Goal: Task Accomplishment & Management: Complete application form

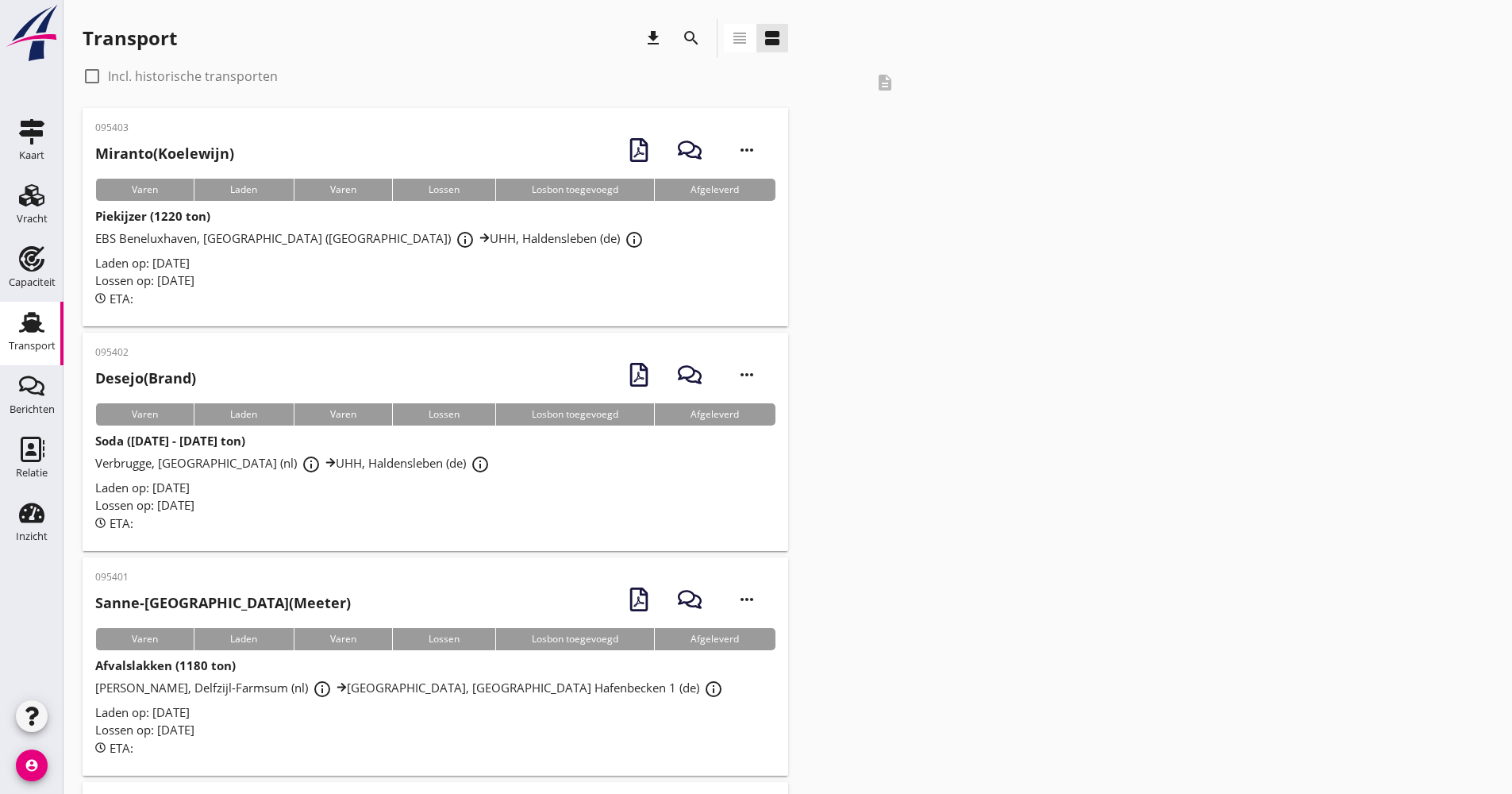
click at [687, 33] on icon "search" at bounding box center [691, 38] width 19 height 19
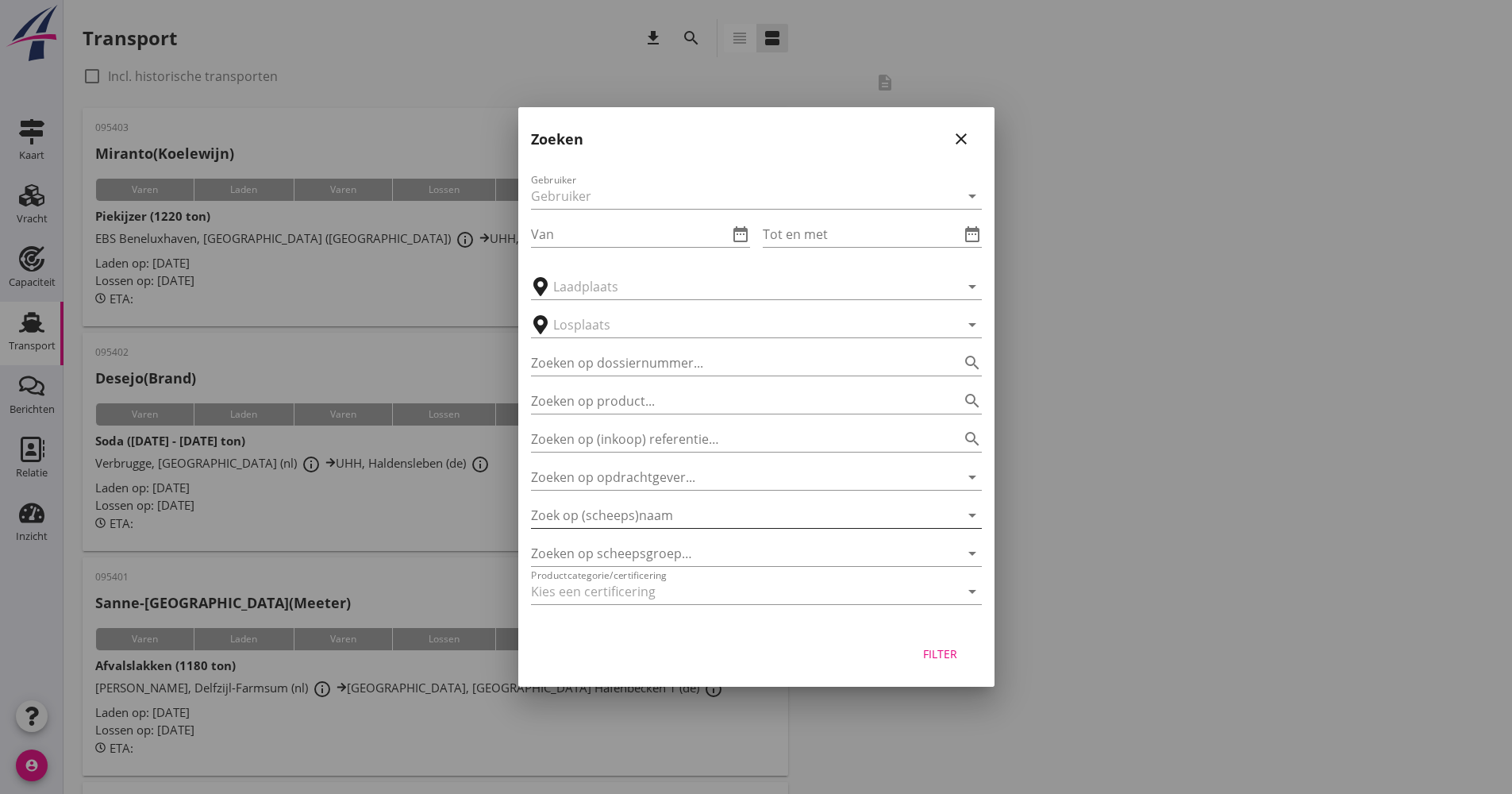
click at [646, 519] on input "Zoek op (scheeps)naam" at bounding box center [734, 516] width 407 height 26
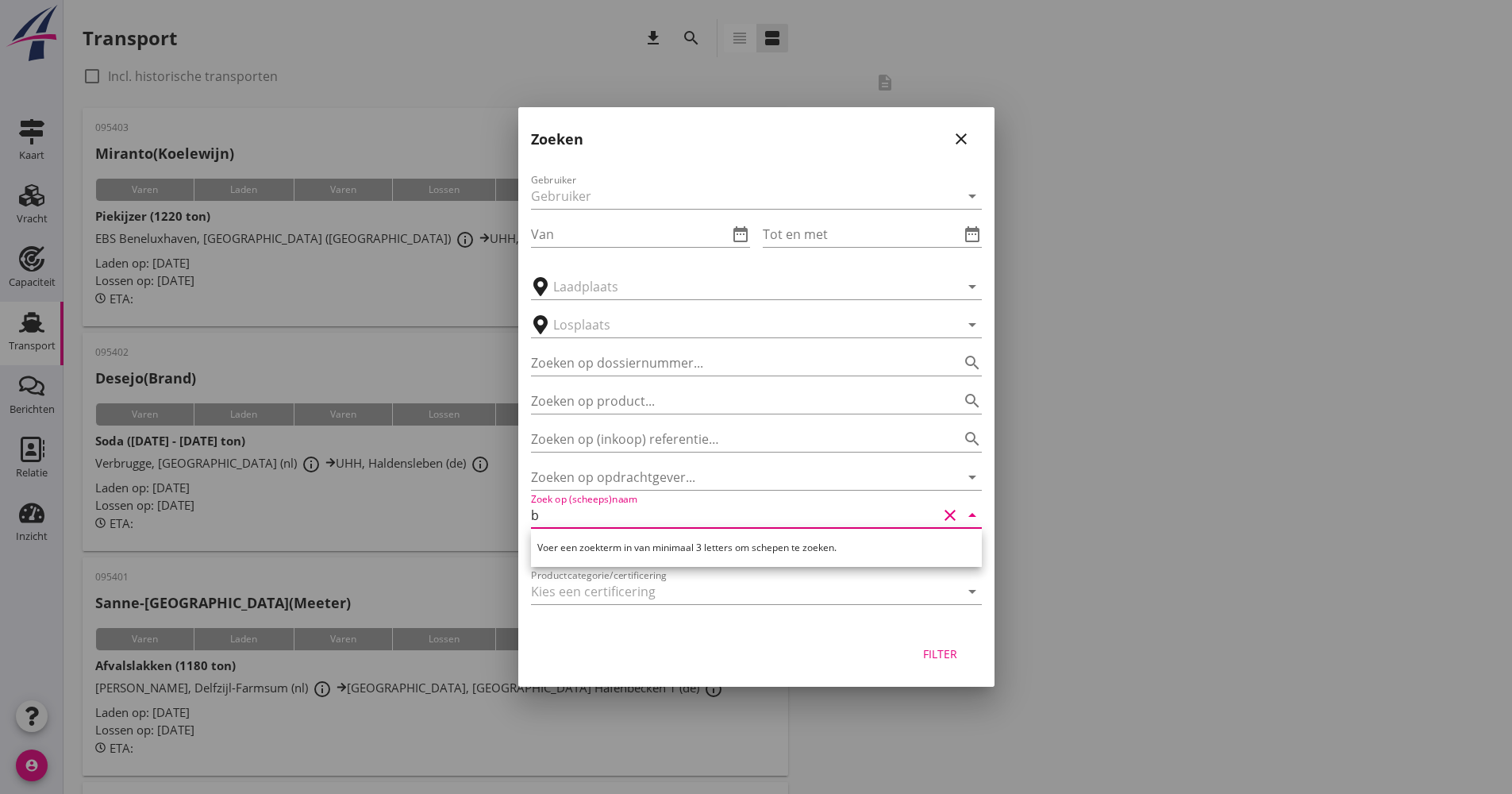
type input "b"
click at [1071, 466] on div at bounding box center [756, 397] width 1512 height 794
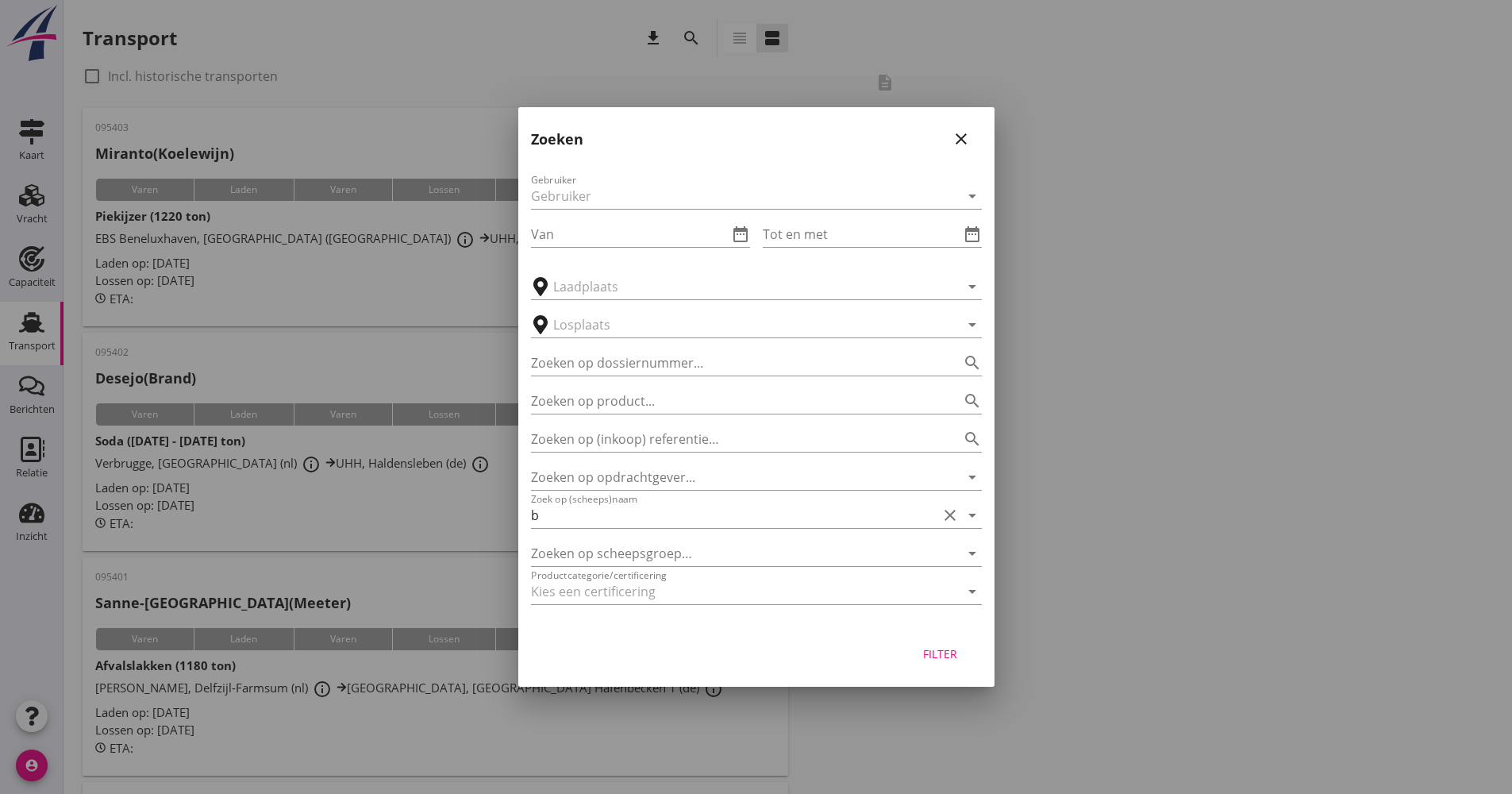
click at [962, 139] on icon "close" at bounding box center [961, 138] width 19 height 19
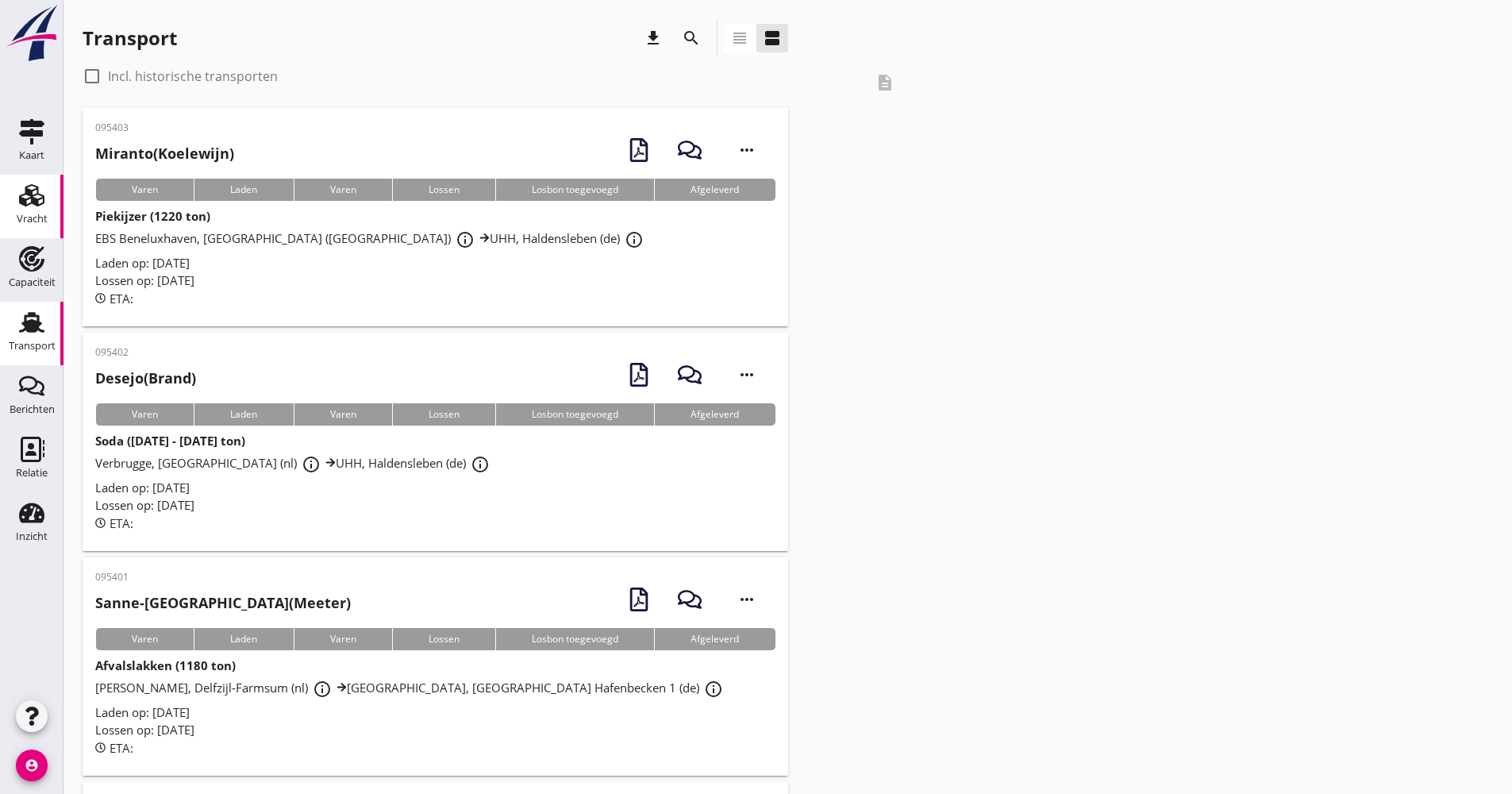
click at [51, 210] on link "Vracht Vracht" at bounding box center [31, 206] width 63 height 63
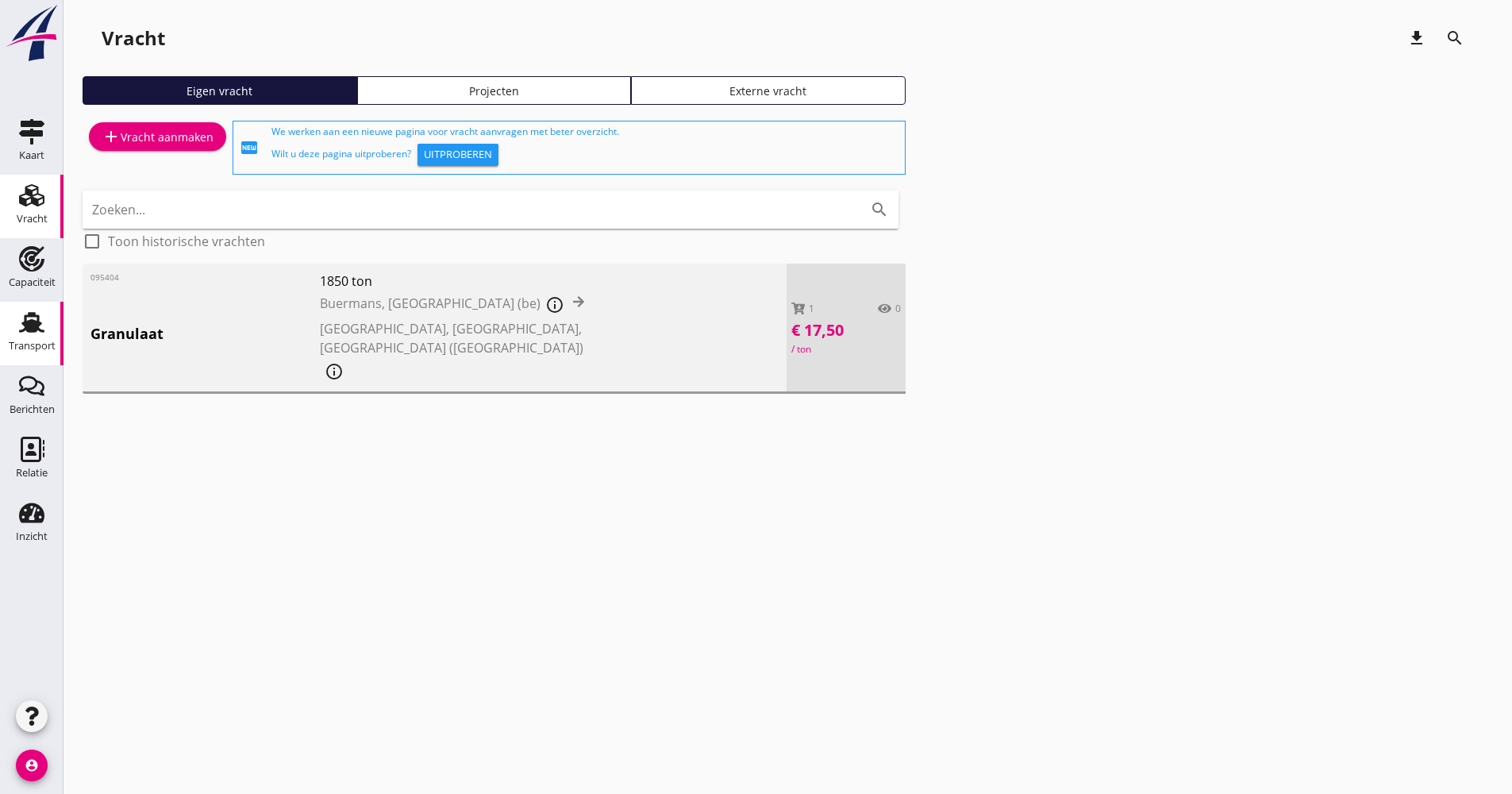
click at [50, 320] on div "Transport" at bounding box center [32, 322] width 38 height 26
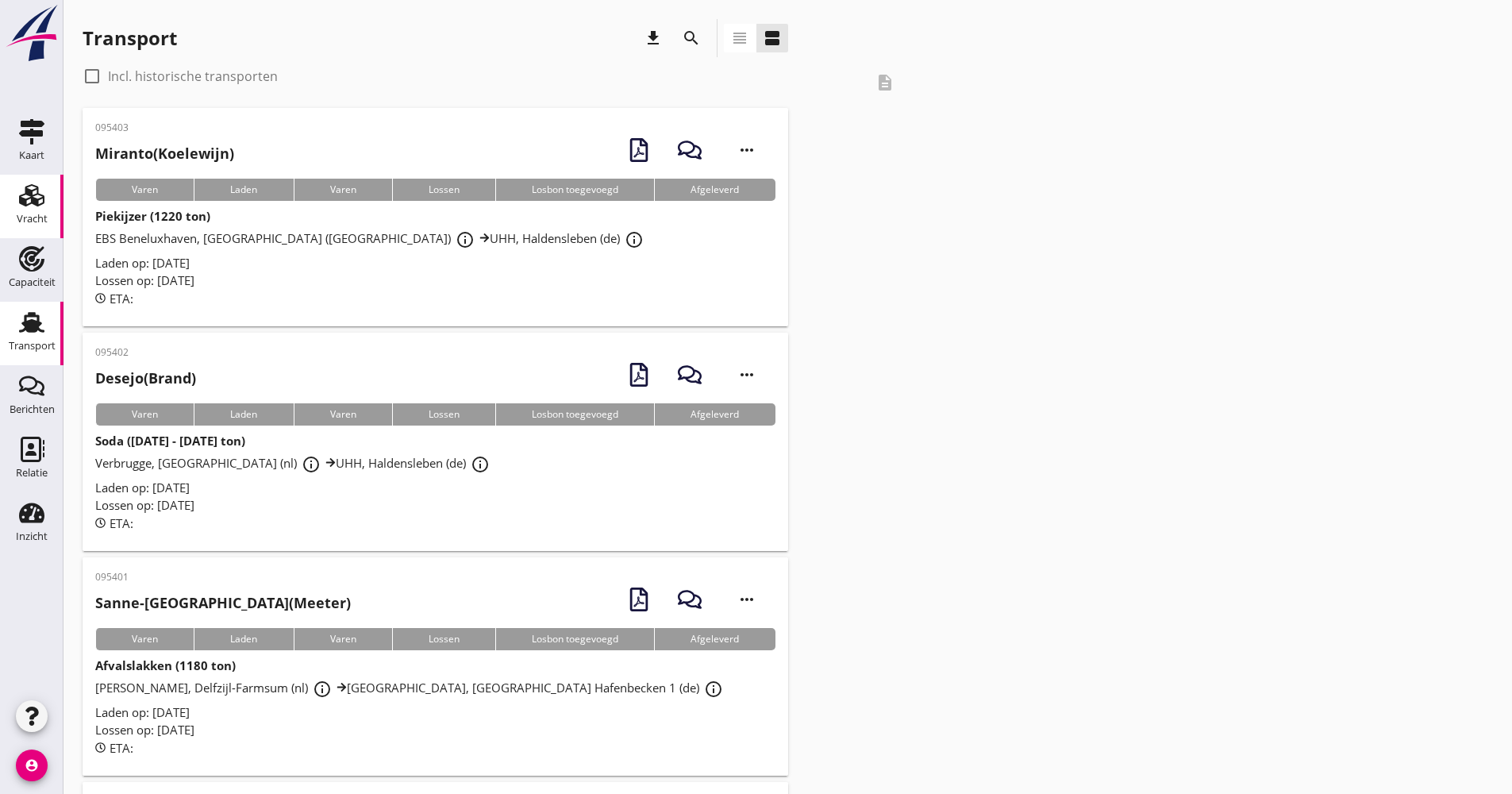
click at [21, 224] on div "Vracht" at bounding box center [32, 219] width 31 height 22
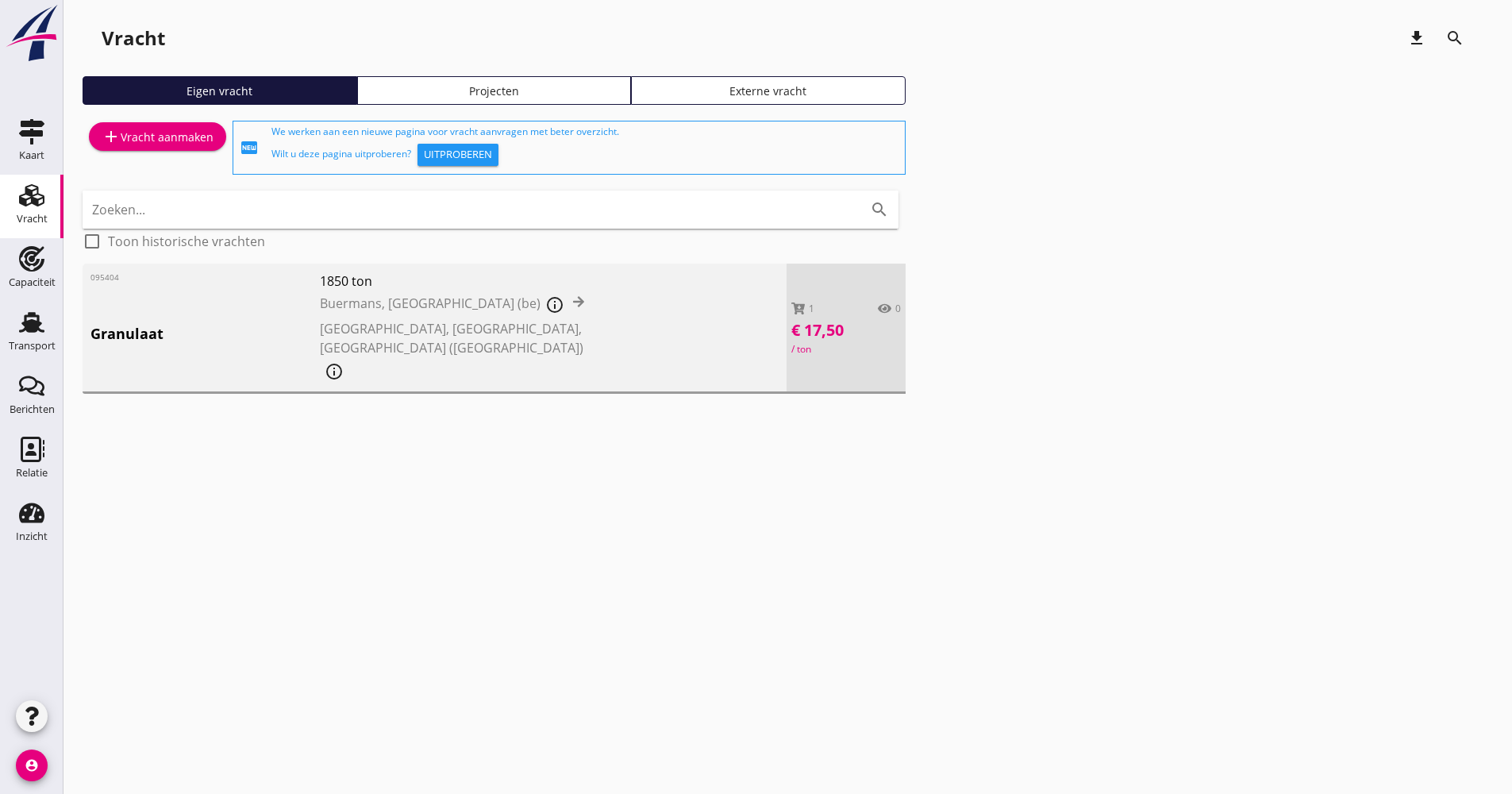
click at [177, 143] on div "add Vracht aanmaken" at bounding box center [158, 136] width 112 height 19
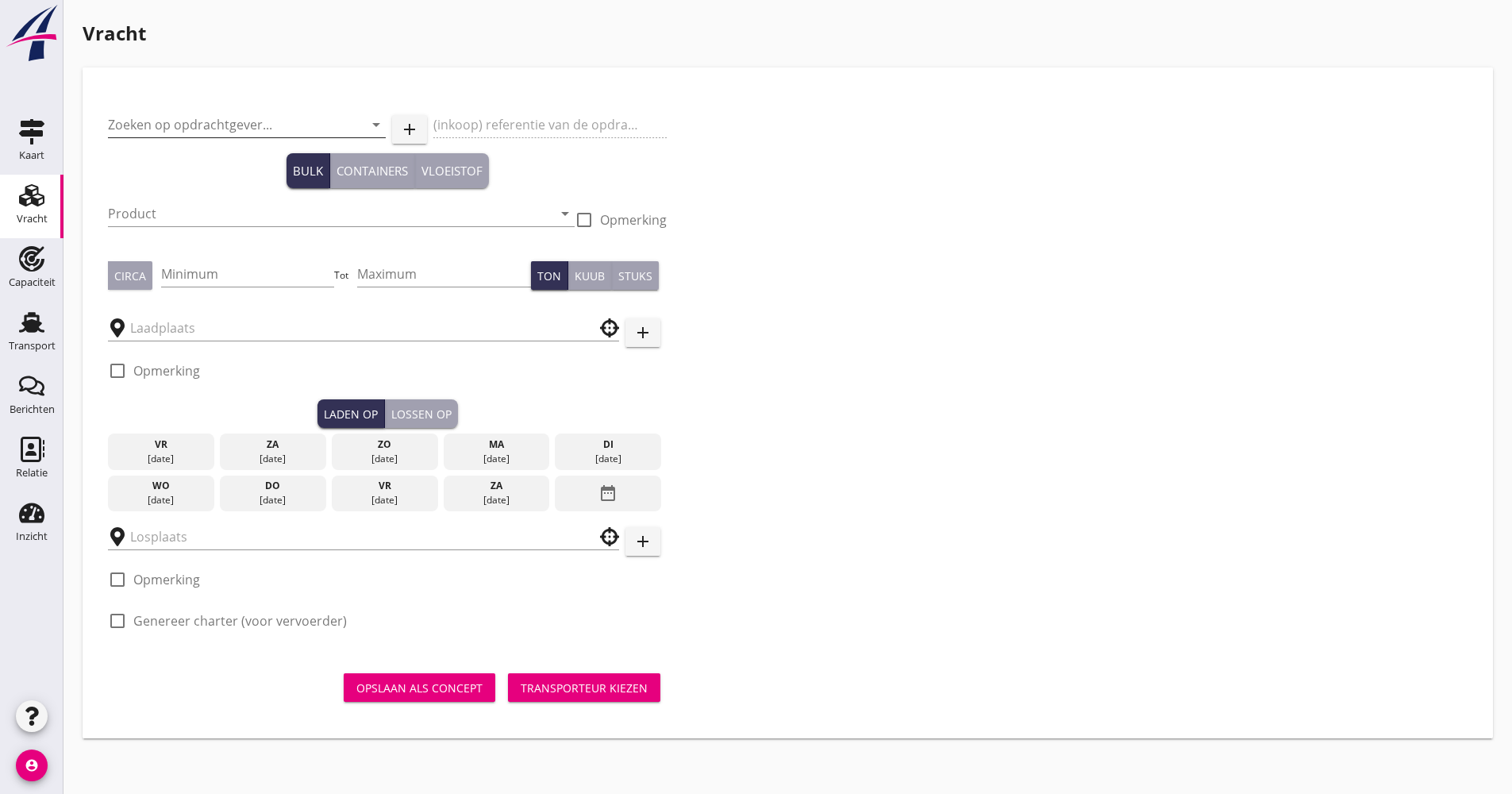
click at [228, 122] on input "Zoeken op opdrachtgever..." at bounding box center [224, 125] width 234 height 26
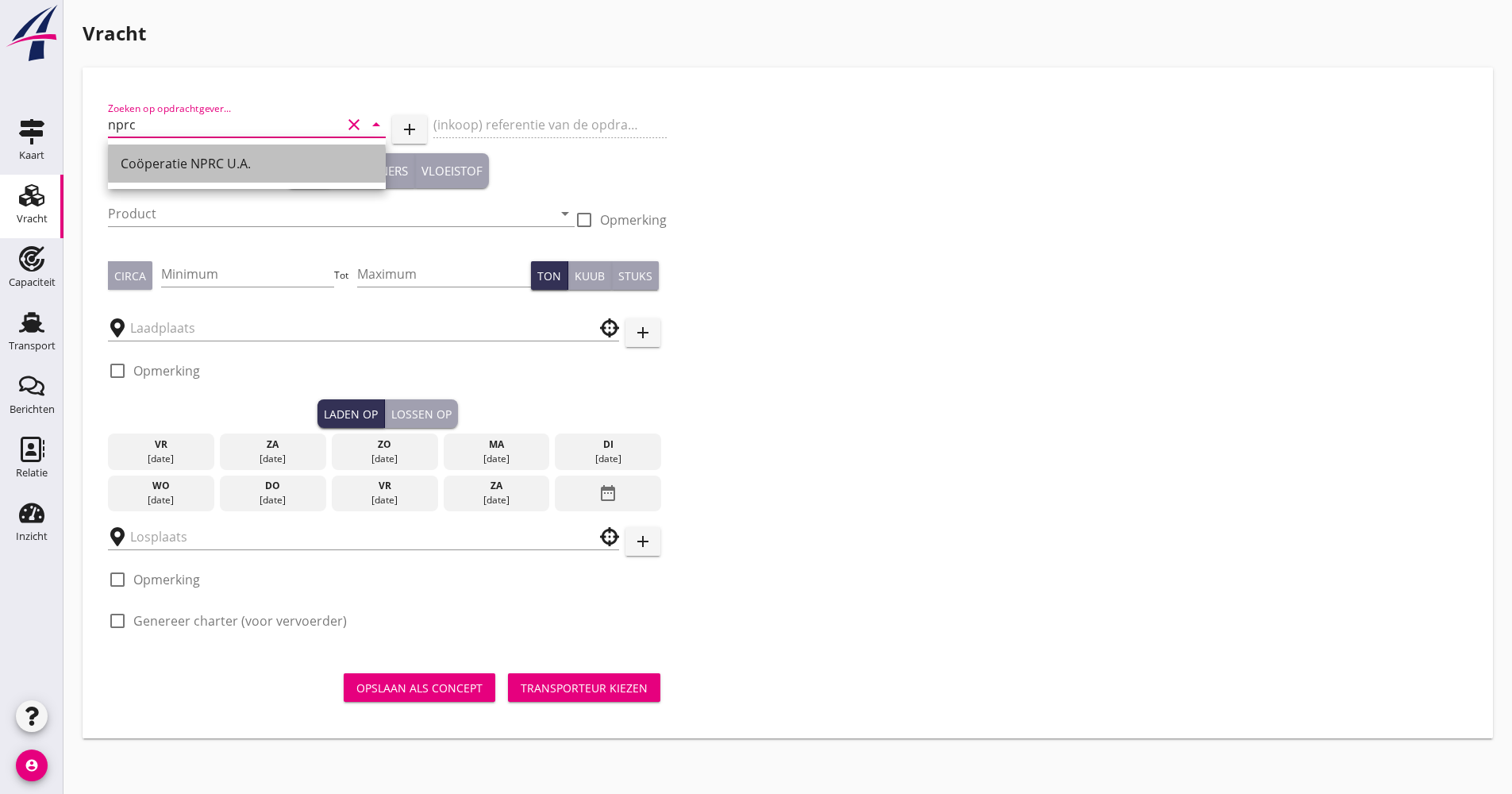
drag, startPoint x: 212, startPoint y: 158, endPoint x: 196, endPoint y: 188, distance: 34.0
click at [212, 159] on div "Coöperatie NPRC U.A." at bounding box center [247, 163] width 253 height 19
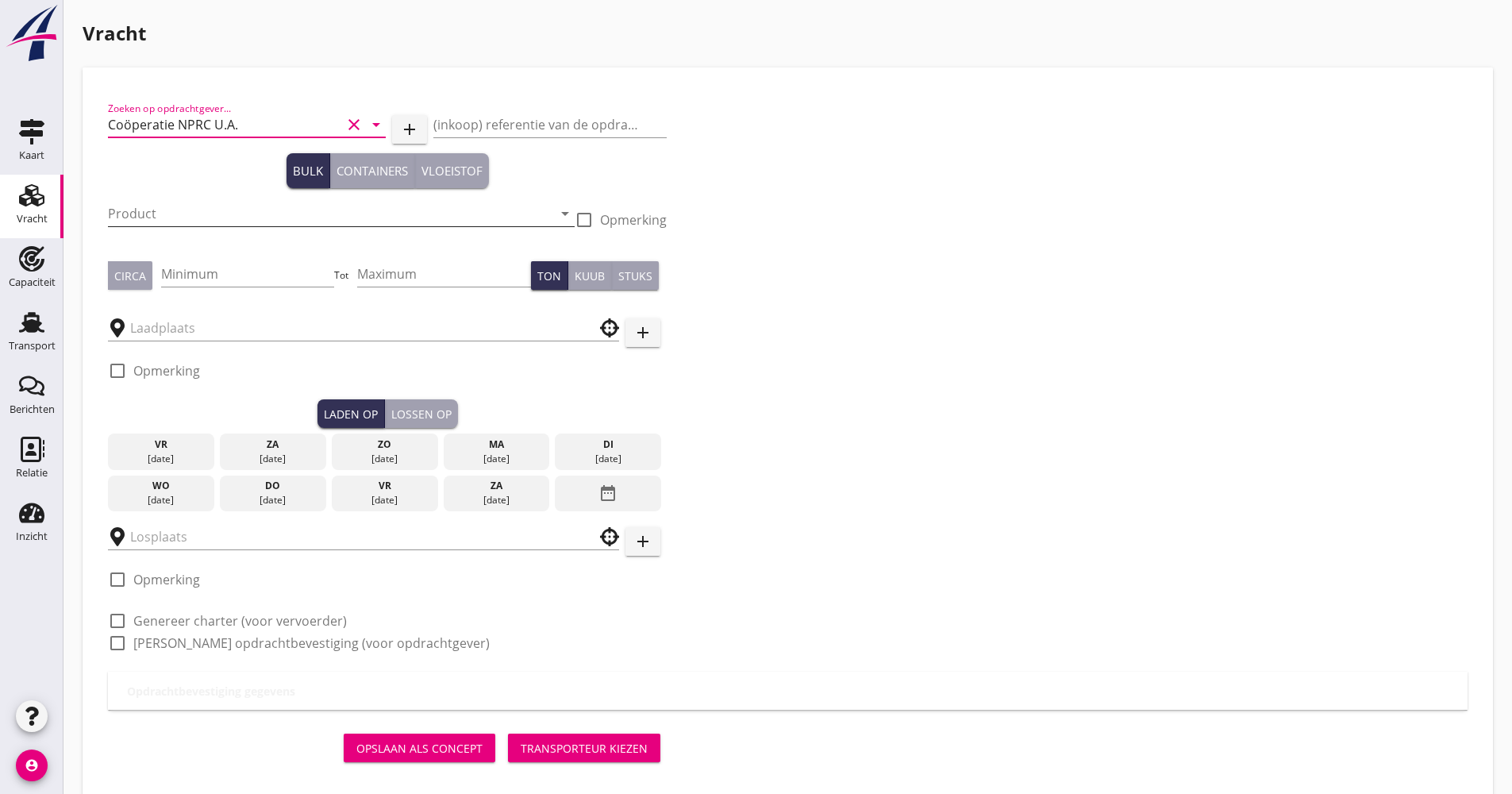
type input "Coöperatie NPRC U.A."
click at [179, 213] on input "Product" at bounding box center [330, 213] width 444 height 26
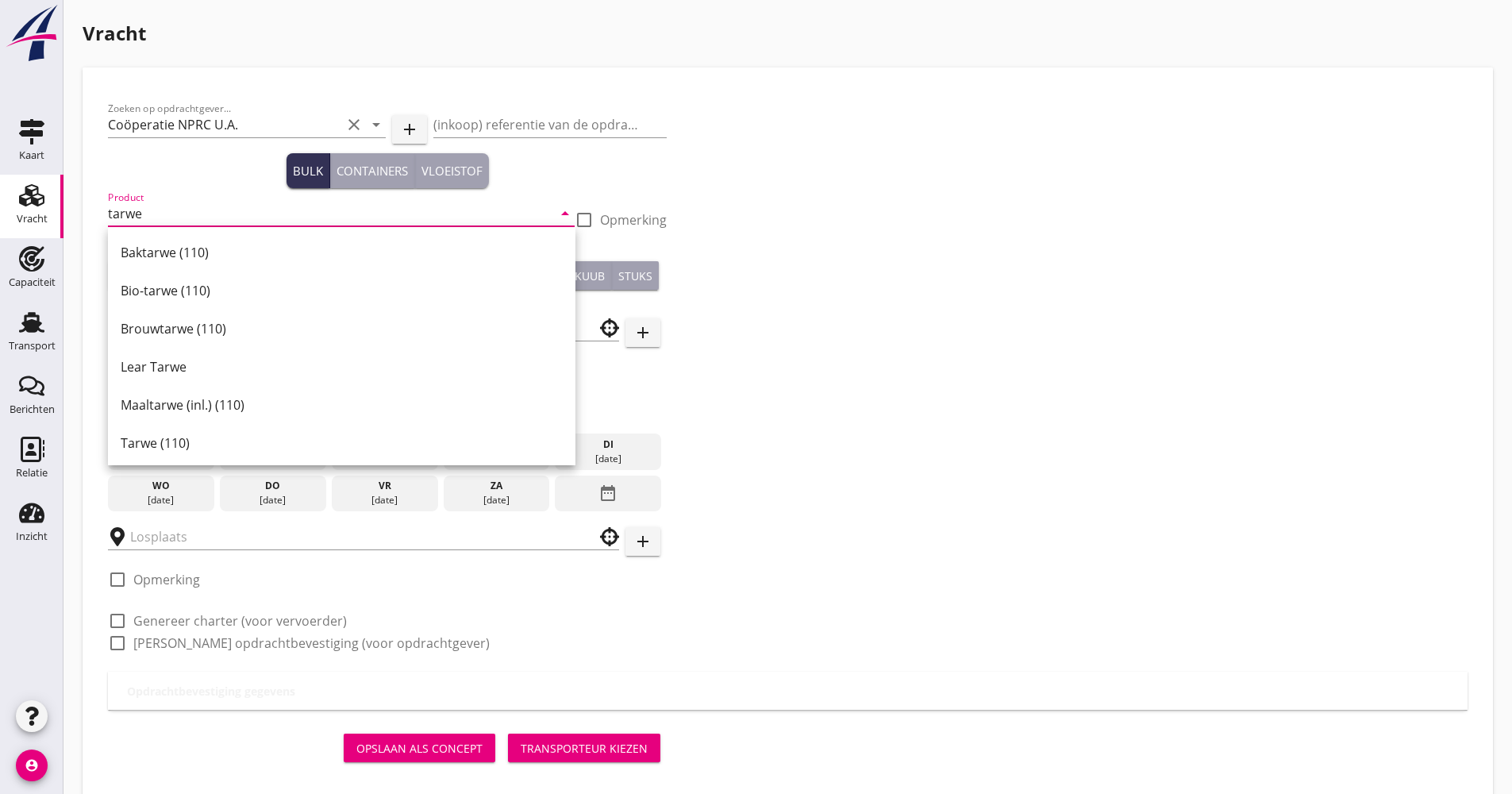
drag, startPoint x: 194, startPoint y: 448, endPoint x: 190, endPoint y: 431, distance: 17.5
click at [192, 443] on div "Tarwe (110)" at bounding box center [342, 442] width 442 height 19
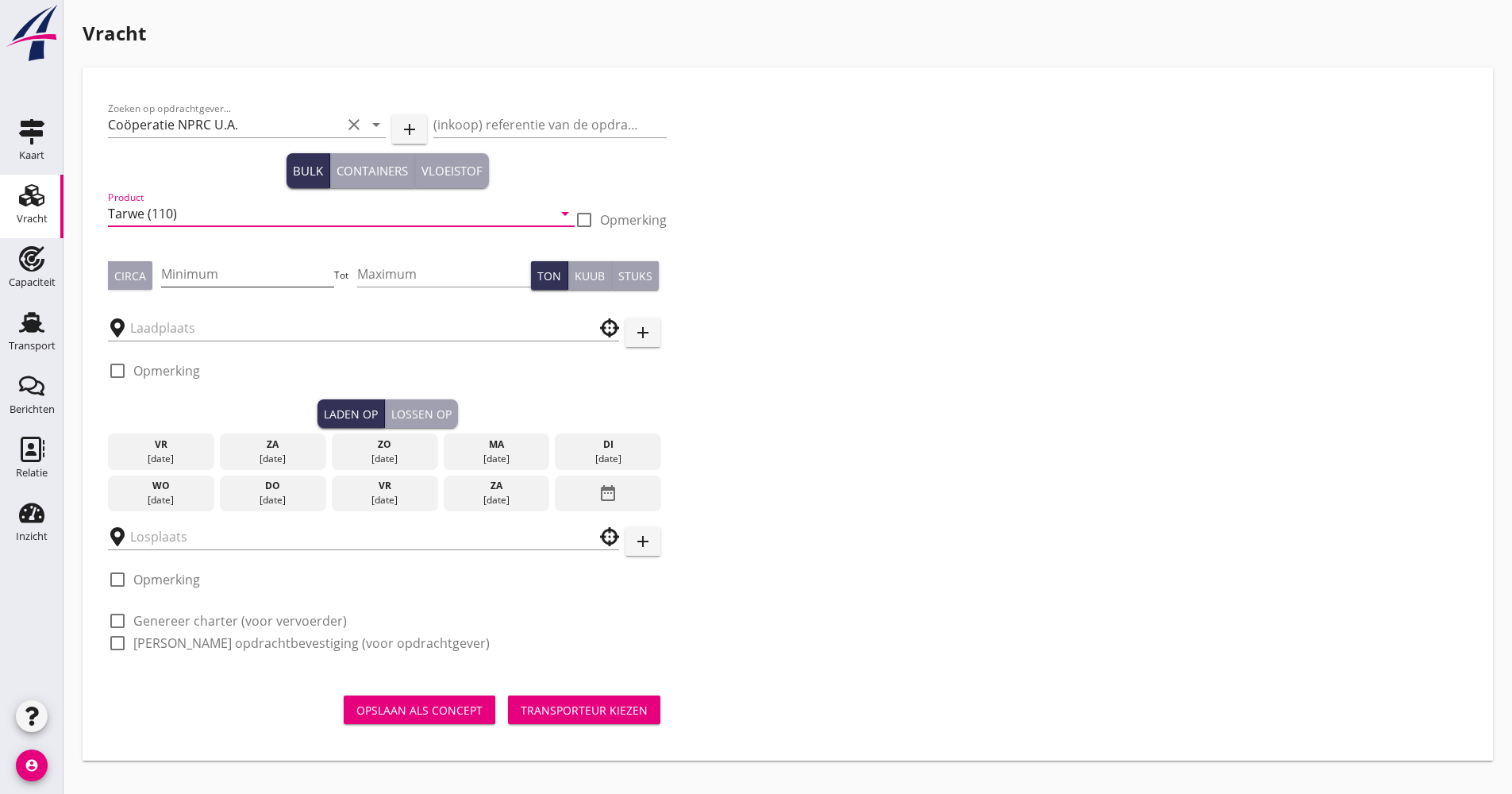
type input "Tarwe (110)"
click at [247, 273] on input "Minimum" at bounding box center [248, 274] width 174 height 26
type input "950"
click at [252, 340] on div at bounding box center [364, 328] width 511 height 26
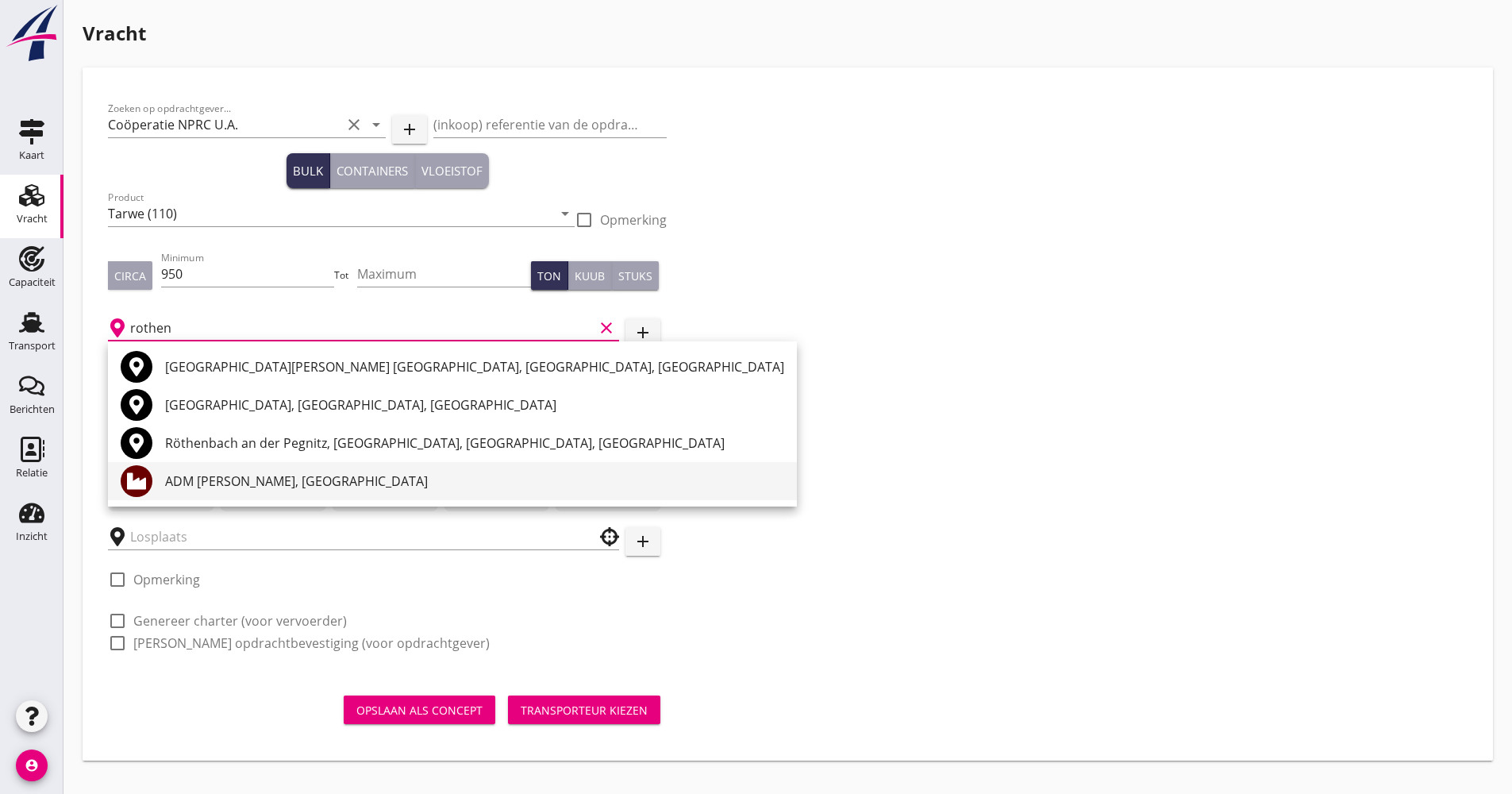
click at [255, 478] on div "ADM [PERSON_NAME], [GEOGRAPHIC_DATA]" at bounding box center [474, 481] width 619 height 19
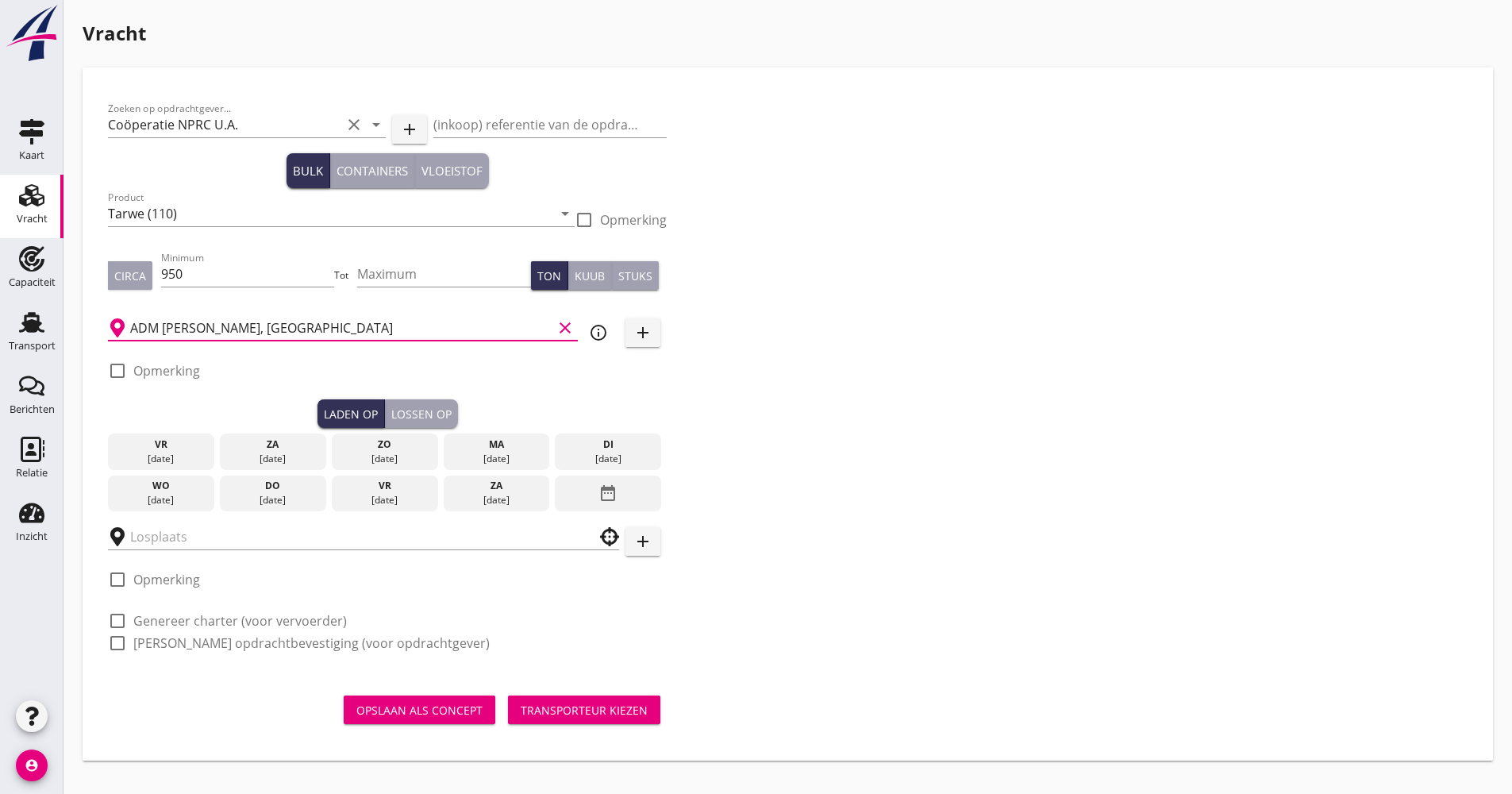
type input "ADM [PERSON_NAME], [GEOGRAPHIC_DATA]"
click at [586, 333] on div "info_outline" at bounding box center [598, 332] width 28 height 19
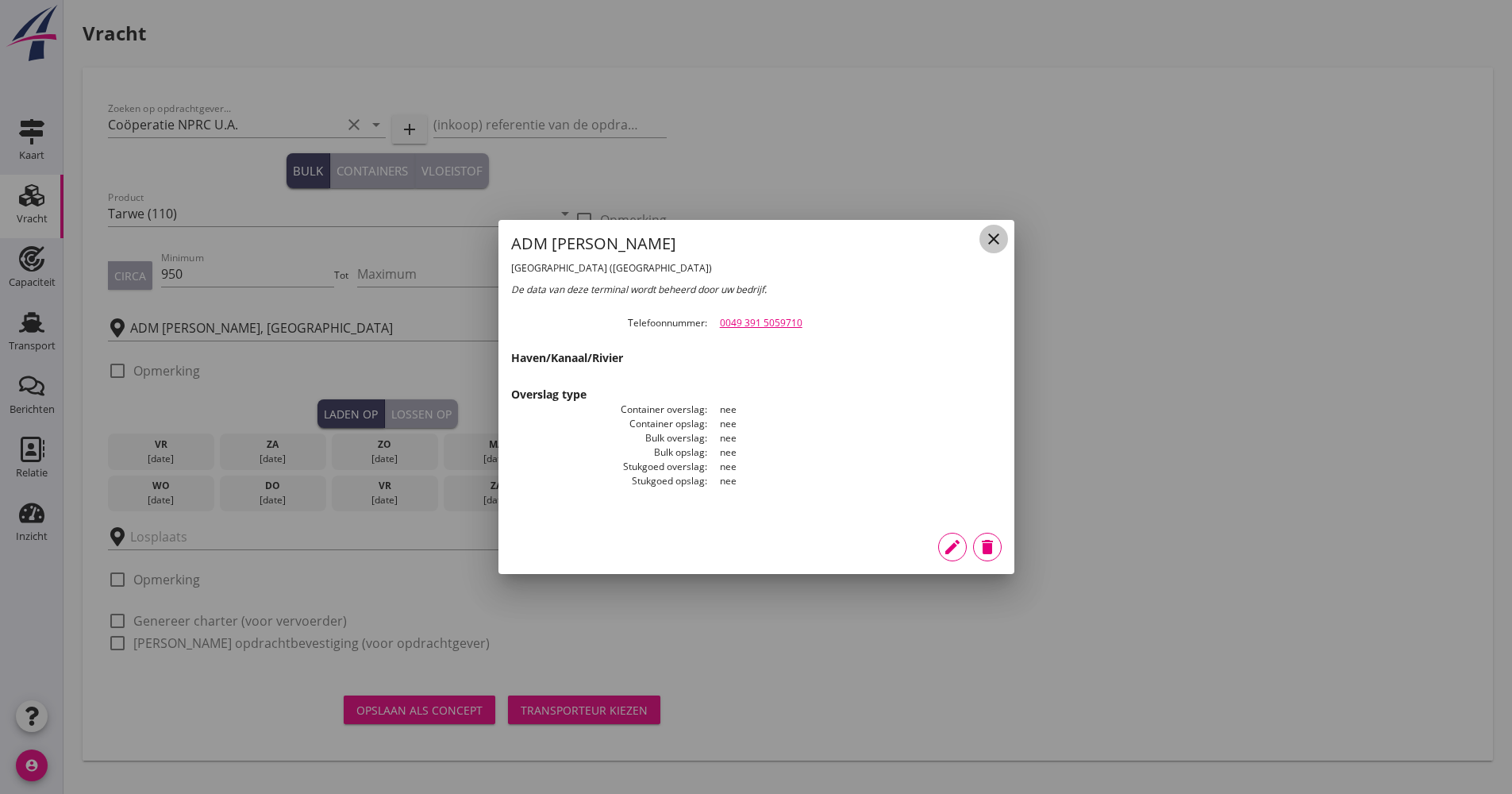
click at [989, 231] on icon "close" at bounding box center [994, 238] width 19 height 19
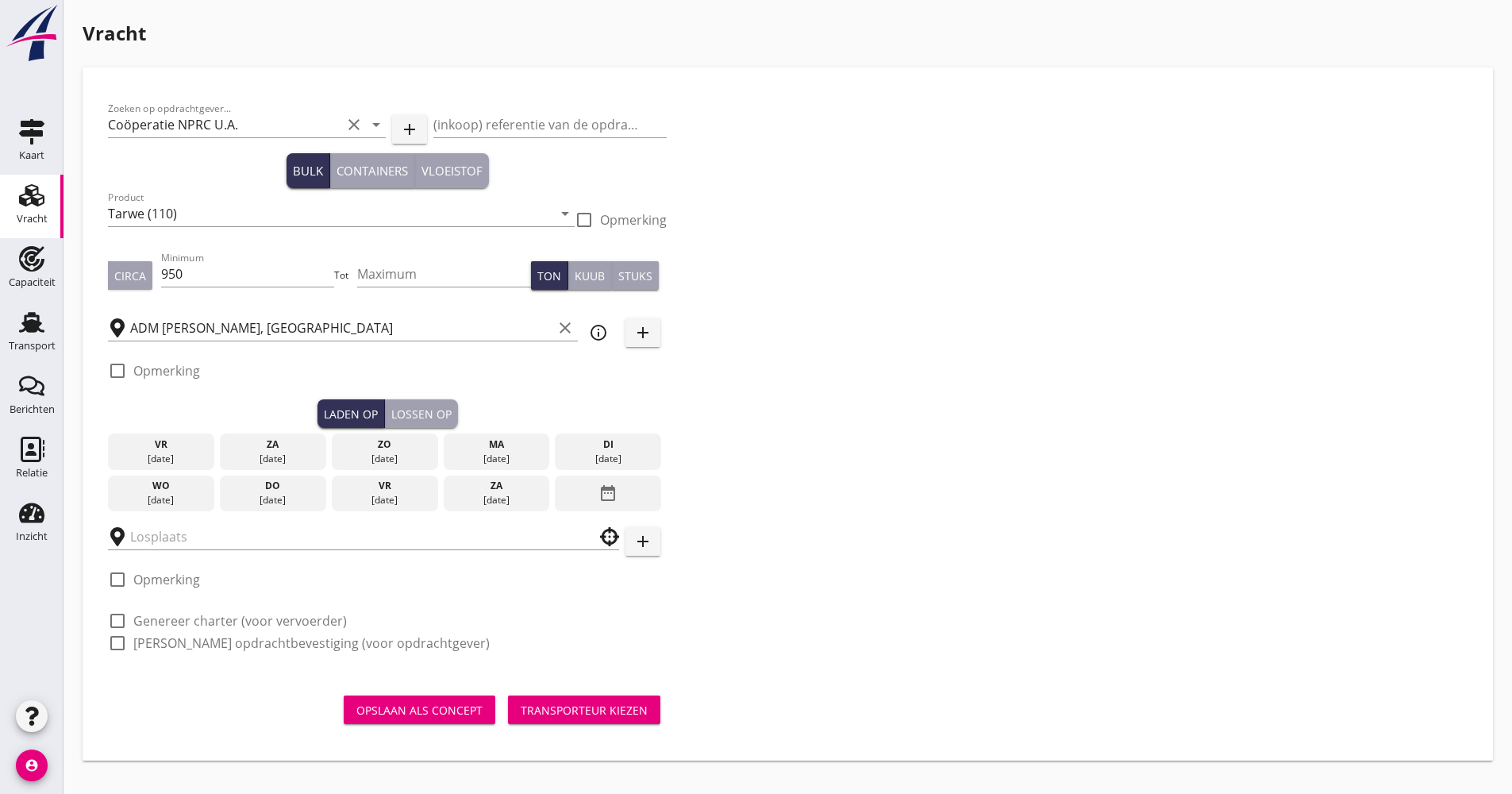
click at [616, 491] on icon "date_range" at bounding box center [608, 493] width 19 height 28
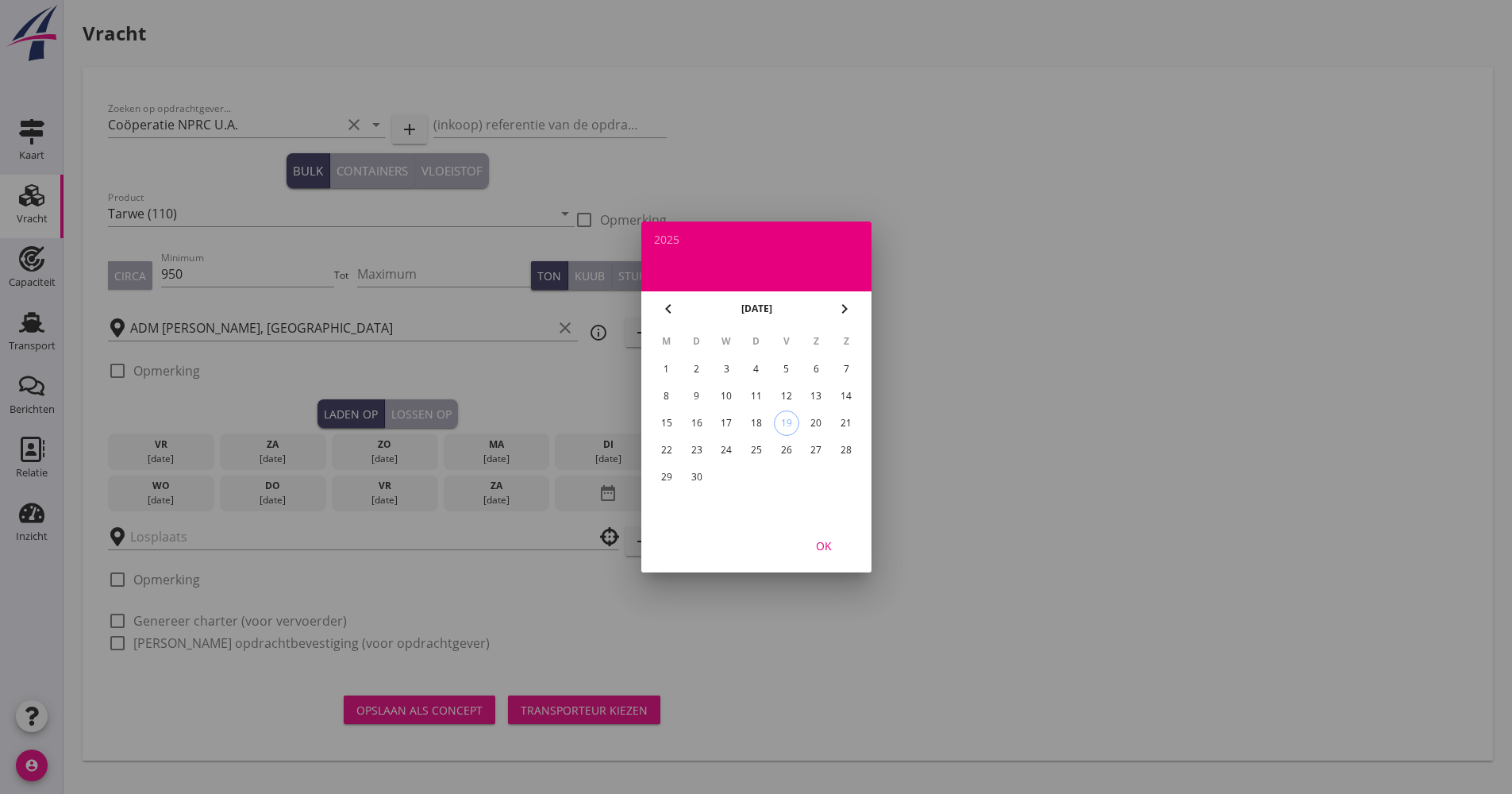
click at [662, 468] on div "29" at bounding box center [666, 477] width 26 height 26
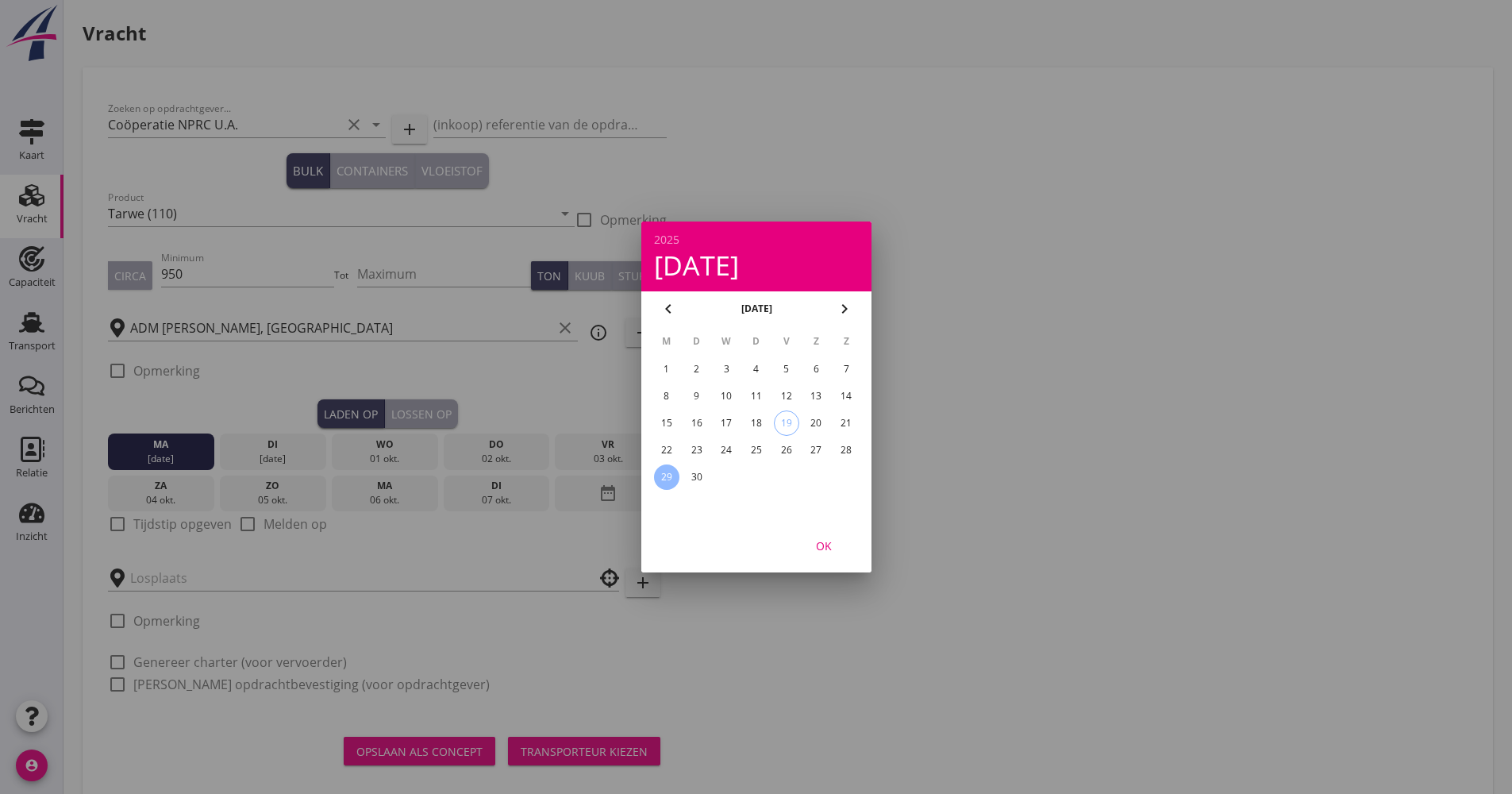
click at [800, 531] on div "OK" at bounding box center [756, 545] width 230 height 54
click at [810, 544] on div "OK" at bounding box center [823, 546] width 45 height 16
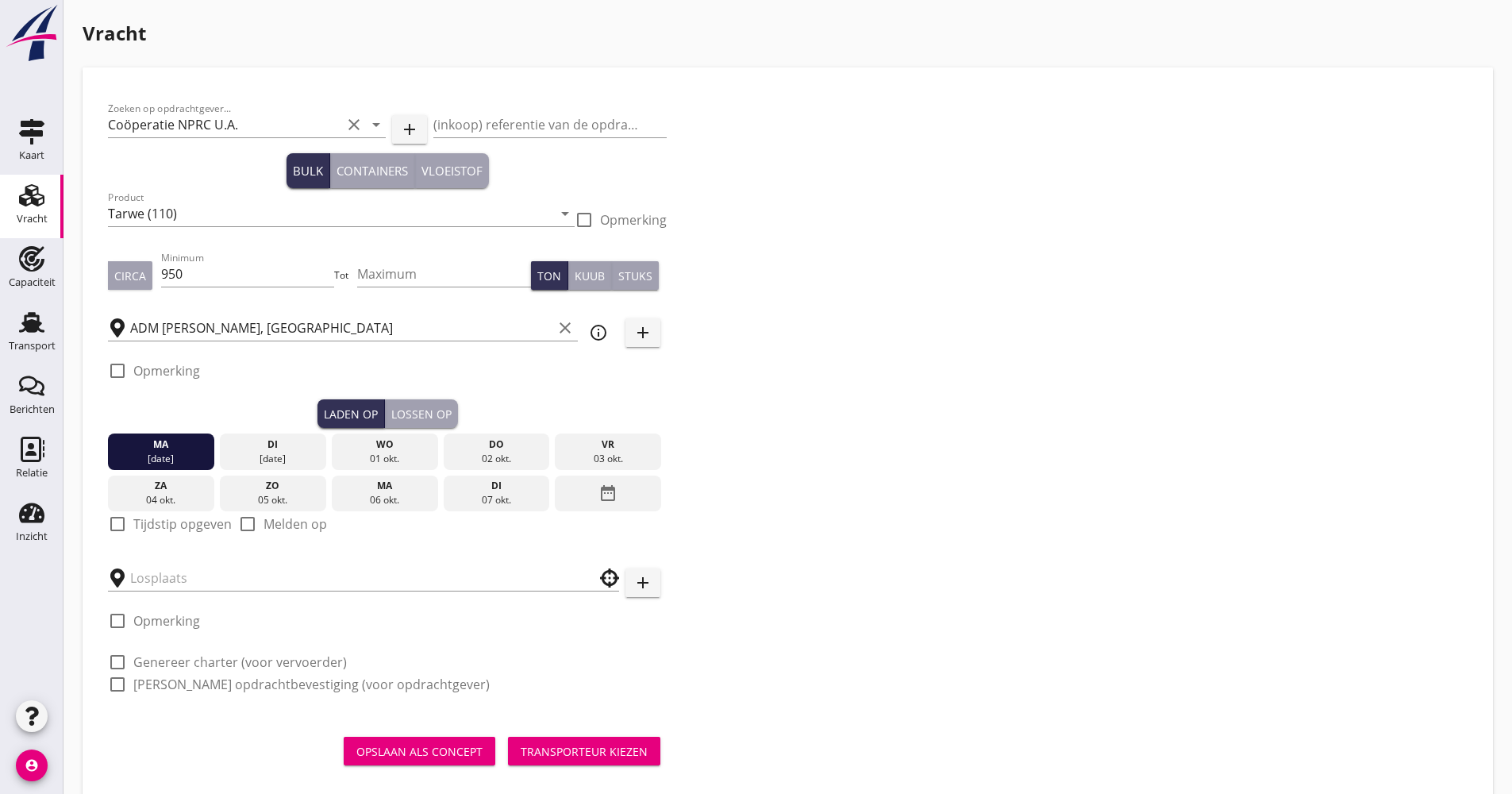
click at [185, 528] on label "Tijdstip opgeven" at bounding box center [182, 523] width 98 height 16
checkbox input "true"
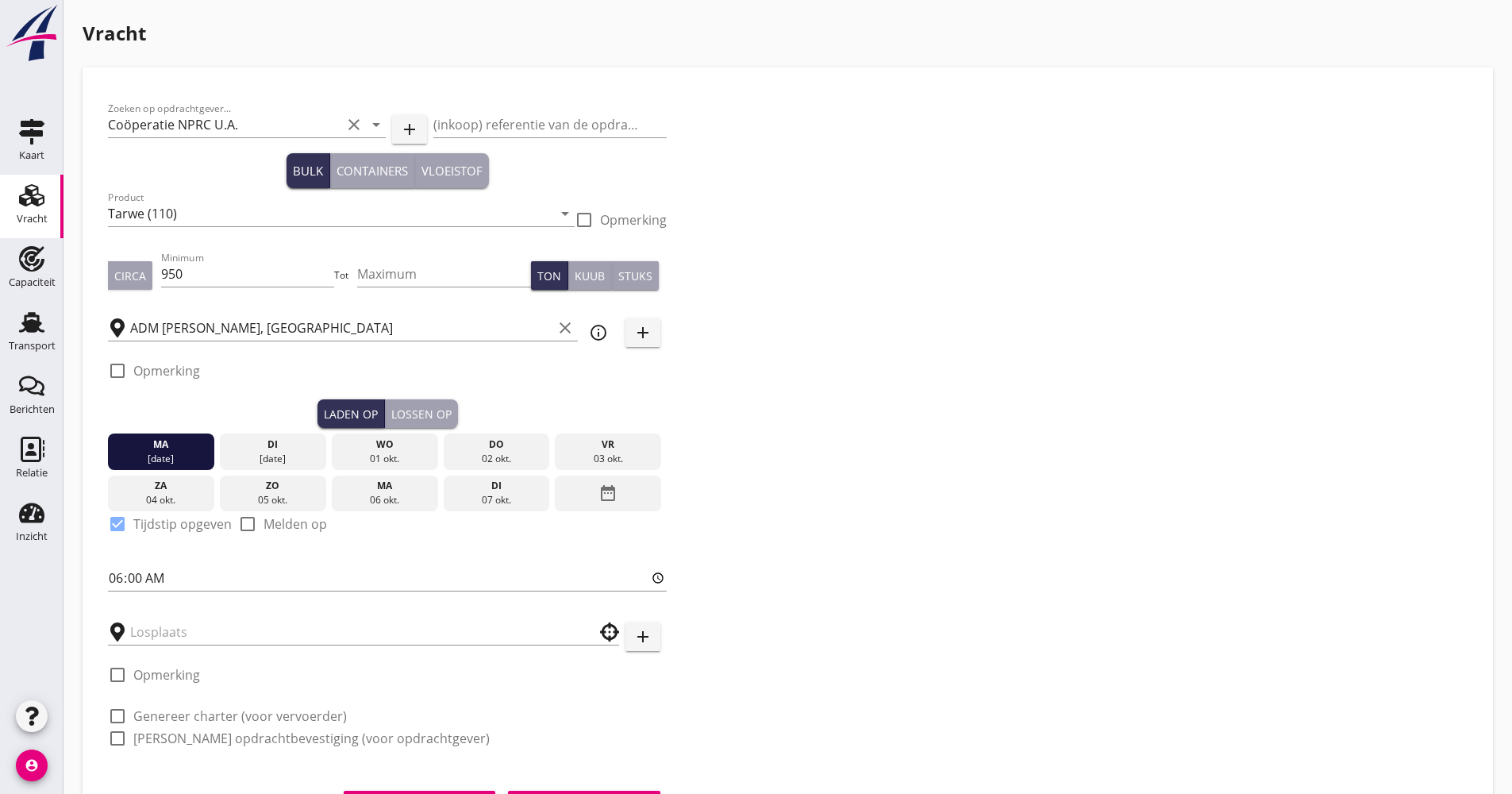
click at [287, 617] on div at bounding box center [364, 627] width 511 height 35
click at [285, 623] on input "text" at bounding box center [352, 632] width 444 height 26
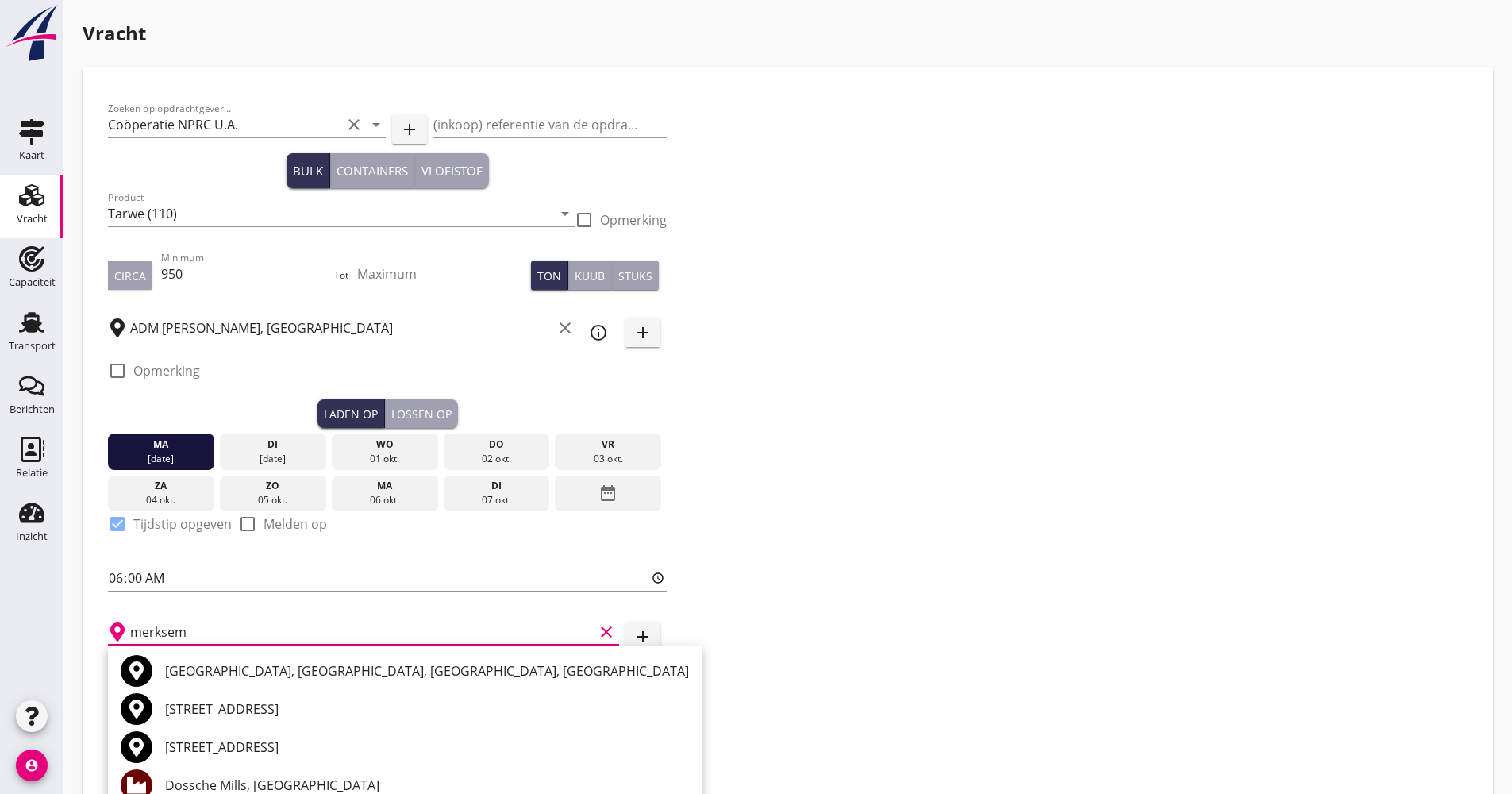
scroll to position [1, 0]
click at [282, 775] on div "Dossche Mills, [GEOGRAPHIC_DATA]" at bounding box center [427, 785] width 524 height 38
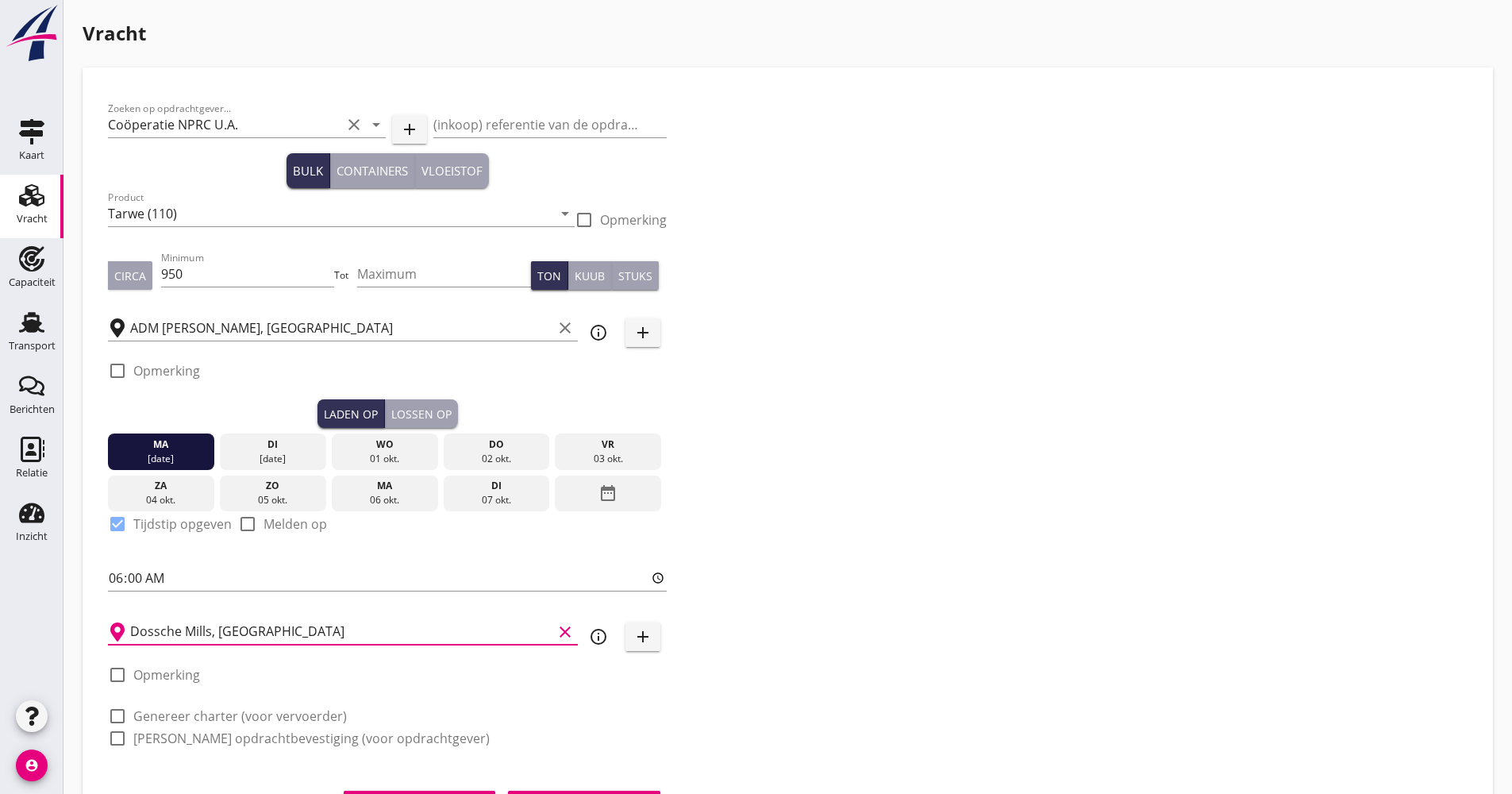
type input "Dossche Mills, [GEOGRAPHIC_DATA]"
click at [208, 721] on label "Genereer charter (voor vervoerder)" at bounding box center [240, 715] width 213 height 16
checkbox input "true"
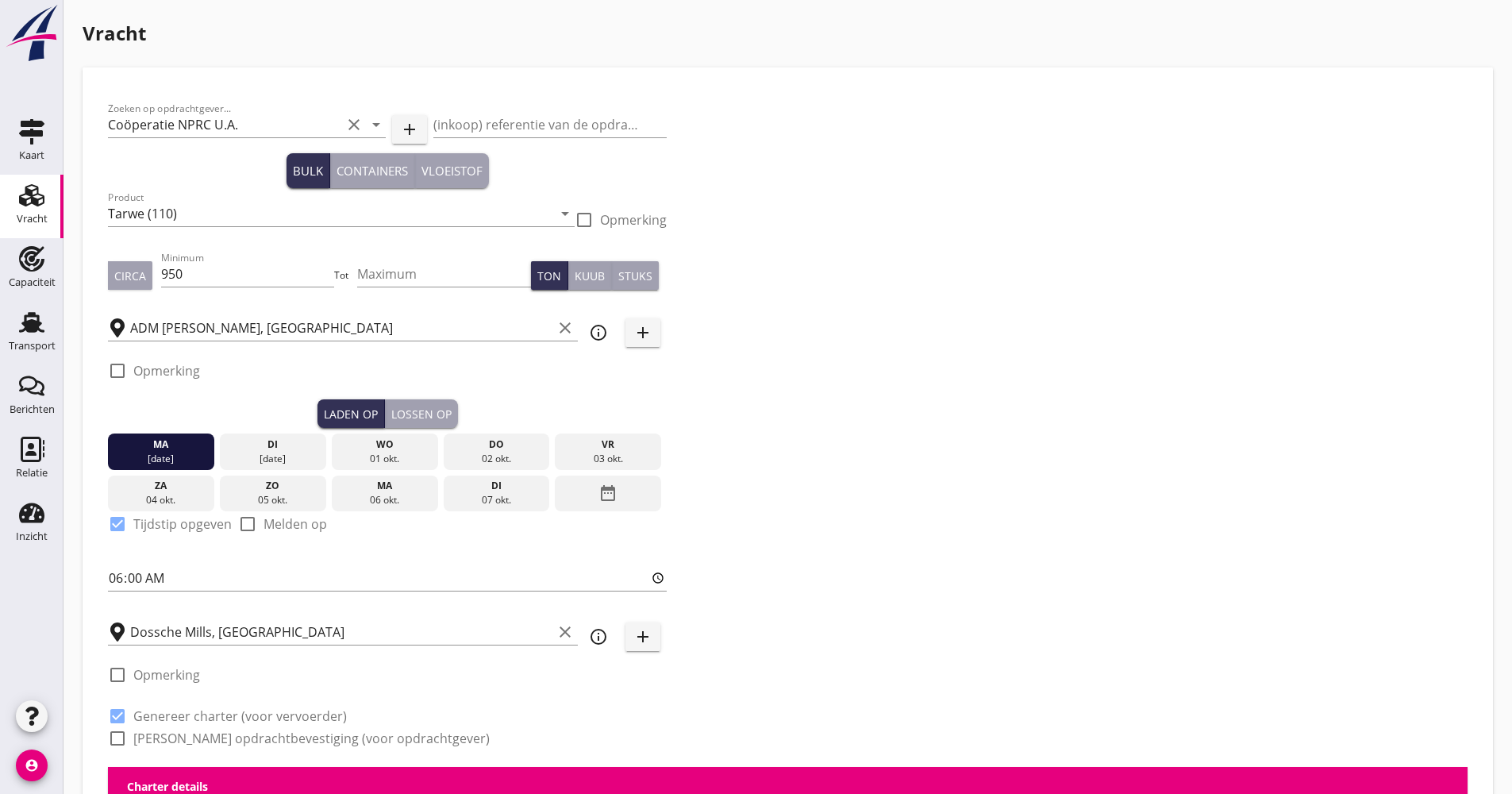
click at [198, 730] on label "[PERSON_NAME] opdrachtbevestiging (voor opdrachtgever)" at bounding box center [311, 737] width 356 height 16
checkbox input "true"
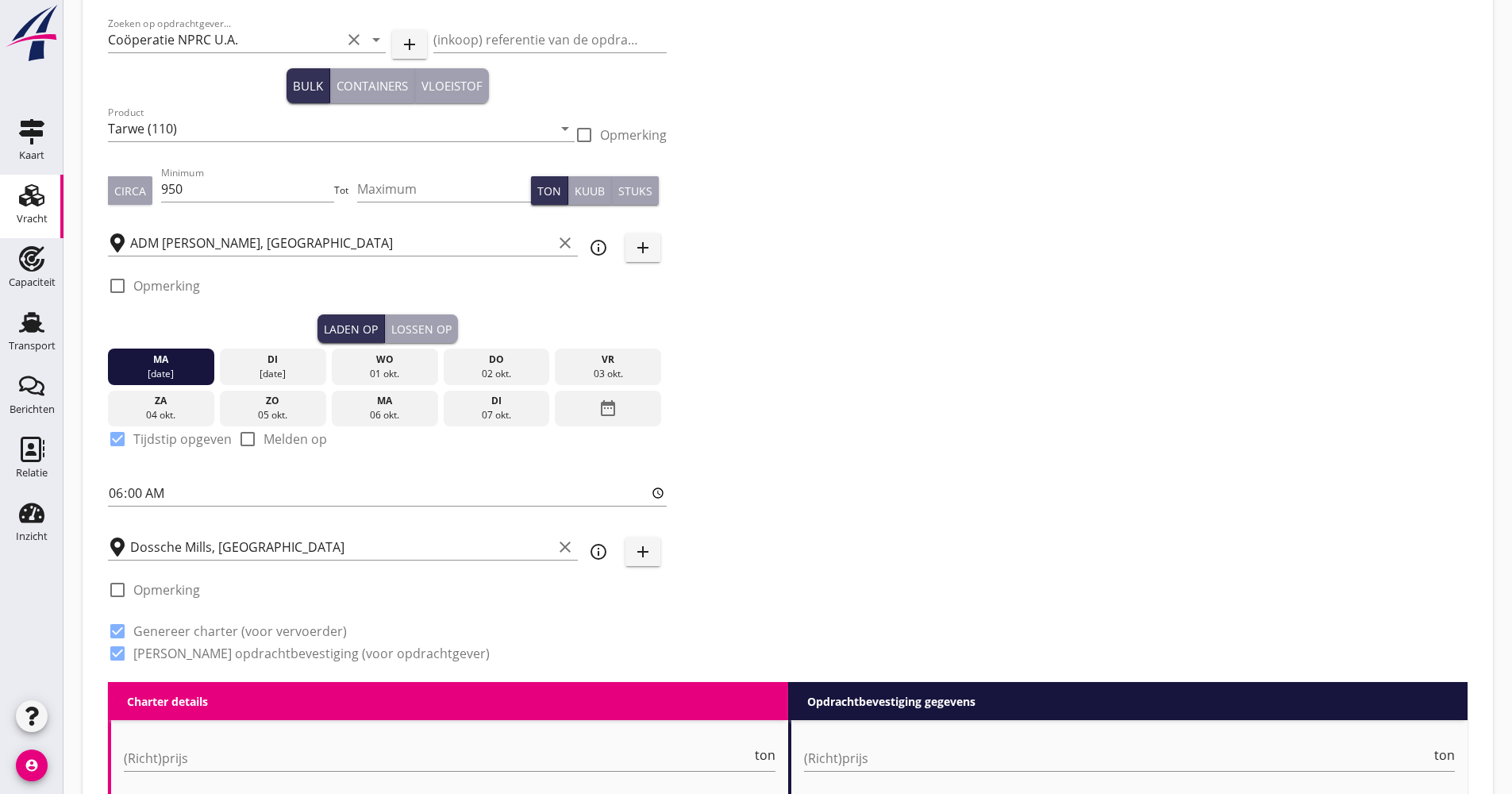
scroll to position [238, 0]
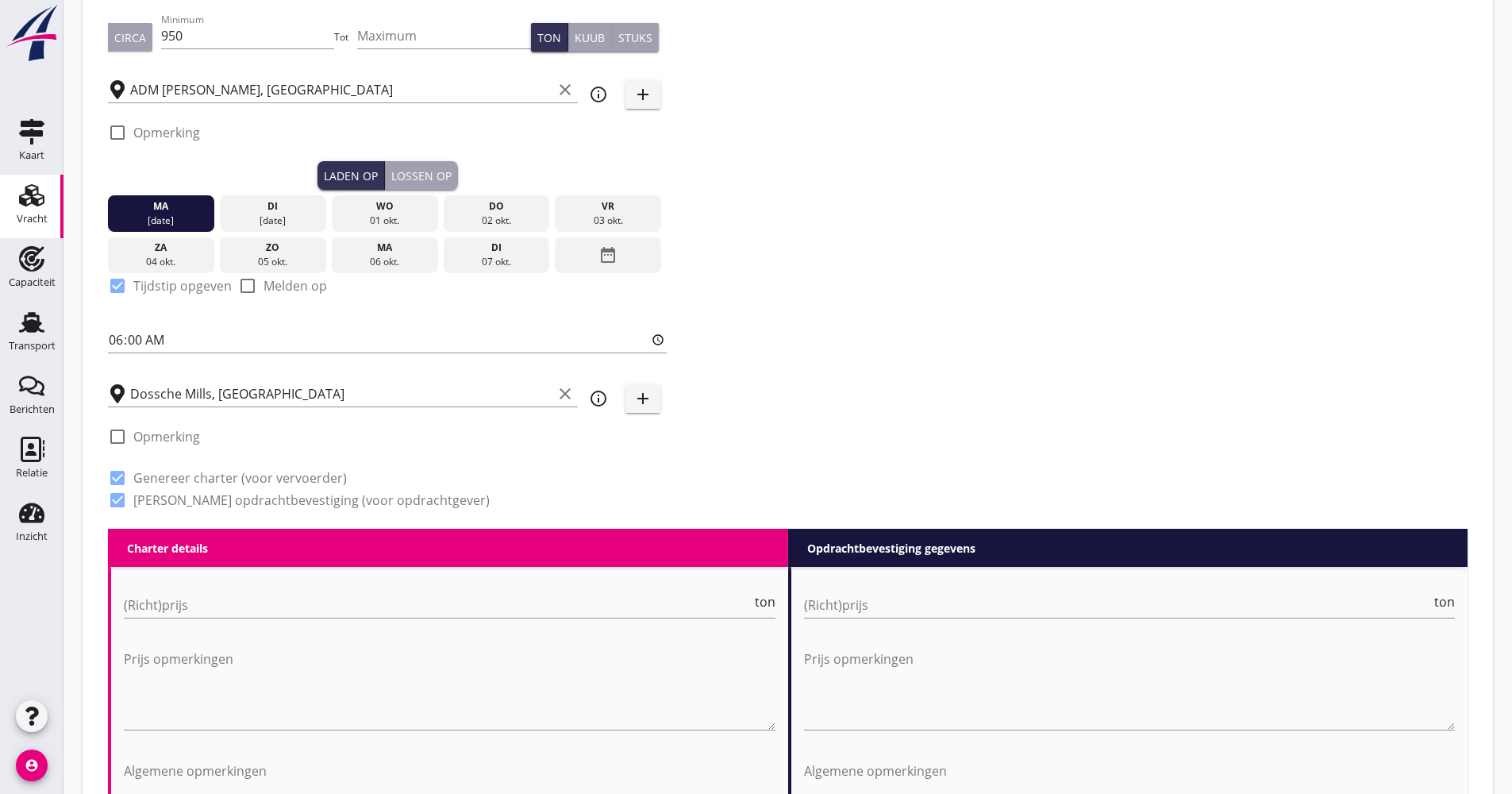
click at [443, 175] on div "Lossen op" at bounding box center [421, 176] width 60 height 16
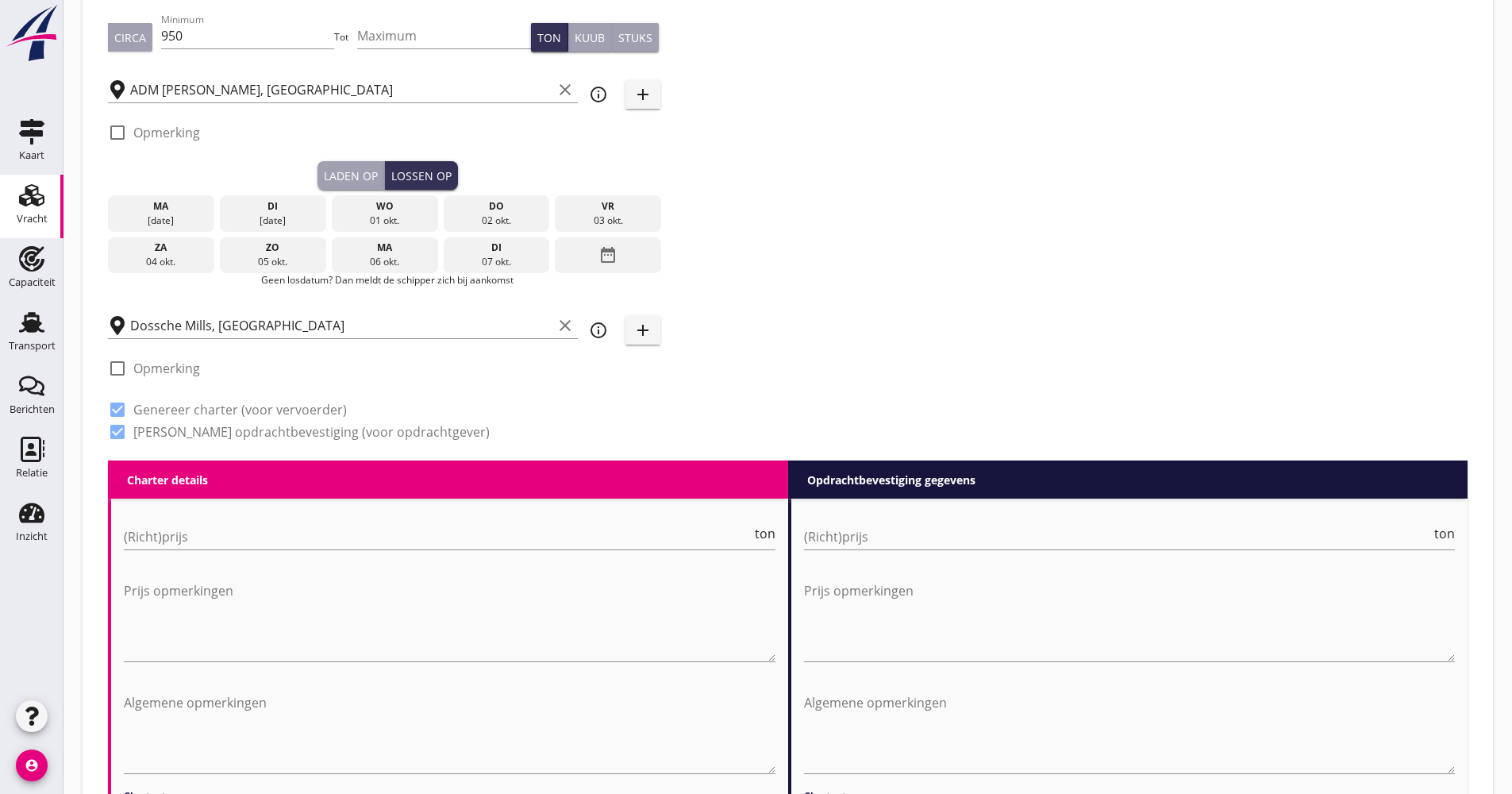
click at [608, 247] on icon "date_range" at bounding box center [608, 255] width 19 height 28
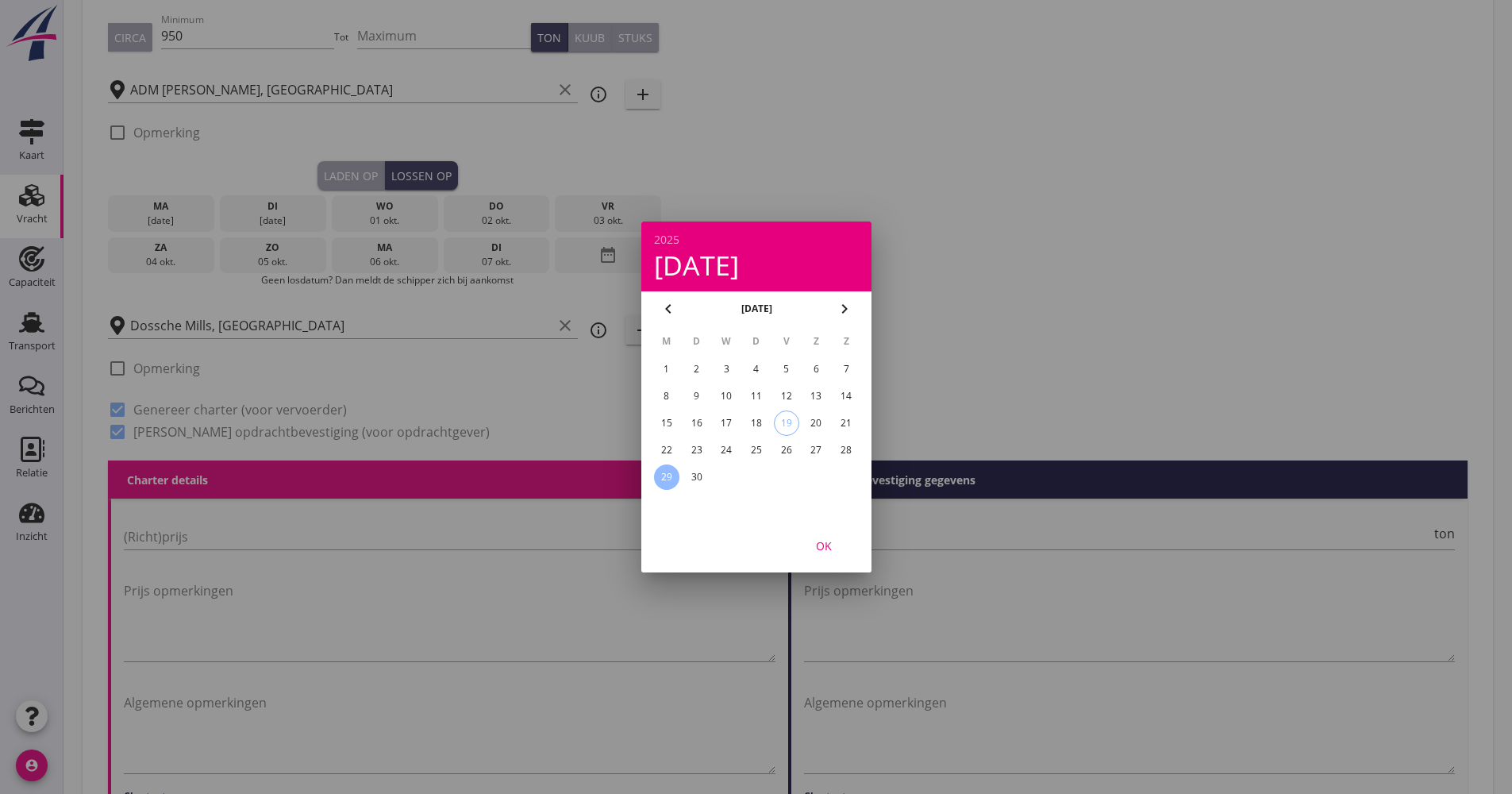
click at [847, 306] on icon "chevron_right" at bounding box center [844, 309] width 19 height 19
click at [673, 394] on div "6" at bounding box center [666, 397] width 26 height 26
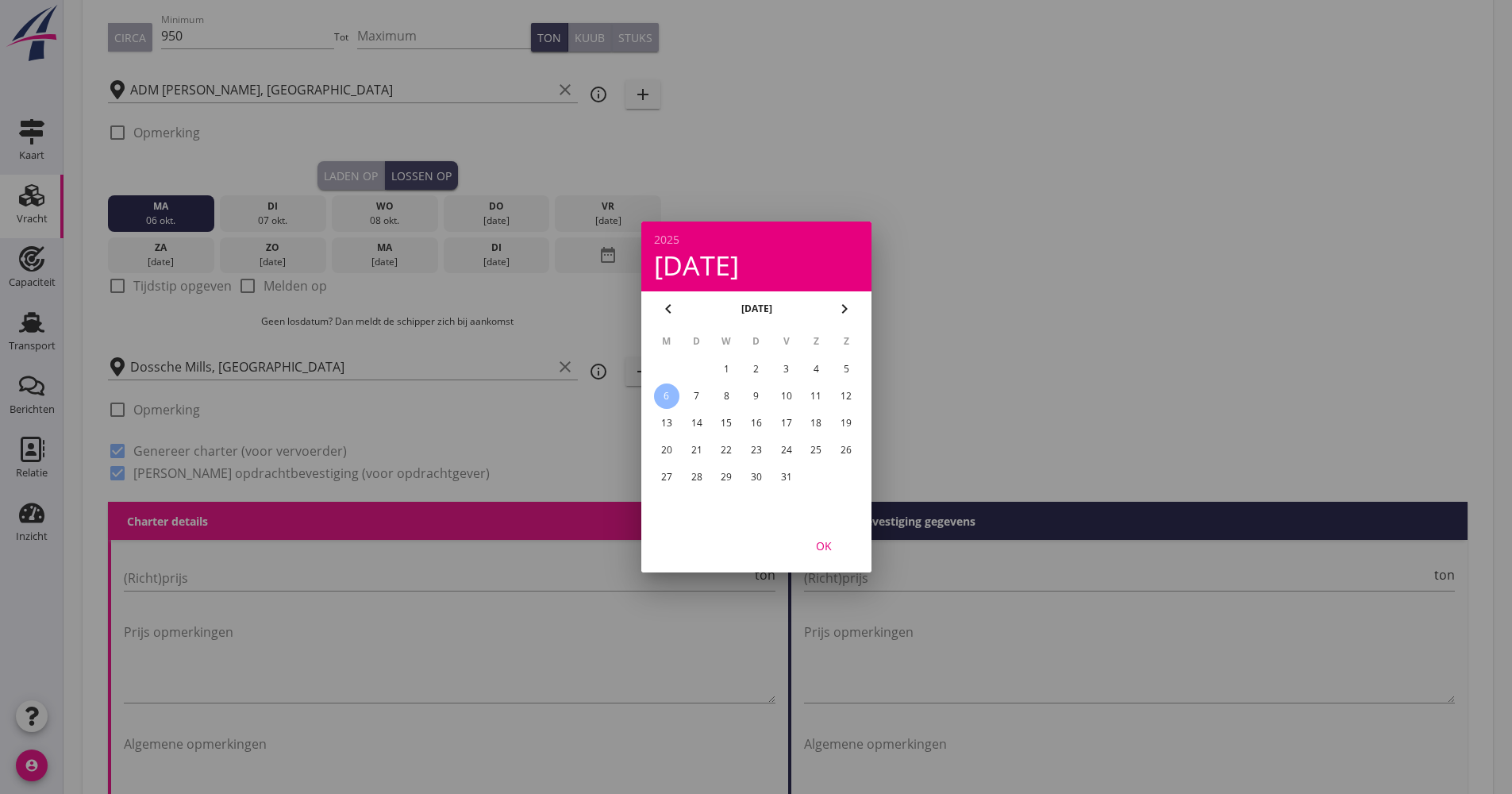
click at [818, 530] on div "OK" at bounding box center [756, 545] width 230 height 54
click at [835, 543] on div "OK" at bounding box center [823, 546] width 45 height 16
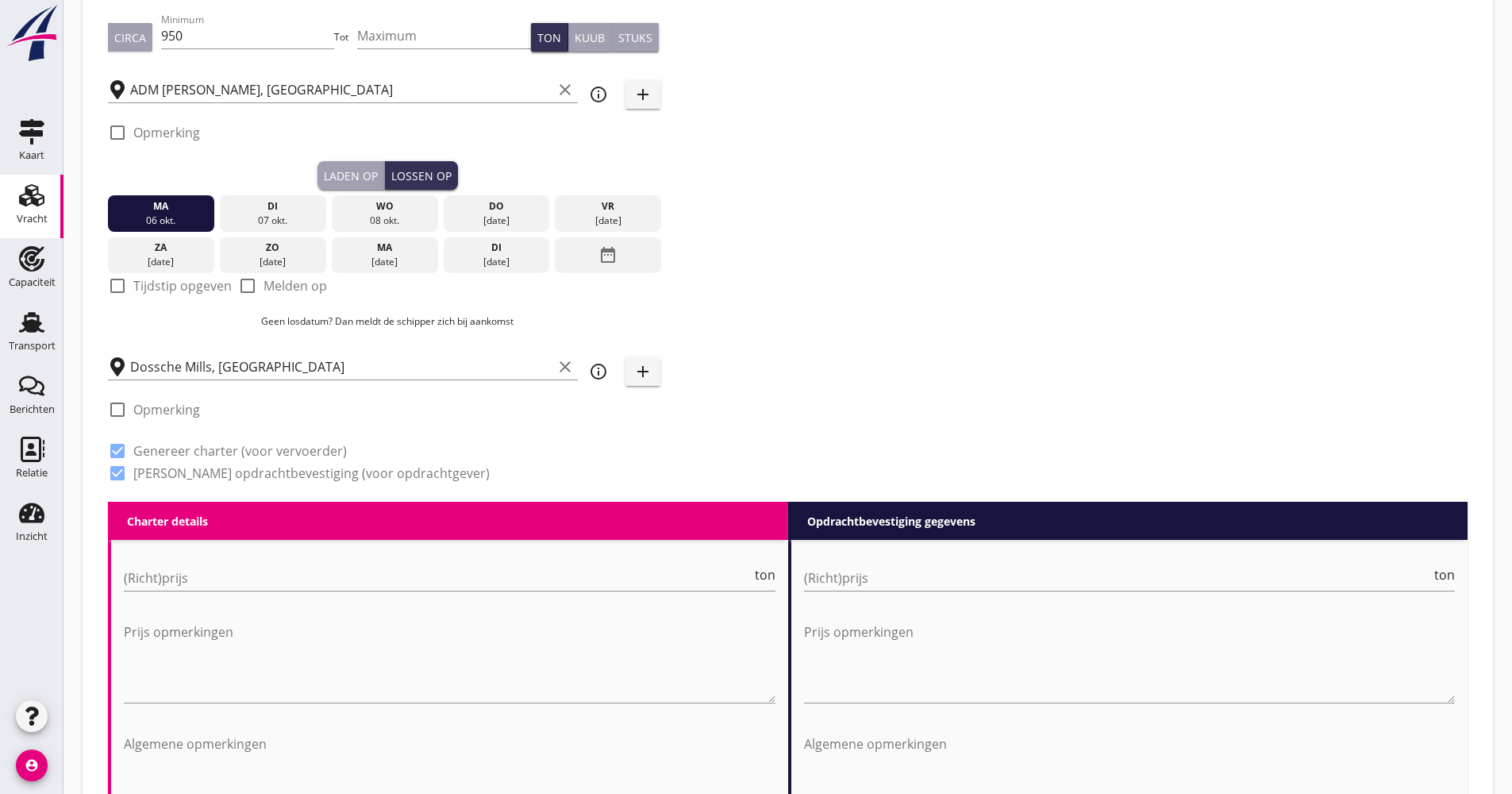
drag, startPoint x: 183, startPoint y: 217, endPoint x: 609, endPoint y: 218, distance: 426.0
click at [609, 218] on div "[DATE] [DATE] [DATE] [DATE] [DATE] [DATE] [DATE] [DATE] [DATE] date_range" at bounding box center [387, 231] width 559 height 83
click at [609, 218] on div "[DATE]" at bounding box center [607, 221] width 98 height 15
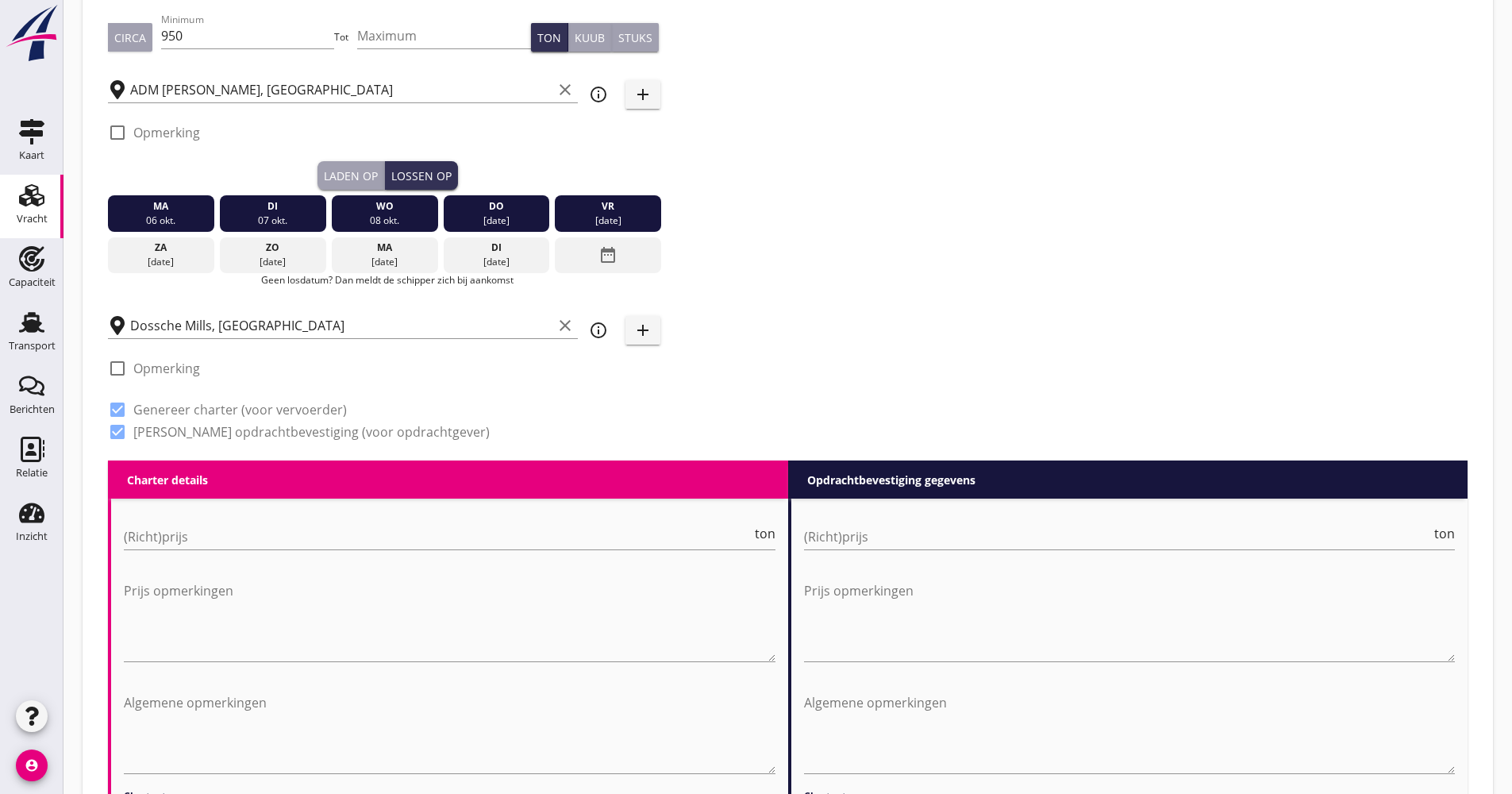
scroll to position [397, 0]
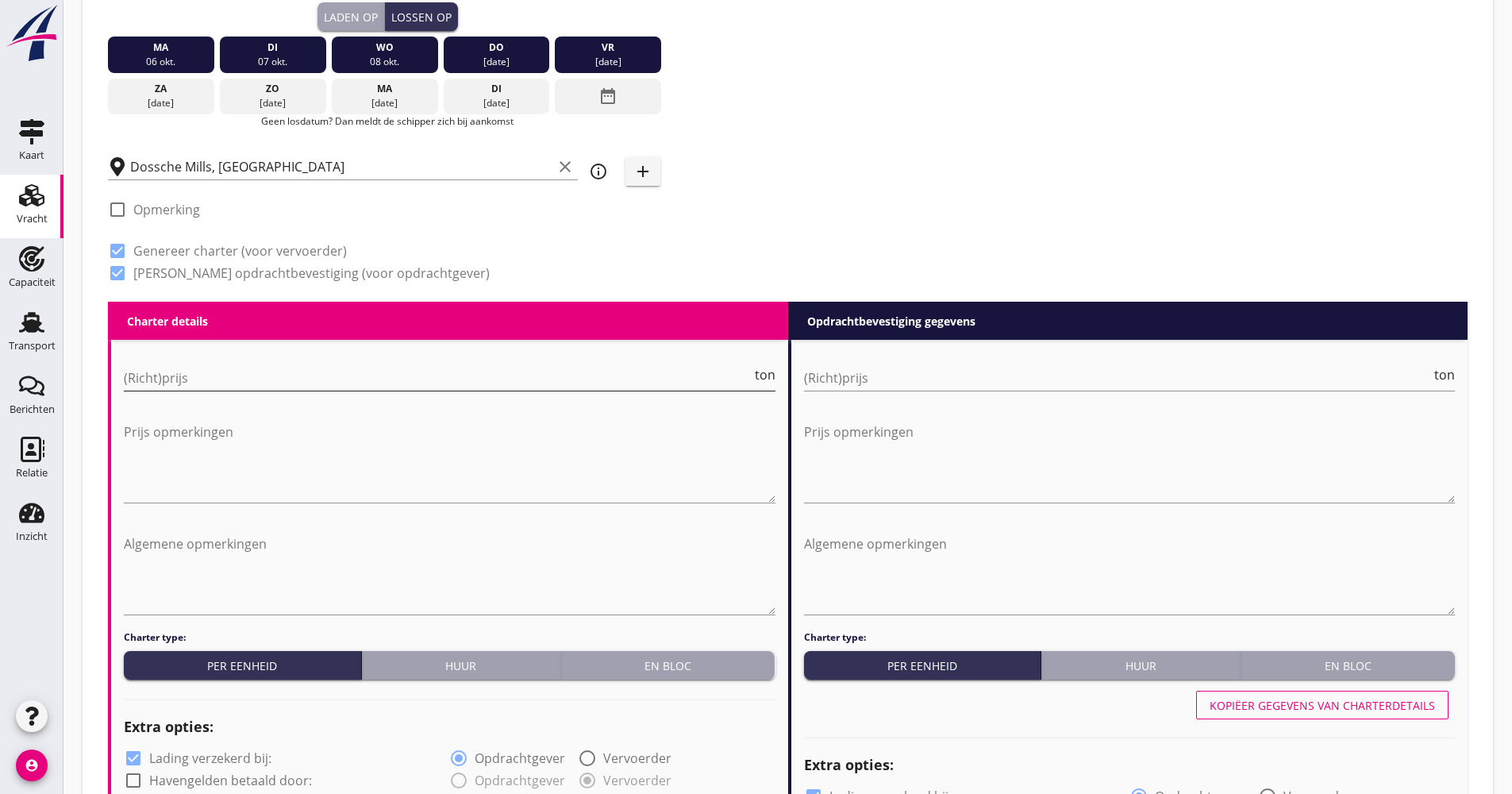
click at [217, 375] on input "(Richt)prijs" at bounding box center [438, 378] width 628 height 26
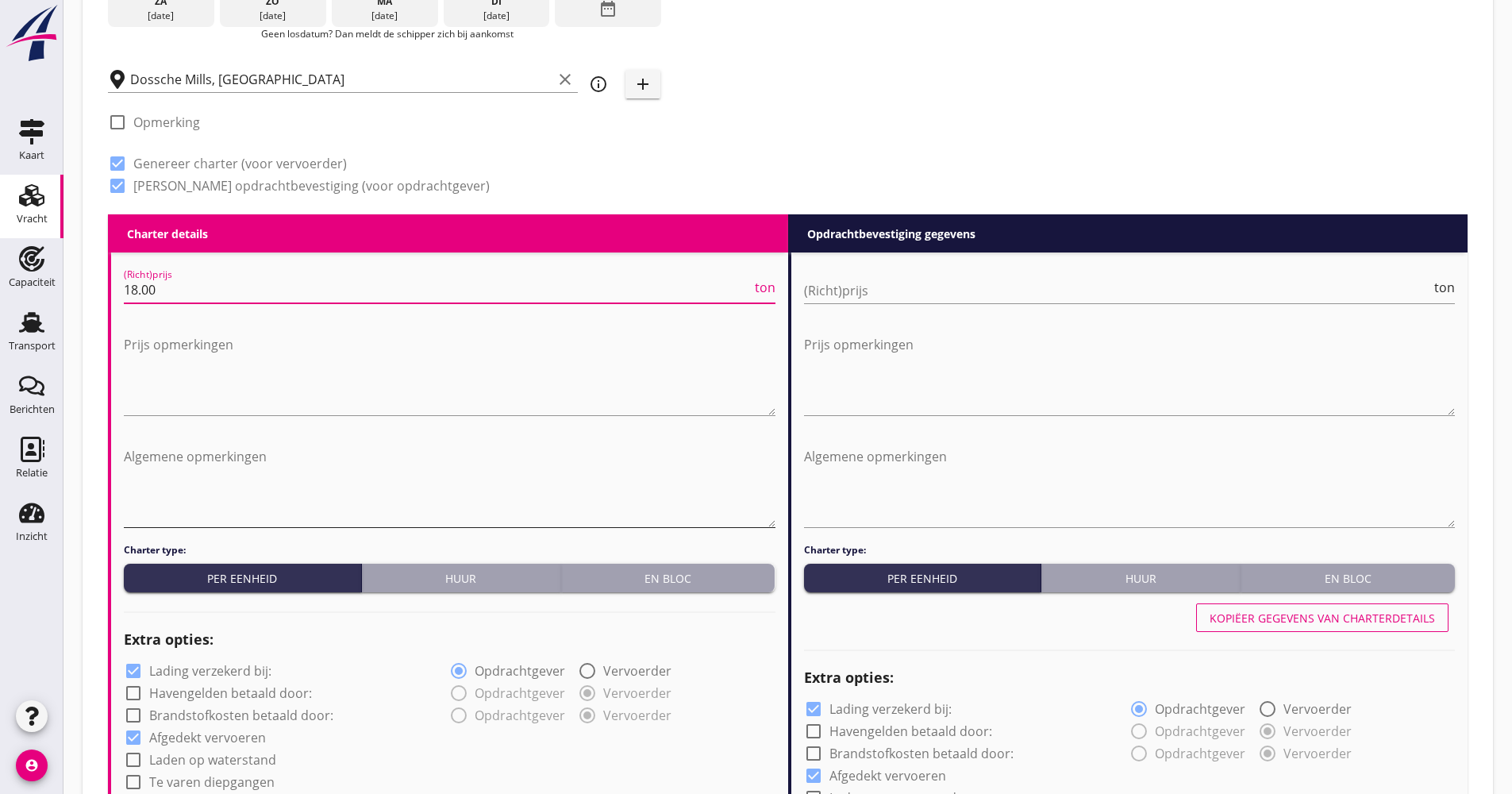
scroll to position [556, 0]
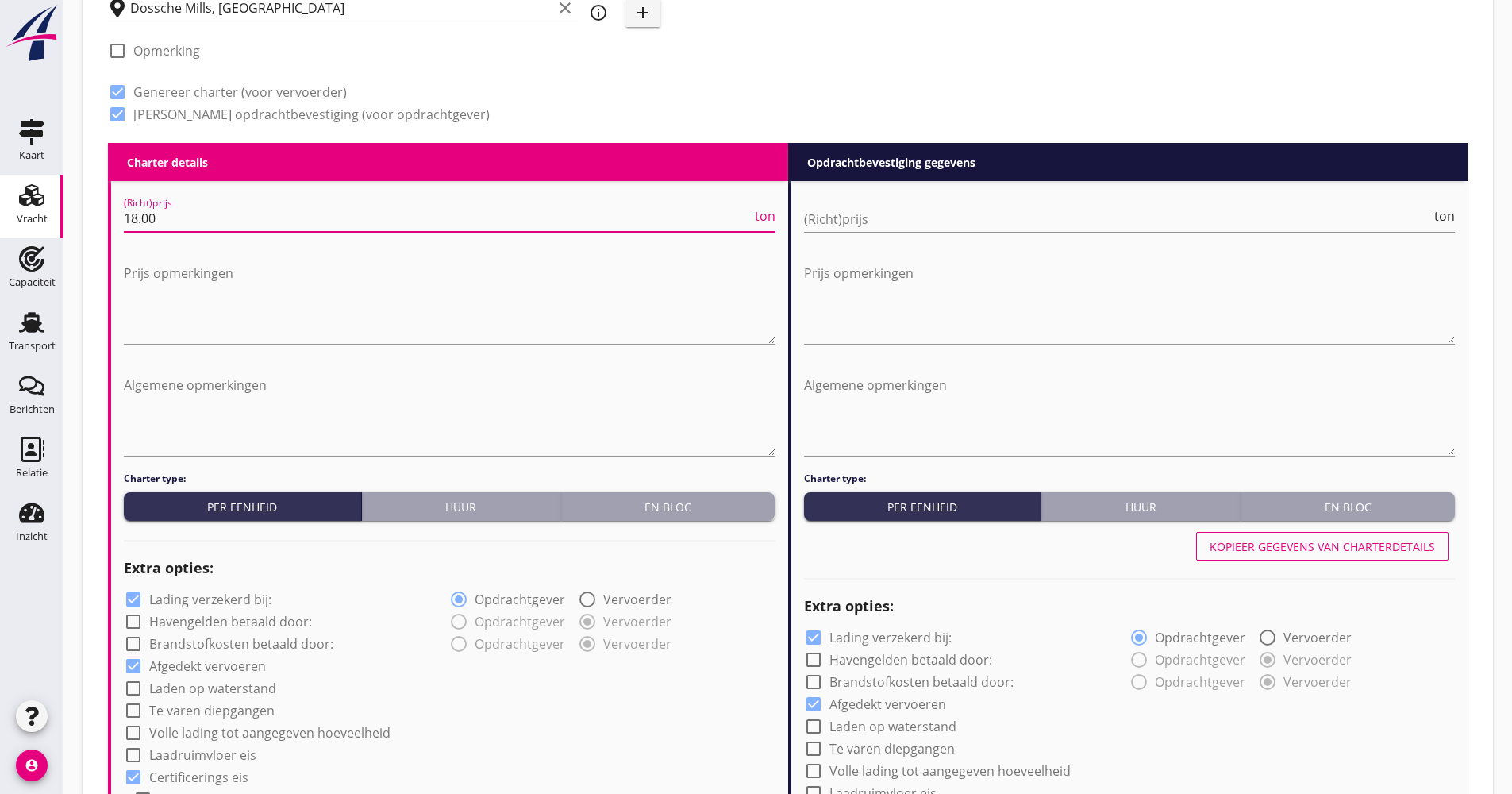
type input "18.00"
drag, startPoint x: 216, startPoint y: 593, endPoint x: 219, endPoint y: 623, distance: 30.1
click at [216, 597] on label "Lading verzekerd bij:" at bounding box center [210, 599] width 122 height 16
checkbox input "false"
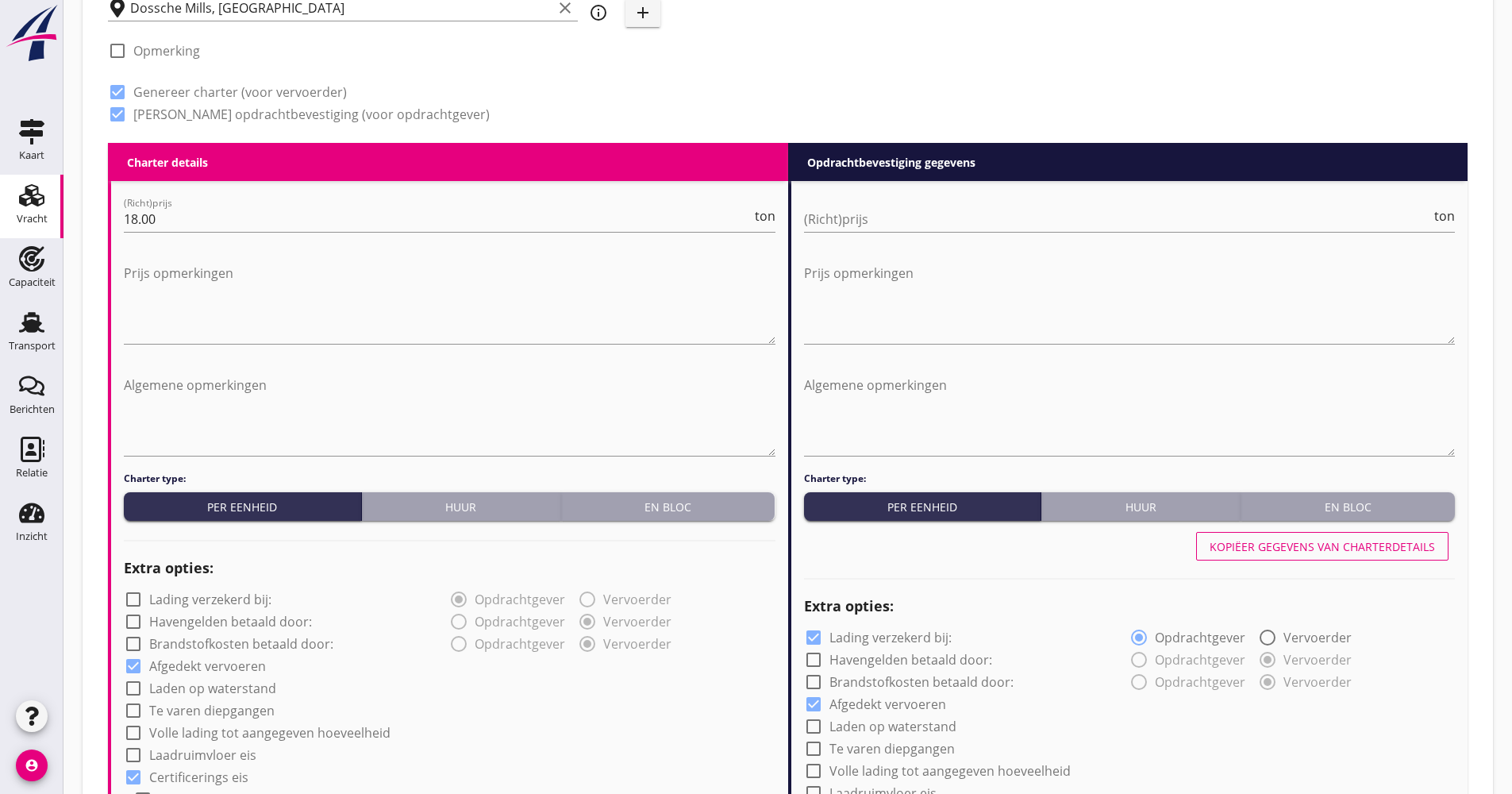
click at [221, 724] on label "Volle lading tot aangegeven hoeveelheid" at bounding box center [269, 732] width 241 height 16
checkbox input "true"
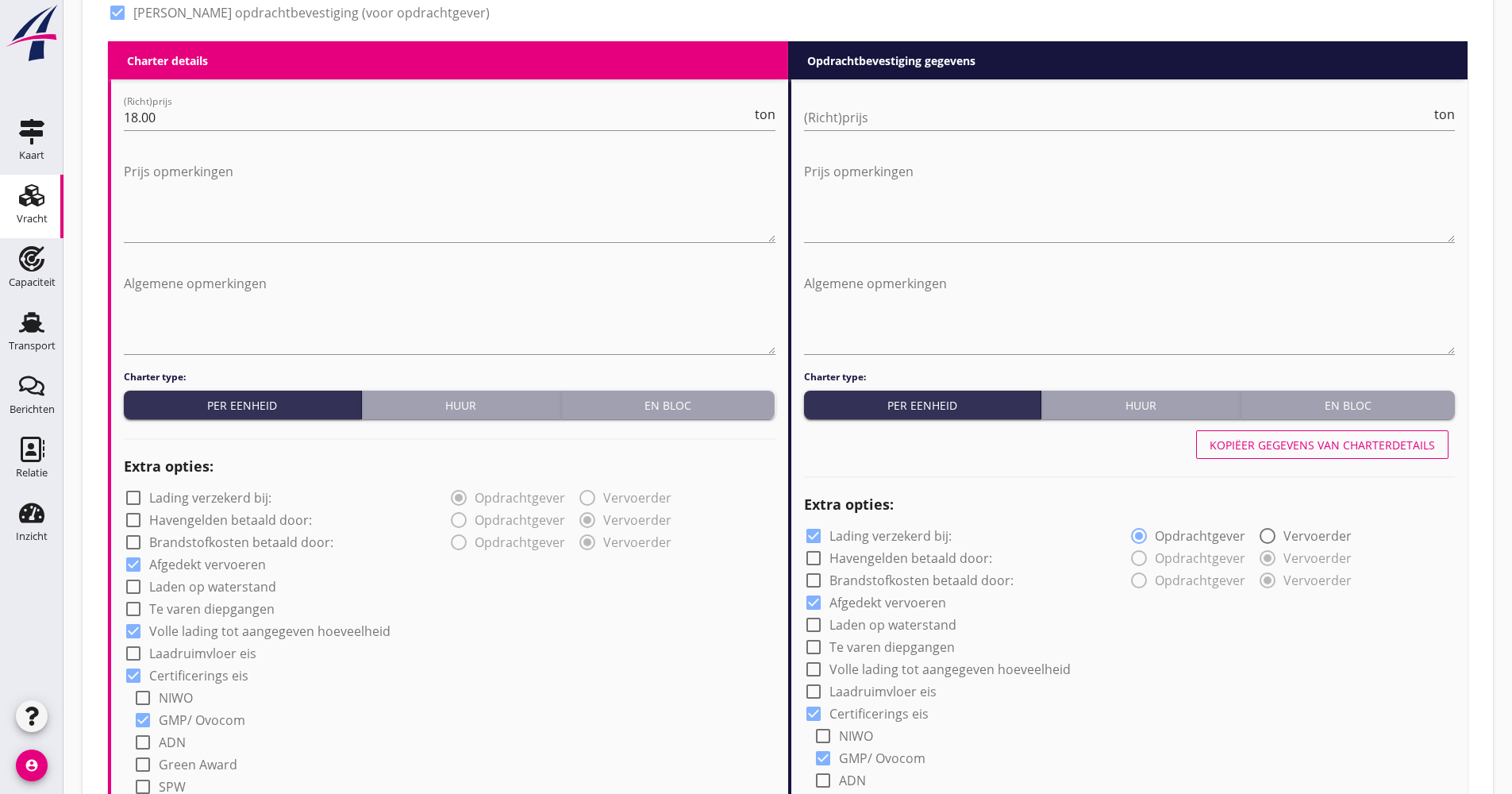
scroll to position [873, 0]
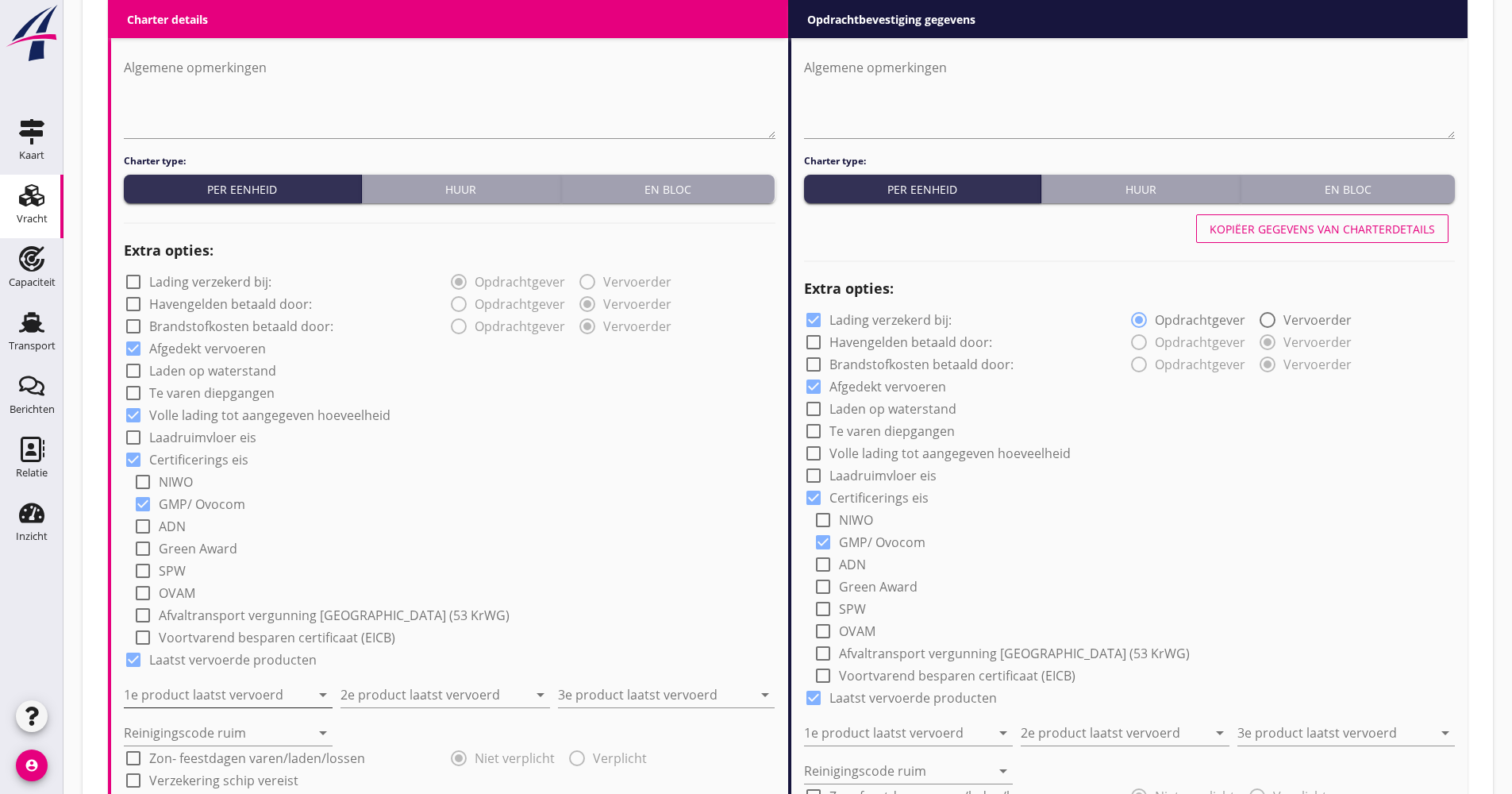
click at [208, 691] on input "1e product laatst vervoerd" at bounding box center [217, 695] width 187 height 26
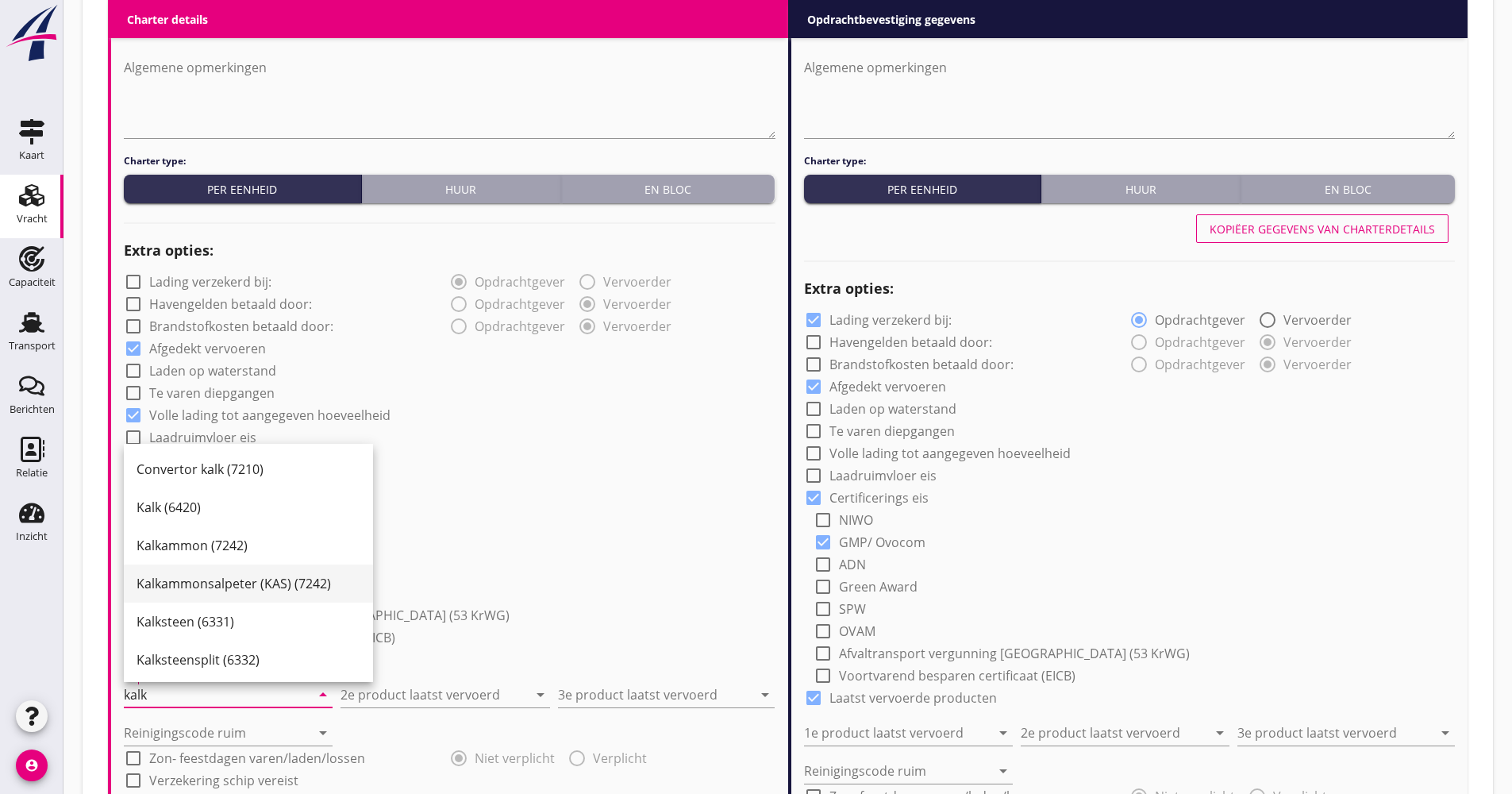
click at [253, 588] on div "Kalkammonsalpeter (KAS) (7242)" at bounding box center [248, 583] width 223 height 19
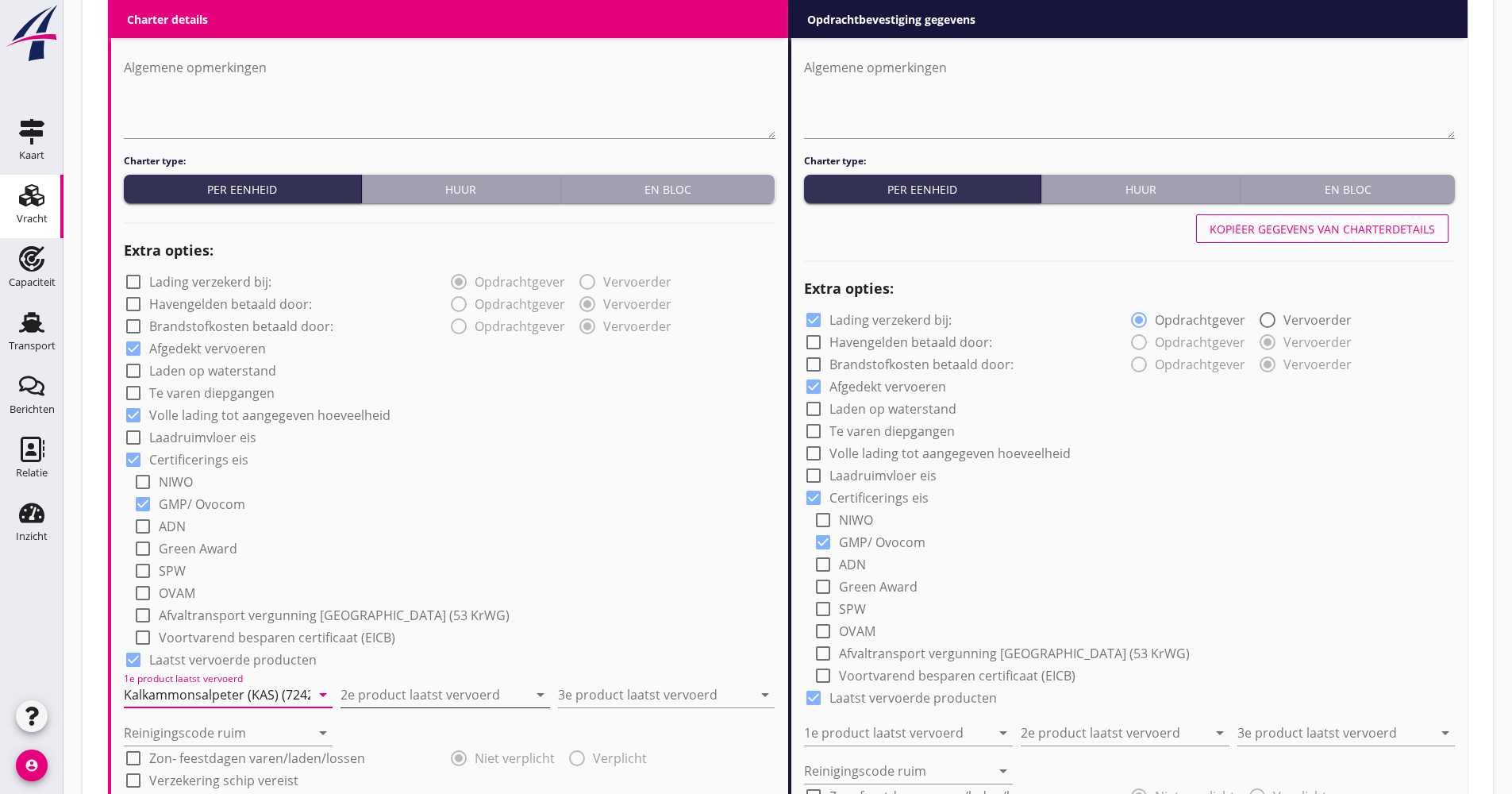
type input "Kalkammonsalpeter (KAS) (7242)"
click at [438, 693] on input "2e product laatst vervoerd" at bounding box center [434, 695] width 187 height 26
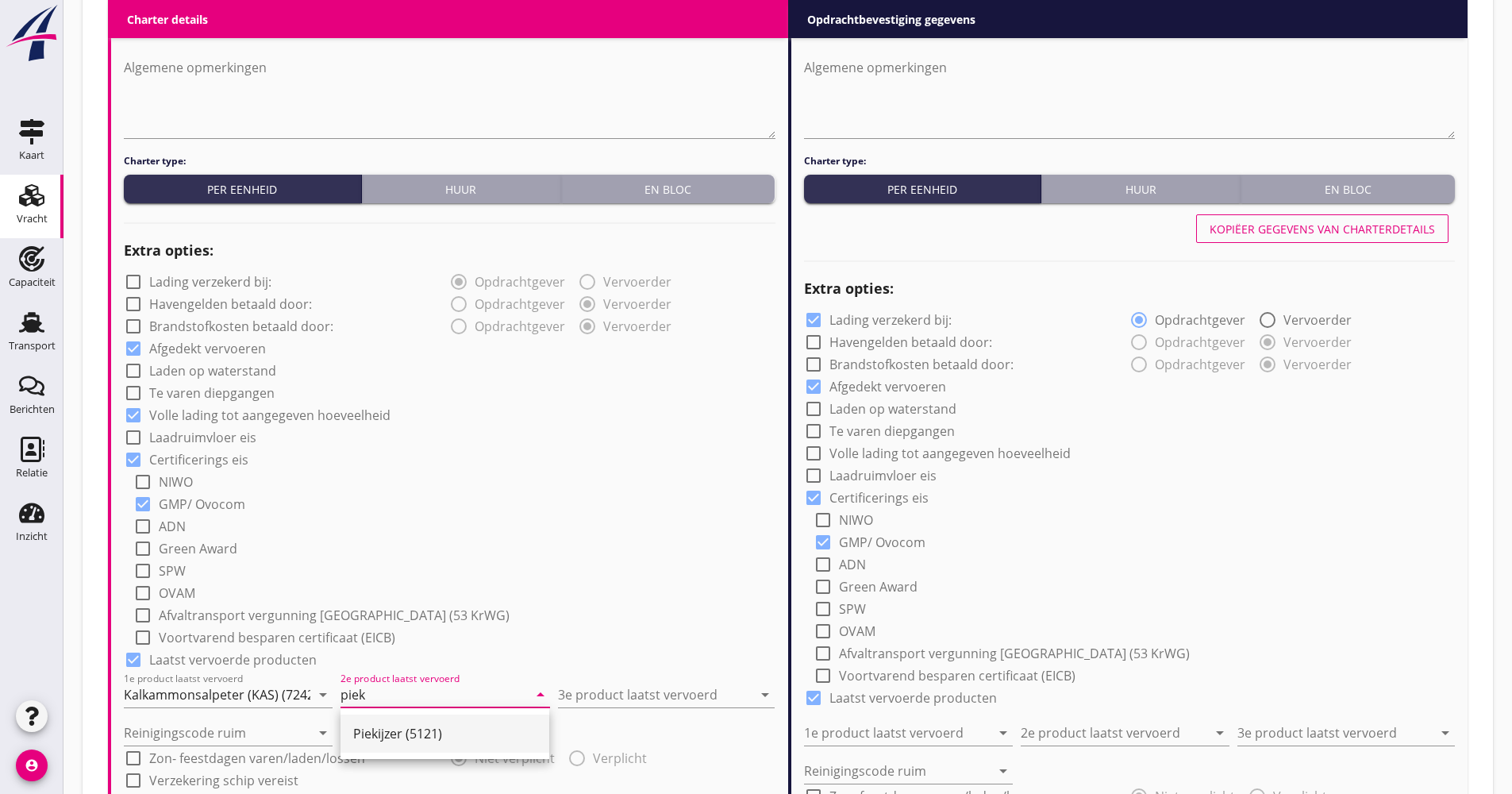
click at [427, 720] on div "Piekijzer (5121)" at bounding box center [445, 734] width 183 height 38
type input "Piekijzer (5121)"
click at [604, 694] on input "3e product laatst vervoerd" at bounding box center [655, 695] width 194 height 26
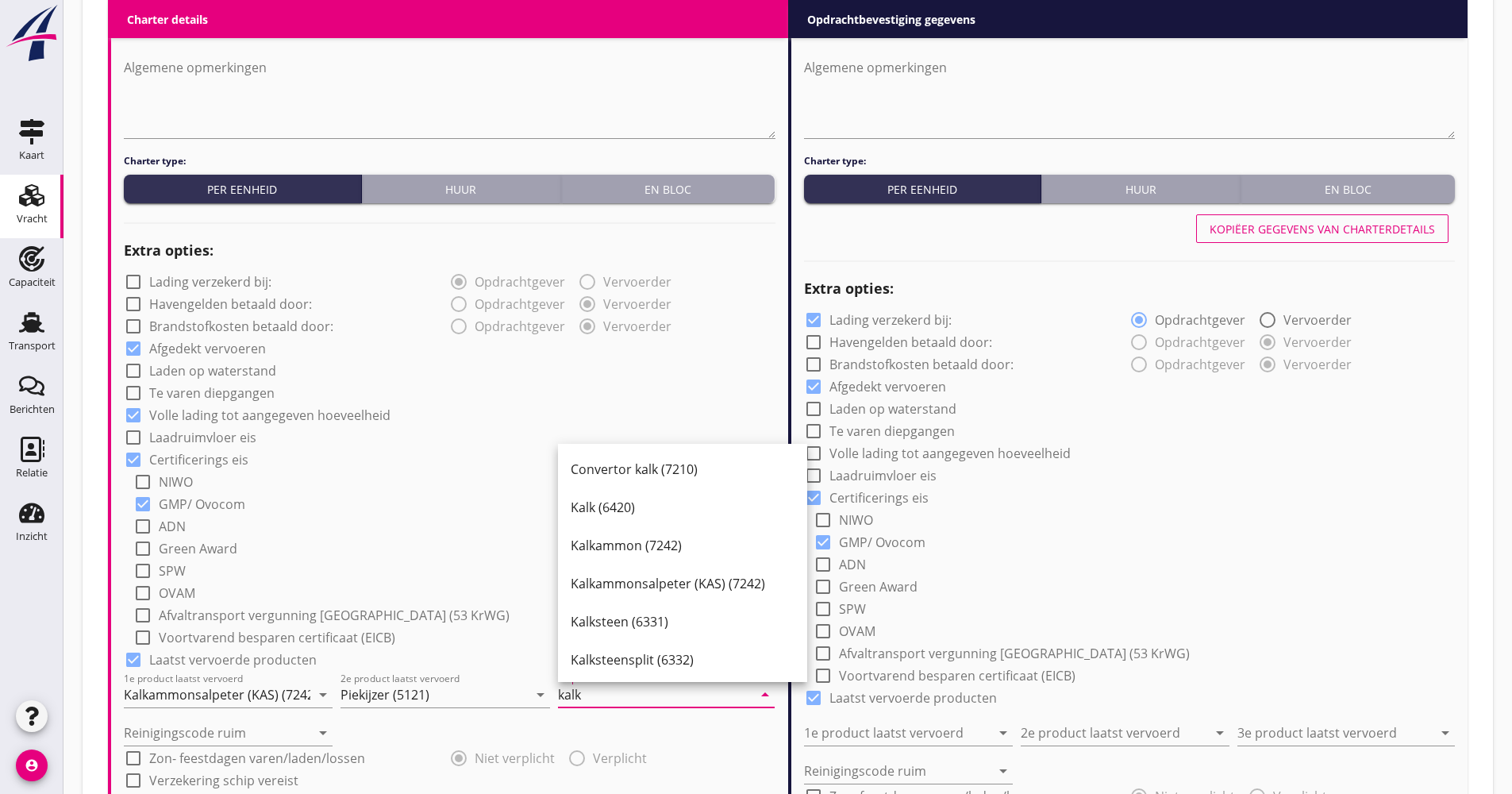
click at [680, 593] on div "Kalkammonsalpeter (KAS) (7242)" at bounding box center [682, 583] width 223 height 38
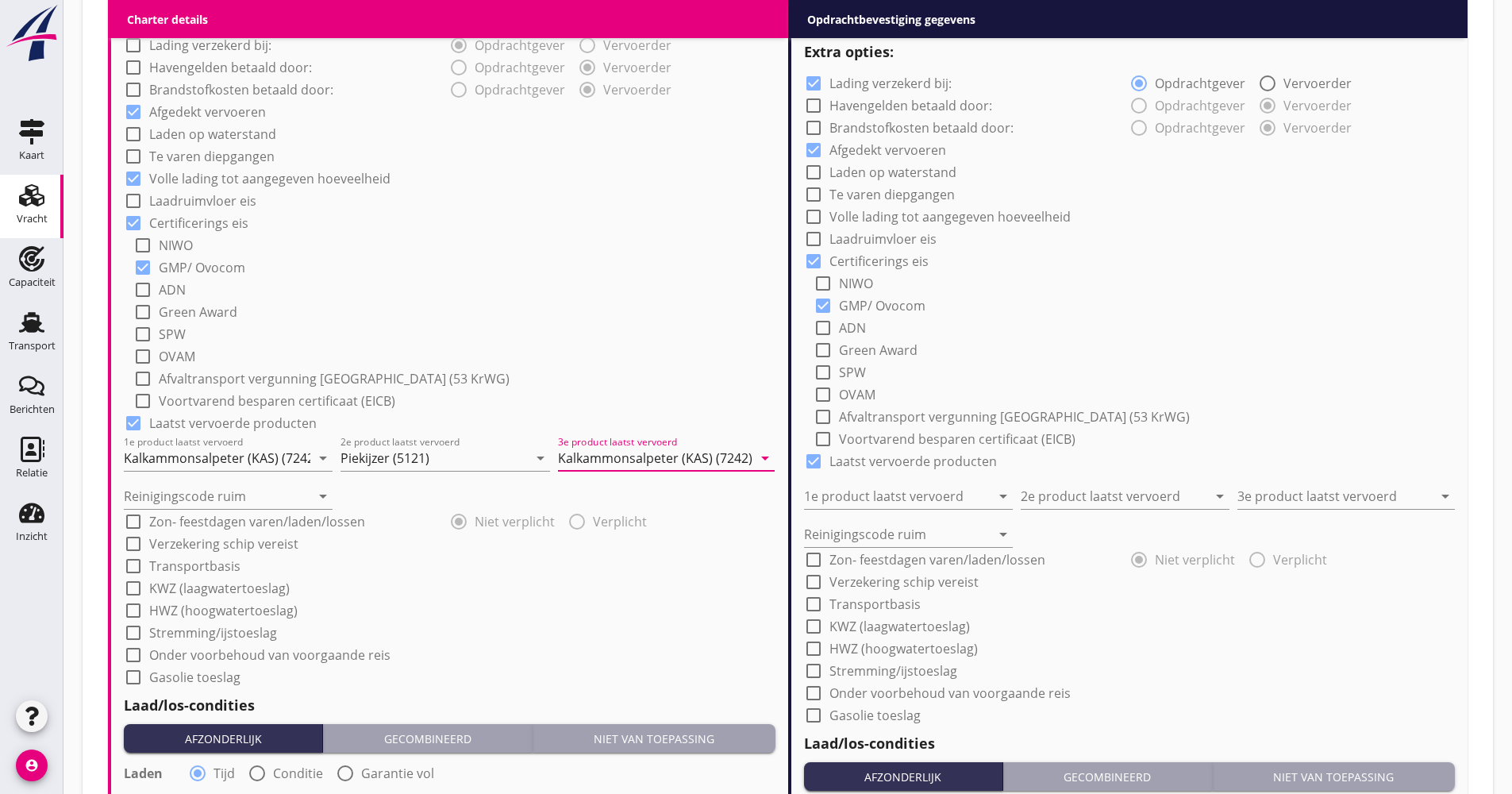
scroll to position [1111, 0]
type input "Kalkammonsalpeter (KAS) (7242)"
click at [291, 499] on input "Reinigingscode ruim" at bounding box center [217, 495] width 187 height 26
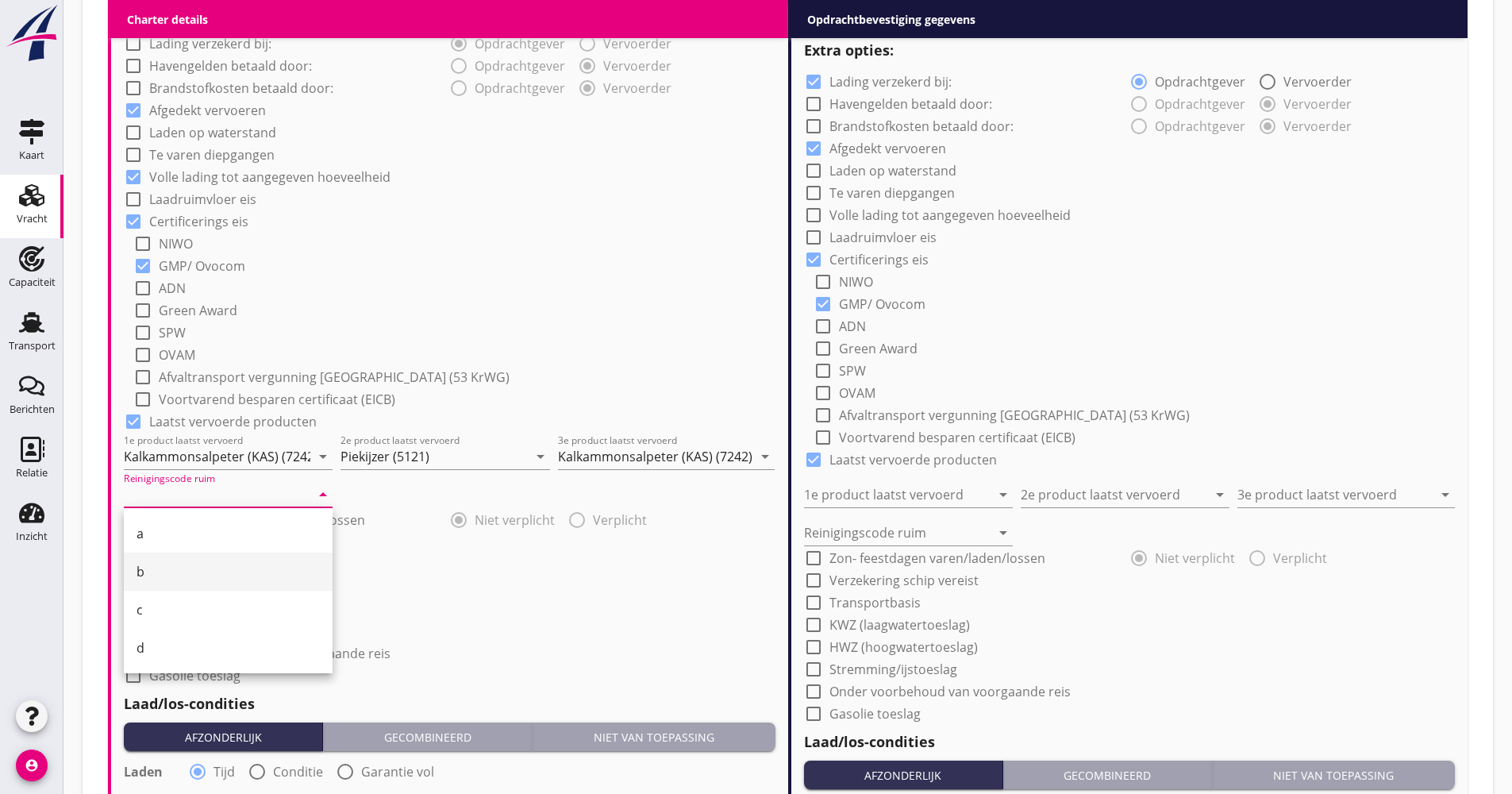
click at [213, 557] on div "b" at bounding box center [228, 571] width 183 height 38
type input "b"
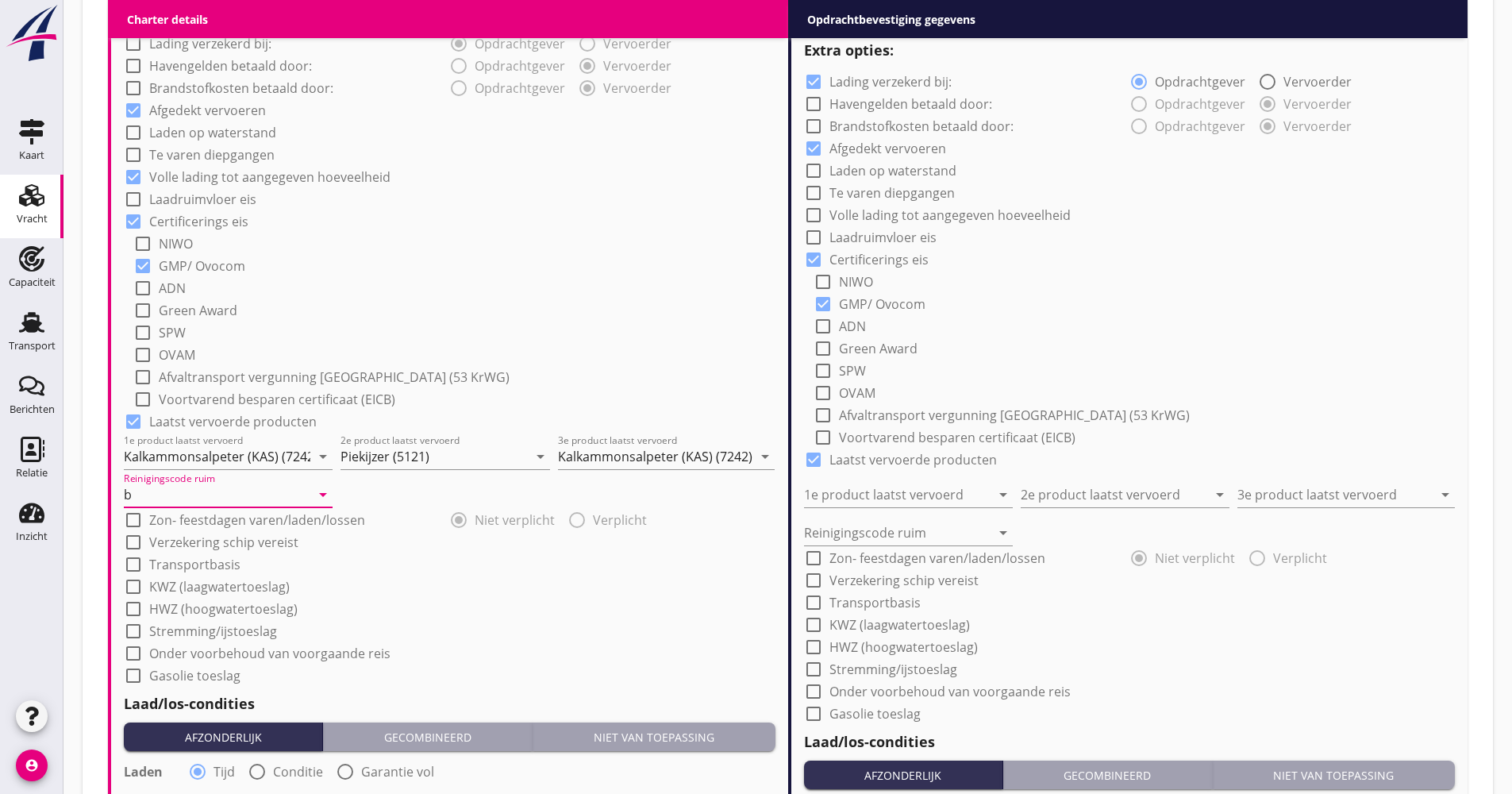
click at [212, 542] on label "Verzekering schip vereist" at bounding box center [223, 541] width 149 height 16
checkbox input "true"
click at [193, 561] on label "Transportbasis" at bounding box center [195, 564] width 92 height 16
checkbox input "true"
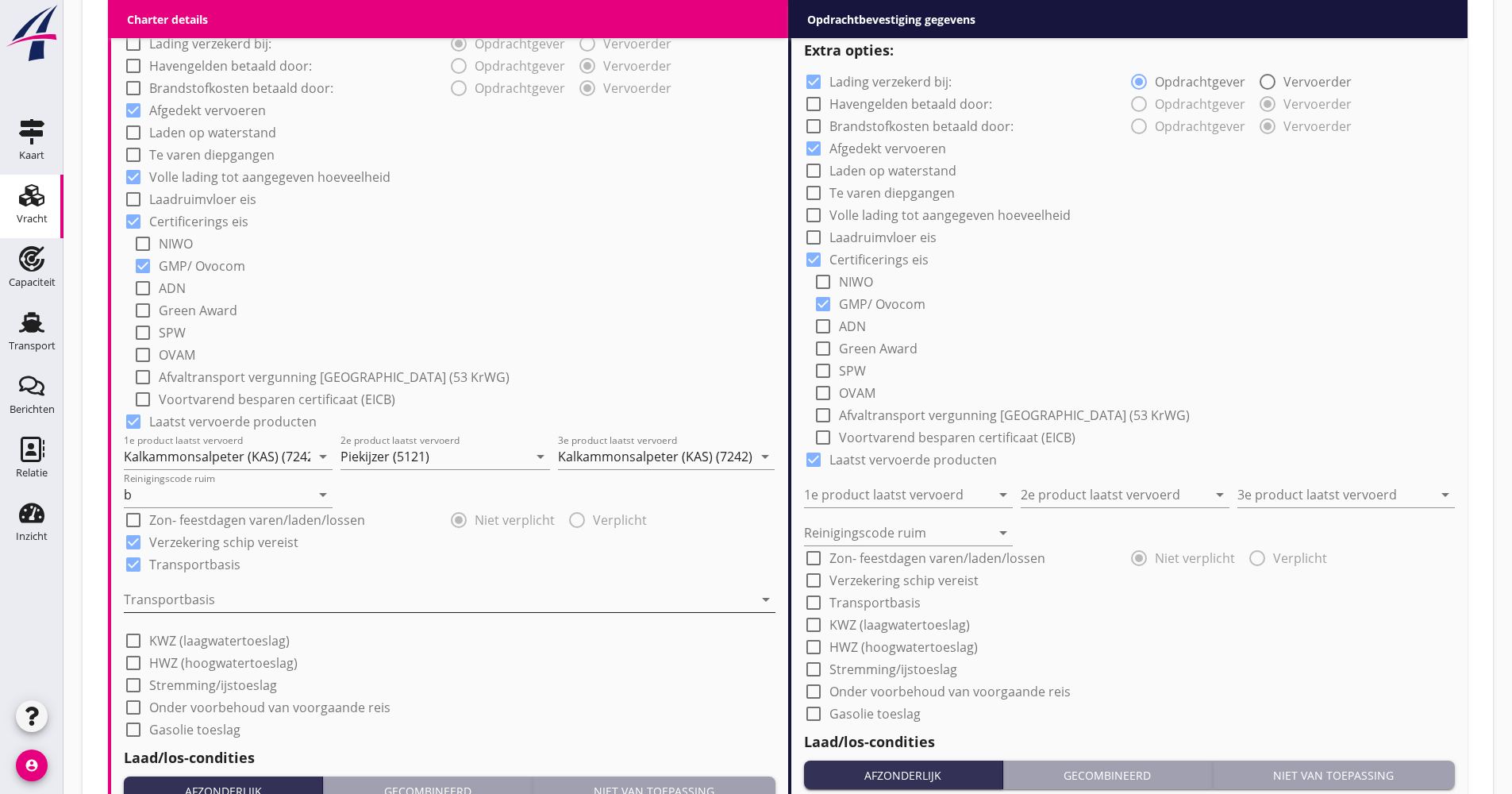
click at [214, 595] on div at bounding box center [438, 600] width 629 height 26
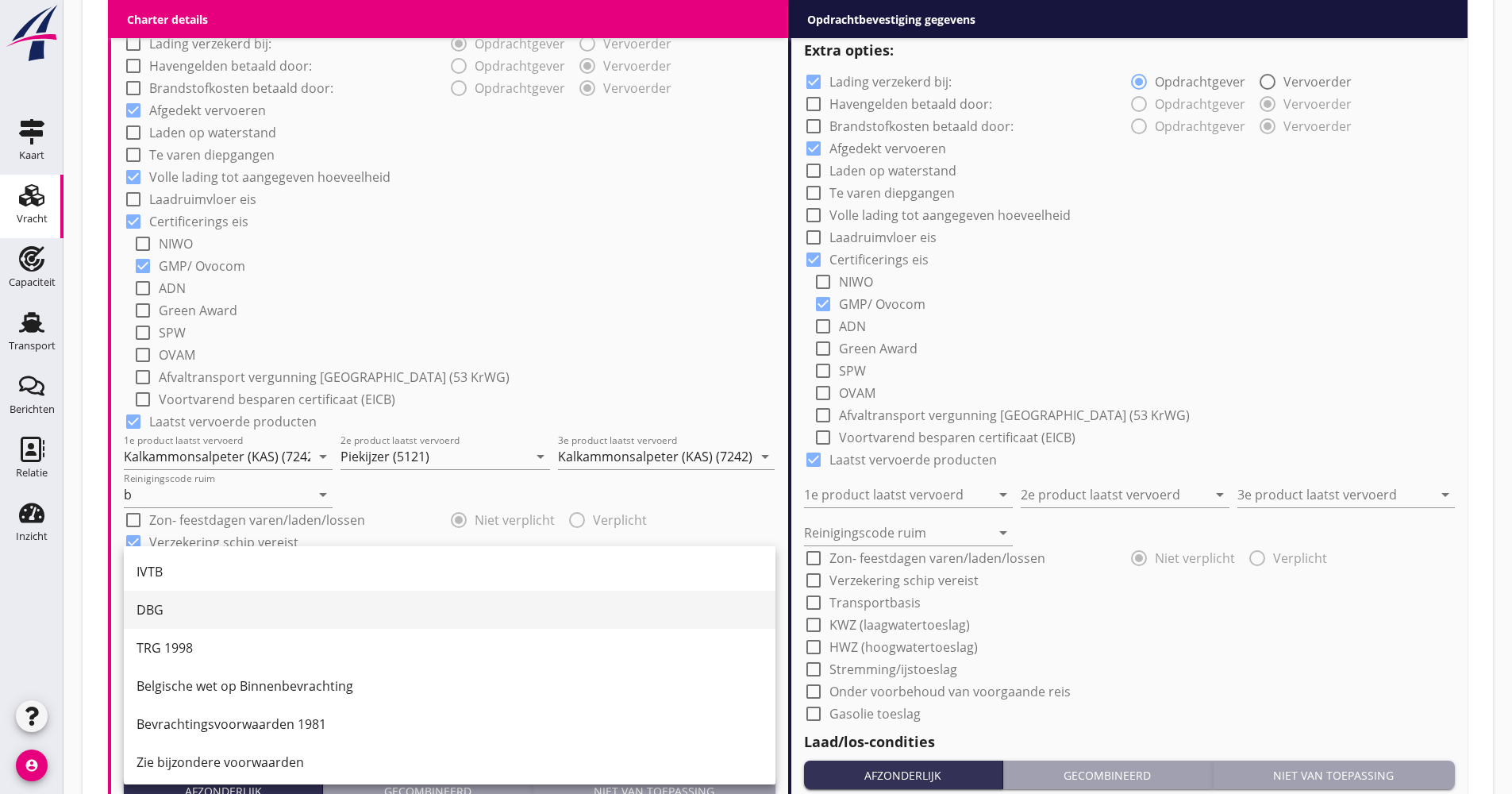
scroll to position [41, 0]
click at [188, 767] on div "CMNI m.u.v. Art 25, lid 2." at bounding box center [450, 758] width 626 height 19
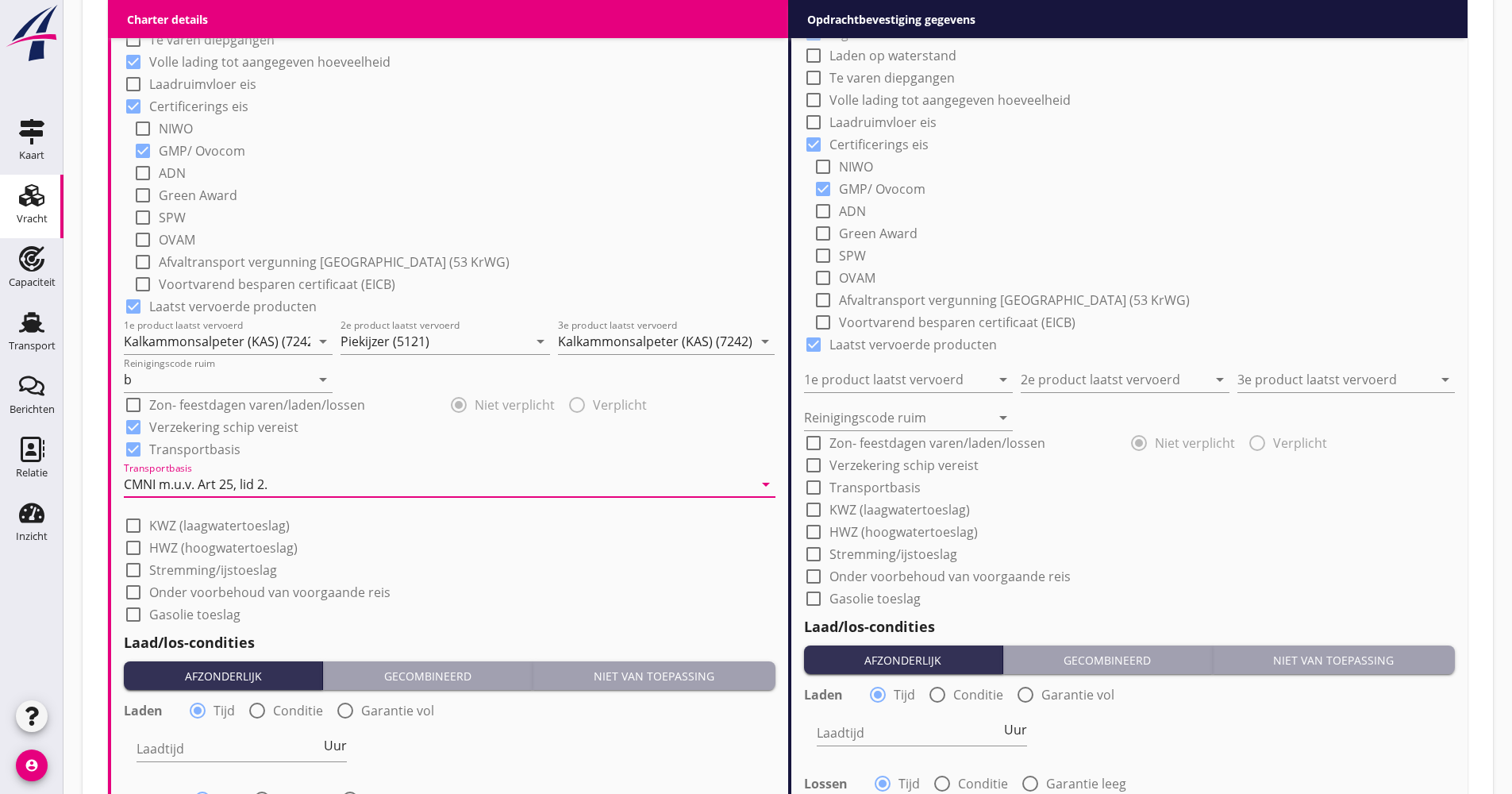
scroll to position [1429, 0]
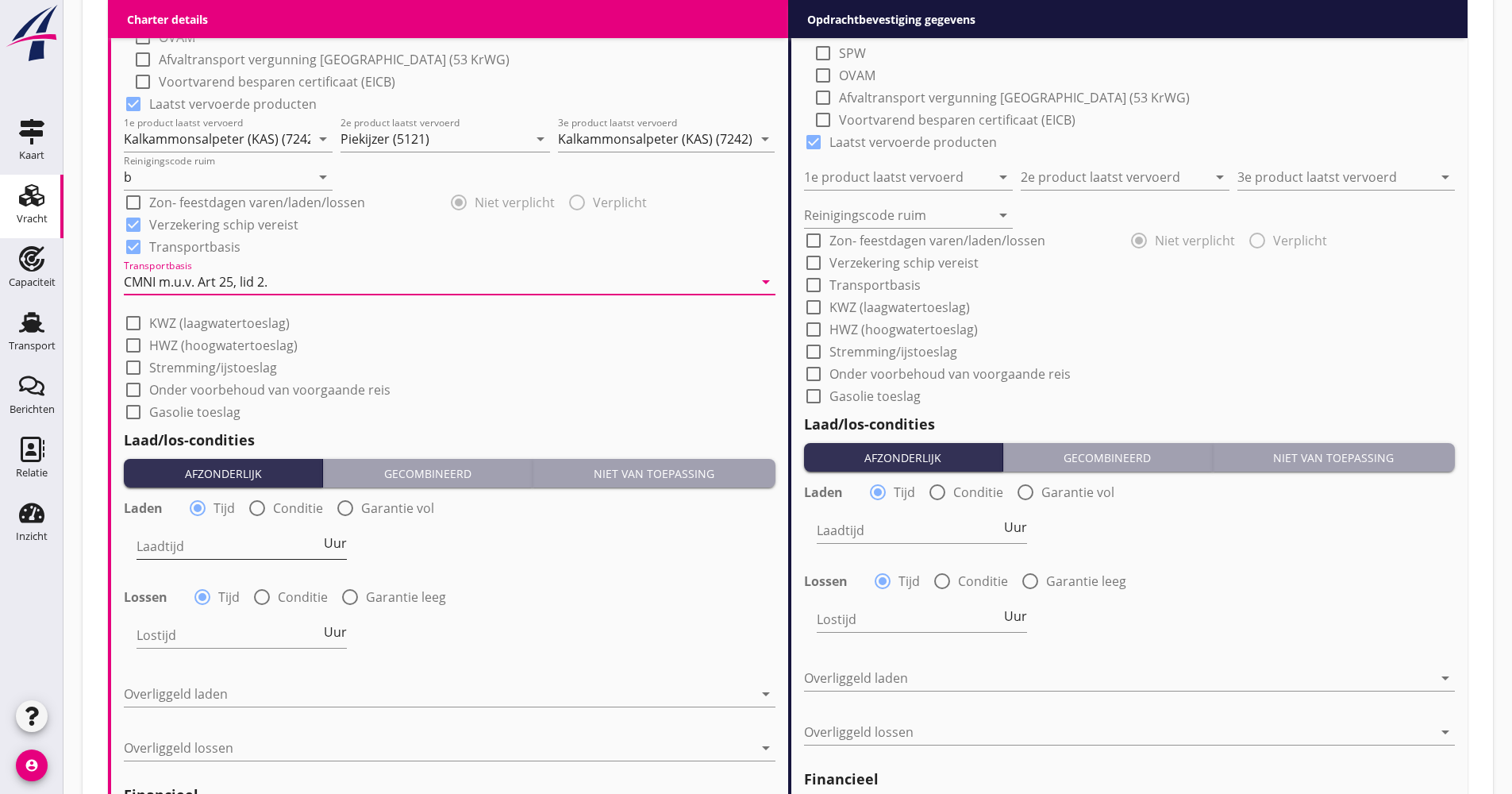
click at [336, 545] on span "Uur" at bounding box center [335, 543] width 23 height 13
type input "2"
drag, startPoint x: 306, startPoint y: 587, endPoint x: 305, endPoint y: 594, distance: 7.1
click at [305, 587] on div "Lossen radio_button_checked Tijd radio_button_unchecked Conditie radio_button_u…" at bounding box center [450, 595] width 652 height 22
click at [298, 593] on label "Conditie" at bounding box center [302, 596] width 50 height 16
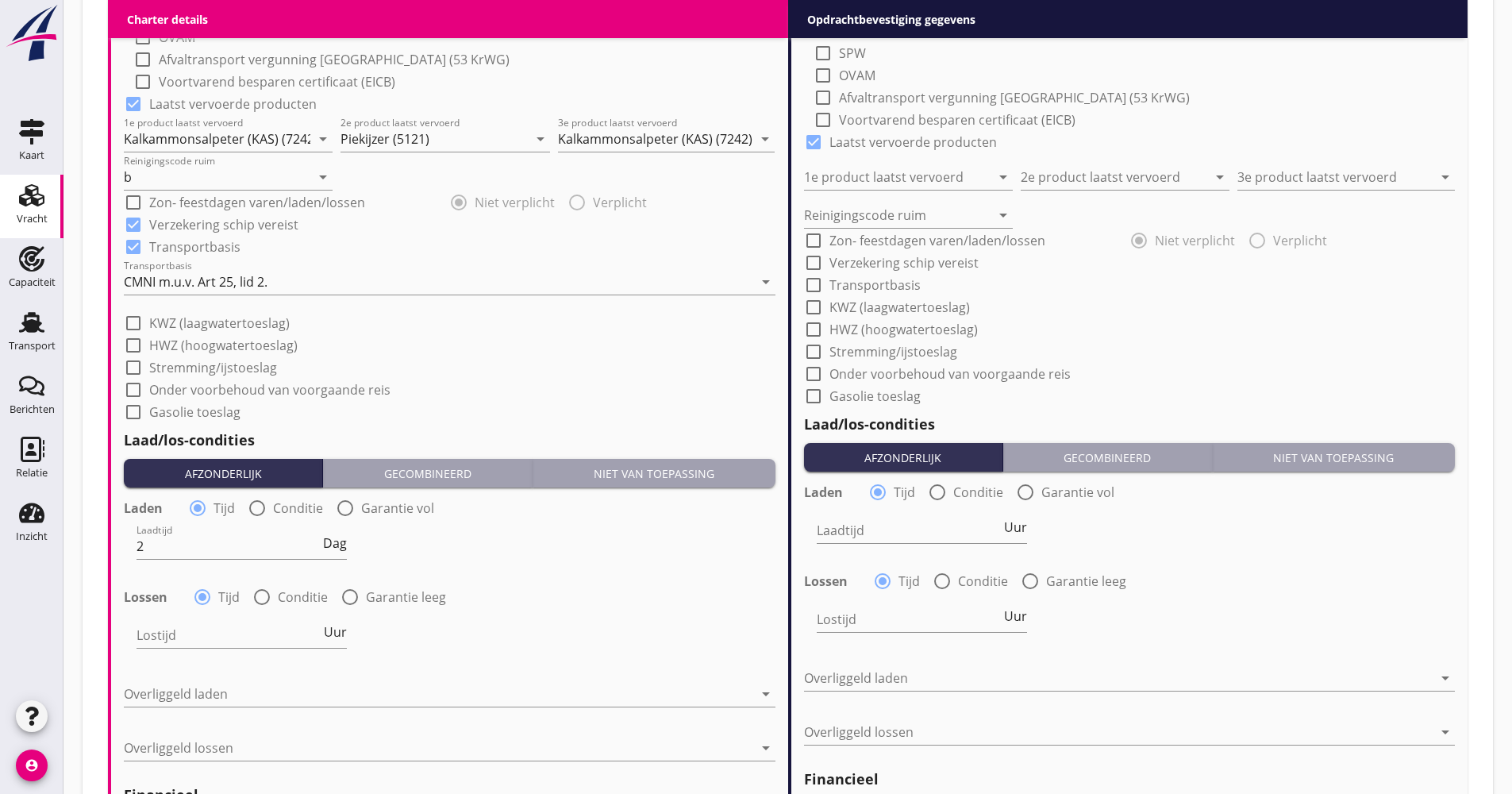
radio input "false"
radio input "true"
click at [275, 634] on div at bounding box center [284, 636] width 295 height 26
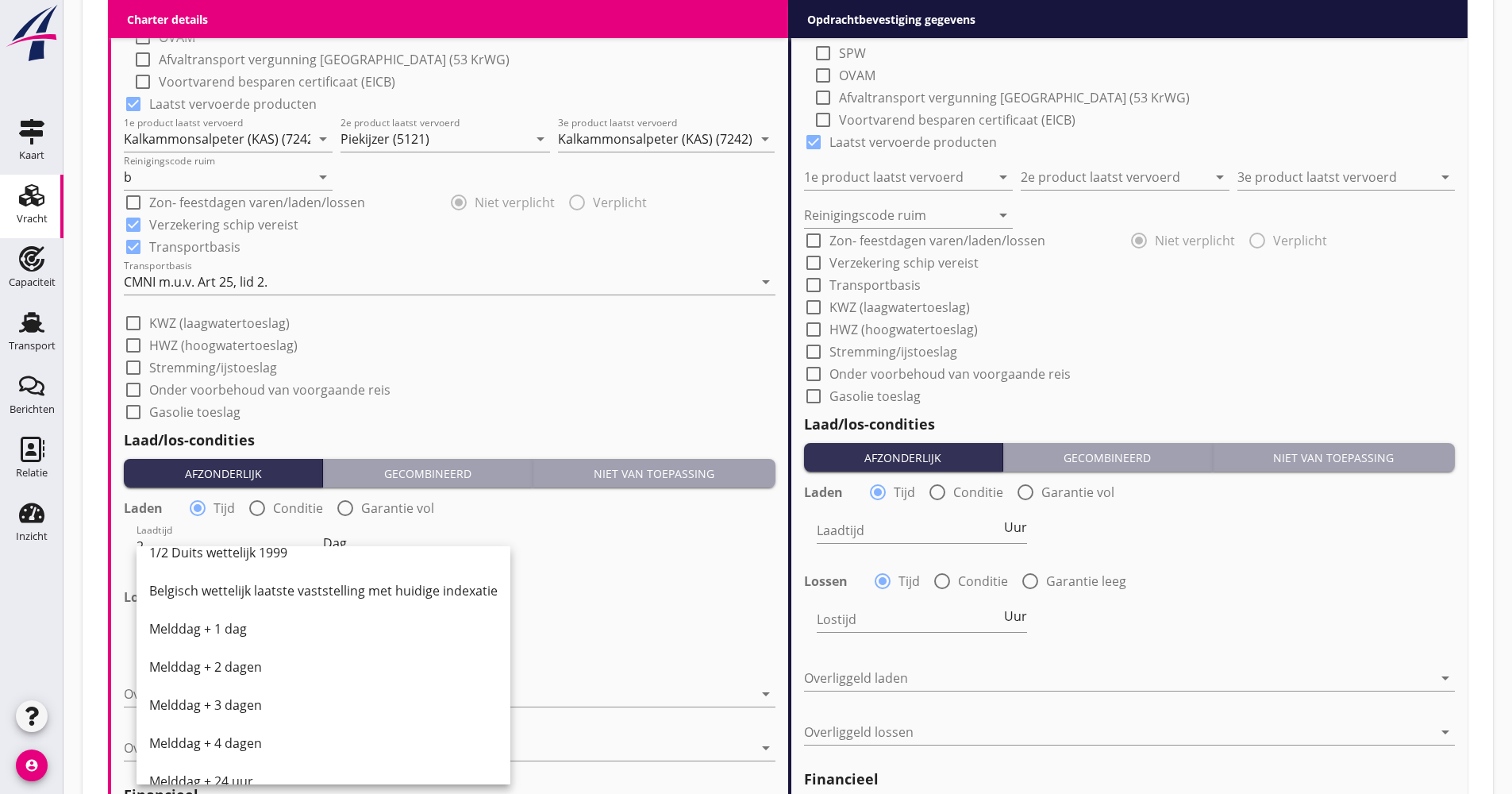
scroll to position [556, 0]
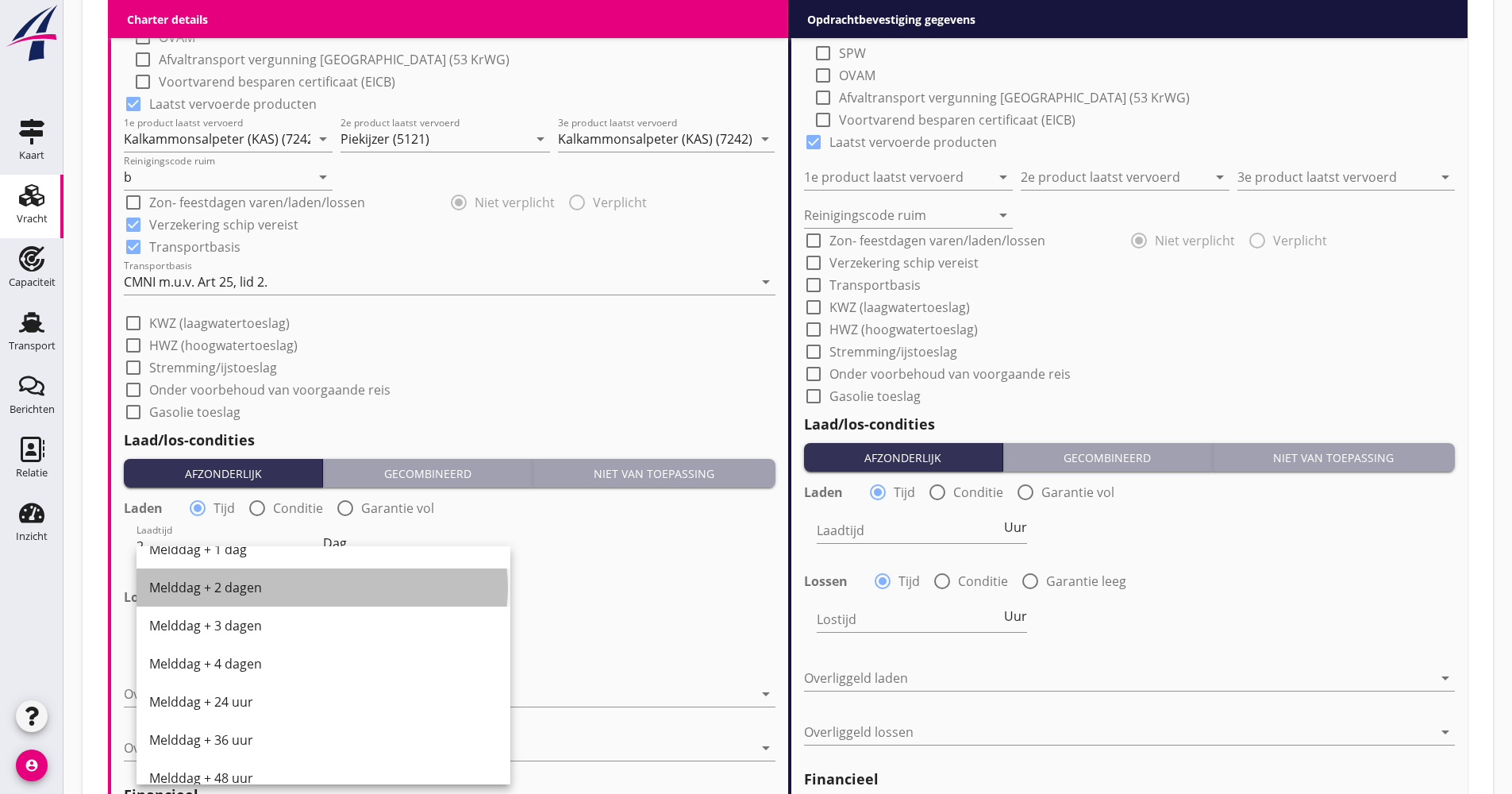
click at [254, 595] on div "Melddag + 2 dagen" at bounding box center [323, 587] width 348 height 19
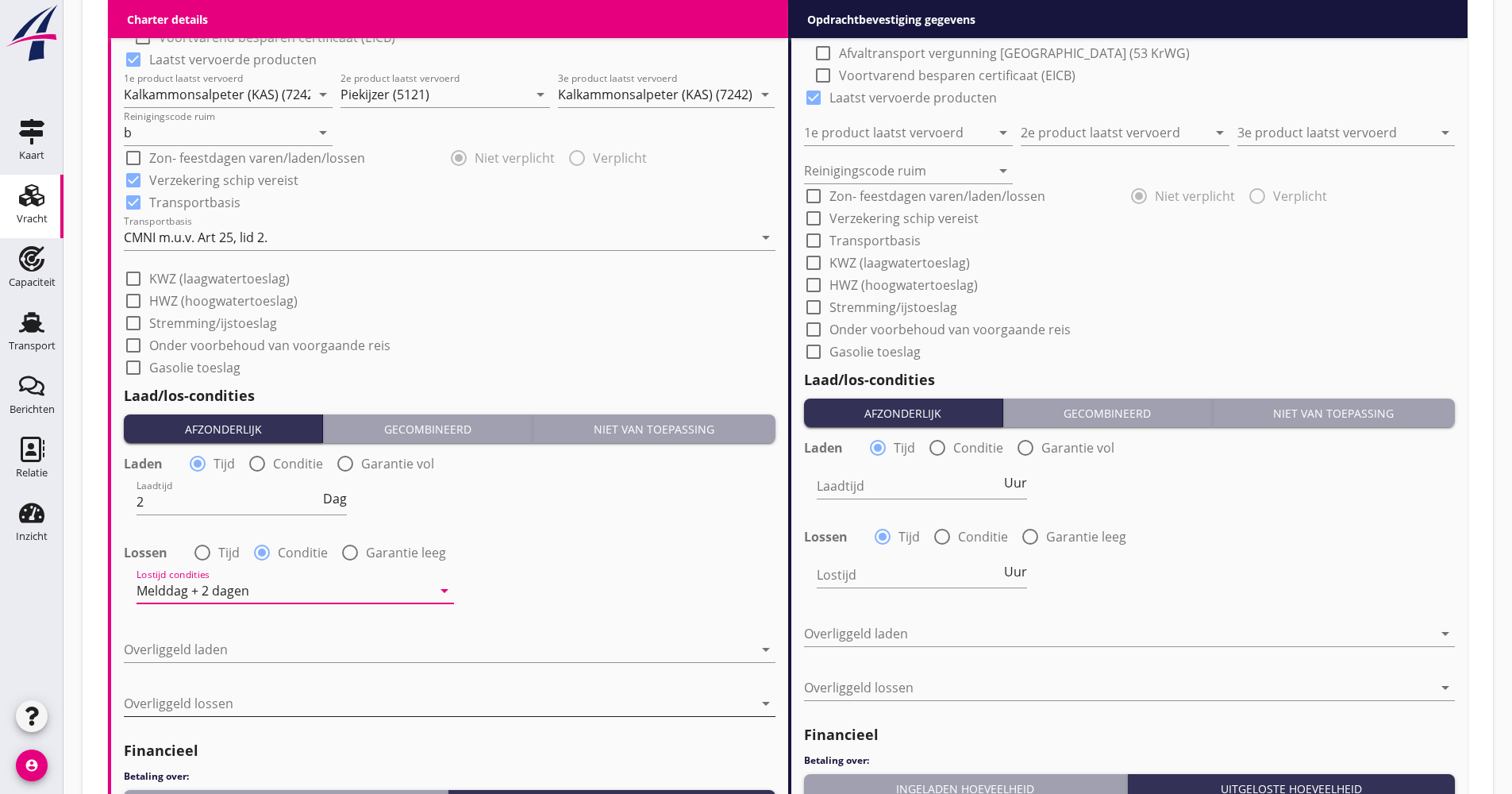
scroll to position [1587, 0]
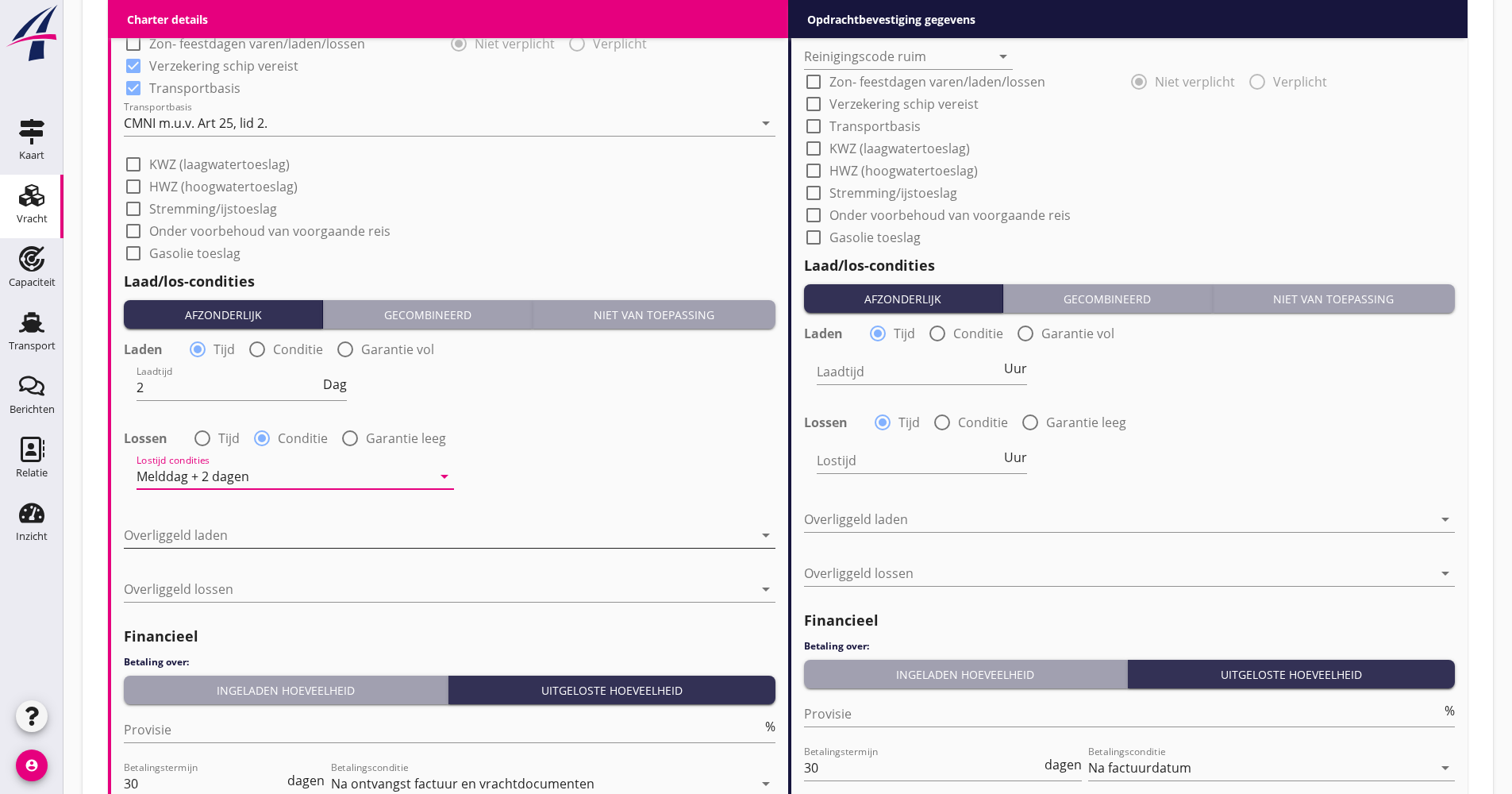
click at [230, 546] on div at bounding box center [438, 535] width 629 height 26
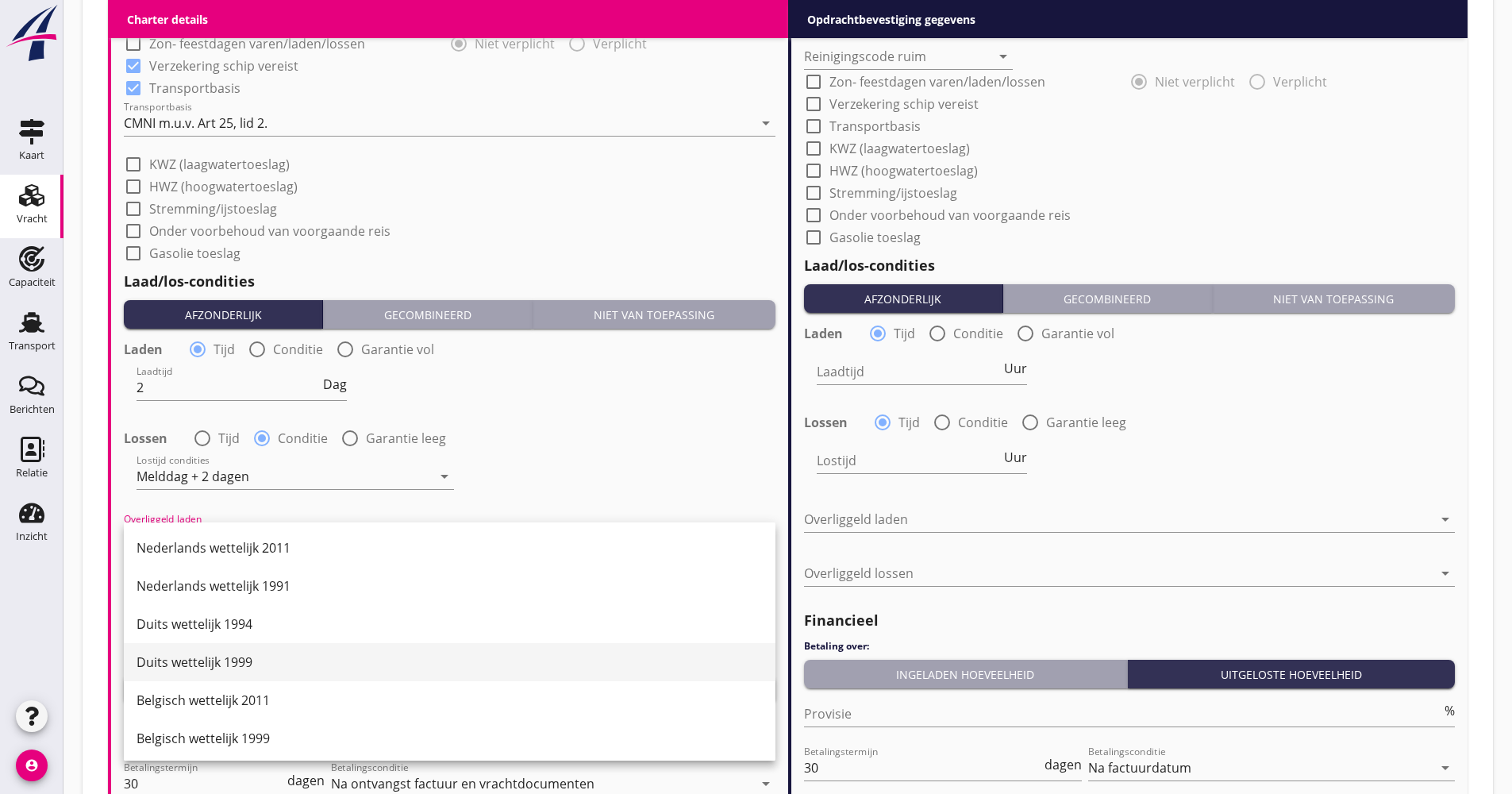
click at [232, 665] on div "Duits wettelijk 1999" at bounding box center [450, 661] width 626 height 19
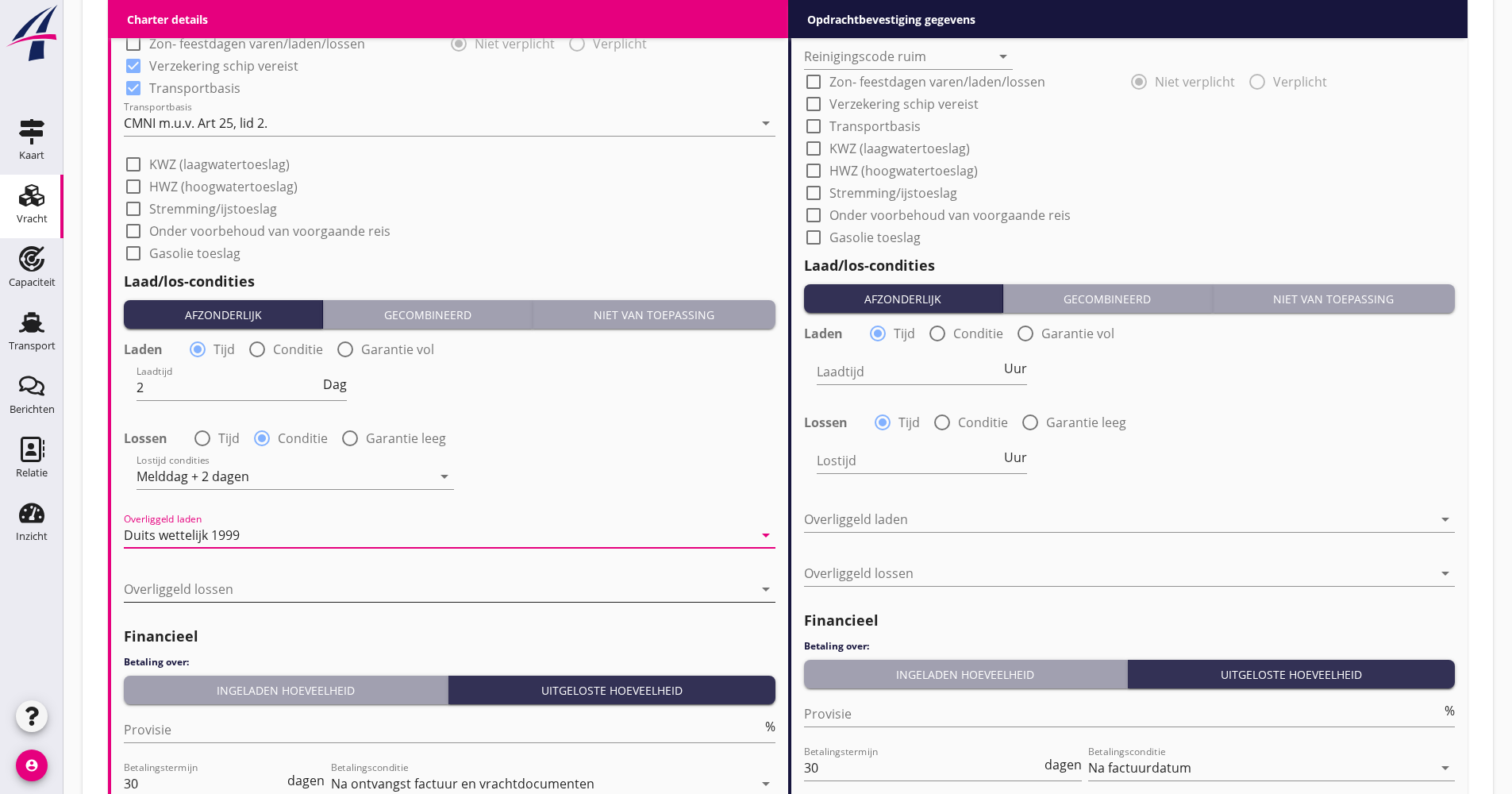
click at [234, 595] on div at bounding box center [438, 589] width 629 height 26
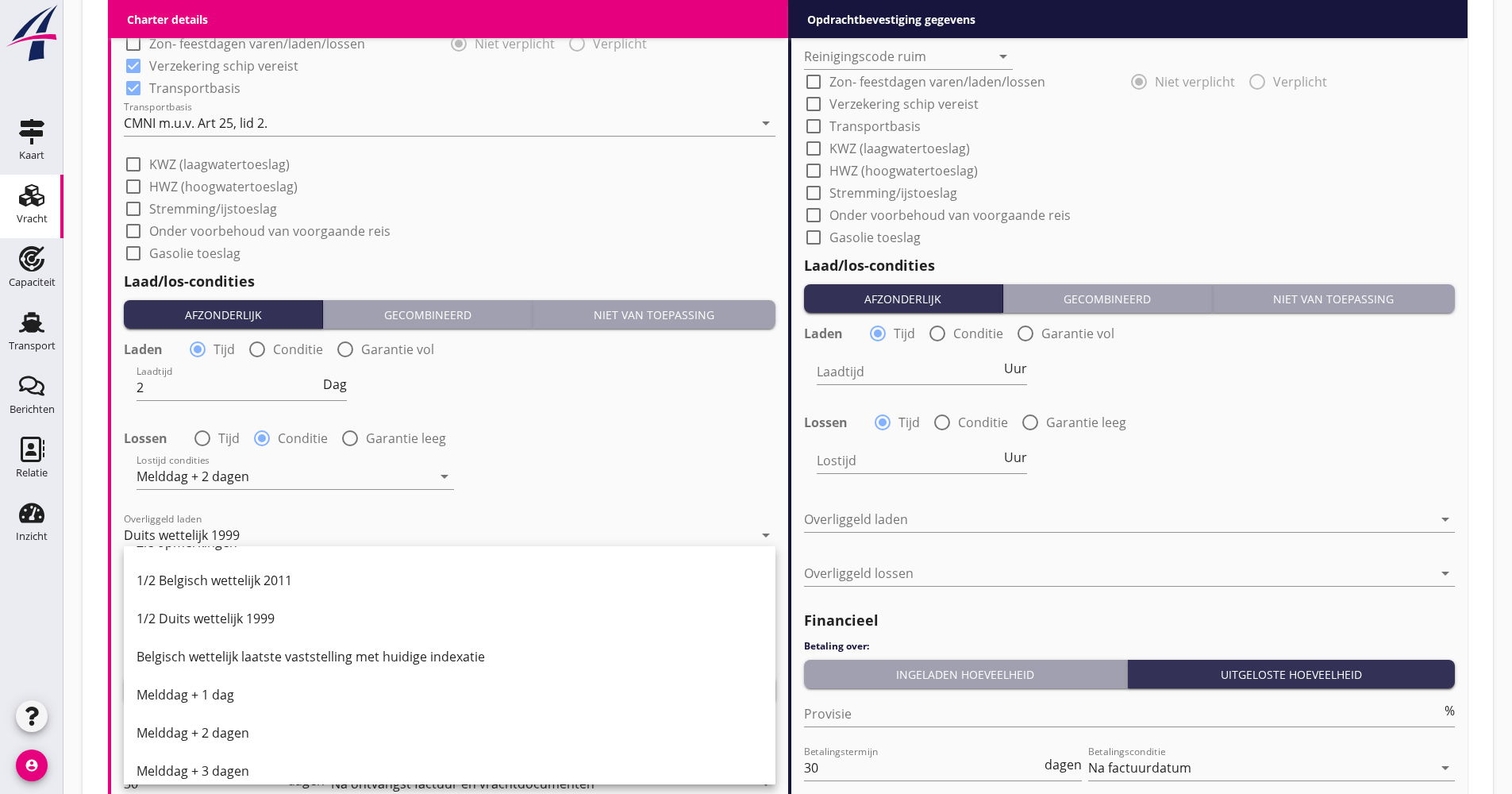
scroll to position [476, 0]
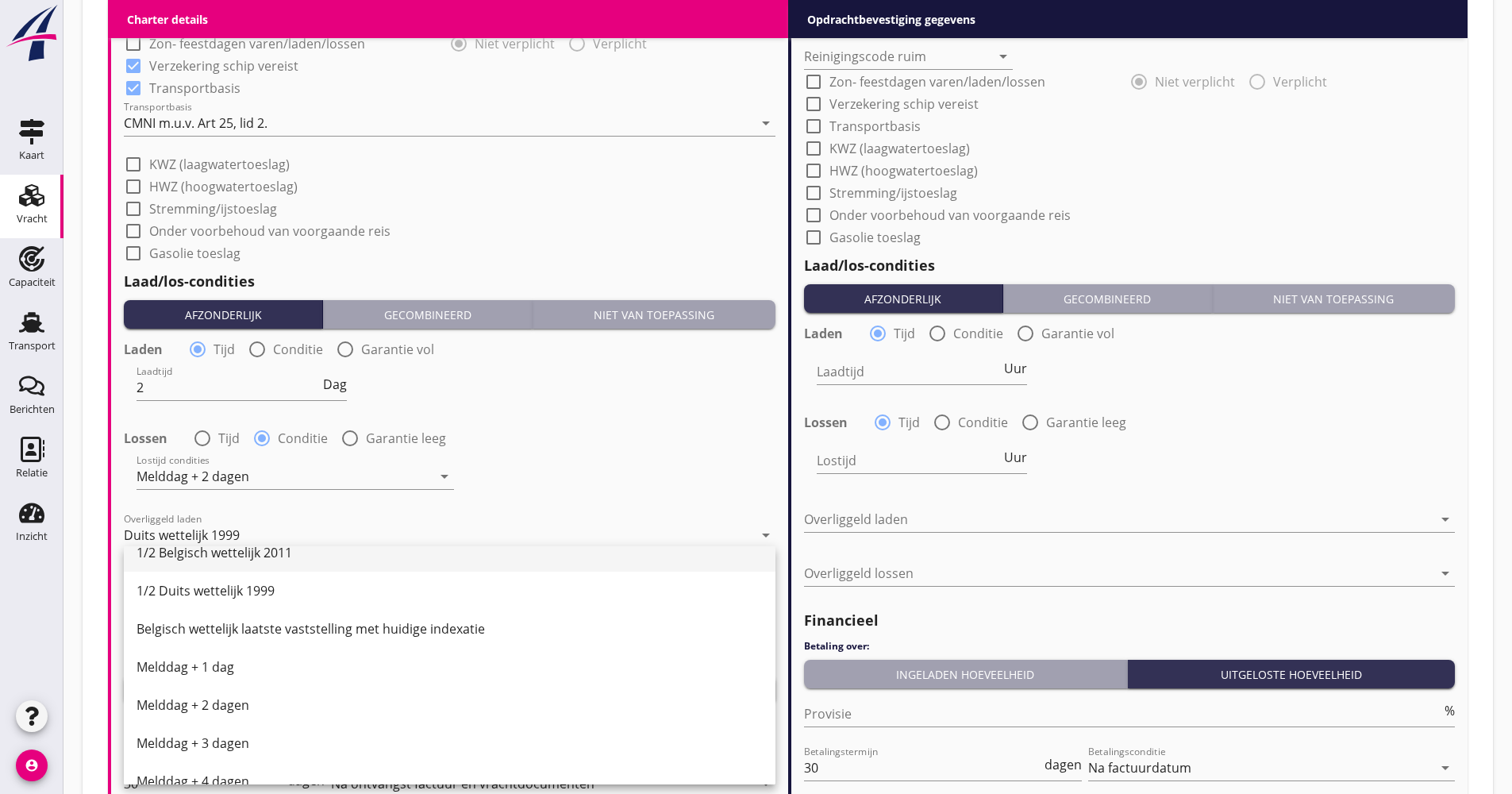
click at [234, 560] on div "1/2 Belgisch wettelijk 2011" at bounding box center [450, 552] width 626 height 19
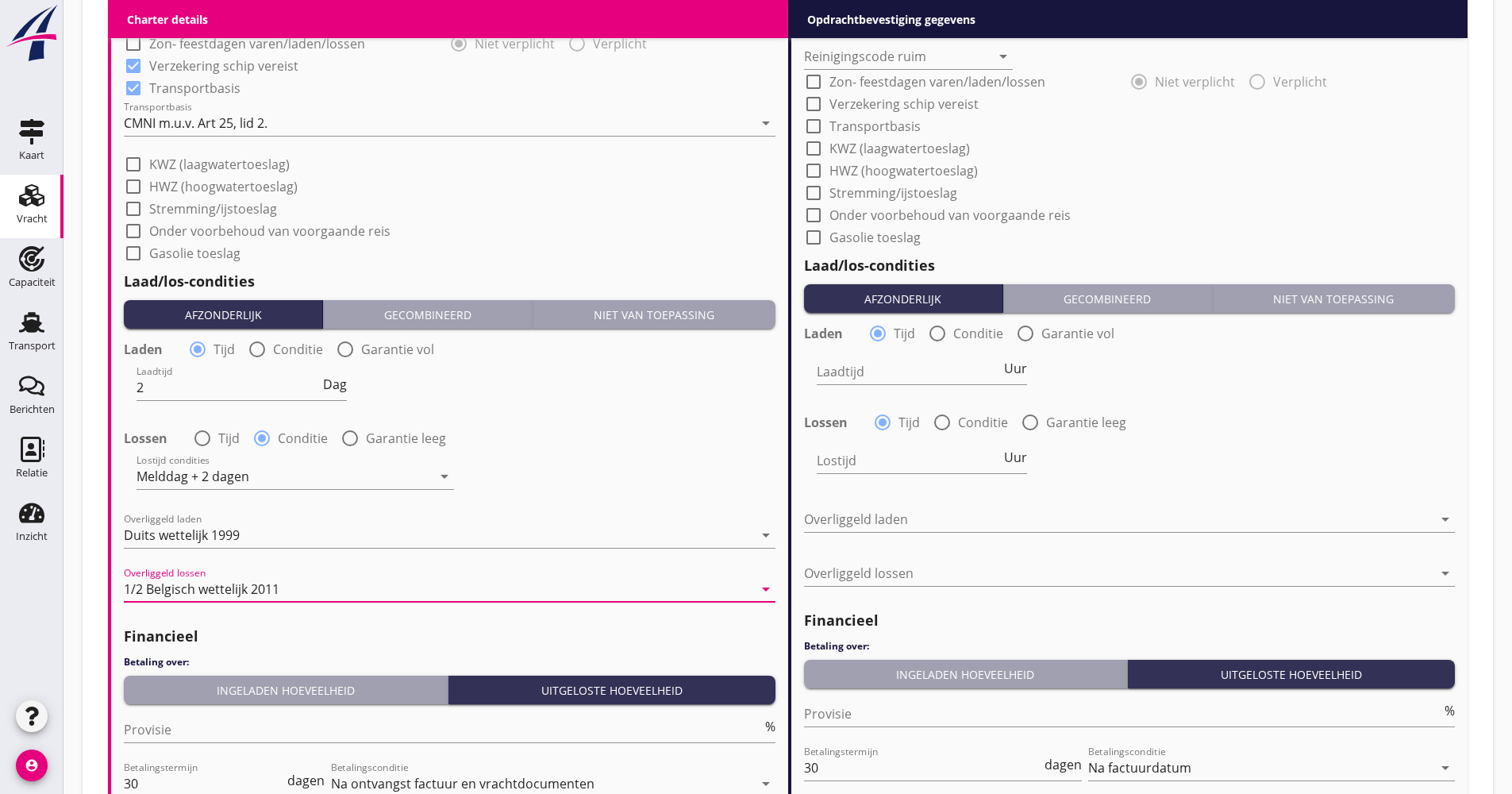
click at [259, 686] on div "Ingeladen hoeveelheid" at bounding box center [286, 691] width 311 height 16
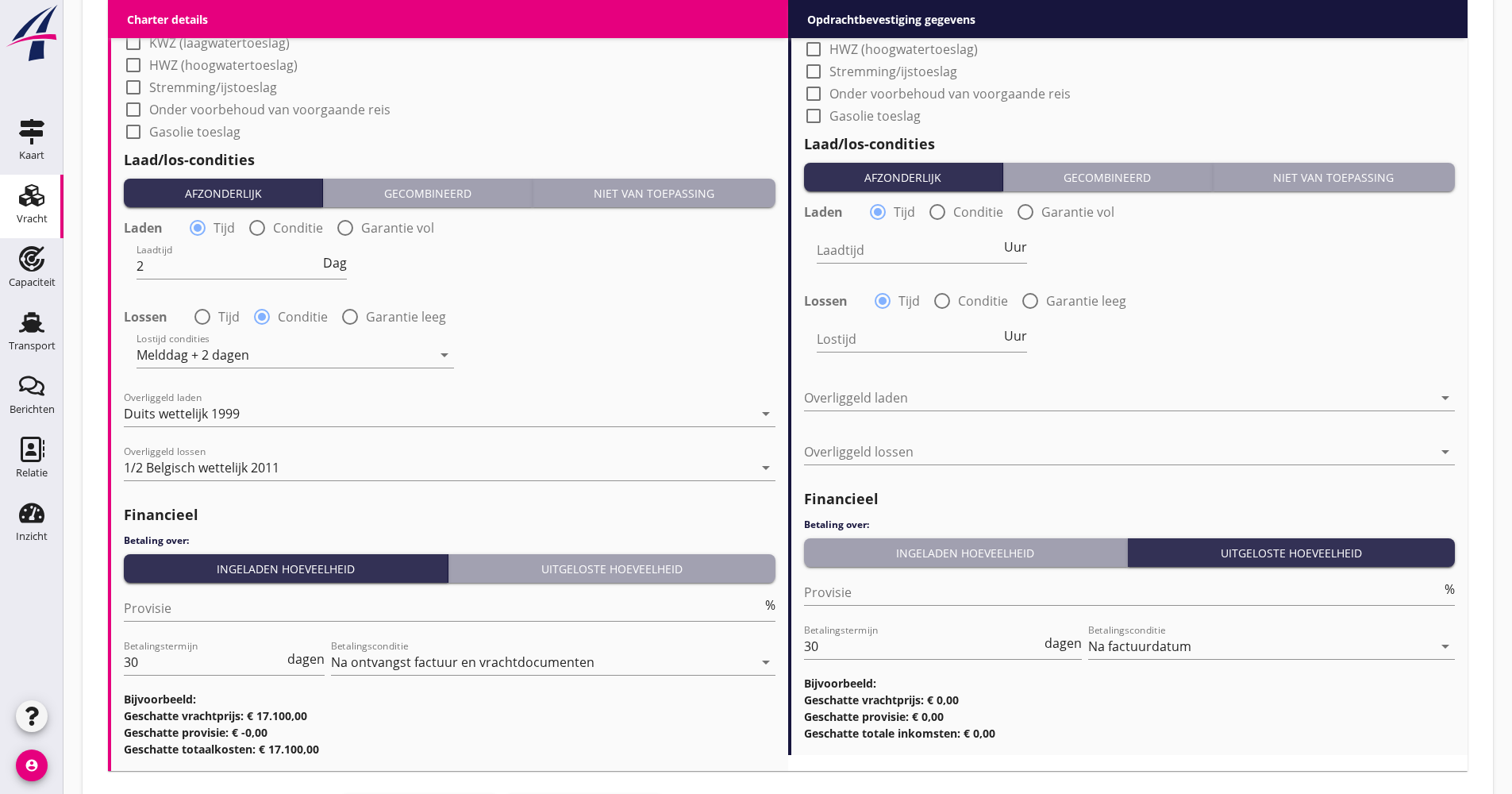
scroll to position [1794, 0]
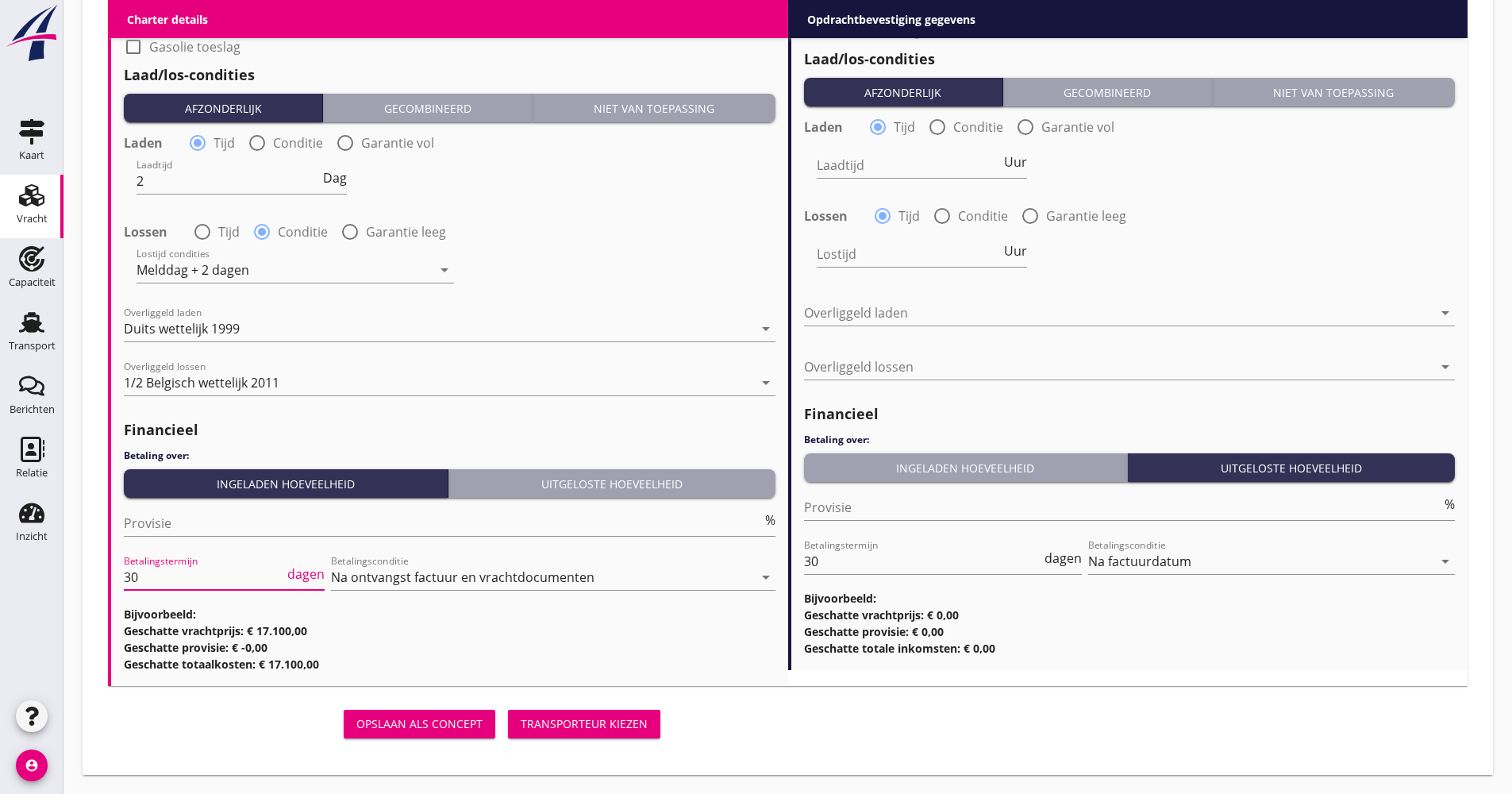
drag, startPoint x: 172, startPoint y: 577, endPoint x: 106, endPoint y: 582, distance: 66.2
drag, startPoint x: 164, startPoint y: 575, endPoint x: 105, endPoint y: 579, distance: 59.1
type input "21"
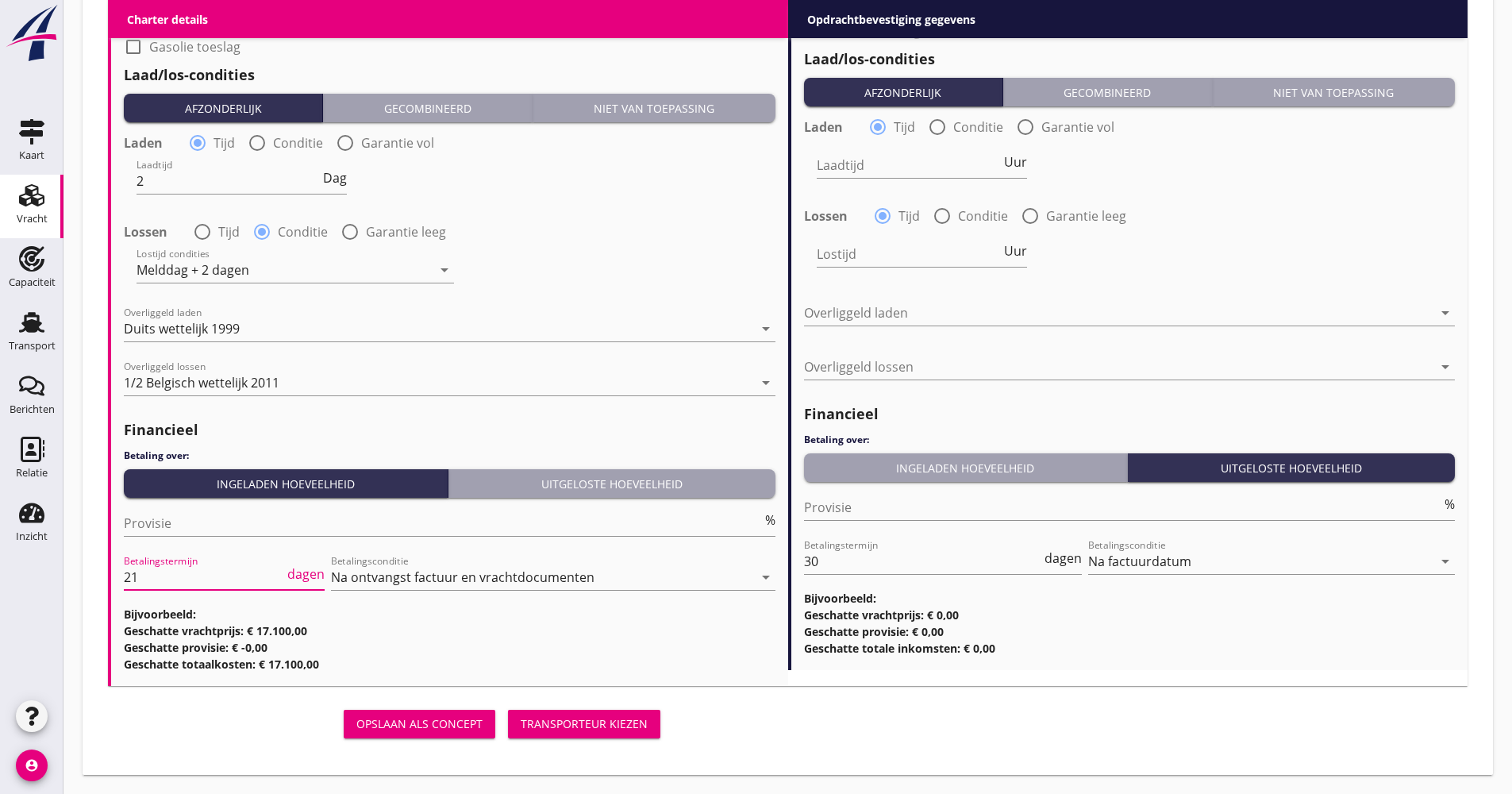
click at [200, 703] on div "Opslaan als concept Transporteur kiezen" at bounding box center [387, 723] width 571 height 50
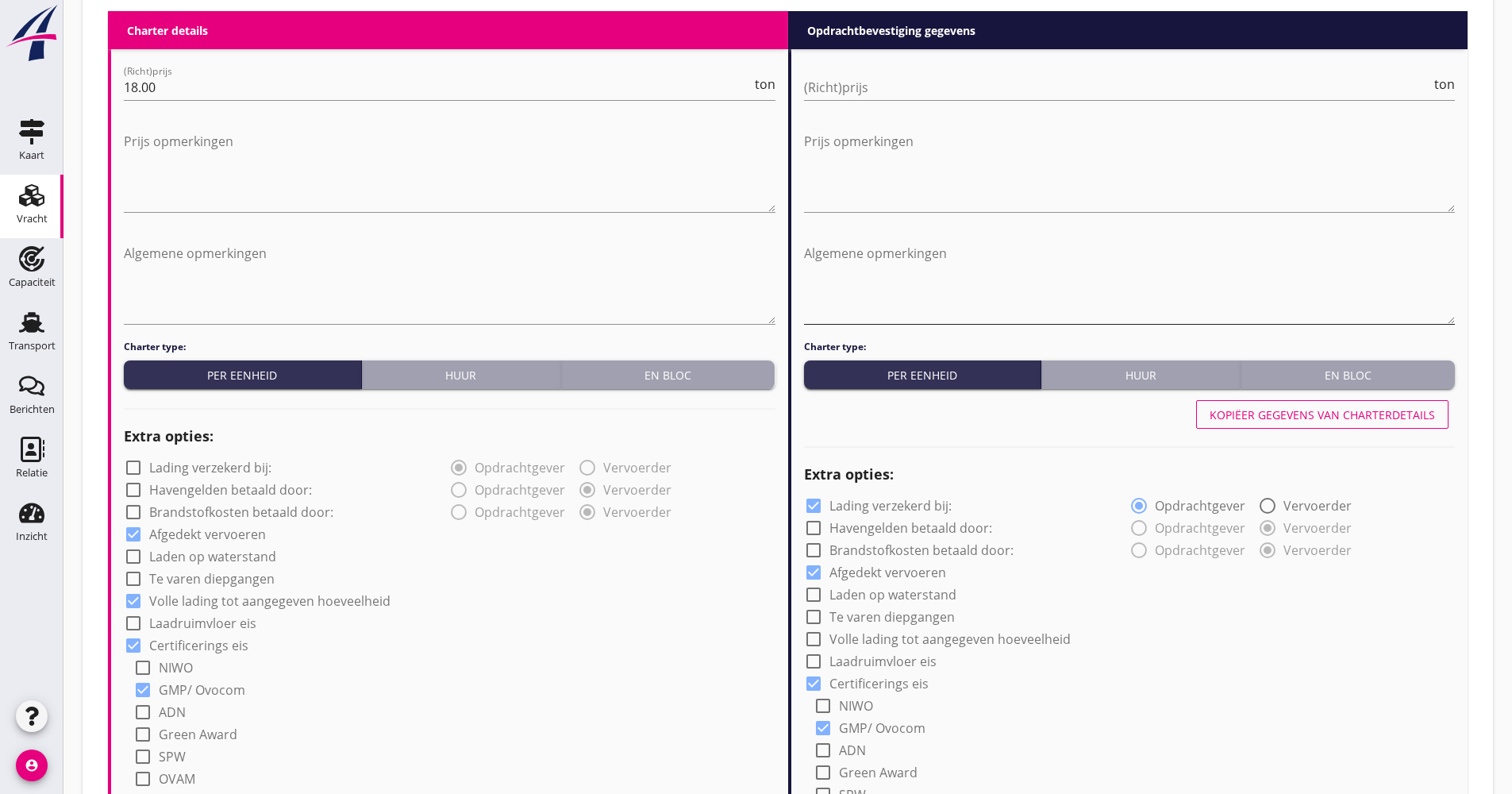
scroll to position [604, 0]
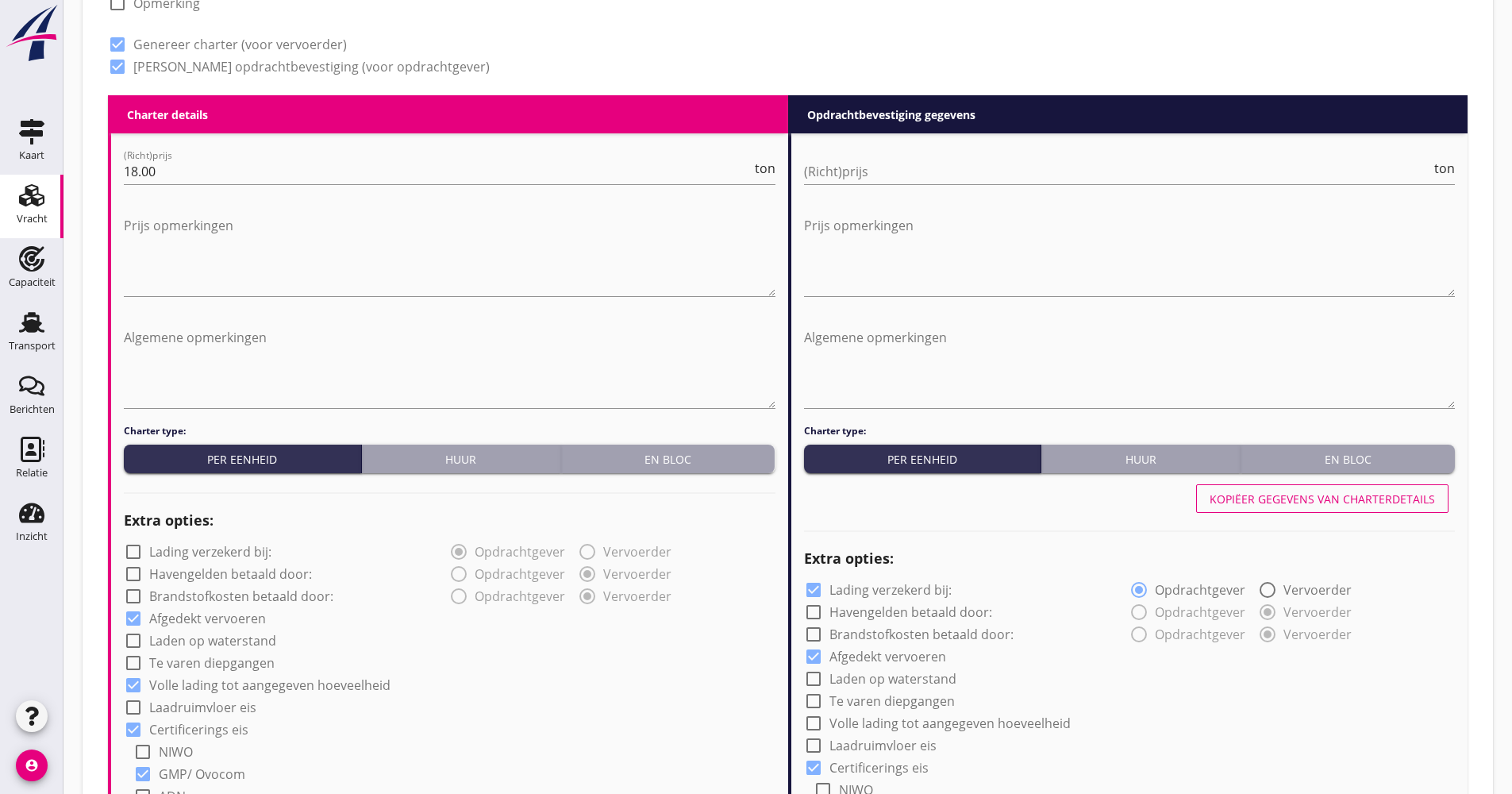
click at [1288, 496] on div "Kopiëer gegevens van charterdetails" at bounding box center [1322, 499] width 225 height 16
checkbox input "false"
checkbox input "true"
type input "Kalkammonsalpeter (KAS) (7242)"
type input "Piekijzer (5121)"
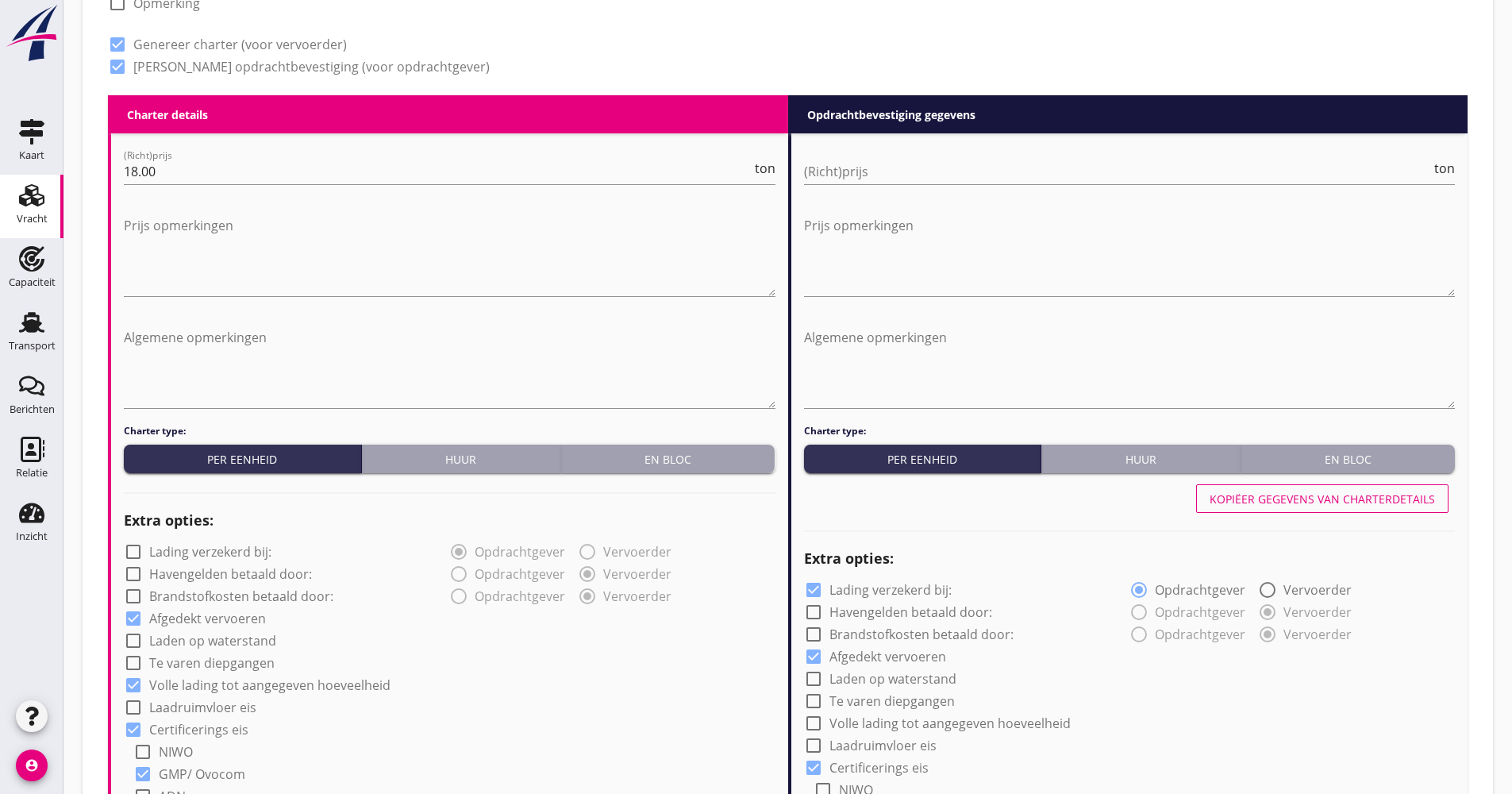
type input "Kalkammonsalpeter (KAS) (7242)"
type input "b"
checkbox input "true"
type input "2"
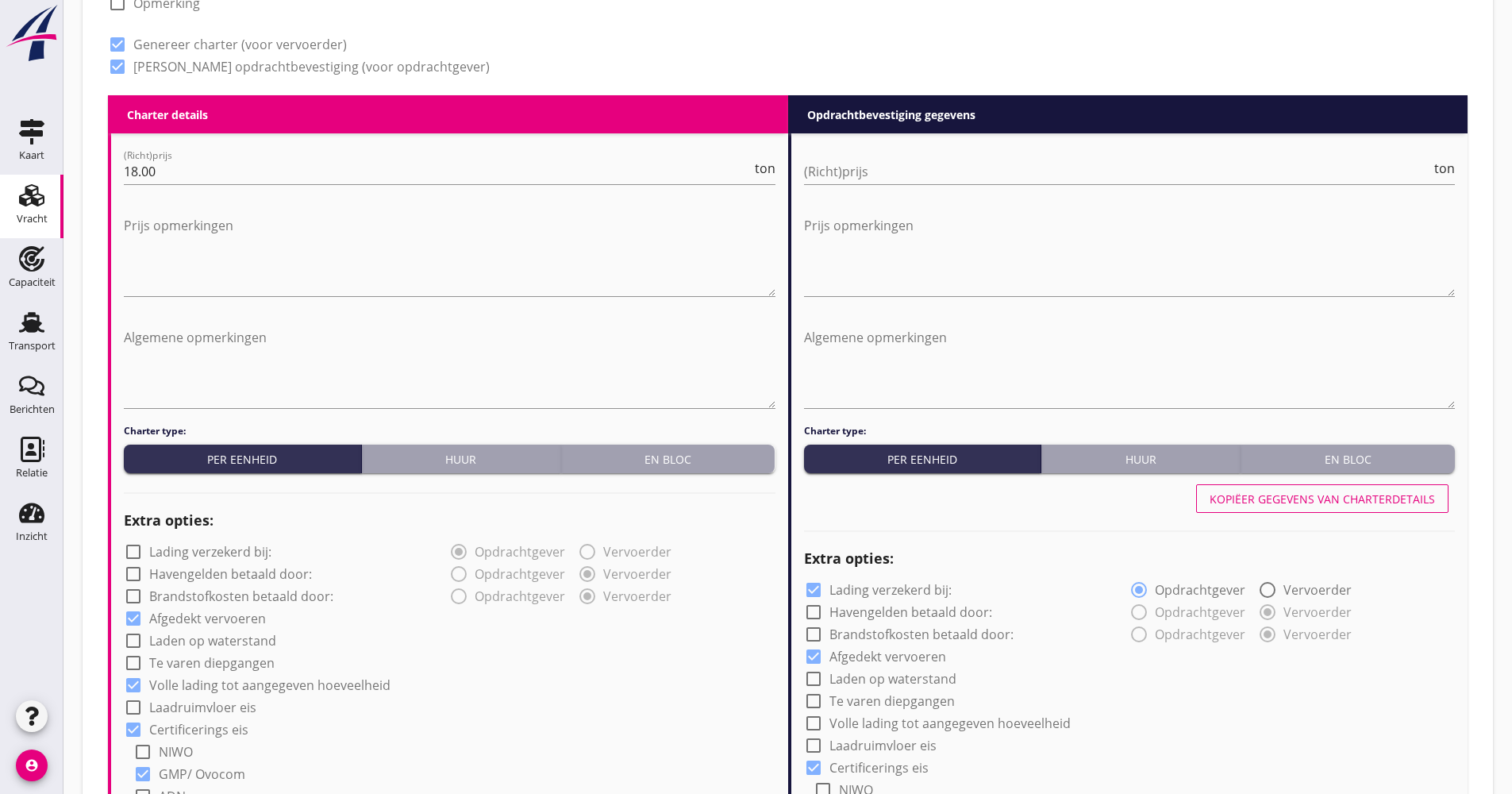
radio input "false"
radio input "true"
click at [898, 171] on input "(Richt)prijs" at bounding box center [1118, 171] width 628 height 26
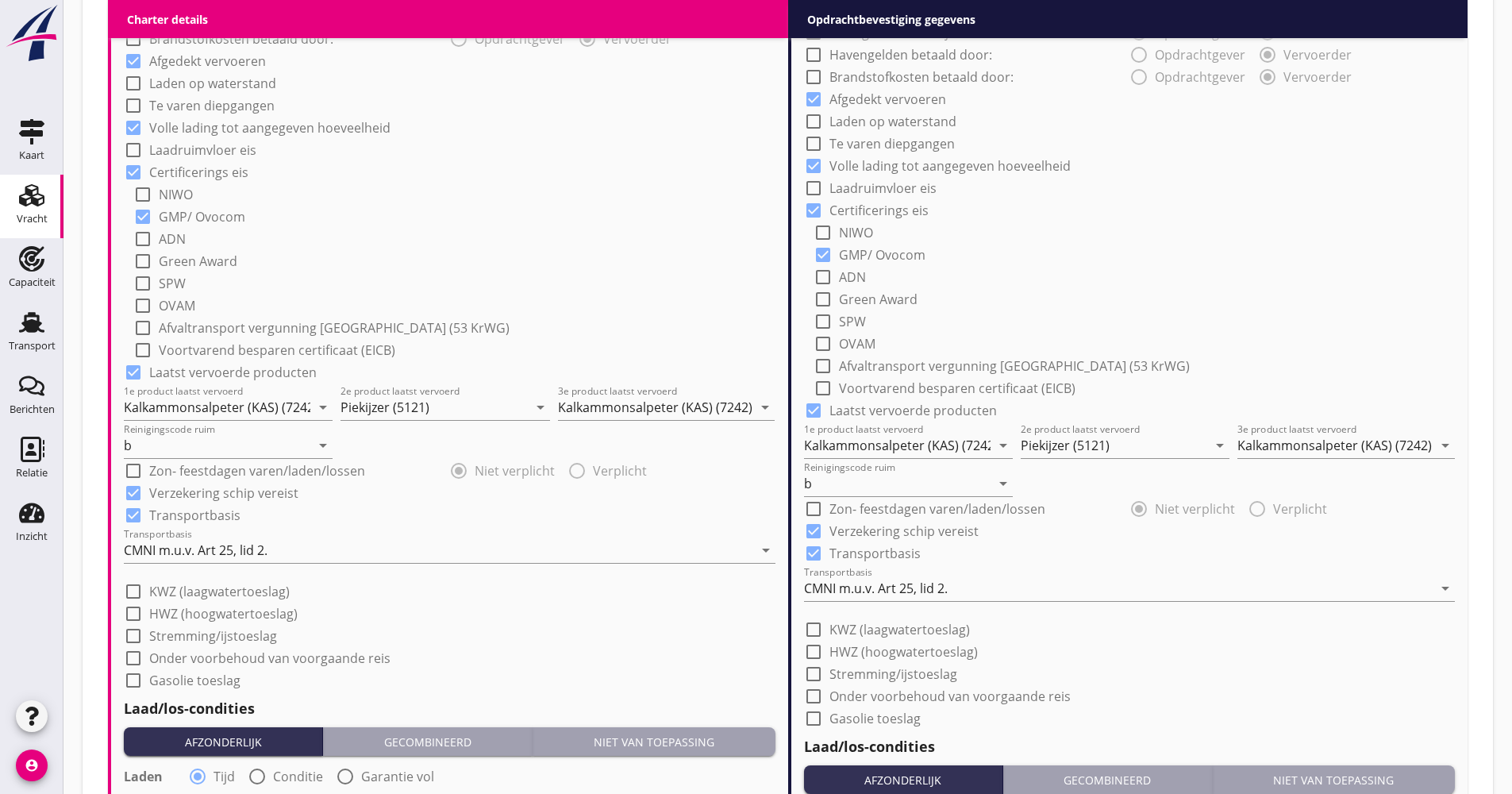
scroll to position [1318, 0]
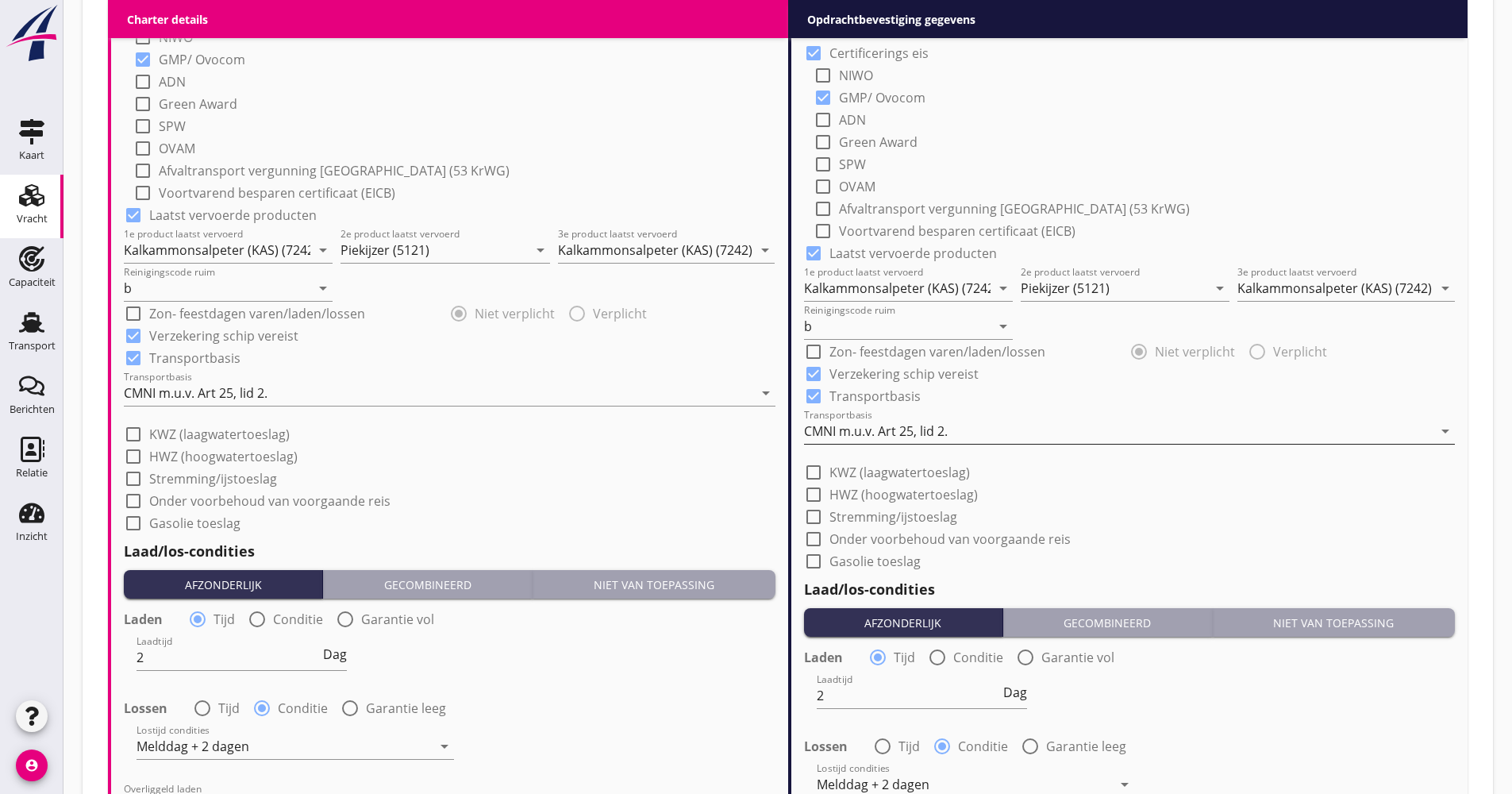
type input "18.75"
click at [922, 424] on div "CMNI m.u.v. Art 25, lid 2." at bounding box center [876, 431] width 144 height 15
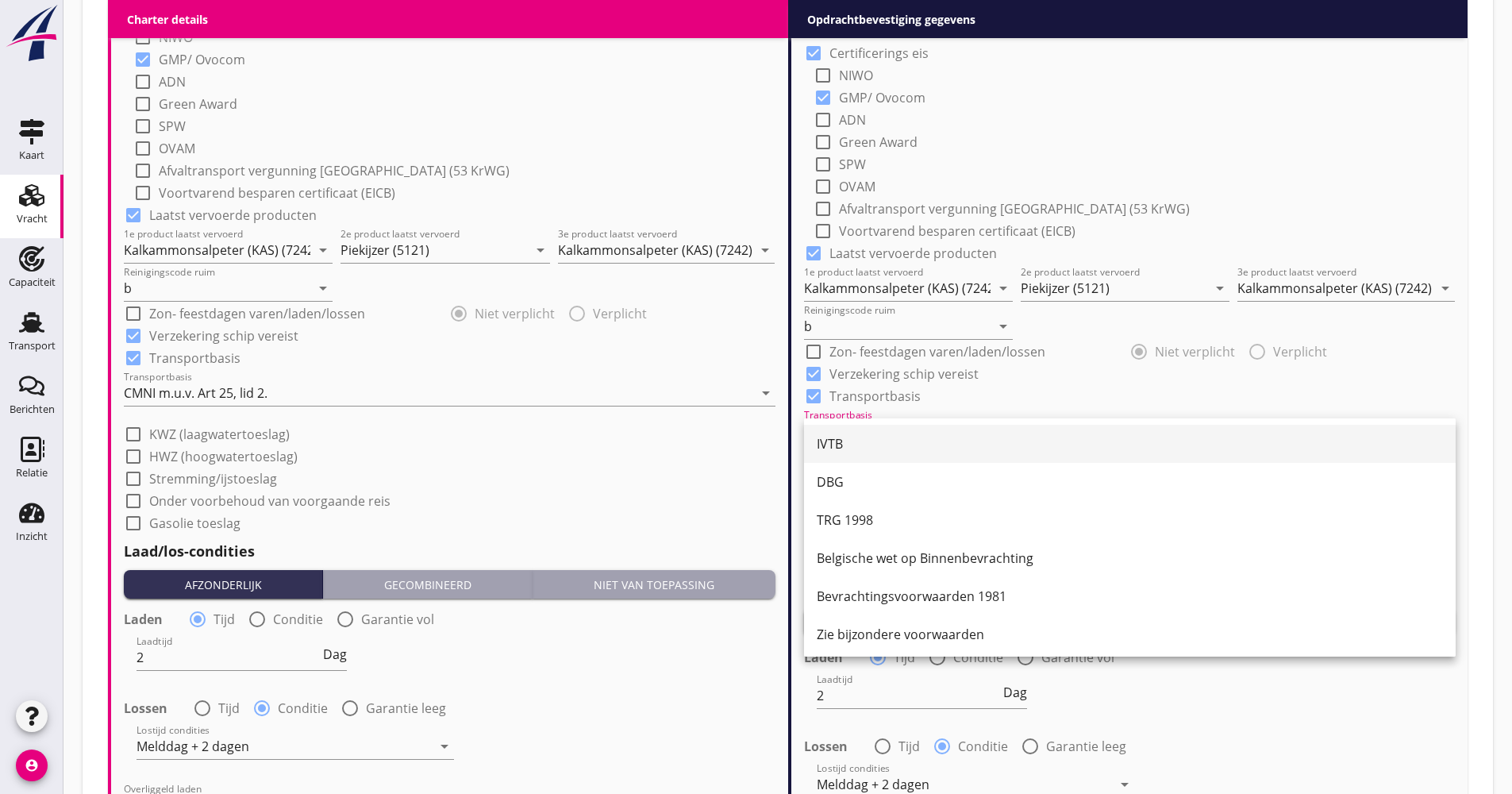
click at [894, 442] on div "IVTB" at bounding box center [1130, 443] width 626 height 19
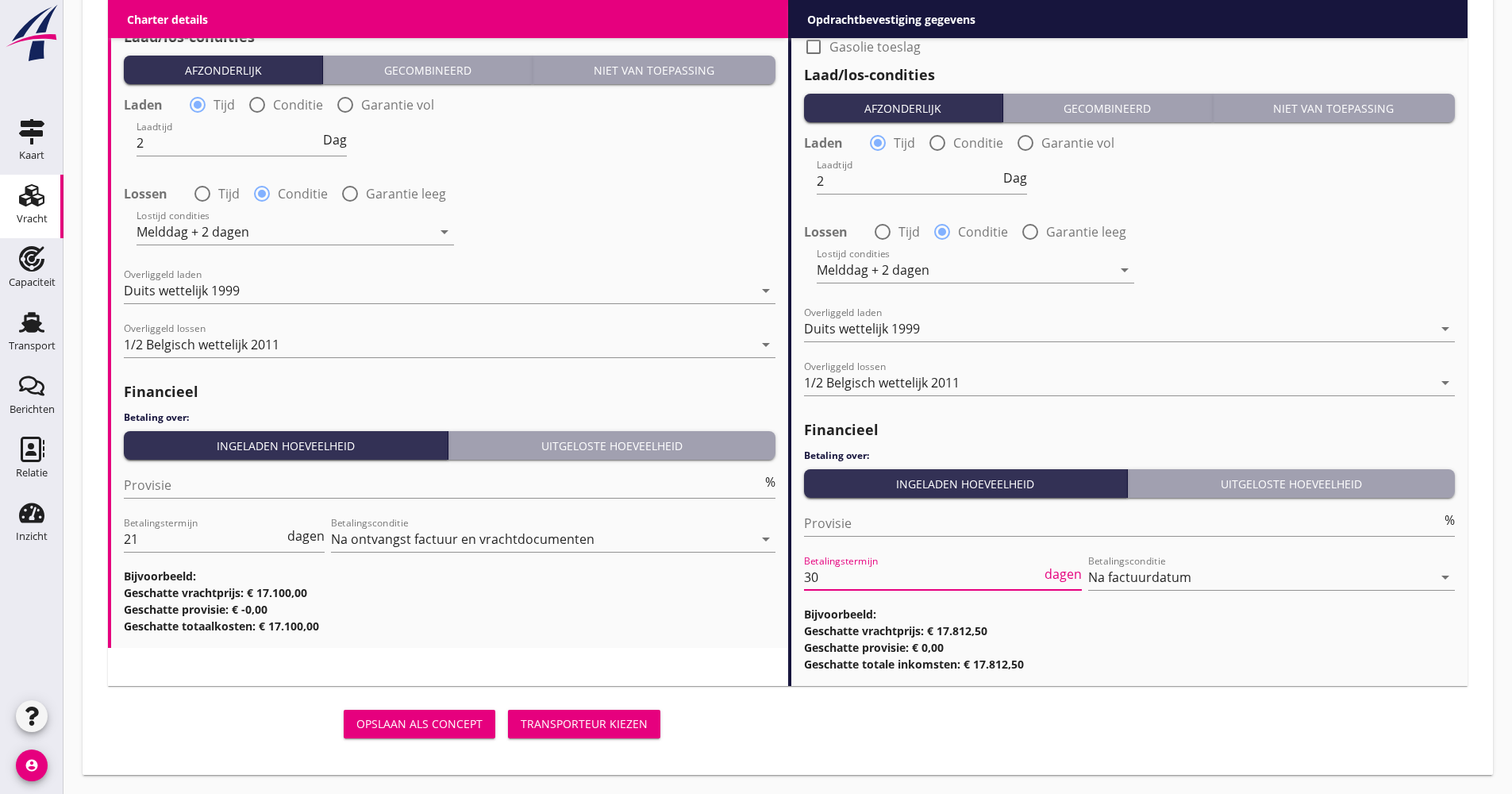
scroll to position [1, 0]
drag, startPoint x: 842, startPoint y: 573, endPoint x: 767, endPoint y: 587, distance: 76.3
type input "21"
drag, startPoint x: 839, startPoint y: 717, endPoint x: 826, endPoint y: 723, distance: 14.3
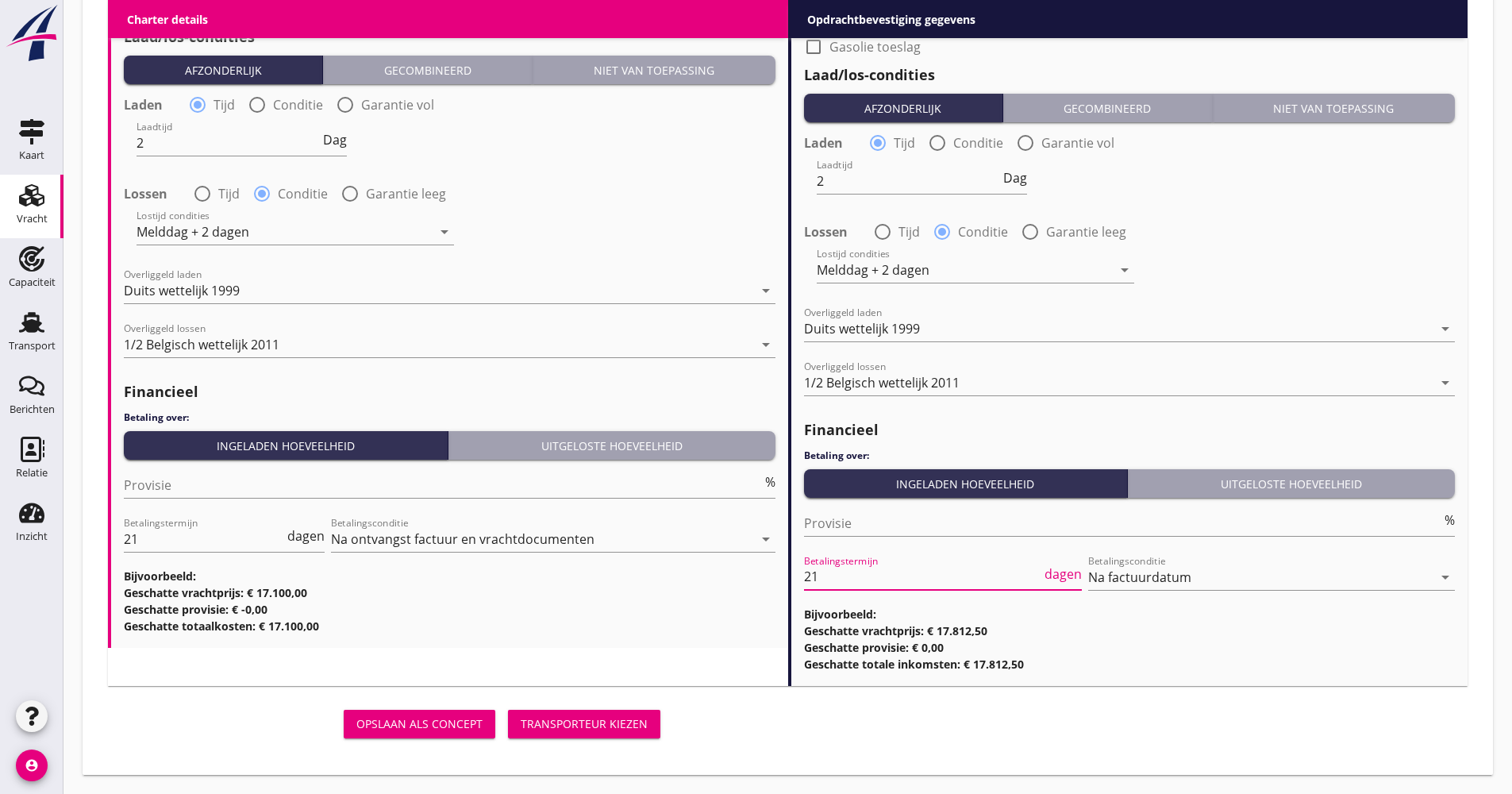
click at [838, 718] on div "Opslaan als concept Transporteur kiezen" at bounding box center [788, 723] width 1373 height 50
click at [651, 734] on button "Transporteur kiezen" at bounding box center [584, 723] width 152 height 28
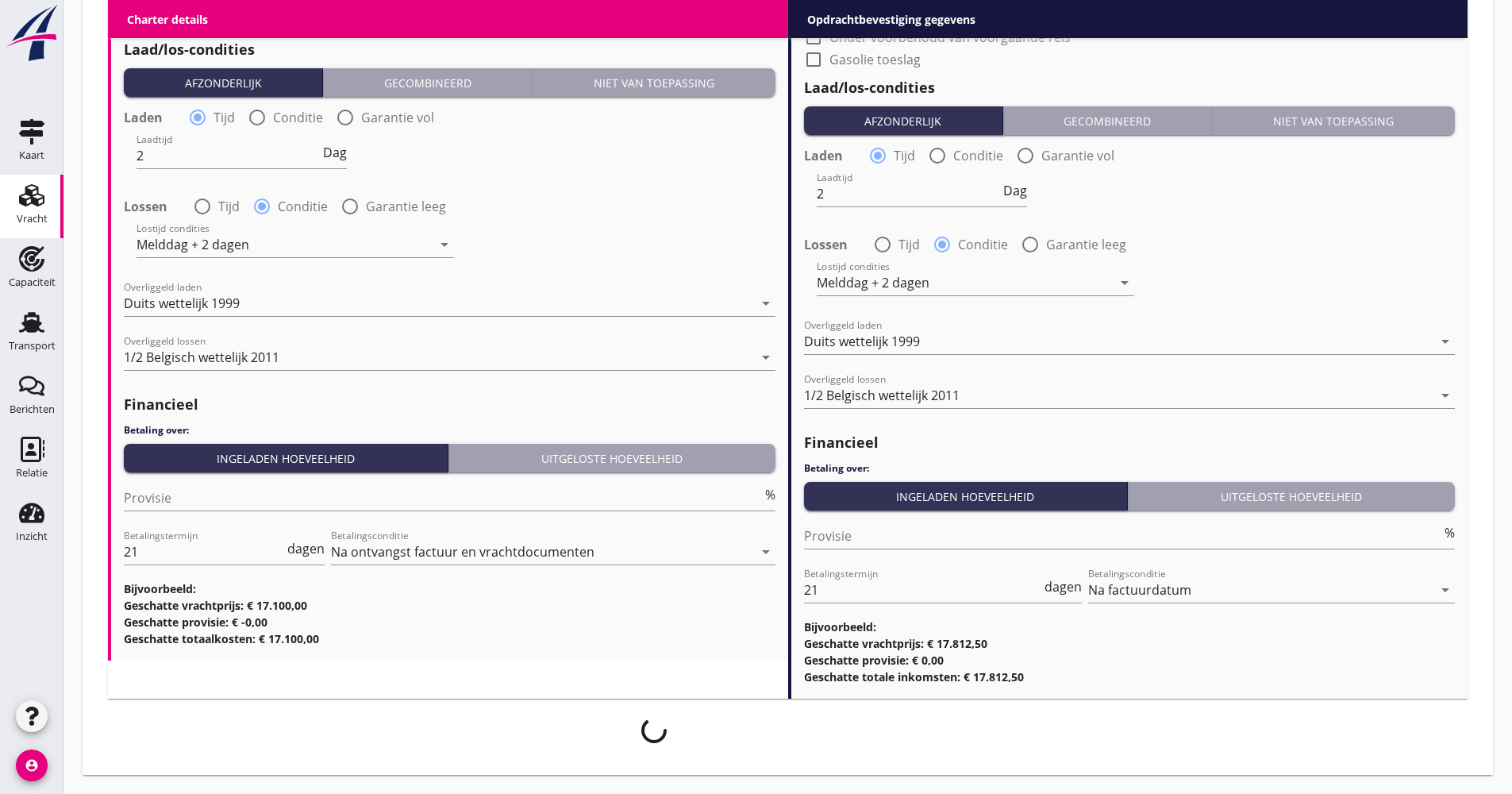
scroll to position [1820, 0]
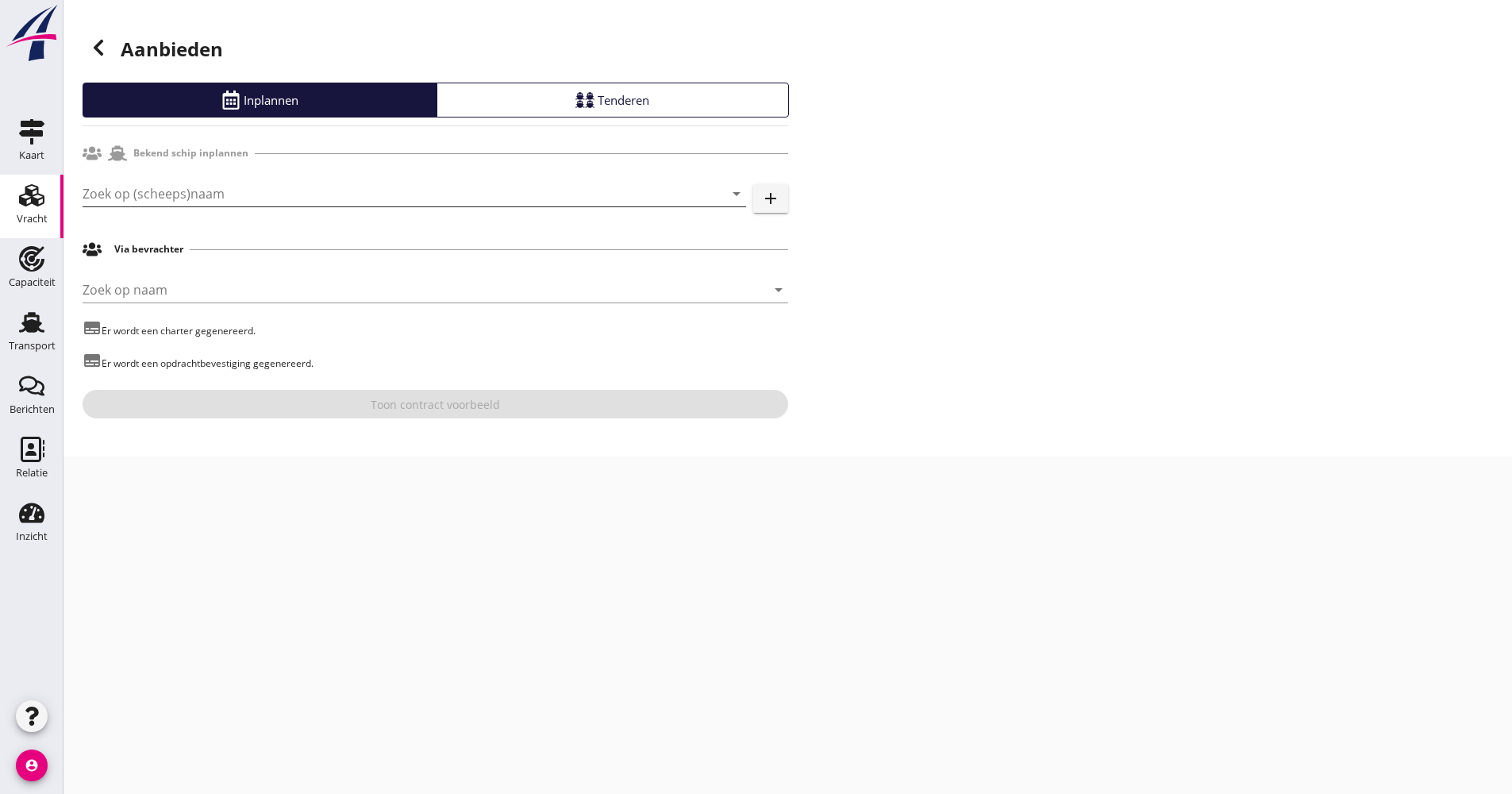
click at [159, 192] on input "Zoek op (scheeps)naam" at bounding box center [392, 194] width 619 height 26
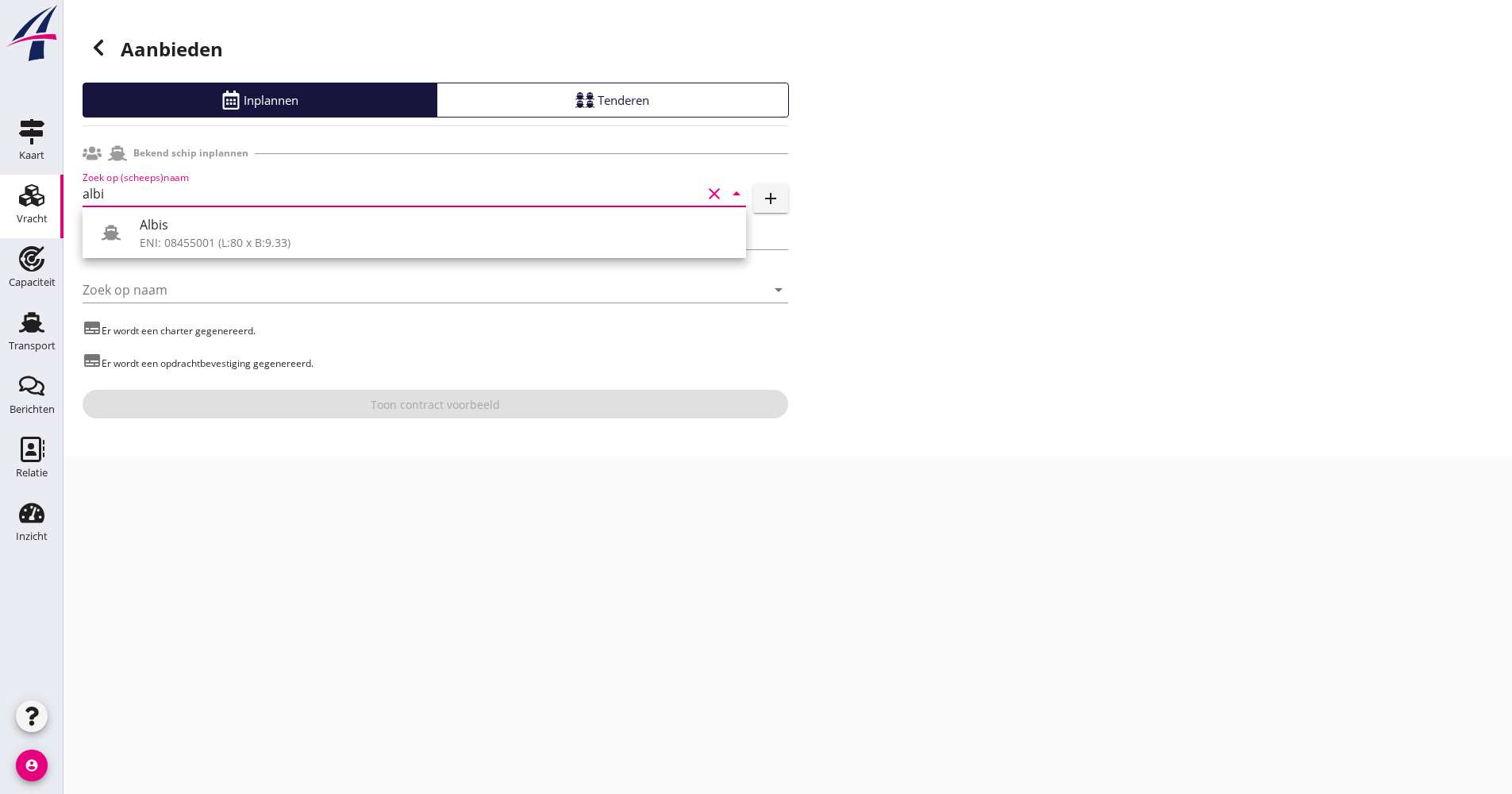
drag, startPoint x: 158, startPoint y: 204, endPoint x: 158, endPoint y: 217, distance: 13.0
click at [158, 205] on input "albi" at bounding box center [392, 194] width 619 height 26
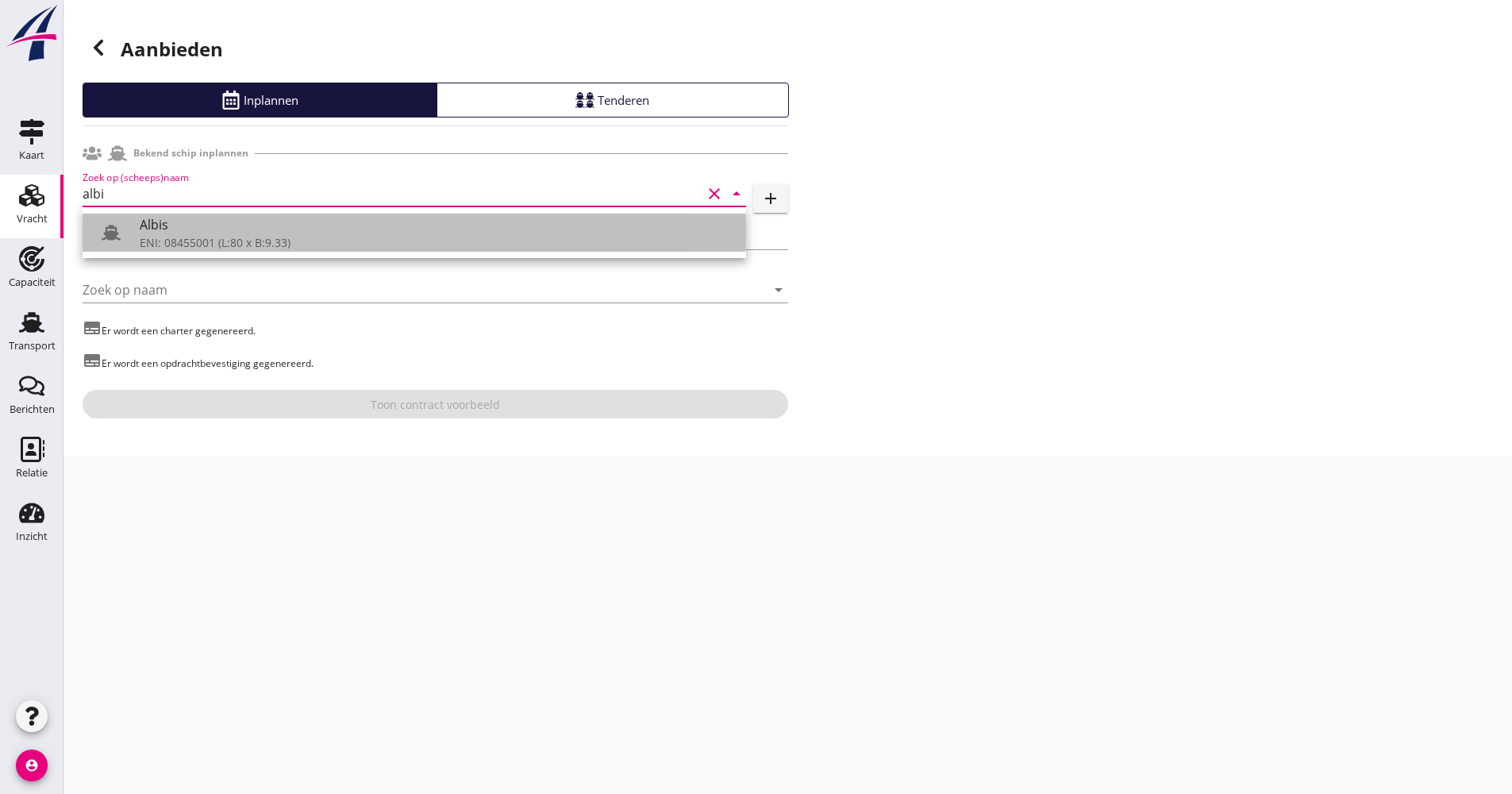
drag, startPoint x: 158, startPoint y: 217, endPoint x: 169, endPoint y: 225, distance: 13.6
click at [158, 218] on div "Albis" at bounding box center [437, 224] width 593 height 19
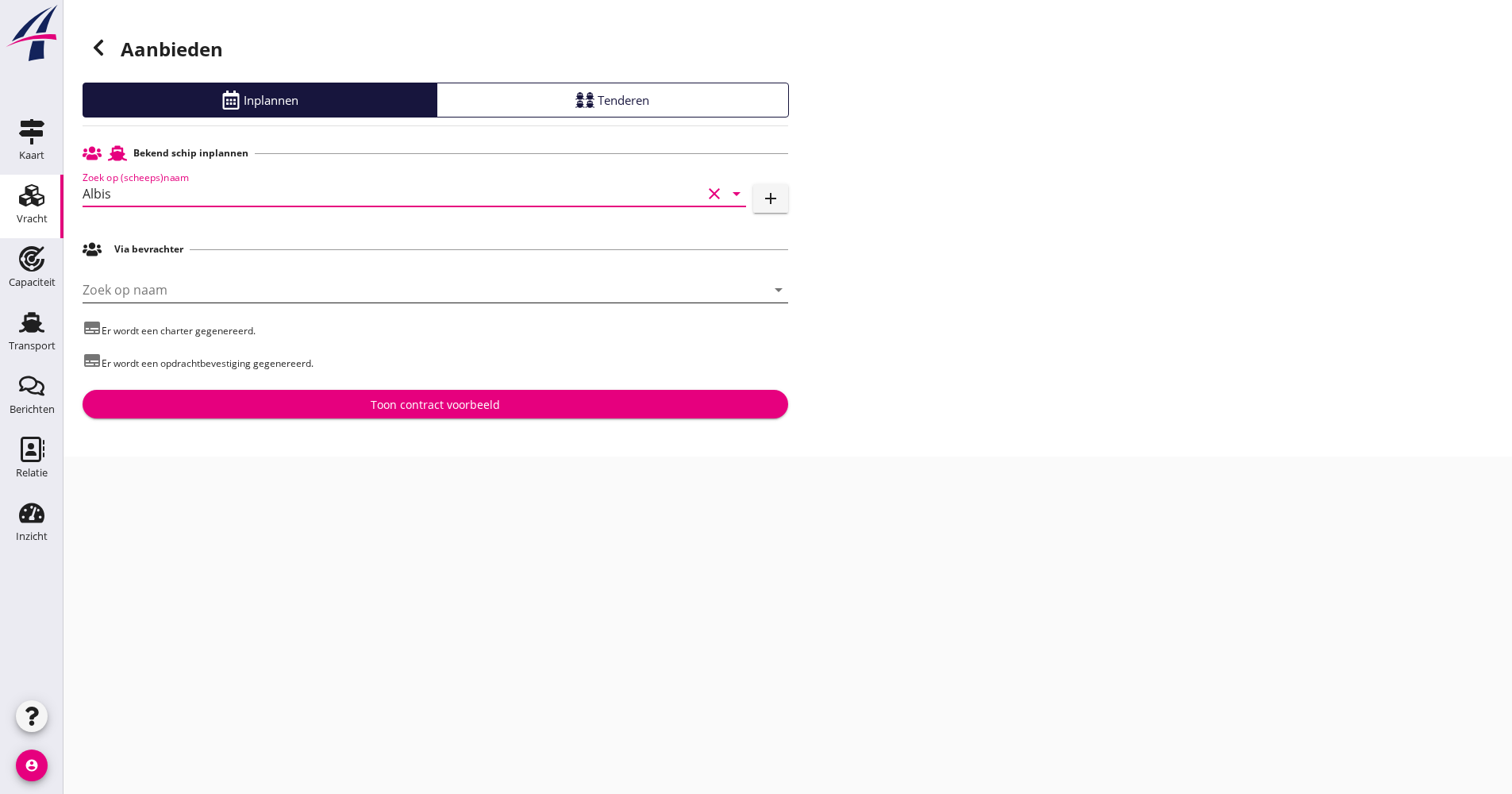
type input "Albis"
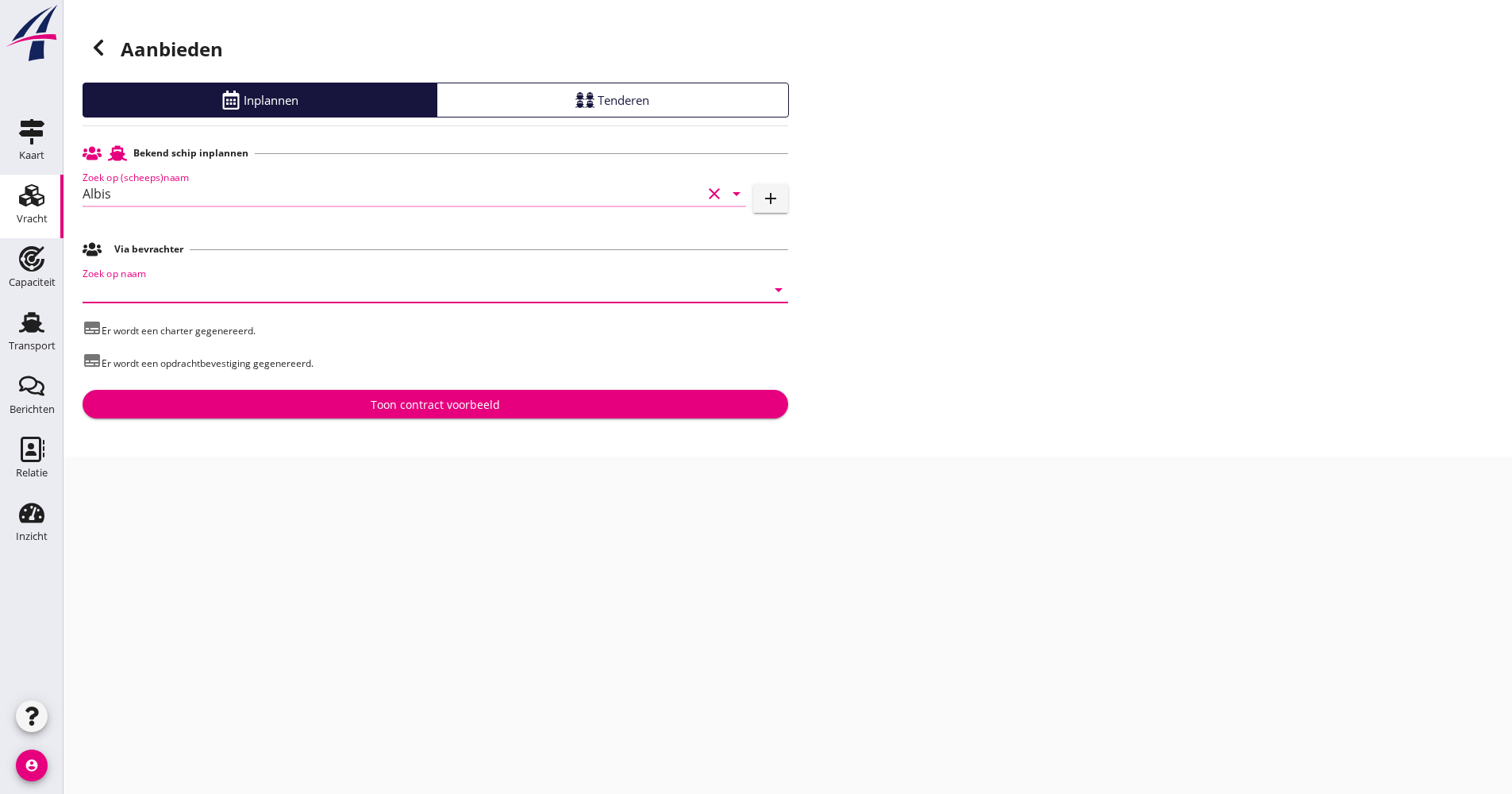
click at [165, 278] on input "Zoek op naam" at bounding box center [413, 289] width 661 height 26
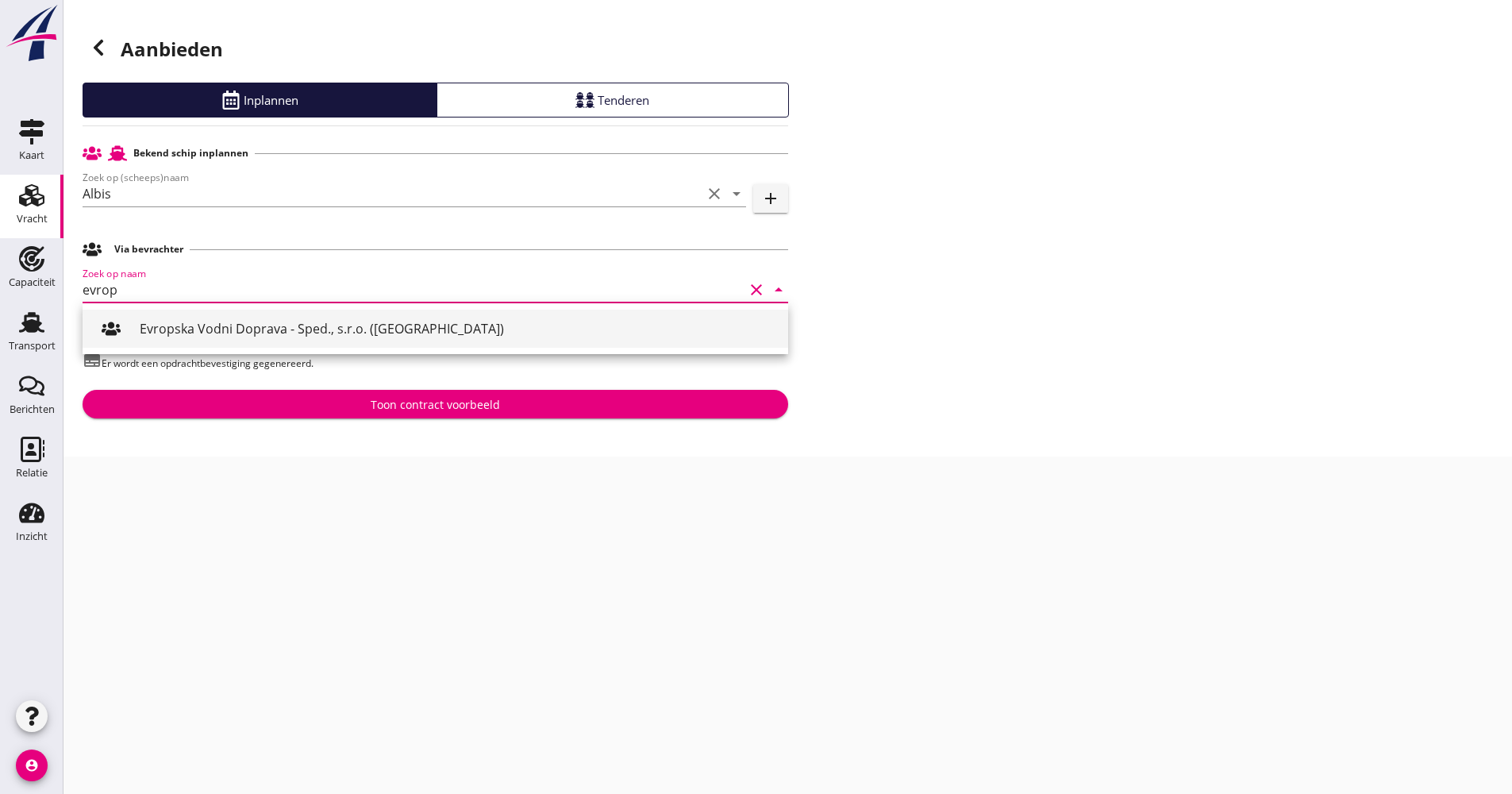
click at [152, 331] on div "Evropska Vodni Doprava - Sped., s.r.o. ([GEOGRAPHIC_DATA])" at bounding box center [458, 328] width 636 height 19
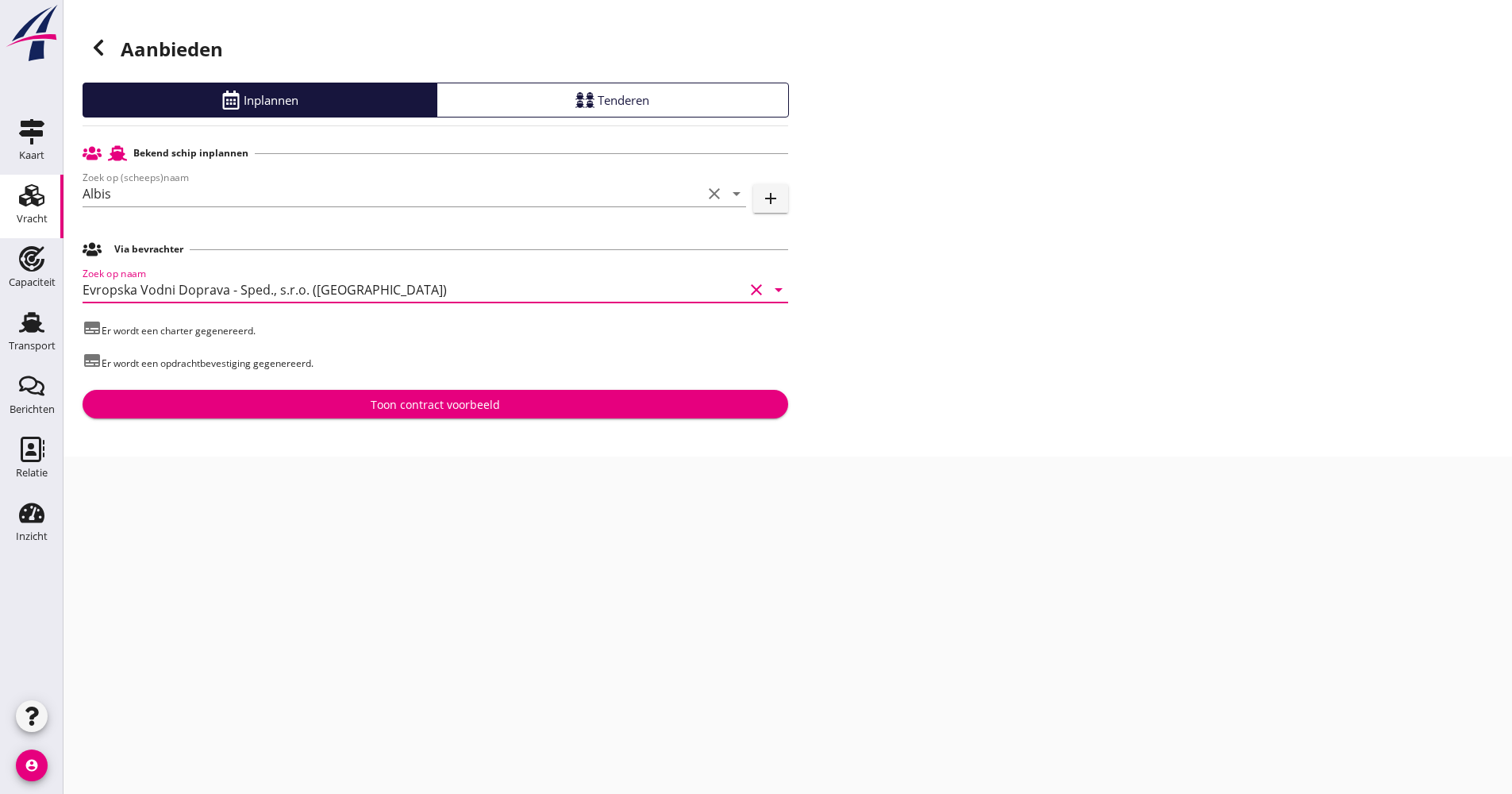
type input "Evropska Vodni Doprava - Sped., s.r.o. ([GEOGRAPHIC_DATA])"
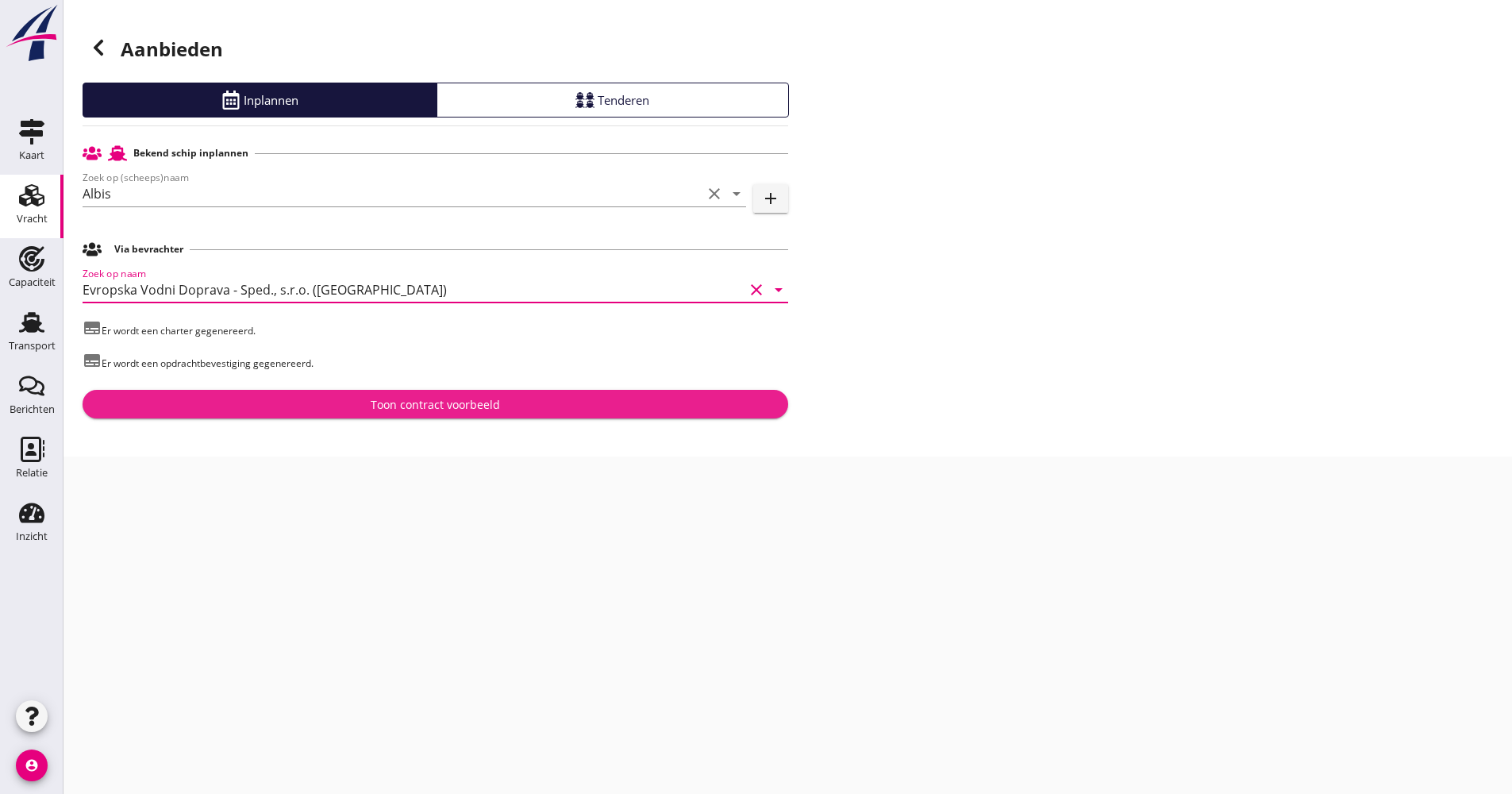
click at [247, 400] on div "Toon contract voorbeeld" at bounding box center [435, 404] width 680 height 16
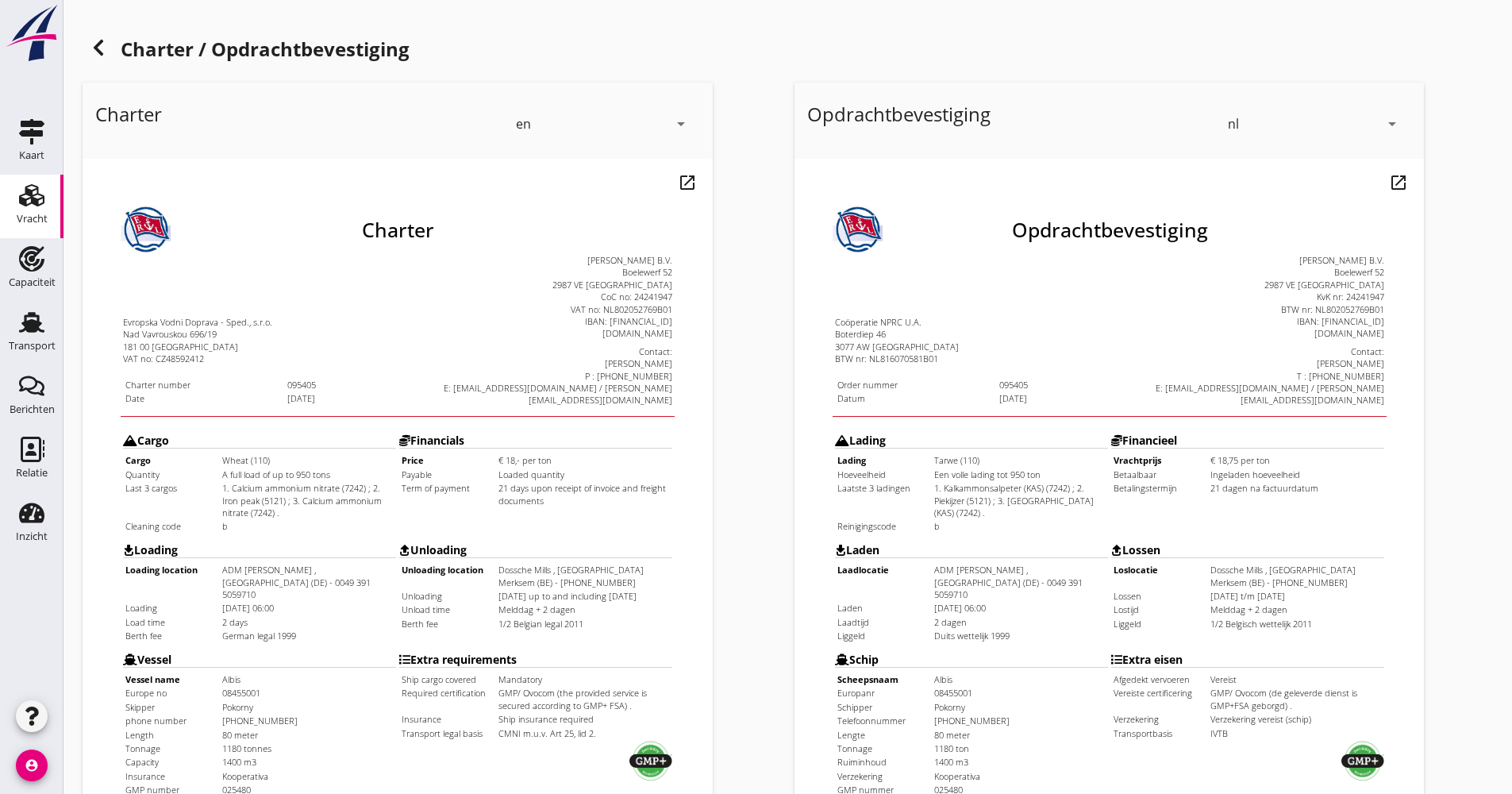
click at [693, 122] on div "en arrow_drop_down" at bounding box center [603, 124] width 193 height 45
click at [539, 180] on div "de" at bounding box center [603, 184] width 168 height 19
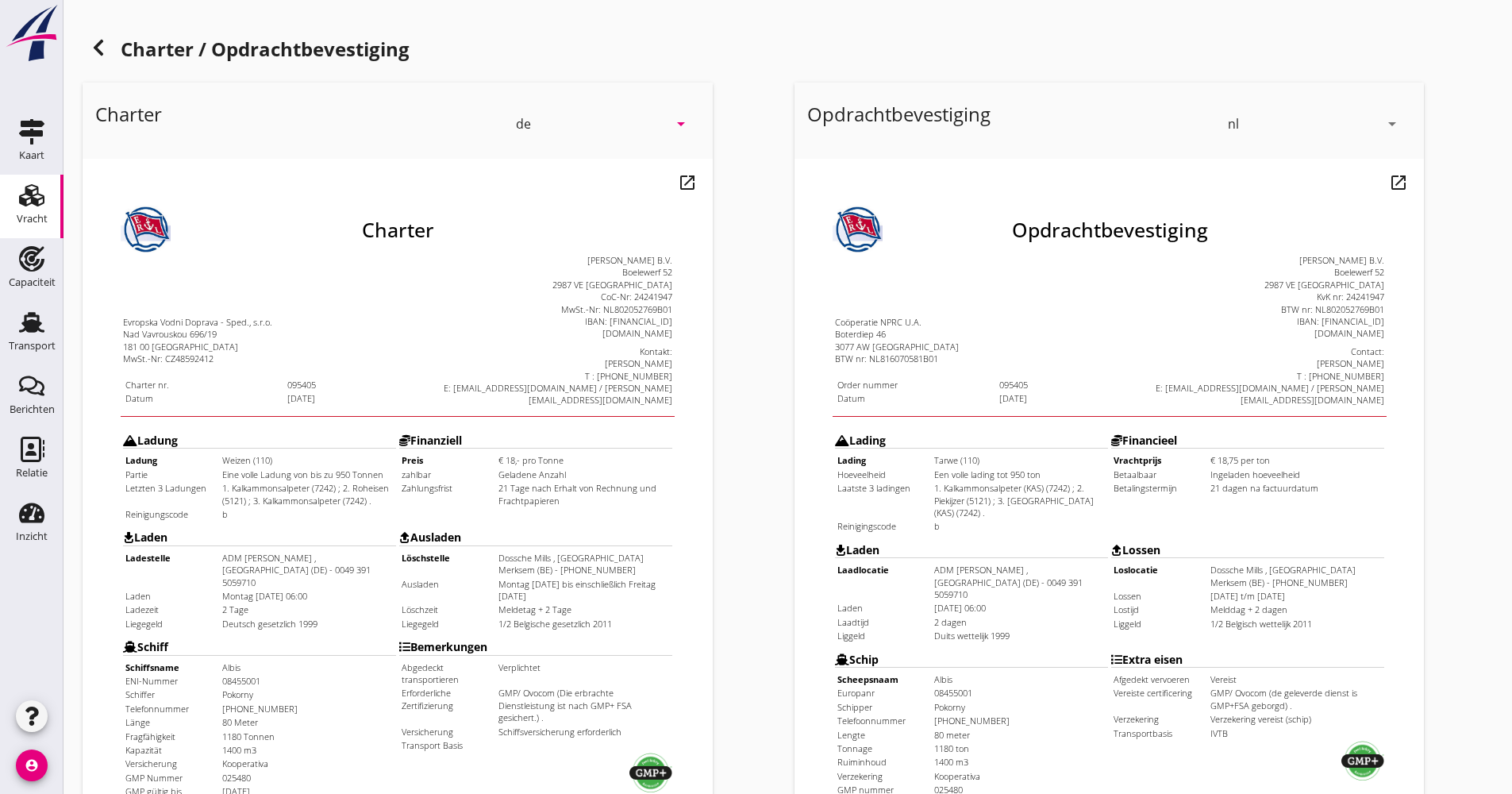
click at [90, 45] on icon at bounding box center [98, 48] width 19 height 19
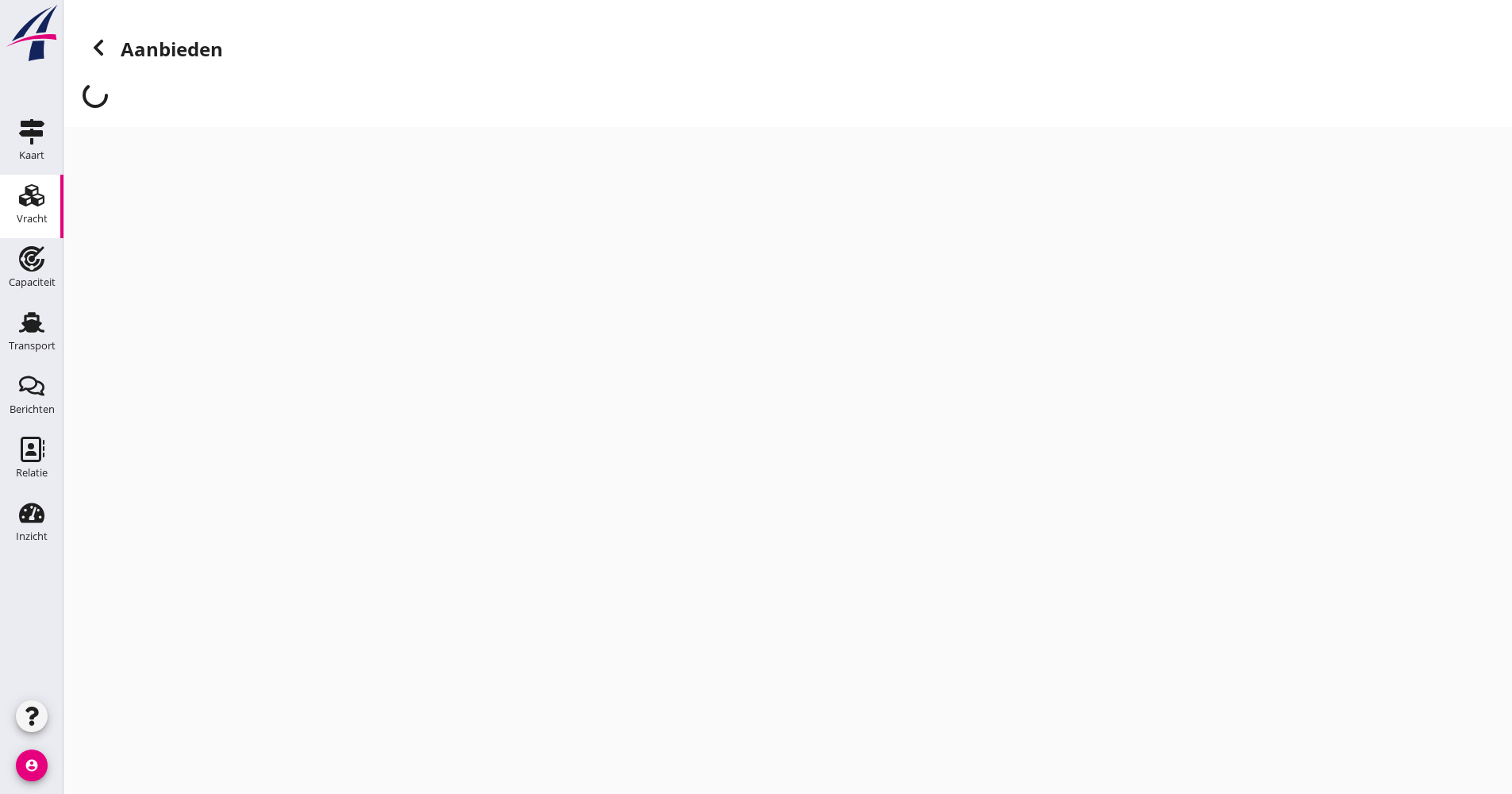
click at [102, 55] on use at bounding box center [98, 47] width 9 height 16
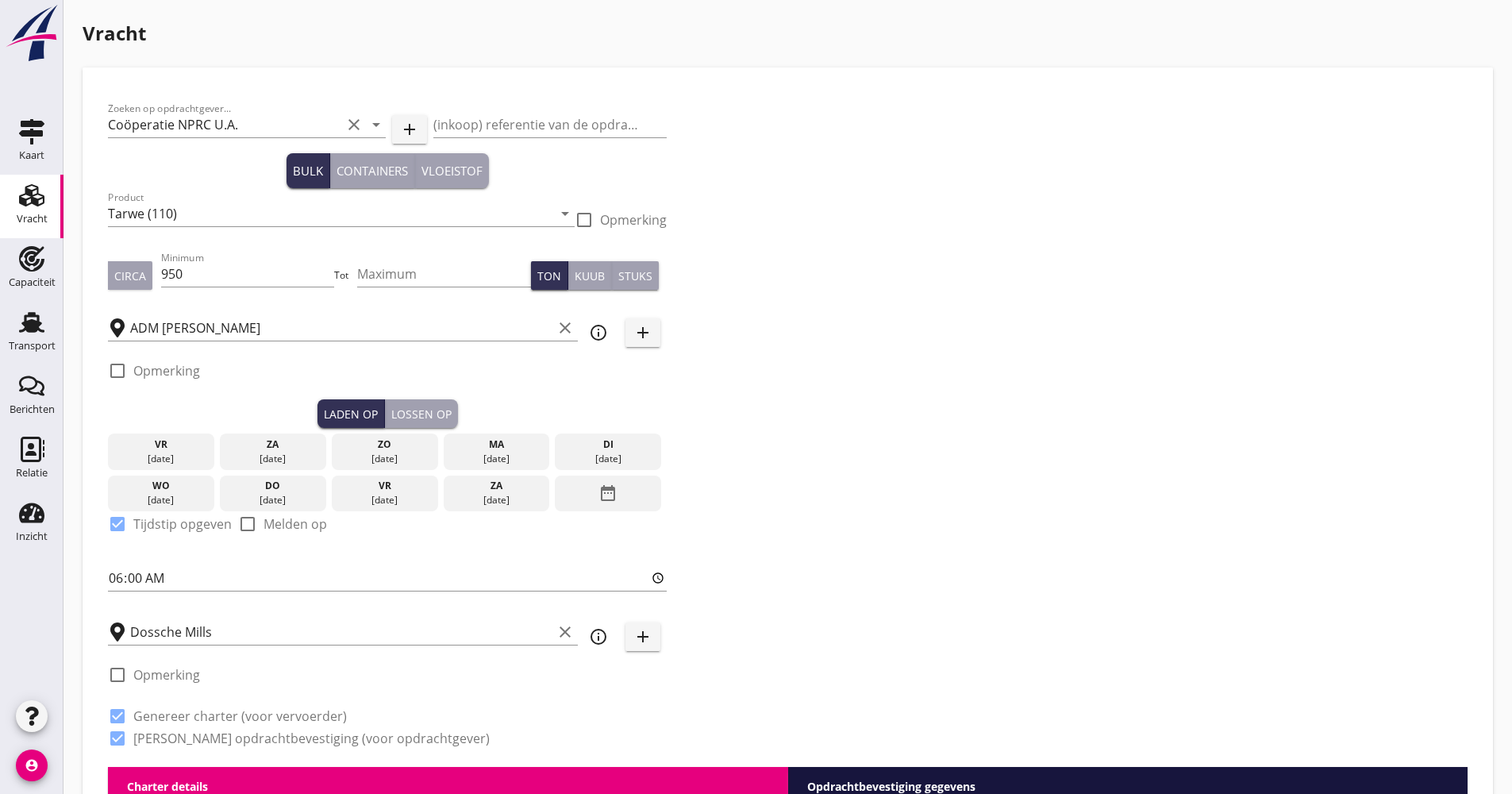
click at [445, 409] on div "Lossen op" at bounding box center [421, 414] width 60 height 16
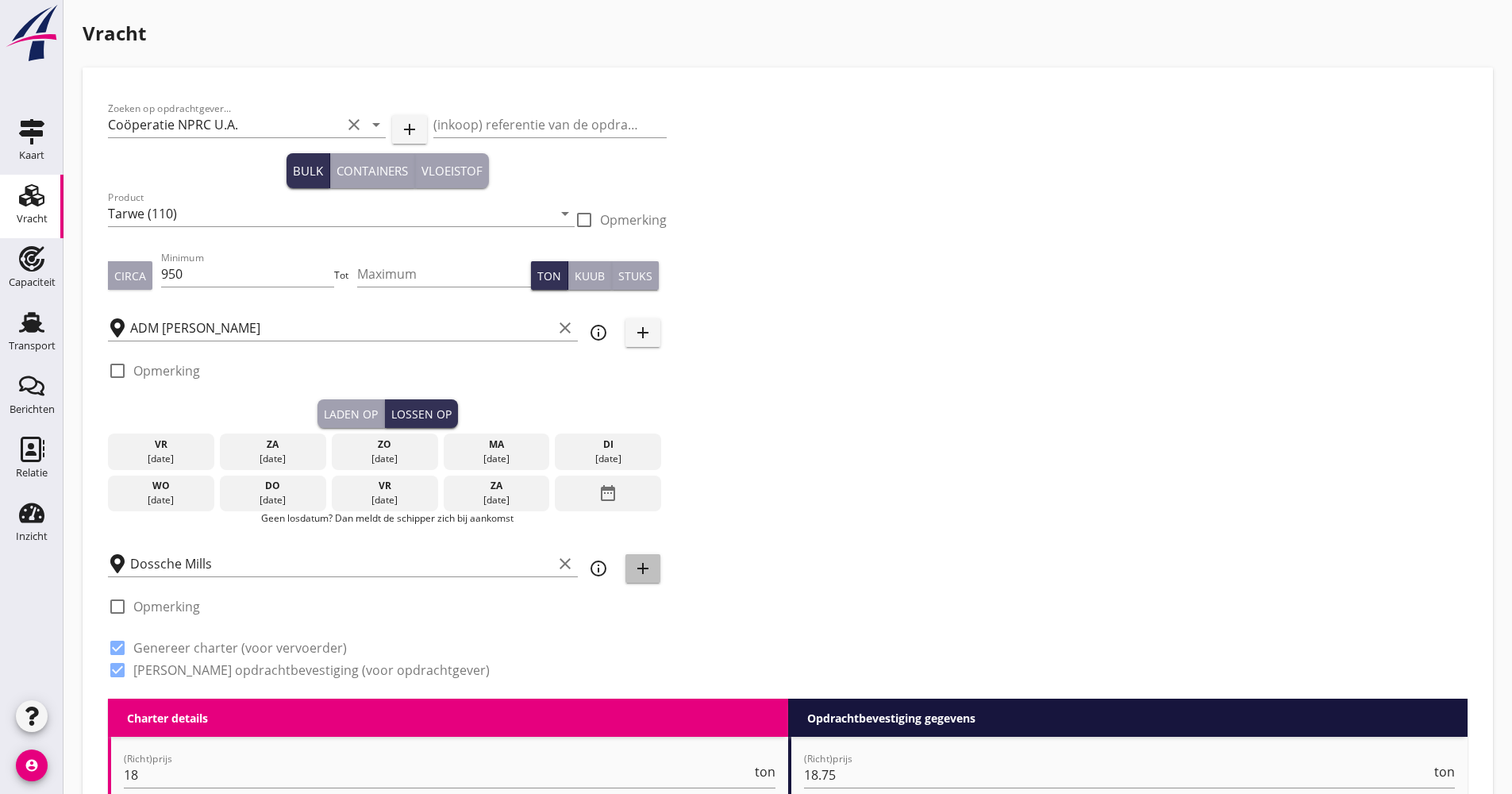
click at [635, 576] on icon "add" at bounding box center [643, 568] width 19 height 19
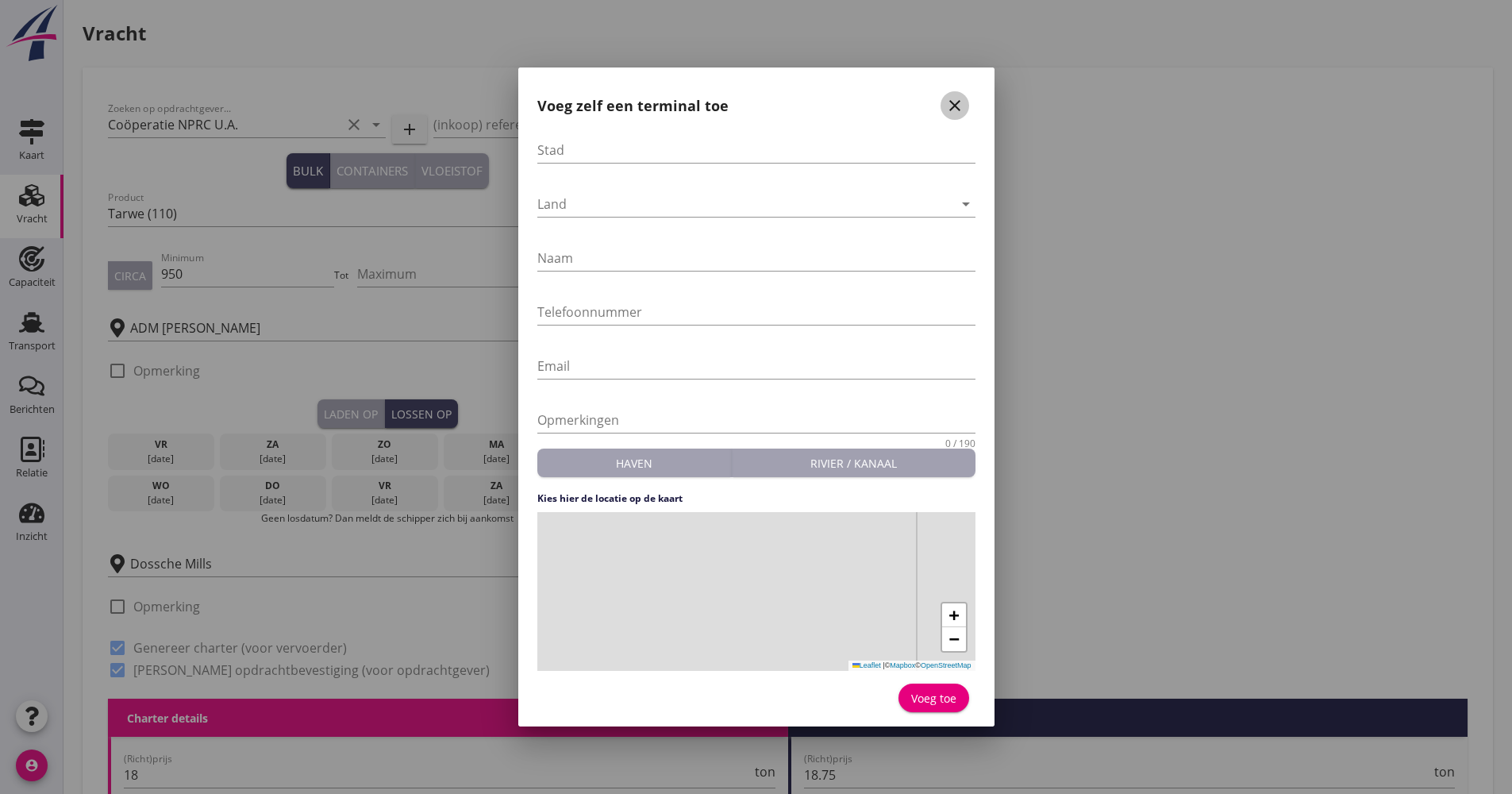
drag, startPoint x: 948, startPoint y: 105, endPoint x: 907, endPoint y: 136, distance: 51.4
click at [949, 105] on icon "close" at bounding box center [954, 105] width 19 height 19
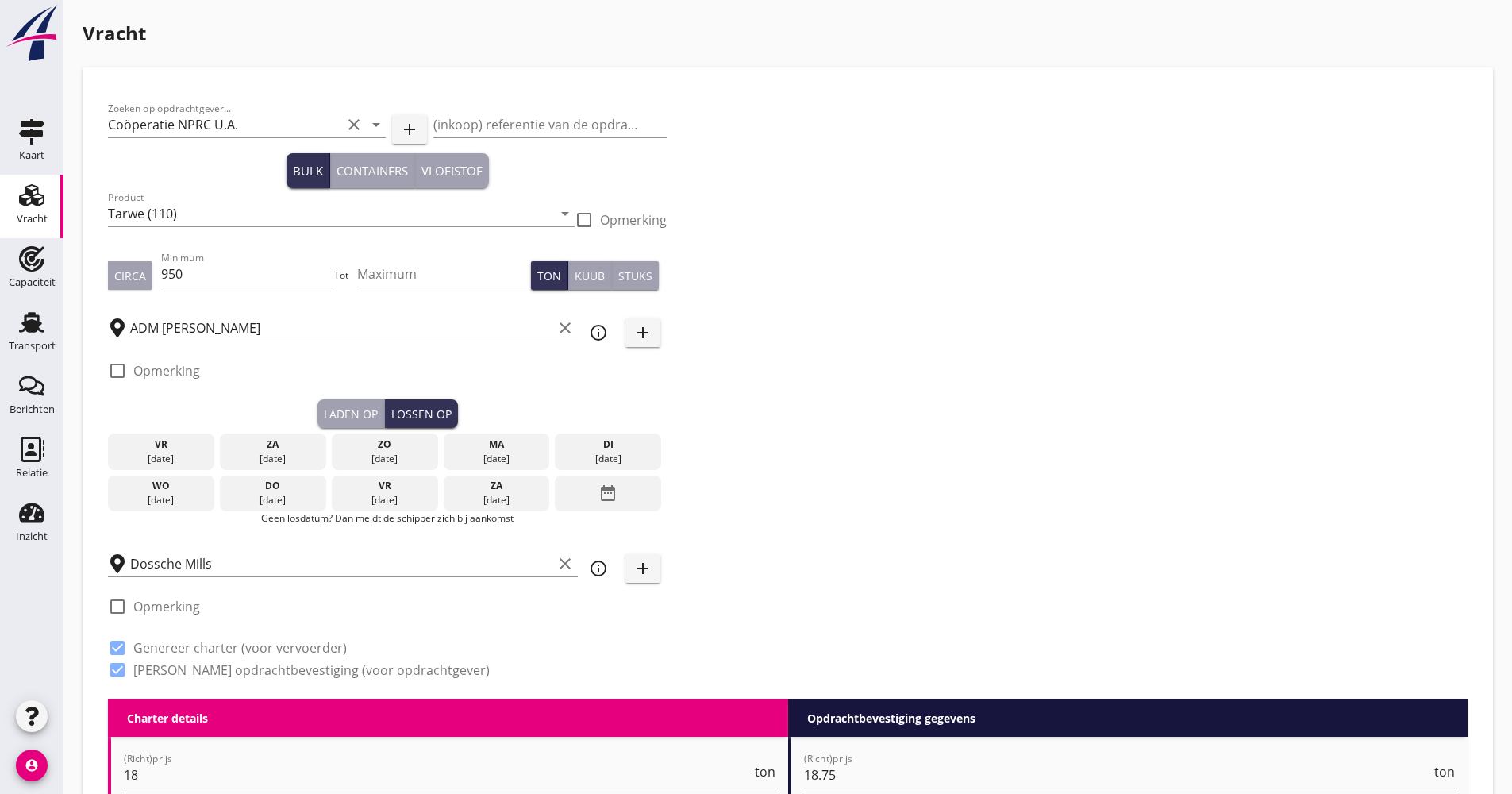
click at [609, 497] on icon "date_range" at bounding box center [608, 493] width 19 height 28
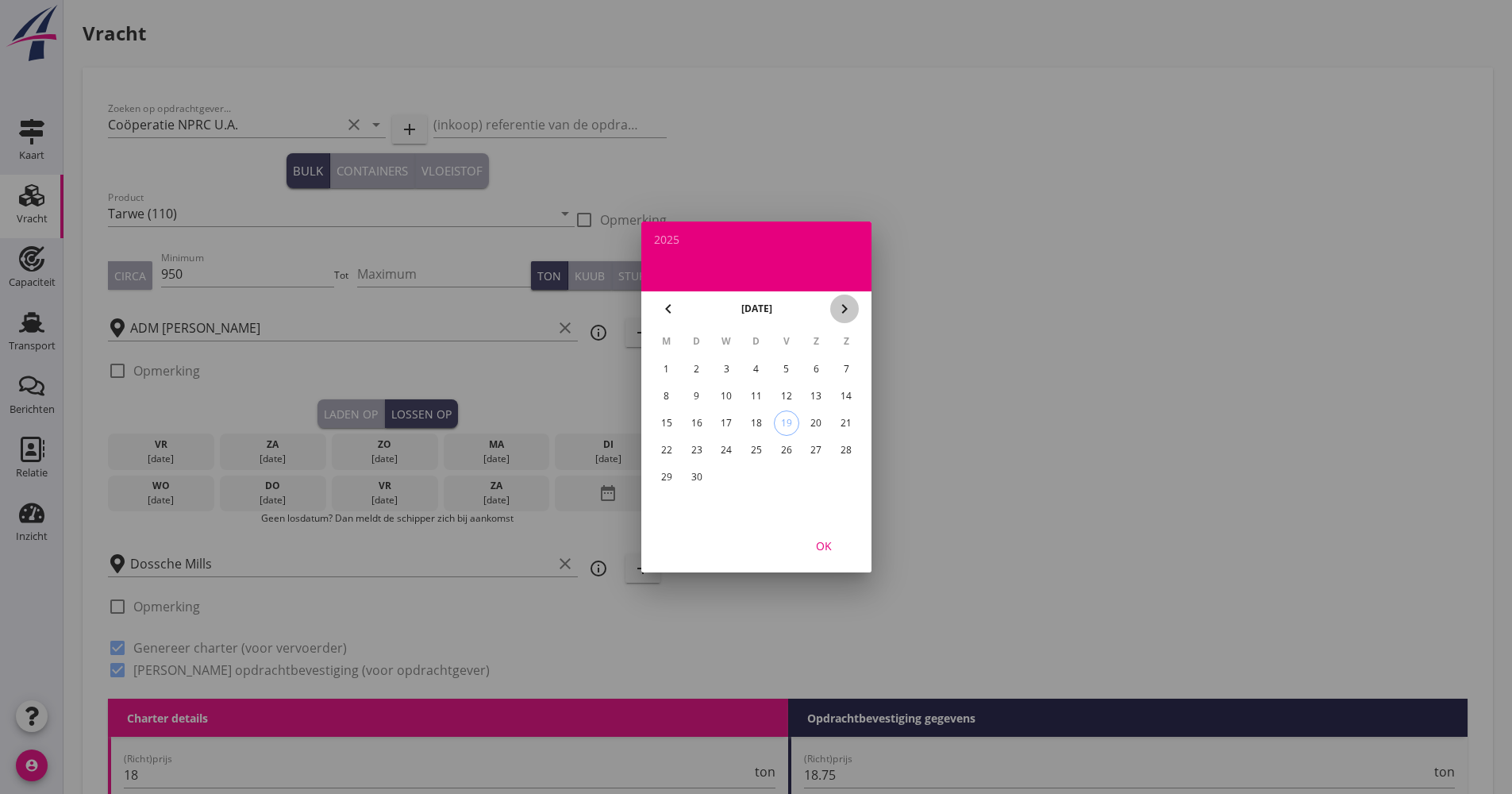
click at [840, 313] on icon "chevron_right" at bounding box center [844, 309] width 19 height 19
click at [660, 386] on div "6" at bounding box center [666, 397] width 26 height 26
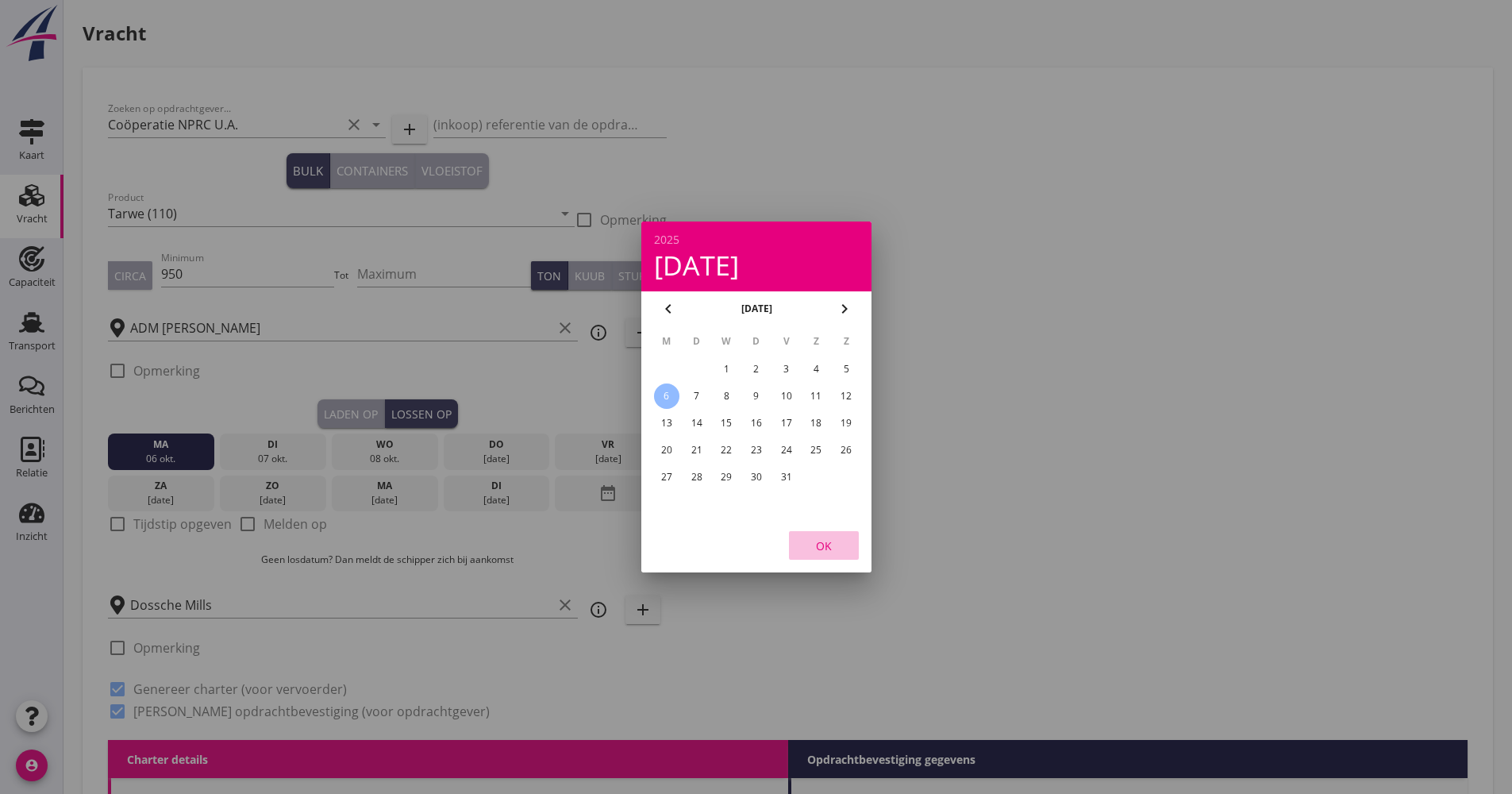
drag, startPoint x: 838, startPoint y: 549, endPoint x: 830, endPoint y: 546, distance: 8.5
click at [837, 548] on div "OK" at bounding box center [823, 546] width 45 height 16
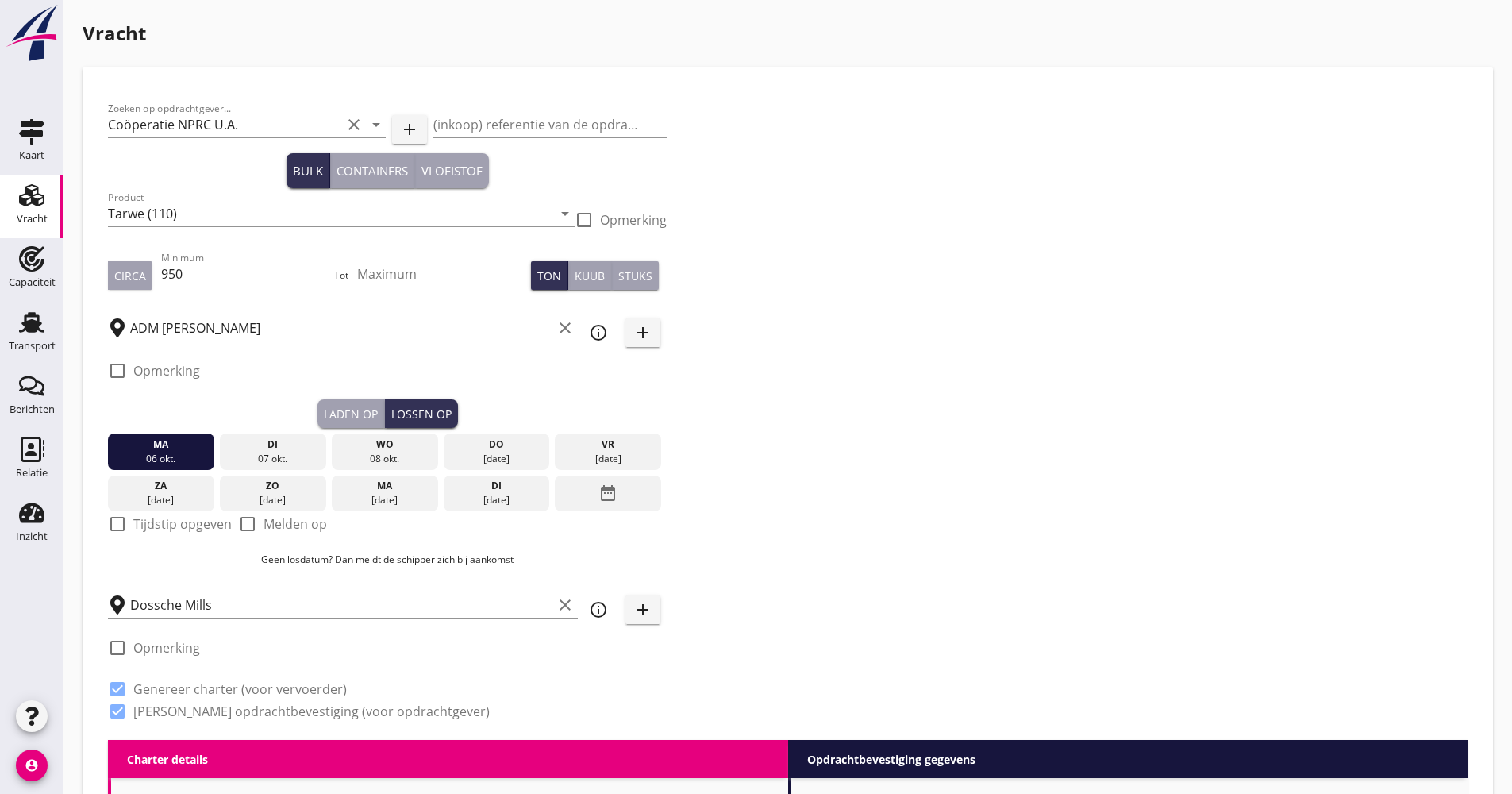
click at [295, 533] on div "check_box_outline_blank Melden op" at bounding box center [282, 524] width 89 height 19
click at [295, 529] on label "Melden op" at bounding box center [295, 523] width 63 height 16
checkbox input "true"
drag, startPoint x: 189, startPoint y: 445, endPoint x: 628, endPoint y: 451, distance: 439.0
click at [628, 451] on div "[DATE] [DATE] [DATE] [DATE] [DATE] [DATE] [DATE] [DATE] [DATE] date_range" at bounding box center [387, 469] width 559 height 83
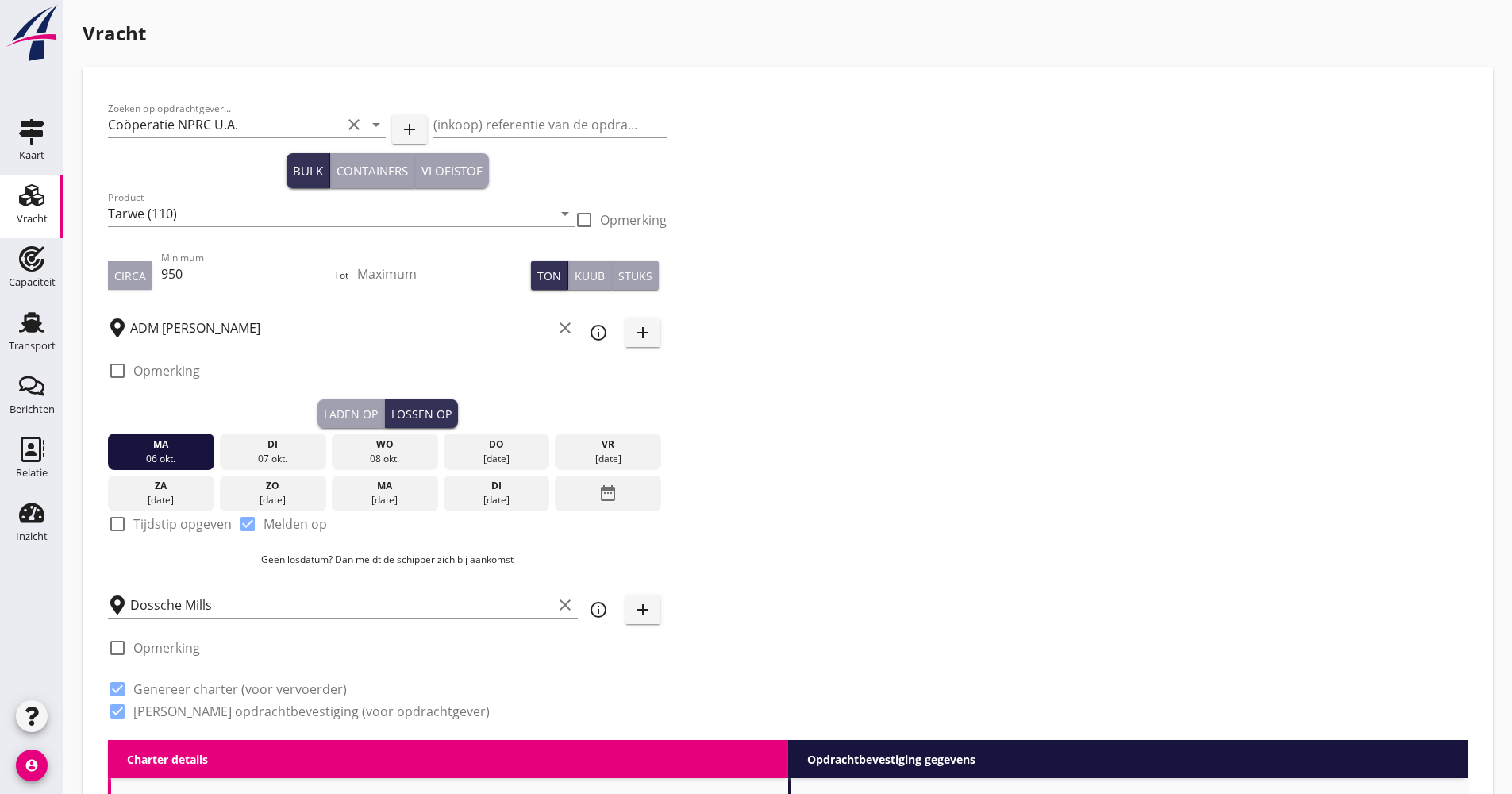
click at [165, 451] on div "06 okt." at bounding box center [160, 459] width 98 height 15
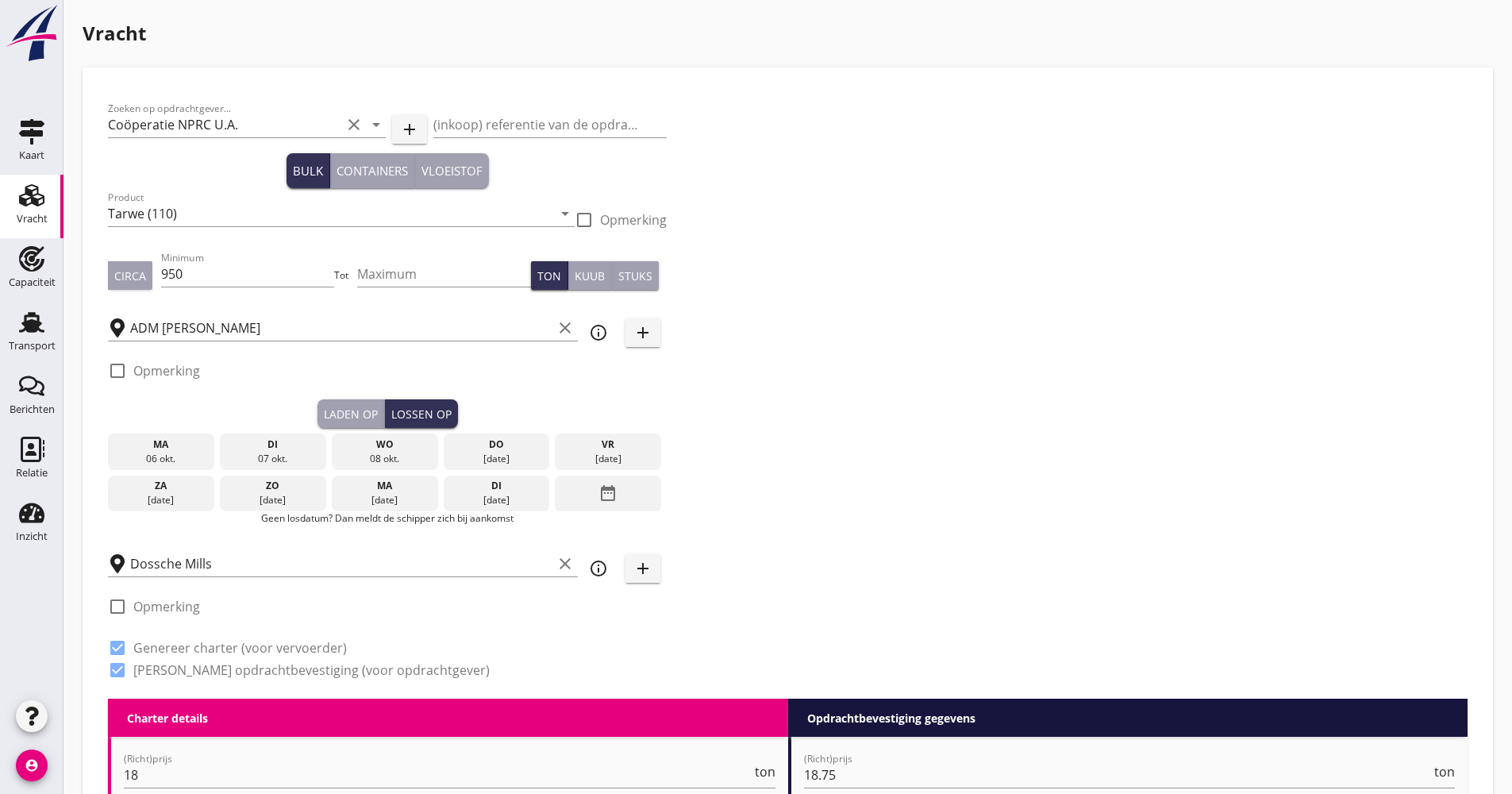
click at [170, 450] on div "ma" at bounding box center [160, 445] width 98 height 15
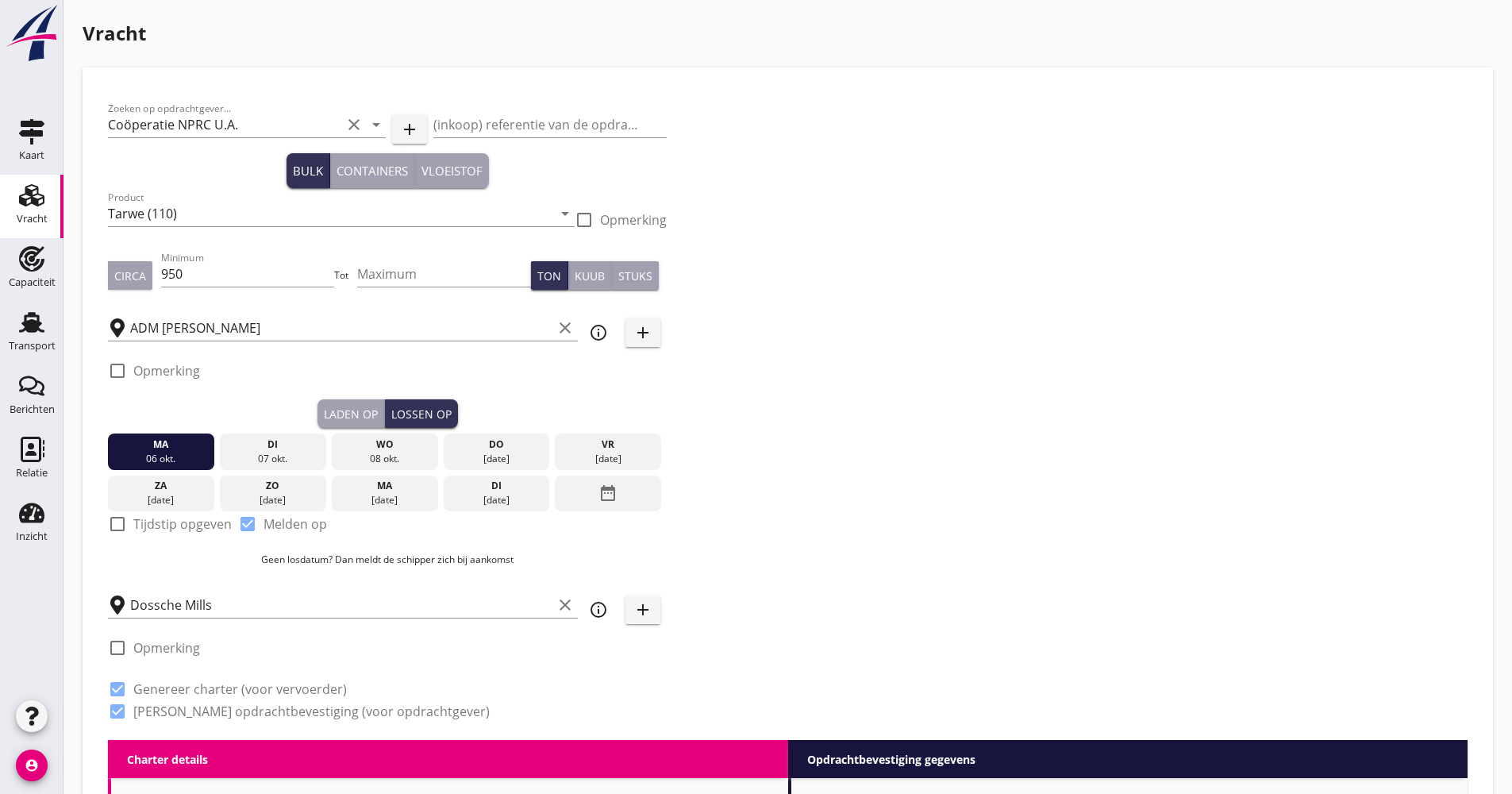
drag, startPoint x: 190, startPoint y: 444, endPoint x: 609, endPoint y: 455, distance: 419.1
click at [609, 455] on div "[DATE] [DATE] [DATE] [DATE] [DATE] [DATE] [DATE] [DATE] [DATE] date_range" at bounding box center [387, 469] width 559 height 83
click at [610, 455] on div "[DATE]" at bounding box center [607, 459] width 98 height 15
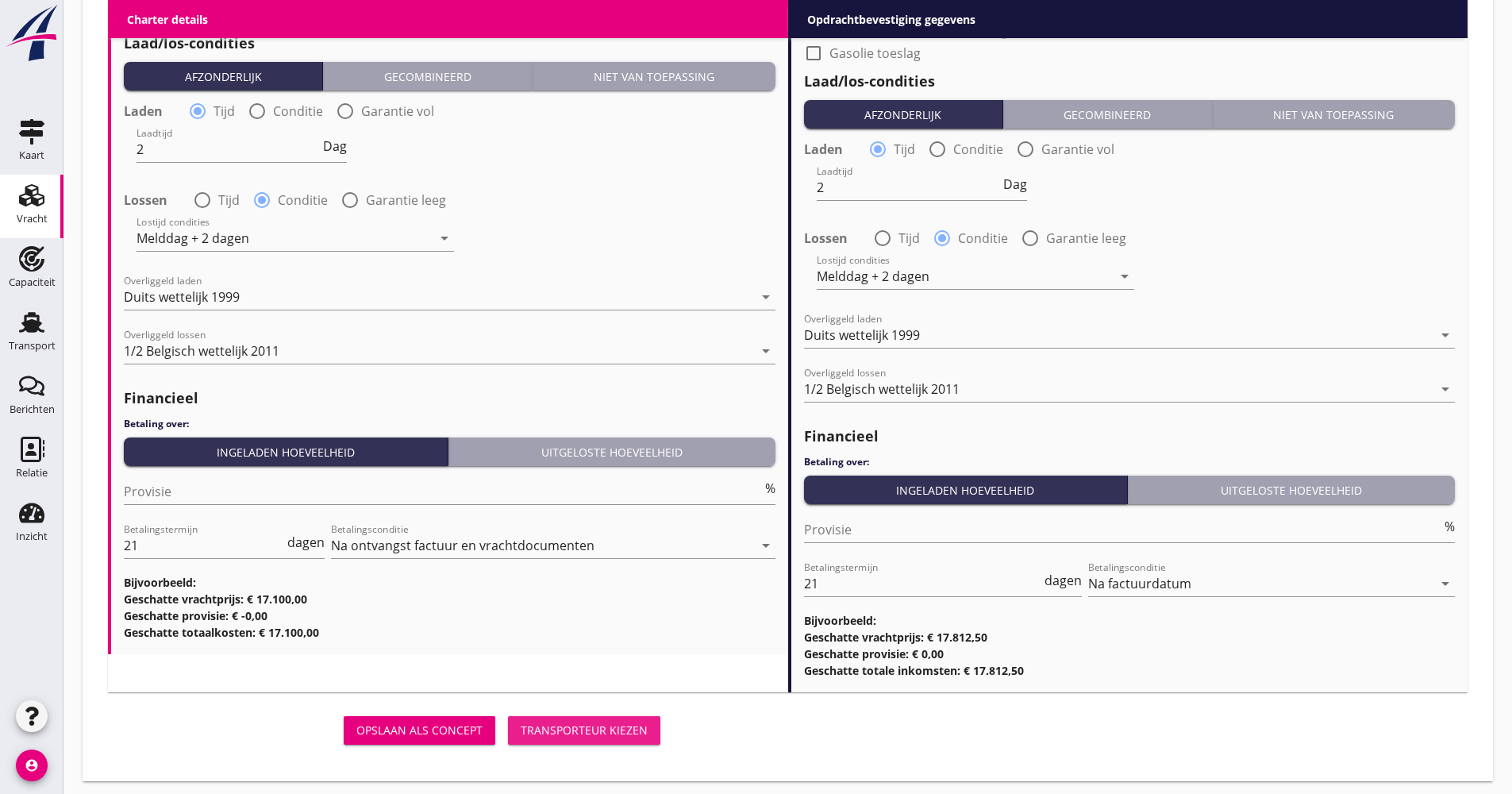
click at [587, 723] on button "Transporteur kiezen" at bounding box center [584, 730] width 152 height 28
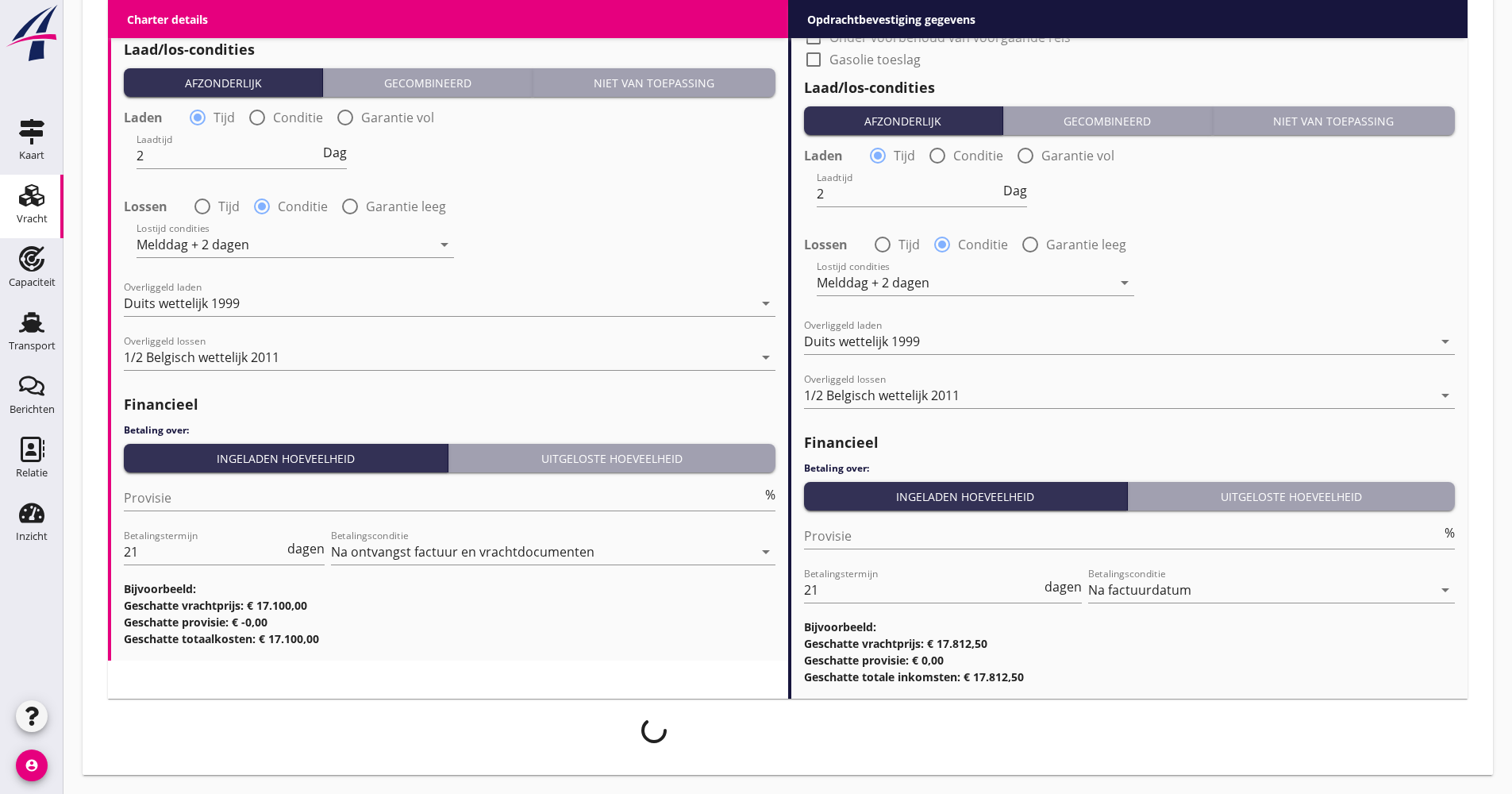
scroll to position [1820, 0]
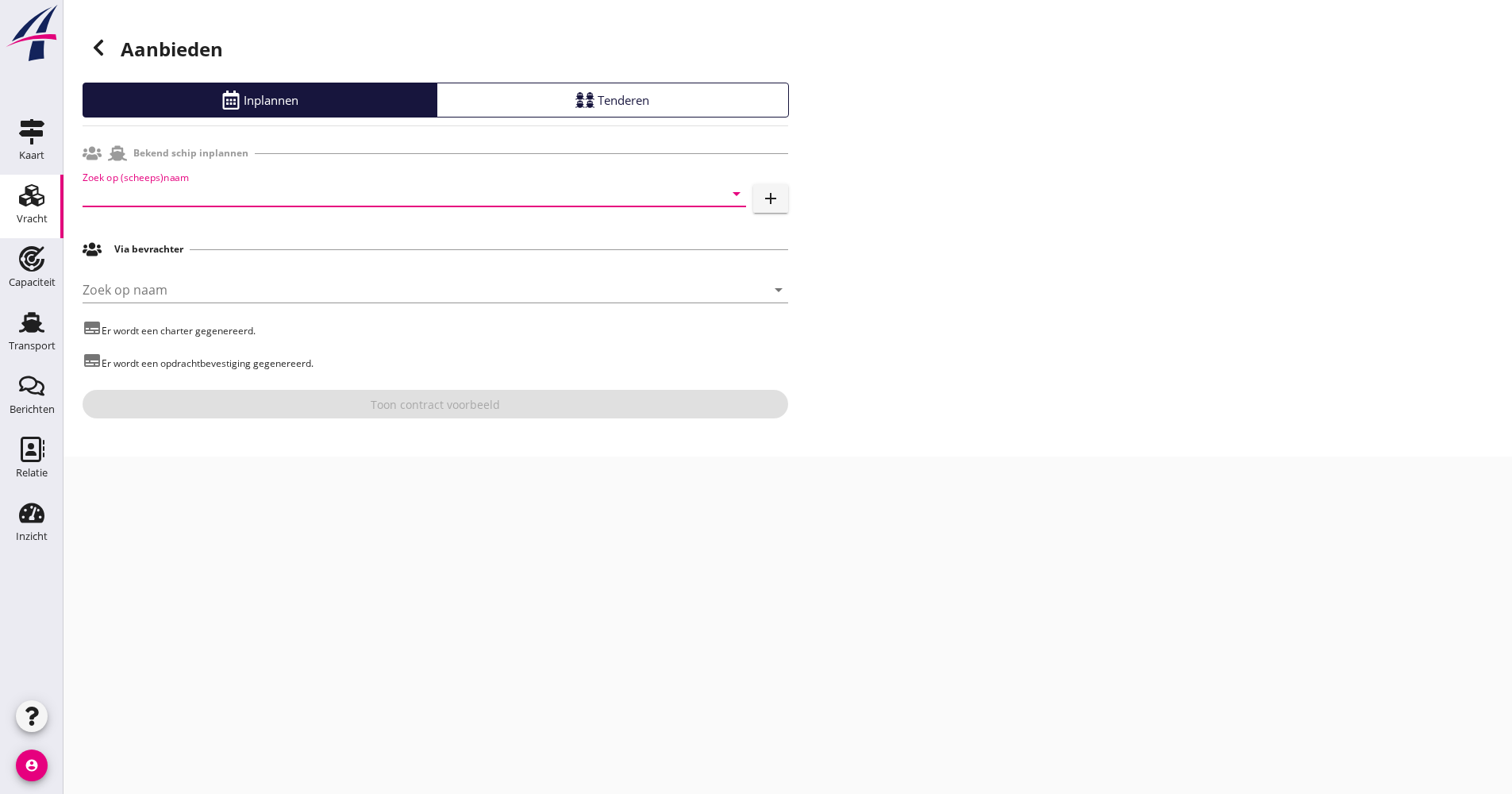
click at [158, 198] on input "Zoek op (scheeps)naam" at bounding box center [392, 194] width 619 height 26
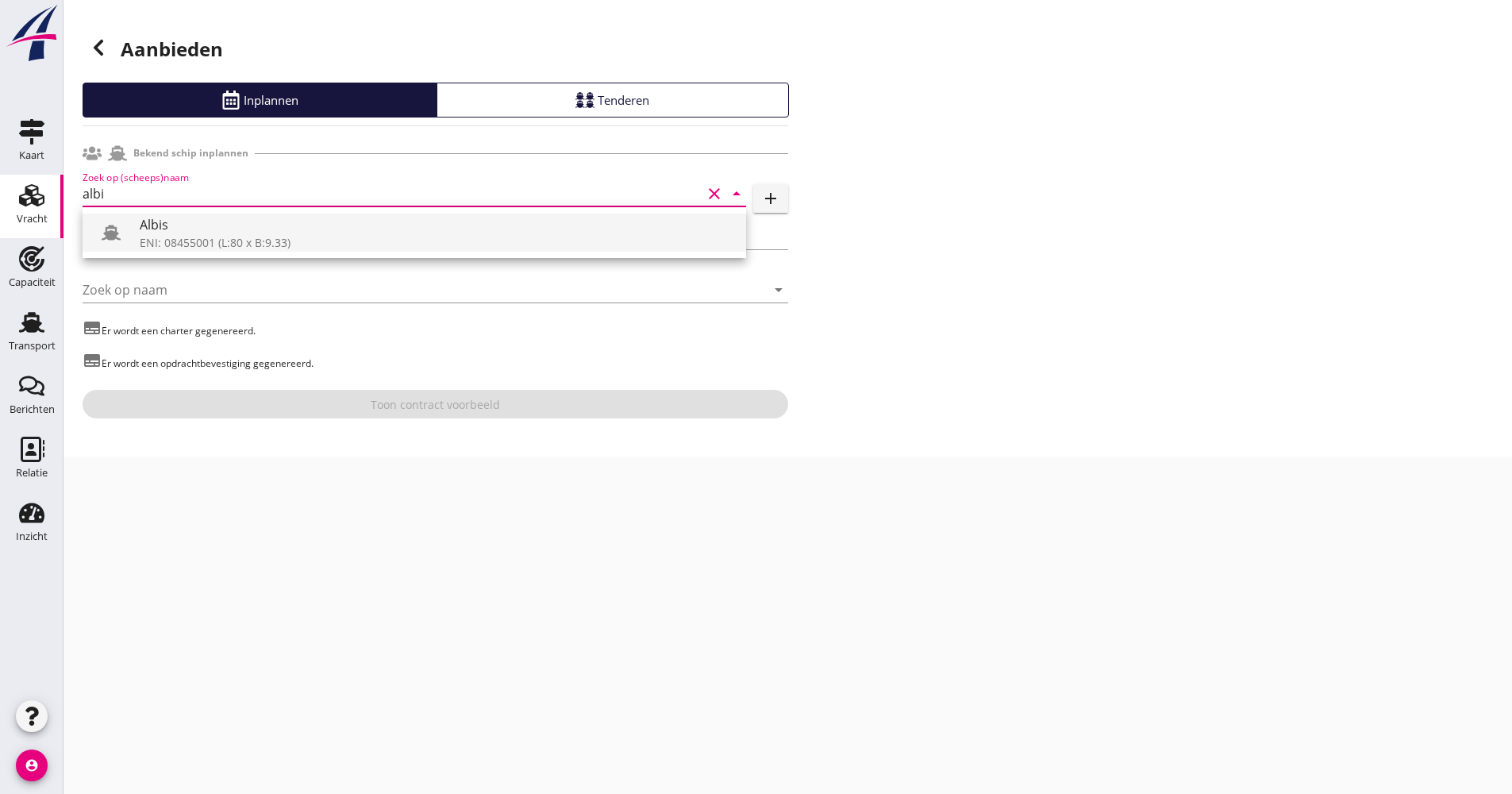
click at [295, 219] on div "Albis" at bounding box center [437, 224] width 593 height 19
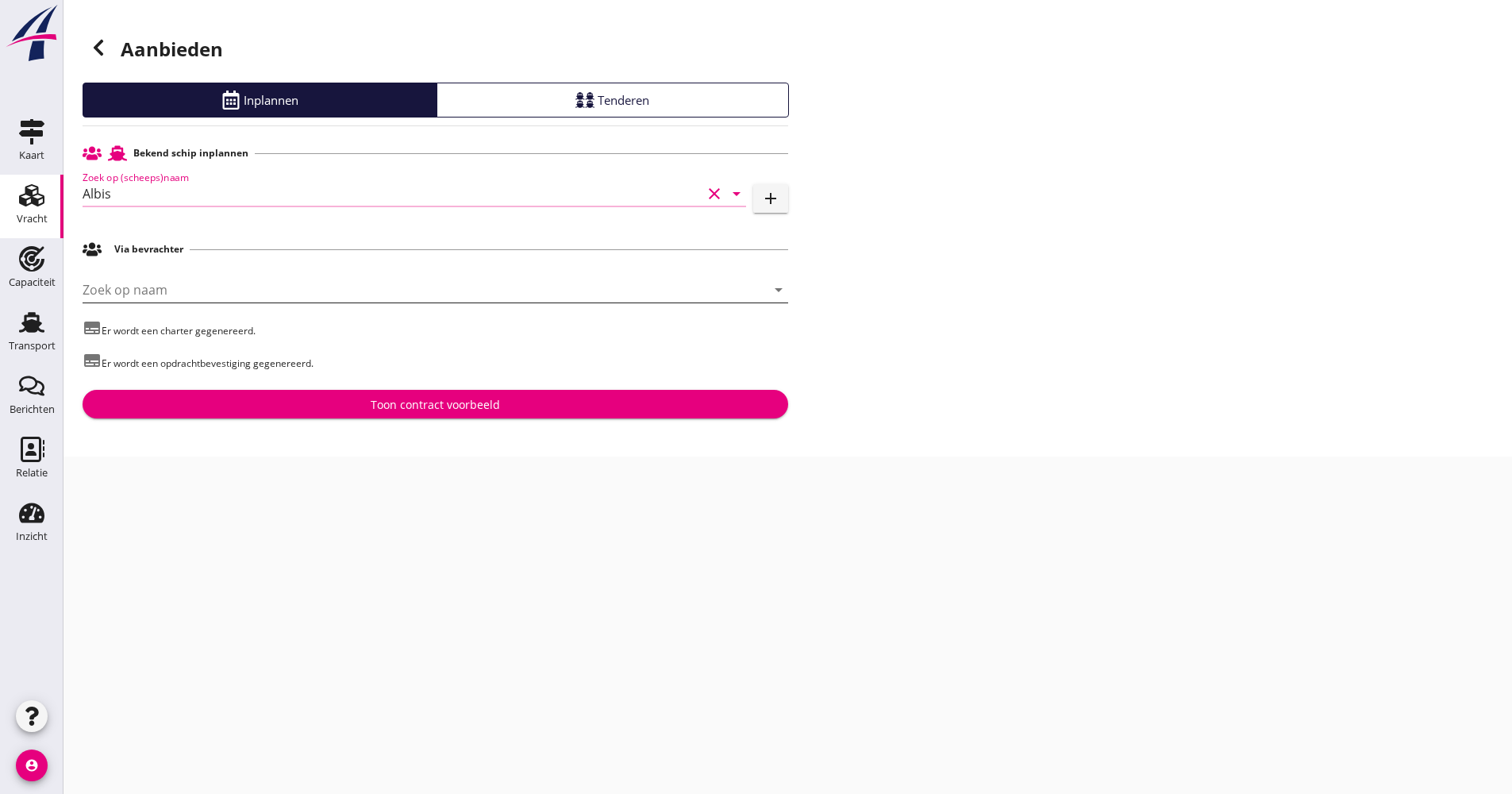
type input "Albis"
click at [197, 299] on input "Zoek op naam" at bounding box center [413, 289] width 661 height 26
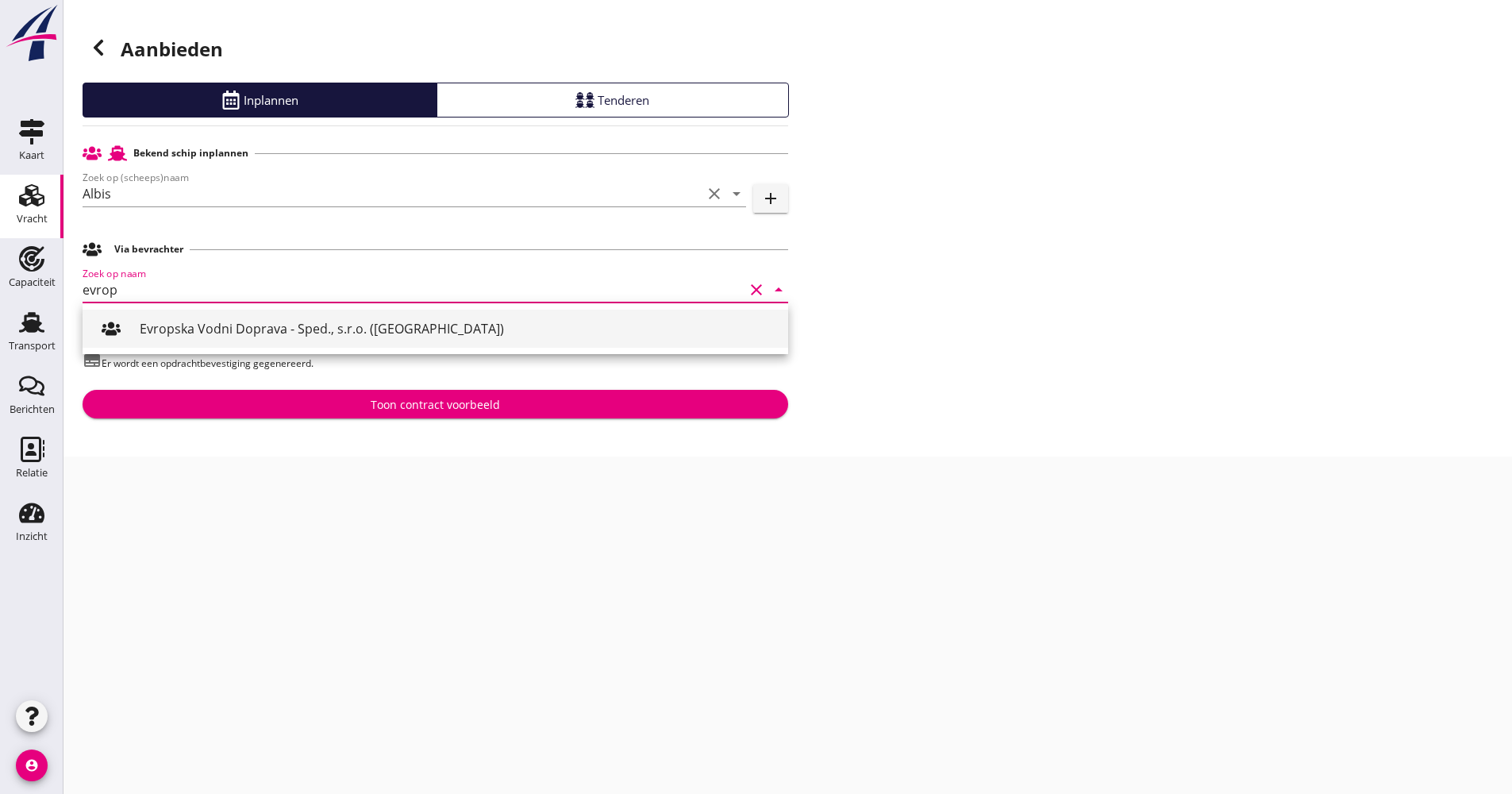
click at [250, 319] on div "Evropska Vodni Doprava - Sped., s.r.o. ([GEOGRAPHIC_DATA])" at bounding box center [458, 328] width 636 height 19
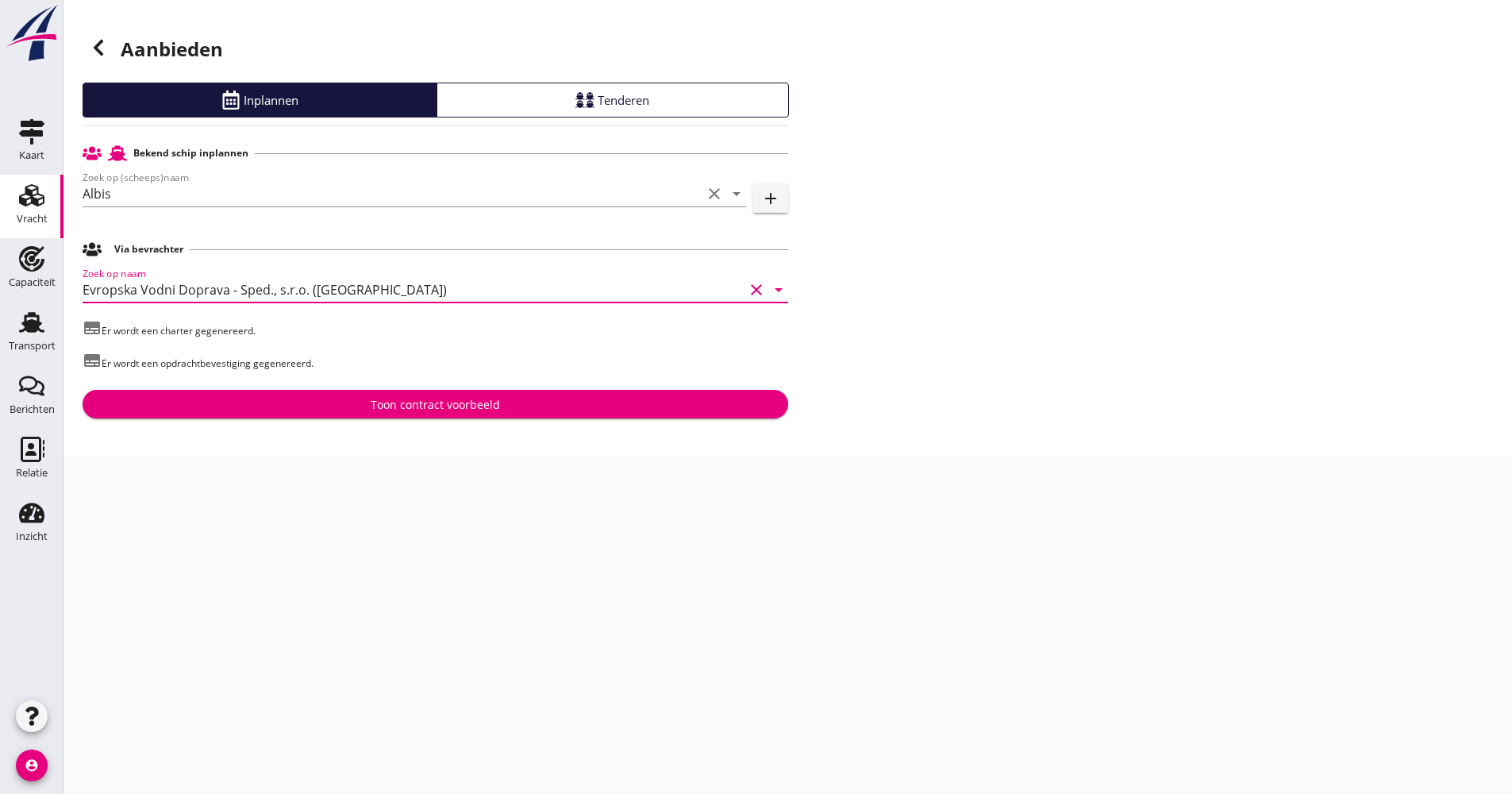
type input "Evropska Vodni Doprava - Sped., s.r.o. ([GEOGRAPHIC_DATA])"
click at [266, 391] on button "Toon contract voorbeeld" at bounding box center [435, 404] width 706 height 28
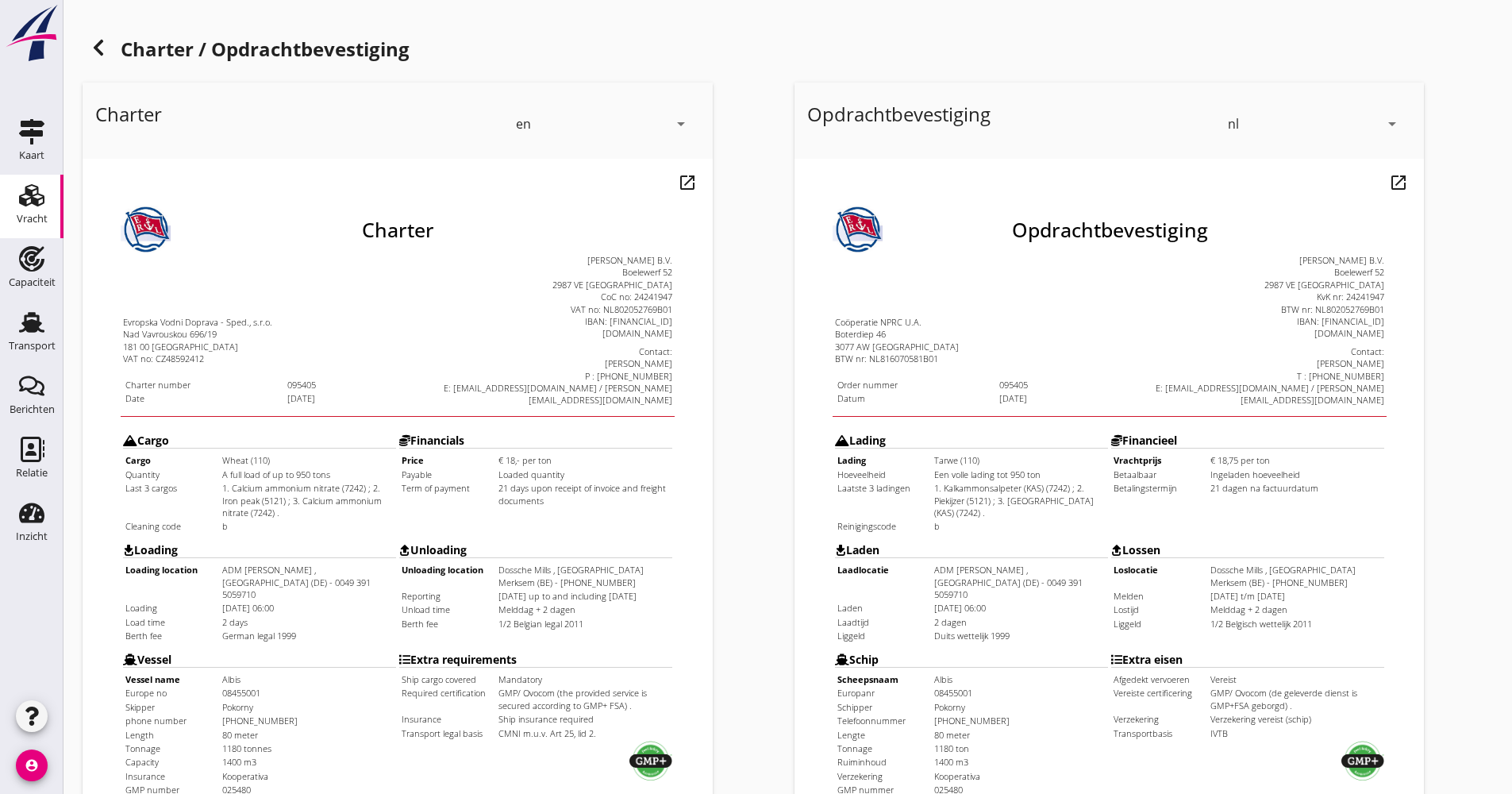
click at [604, 114] on div "en arrow_drop_down" at bounding box center [603, 124] width 174 height 45
click at [597, 125] on div "nl" at bounding box center [603, 120] width 168 height 19
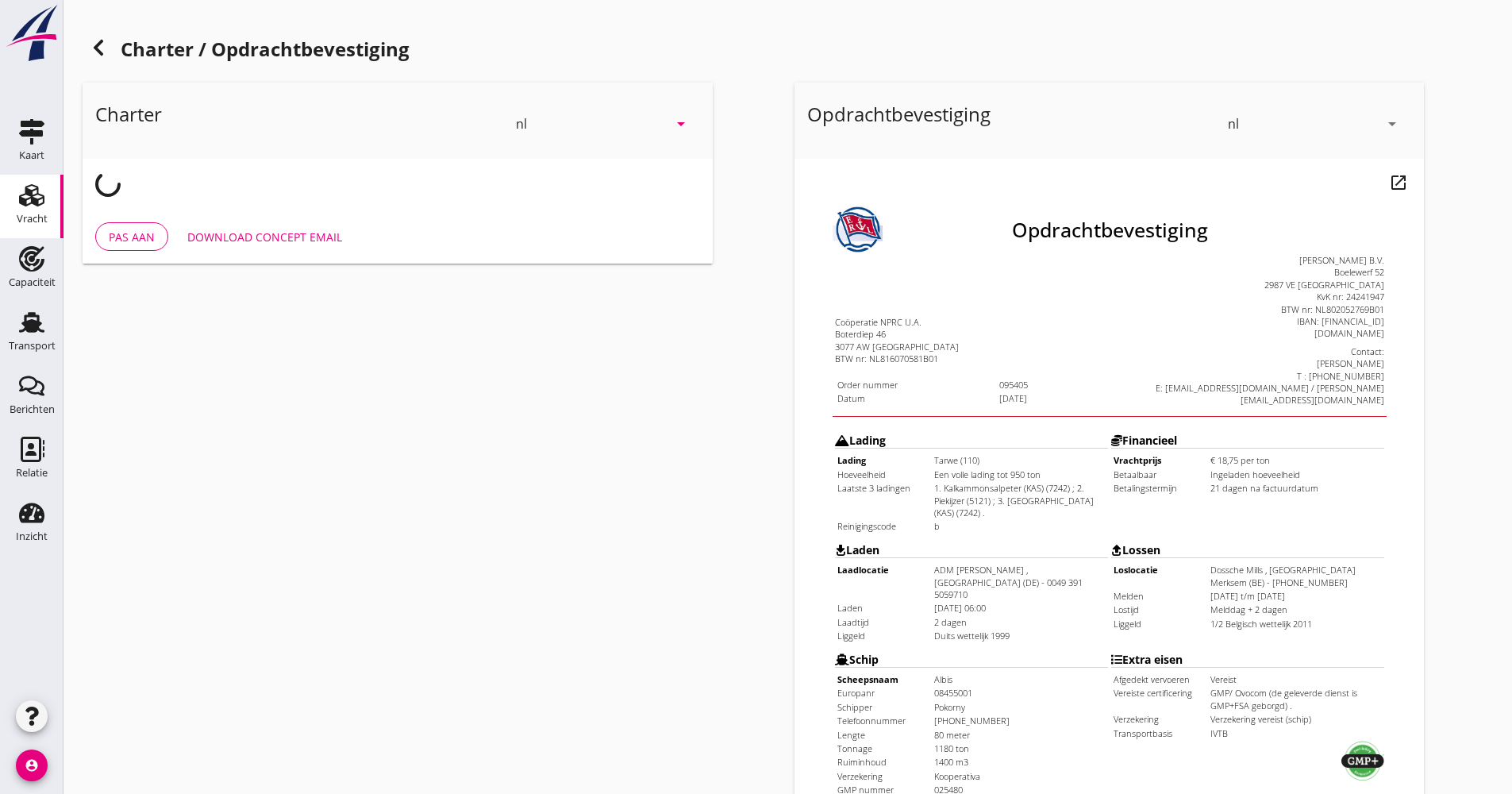
click at [597, 125] on div "nl" at bounding box center [592, 124] width 152 height 26
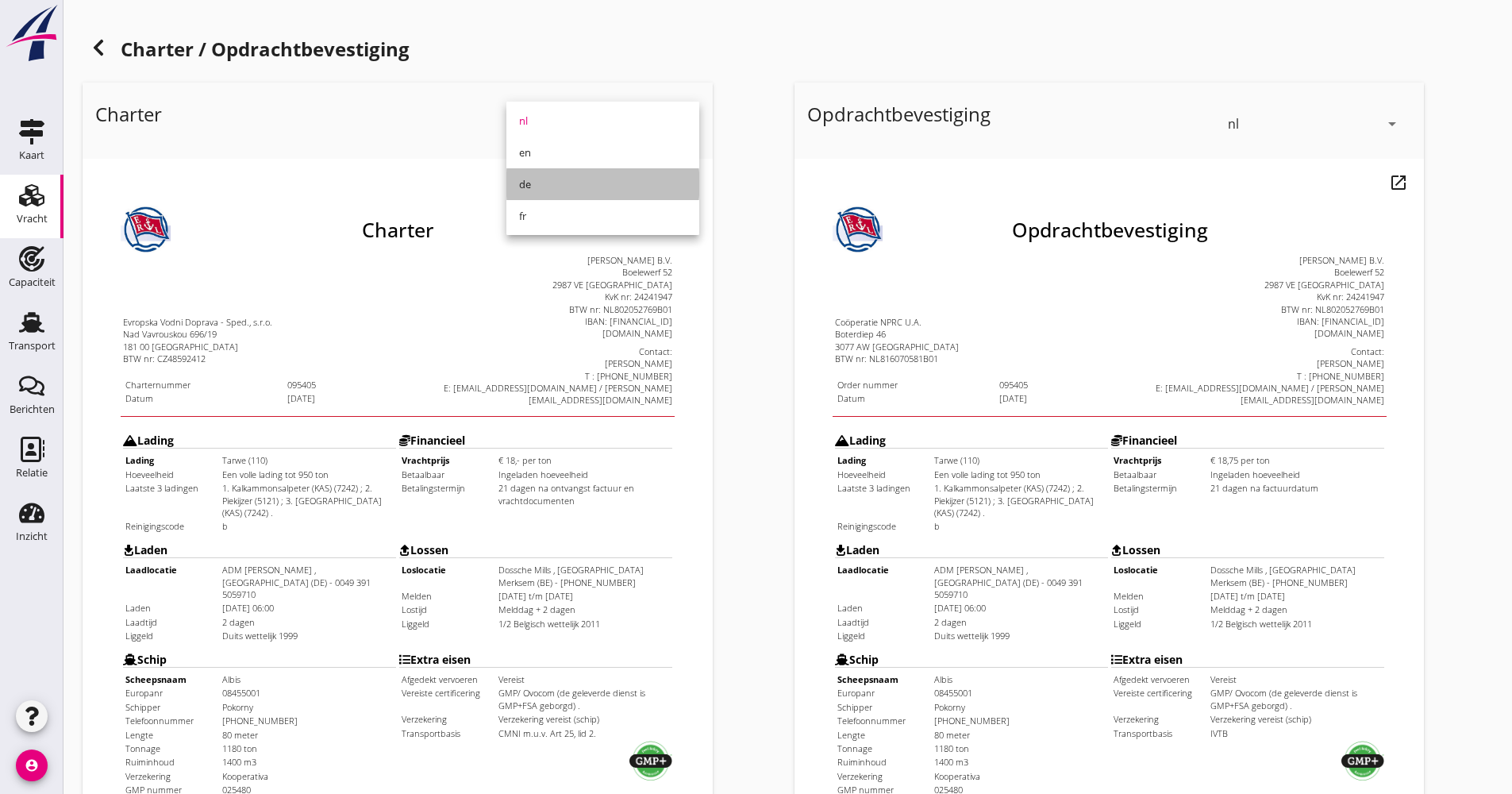
click at [557, 188] on div "de" at bounding box center [603, 184] width 168 height 19
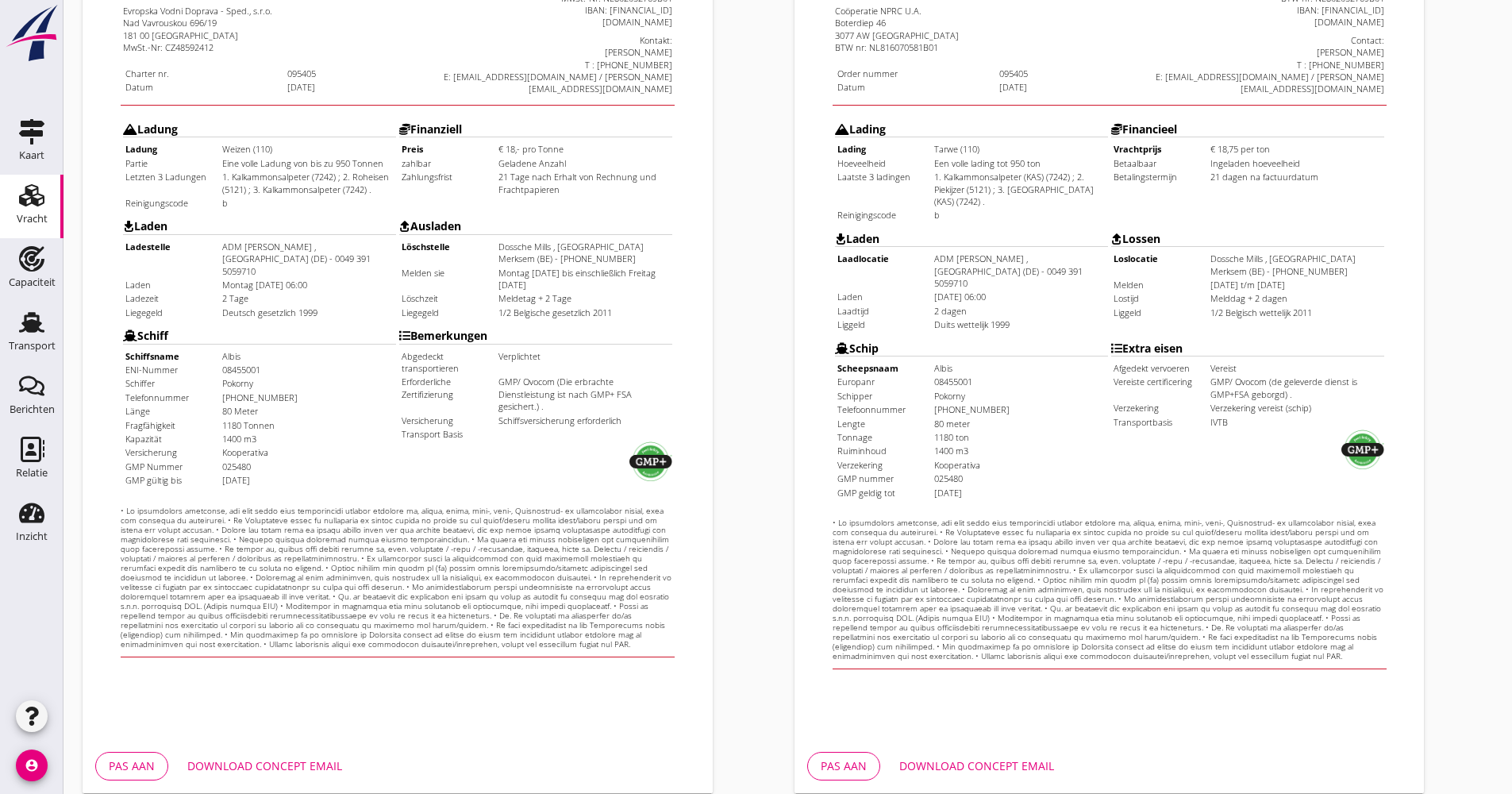
scroll to position [382, 0]
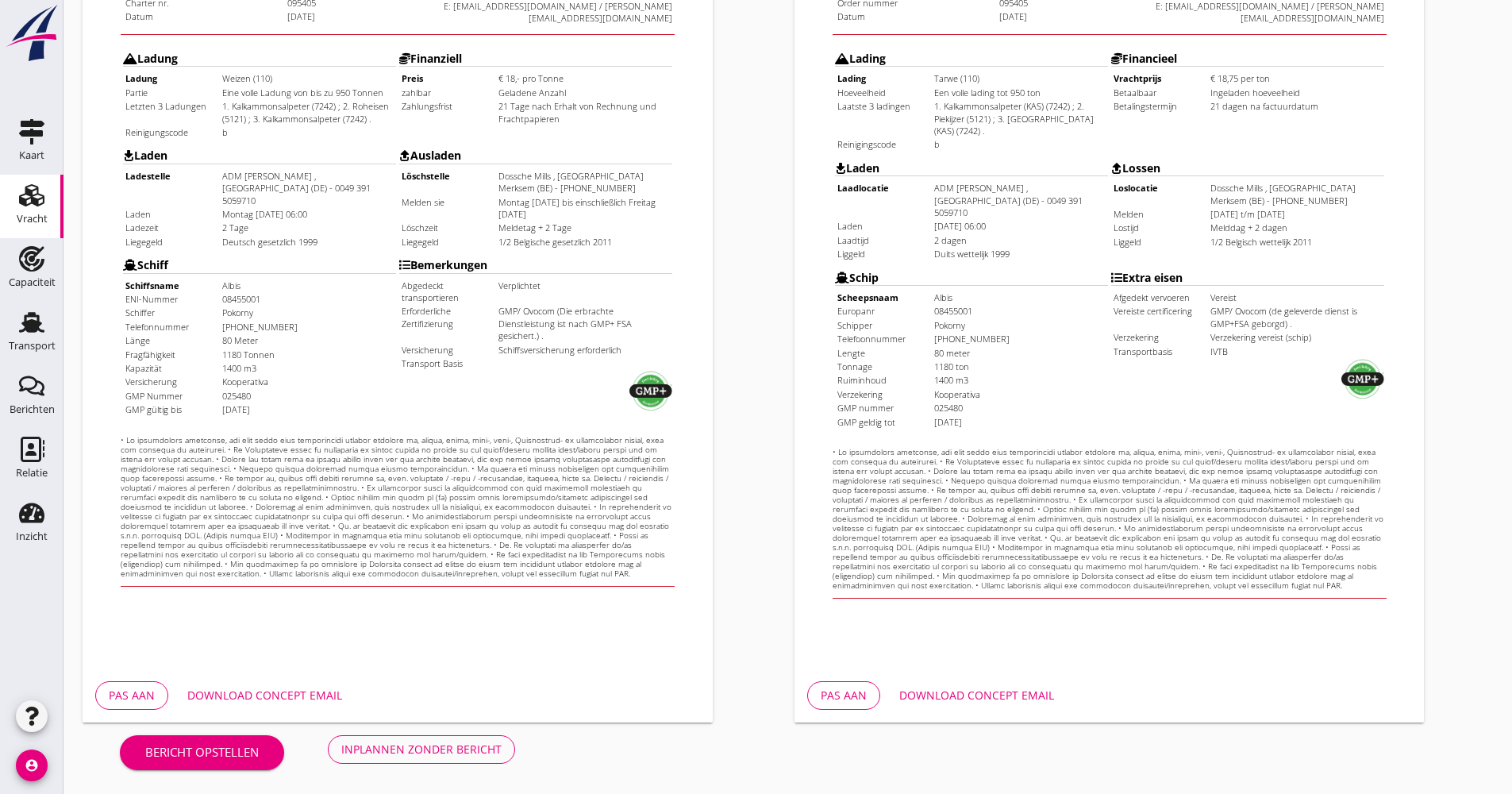
click at [307, 681] on button "Download concept email" at bounding box center [265, 695] width 180 height 28
click at [382, 745] on div "Inplannen zonder bericht" at bounding box center [421, 749] width 160 height 16
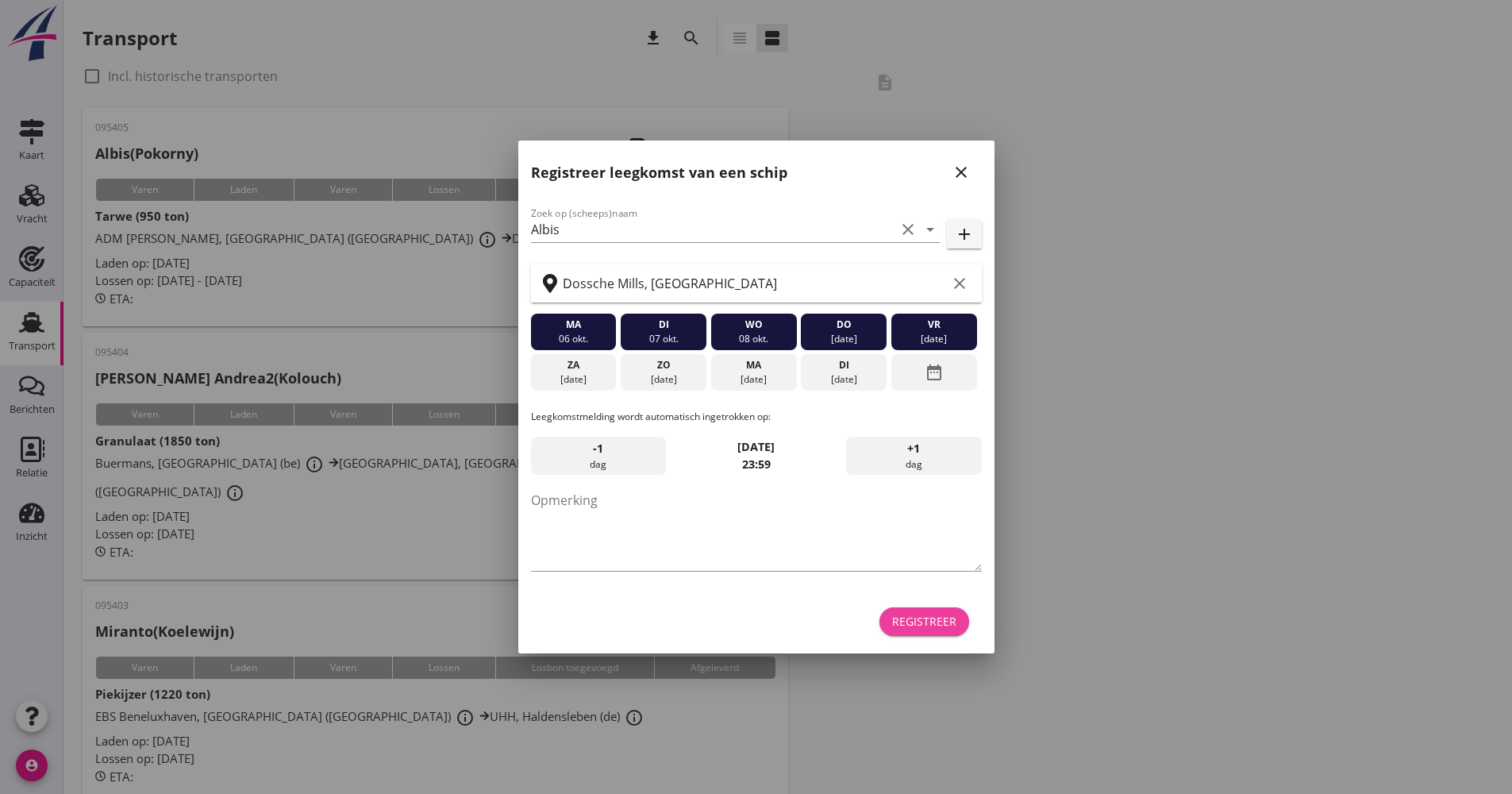
click at [923, 623] on div "Registreer" at bounding box center [924, 621] width 64 height 16
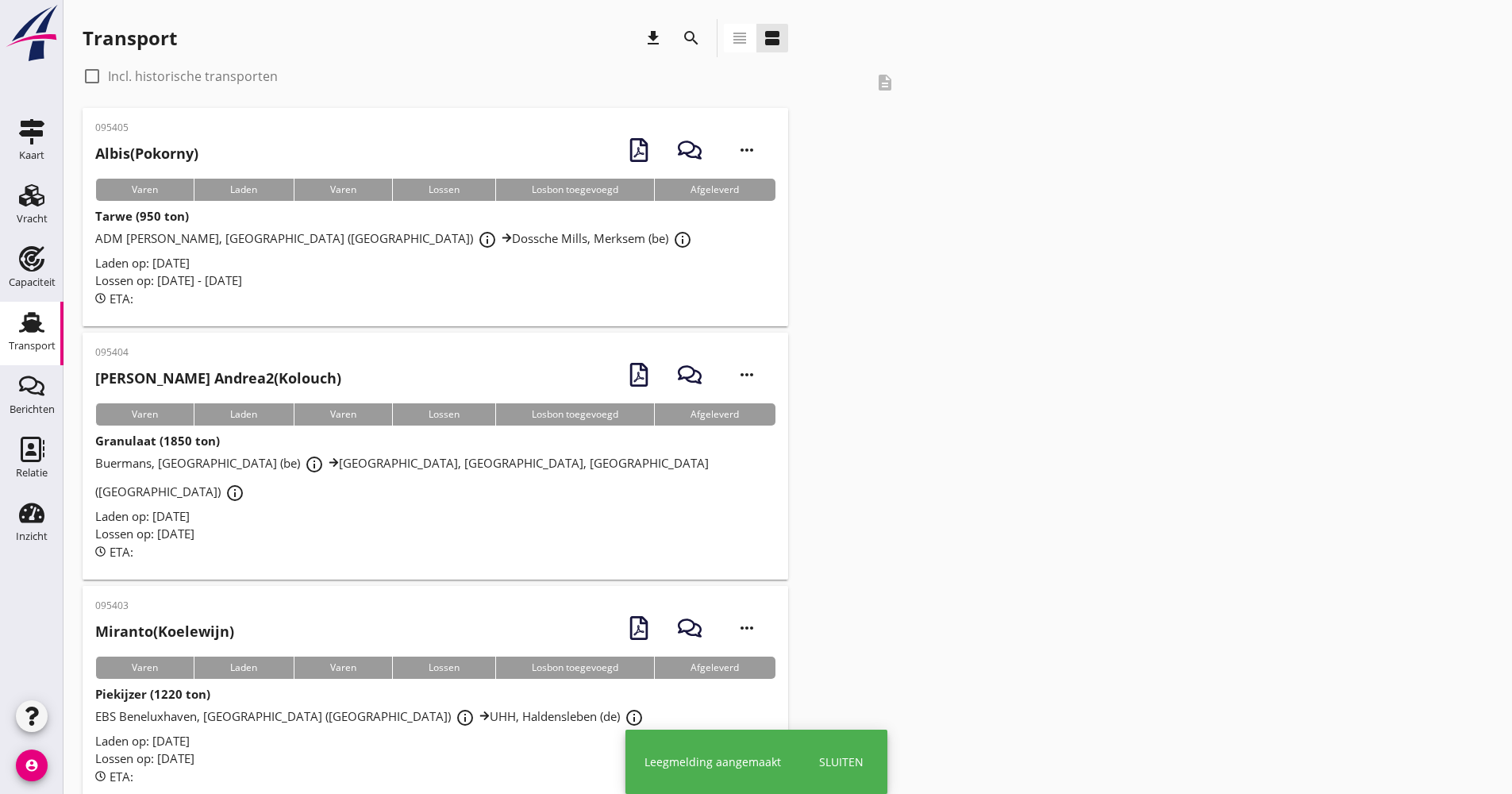
click at [691, 39] on icon "search" at bounding box center [691, 38] width 19 height 19
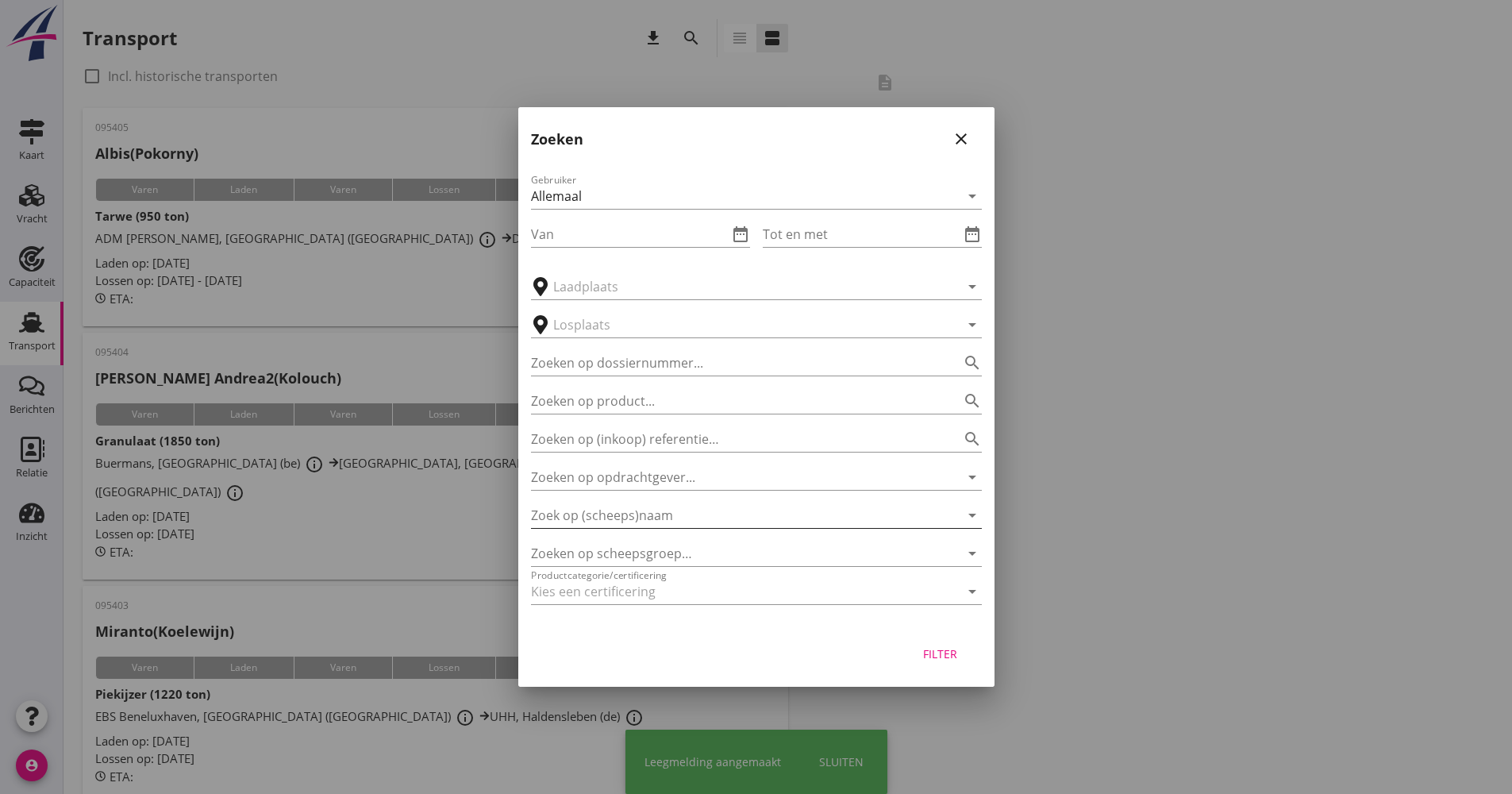
click at [664, 508] on input "Zoek op (scheeps)naam" at bounding box center [734, 516] width 407 height 26
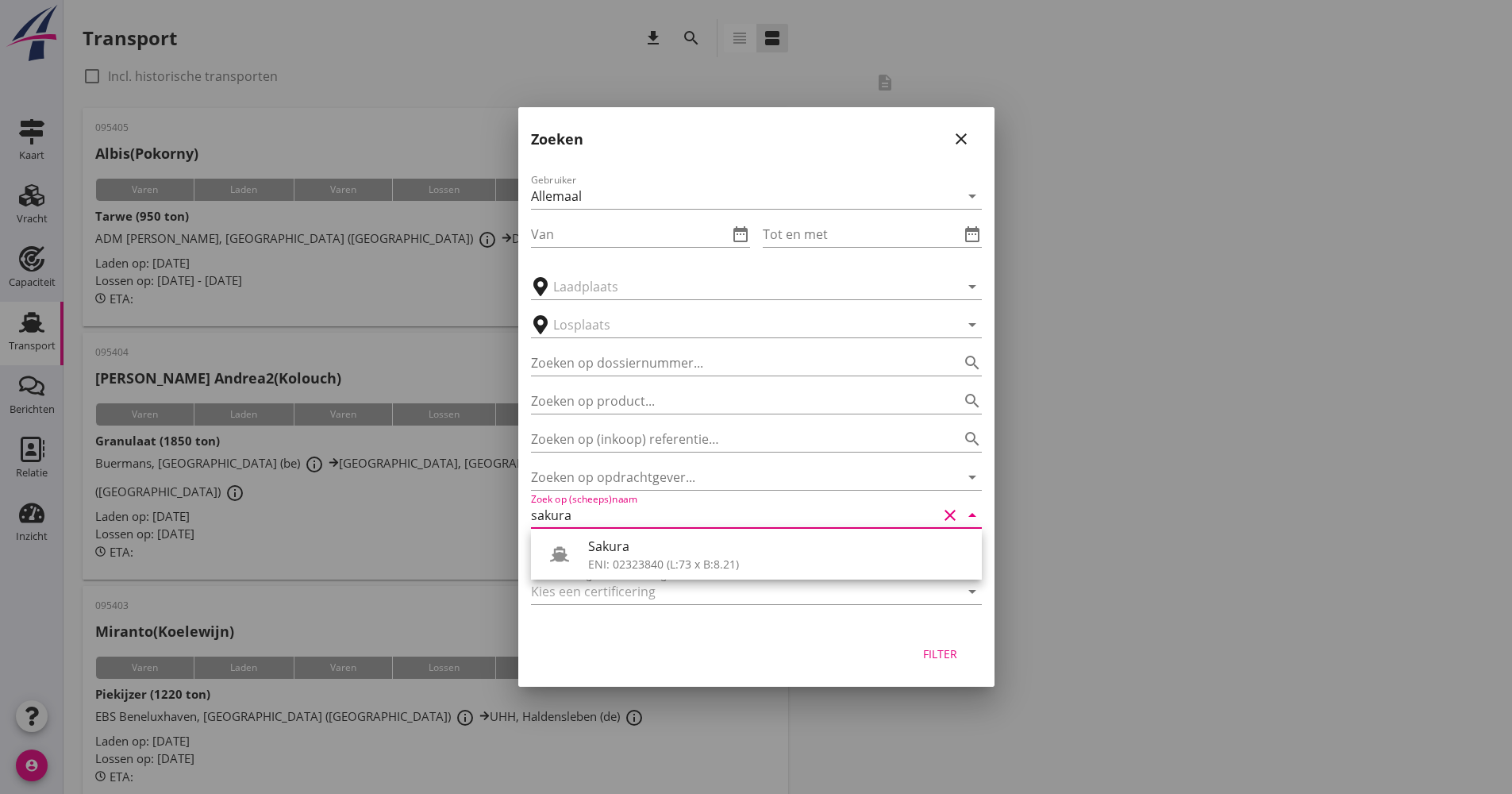
click at [687, 538] on div "Sakura" at bounding box center [778, 546] width 381 height 19
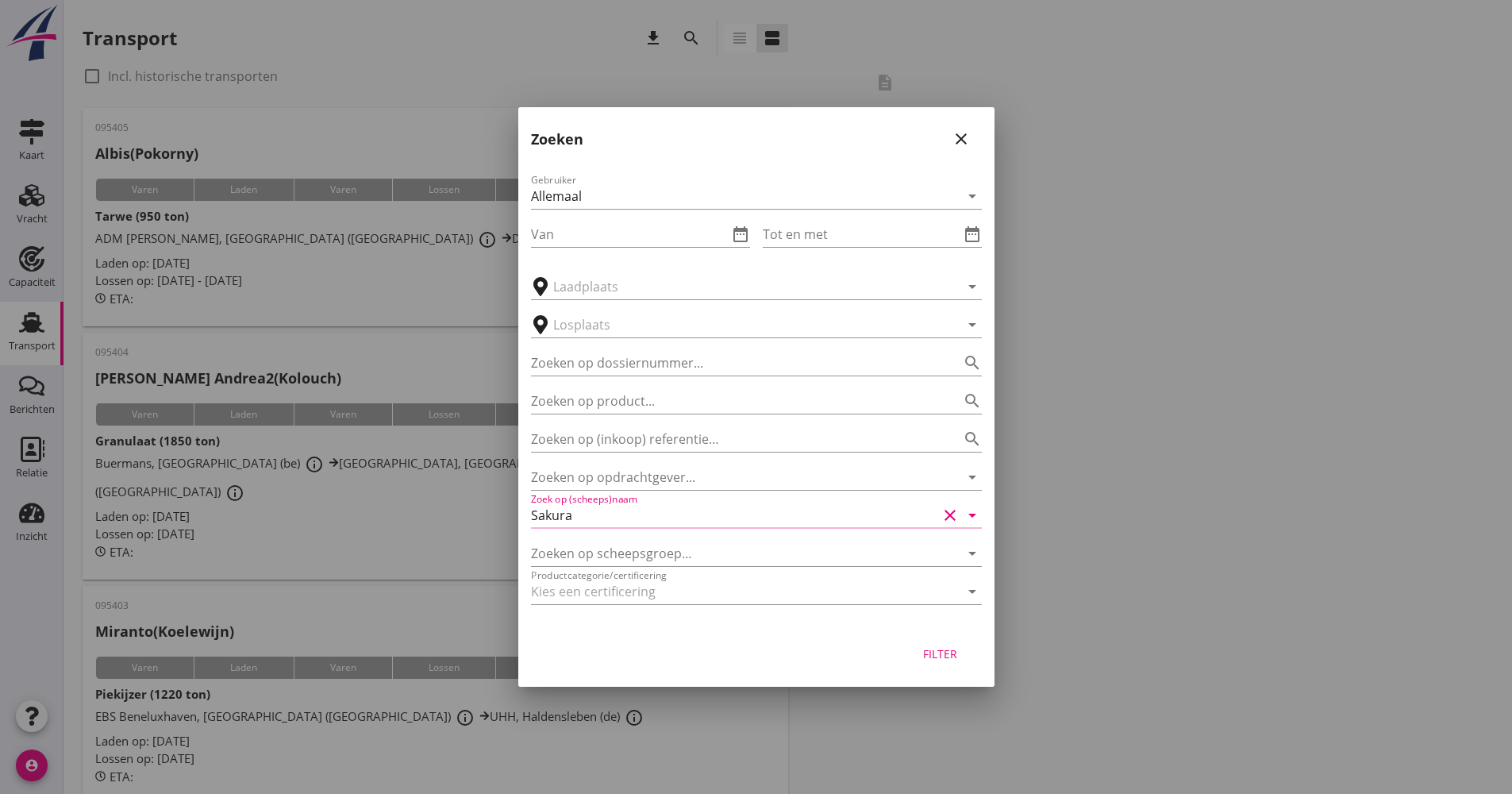
click at [939, 646] on div "Filter" at bounding box center [941, 654] width 45 height 16
type input "Sakura"
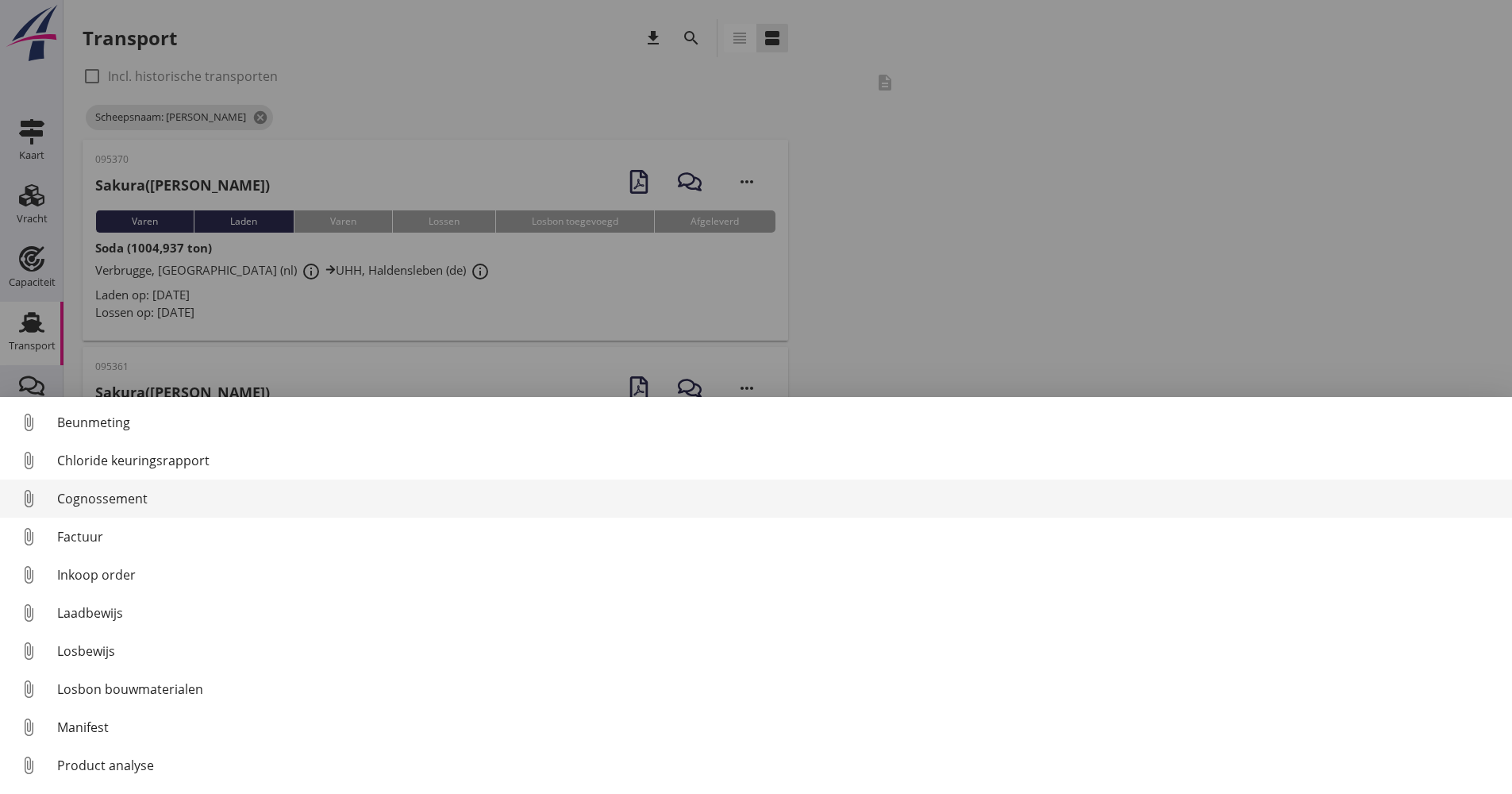
click at [140, 501] on div "Cognossement" at bounding box center [778, 498] width 1442 height 19
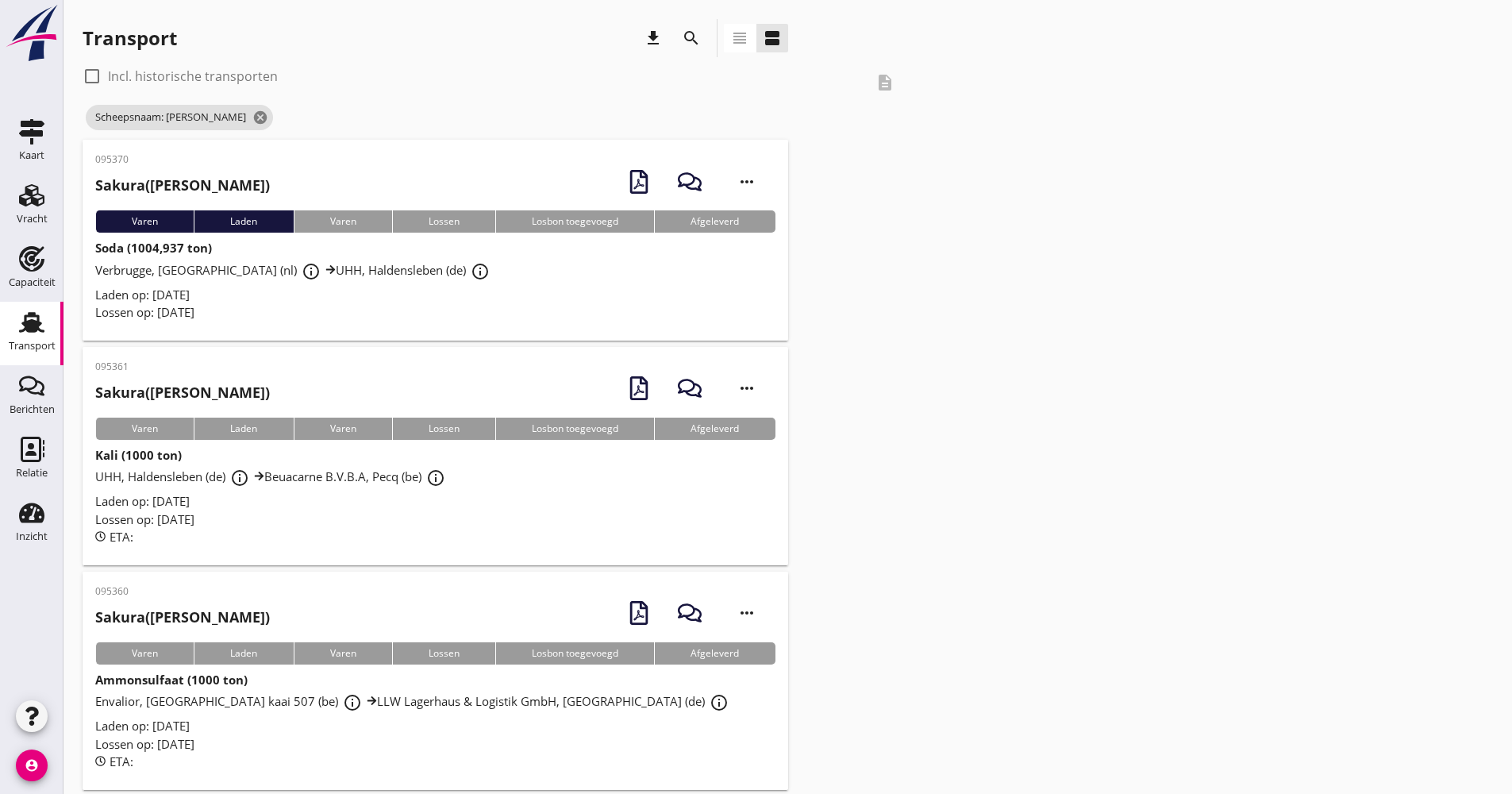
click at [576, 495] on div "Laden op: [DATE]" at bounding box center [435, 501] width 680 height 18
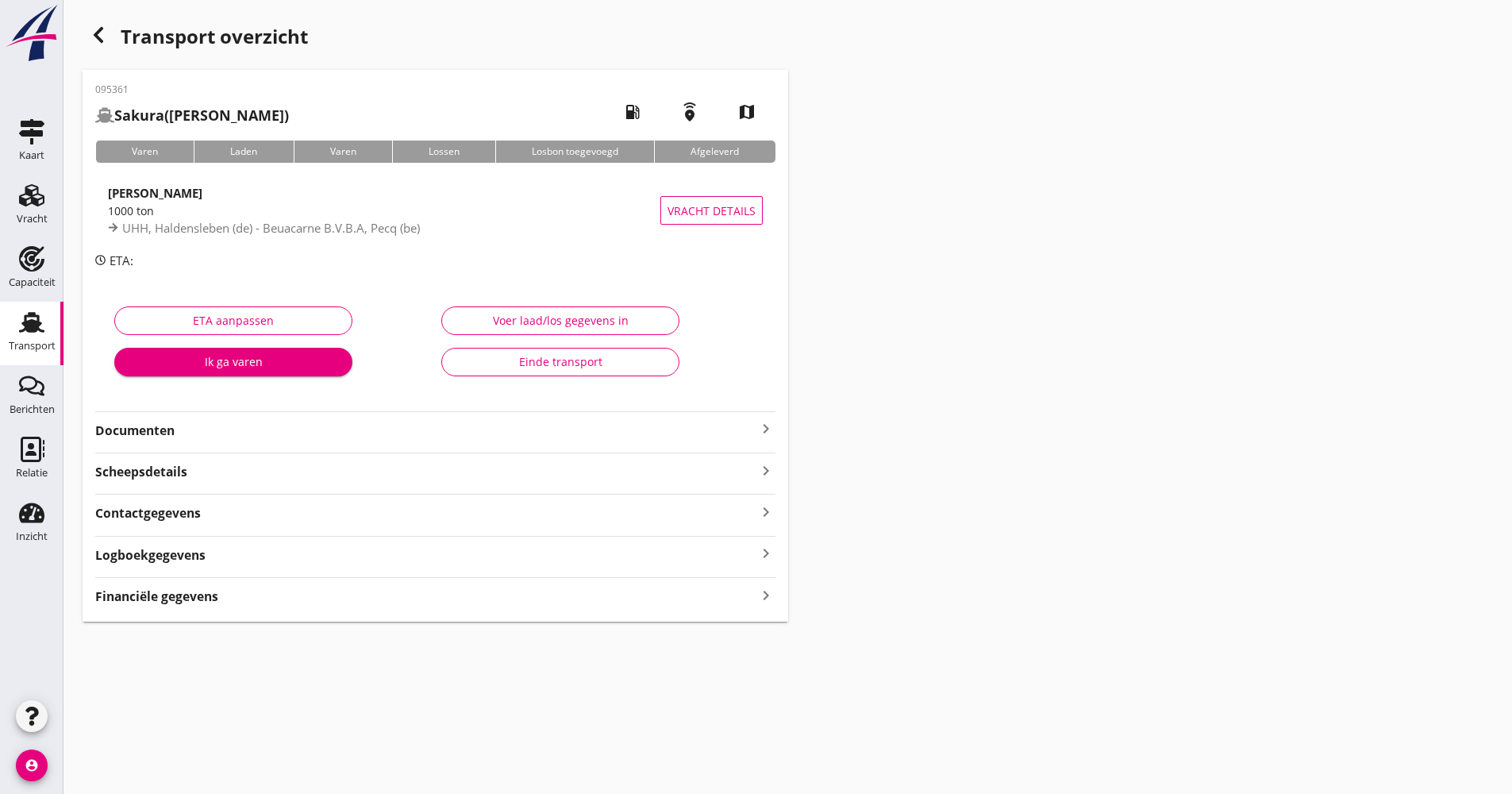
click at [258, 295] on div "ETA aanpassen Ik ga varen" at bounding box center [271, 344] width 327 height 100
drag, startPoint x: 215, startPoint y: 562, endPoint x: 249, endPoint y: 564, distance: 34.1
click at [216, 562] on div "Logboekgegevens keyboard_arrow_right" at bounding box center [435, 553] width 680 height 21
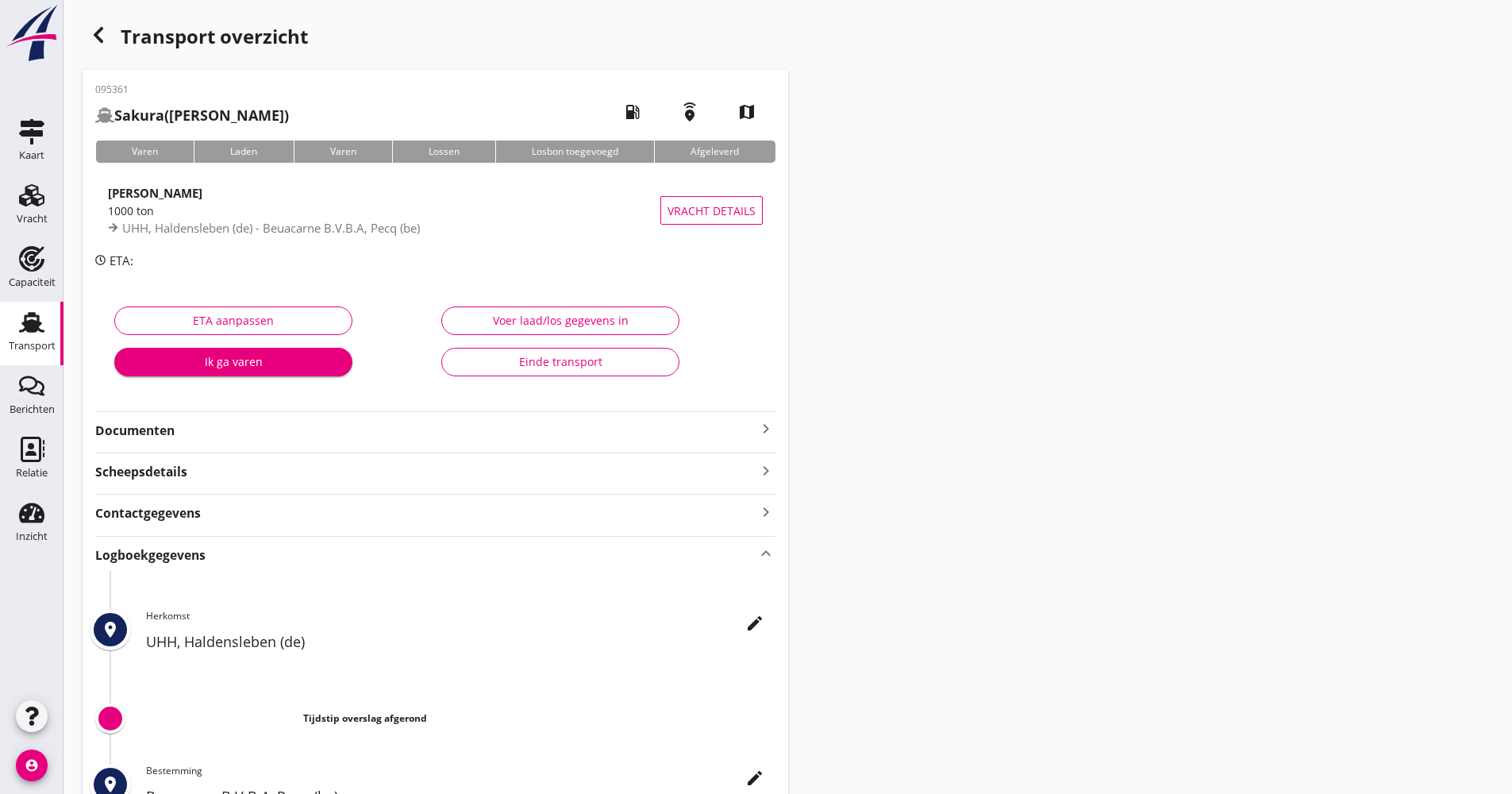
click at [283, 564] on div "Logboekgegevens keyboard_arrow_up" at bounding box center [435, 553] width 680 height 21
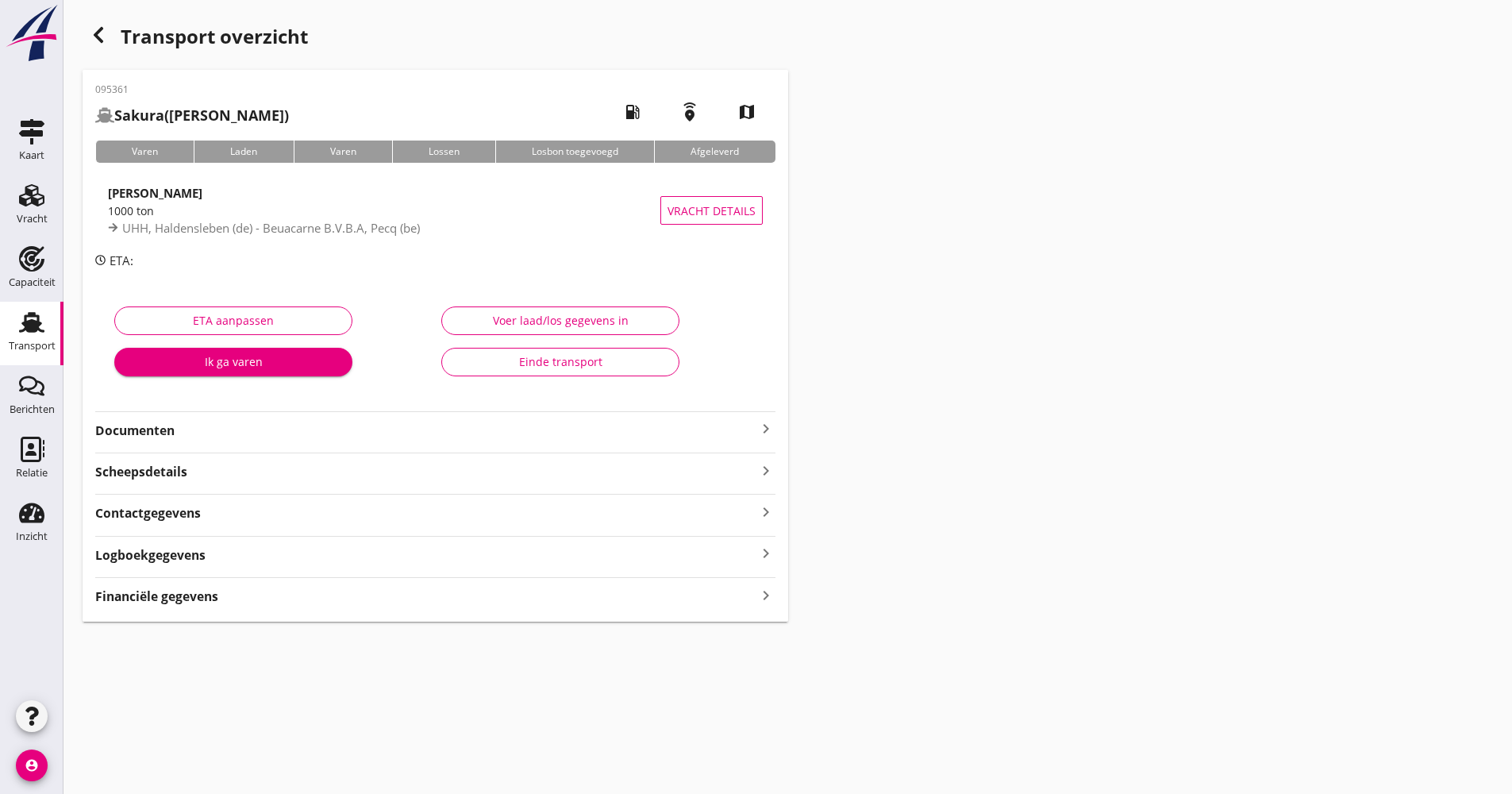
click at [295, 426] on strong "Documenten" at bounding box center [426, 430] width 661 height 18
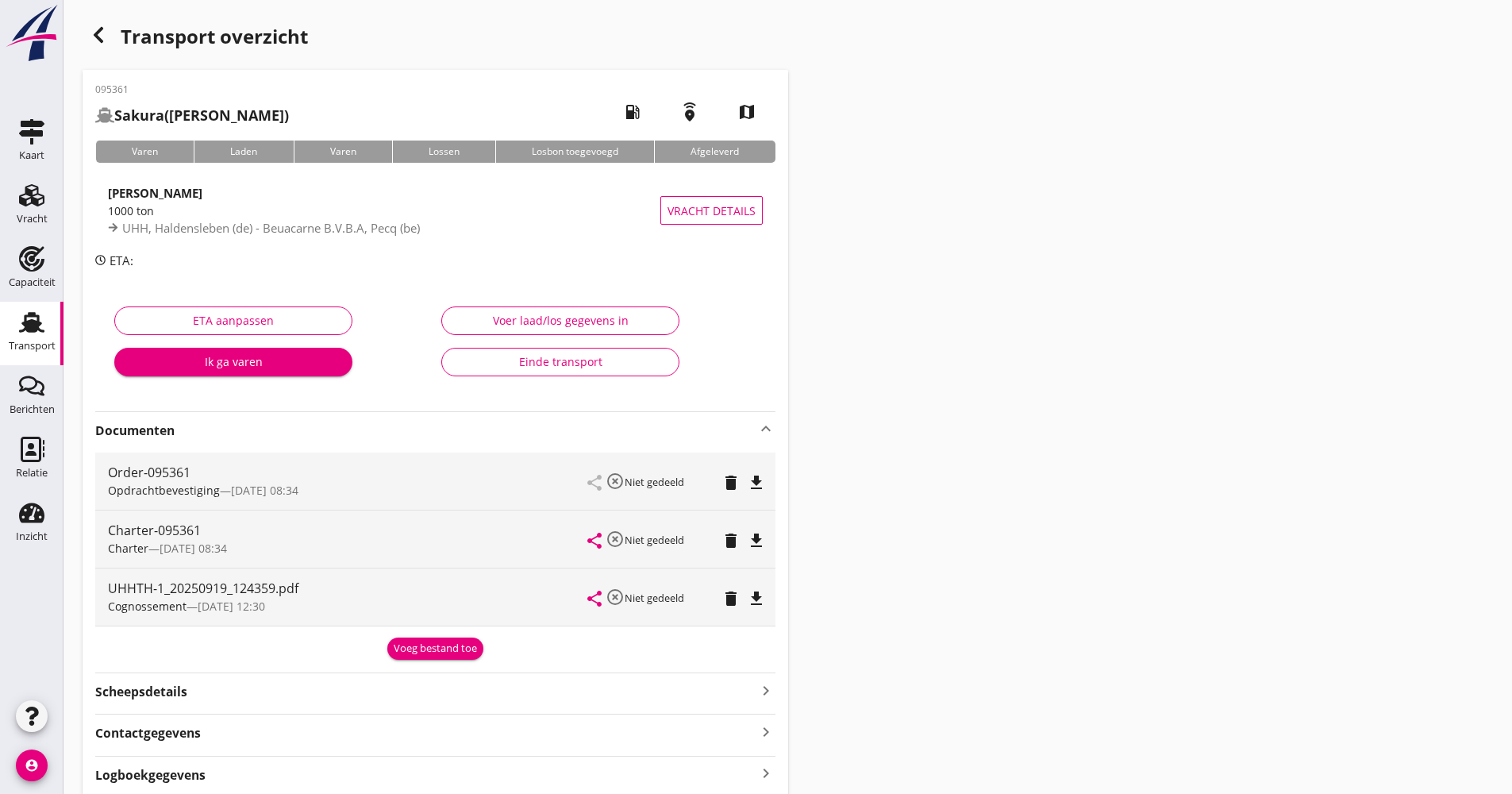
click at [295, 426] on strong "Documenten" at bounding box center [426, 430] width 661 height 18
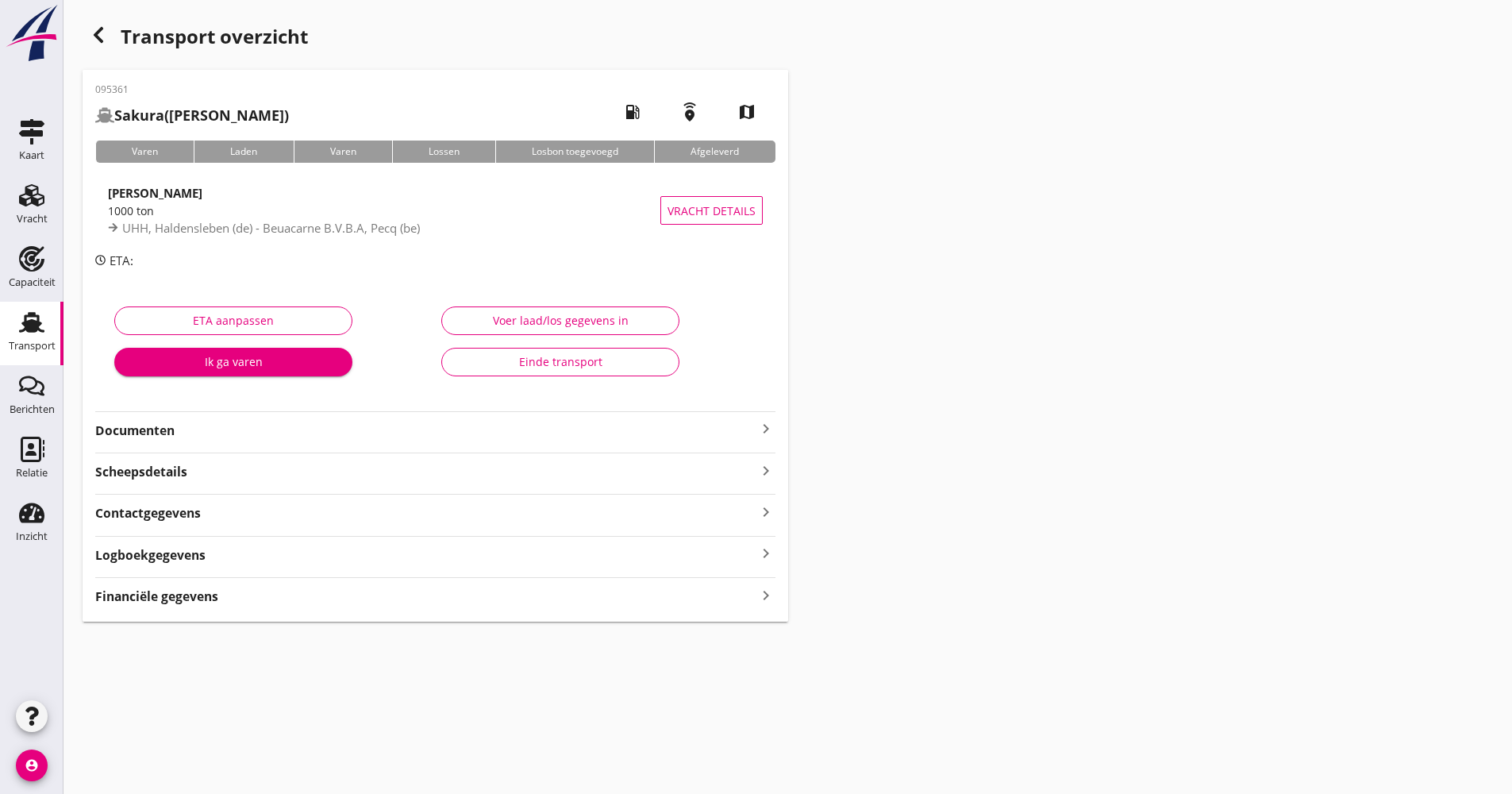
drag, startPoint x: 337, startPoint y: 582, endPoint x: 342, endPoint y: 570, distance: 13.0
click at [338, 582] on div "Financiële gegevens keyboard_arrow_right" at bounding box center [435, 591] width 680 height 28
click at [342, 568] on div "095361 Sakura (van der Veen) local_gas_station emergency_share map Varen Laden …" at bounding box center [435, 345] width 706 height 551
drag, startPoint x: 643, startPoint y: 565, endPoint x: 744, endPoint y: 566, distance: 101.0
click at [646, 566] on div "095361 Sakura (van der Veen) local_gas_station emergency_share map Varen Laden …" at bounding box center [435, 345] width 706 height 551
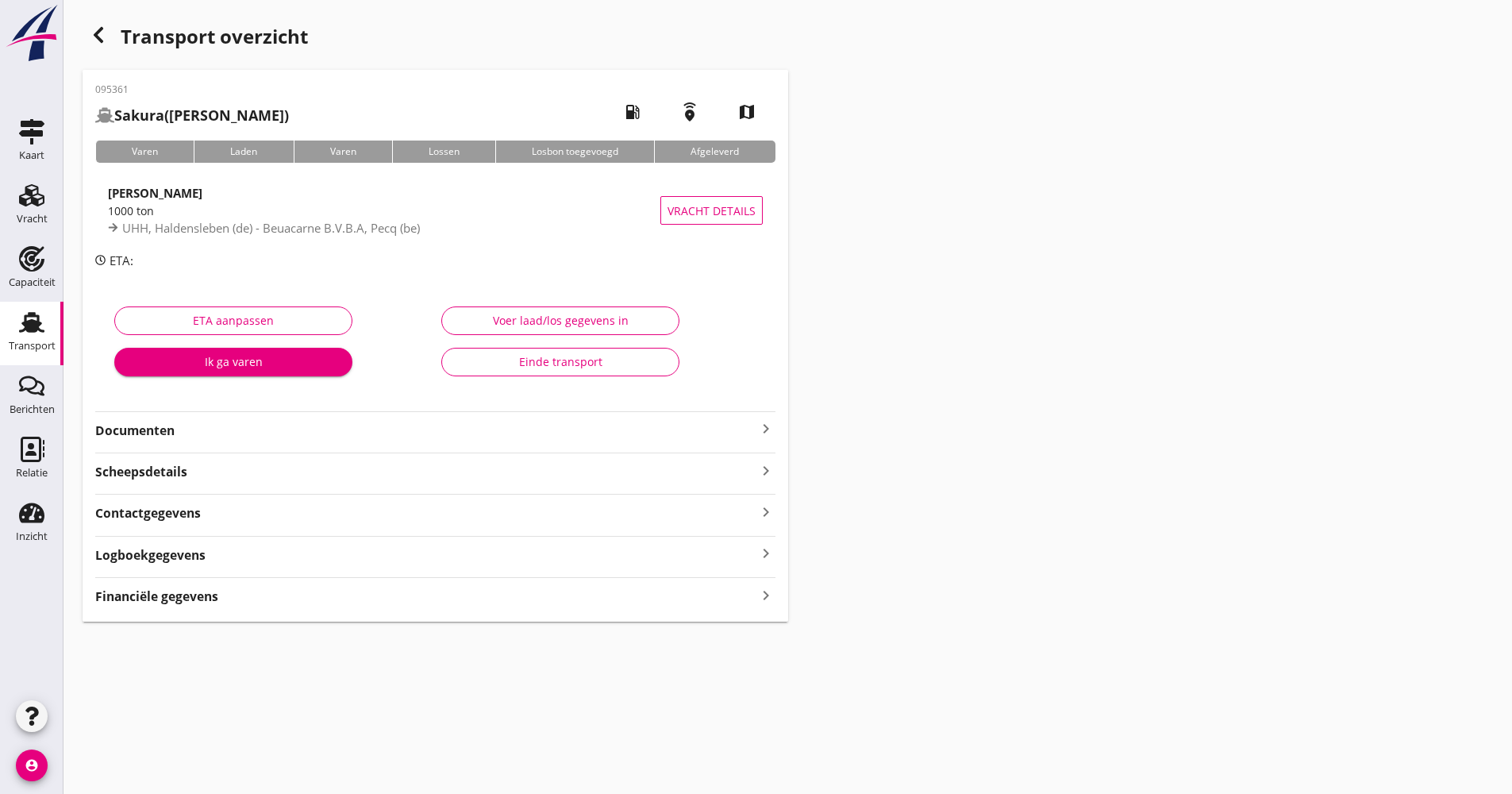
click at [737, 552] on div "Logboekgegevens keyboard_arrow_right" at bounding box center [435, 553] width 680 height 21
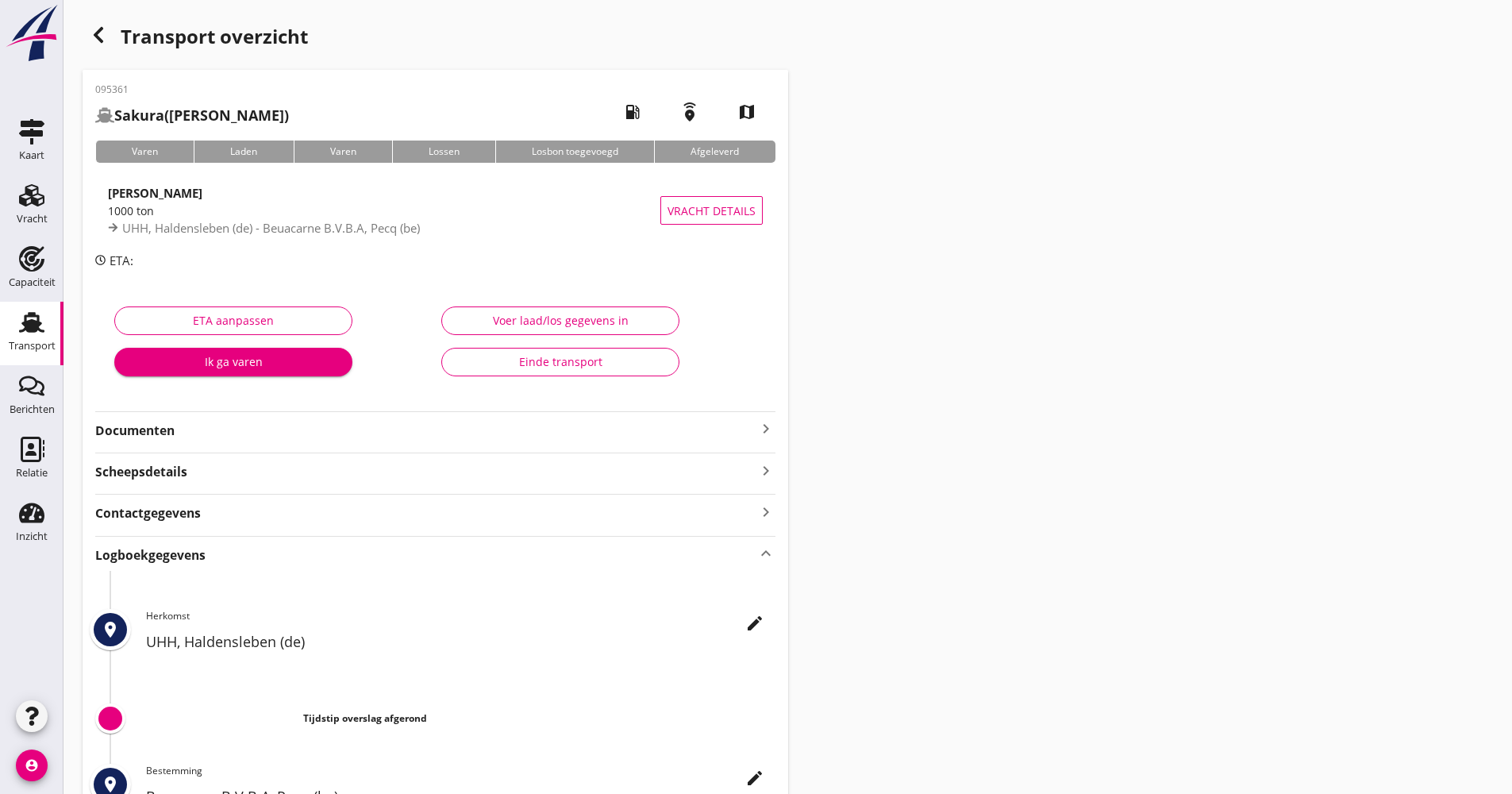
click at [764, 615] on icon "edit" at bounding box center [755, 623] width 19 height 19
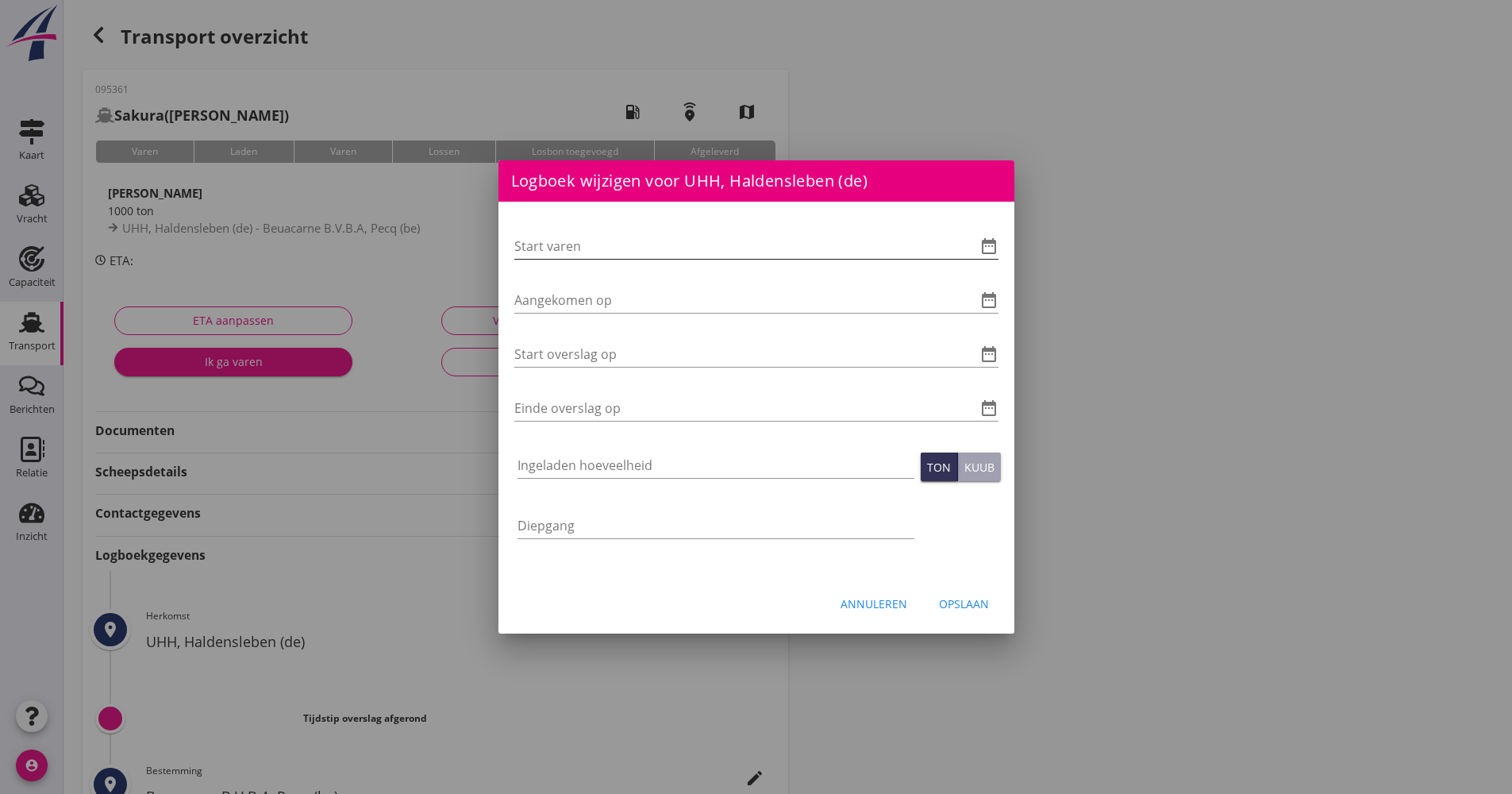
click at [972, 242] on div at bounding box center [966, 245] width 19 height 19
click at [983, 247] on icon "date_range" at bounding box center [989, 245] width 19 height 19
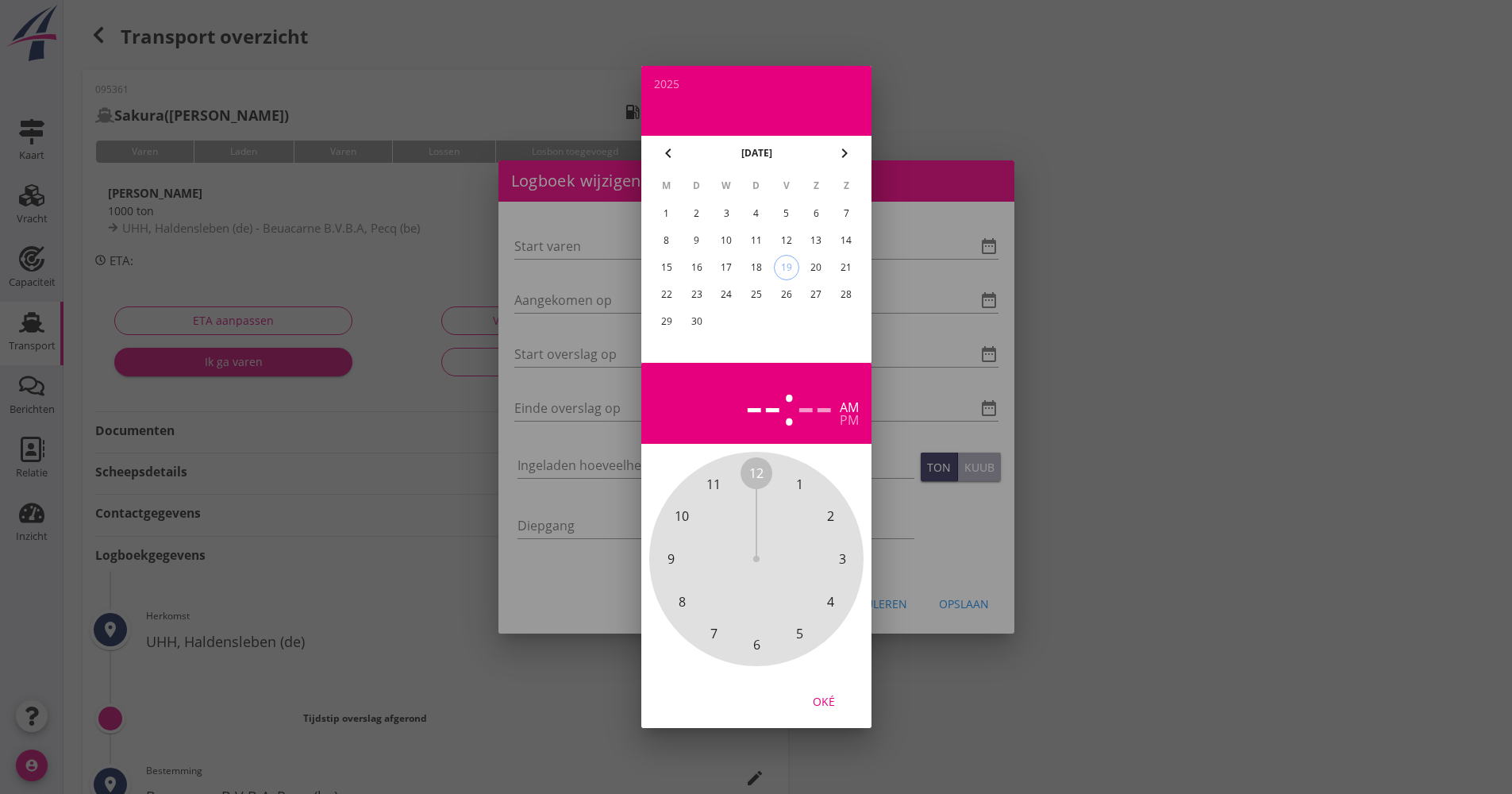
click at [763, 271] on div "18" at bounding box center [756, 267] width 26 height 26
drag, startPoint x: 756, startPoint y: 473, endPoint x: 766, endPoint y: 623, distance: 150.3
click at [766, 623] on div "12 1 2 3 4 5 6 7 8 9 10 11" at bounding box center [756, 559] width 171 height 171
click at [758, 476] on span "00" at bounding box center [756, 473] width 15 height 19
drag, startPoint x: 829, startPoint y: 697, endPoint x: 810, endPoint y: 659, distance: 42.5
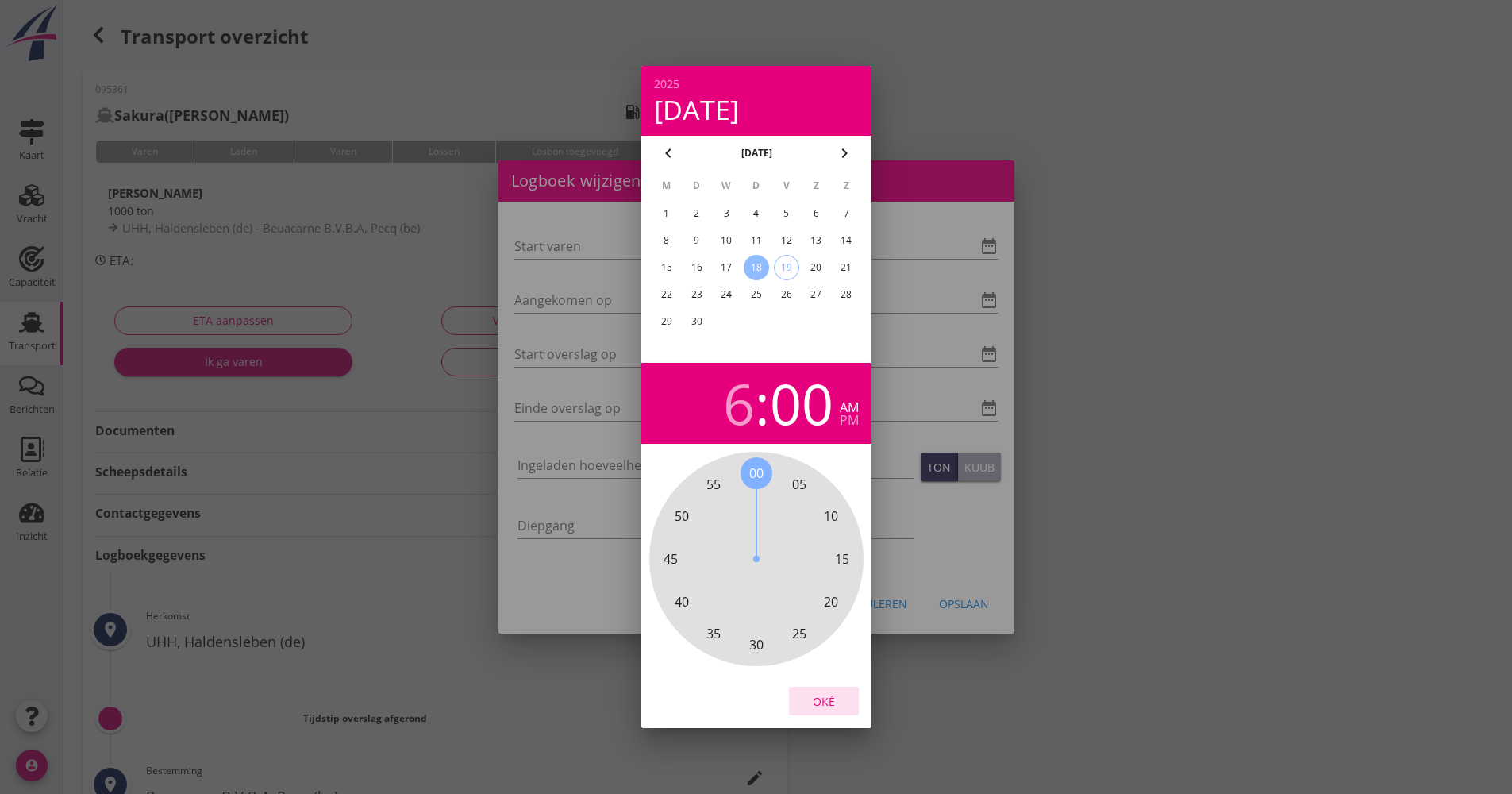
click at [828, 697] on div "Oké" at bounding box center [823, 702] width 45 height 16
type input "[DATE] 06:00"
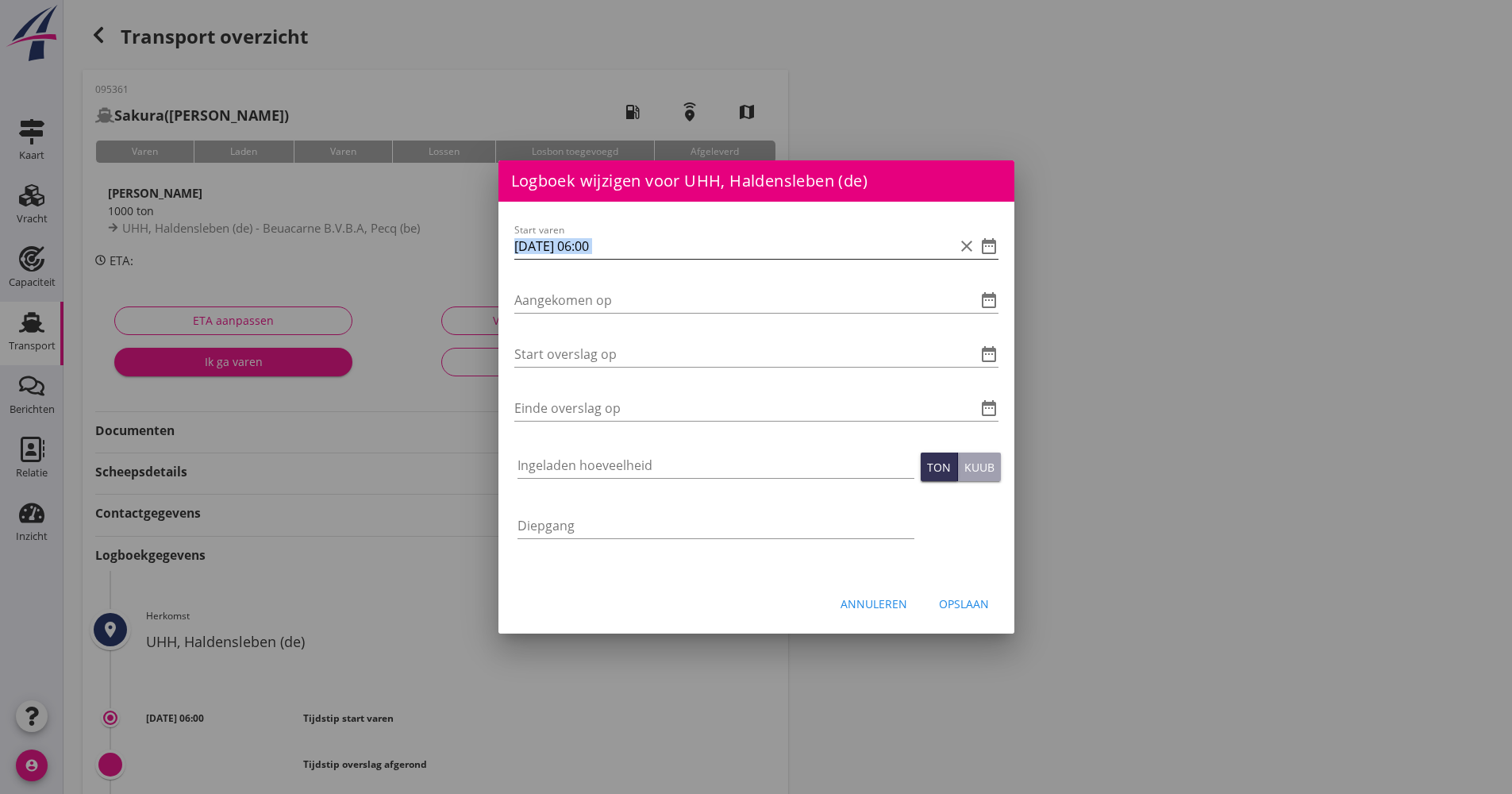
drag, startPoint x: 644, startPoint y: 260, endPoint x: 636, endPoint y: 247, distance: 15.3
click at [630, 256] on div "Start varen [DATE] 06:00 clear date_range" at bounding box center [756, 254] width 484 height 41
drag, startPoint x: 636, startPoint y: 246, endPoint x: 541, endPoint y: 237, distance: 95.4
click at [473, 243] on div "Logboek wijzigen voor Beuacarne B.V.B.A, Pecq (be) Start varen date_range Aange…" at bounding box center [756, 529] width 1512 height 1060
drag, startPoint x: 604, startPoint y: 286, endPoint x: 575, endPoint y: 300, distance: 32.2
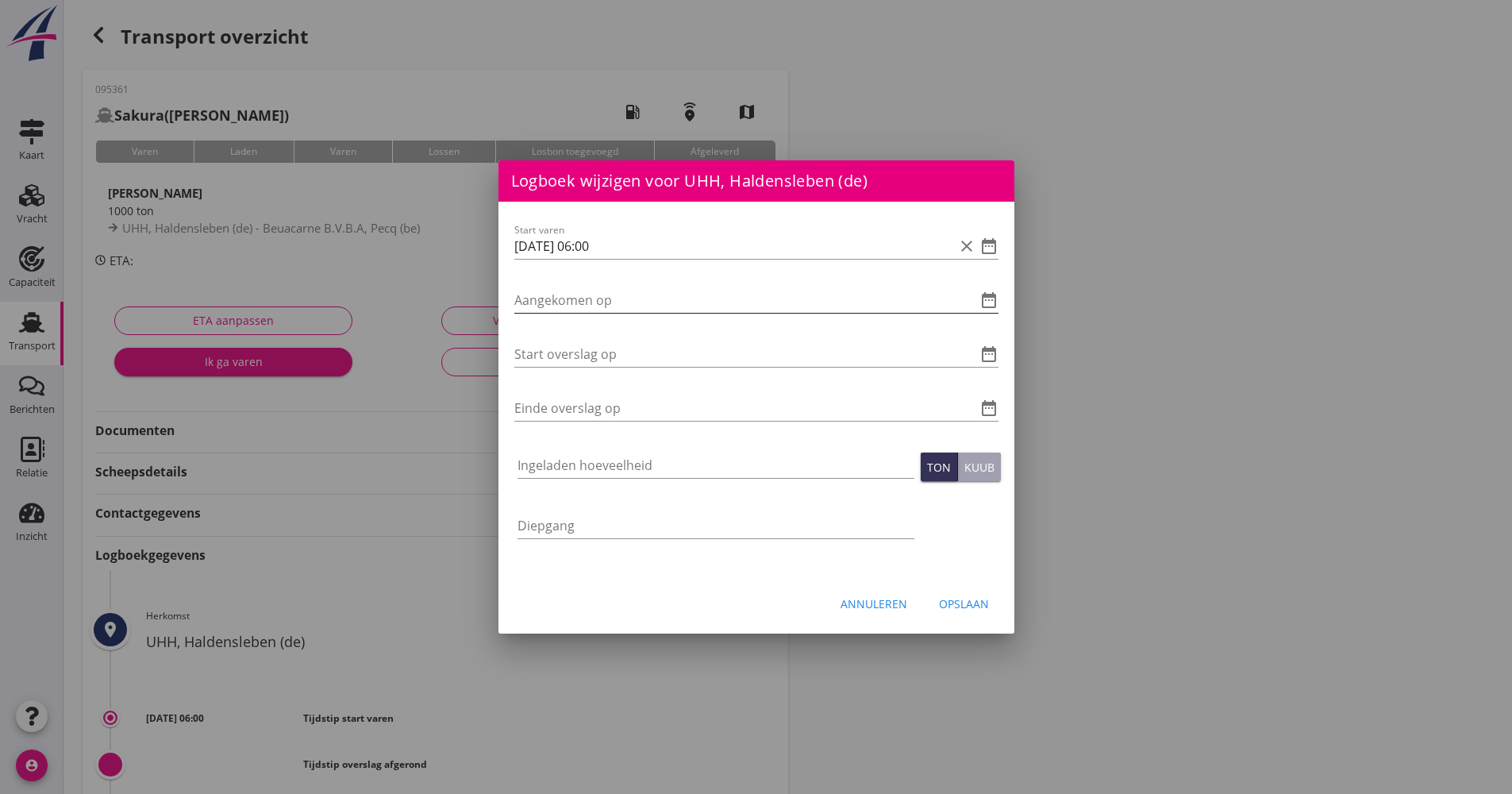
click at [575, 300] on input "Aangekomen op" at bounding box center [734, 300] width 440 height 26
paste input "[DATE] 06:00"
type input "[DATE] 06:00"
paste input "[DATE] 06:00"
type input "[DATE] 06:00"
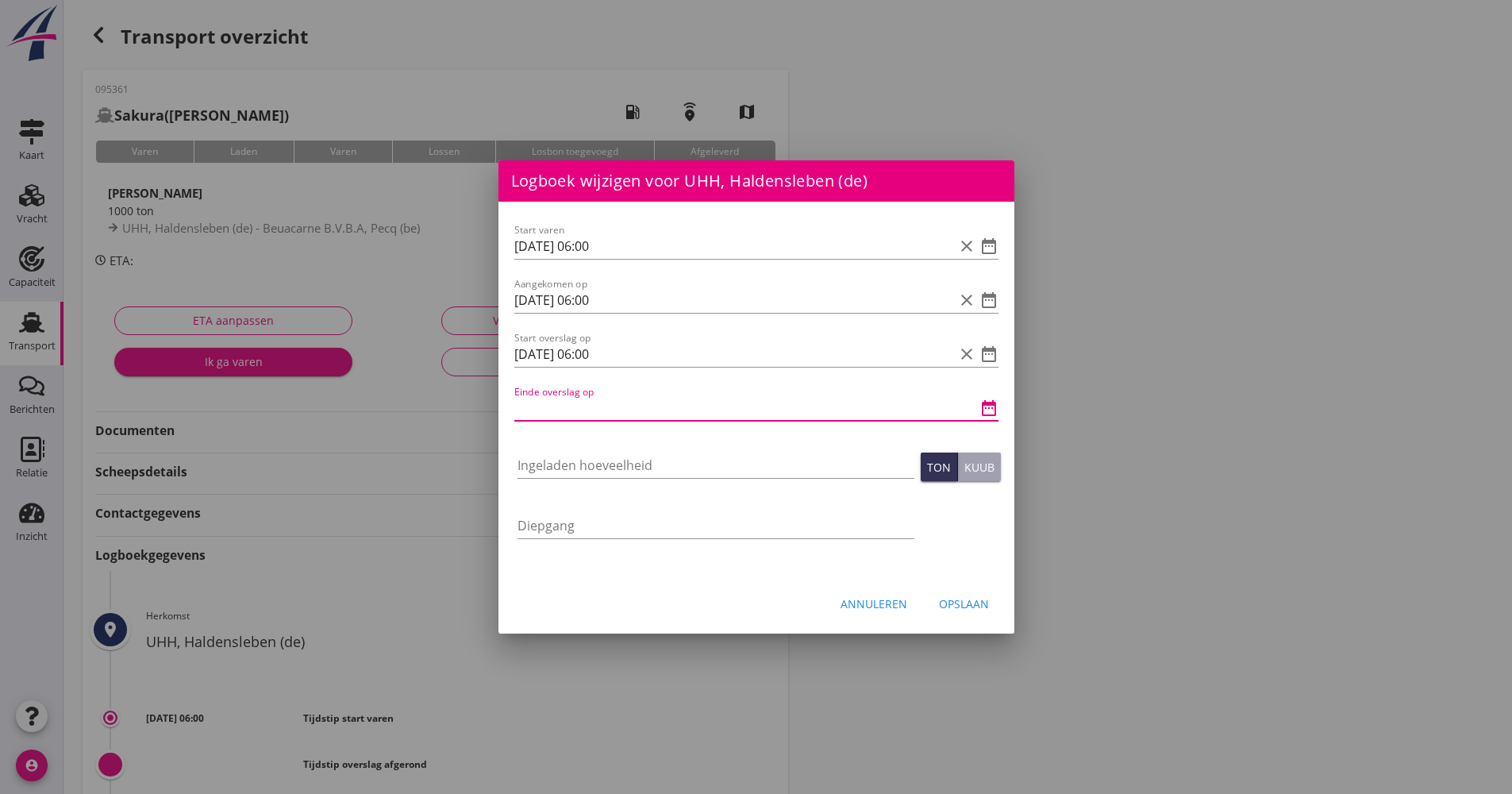
paste input "[DATE] 06:00"
drag, startPoint x: 589, startPoint y: 414, endPoint x: 620, endPoint y: 408, distance: 31.6
click at [620, 412] on input "[DATE] 06:00" at bounding box center [734, 408] width 440 height 26
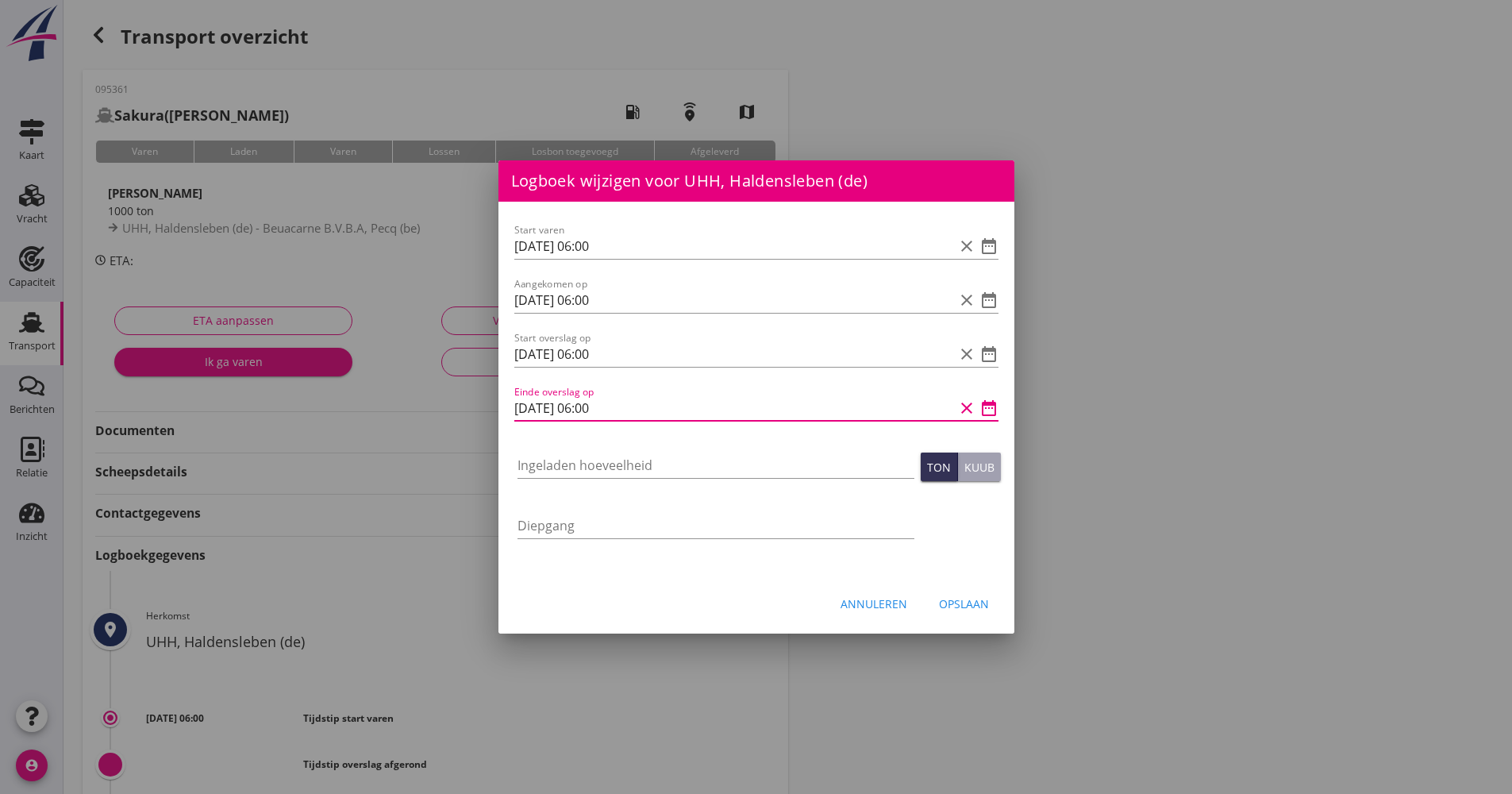
click at [626, 407] on input "[DATE] 06:00" at bounding box center [734, 408] width 440 height 26
drag, startPoint x: 626, startPoint y: 407, endPoint x: 617, endPoint y: 408, distance: 9.1
click at [617, 408] on input "[DATE] 06:00" at bounding box center [734, 408] width 440 height 26
drag, startPoint x: 635, startPoint y: 414, endPoint x: 584, endPoint y: 408, distance: 51.4
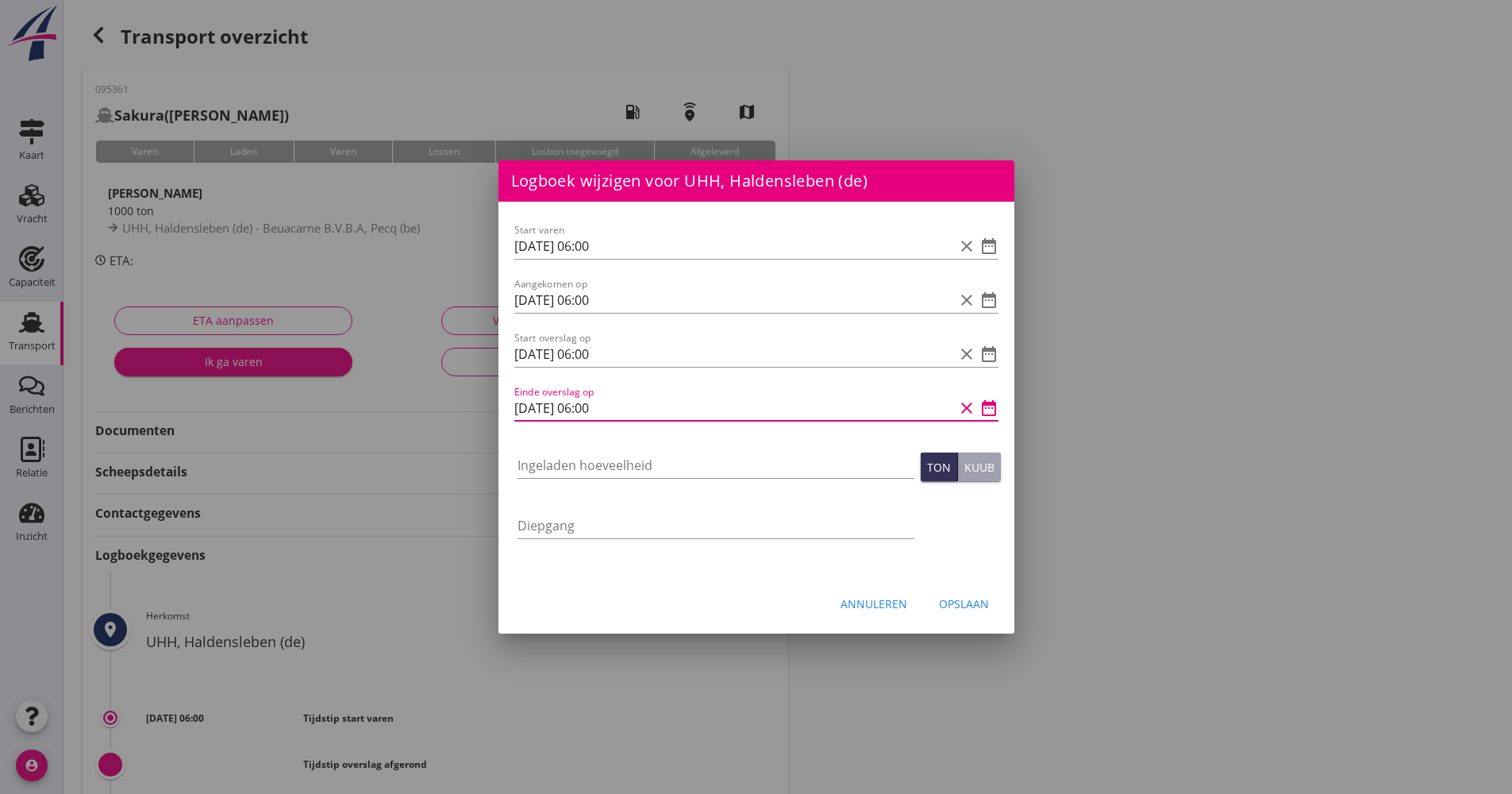
click at [584, 408] on input "[DATE] 06:00" at bounding box center [734, 408] width 440 height 26
type input "[DATE] 13:20"
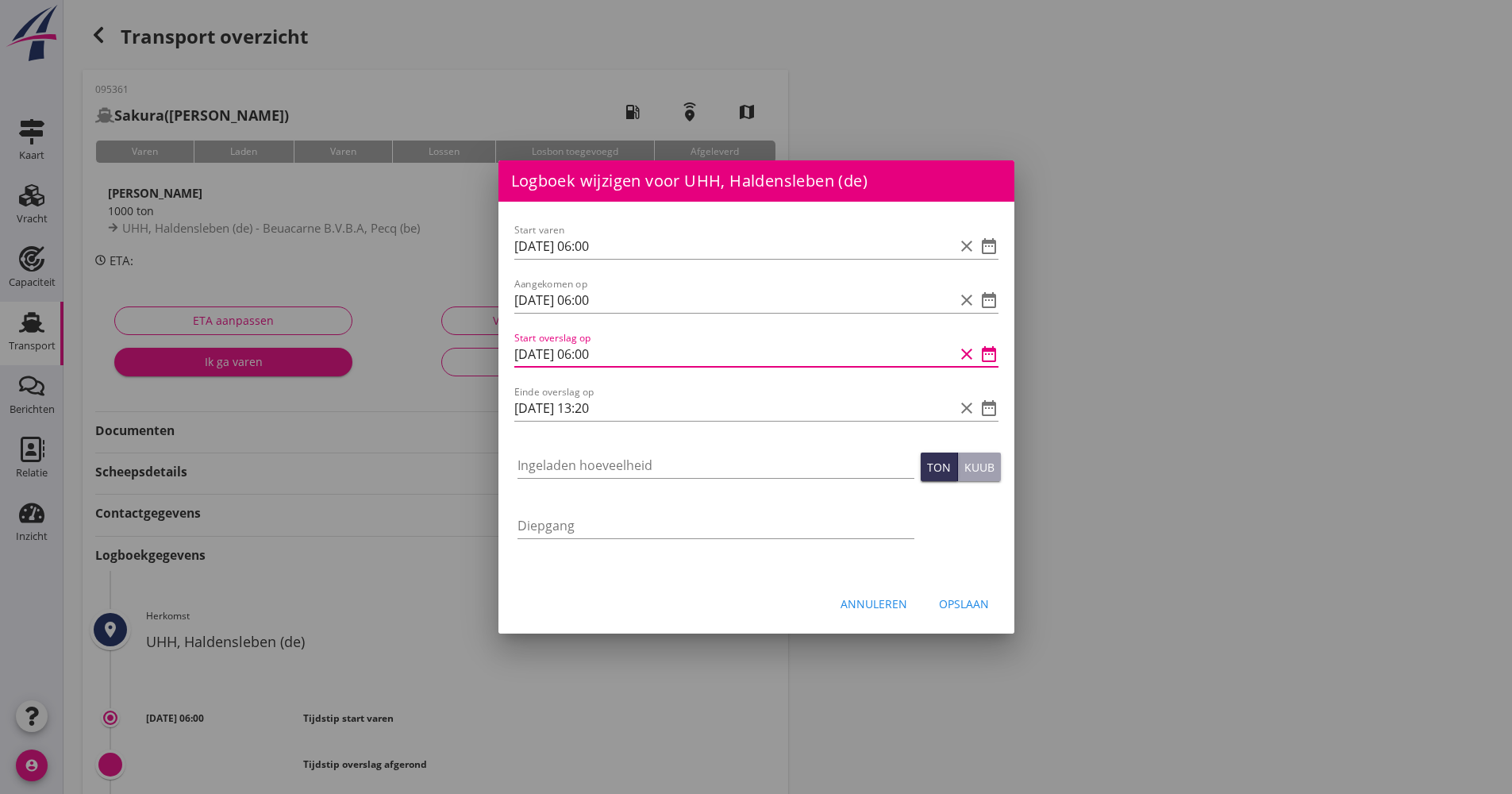
scroll to position [1, 0]
click at [594, 359] on input "[DATE] 06:00" at bounding box center [734, 354] width 440 height 26
type input "[DATE] 09:00"
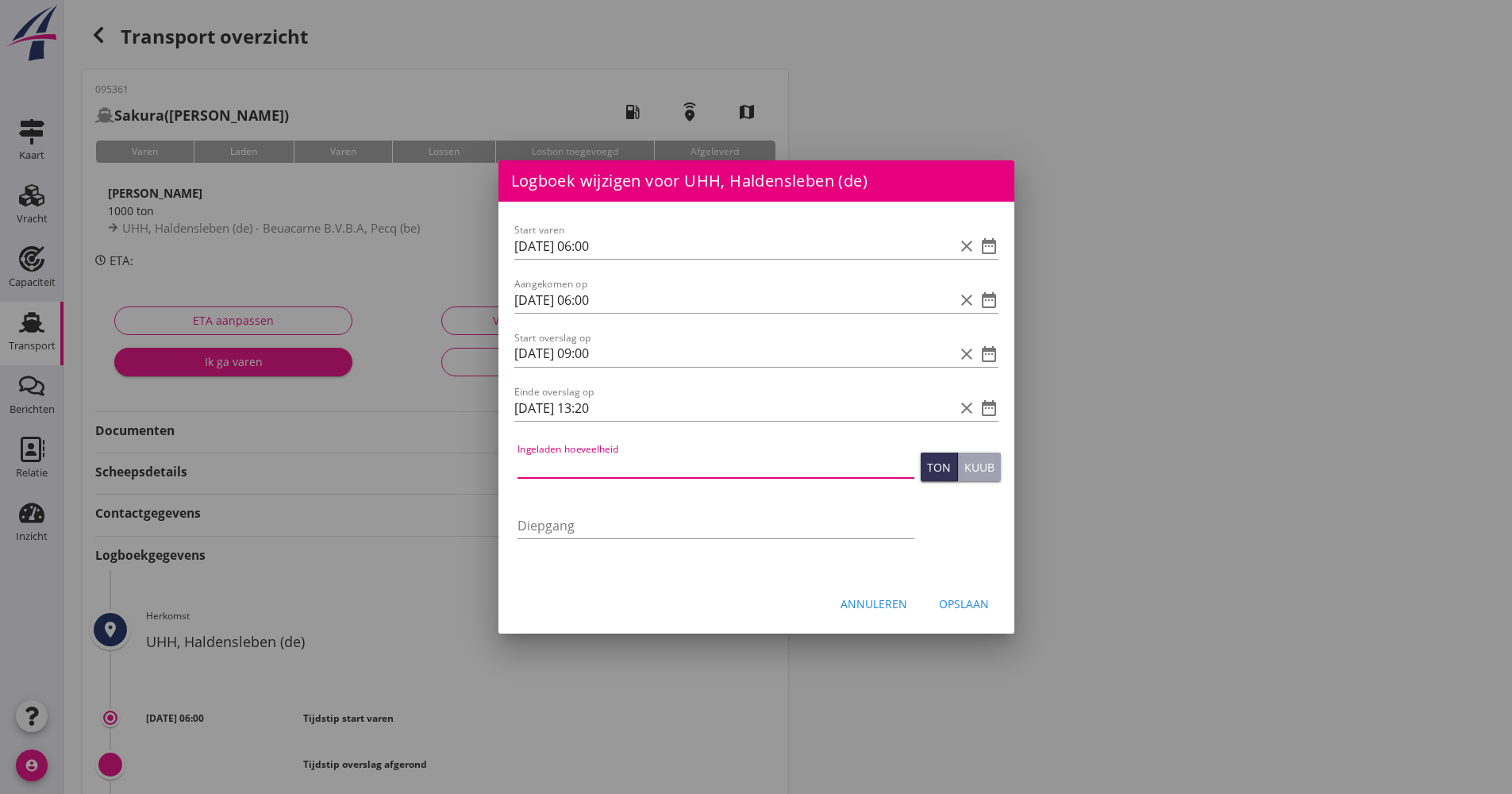
scroll to position [0, 0]
click at [536, 476] on input "Ingeladen hoeveelheid" at bounding box center [715, 465] width 397 height 26
type input "938"
click at [992, 604] on button "Opslaan" at bounding box center [963, 603] width 75 height 28
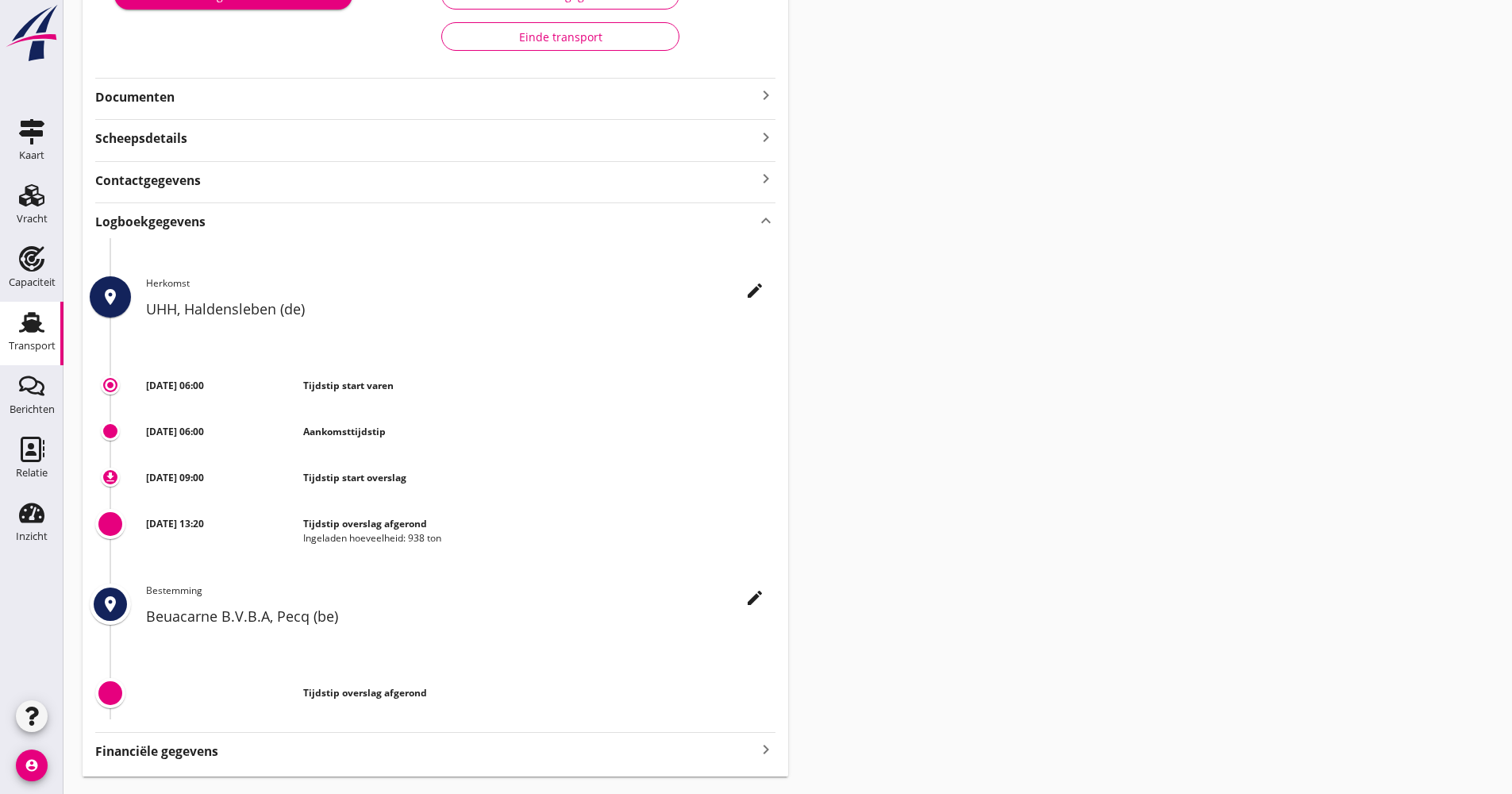
scroll to position [109, 0]
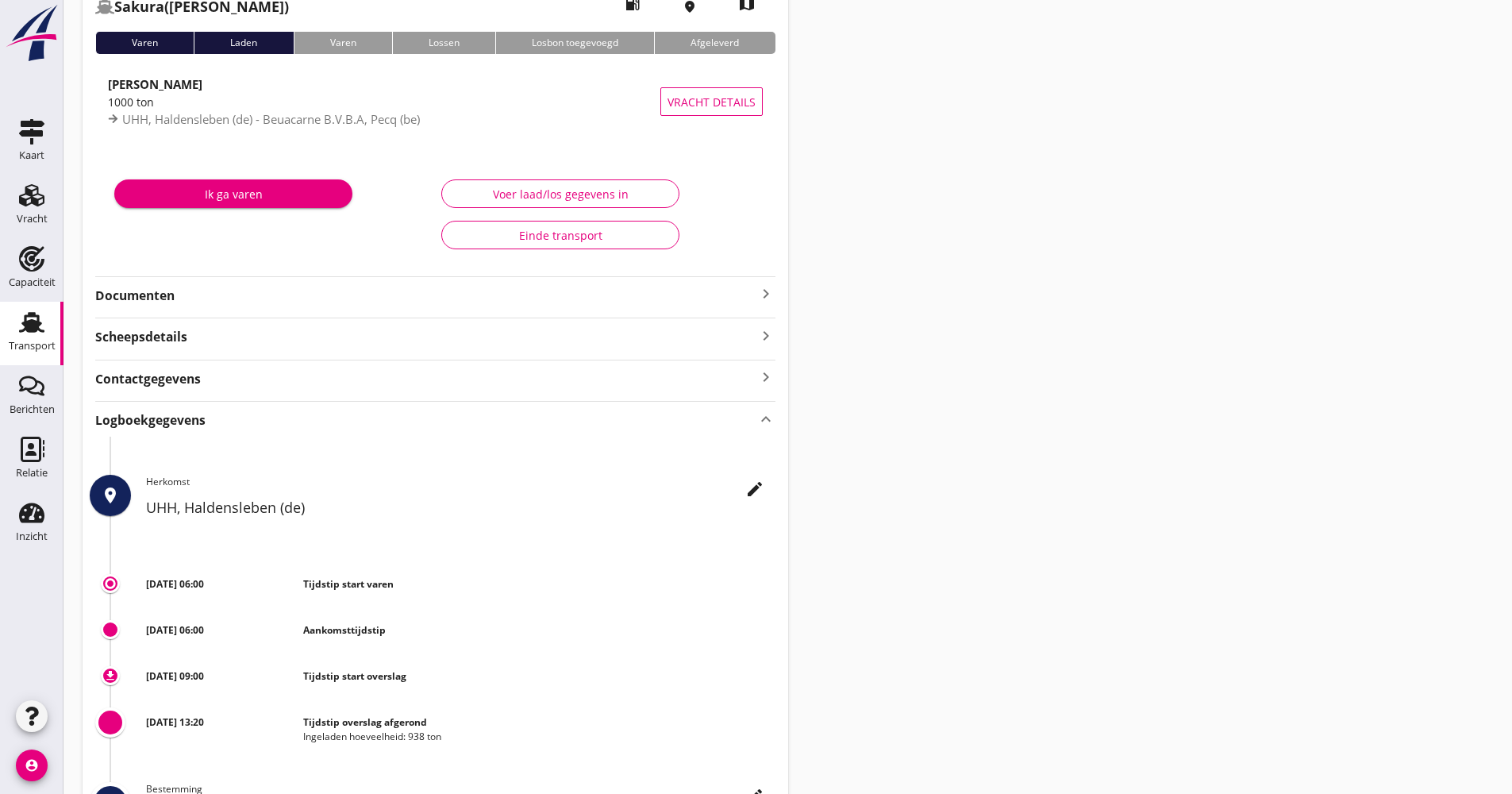
click at [33, 332] on use at bounding box center [32, 322] width 26 height 21
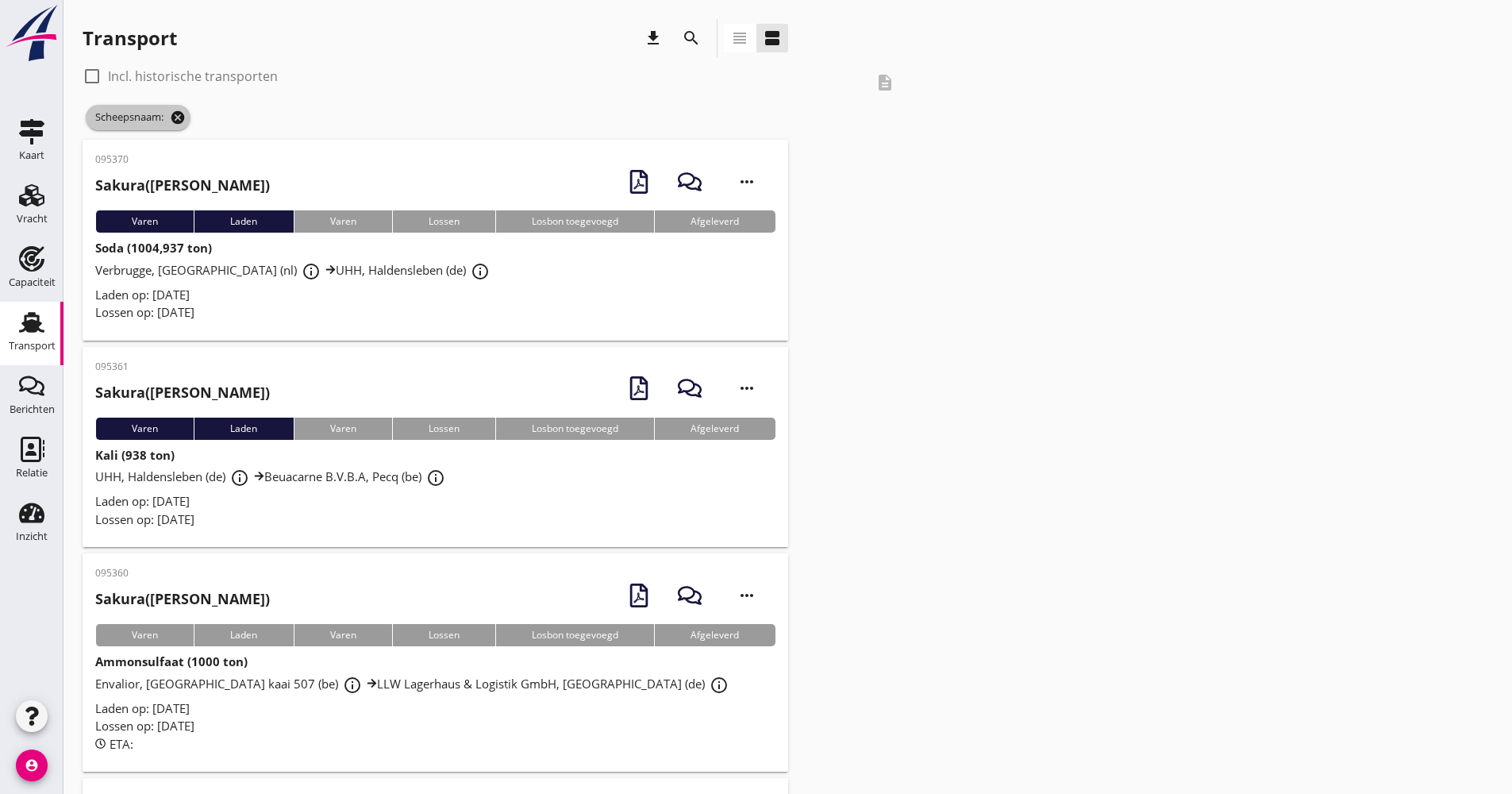
click at [186, 116] on icon "cancel" at bounding box center [177, 117] width 16 height 16
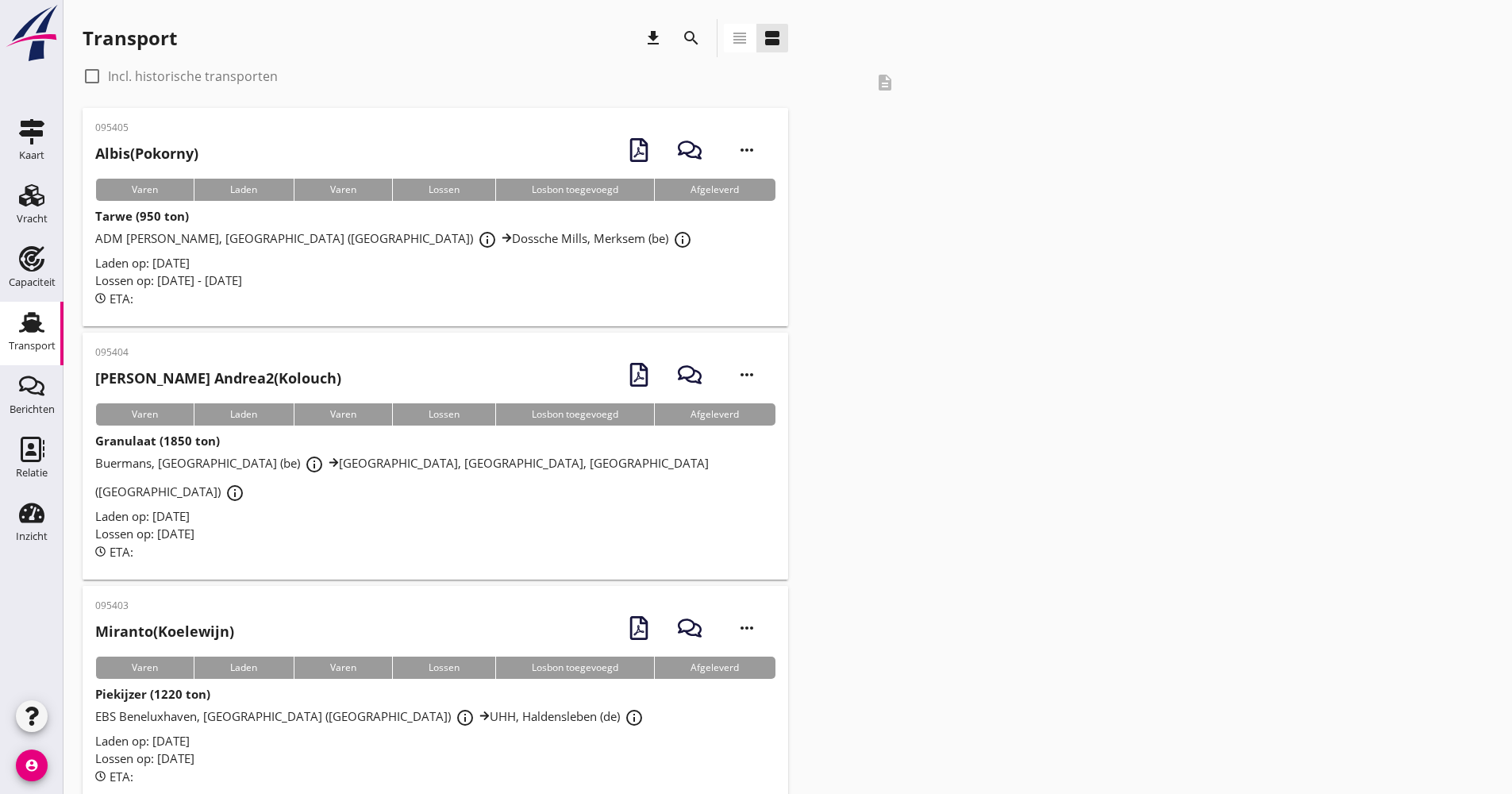
click at [688, 41] on icon "search" at bounding box center [691, 38] width 19 height 19
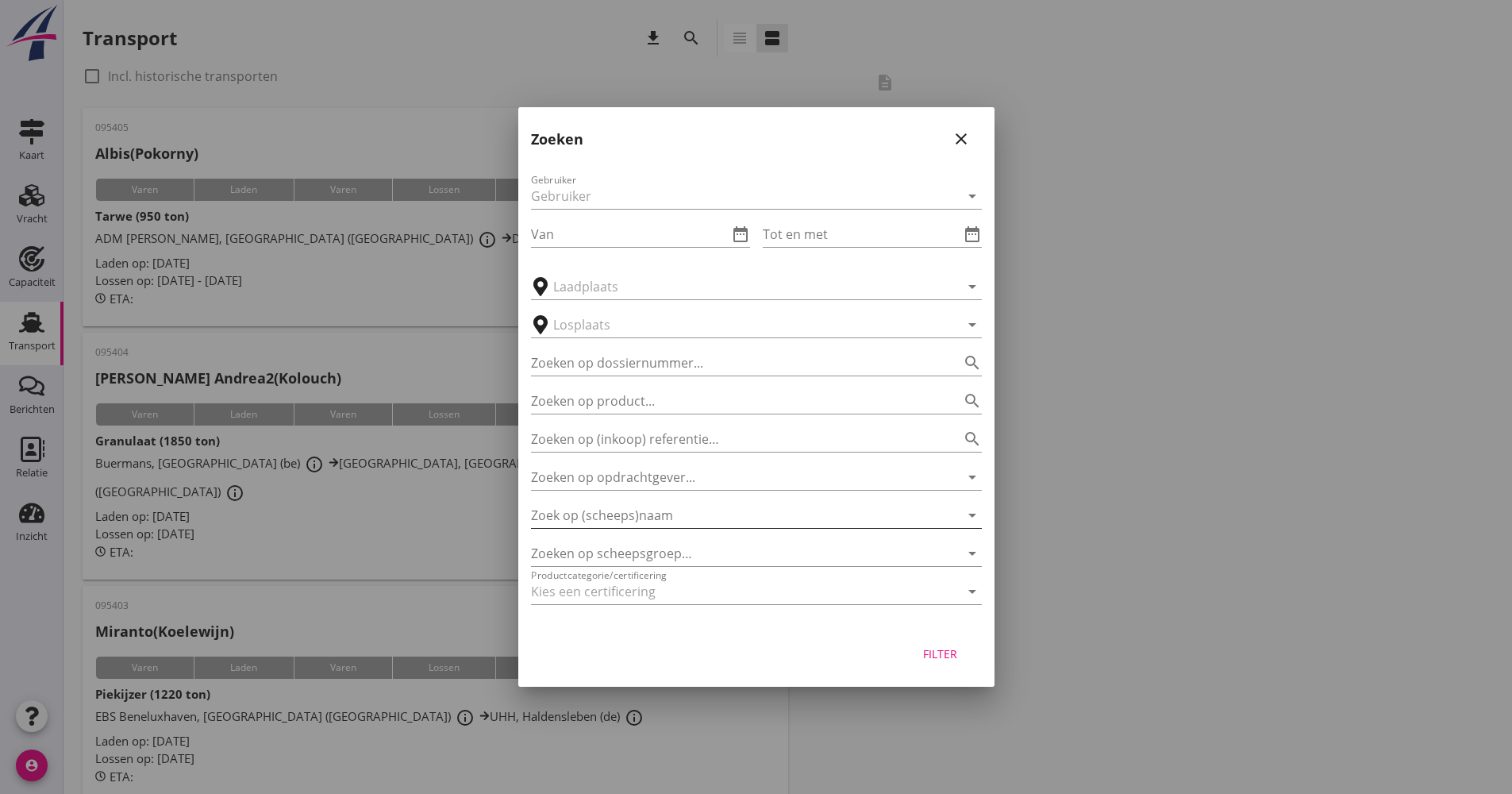
click at [616, 522] on input "Zoek op (scheeps)naam" at bounding box center [734, 516] width 407 height 26
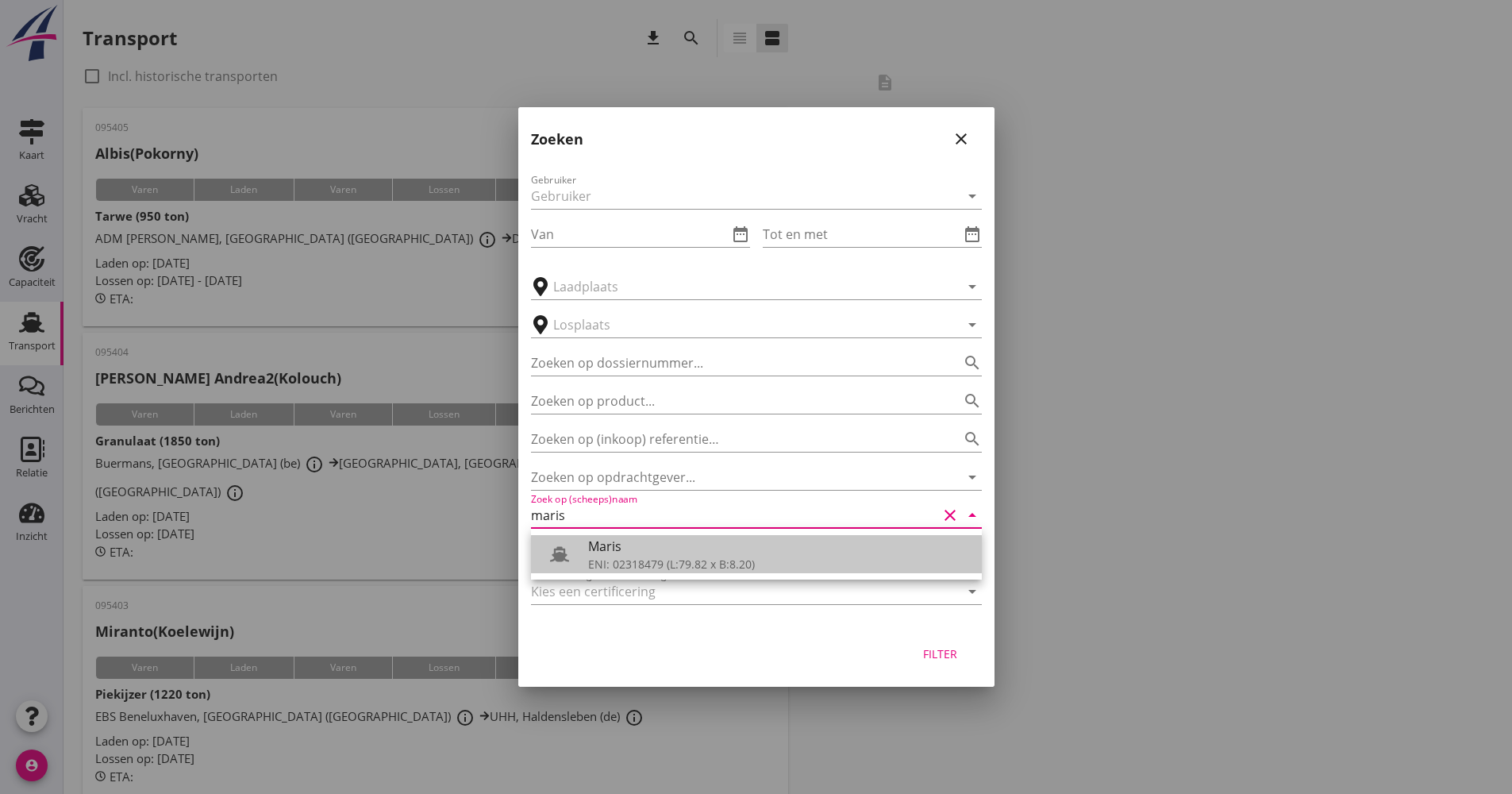
click at [642, 545] on div "Maris" at bounding box center [778, 546] width 381 height 19
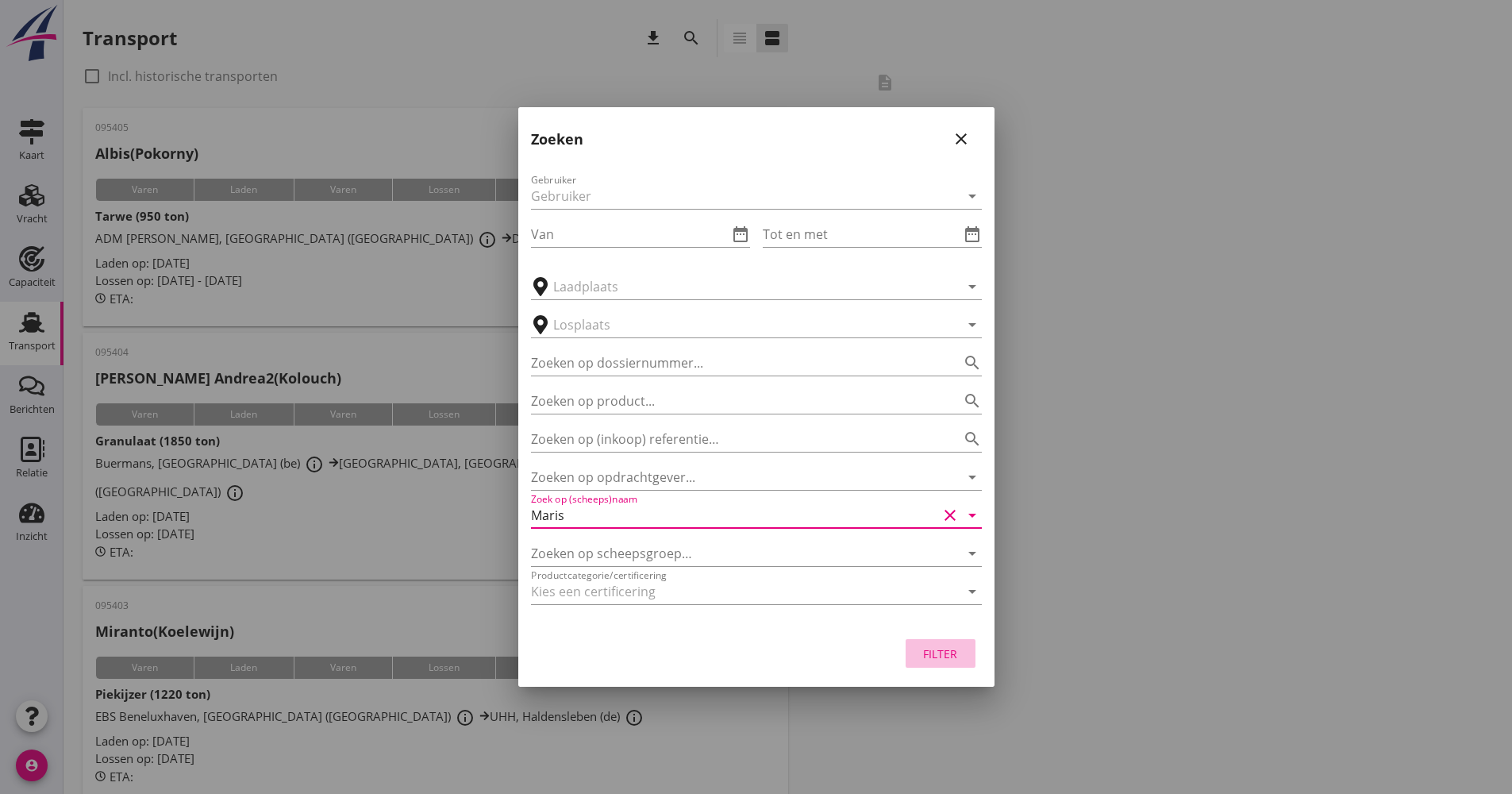
drag, startPoint x: 967, startPoint y: 660, endPoint x: 959, endPoint y: 655, distance: 9.4
click at [962, 657] on button "Filter" at bounding box center [941, 653] width 70 height 28
type input "Maris"
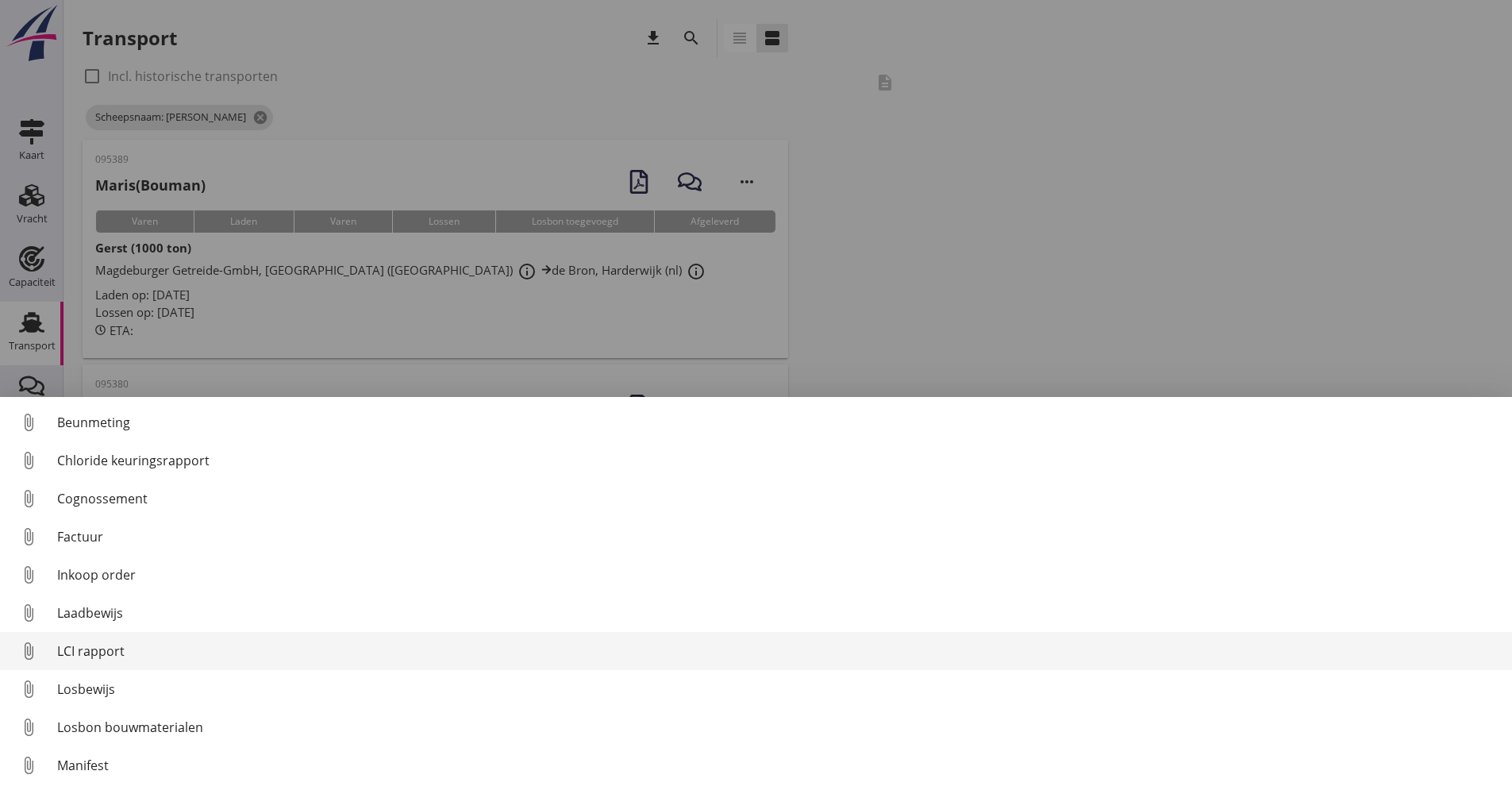
click at [98, 647] on div "LCI rapport" at bounding box center [778, 650] width 1442 height 19
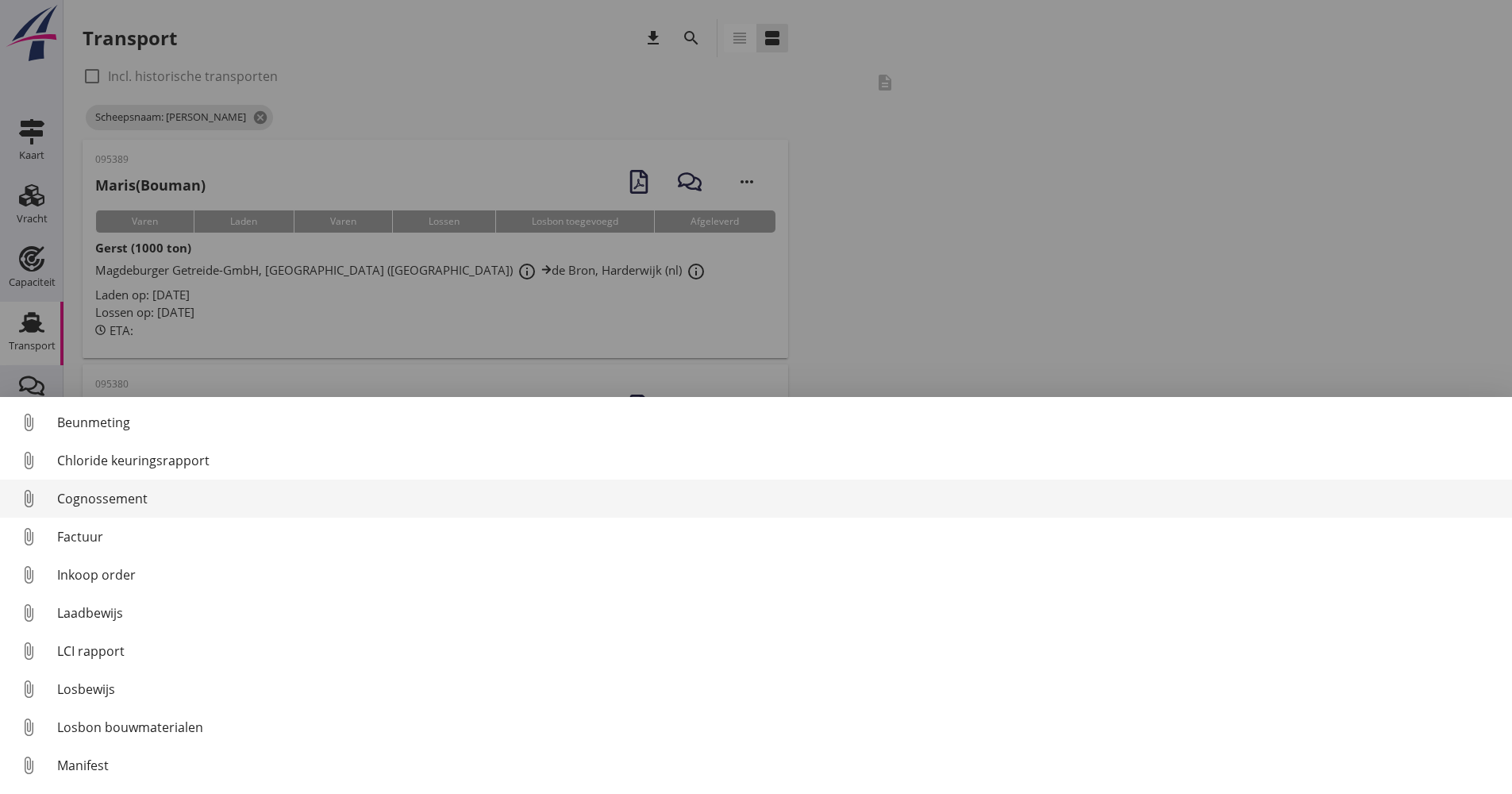
click at [141, 492] on div "Cognossement" at bounding box center [778, 498] width 1442 height 19
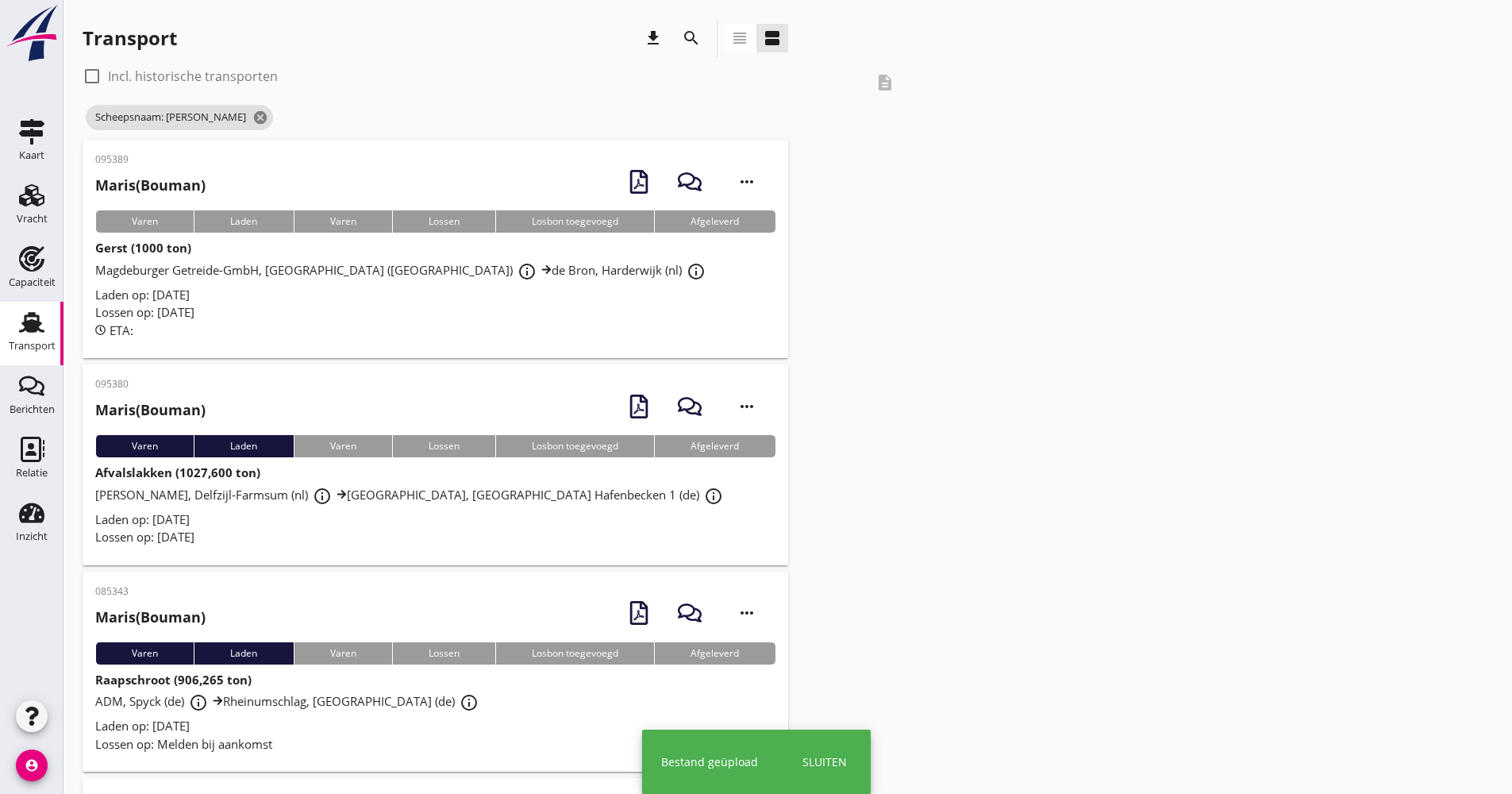
click at [334, 330] on div "ETA:" at bounding box center [435, 331] width 680 height 18
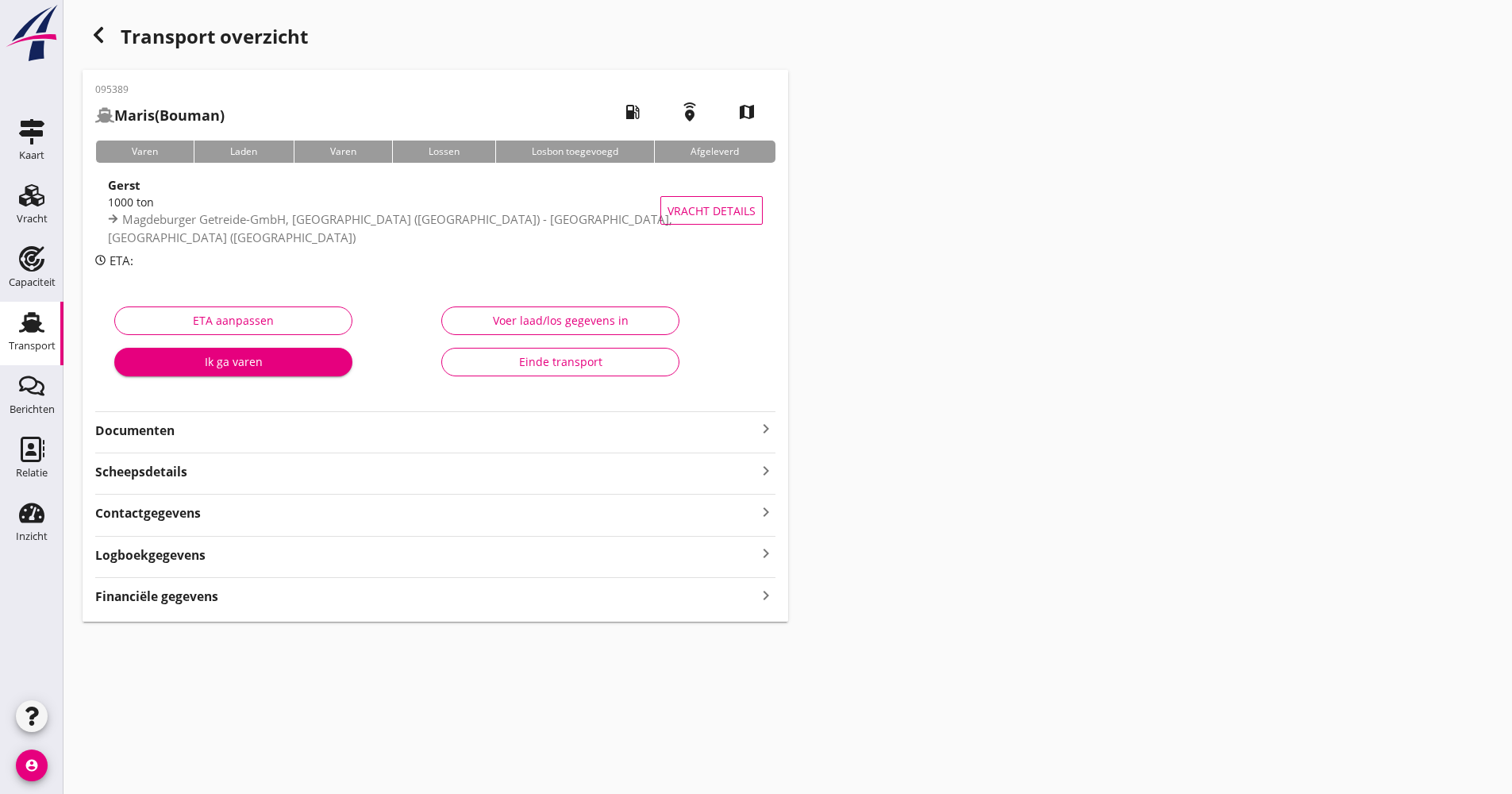
click at [220, 435] on strong "Documenten" at bounding box center [426, 430] width 661 height 18
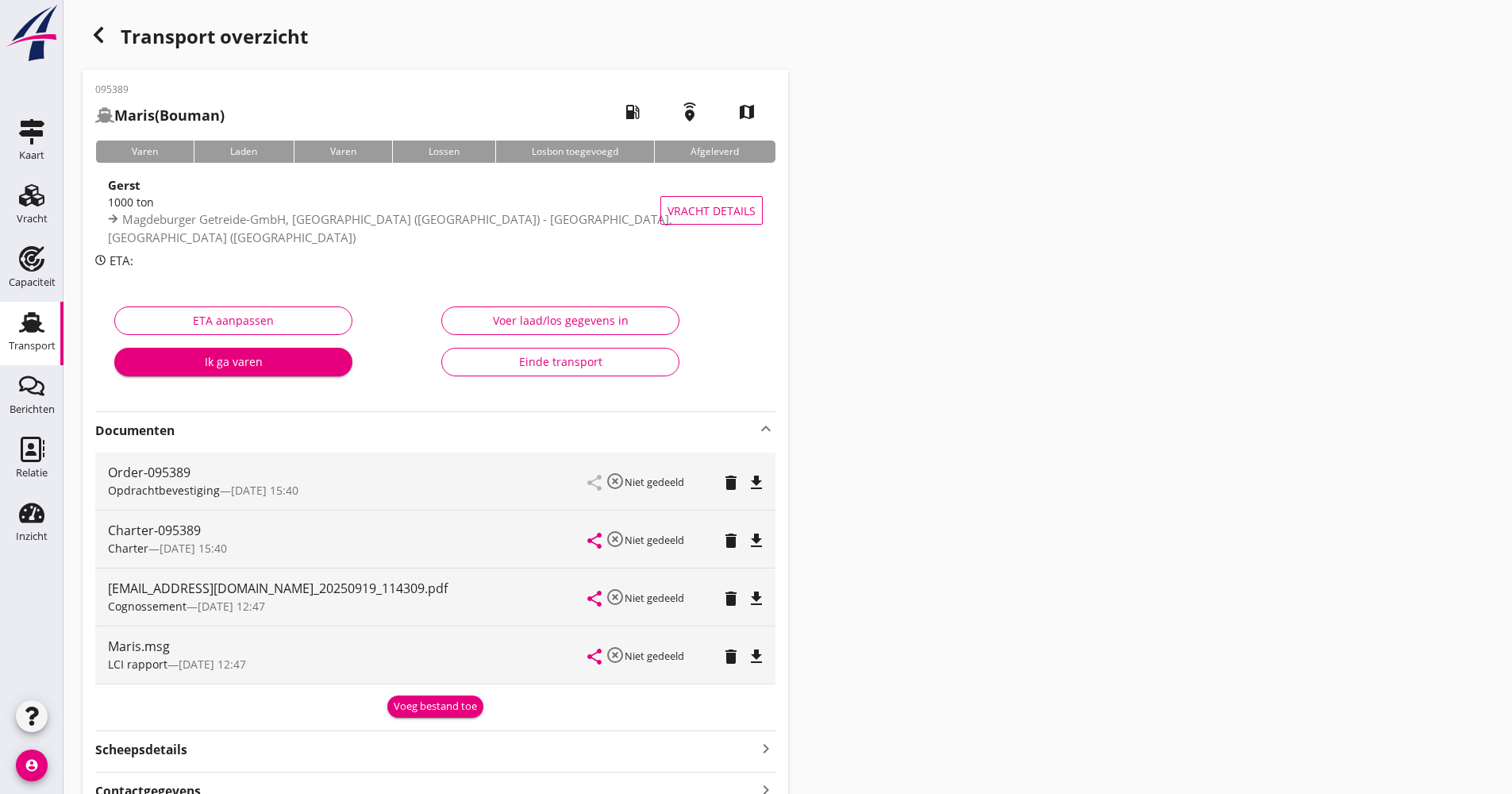
click at [222, 431] on strong "Documenten" at bounding box center [426, 430] width 661 height 18
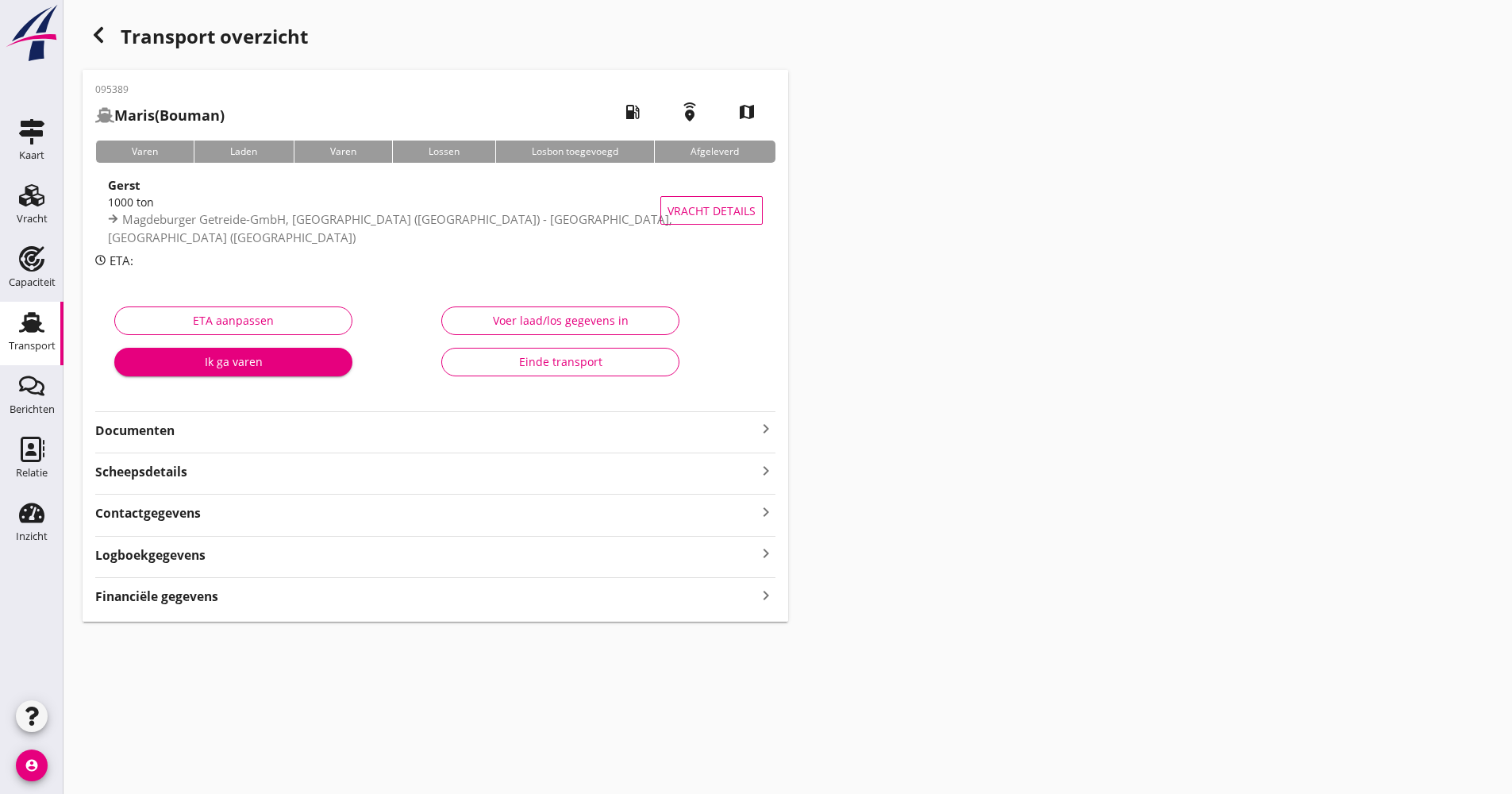
click at [253, 564] on div "Logboekgegevens keyboard_arrow_right" at bounding box center [435, 553] width 680 height 21
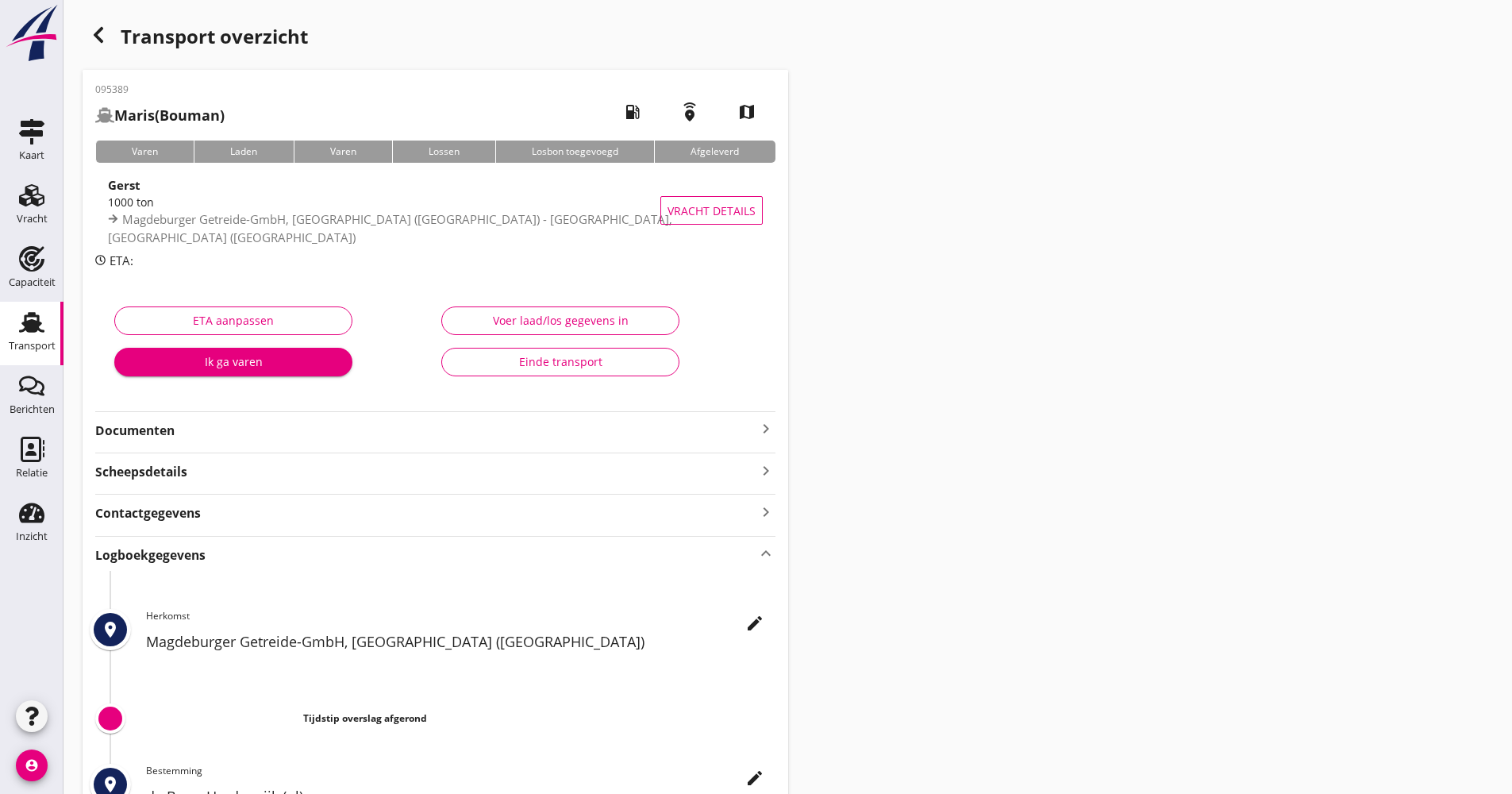
click at [751, 616] on icon "edit" at bounding box center [755, 623] width 19 height 19
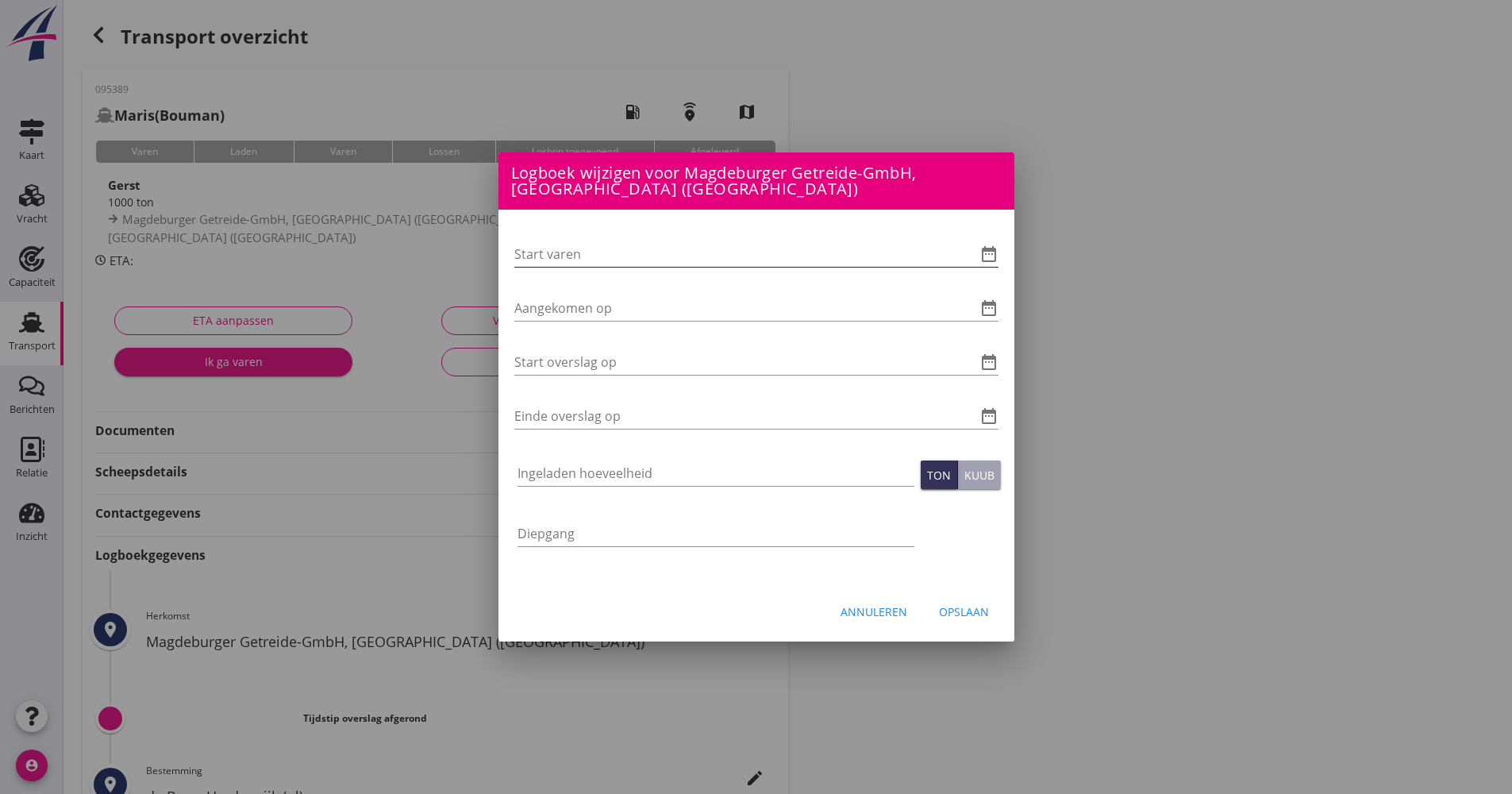
click at [986, 258] on icon "date_range" at bounding box center [989, 254] width 19 height 19
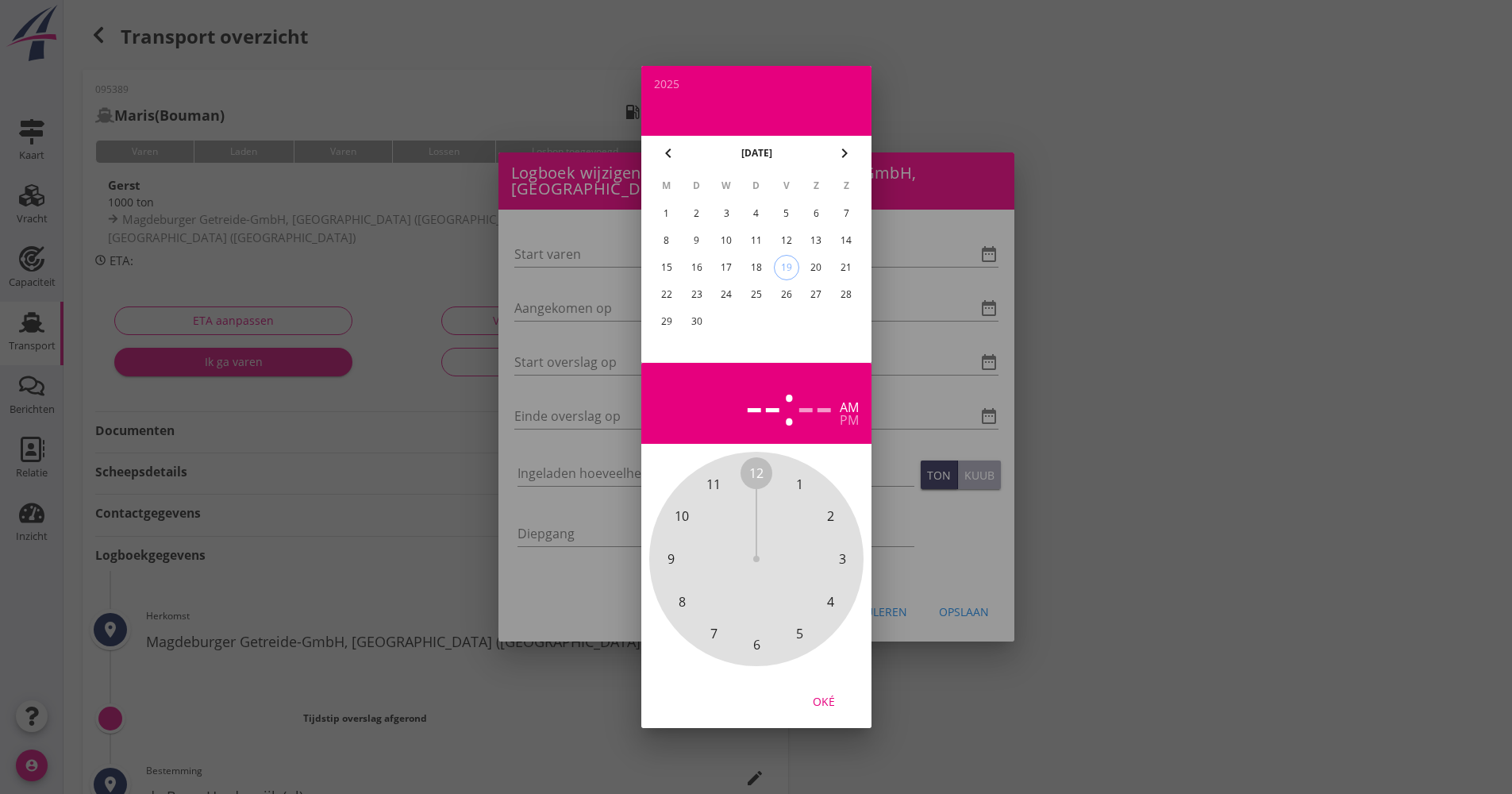
click at [785, 266] on div "19" at bounding box center [786, 267] width 24 height 24
drag, startPoint x: 761, startPoint y: 462, endPoint x: 766, endPoint y: 628, distance: 166.1
click at [766, 628] on div "12 1 2 3 4 5 6 7 8 9 10 11" at bounding box center [756, 559] width 171 height 171
click at [757, 476] on span "00" at bounding box center [756, 473] width 15 height 19
click at [821, 693] on div "Oké" at bounding box center [823, 702] width 45 height 16
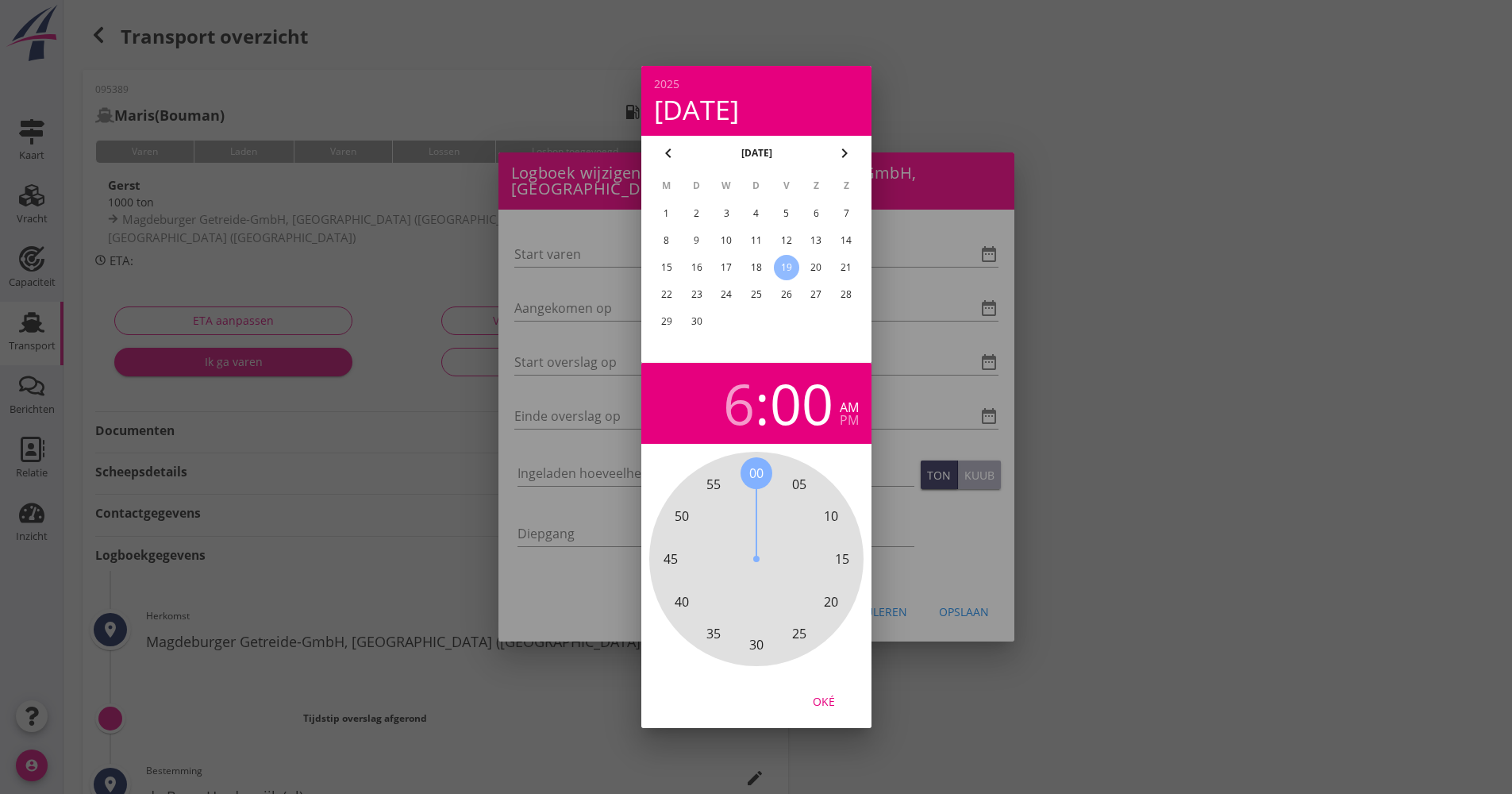
type input "[DATE] 06:00"
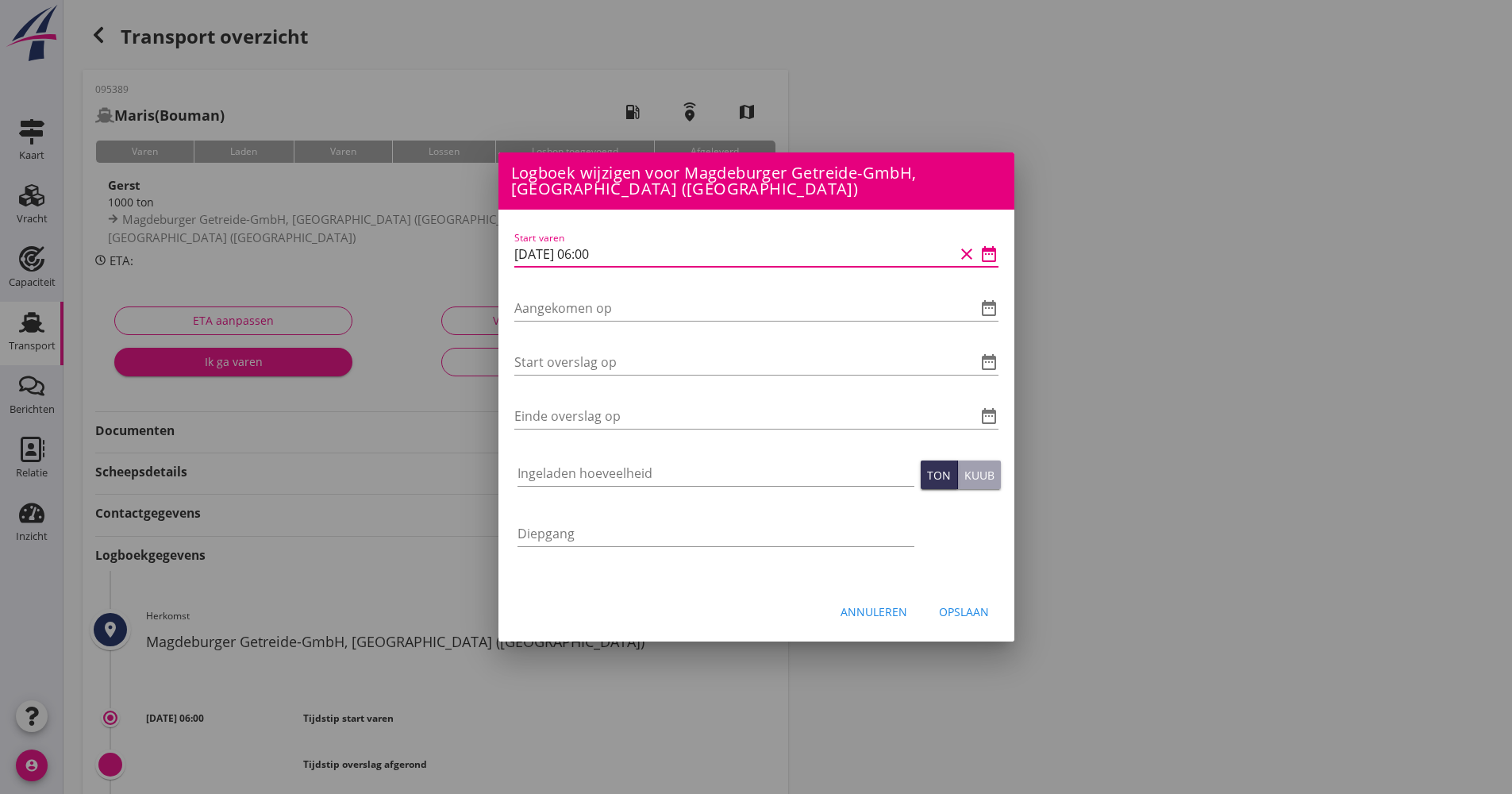
drag, startPoint x: 633, startPoint y: 240, endPoint x: 575, endPoint y: 254, distance: 59.7
click at [475, 242] on div "Logboek wijzigen voor de Bron, Harderwijk (nl) Start varen date_range Aangekome…" at bounding box center [756, 529] width 1512 height 1060
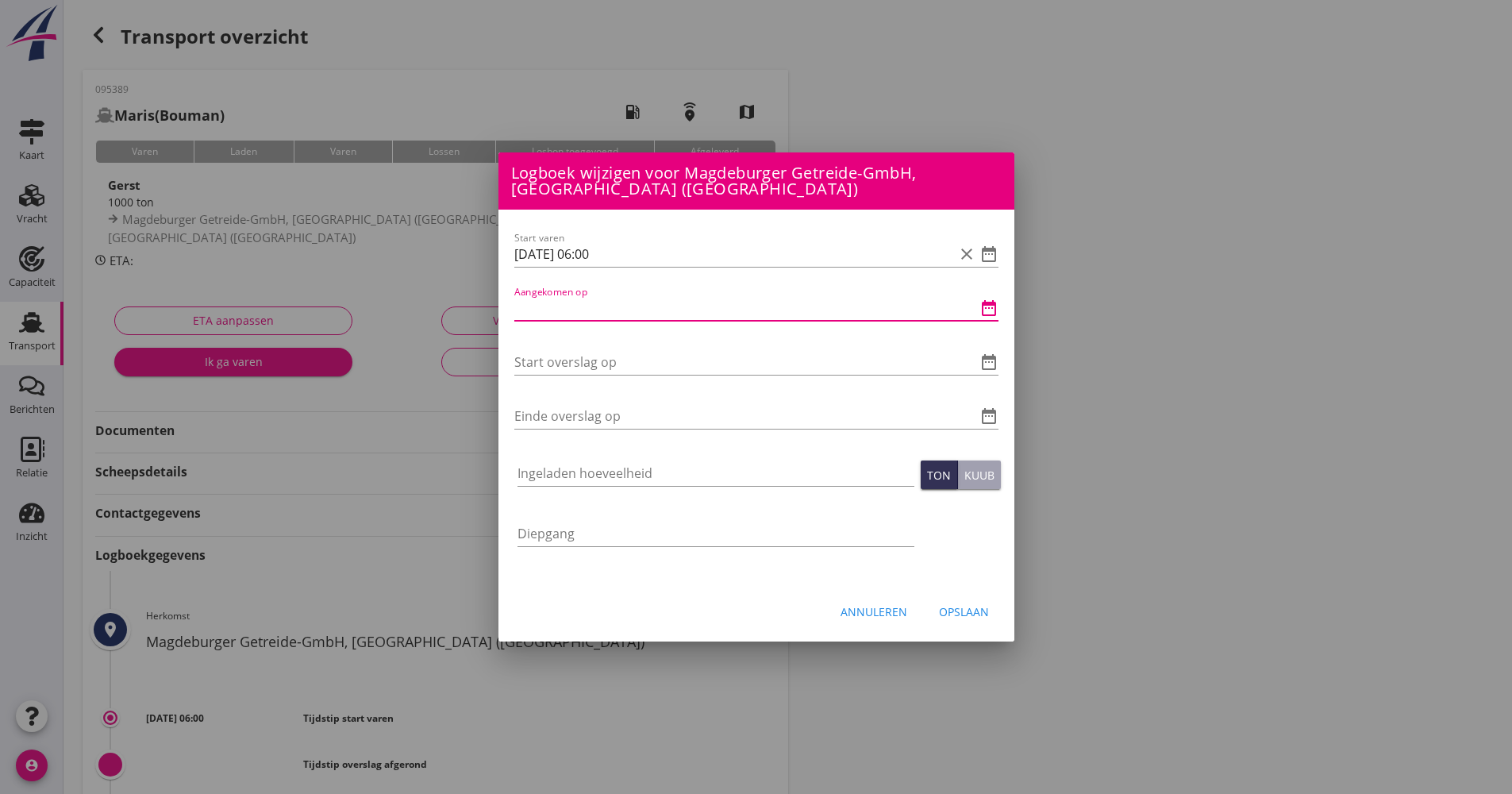
paste input "[DATE] 06:00"
type input "[DATE] 06:00"
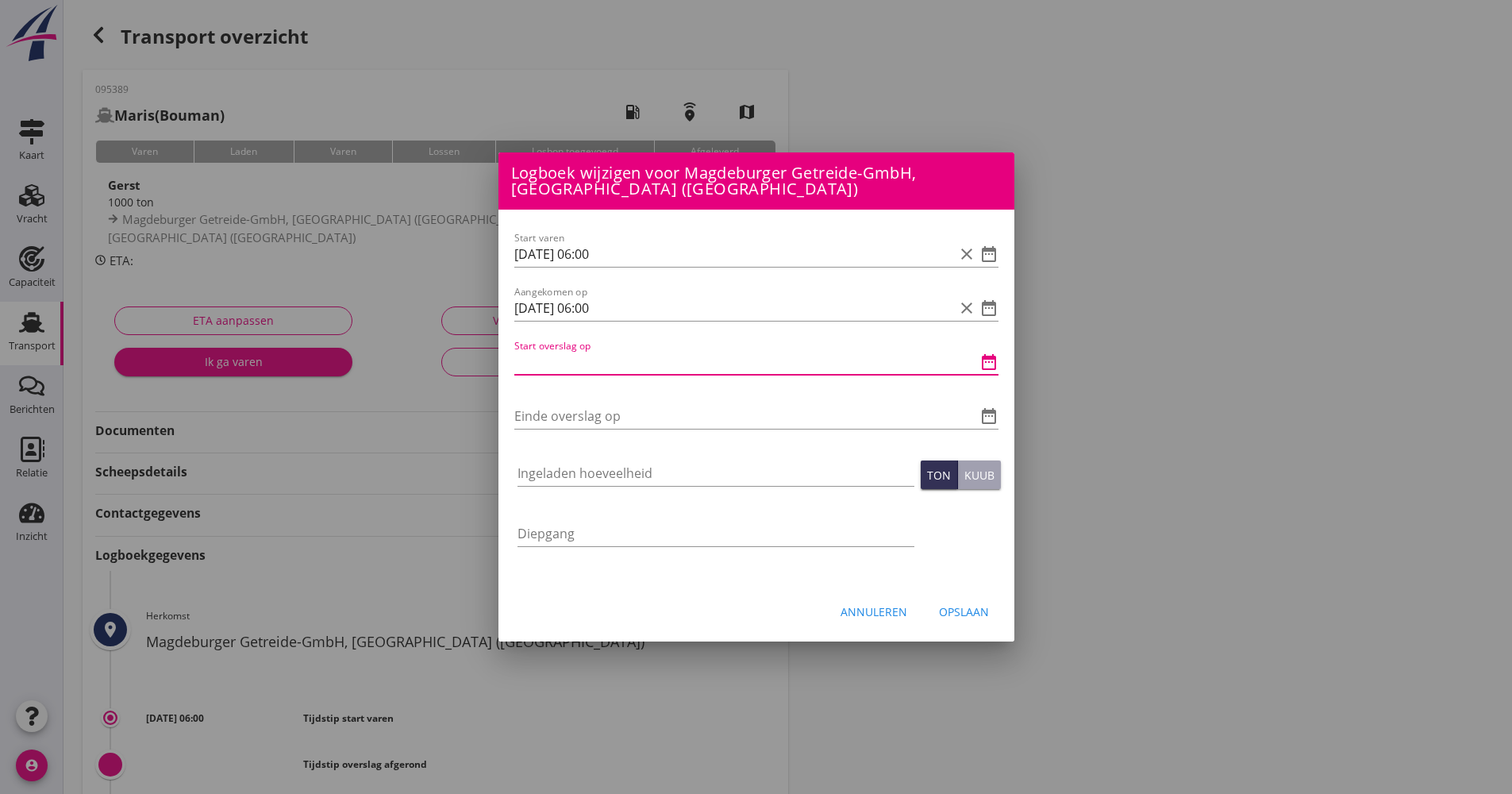
paste input "[DATE] 06:00"
type input "[DATE] 06:00"
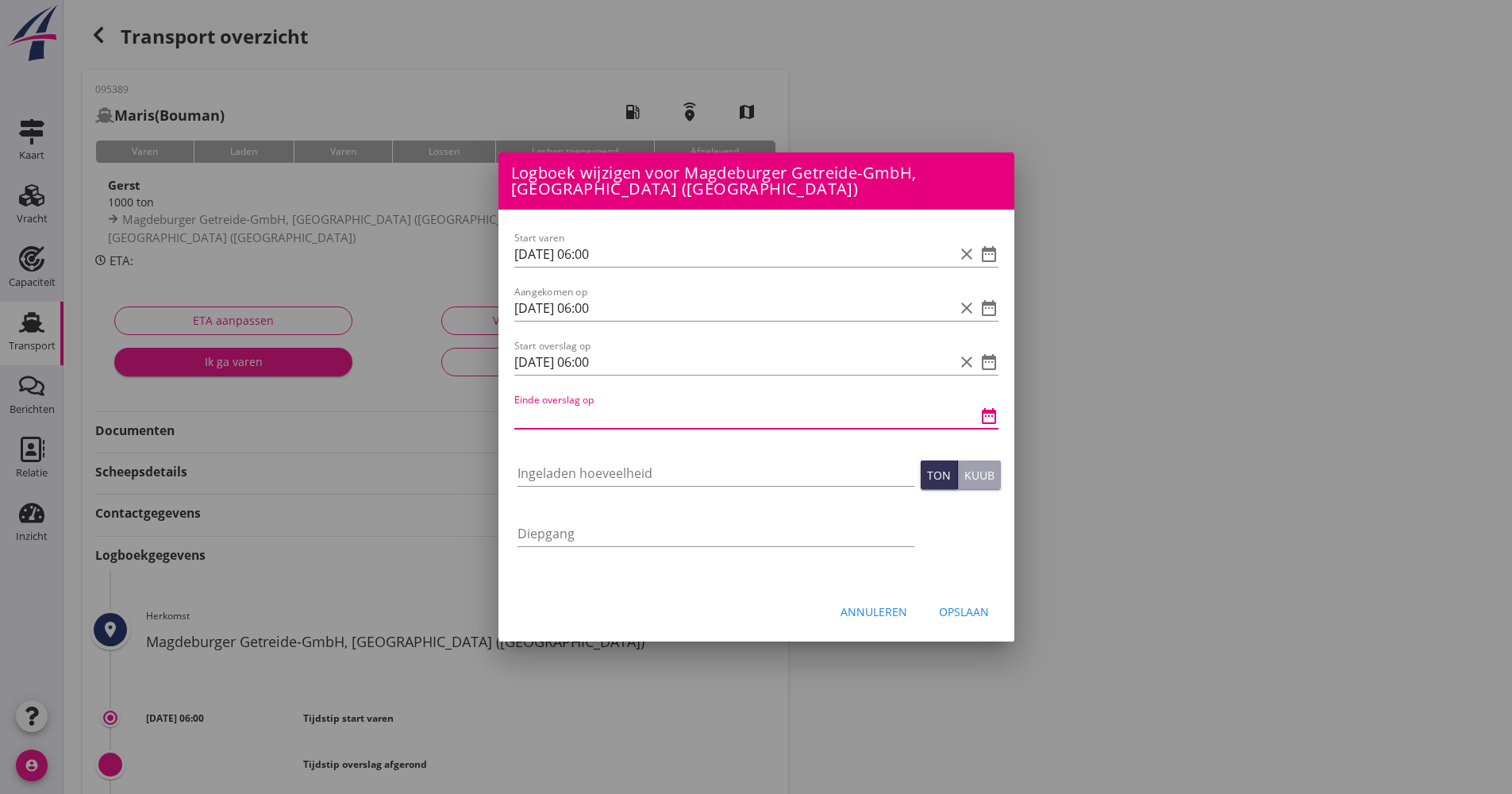
paste input "[DATE] 06:00"
drag, startPoint x: 622, startPoint y: 416, endPoint x: 582, endPoint y: 408, distance: 40.8
click at [582, 408] on input "[DATE] 06:00" at bounding box center [734, 416] width 440 height 26
type input "[DATE] 12:00"
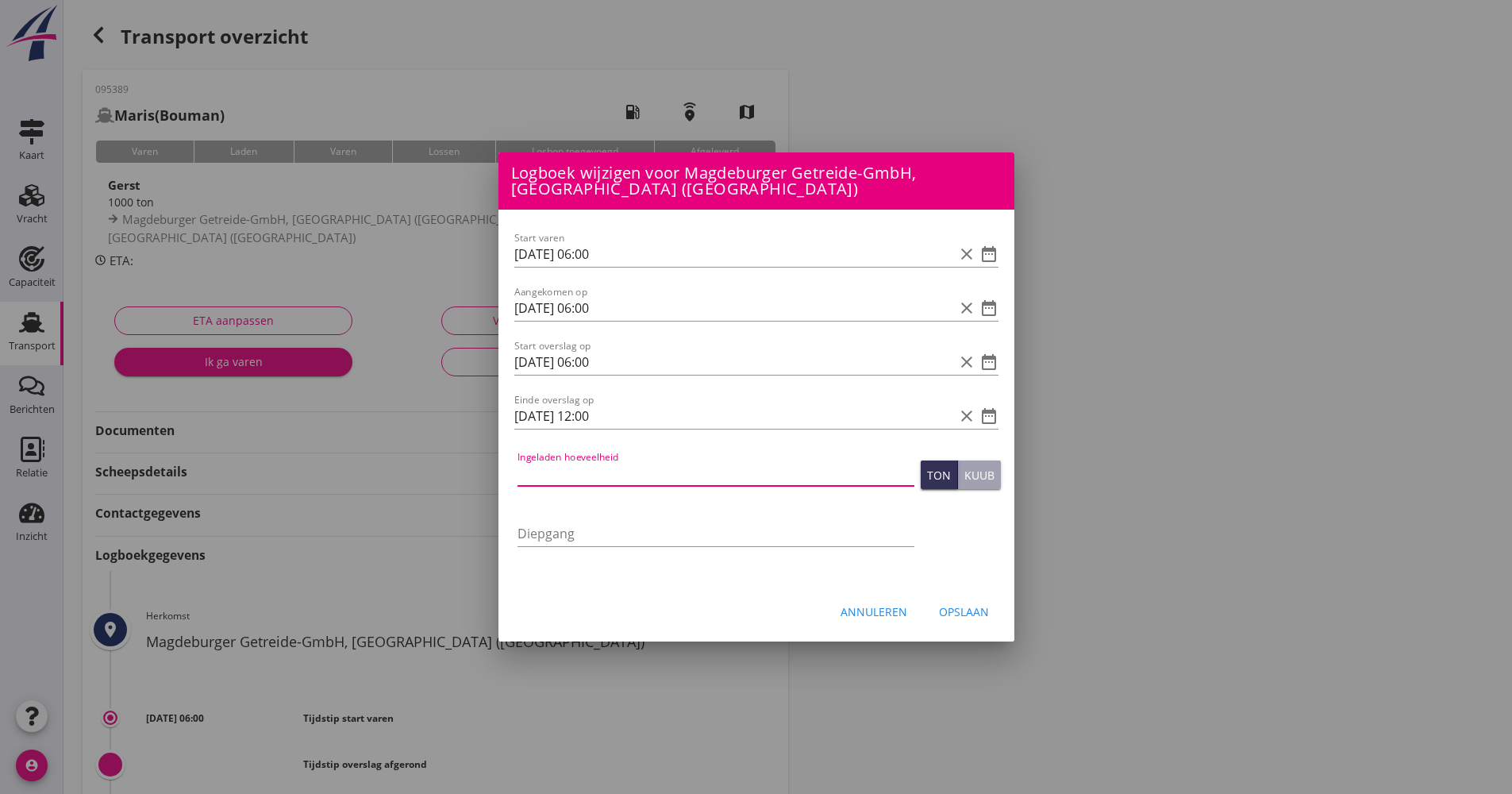
click at [601, 465] on input "Ingeladen hoeveelheid" at bounding box center [715, 473] width 397 height 26
type input "1000.660"
click at [951, 597] on button "Opslaan" at bounding box center [963, 611] width 75 height 28
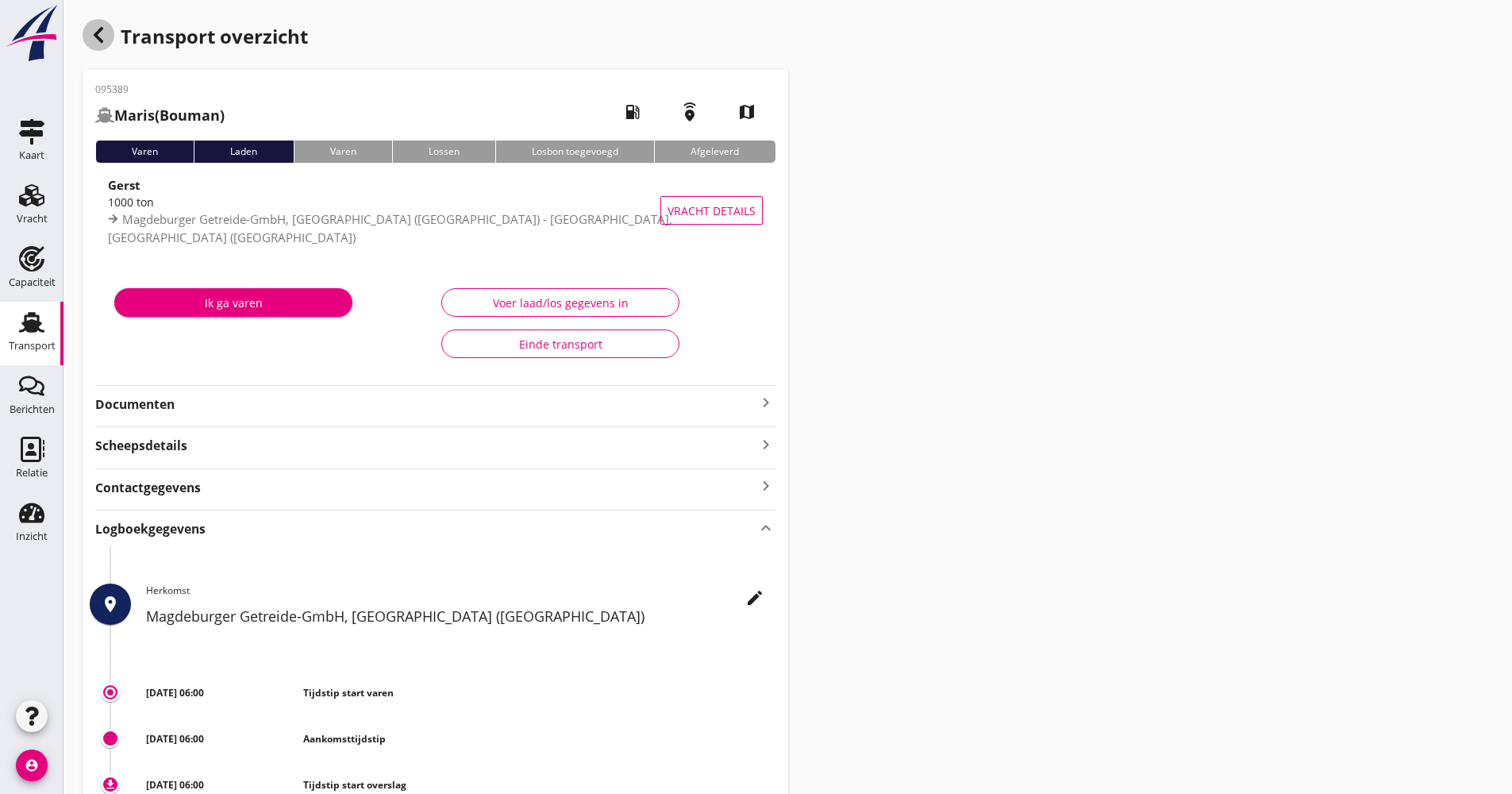
click at [104, 47] on div "button" at bounding box center [98, 35] width 32 height 32
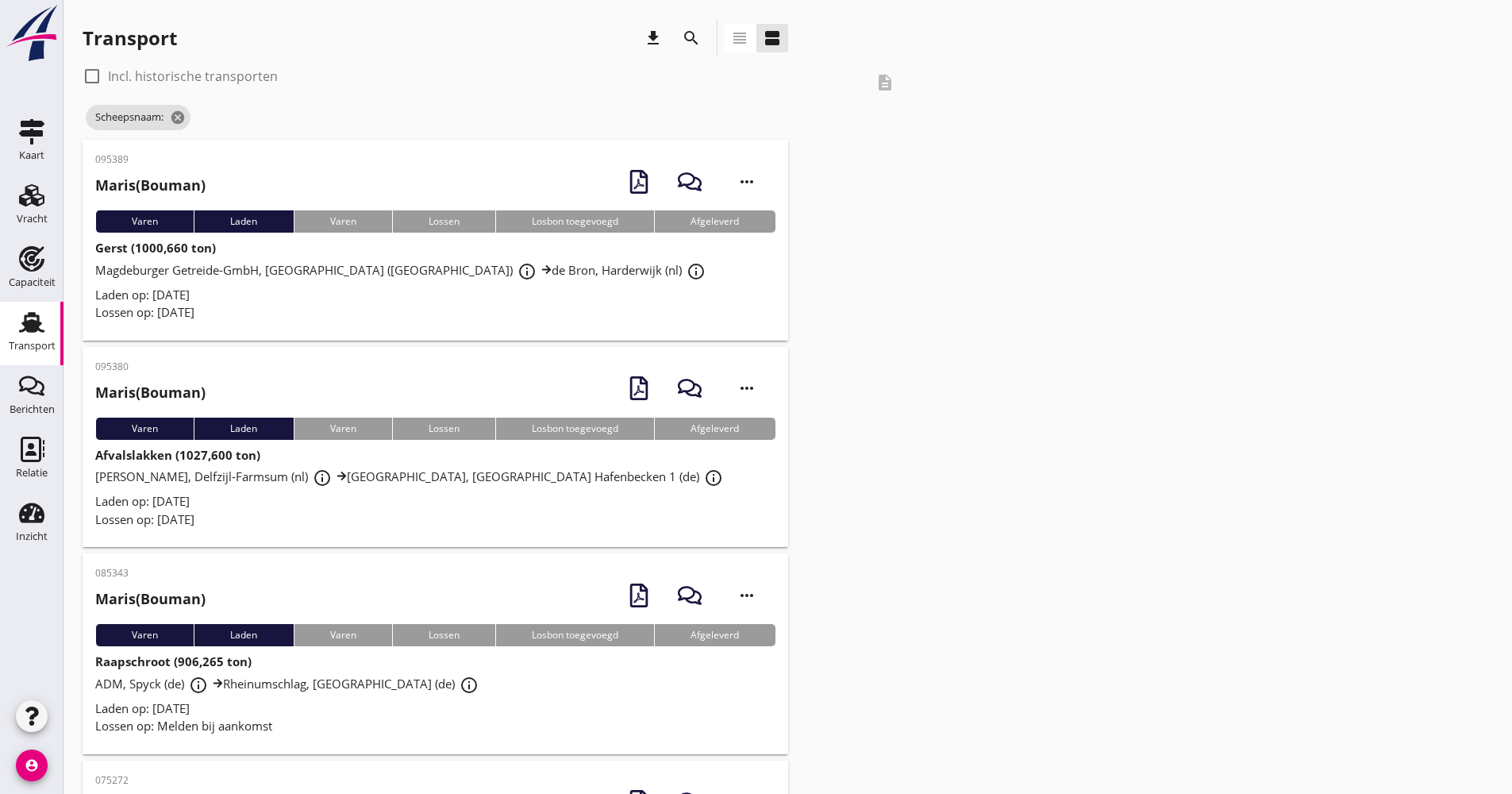
click at [286, 301] on div "Laden op: [DATE]" at bounding box center [435, 295] width 680 height 18
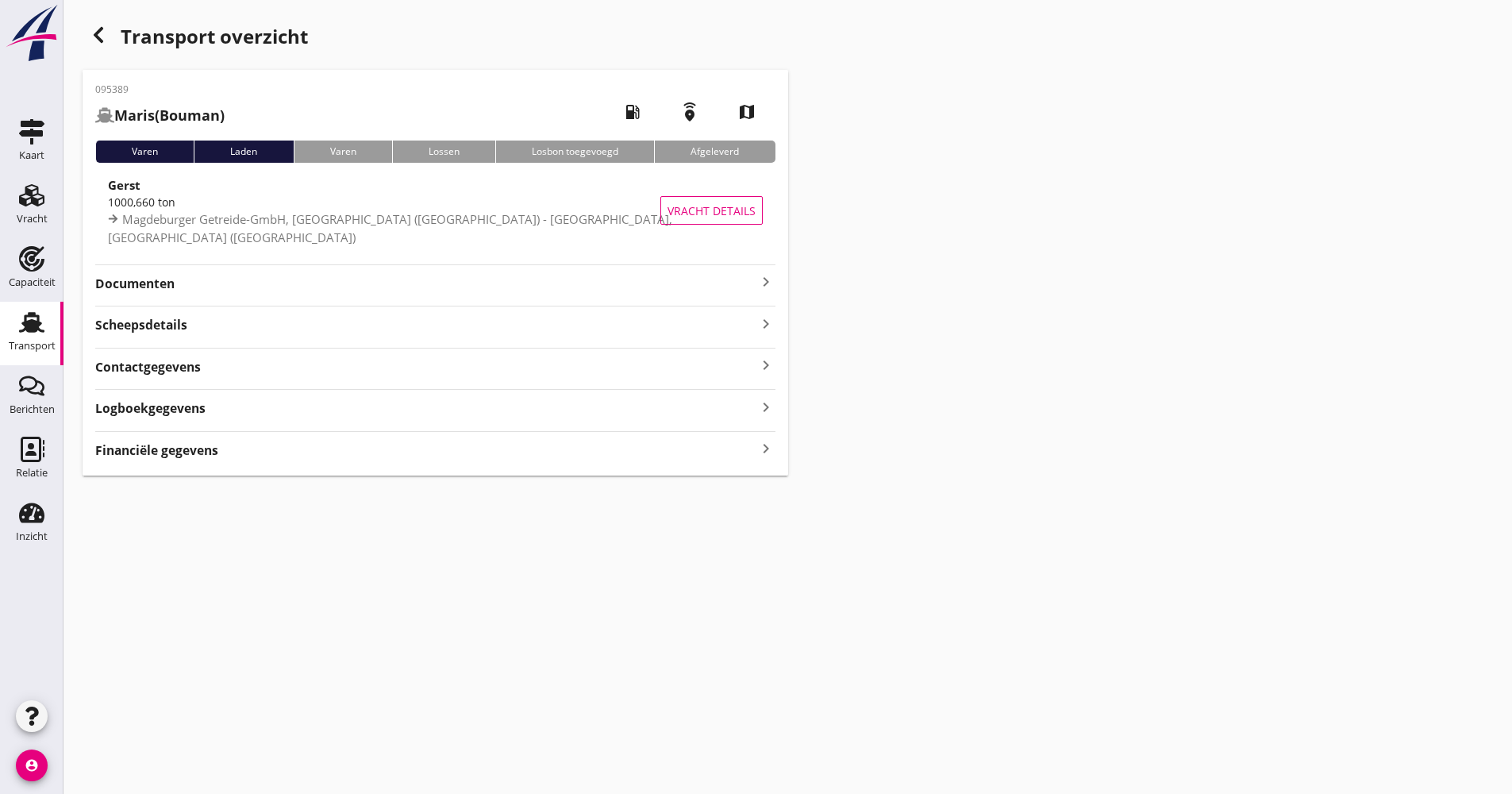
click at [231, 297] on div "095389 Maris (Bouman) local_gas_station emergency_share map Varen Laden Varen L…" at bounding box center [435, 272] width 706 height 406
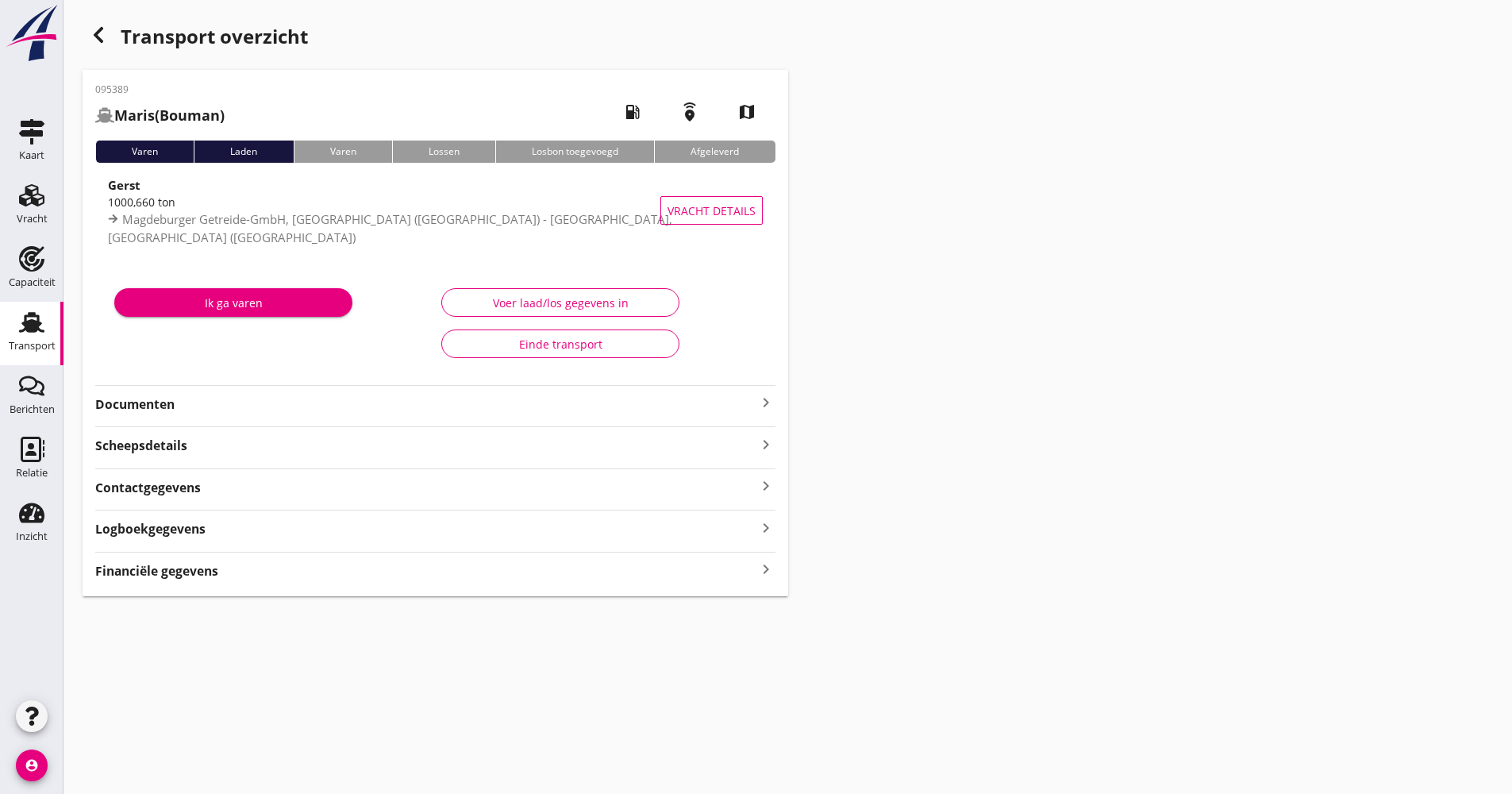
click at [236, 390] on div "Documenten keyboard_arrow_right" at bounding box center [435, 398] width 680 height 28
click at [242, 404] on strong "Documenten" at bounding box center [426, 405] width 661 height 18
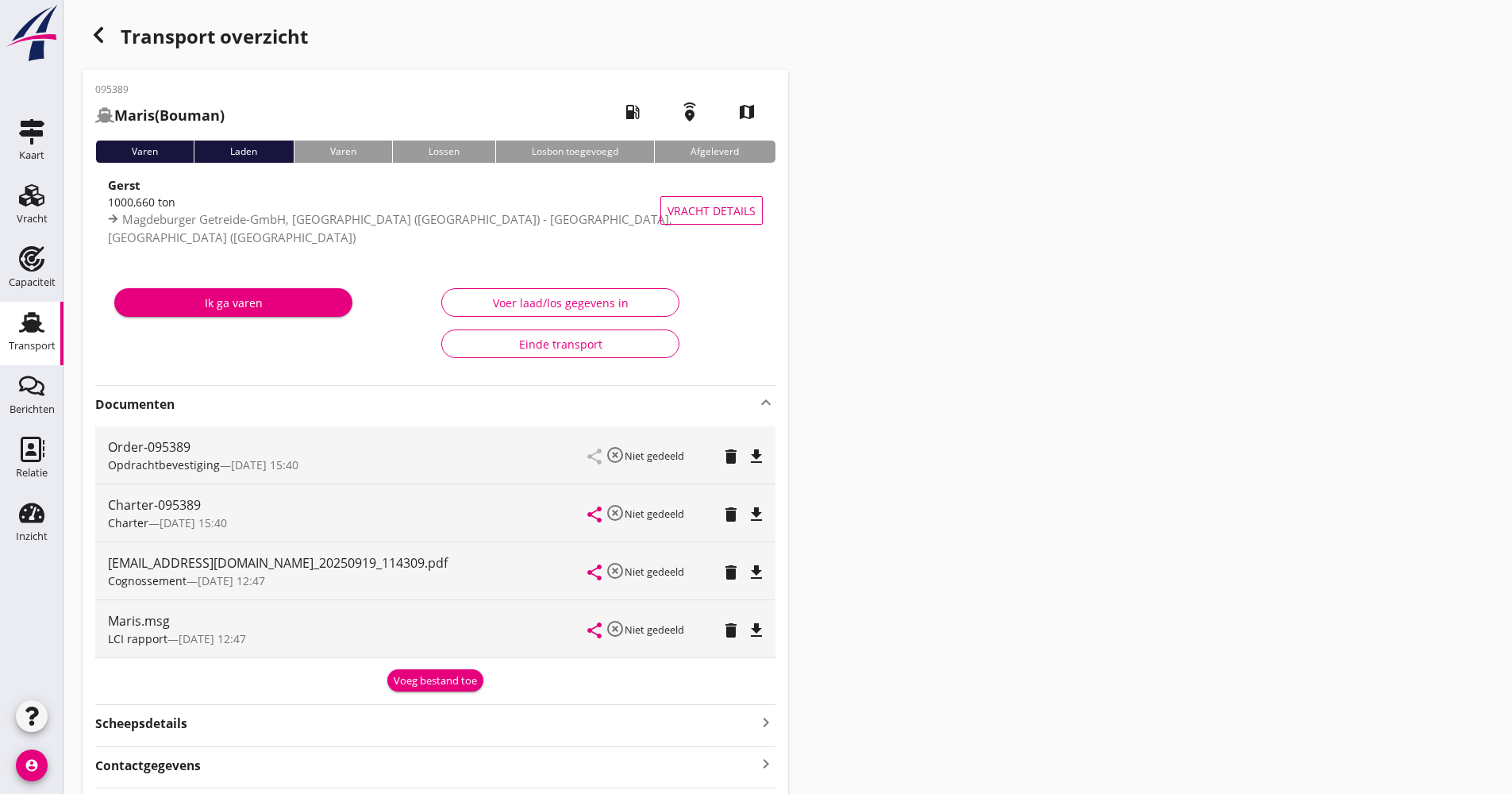
click at [255, 405] on strong "Documenten" at bounding box center [426, 405] width 661 height 18
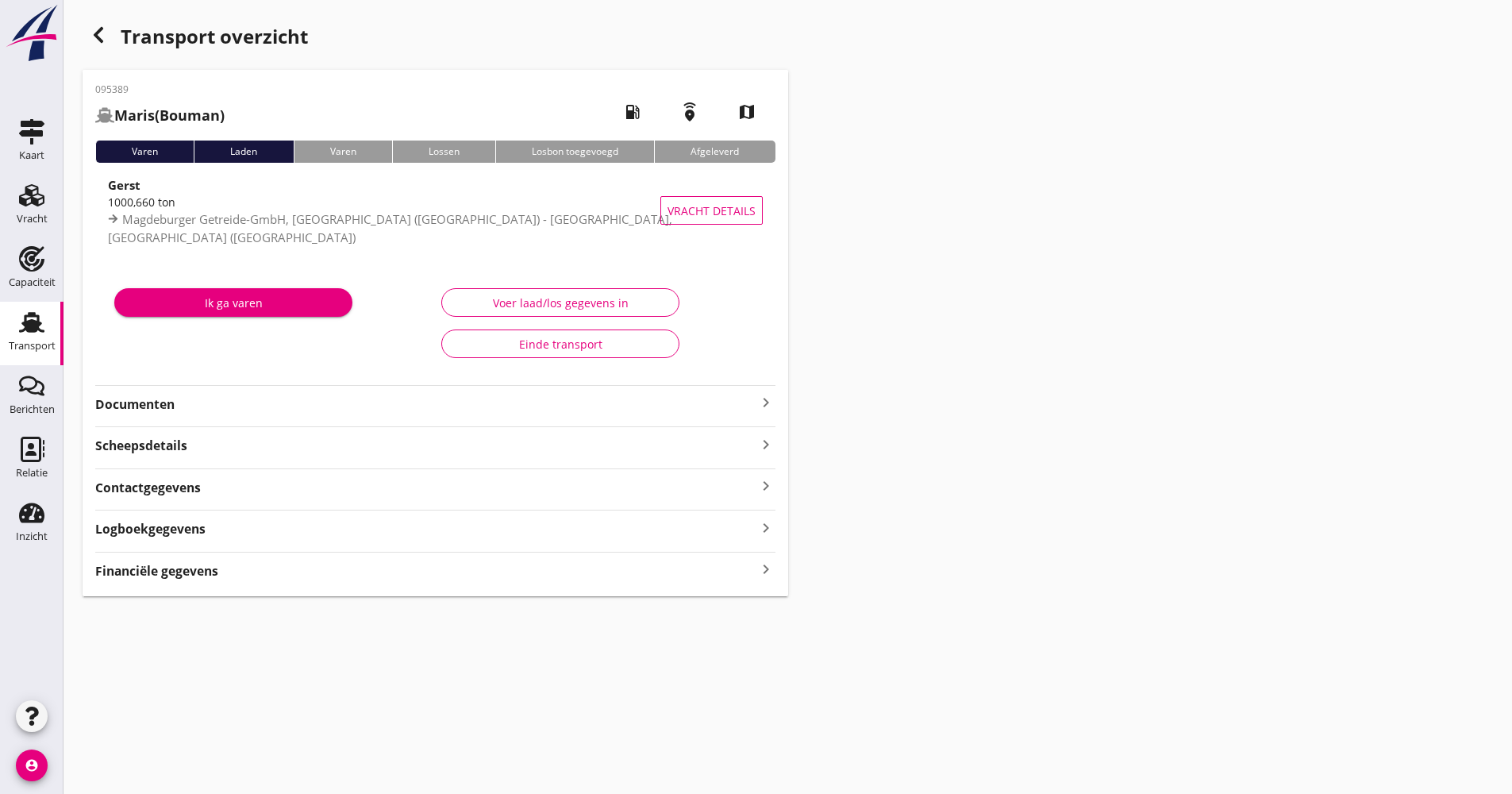
click at [22, 319] on icon "Transport" at bounding box center [32, 322] width 26 height 26
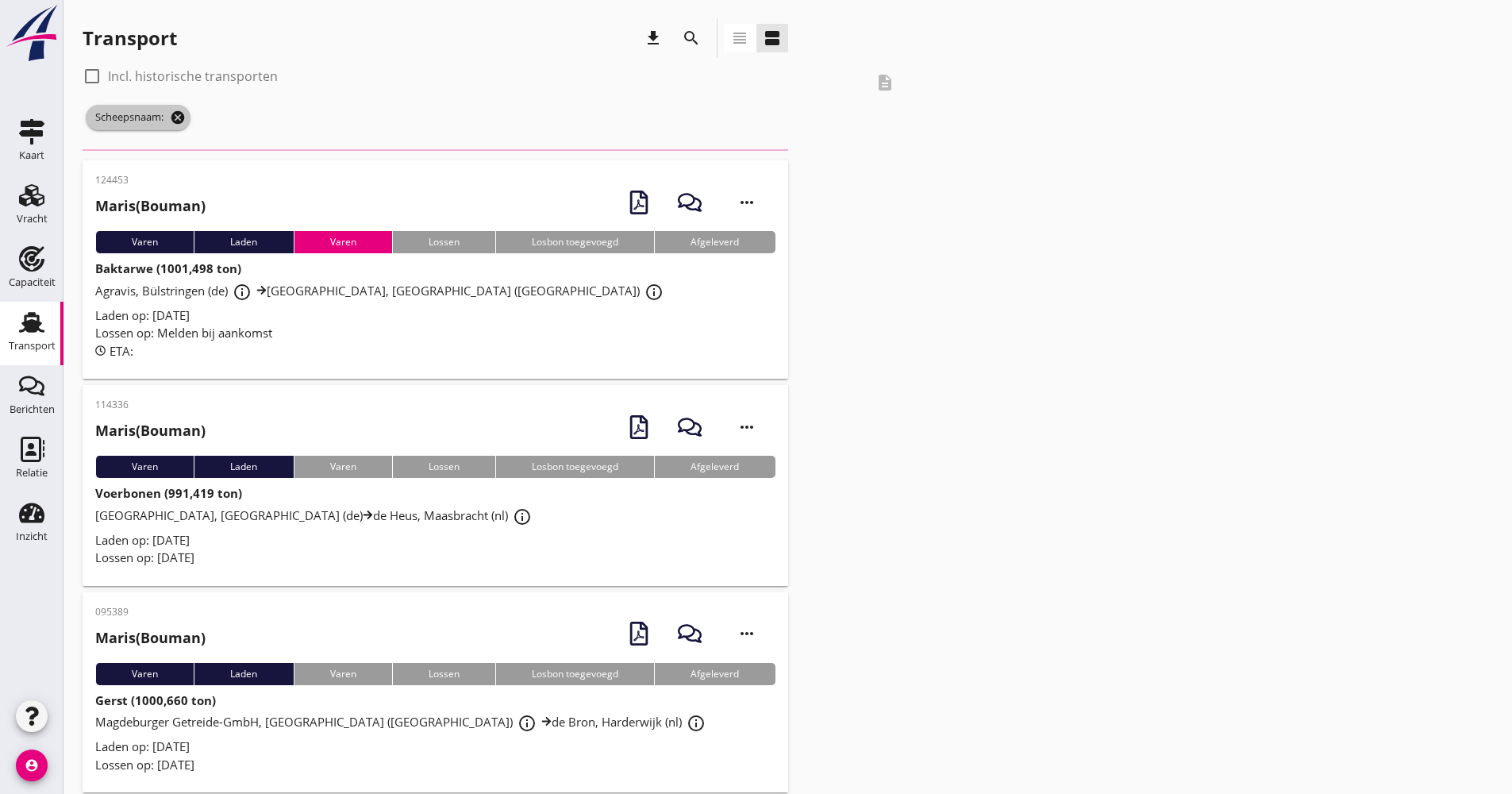
click at [181, 115] on icon "cancel" at bounding box center [177, 117] width 16 height 16
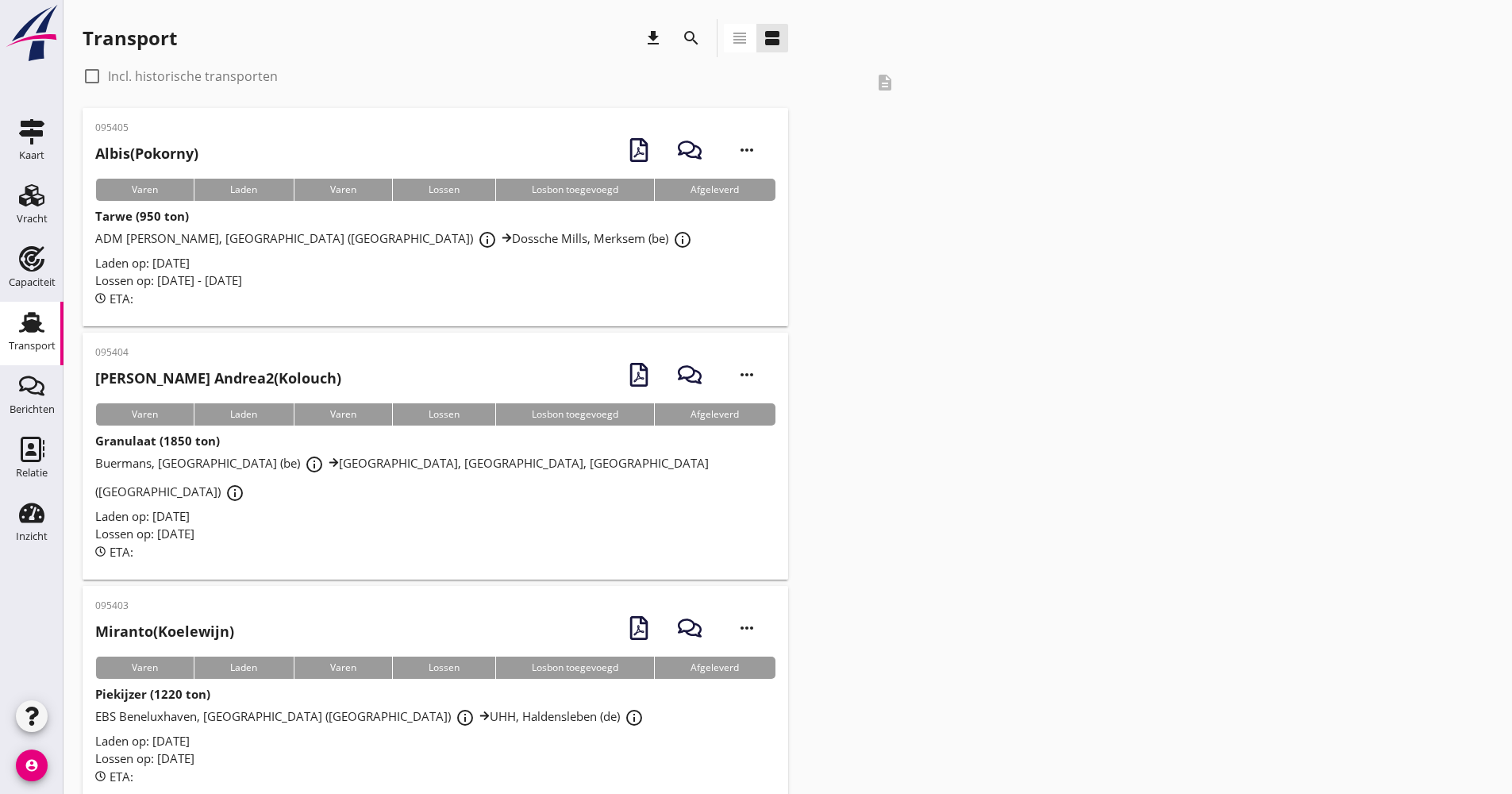
click at [683, 48] on button "search" at bounding box center [691, 38] width 28 height 28
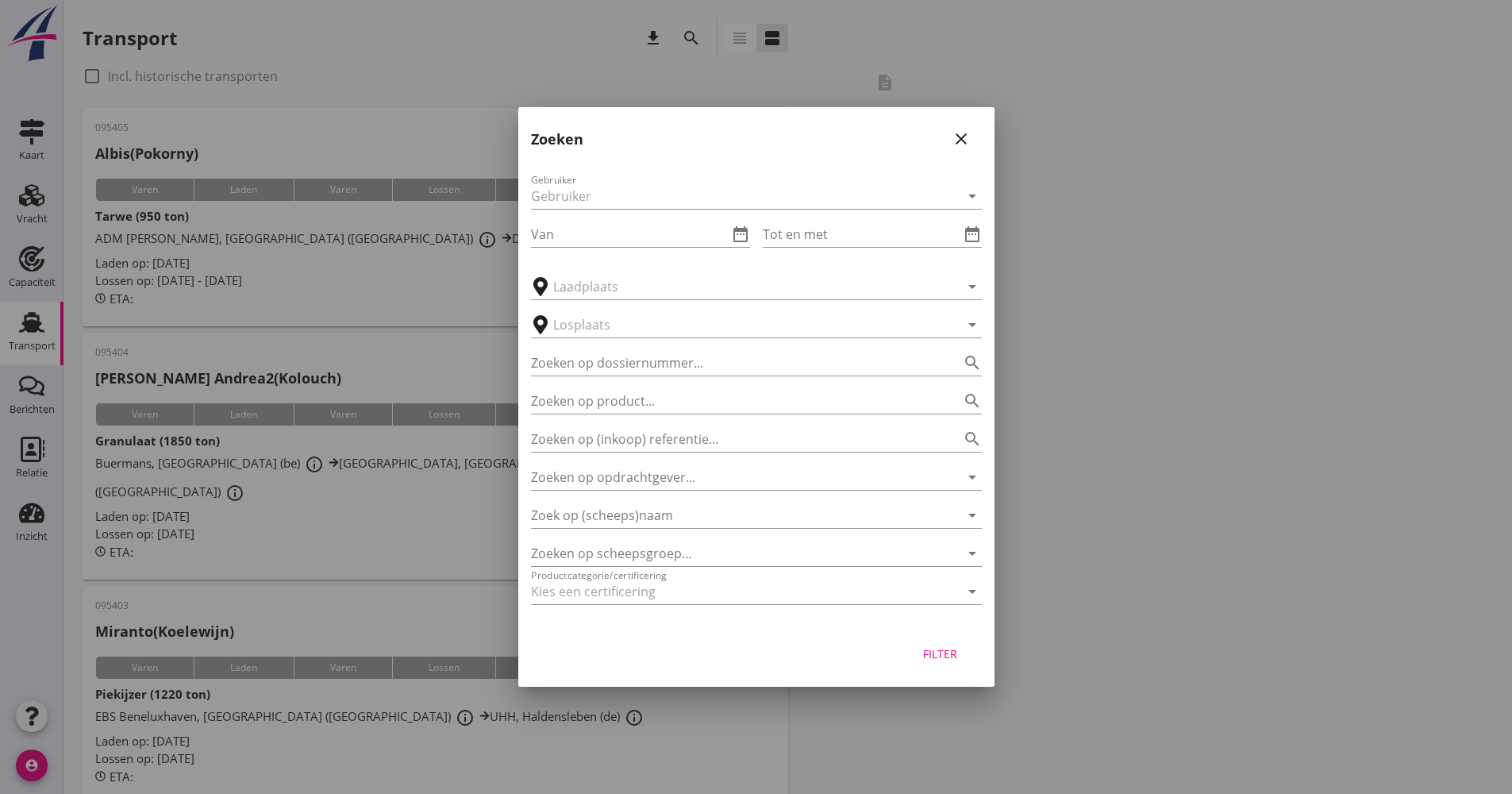
click at [618, 495] on div "Zoek op (scheeps)naam arrow_drop_down" at bounding box center [756, 510] width 451 height 35
click at [616, 506] on input "Zoek op (scheeps)naam" at bounding box center [734, 516] width 407 height 26
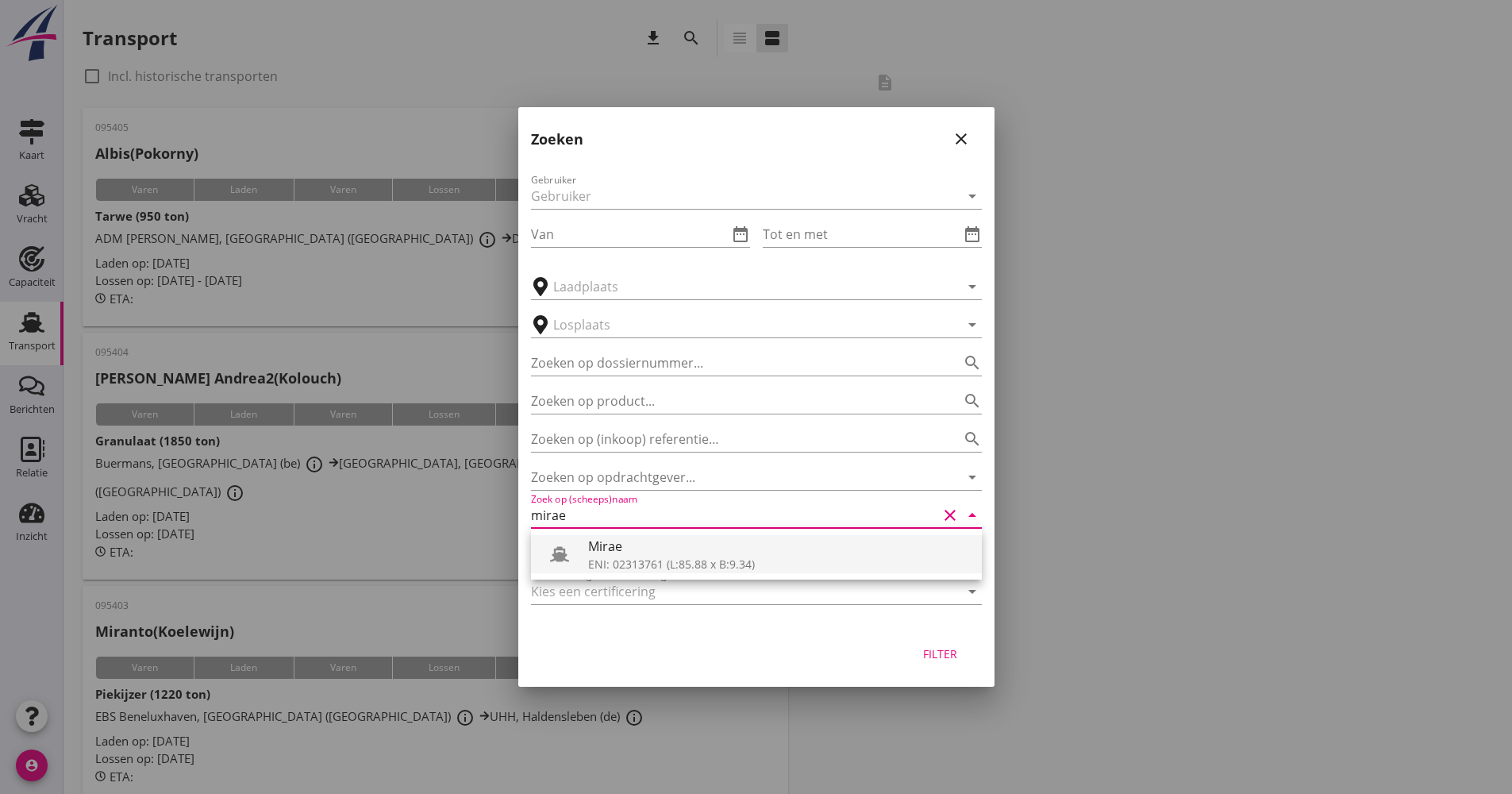
click at [663, 568] on div "ENI: 02313761 (L:85.88 x B:9.34)" at bounding box center [778, 564] width 381 height 16
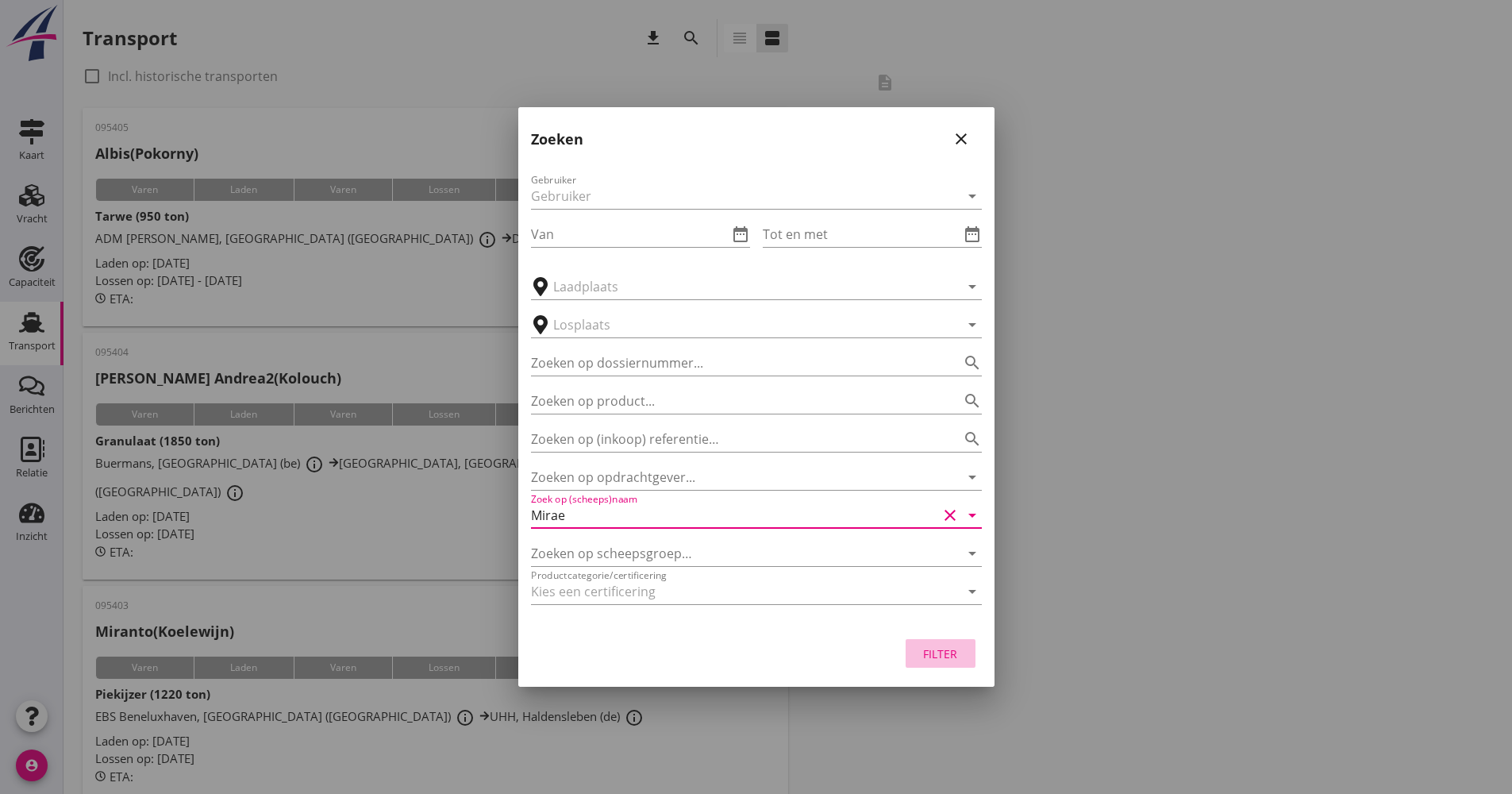
click at [938, 654] on div "Filter" at bounding box center [941, 654] width 45 height 16
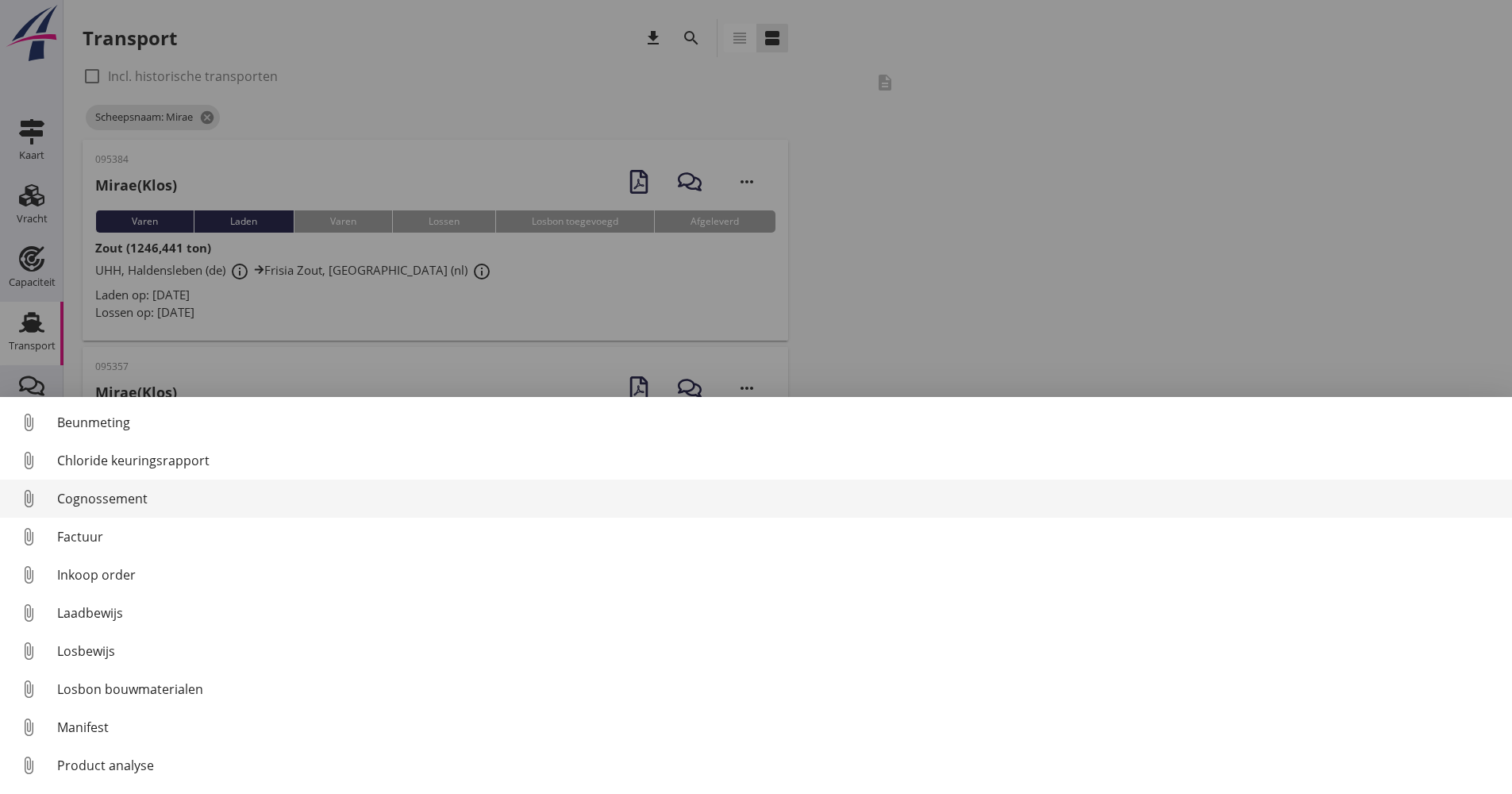
drag, startPoint x: 106, startPoint y: 500, endPoint x: 104, endPoint y: 488, distance: 12.2
click at [106, 500] on div "Cognossement" at bounding box center [778, 498] width 1442 height 19
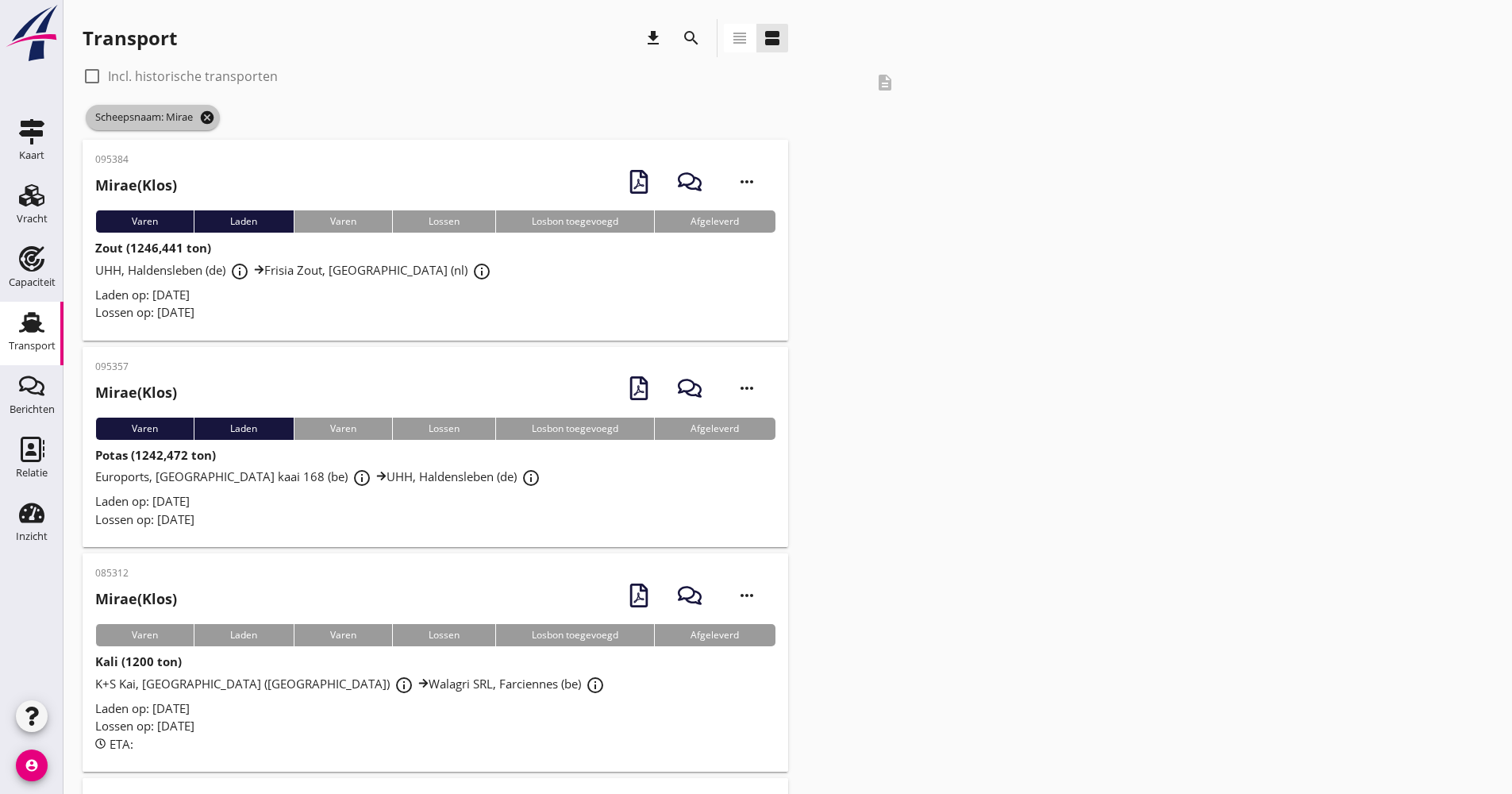
drag, startPoint x: 207, startPoint y: 128, endPoint x: 217, endPoint y: 119, distance: 13.5
click at [210, 127] on span "Scheepsnaam: Mirae cancel" at bounding box center [153, 117] width 134 height 26
click at [215, 119] on icon "cancel" at bounding box center [207, 117] width 16 height 16
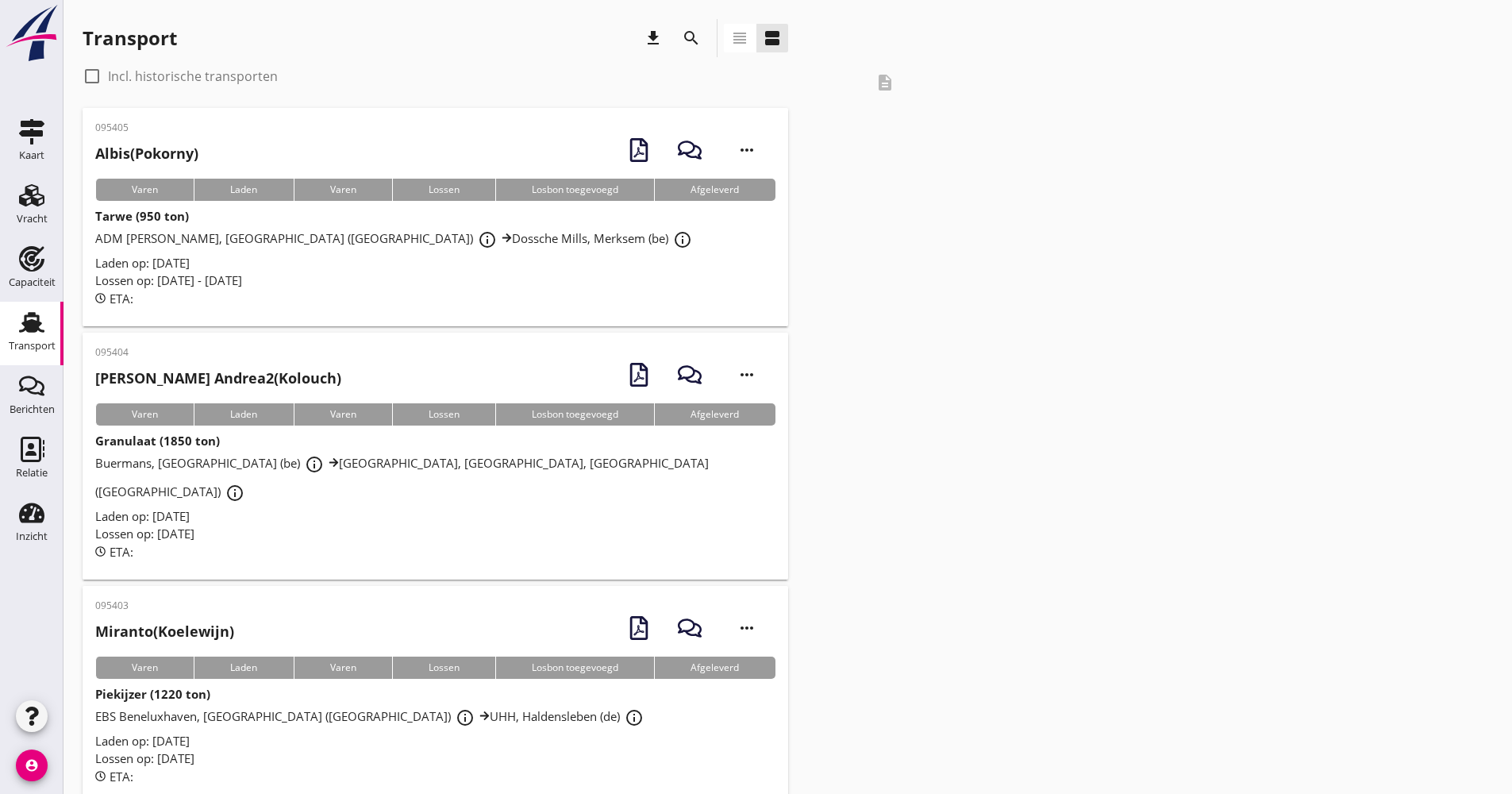
click at [701, 38] on div "search" at bounding box center [691, 38] width 28 height 19
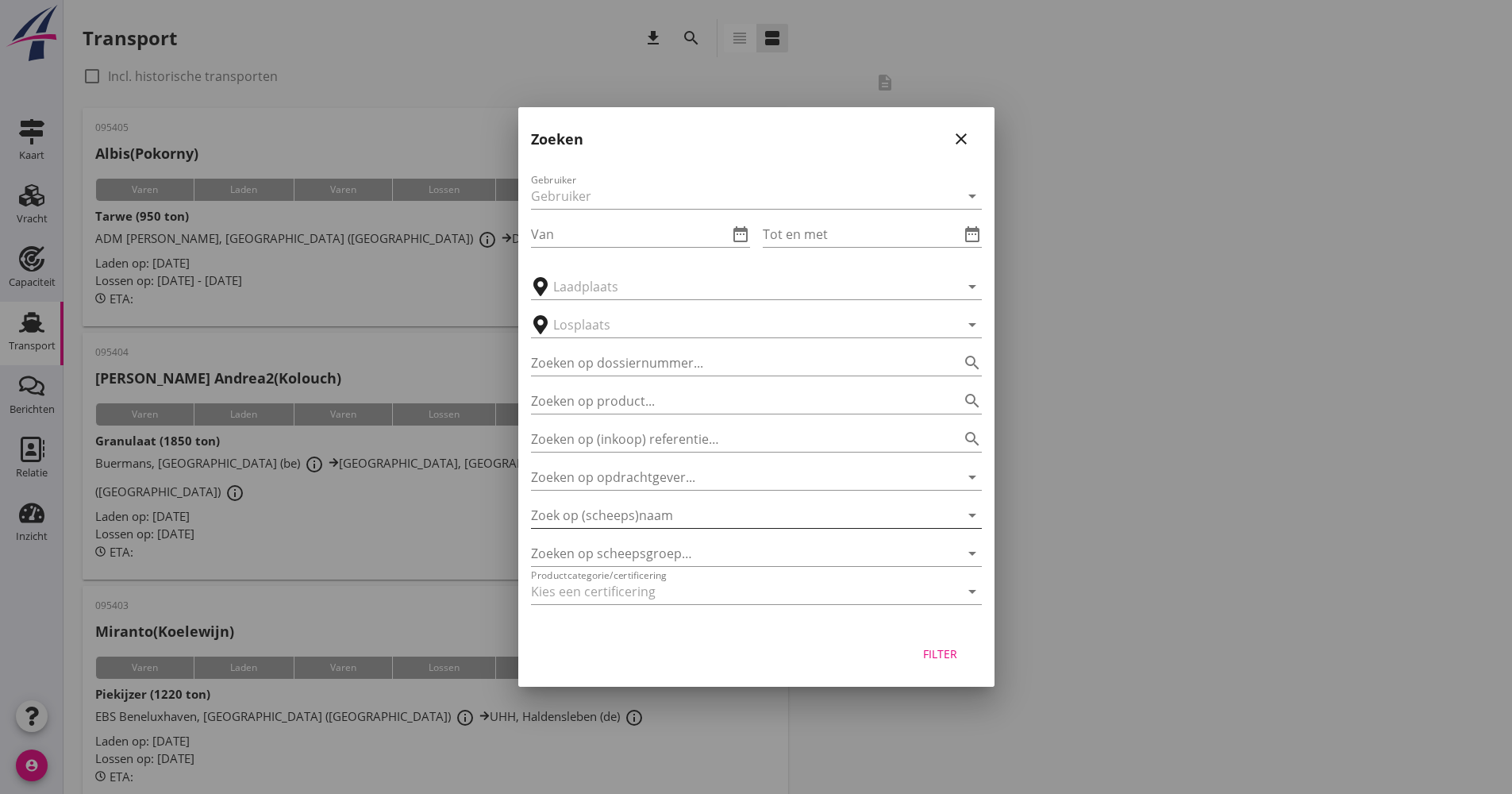
click at [631, 517] on input "Zoek op (scheeps)naam" at bounding box center [734, 516] width 407 height 26
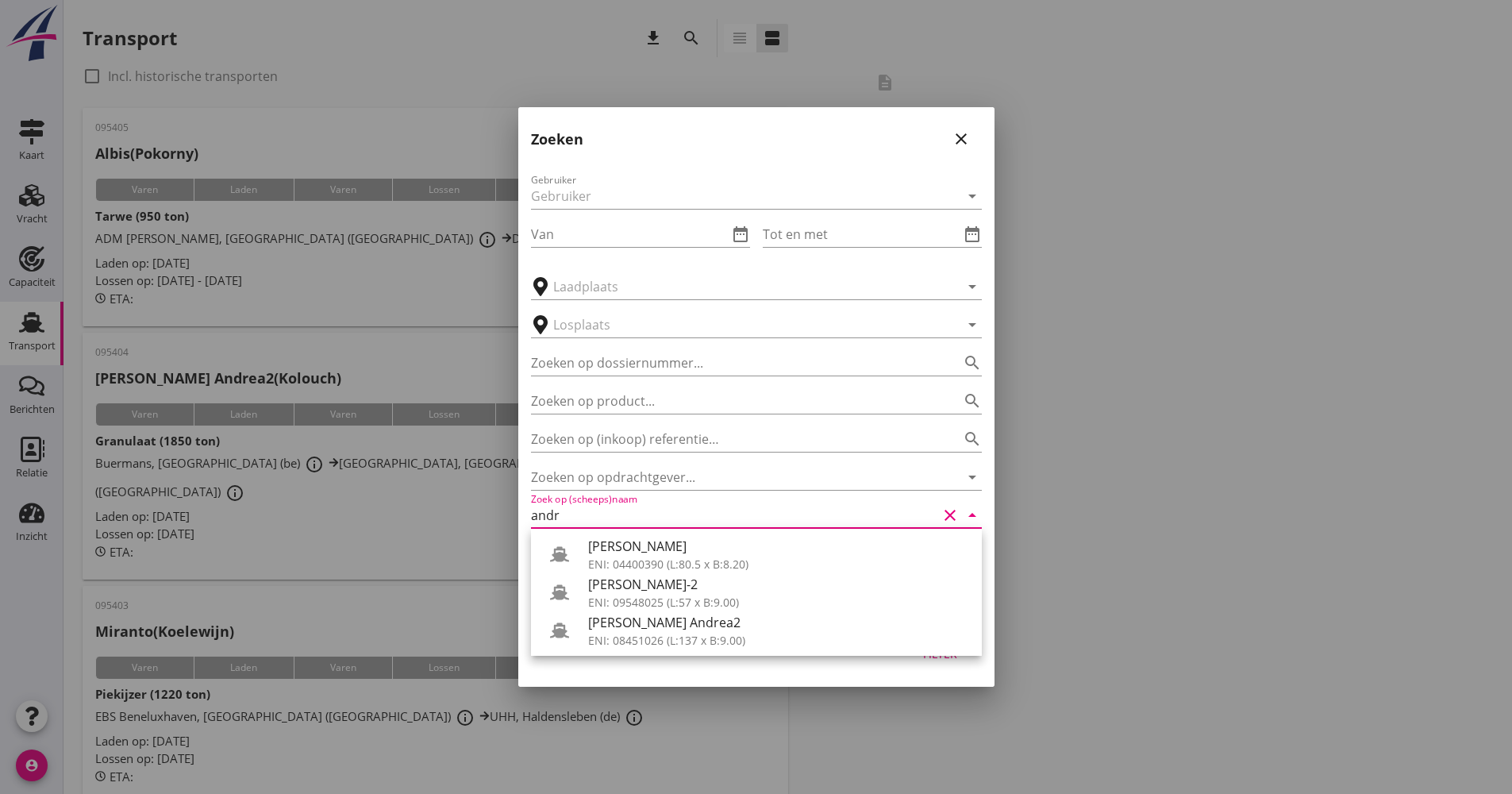
click at [658, 632] on div "ENI: 08451026 (L:137 x B:9.00)" at bounding box center [778, 640] width 381 height 16
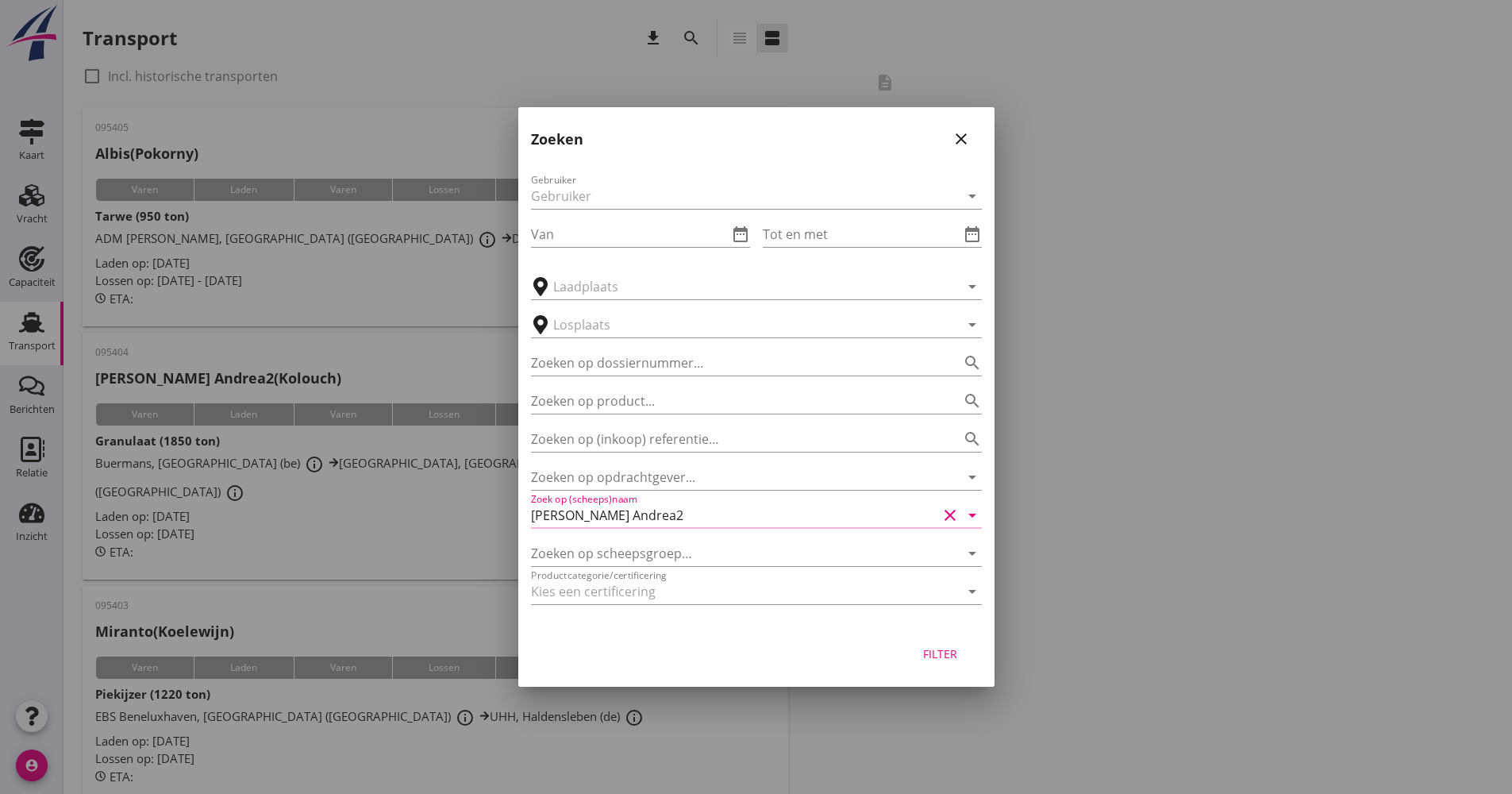
click at [944, 658] on div "Filter" at bounding box center [941, 654] width 45 height 16
type input "[PERSON_NAME] Andrea2"
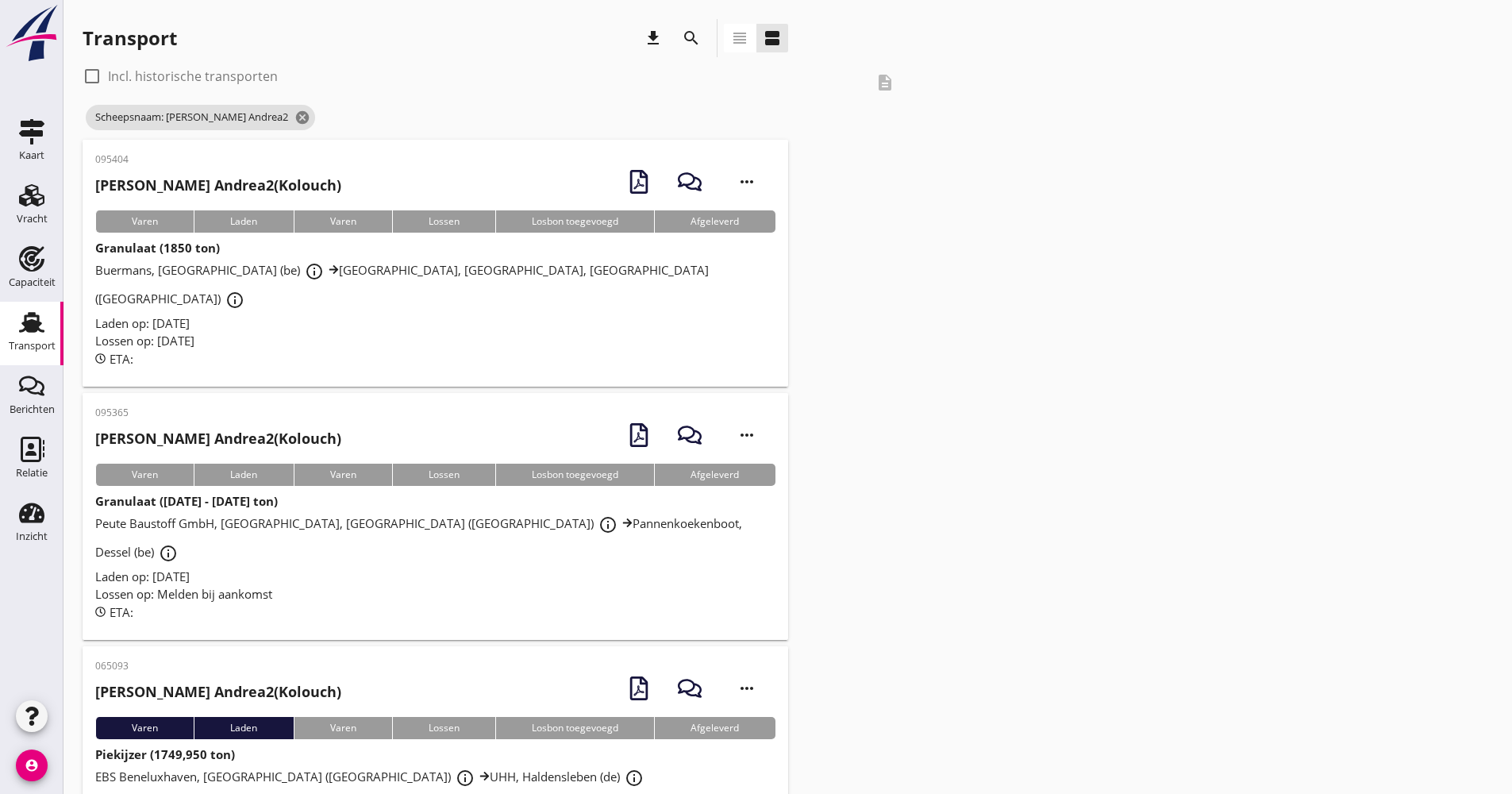
click at [508, 585] on div "Lossen op: Melden bij aankomst" at bounding box center [435, 594] width 680 height 18
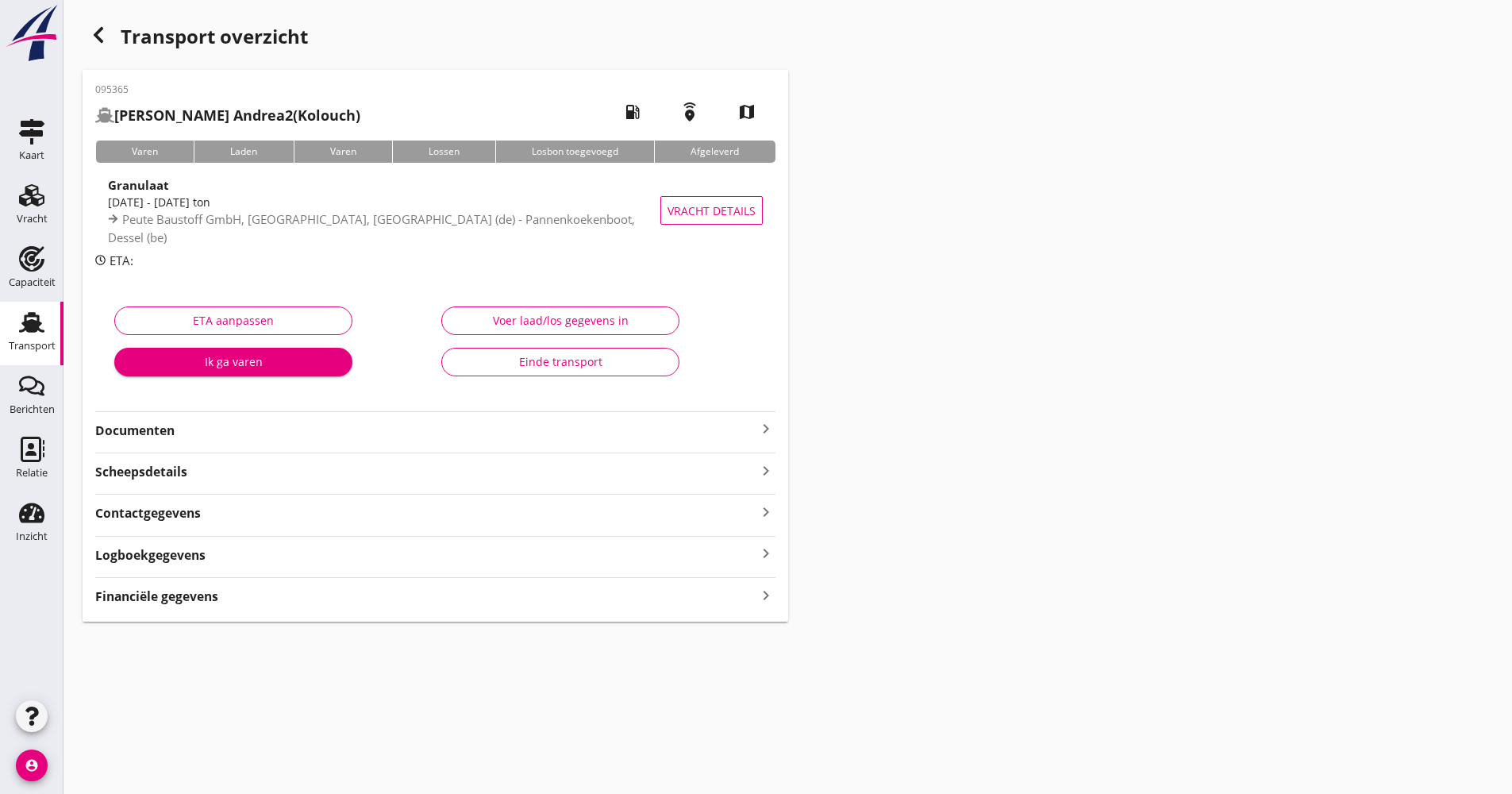
click at [239, 560] on div "Logboekgegevens keyboard_arrow_right" at bounding box center [435, 553] width 680 height 21
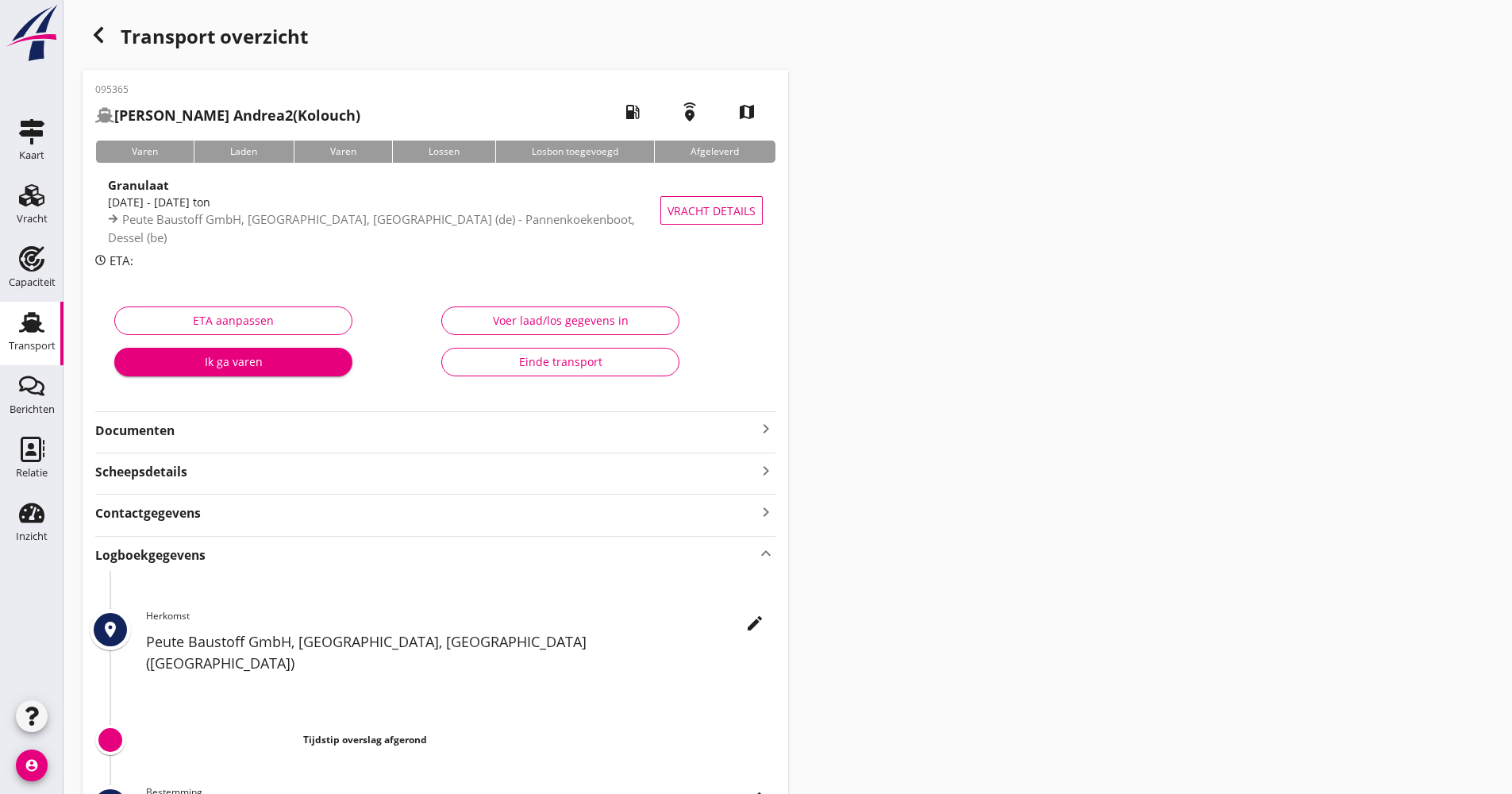
click at [754, 616] on icon "edit" at bounding box center [755, 623] width 19 height 19
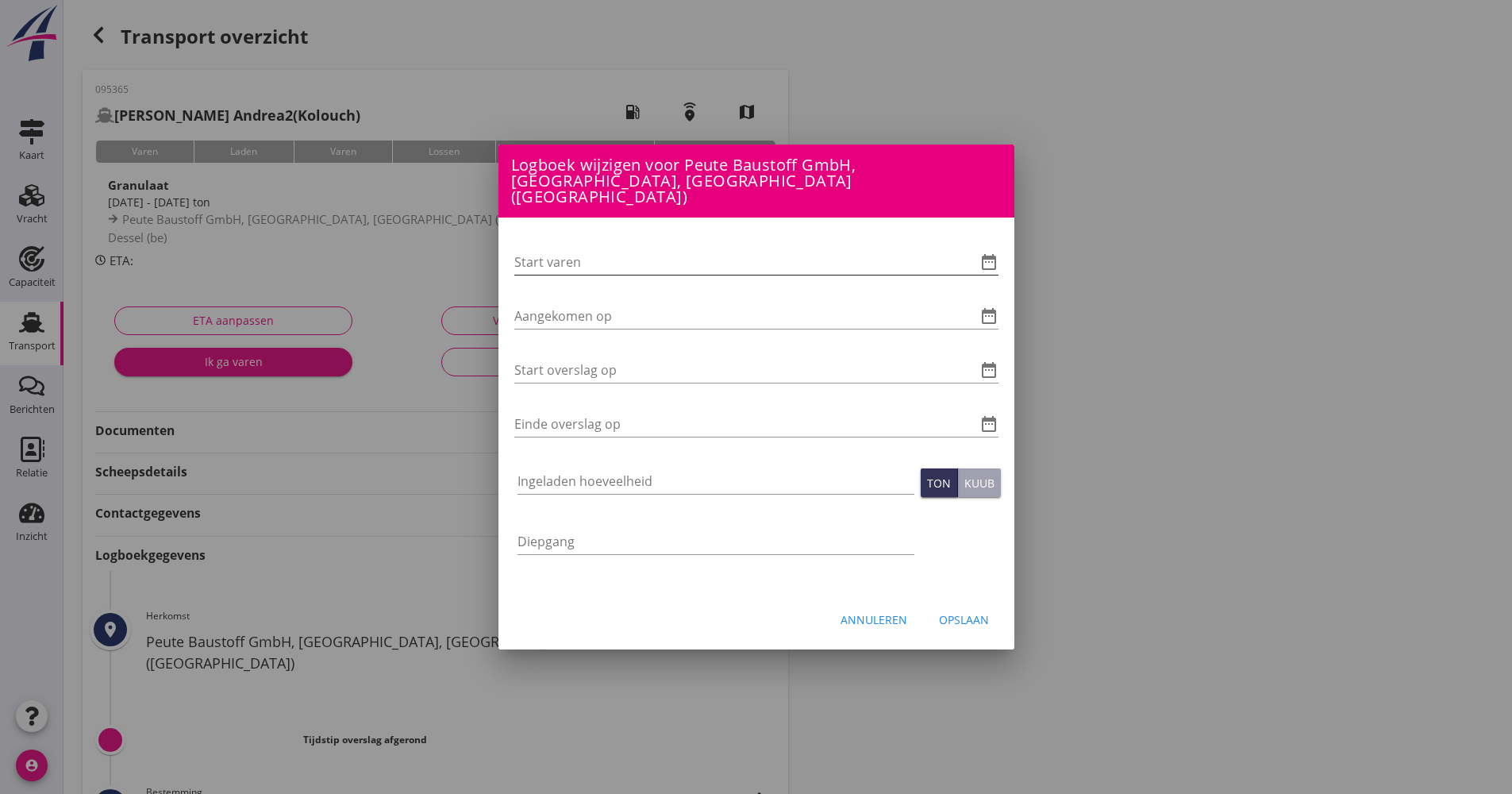
click at [984, 256] on icon "date_range" at bounding box center [989, 262] width 19 height 19
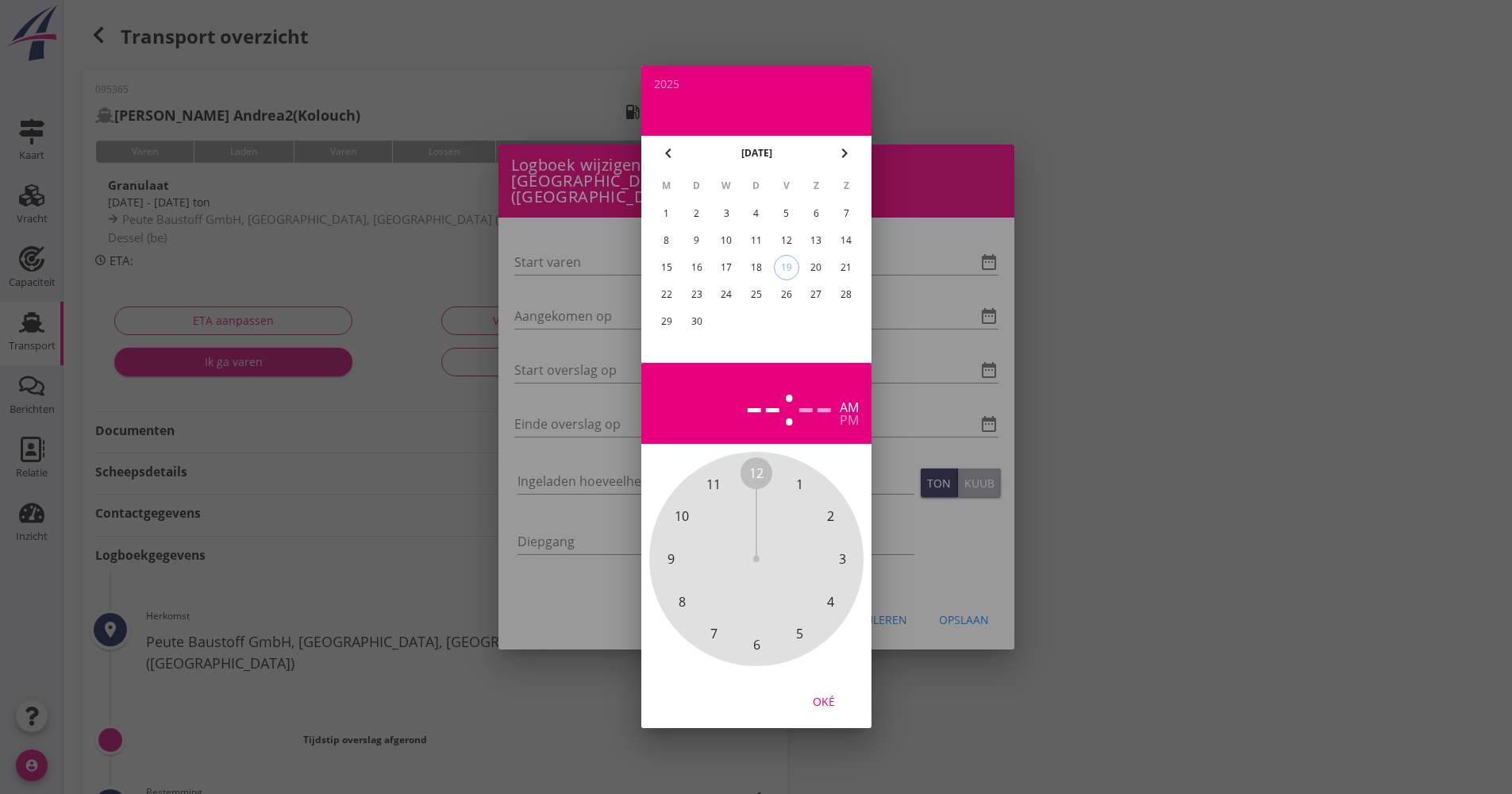
click at [785, 266] on div "19" at bounding box center [786, 267] width 24 height 24
drag, startPoint x: 755, startPoint y: 468, endPoint x: 766, endPoint y: 640, distance: 172.4
click at [766, 644] on div "12 1 2 3 4 5 6 7 8 9 10 11" at bounding box center [756, 559] width 171 height 171
click at [760, 471] on span "00" at bounding box center [756, 473] width 15 height 19
click at [755, 467] on span "00" at bounding box center [756, 473] width 15 height 19
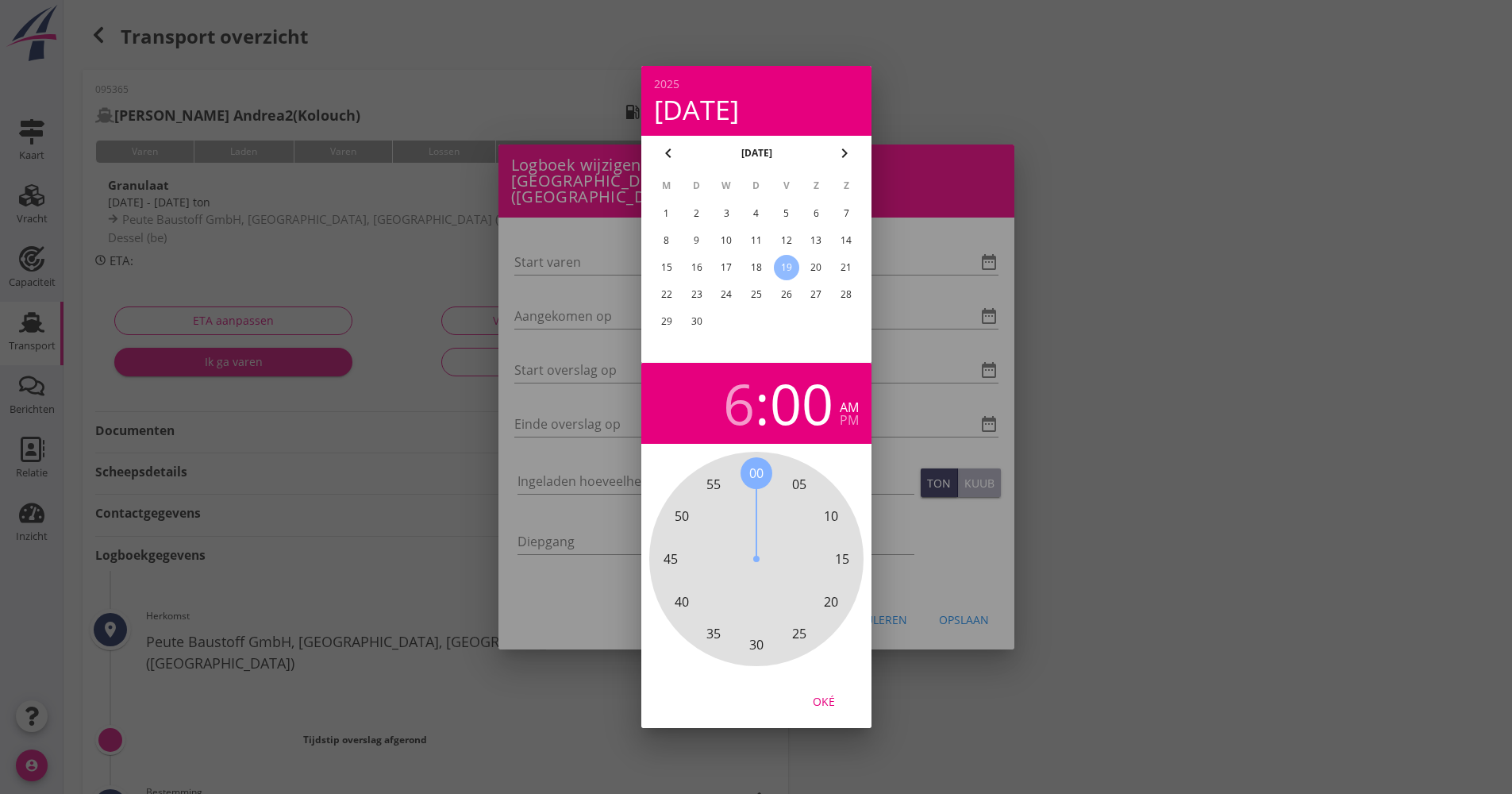
click at [811, 703] on div "Oké" at bounding box center [823, 702] width 45 height 16
type input "[DATE] 06:00"
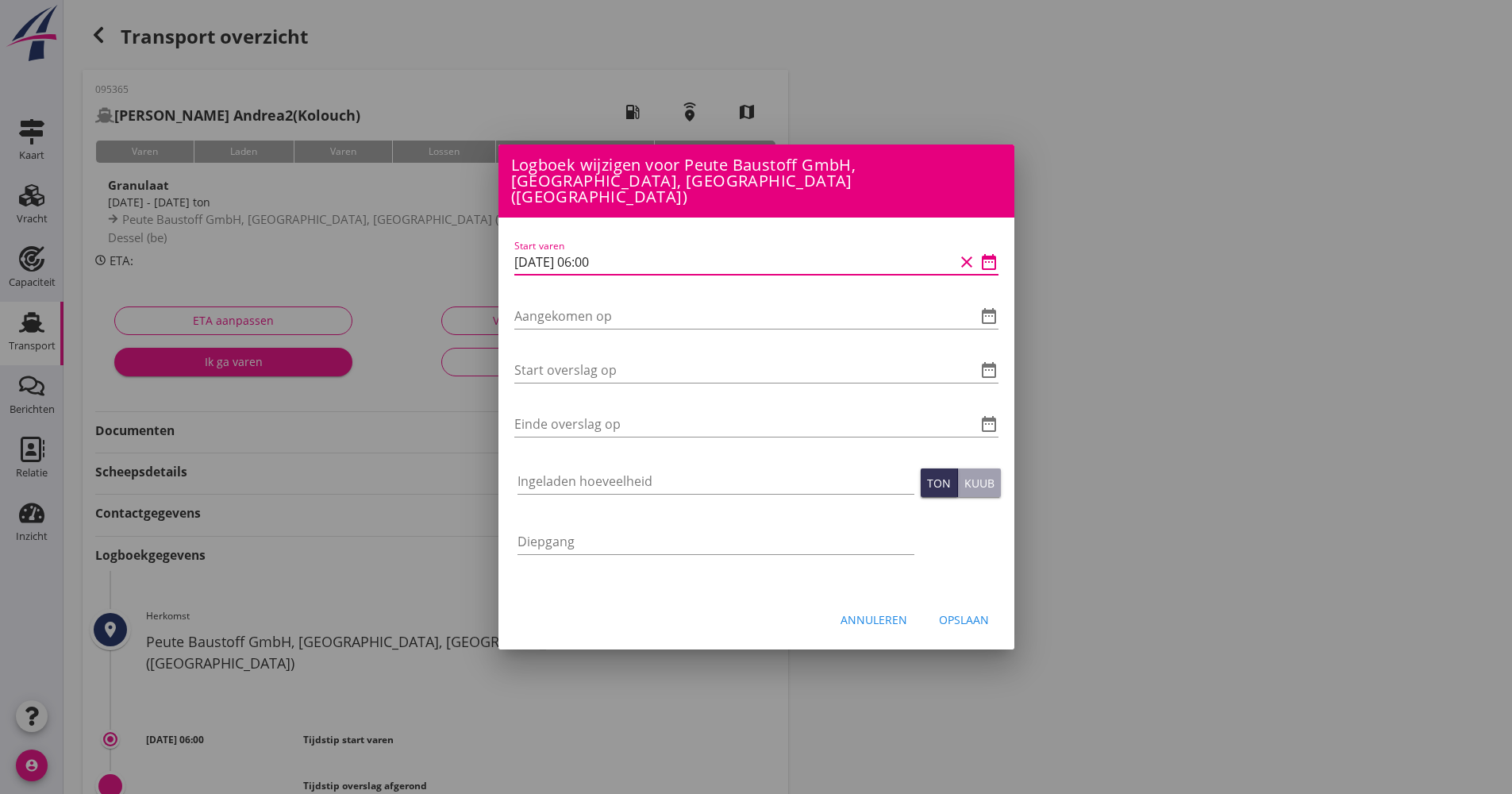
drag, startPoint x: 562, startPoint y: 253, endPoint x: 420, endPoint y: 255, distance: 142.0
click at [420, 255] on div "Logboek wijzigen voor Pannenkoekenboot, Dessel (be) Start varen date_range Aang…" at bounding box center [756, 540] width 1512 height 1081
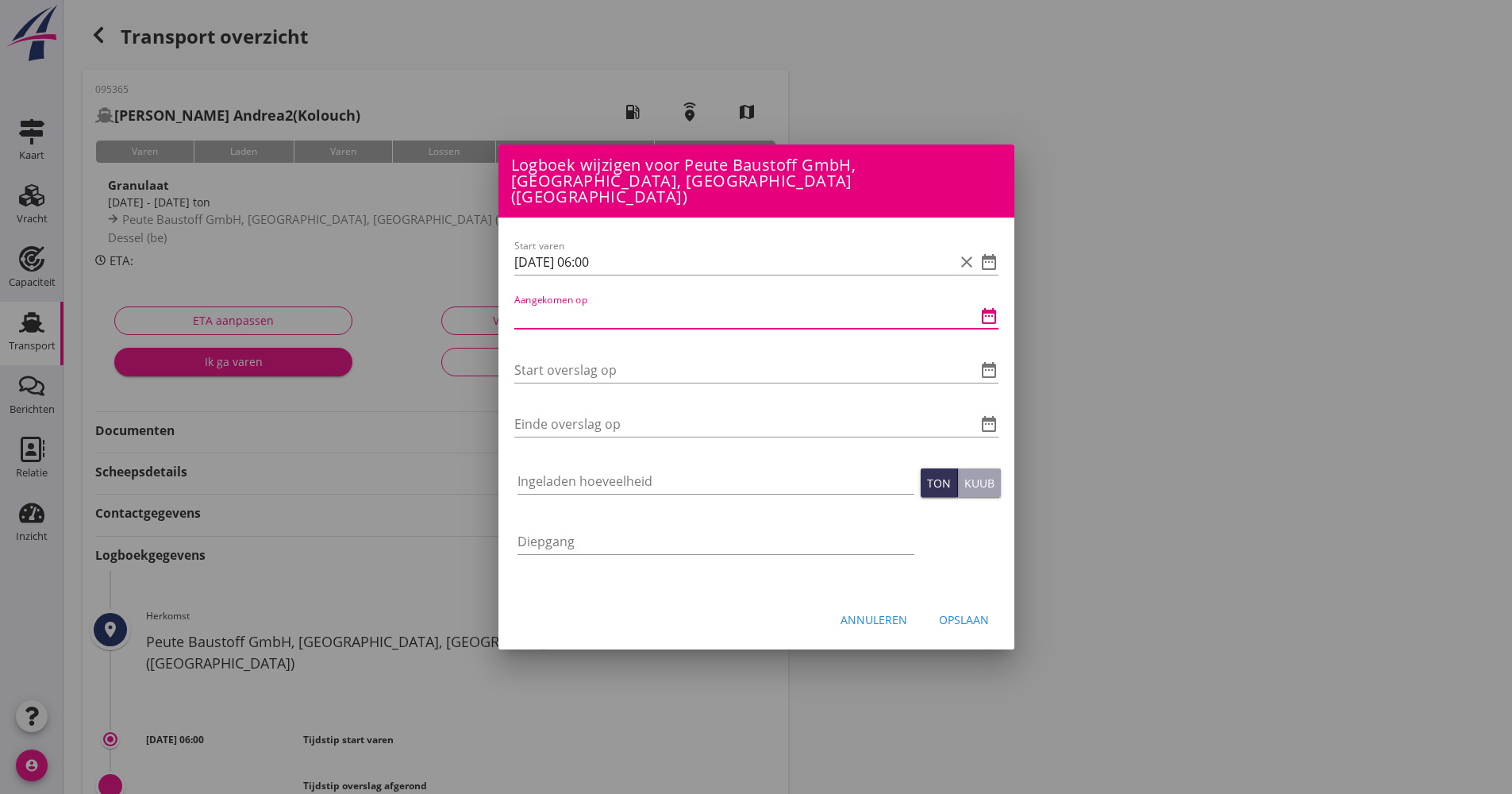
paste input "[DATE] 06:00"
type input "[DATE] 06:00"
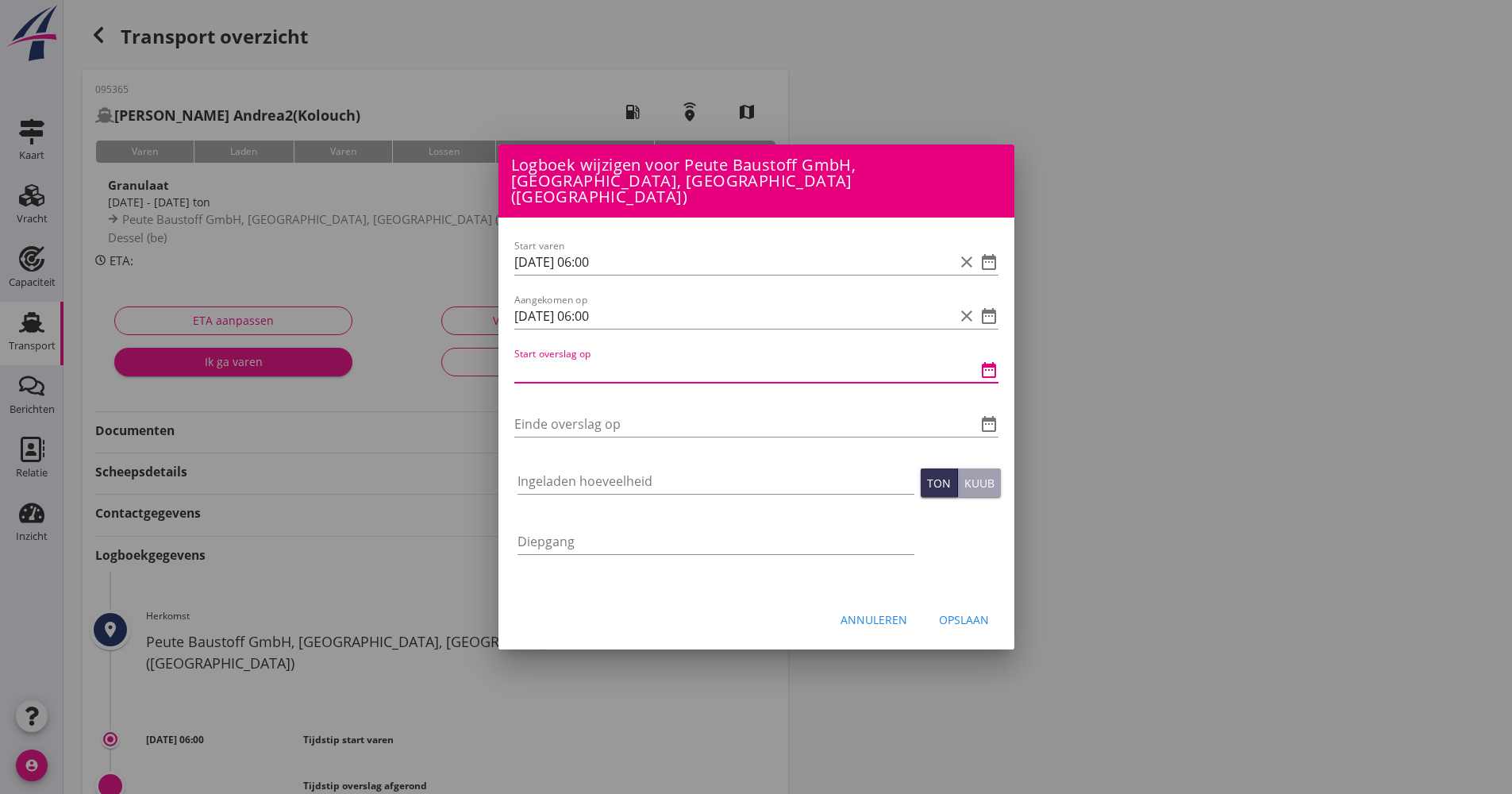
paste input "[DATE] 06:00"
type input "[DATE] 06:00"
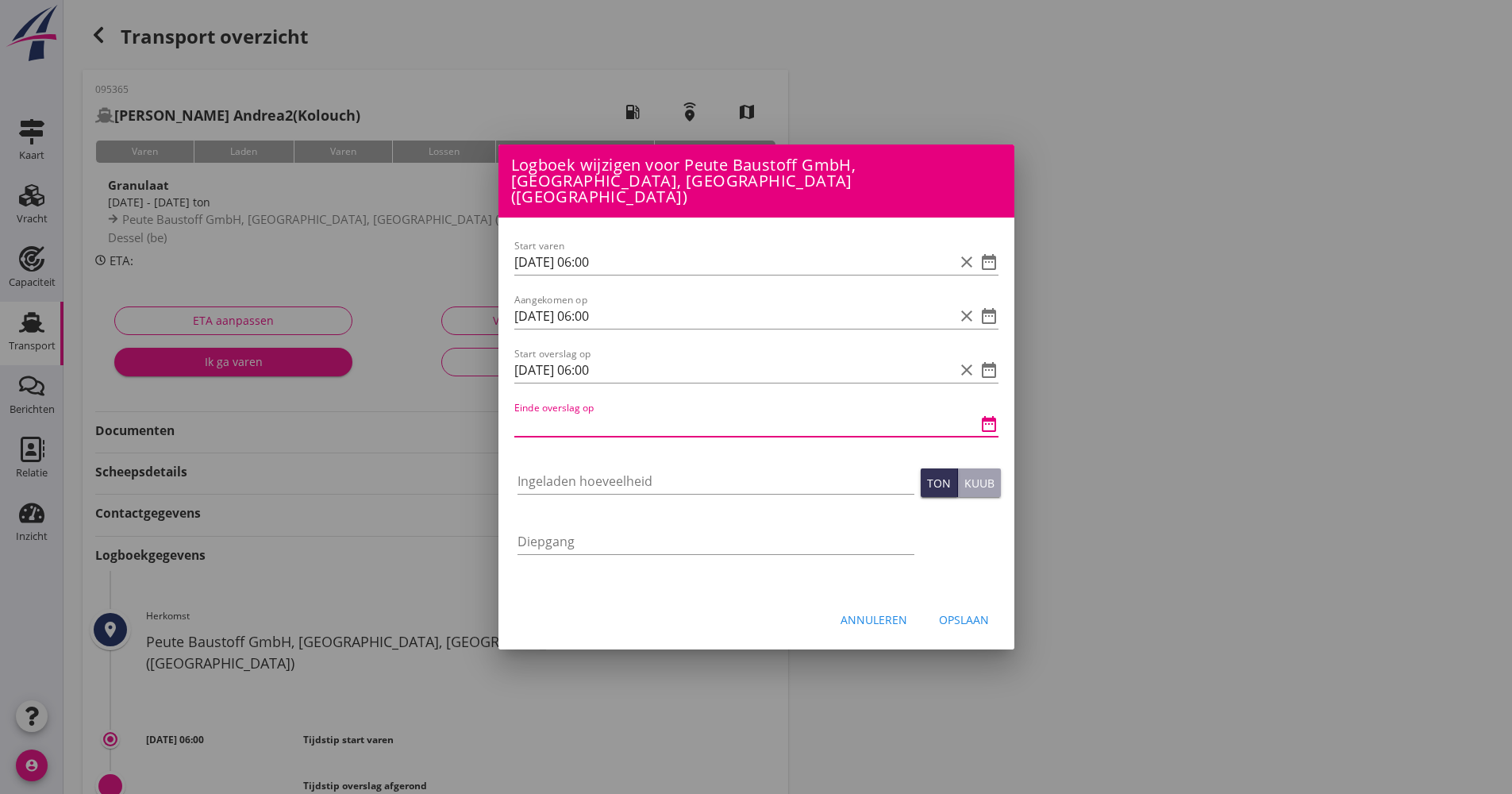
drag, startPoint x: 562, startPoint y: 405, endPoint x: 557, endPoint y: 419, distance: 14.9
click at [557, 420] on input "Einde overslag op" at bounding box center [734, 424] width 440 height 26
paste input "[DATE] 06:00"
type input "[DATE] 06:00"
click at [616, 500] on div at bounding box center [715, 505] width 397 height 9
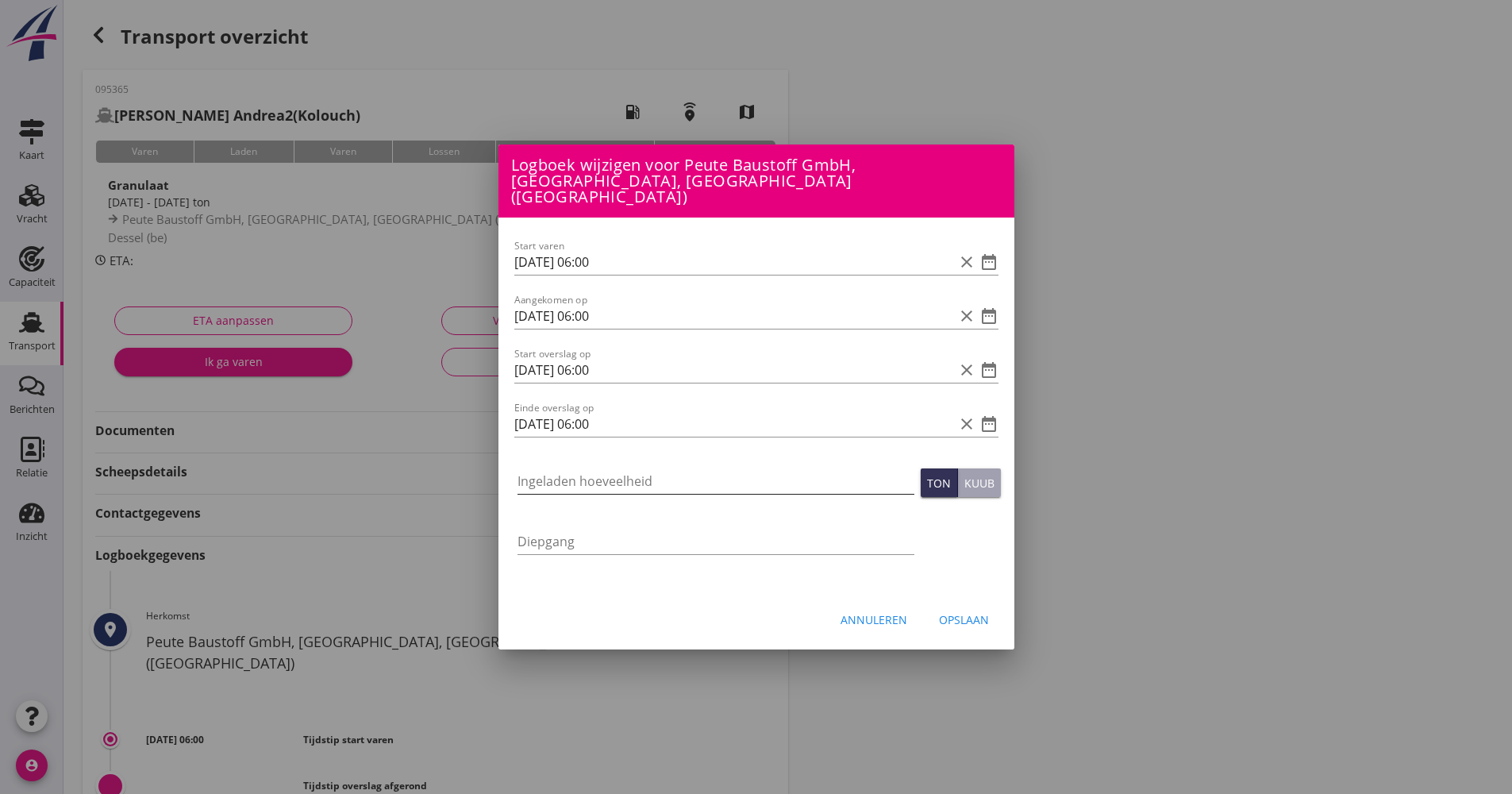
click at [615, 481] on input "Ingeladen hoeveelheid" at bounding box center [715, 481] width 397 height 26
type input "1967.090"
drag, startPoint x: 596, startPoint y: 416, endPoint x: 585, endPoint y: 417, distance: 11.0
click at [584, 415] on input "[DATE] 06:00" at bounding box center [734, 424] width 440 height 26
type input "[DATE] 13:00"
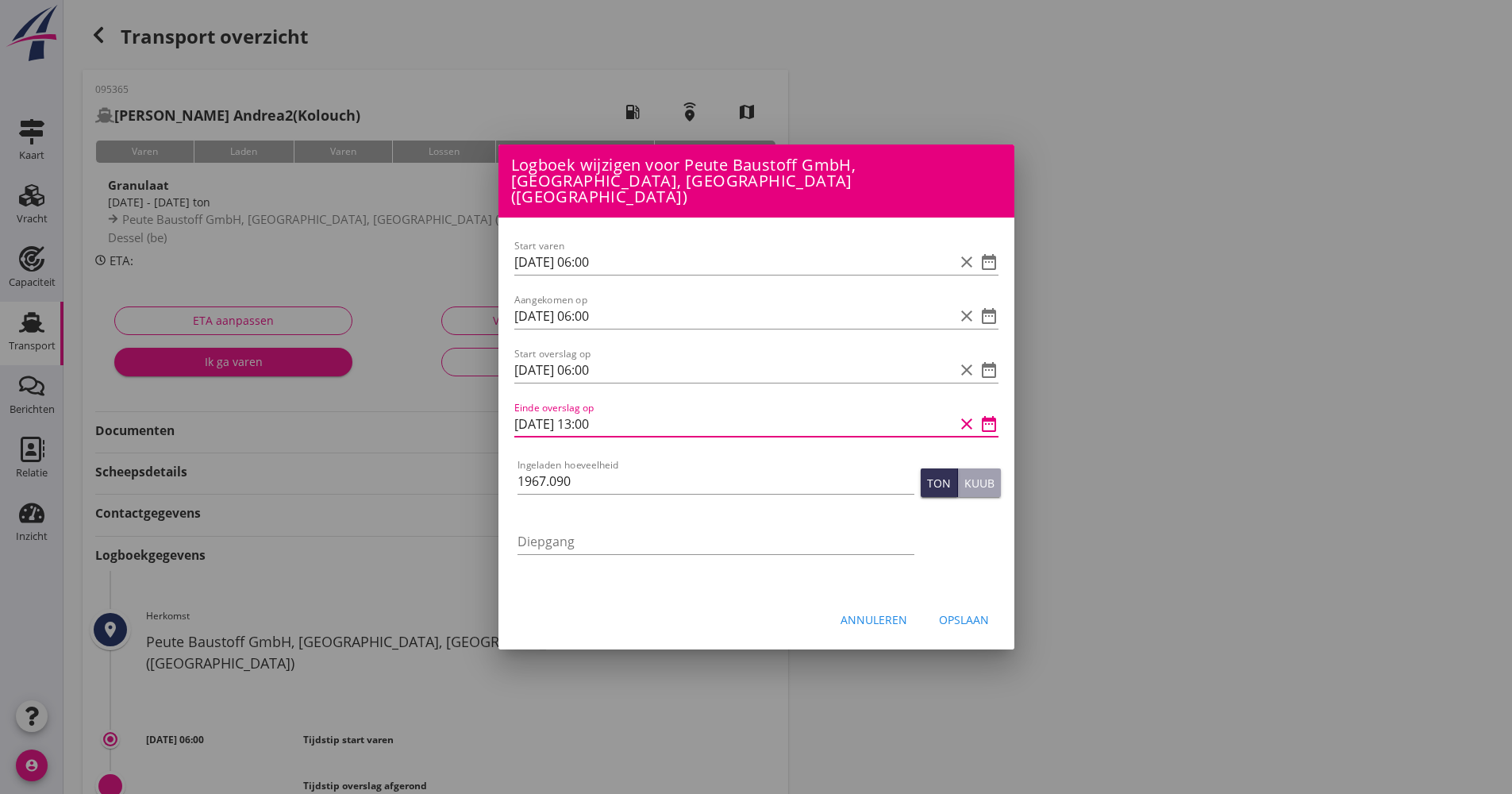
click at [937, 604] on button "Opslaan" at bounding box center [963, 618] width 75 height 28
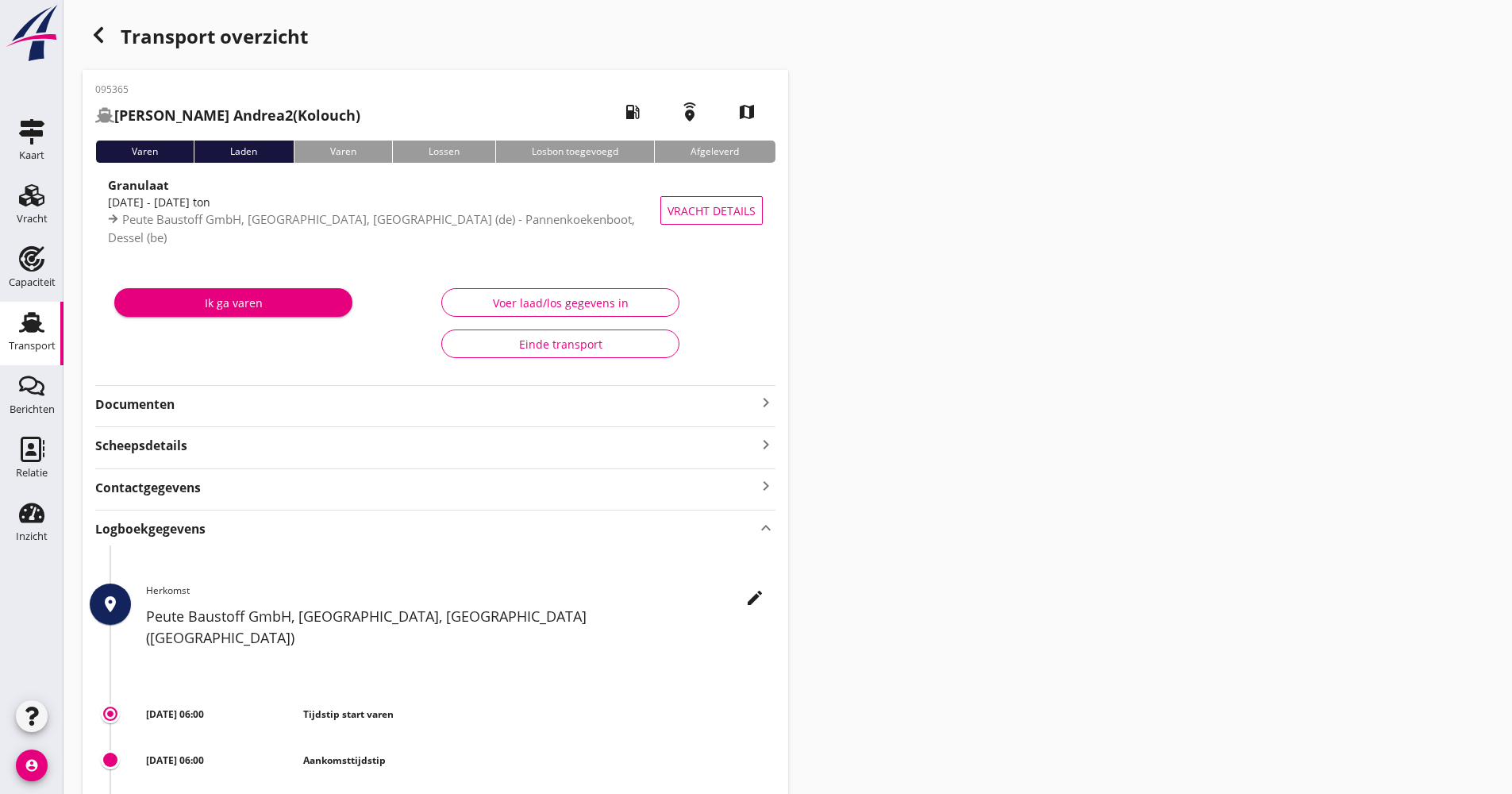
type input "1967.09"
click at [95, 42] on icon "button" at bounding box center [98, 35] width 19 height 19
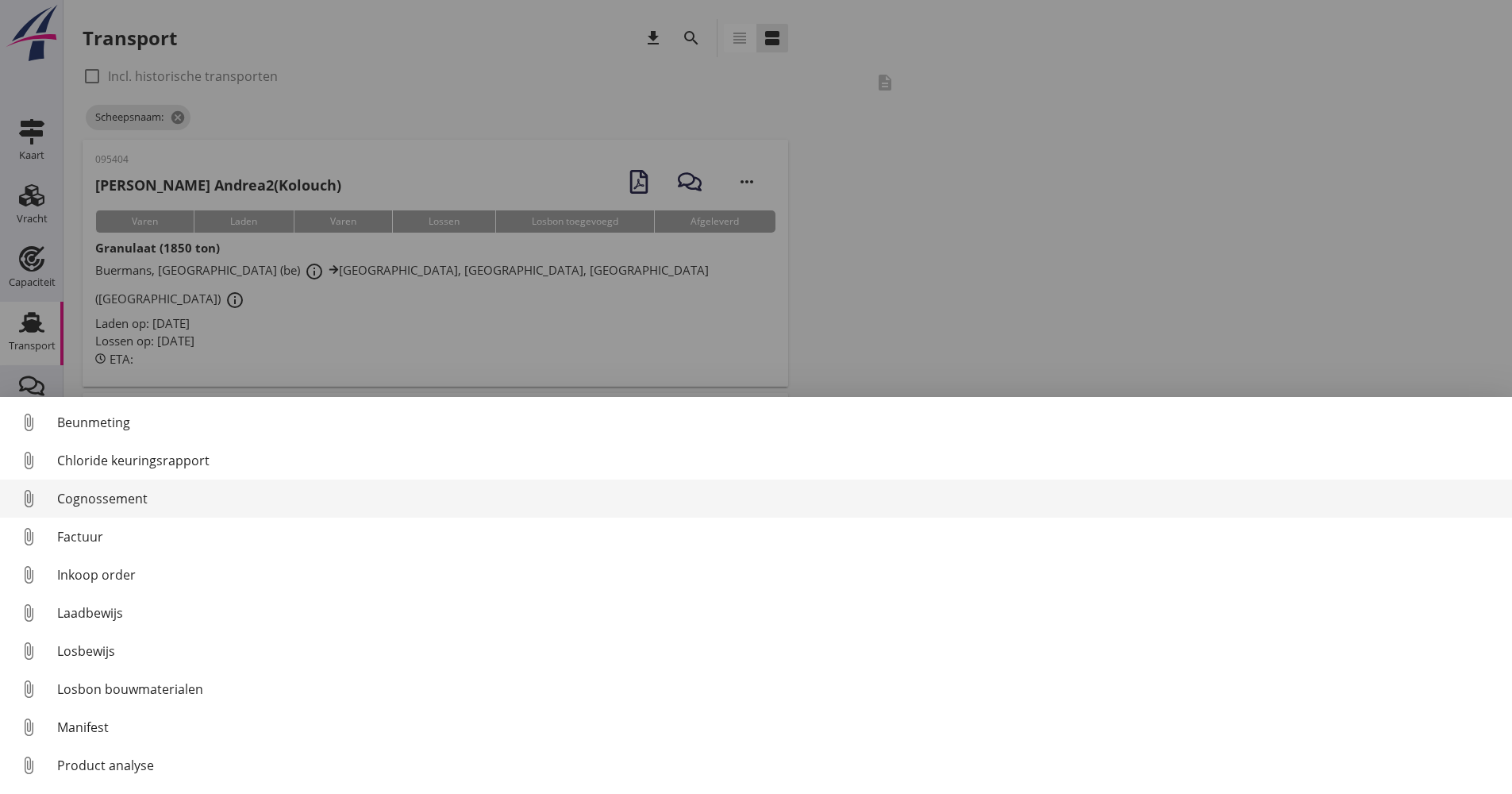
click at [126, 506] on div "Cognossement" at bounding box center [778, 498] width 1442 height 19
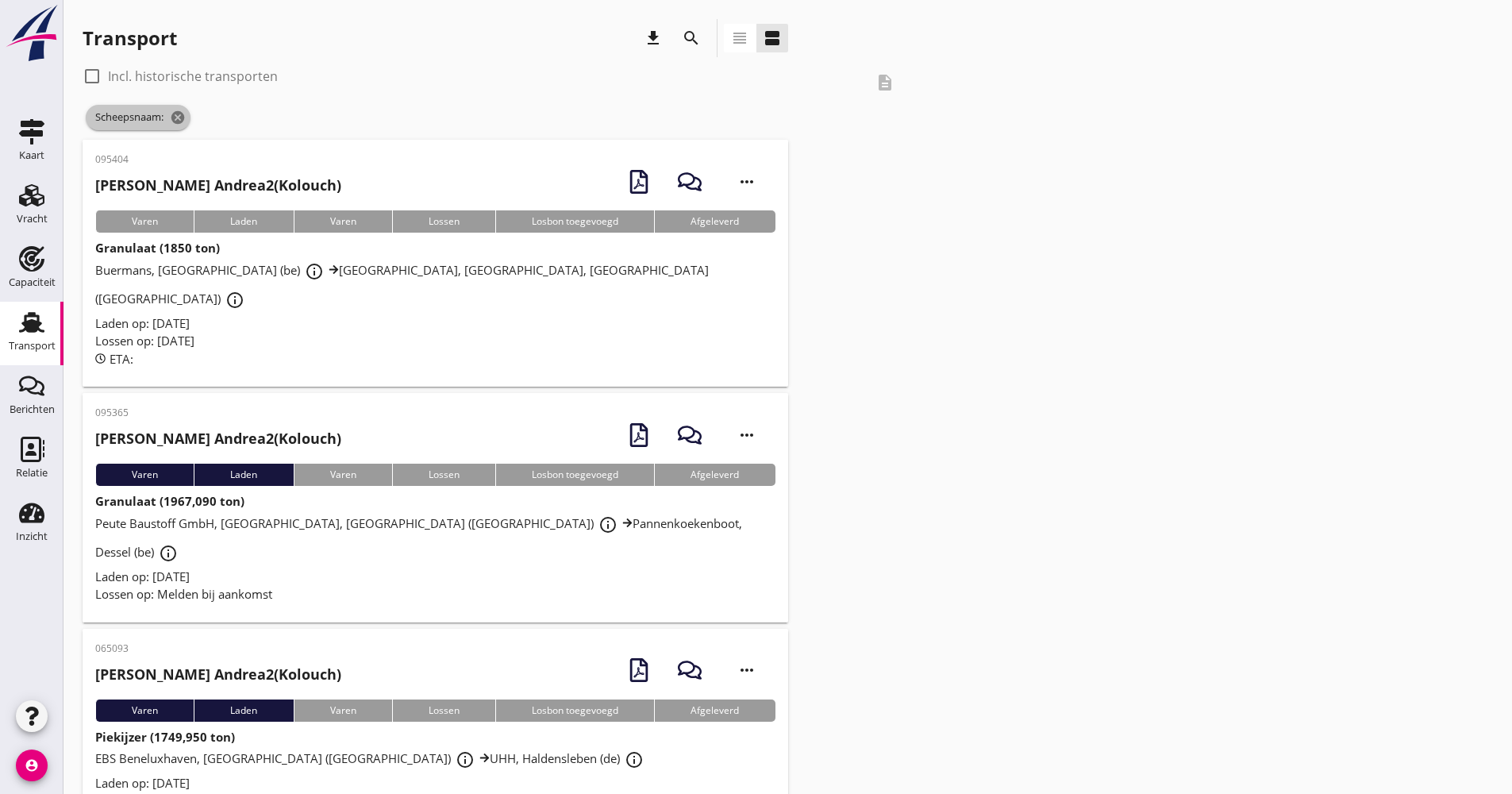
click at [188, 119] on span "Scheepsnaam: cancel" at bounding box center [138, 117] width 104 height 26
drag, startPoint x: 186, startPoint y: 119, endPoint x: 178, endPoint y: 117, distance: 8.2
click at [178, 117] on icon "cancel" at bounding box center [177, 117] width 16 height 16
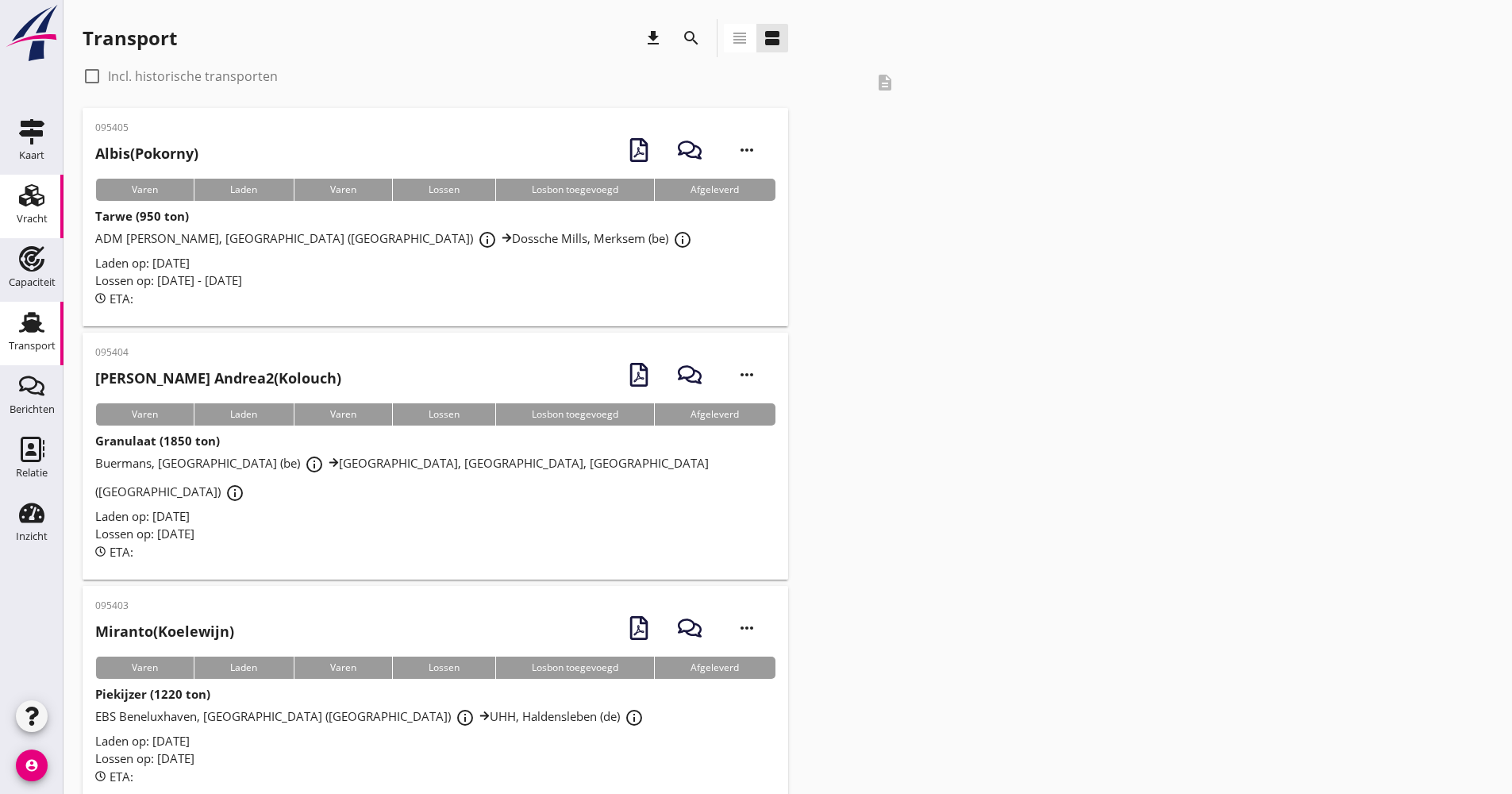
click at [38, 228] on div "Vracht" at bounding box center [32, 219] width 31 height 22
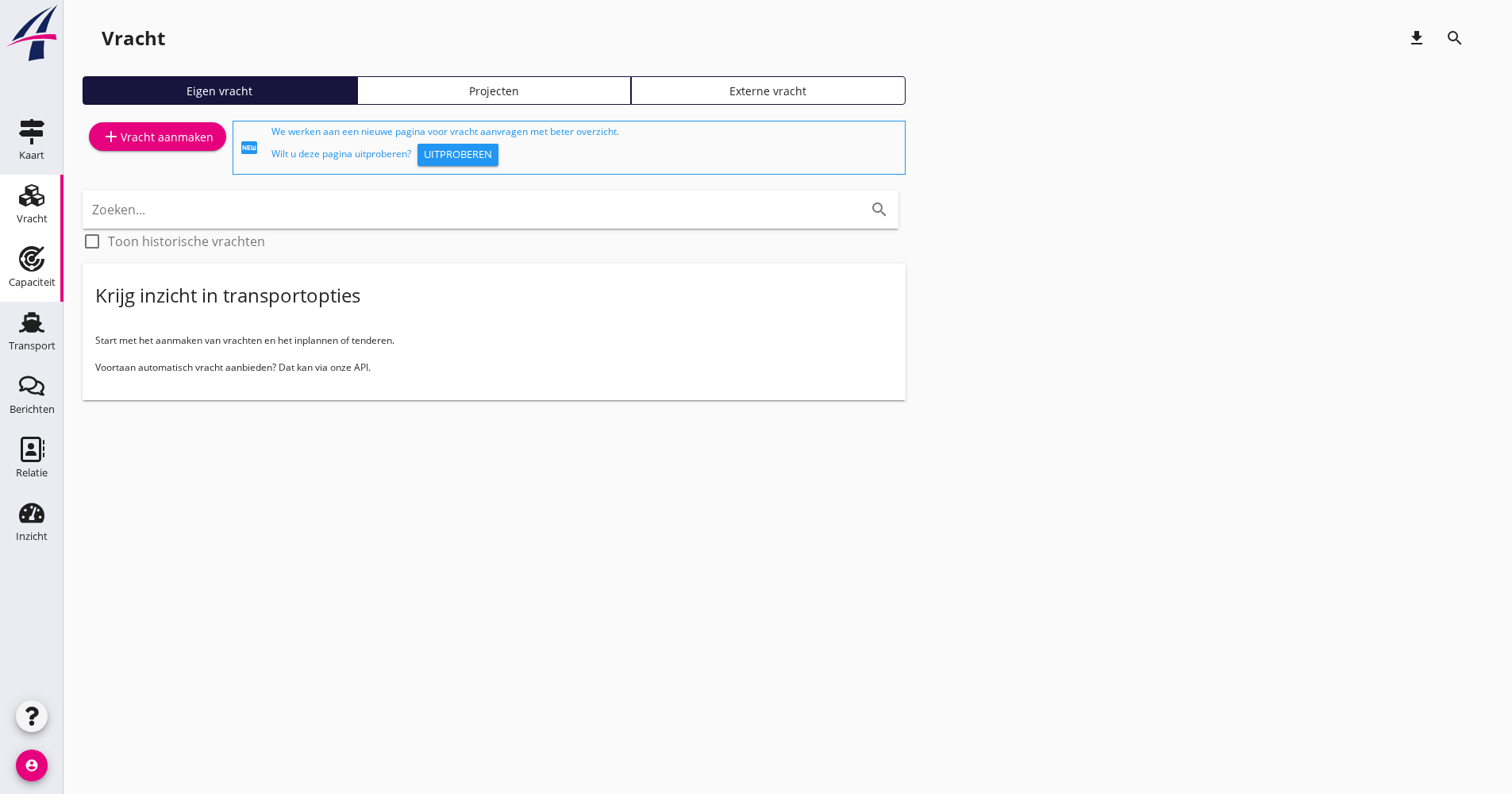
drag, startPoint x: 45, startPoint y: 294, endPoint x: 45, endPoint y: 303, distance: 9.0
click at [45, 295] on link "Capaciteit Capaciteit" at bounding box center [31, 269] width 63 height 63
click at [44, 319] on icon "Transport" at bounding box center [32, 322] width 26 height 26
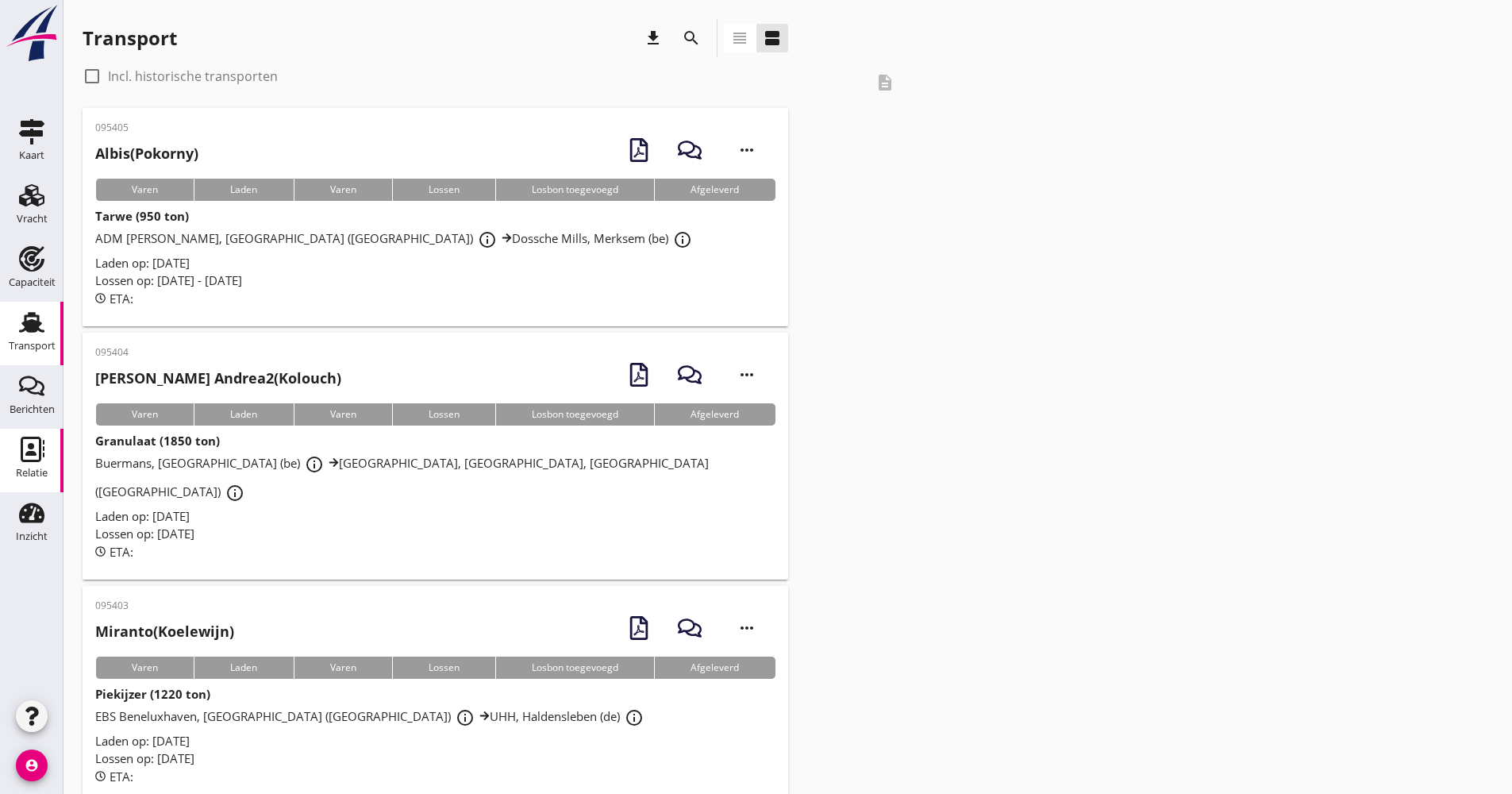
click at [30, 452] on use at bounding box center [33, 450] width 24 height 26
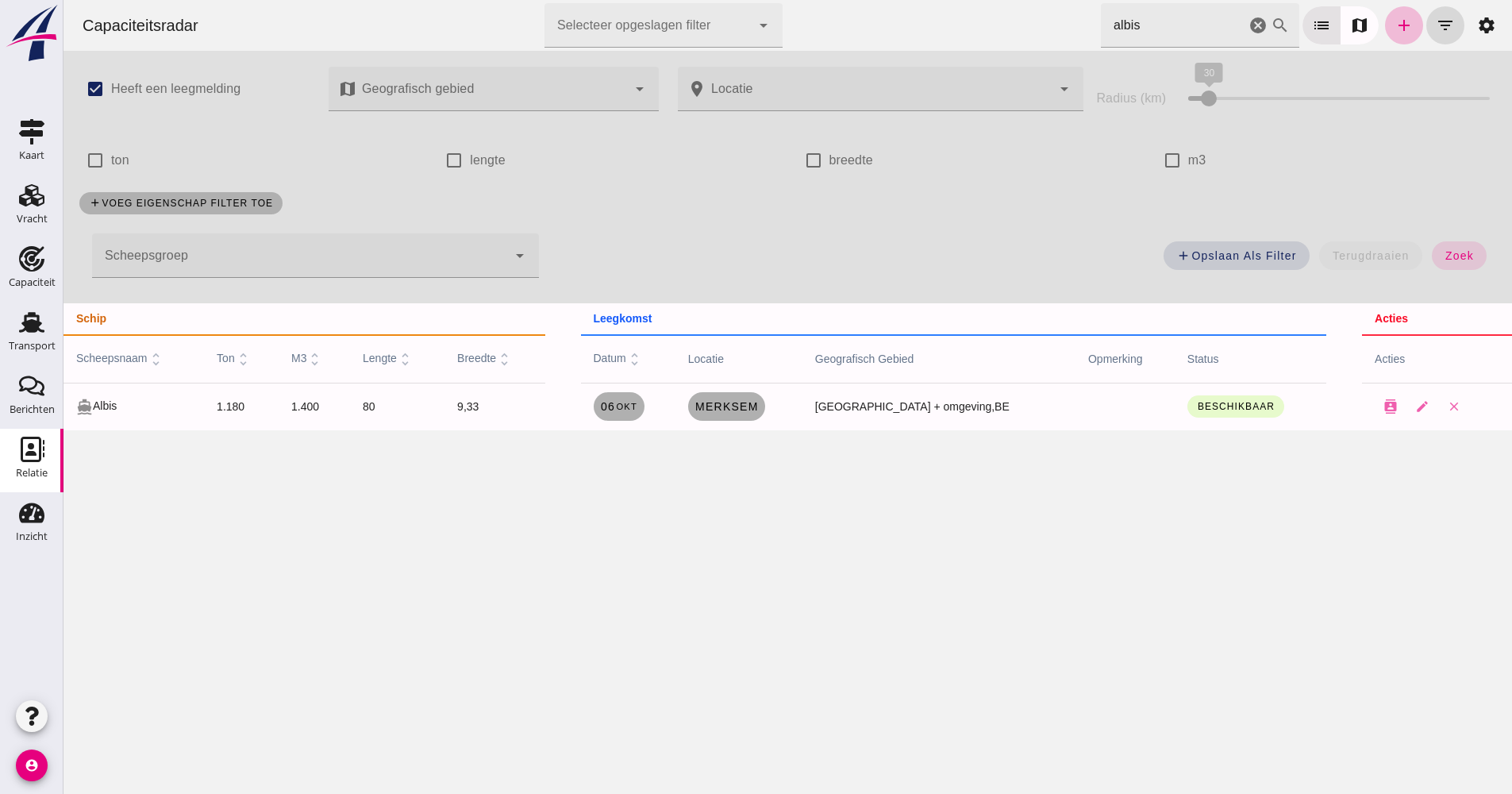
click at [1148, 31] on div "Capaciteitsradar Selecteer opgeslagen filter Selecteer opgeslagen filter cancel…" at bounding box center [788, 25] width 1436 height 50
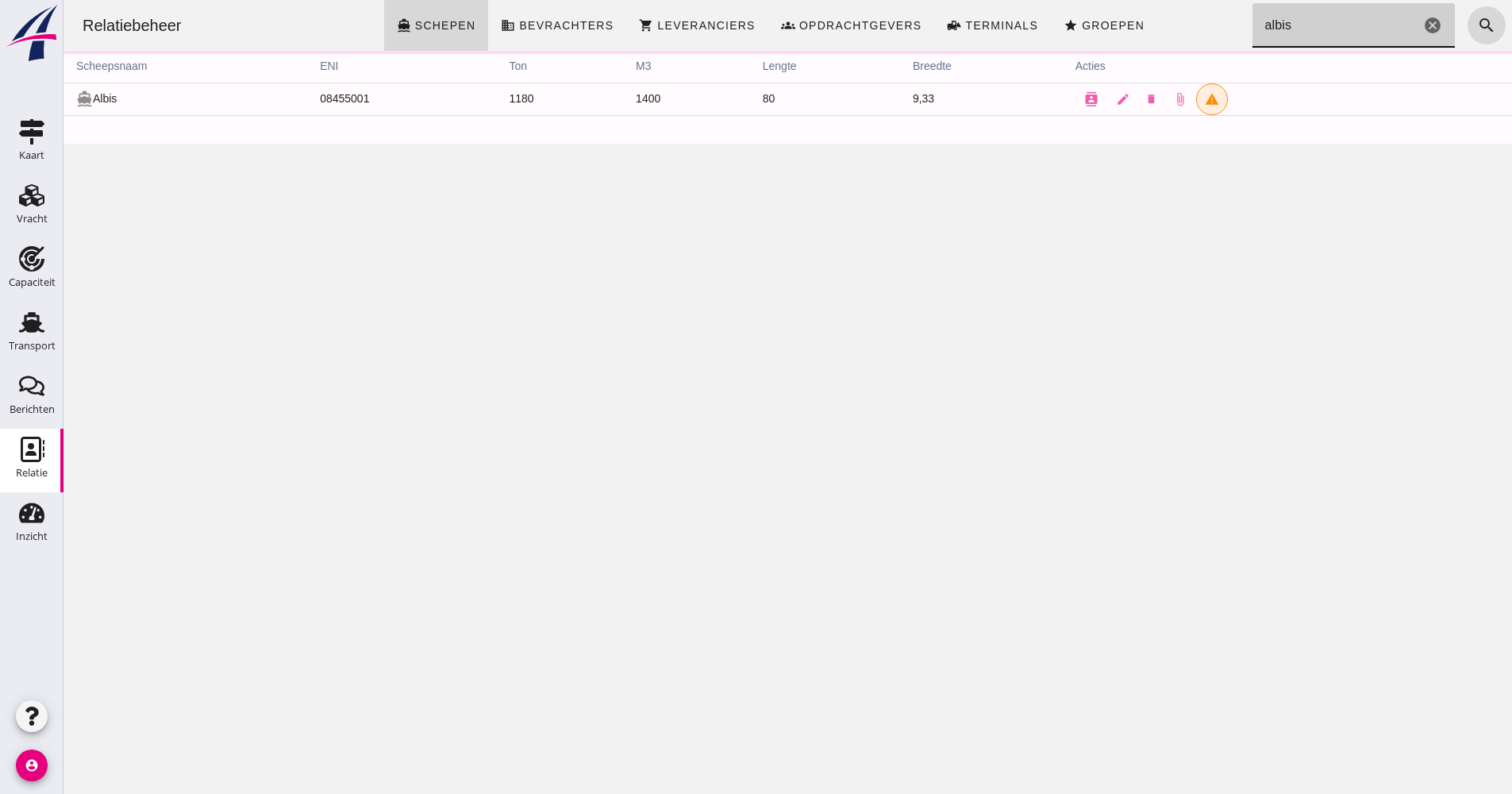
drag, startPoint x: 1289, startPoint y: 29, endPoint x: 1235, endPoint y: 35, distance: 54.3
click at [1253, 35] on input "albis" at bounding box center [1337, 25] width 169 height 45
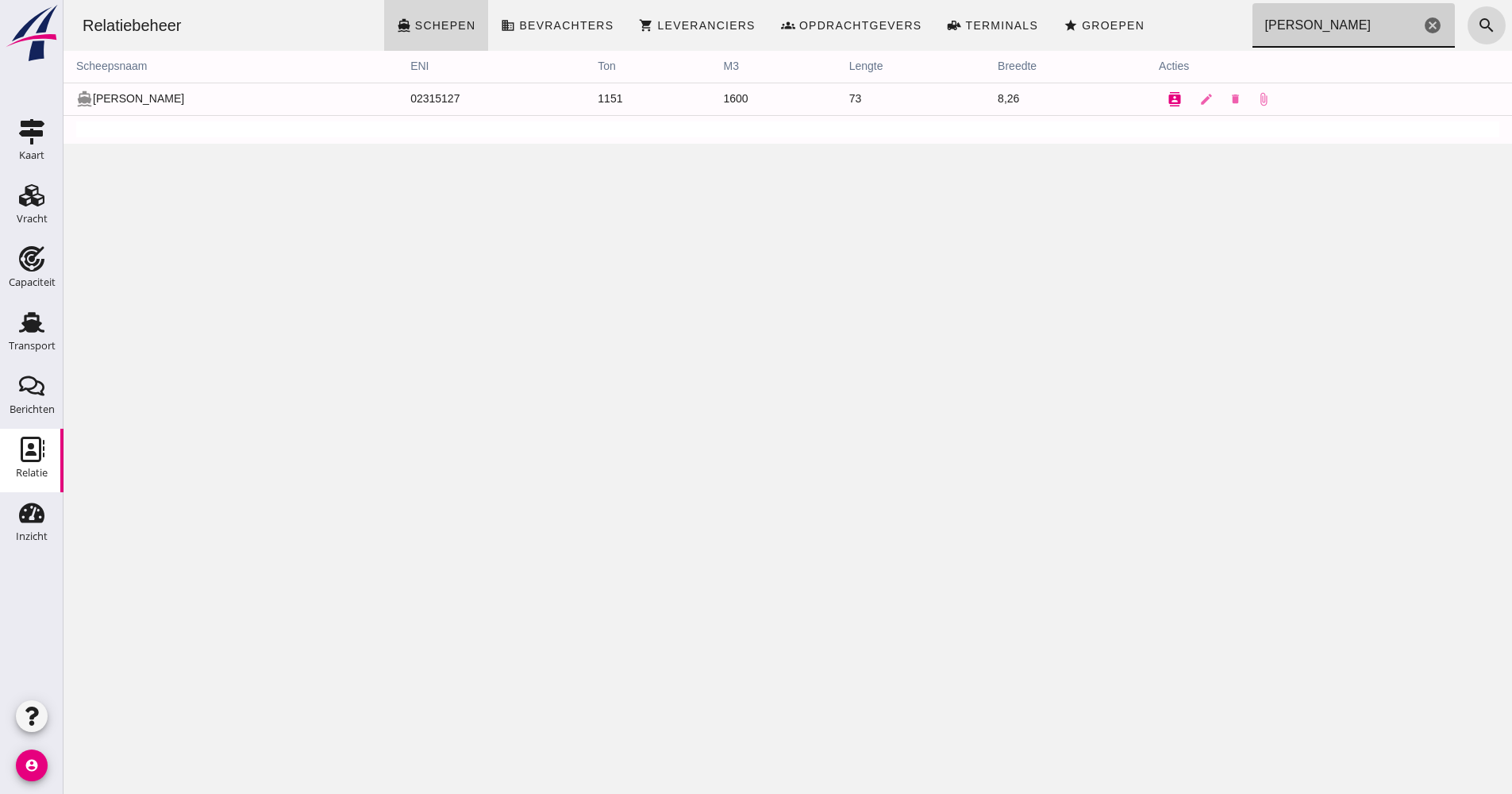
type input "[PERSON_NAME]"
click at [1158, 96] on button "contacts" at bounding box center [1174, 99] width 32 height 32
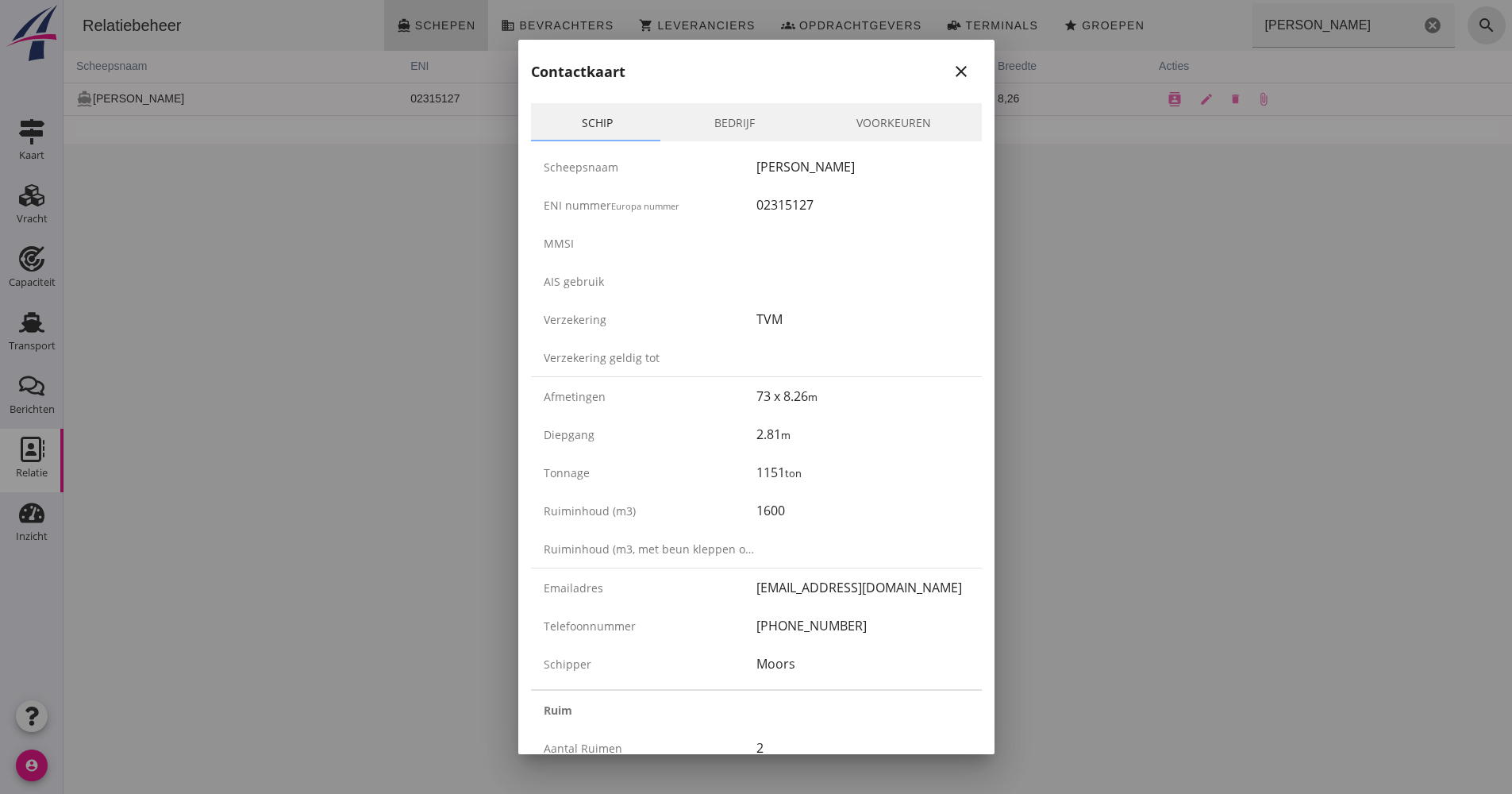
drag, startPoint x: 848, startPoint y: 623, endPoint x: 724, endPoint y: 635, distance: 124.6
click at [724, 635] on div "Telefoonnummer [PHONE_NUMBER]" at bounding box center [756, 625] width 451 height 38
drag, startPoint x: 724, startPoint y: 635, endPoint x: 785, endPoint y: 636, distance: 61.0
copy div "[PHONE_NUMBER]"
click at [1200, 339] on div at bounding box center [756, 397] width 1512 height 794
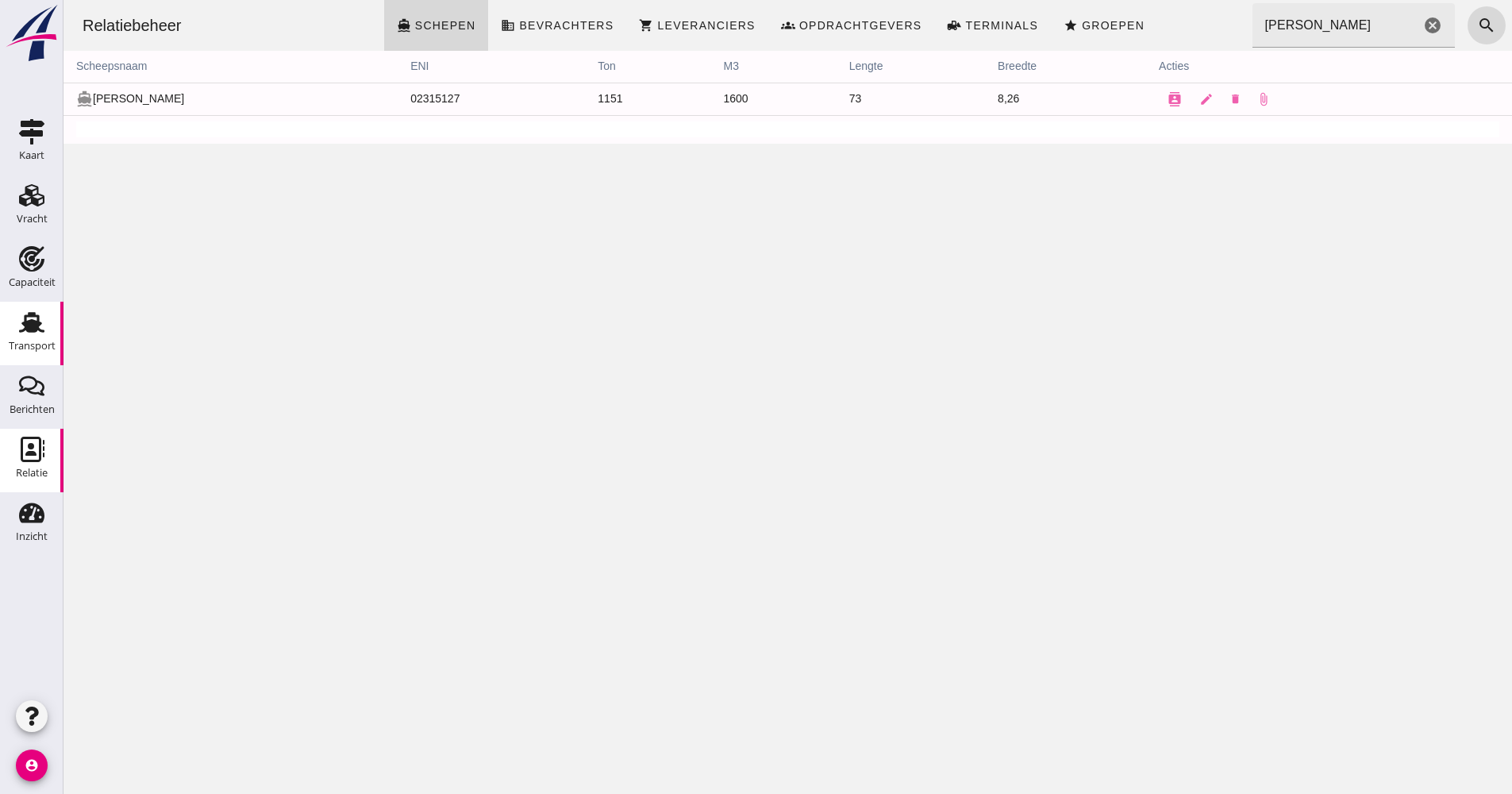
click at [50, 336] on div "Transport" at bounding box center [32, 346] width 47 height 22
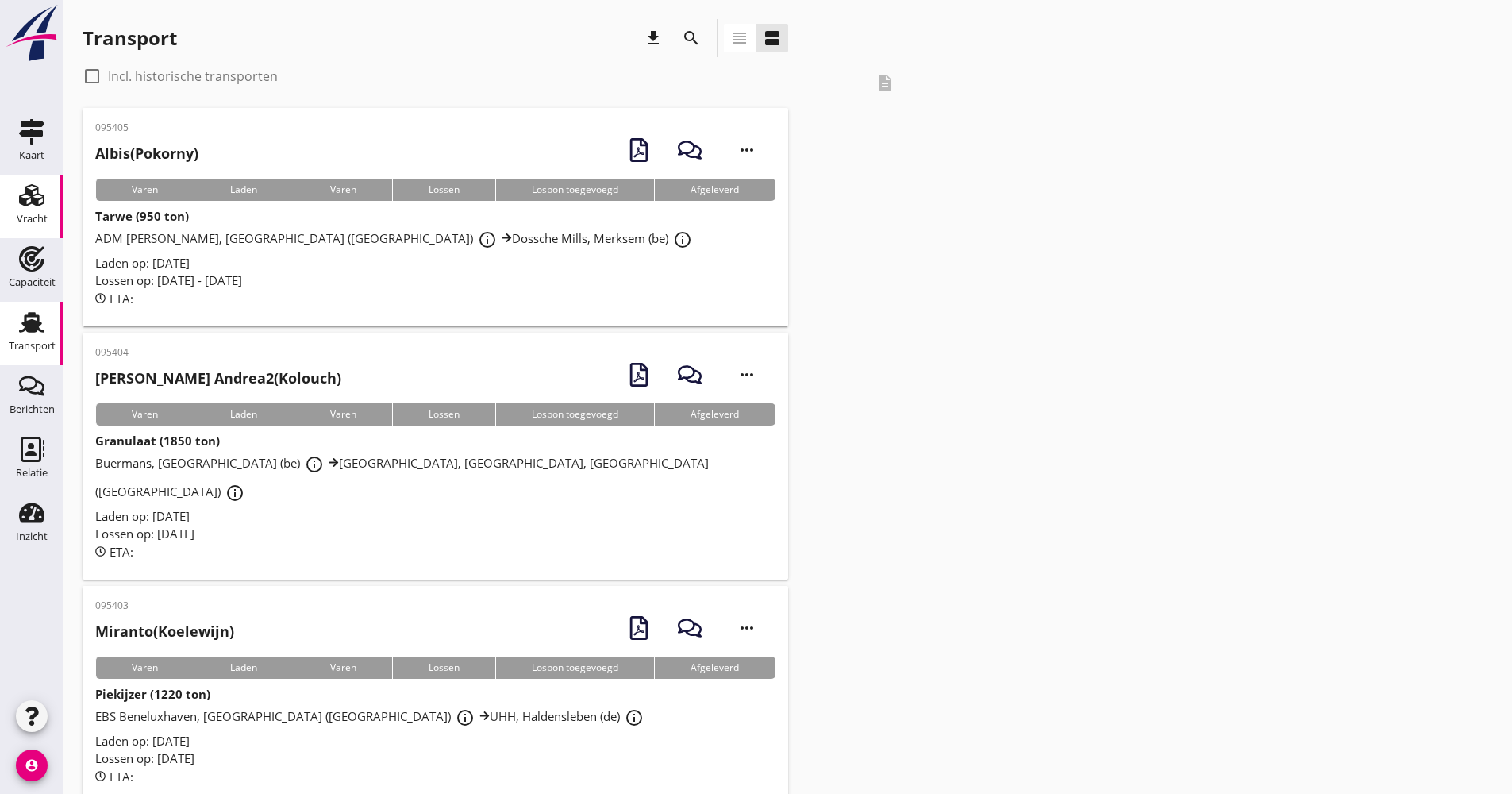
click at [38, 206] on icon "Vracht" at bounding box center [32, 195] width 26 height 26
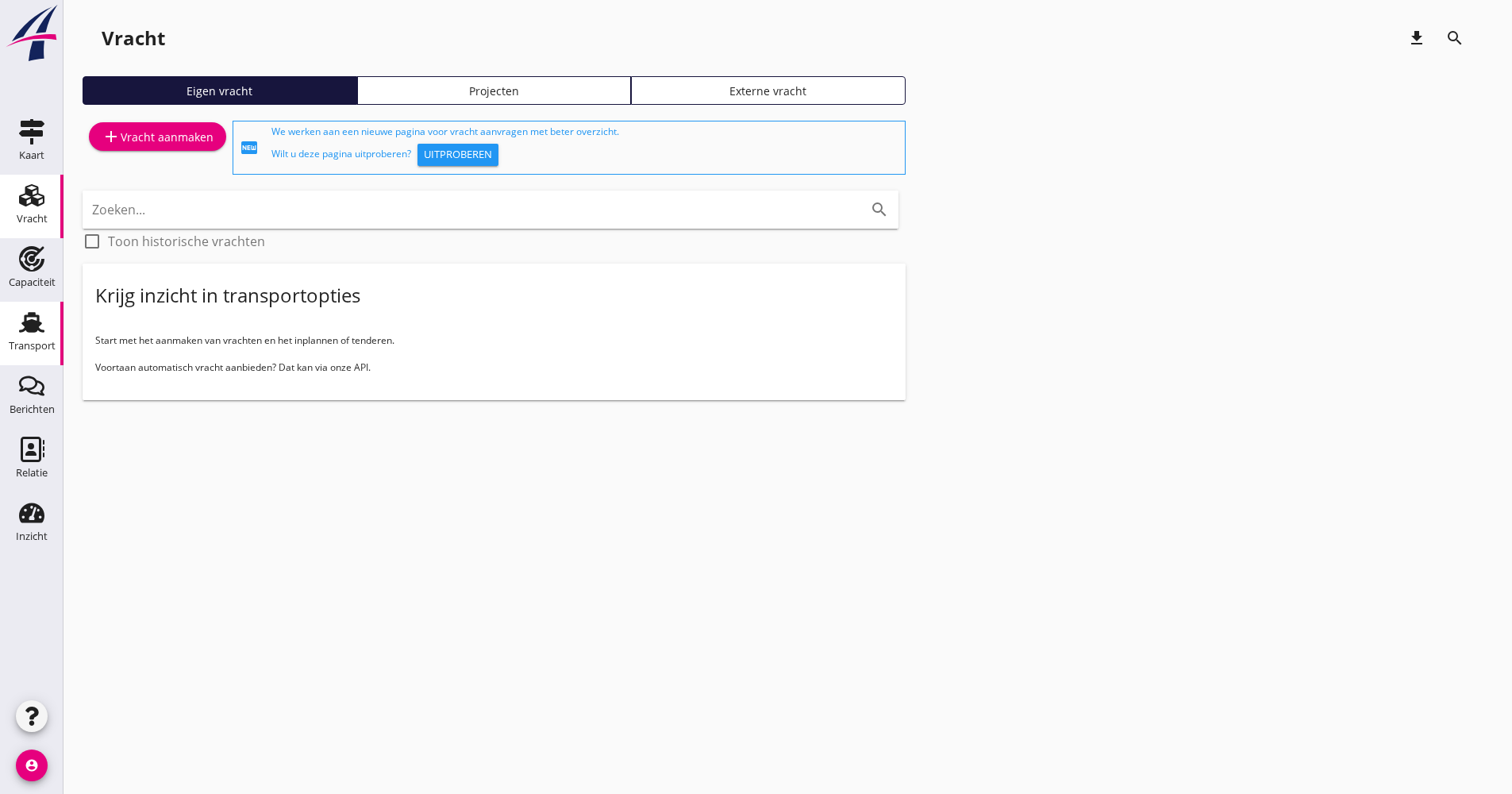
click at [38, 322] on use at bounding box center [32, 322] width 26 height 21
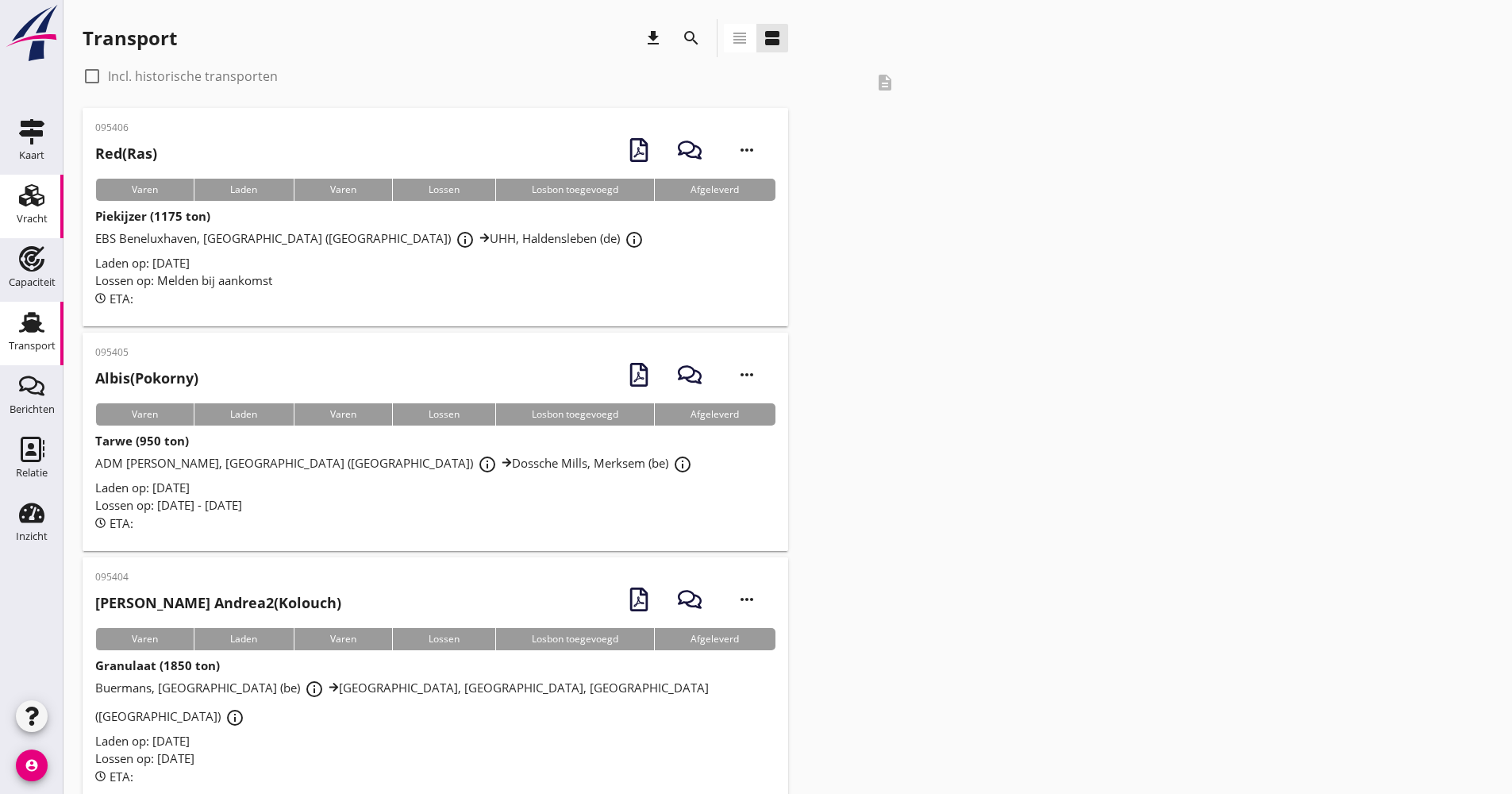
click at [35, 207] on icon "Vracht" at bounding box center [32, 195] width 26 height 26
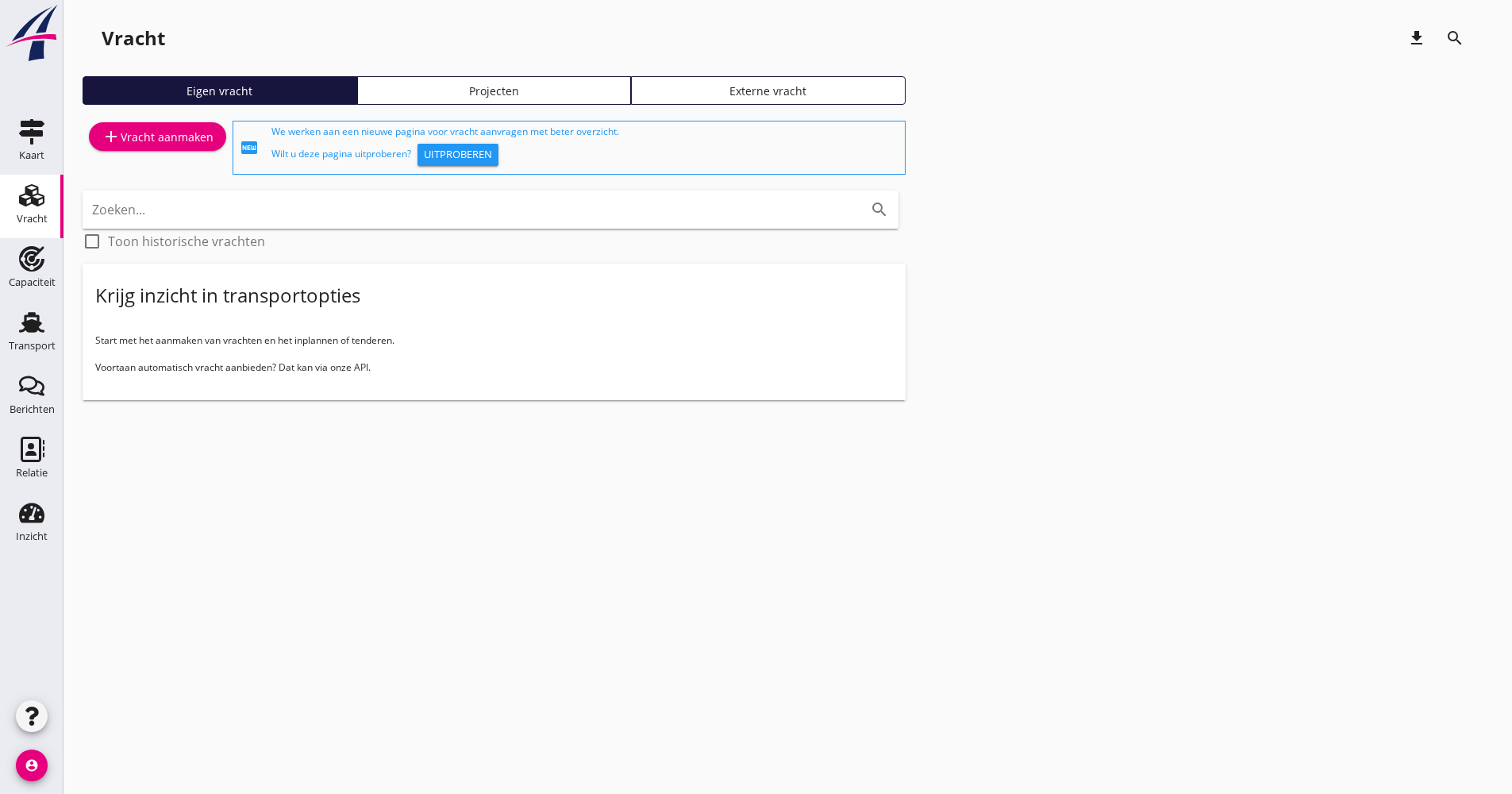
click at [170, 151] on div "add Vracht aanmaken" at bounding box center [158, 147] width 150 height 60
click at [175, 143] on div "add Vracht aanmaken" at bounding box center [158, 136] width 112 height 19
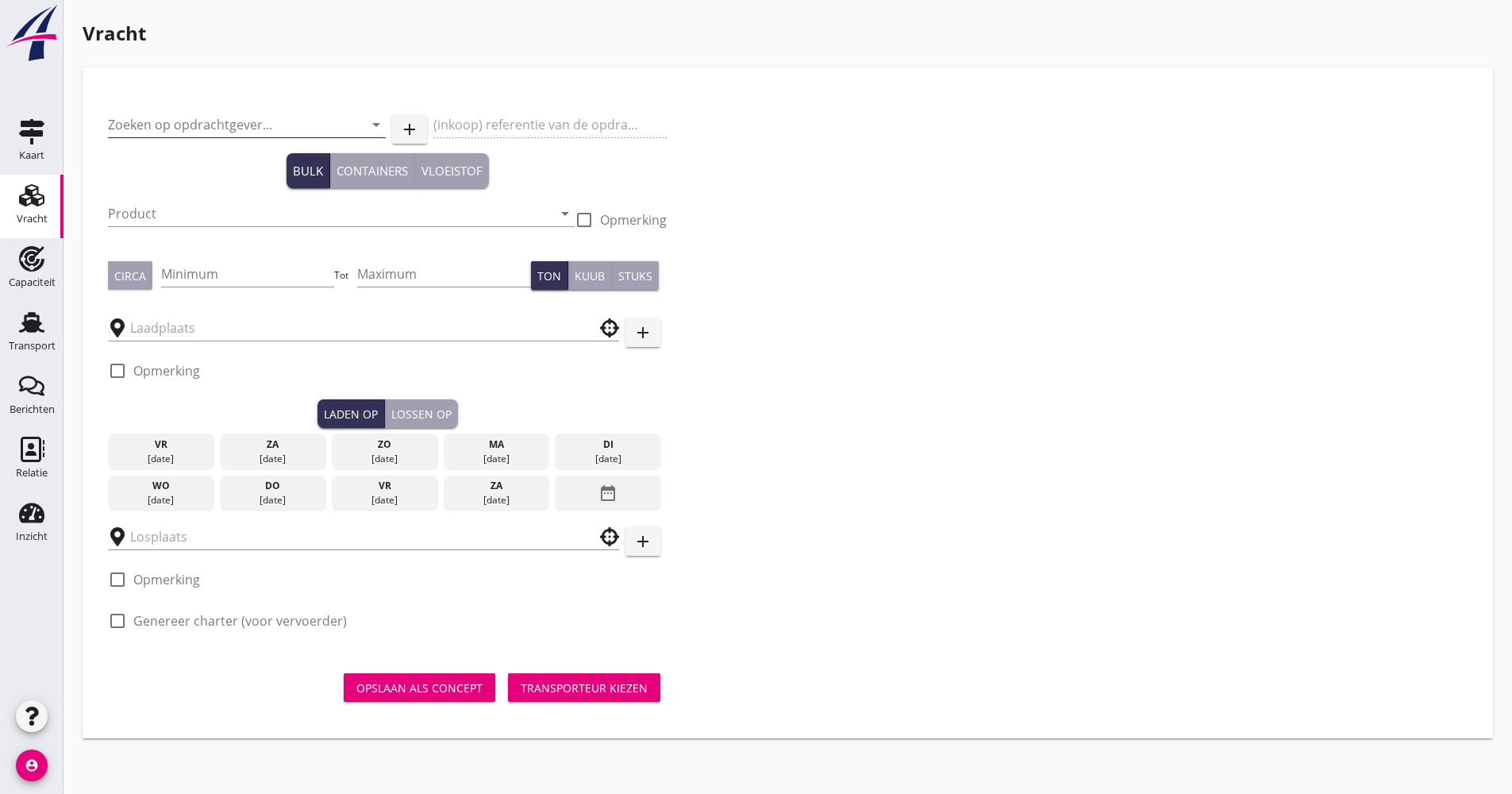
click at [284, 128] on input "Zoeken op opdrachtgever..." at bounding box center [224, 125] width 234 height 26
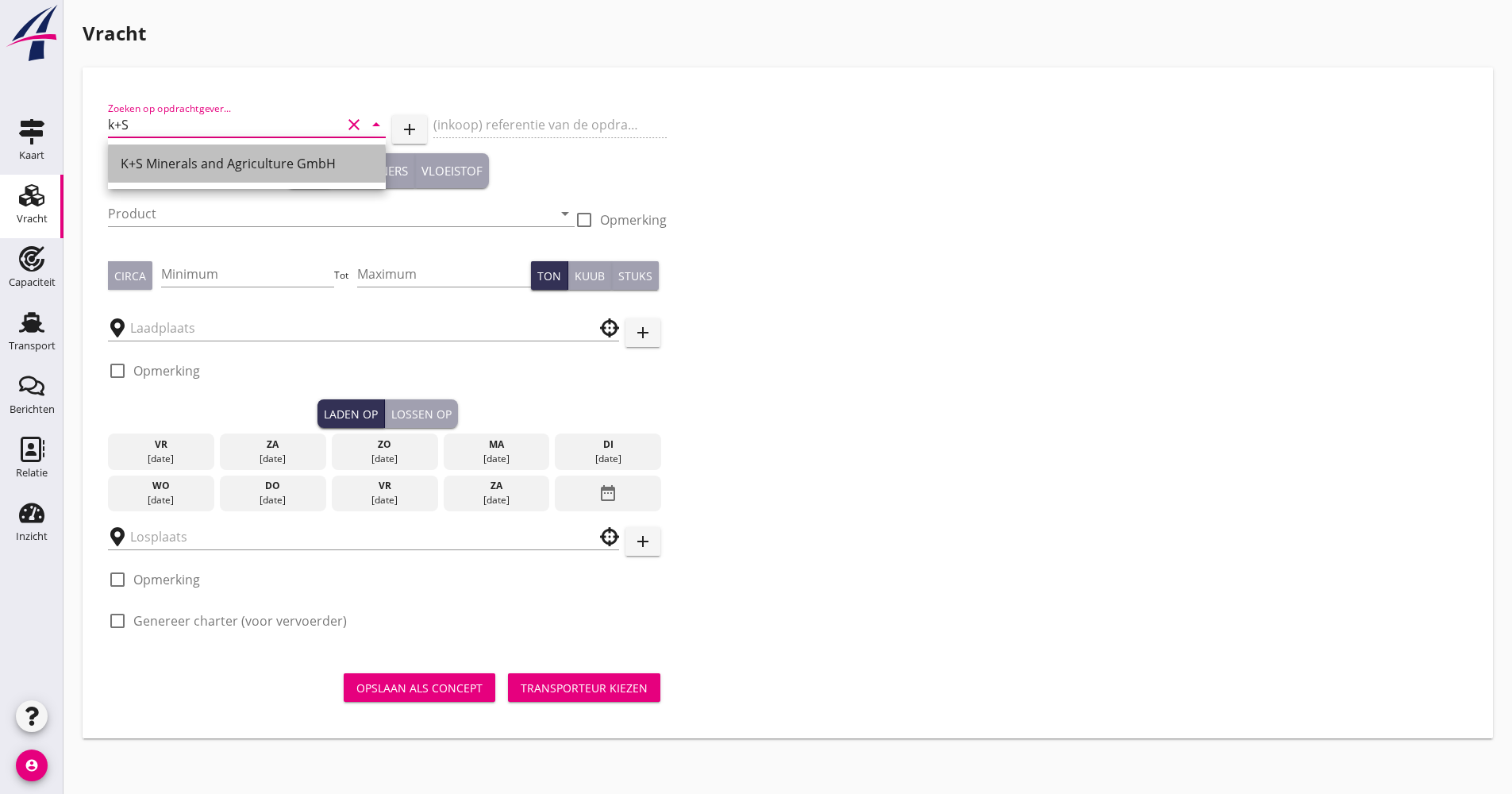
click at [262, 156] on div "K+S Minerals and Agriculture GmbH" at bounding box center [247, 163] width 253 height 19
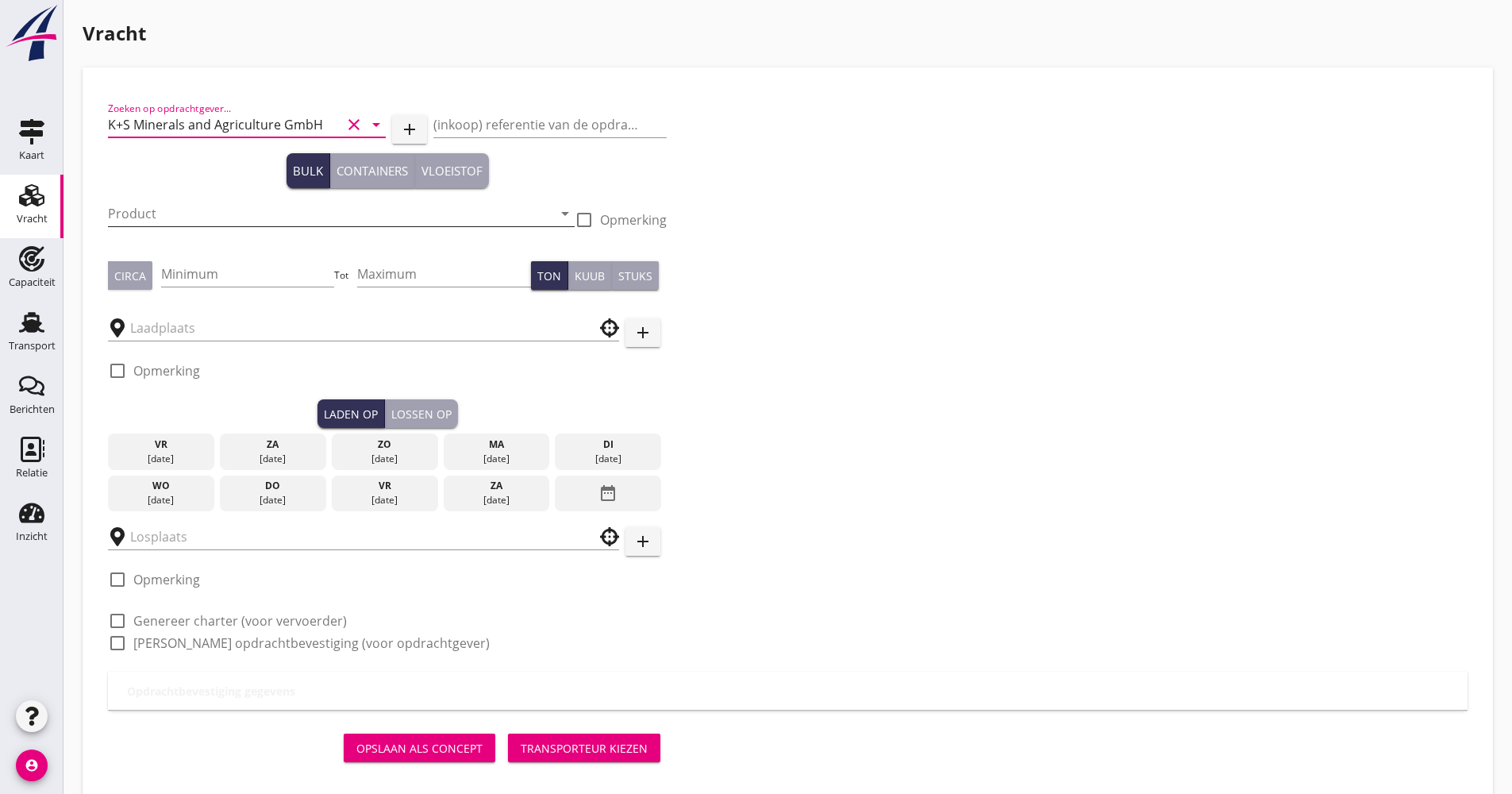
type input "K+S Minerals and Agriculture GmbH"
click at [230, 201] on input "Product" at bounding box center [330, 213] width 444 height 26
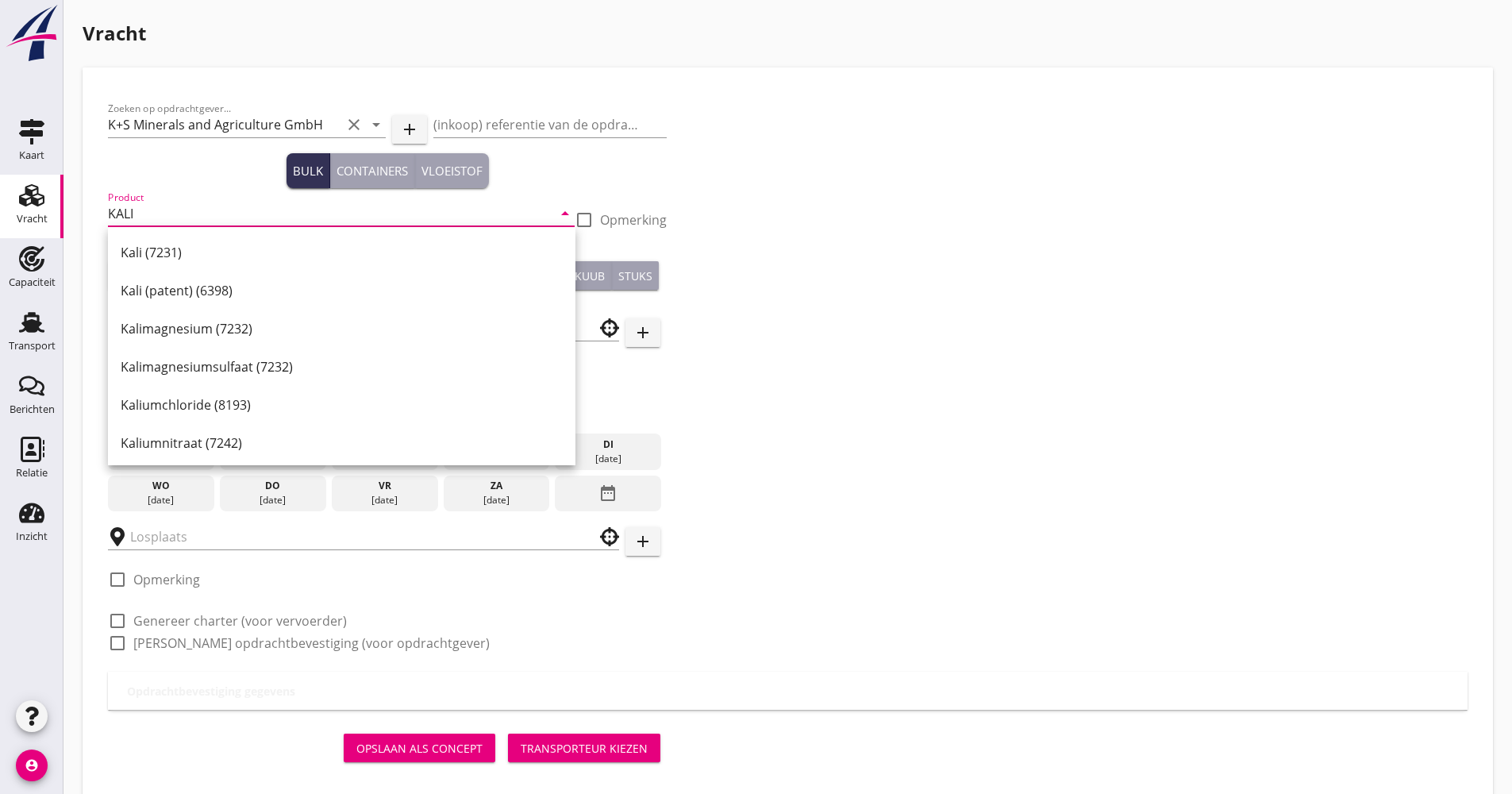
click at [223, 247] on div "Kali (7231)" at bounding box center [342, 252] width 442 height 19
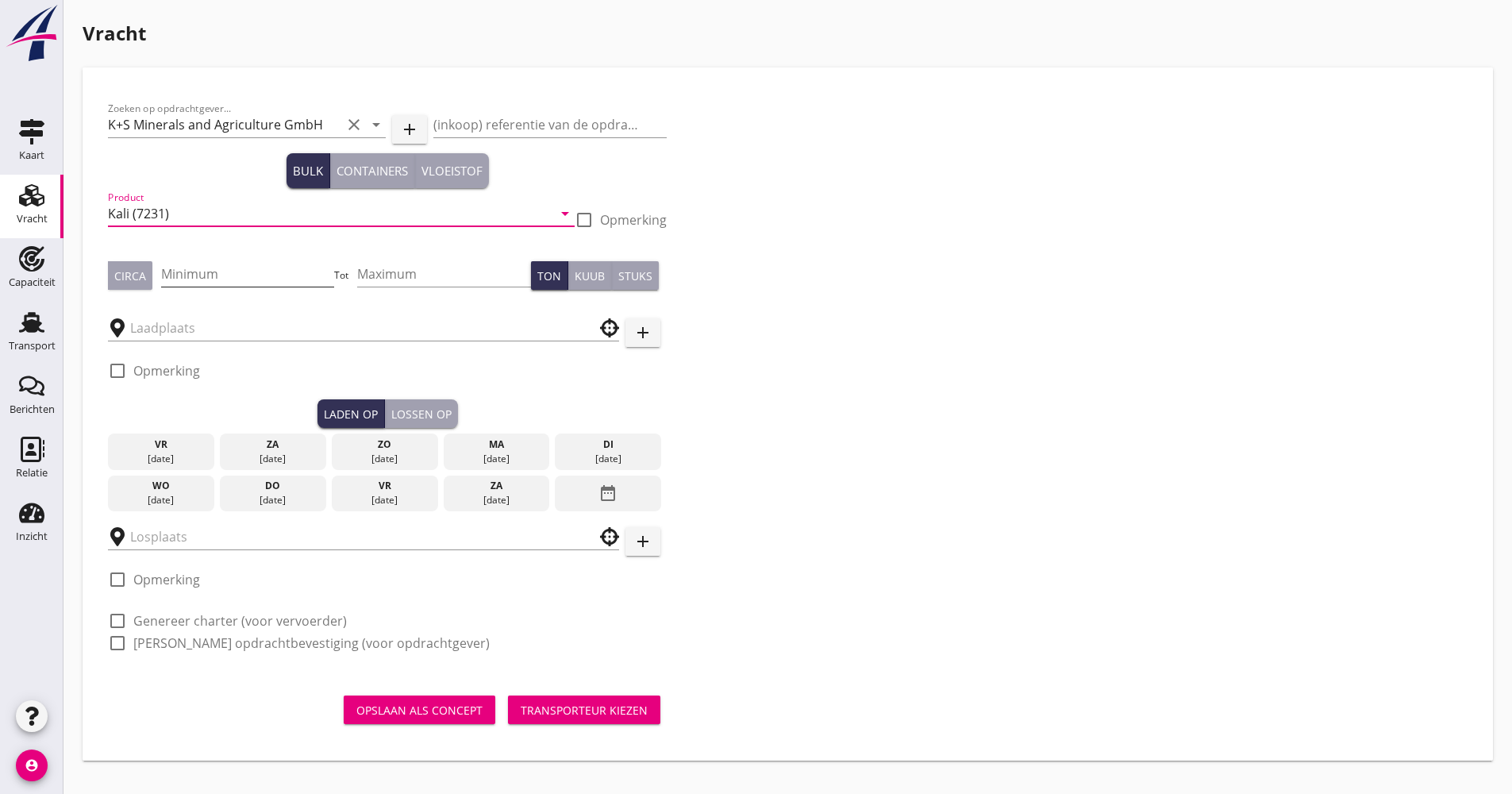
type input "Kali (7231)"
click at [235, 270] on input "Minimum" at bounding box center [248, 274] width 174 height 26
type input "1220"
click at [241, 321] on input "text" at bounding box center [352, 328] width 444 height 26
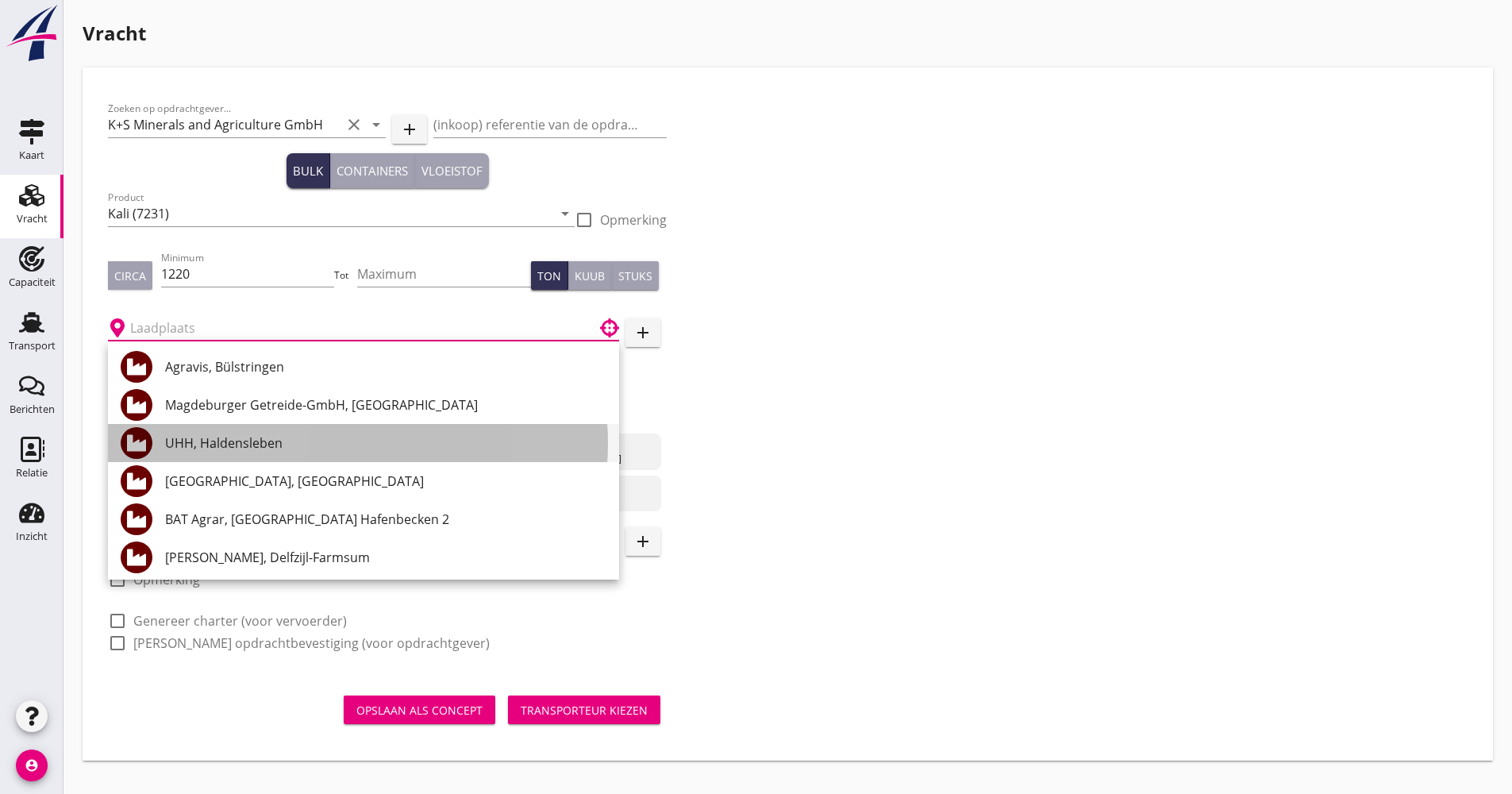
click at [225, 433] on div "UHH, Haldensleben" at bounding box center [386, 442] width 441 height 19
type input "UHH, Haldensleben"
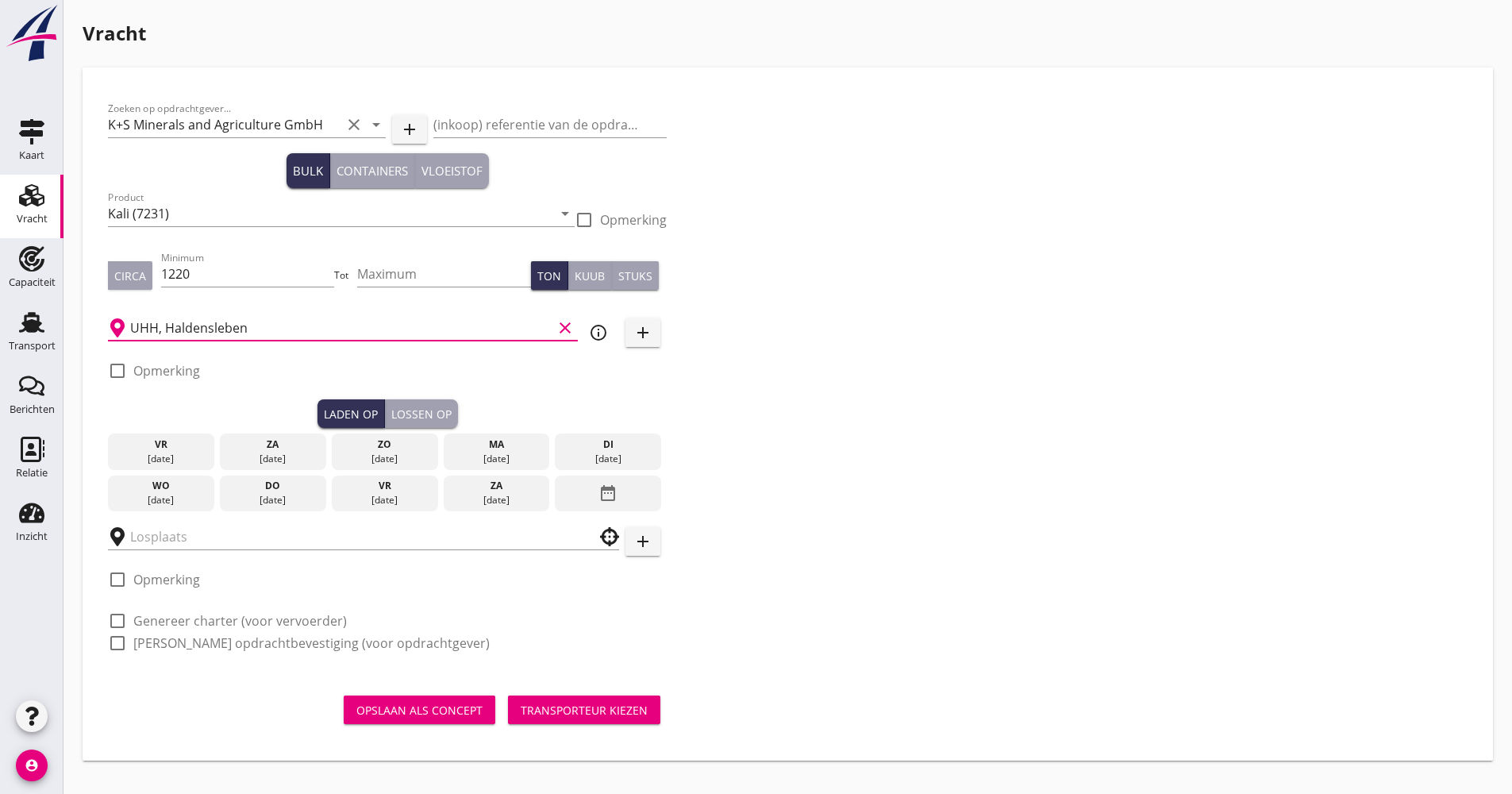
click at [651, 503] on div "date_range" at bounding box center [608, 494] width 106 height 37
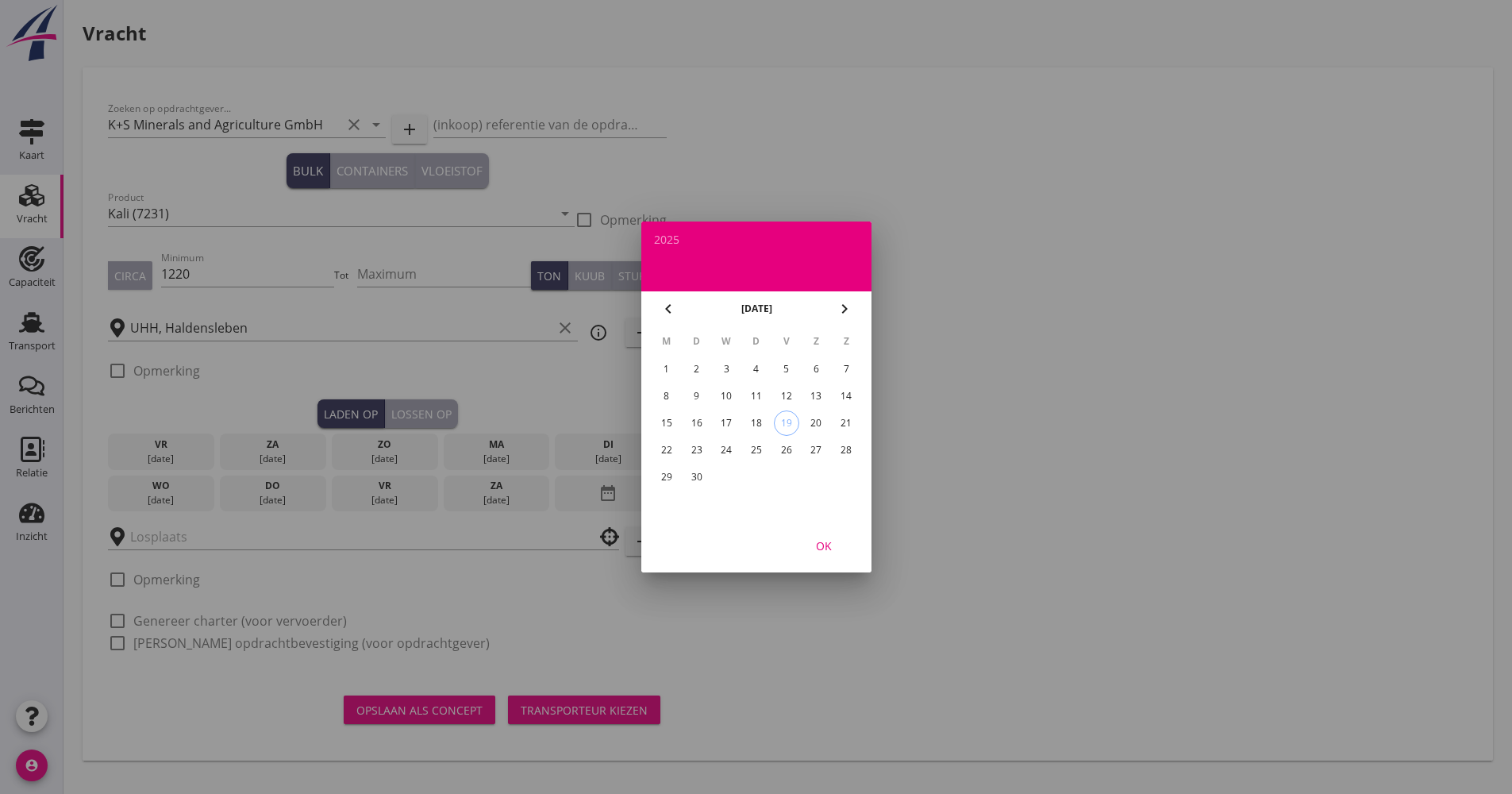
click at [854, 317] on icon "chevron_right" at bounding box center [844, 309] width 19 height 19
click at [679, 391] on div "6" at bounding box center [666, 397] width 26 height 26
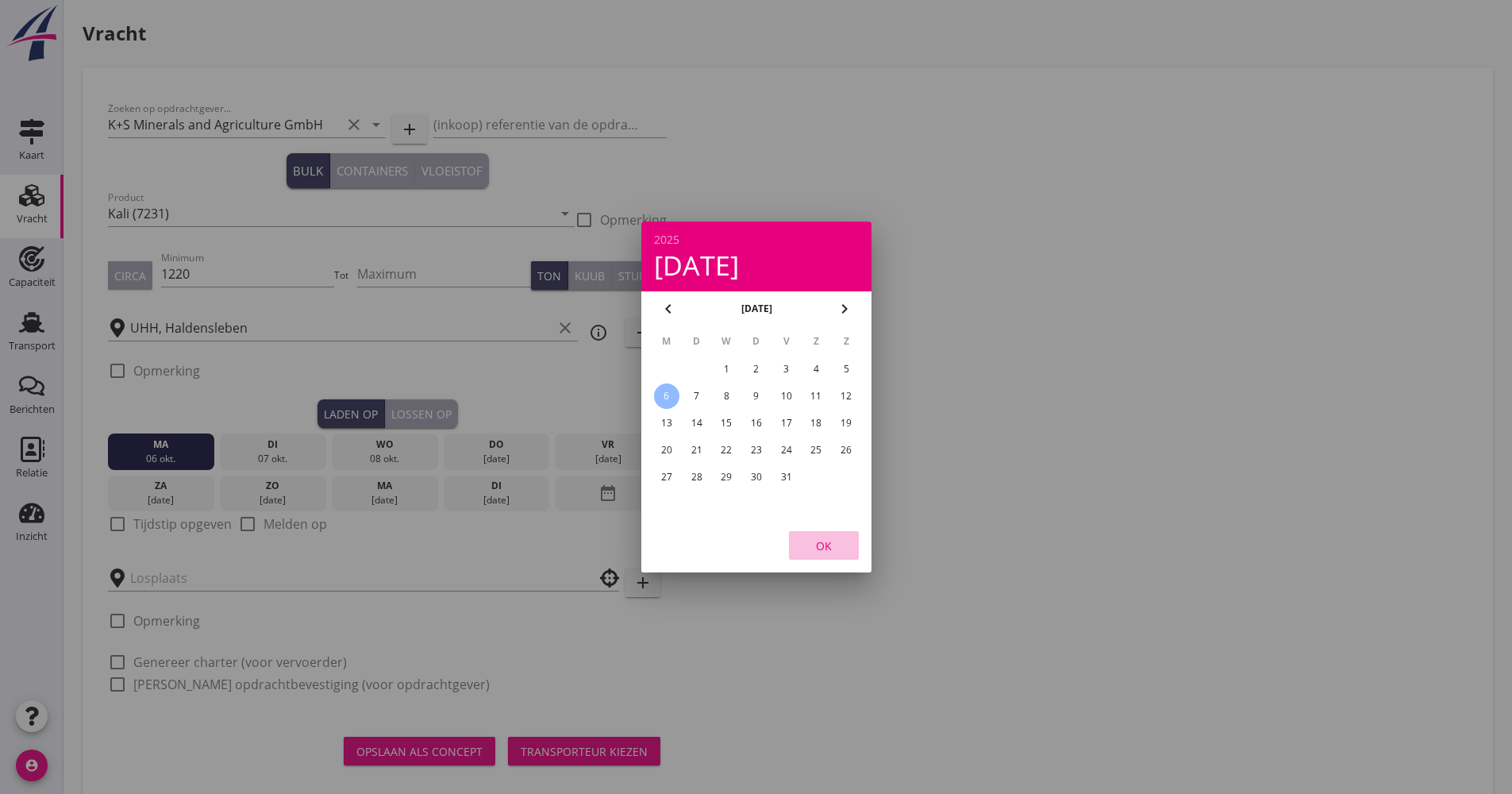
click at [810, 545] on div "OK" at bounding box center [823, 546] width 45 height 16
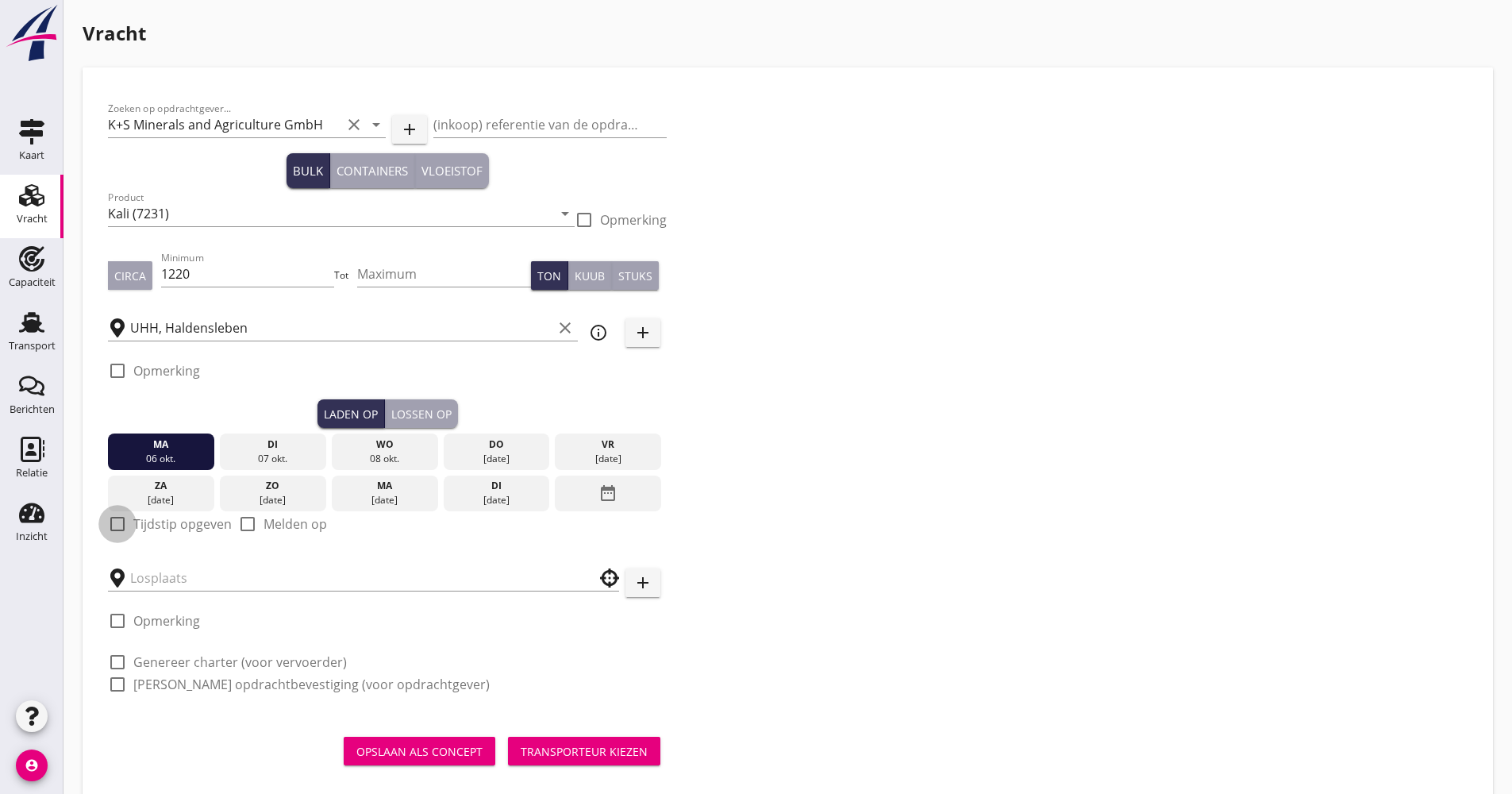
drag, startPoint x: 122, startPoint y: 526, endPoint x: 141, endPoint y: 529, distance: 19.2
click at [122, 526] on div at bounding box center [117, 523] width 27 height 27
checkbox input "true"
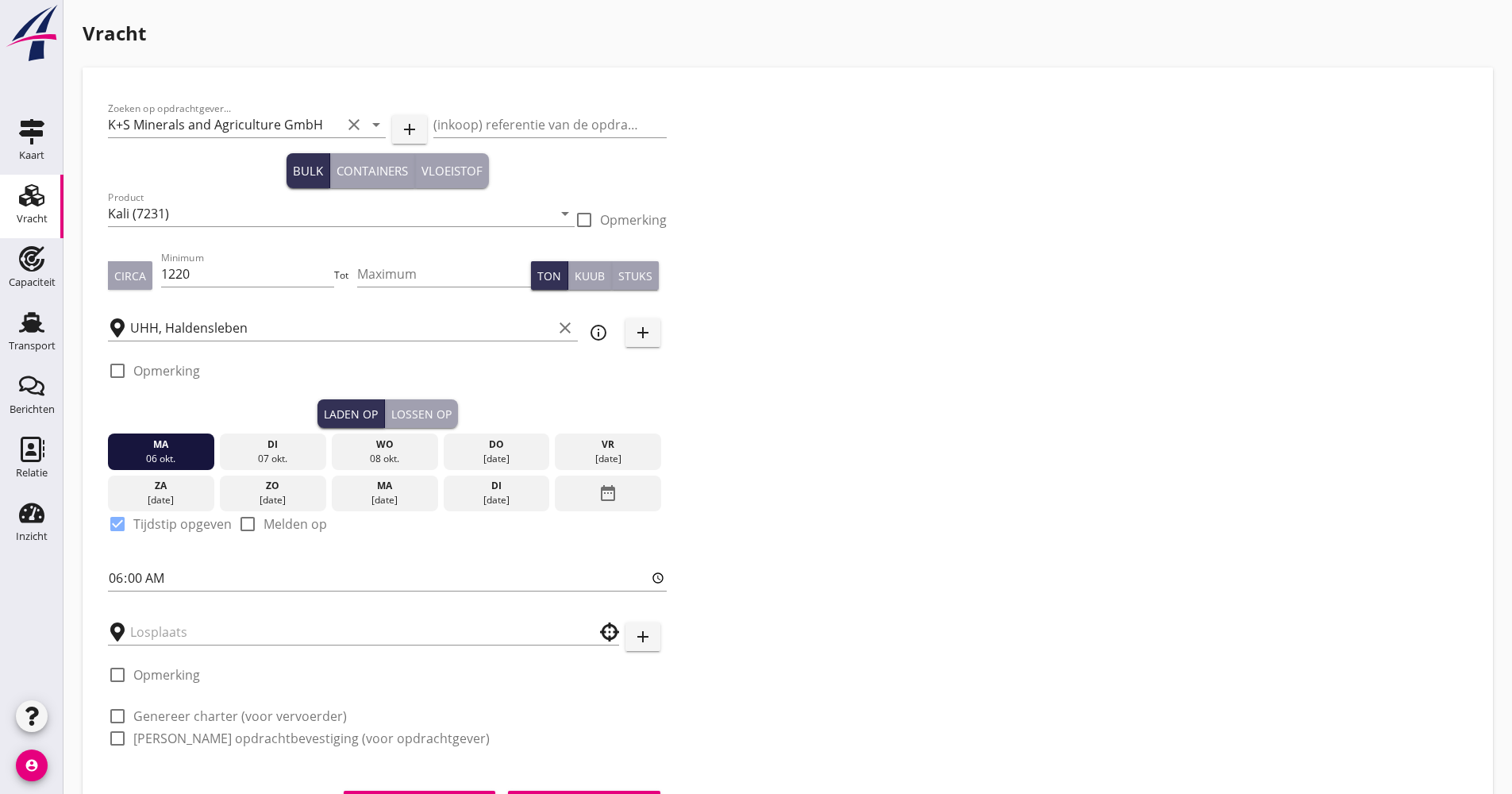
click at [416, 480] on div "ma" at bounding box center [385, 486] width 98 height 15
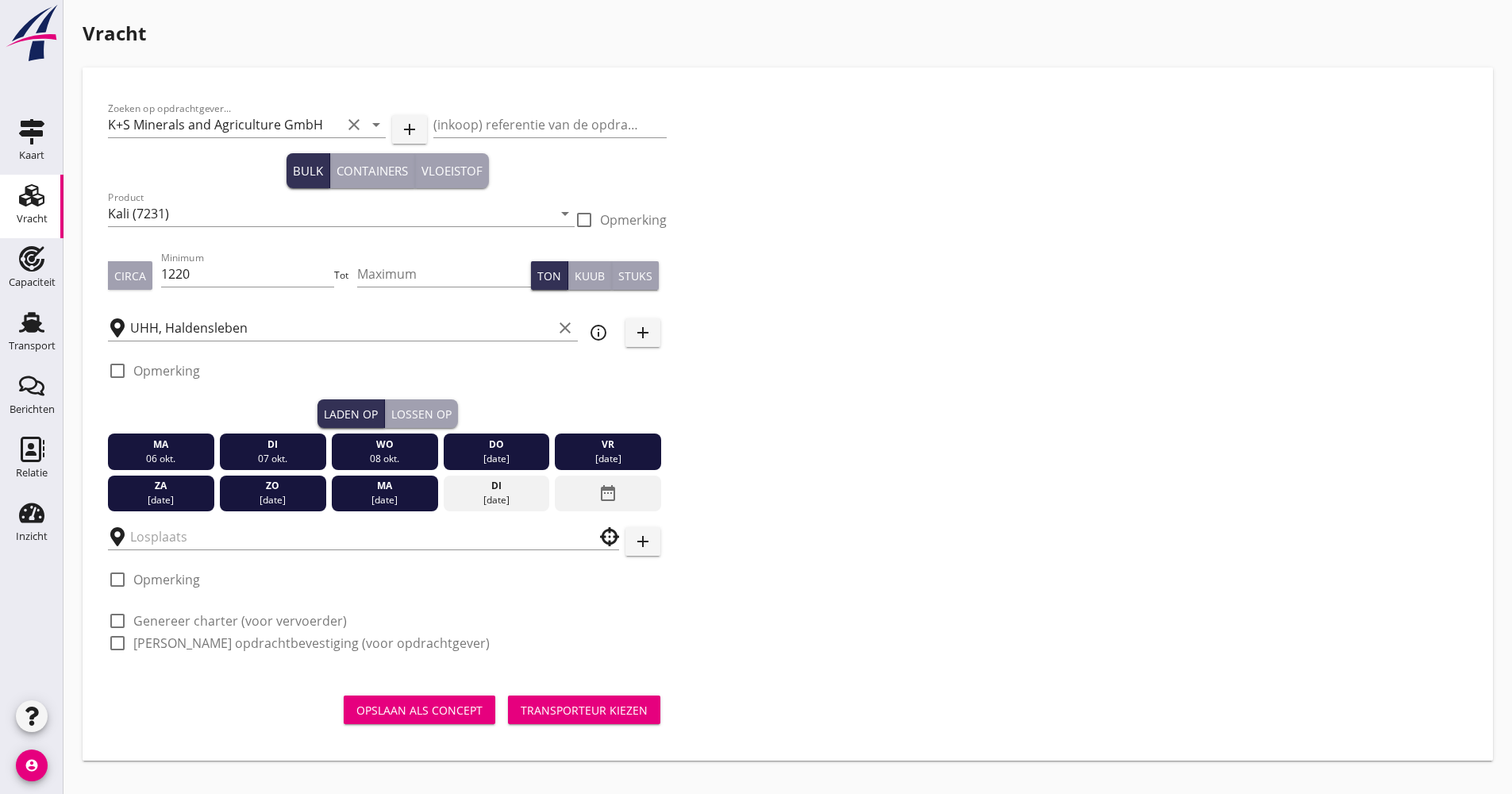
click at [402, 492] on div "ma" at bounding box center [385, 486] width 98 height 15
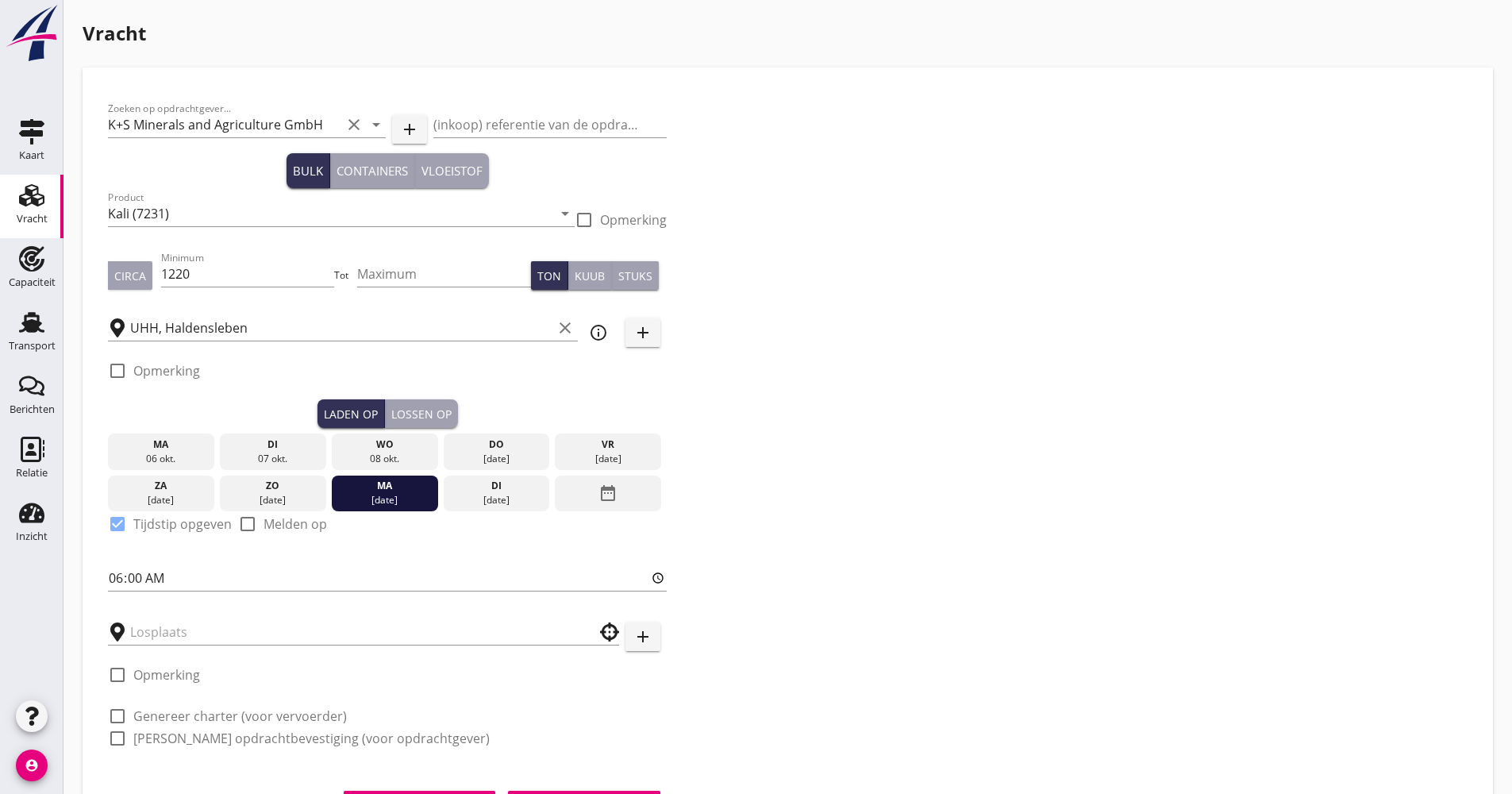
click at [176, 451] on div "06 okt." at bounding box center [160, 459] width 98 height 15
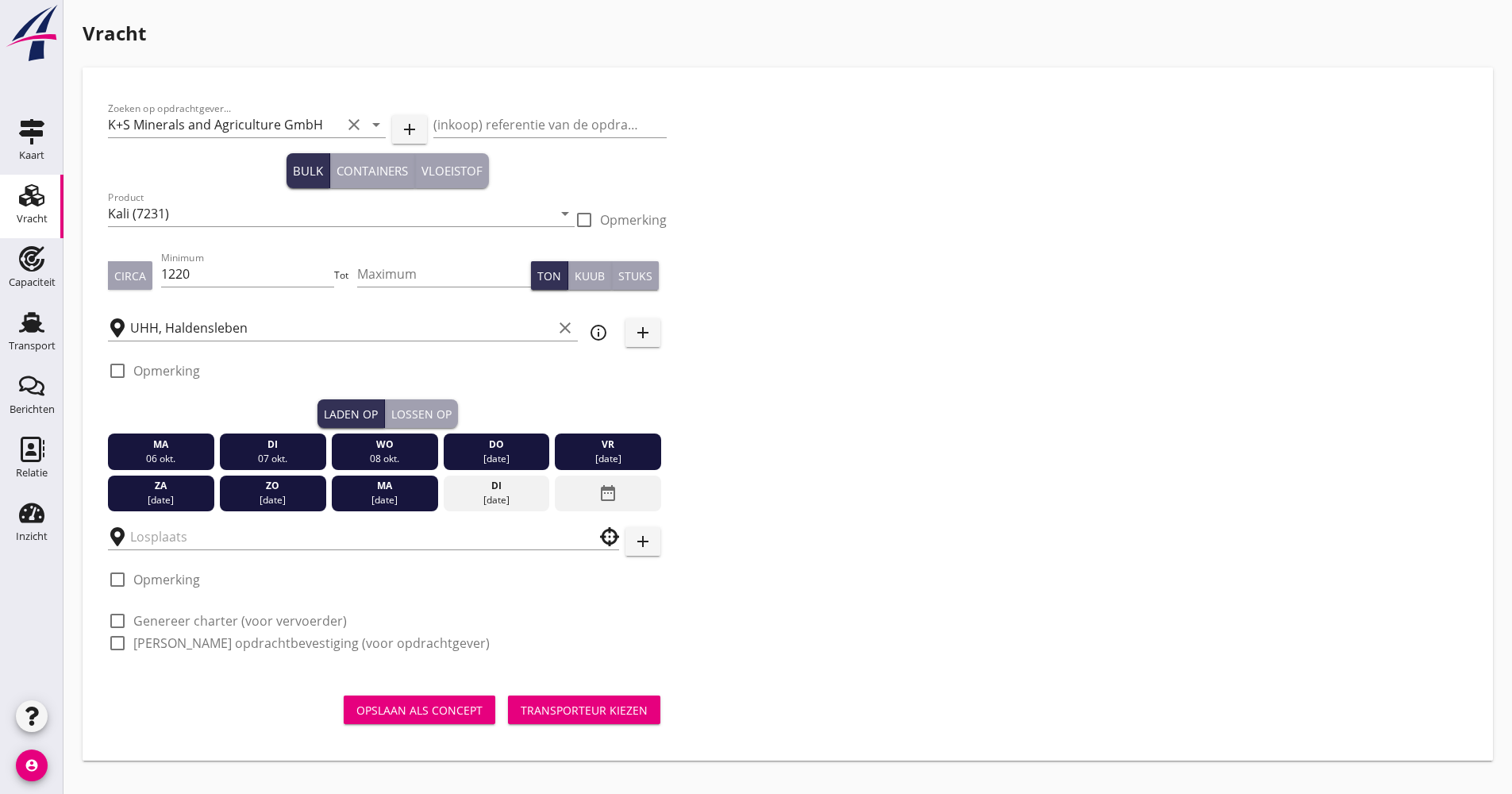
click at [176, 451] on div "06 okt." at bounding box center [160, 459] width 98 height 15
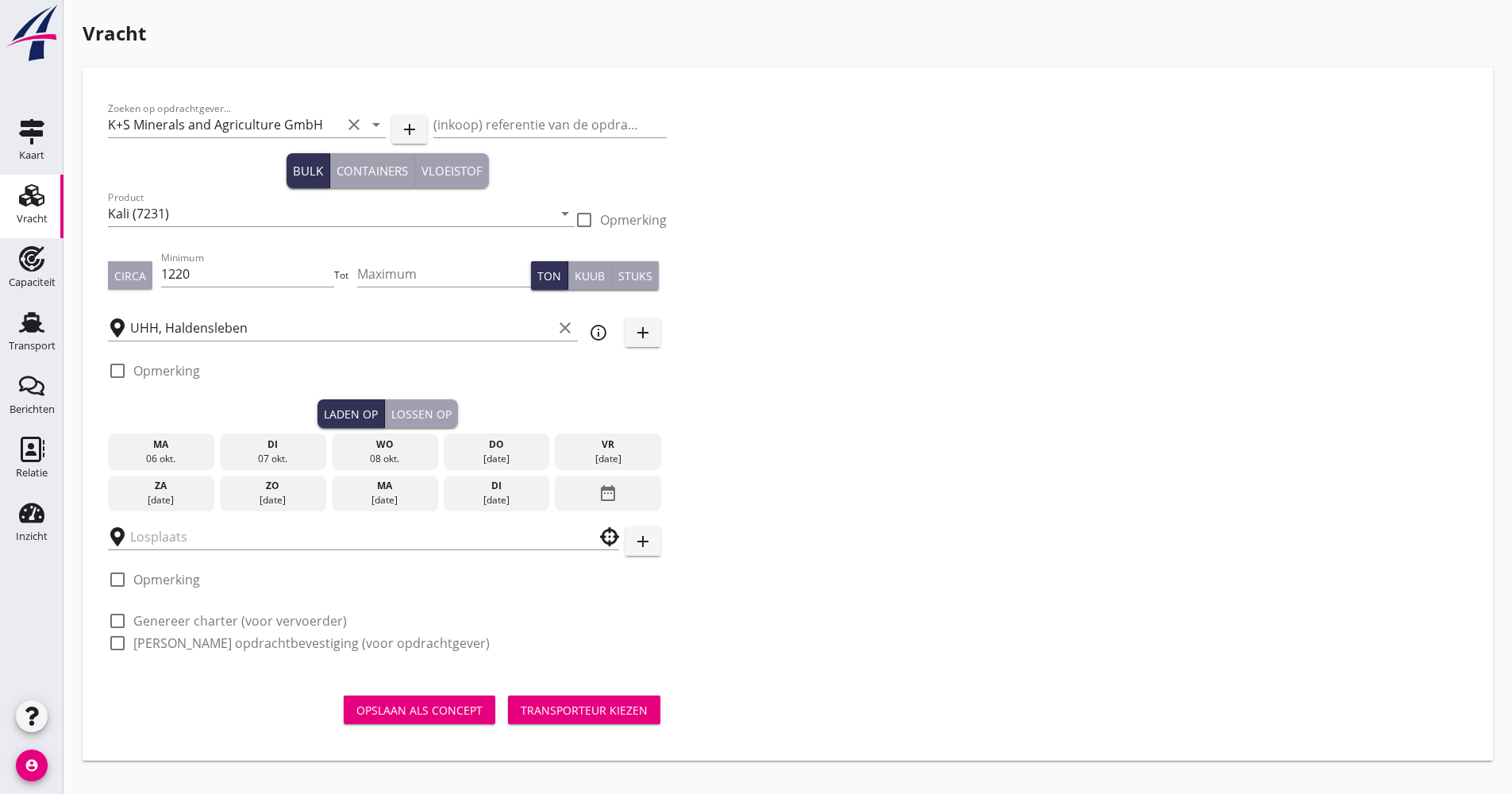
click at [176, 451] on div "06 okt." at bounding box center [160, 459] width 98 height 15
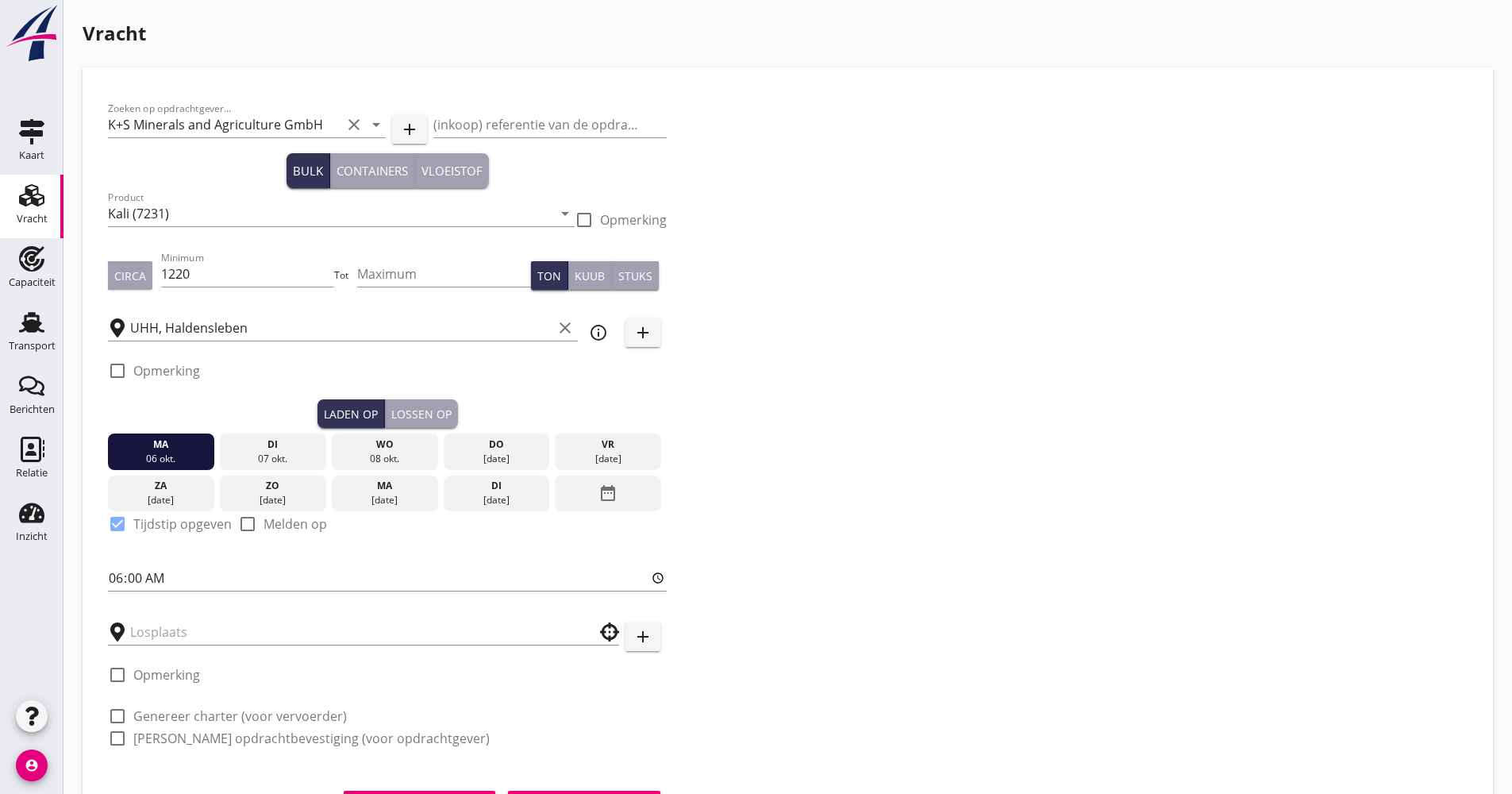
click at [423, 418] on div "Lossen op" at bounding box center [421, 414] width 60 height 16
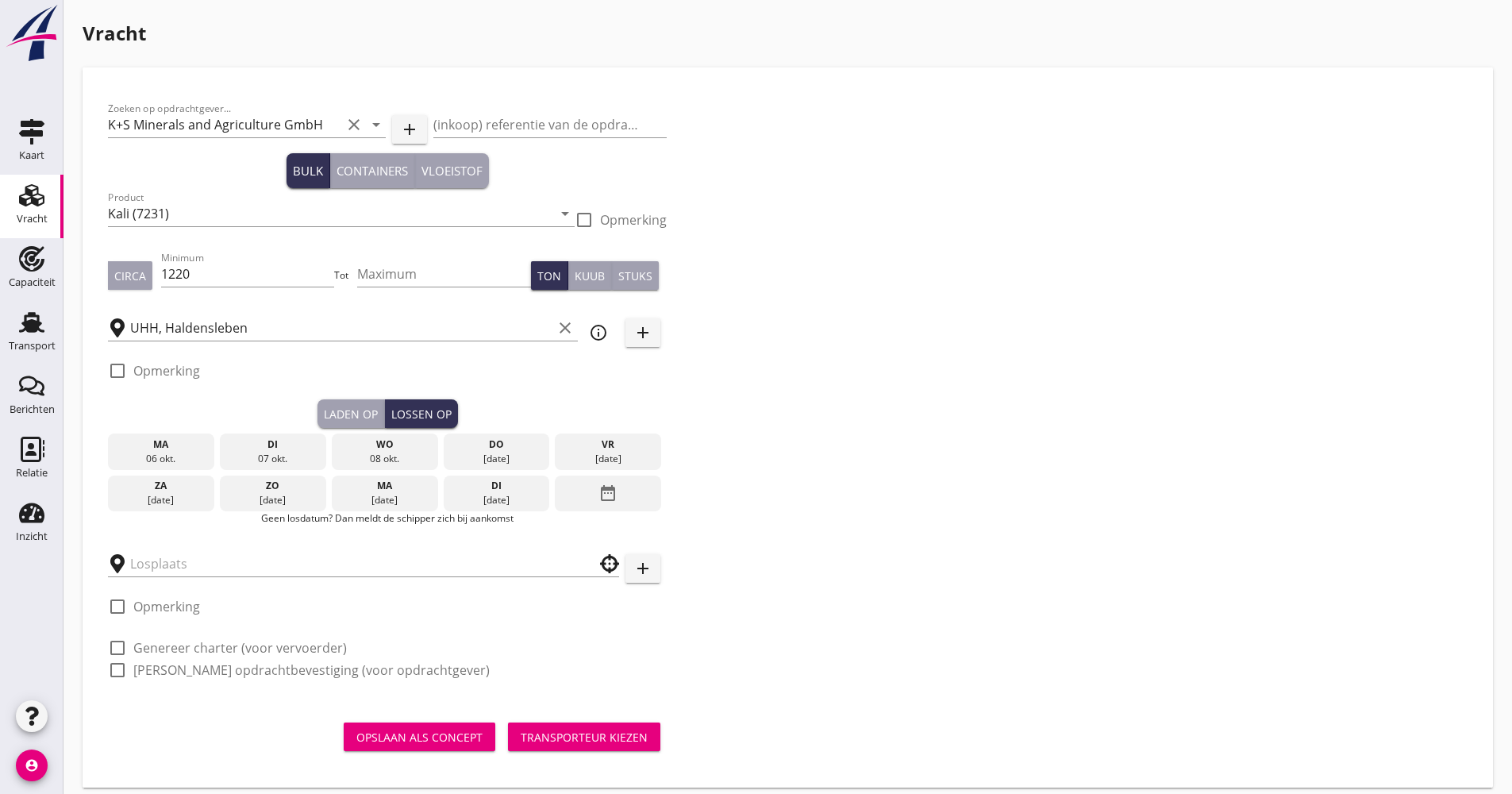
click at [401, 490] on div "ma" at bounding box center [385, 486] width 98 height 15
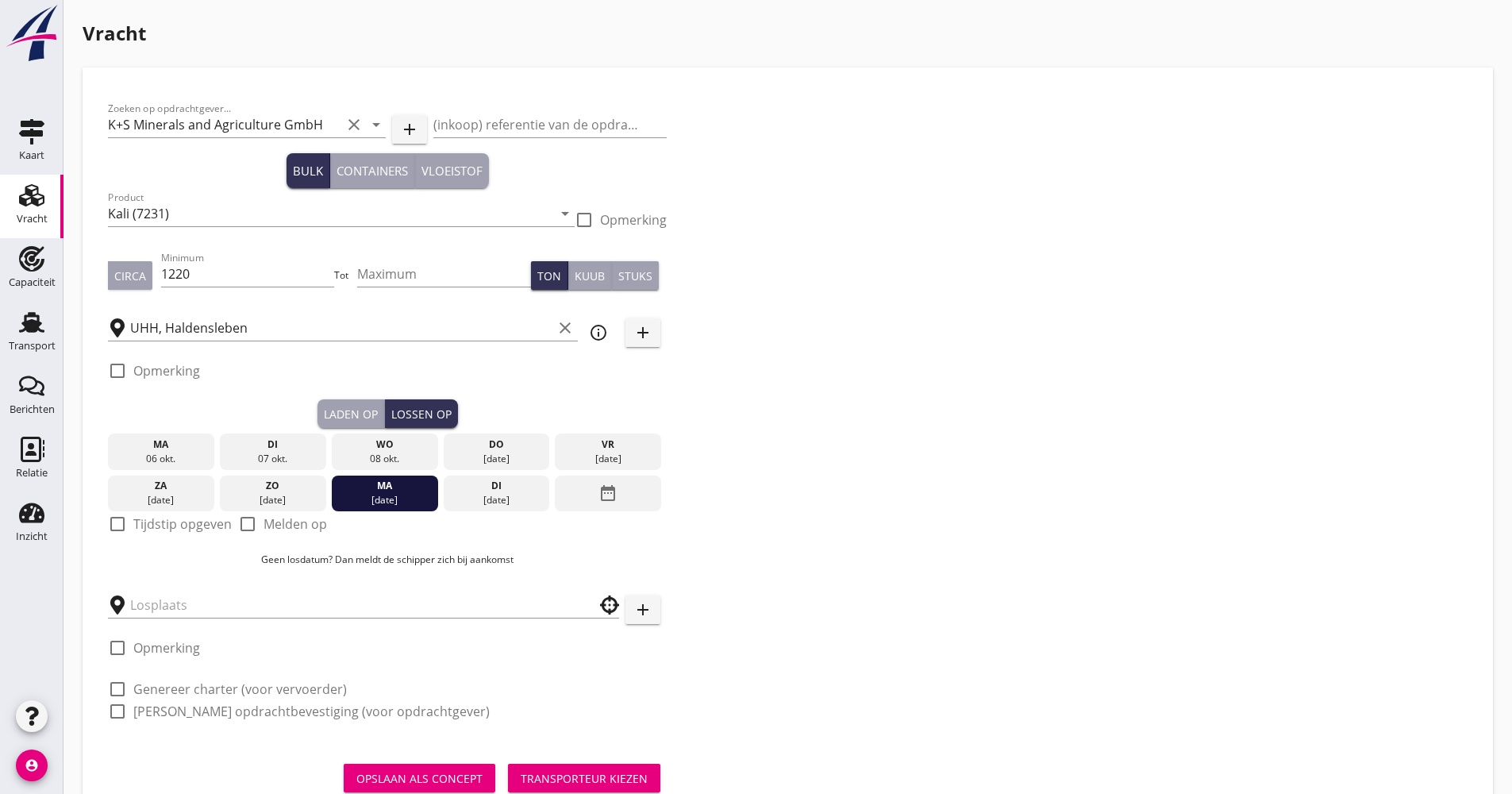
click at [169, 530] on label "Tijdstip opgeven" at bounding box center [182, 523] width 98 height 16
checkbox input "true"
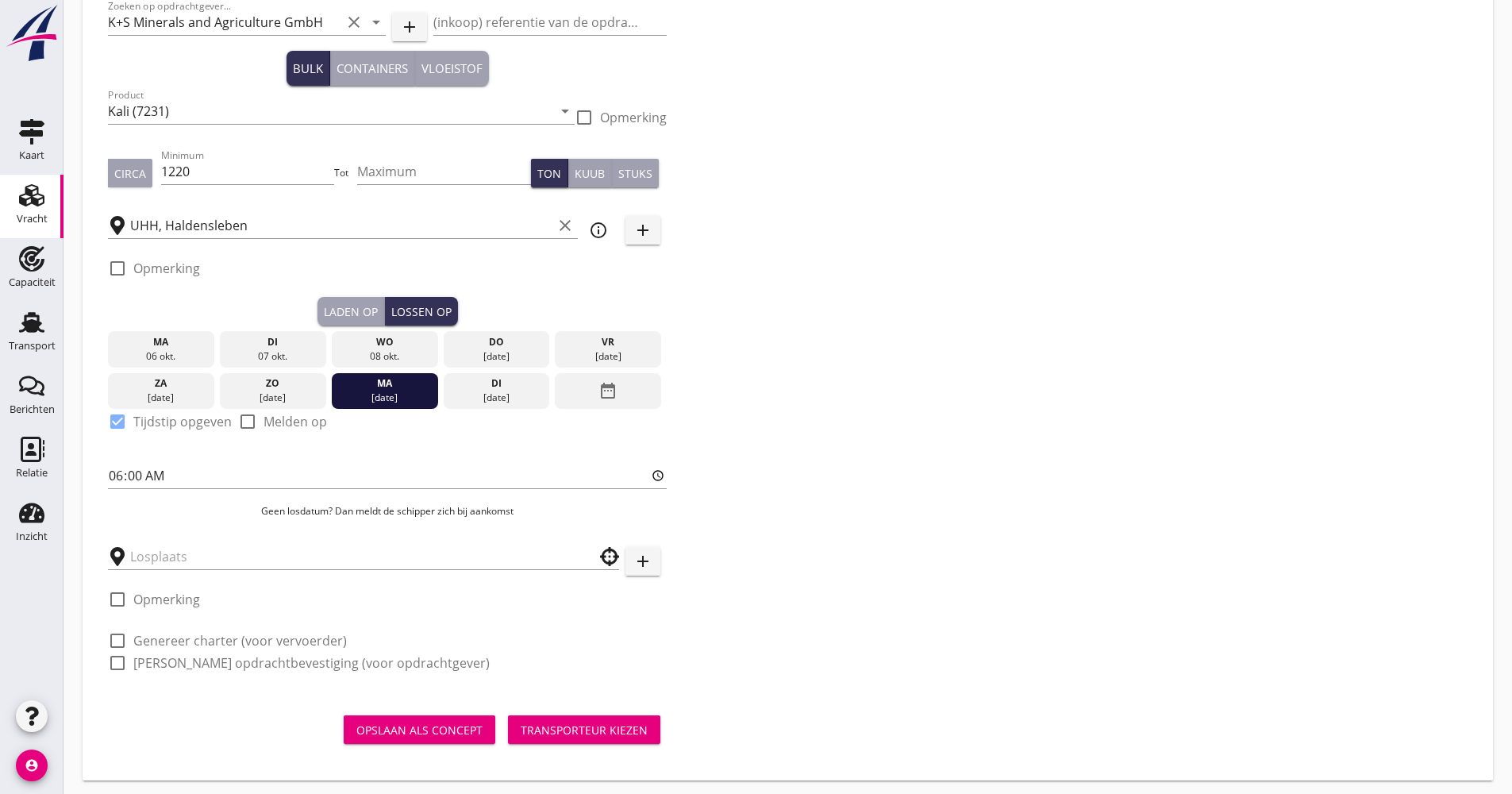
scroll to position [108, 0]
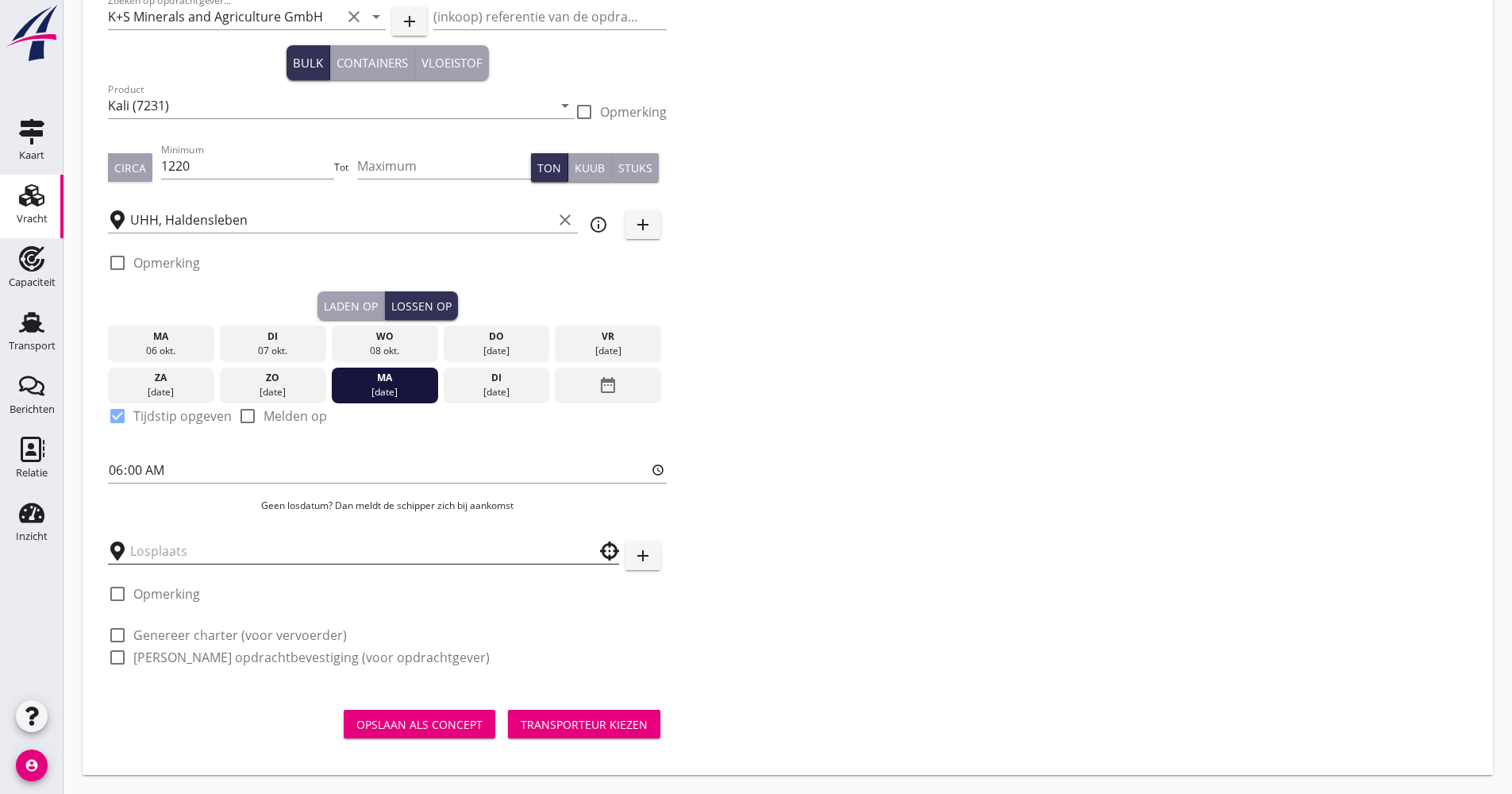
drag, startPoint x: 241, startPoint y: 531, endPoint x: 230, endPoint y: 557, distance: 28.2
click at [241, 537] on div at bounding box center [364, 546] width 511 height 35
click at [228, 563] on input "text" at bounding box center [352, 551] width 444 height 26
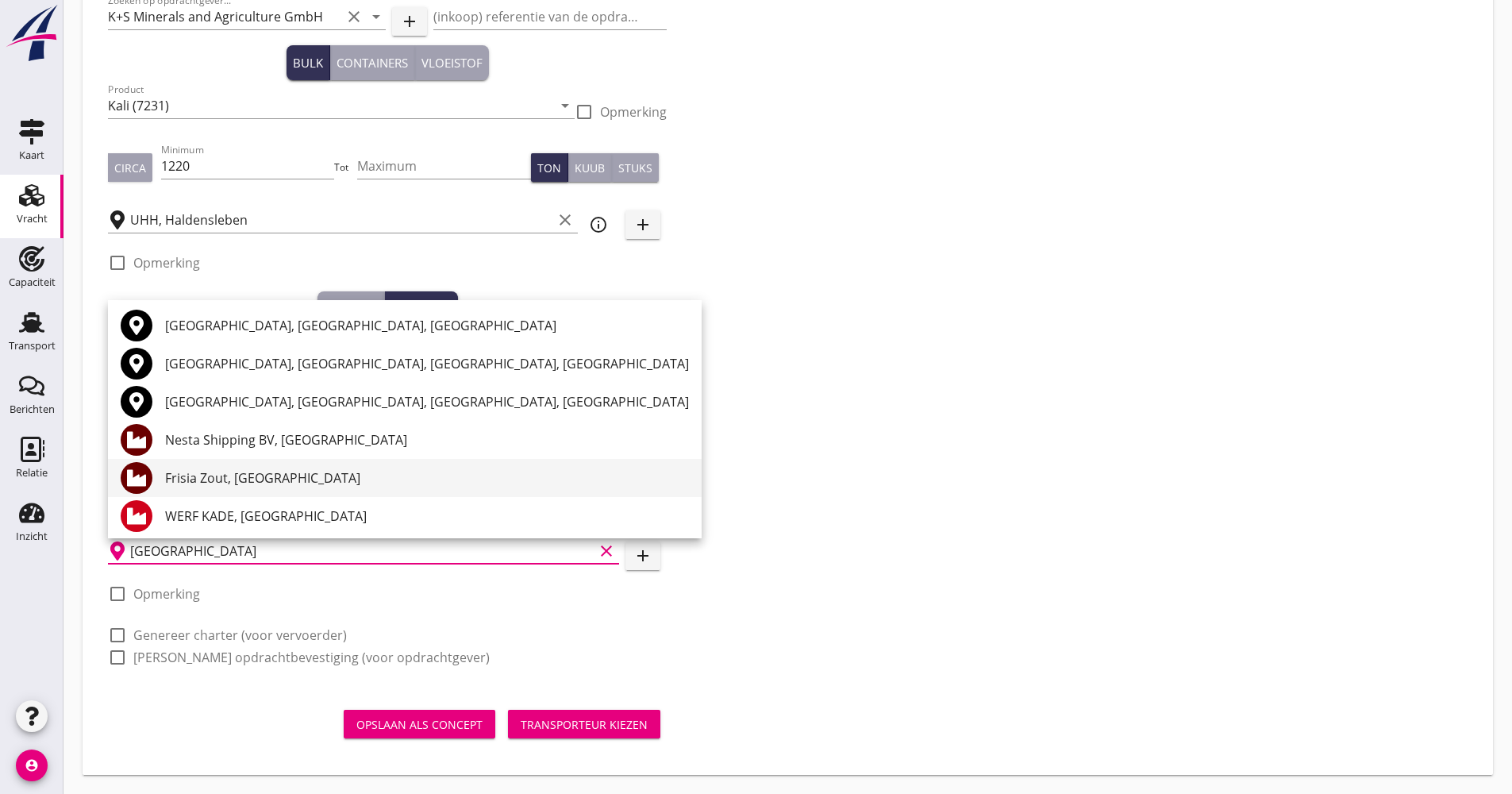
click at [256, 460] on div "Frisia Zout, [GEOGRAPHIC_DATA]" at bounding box center [427, 478] width 524 height 38
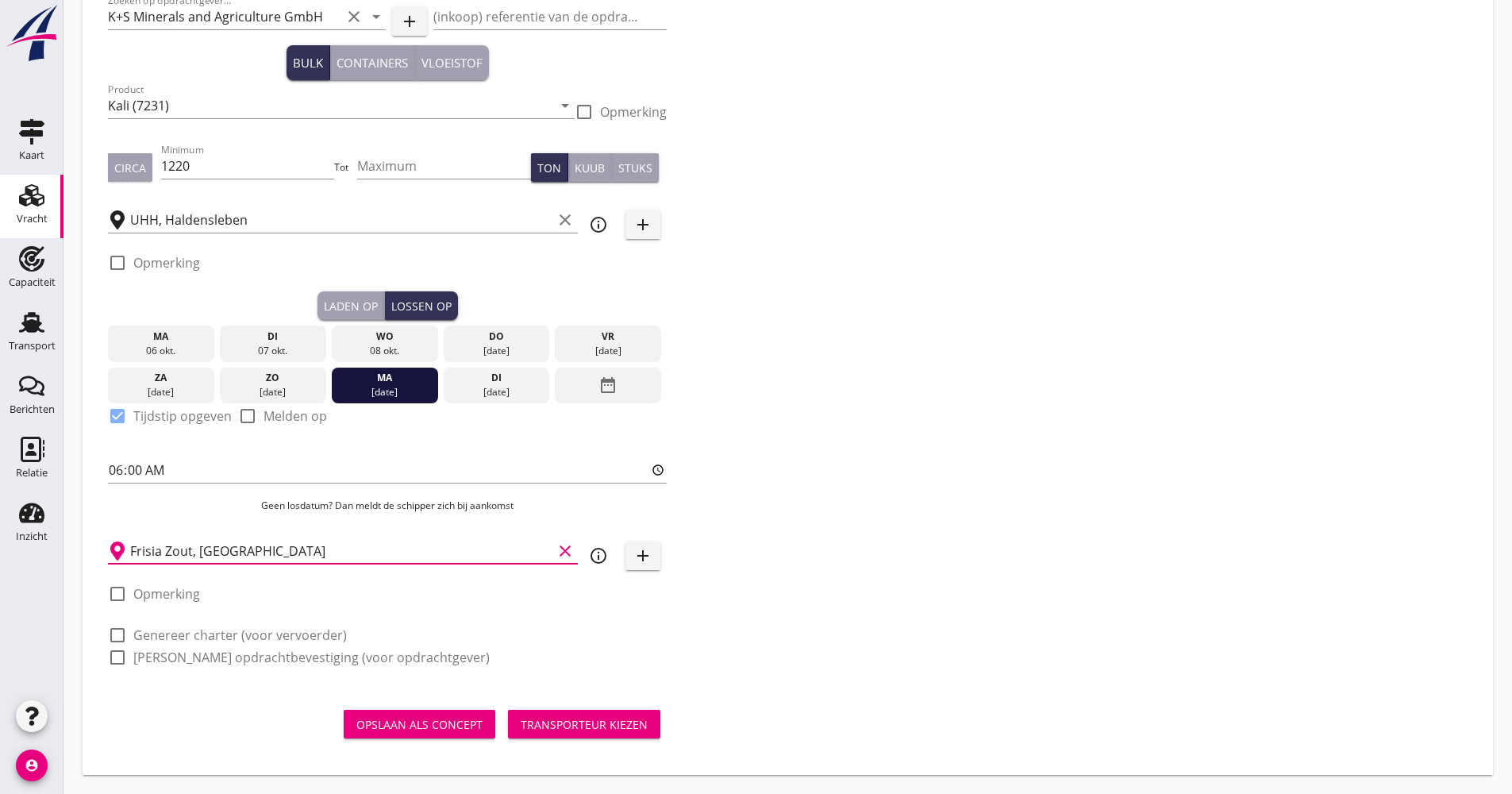
type input "Frisia Zout, [GEOGRAPHIC_DATA]"
click at [235, 635] on label "Genereer charter (voor vervoerder)" at bounding box center [240, 635] width 213 height 16
checkbox input "true"
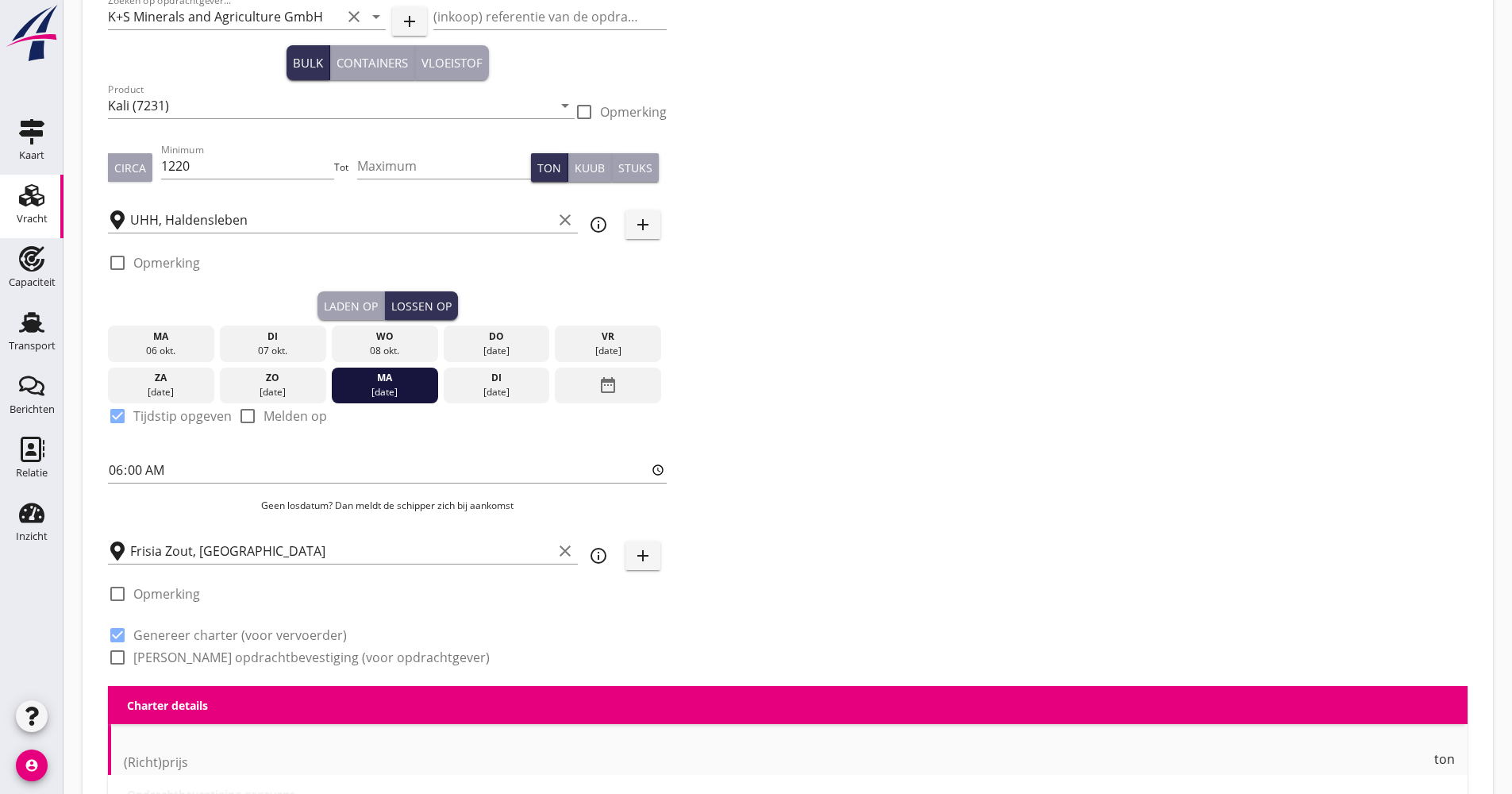
click at [224, 657] on label "[PERSON_NAME] opdrachtbevestiging (voor opdrachtgever)" at bounding box center [311, 657] width 356 height 16
checkbox input "true"
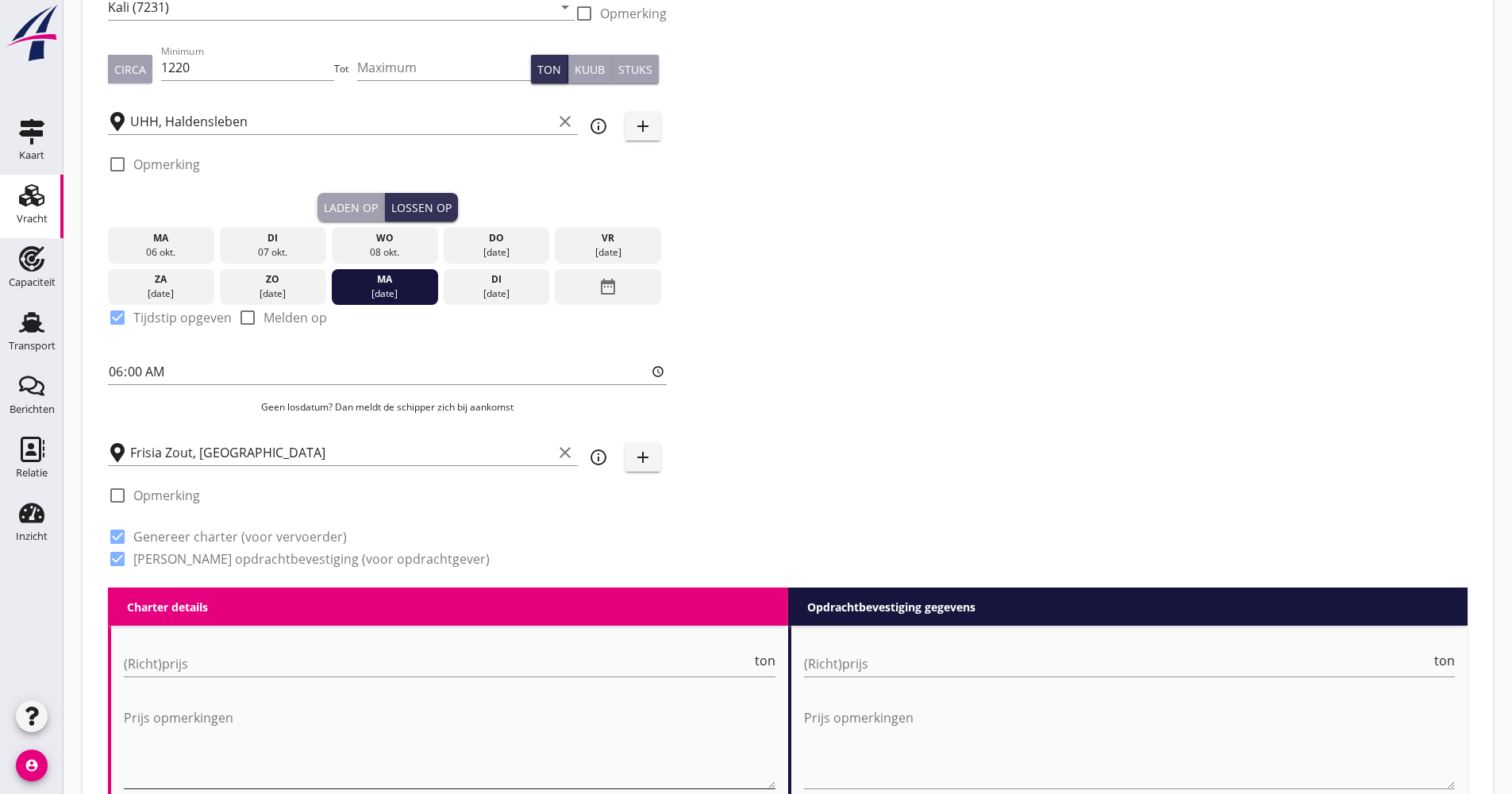
scroll to position [346, 0]
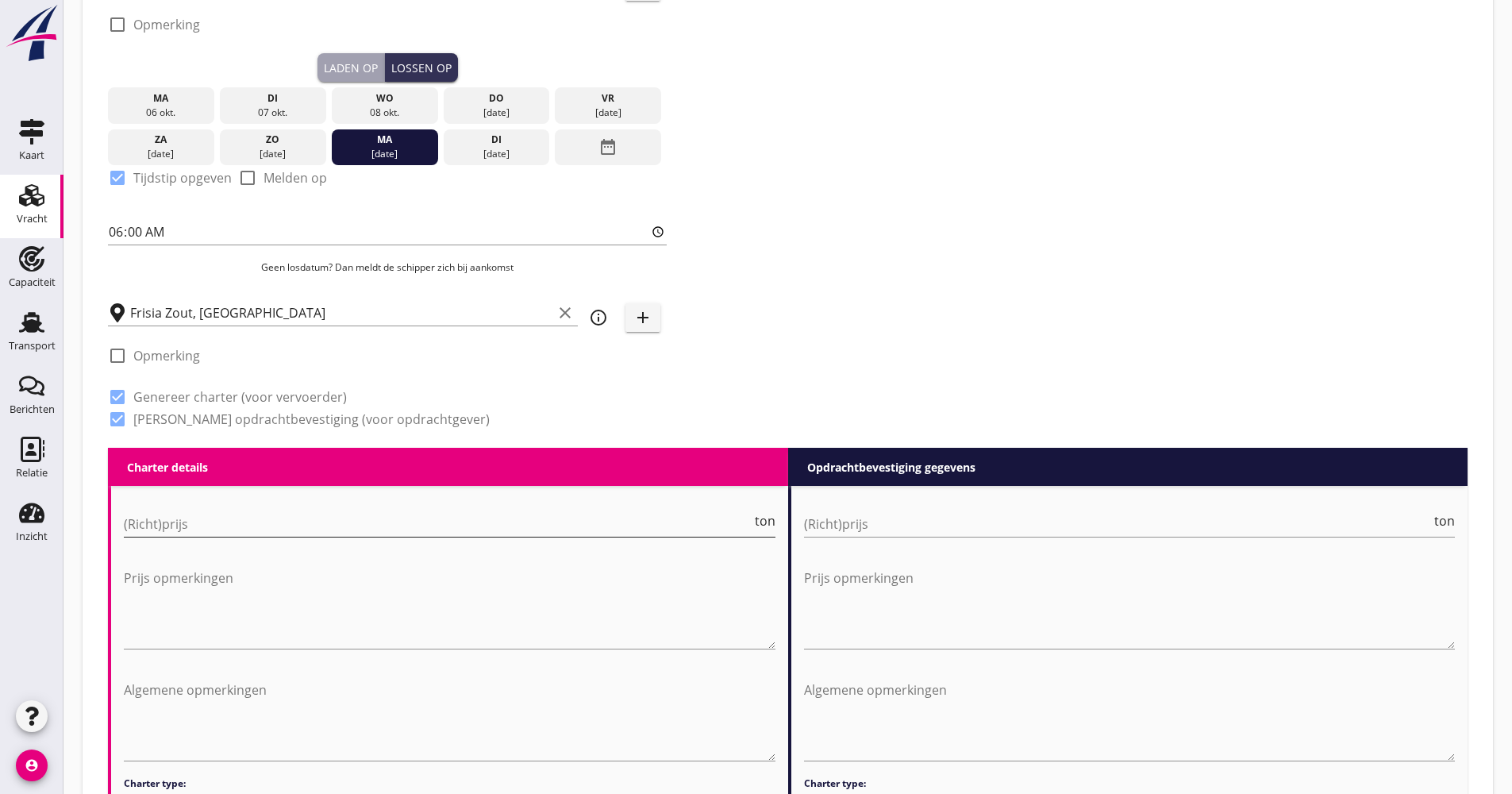
click at [169, 529] on input "(Richt)prijs" at bounding box center [438, 524] width 628 height 26
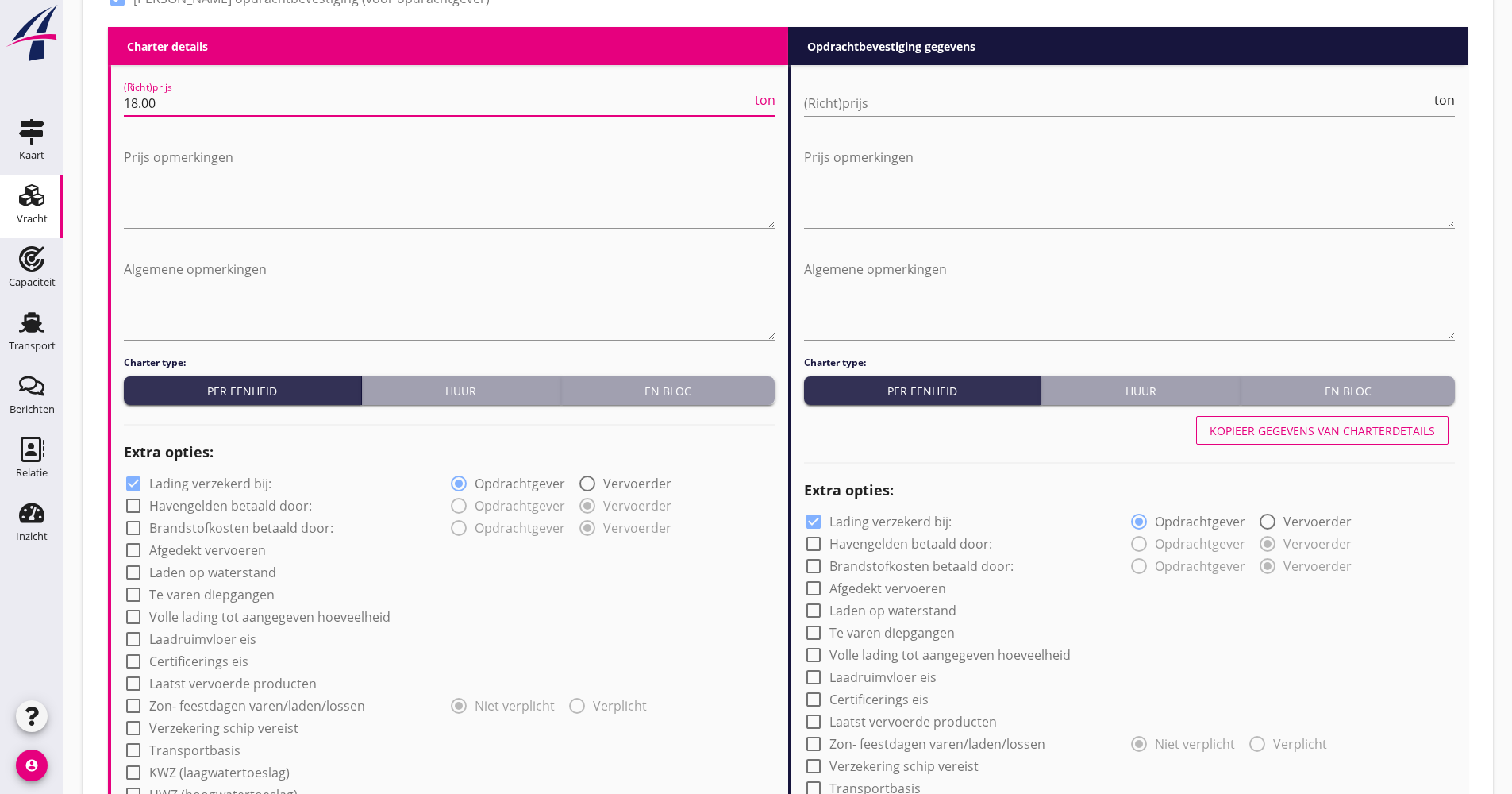
scroll to position [902, 0]
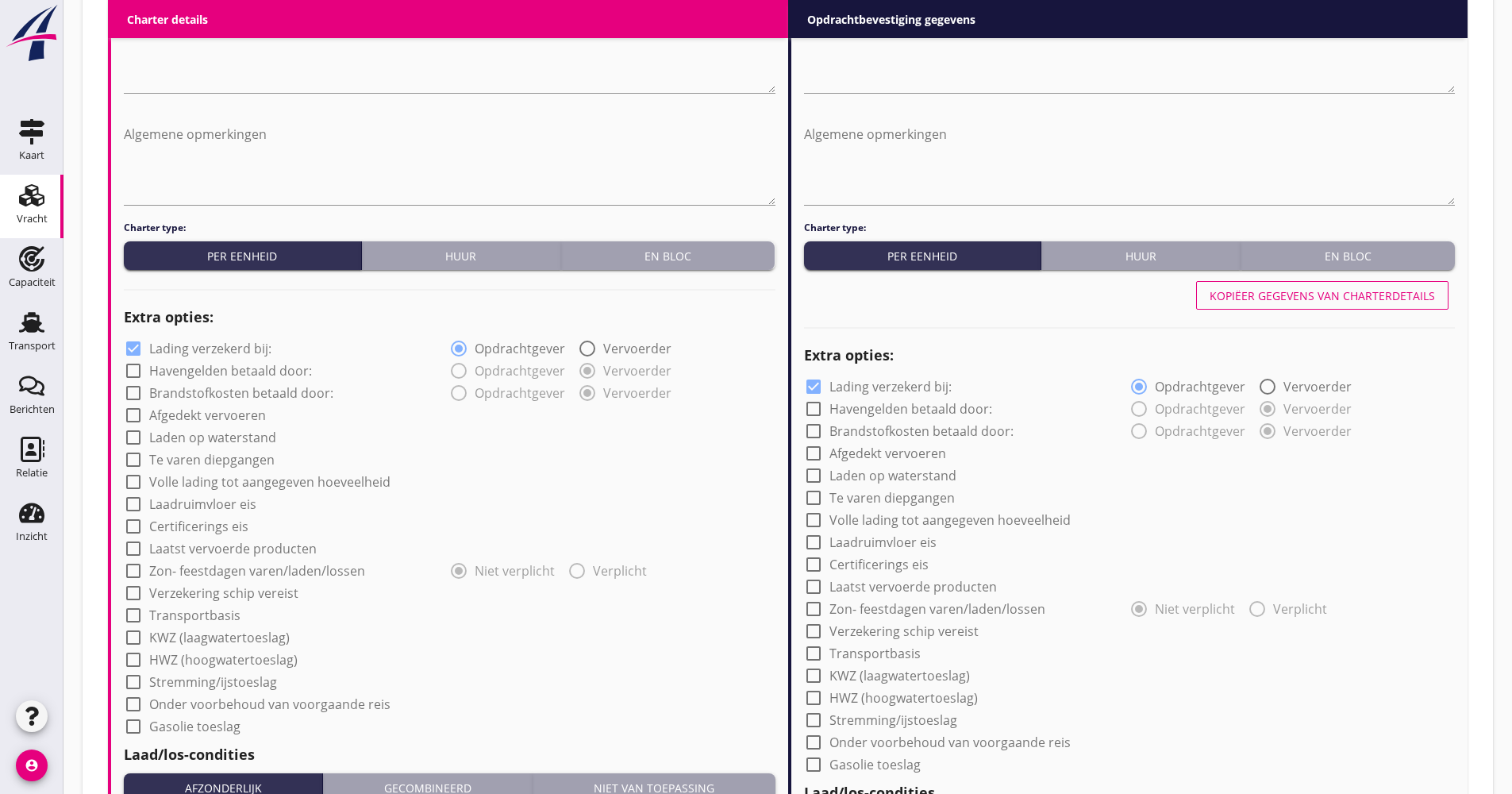
type input "18.00"
click at [247, 348] on label "Lading verzekerd bij:" at bounding box center [210, 348] width 122 height 16
checkbox input "false"
drag, startPoint x: 222, startPoint y: 408, endPoint x: 219, endPoint y: 438, distance: 30.1
click at [221, 410] on label "Afgedekt vervoeren" at bounding box center [207, 415] width 116 height 16
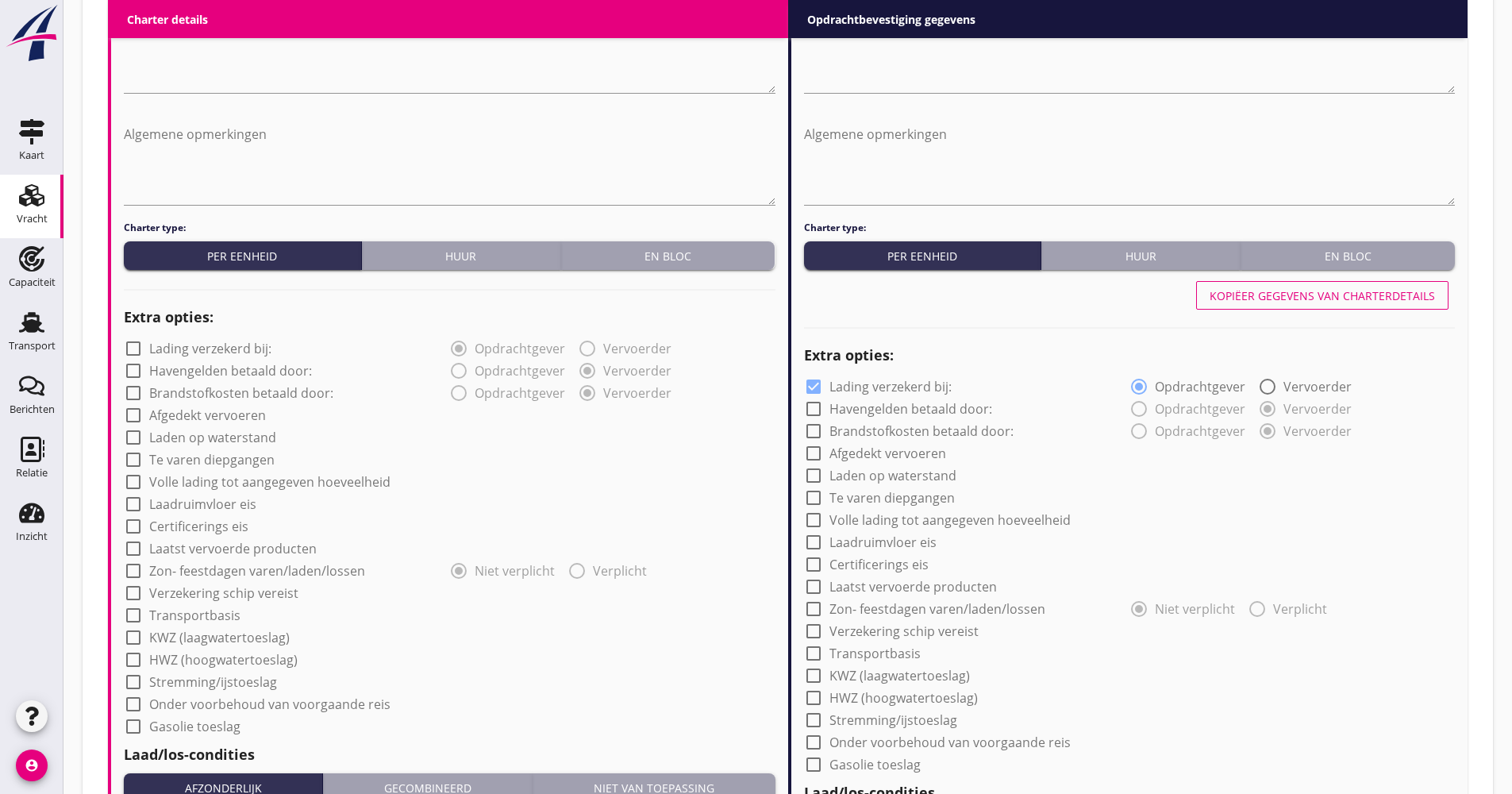
checkbox input "true"
drag, startPoint x: 219, startPoint y: 473, endPoint x: 217, endPoint y: 497, distance: 24.1
click at [219, 475] on label "Volle lading tot aangegeven hoeveelheid" at bounding box center [269, 481] width 241 height 16
checkbox input "true"
click at [202, 591] on label "Verzekering schip vereist" at bounding box center [223, 593] width 149 height 16
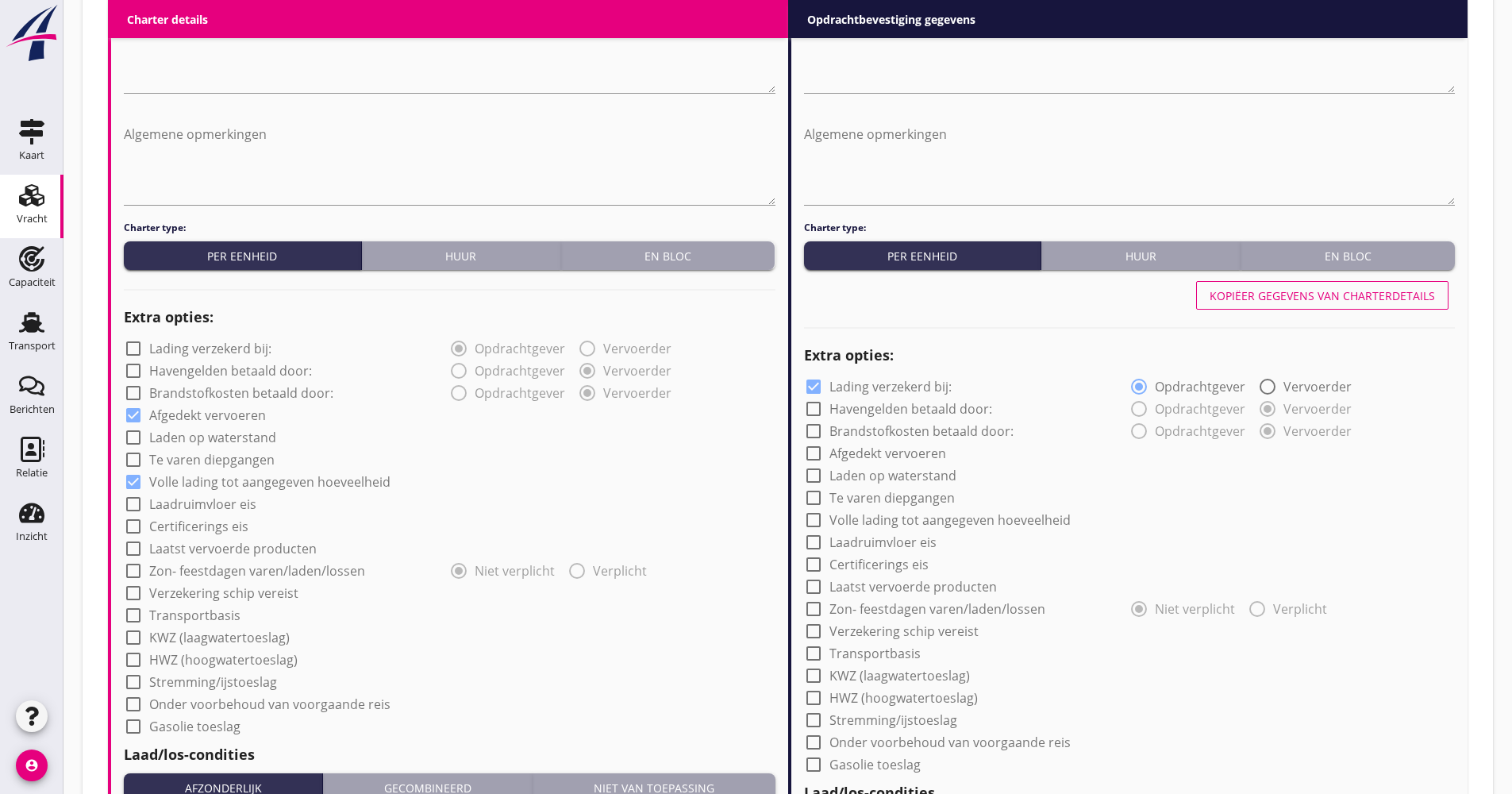
checkbox input "true"
click at [199, 612] on label "Transportbasis" at bounding box center [195, 615] width 92 height 16
checkbox input "true"
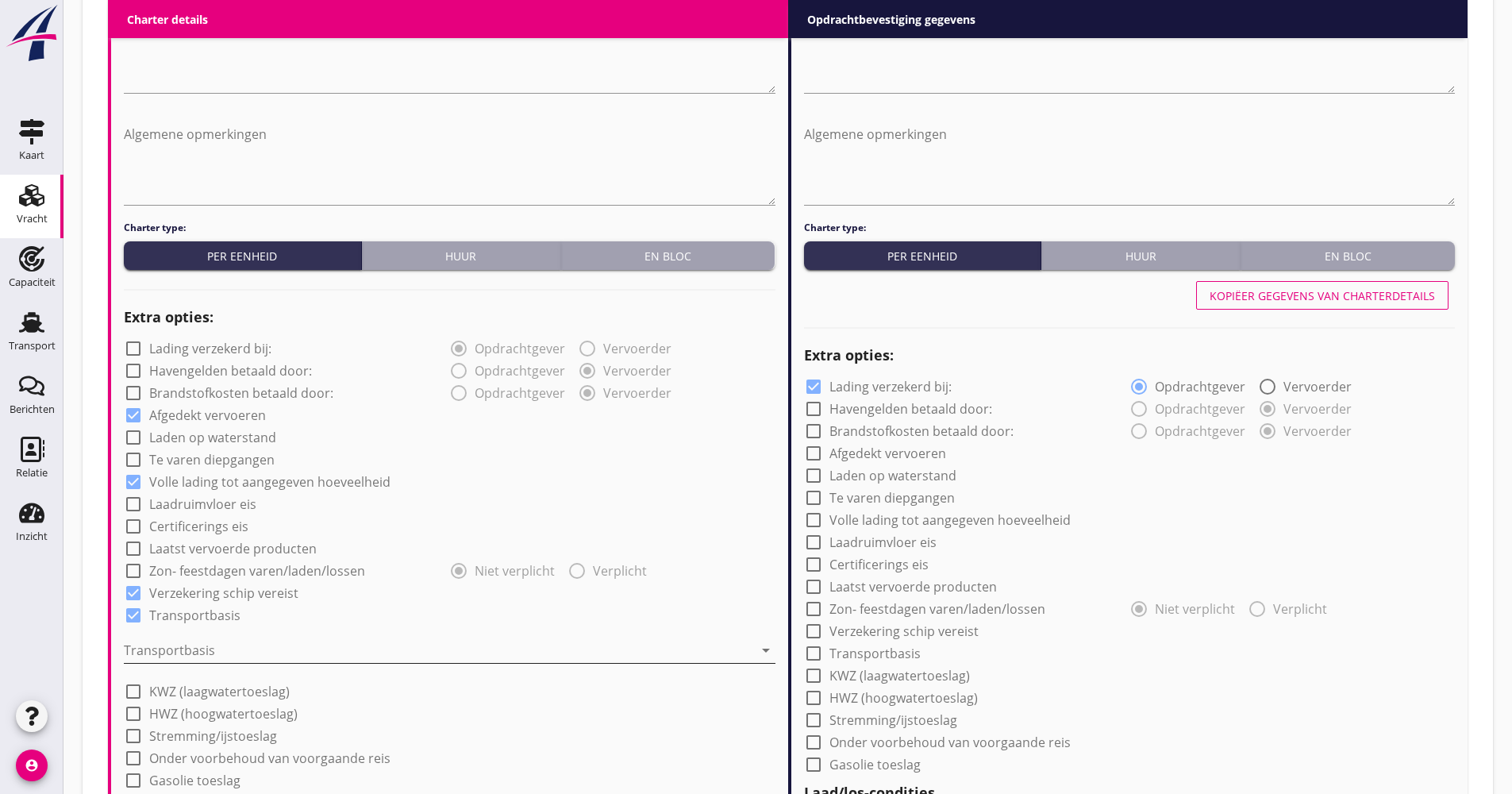
click at [221, 649] on div at bounding box center [438, 650] width 629 height 26
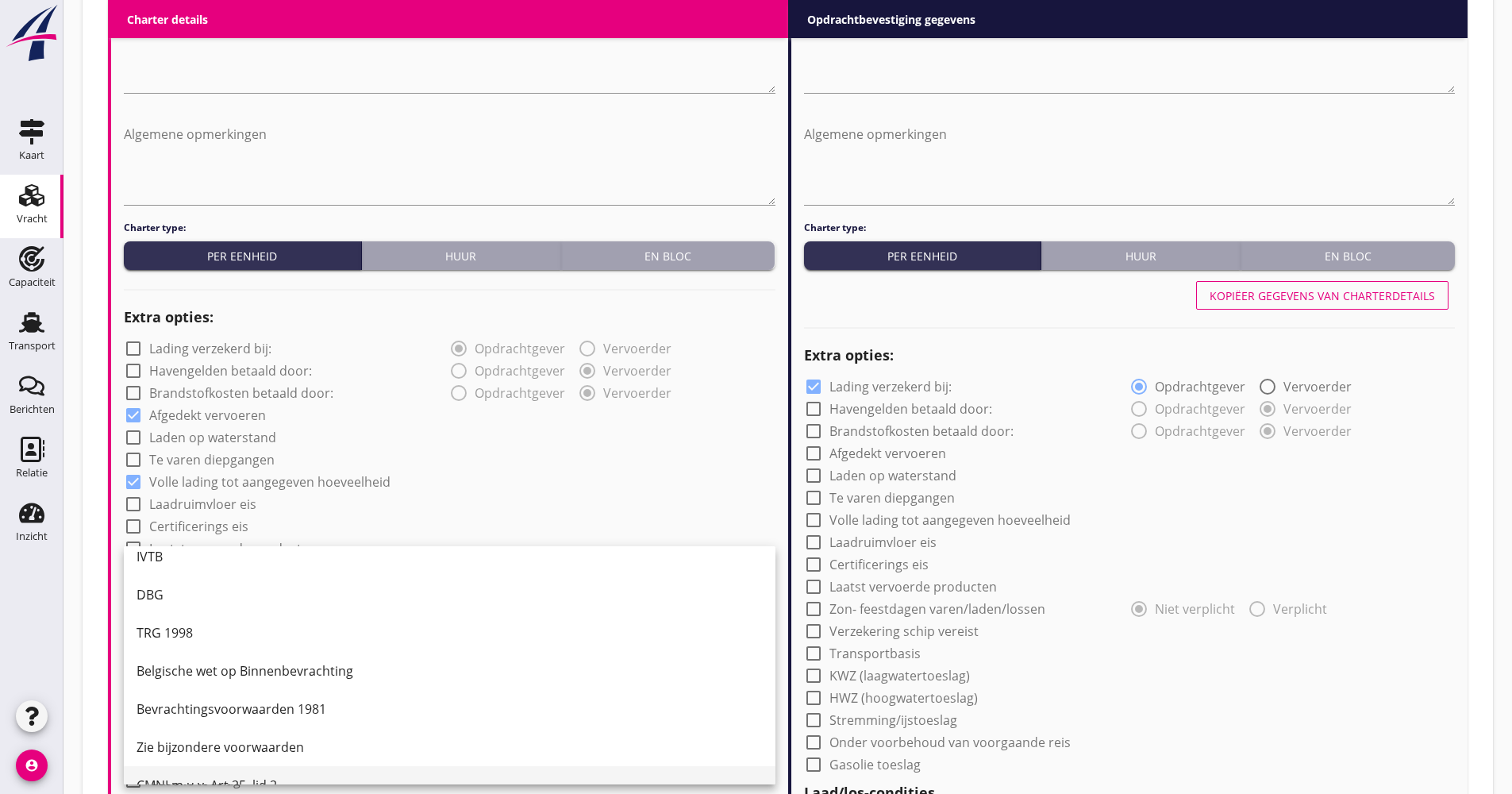
scroll to position [41, 0]
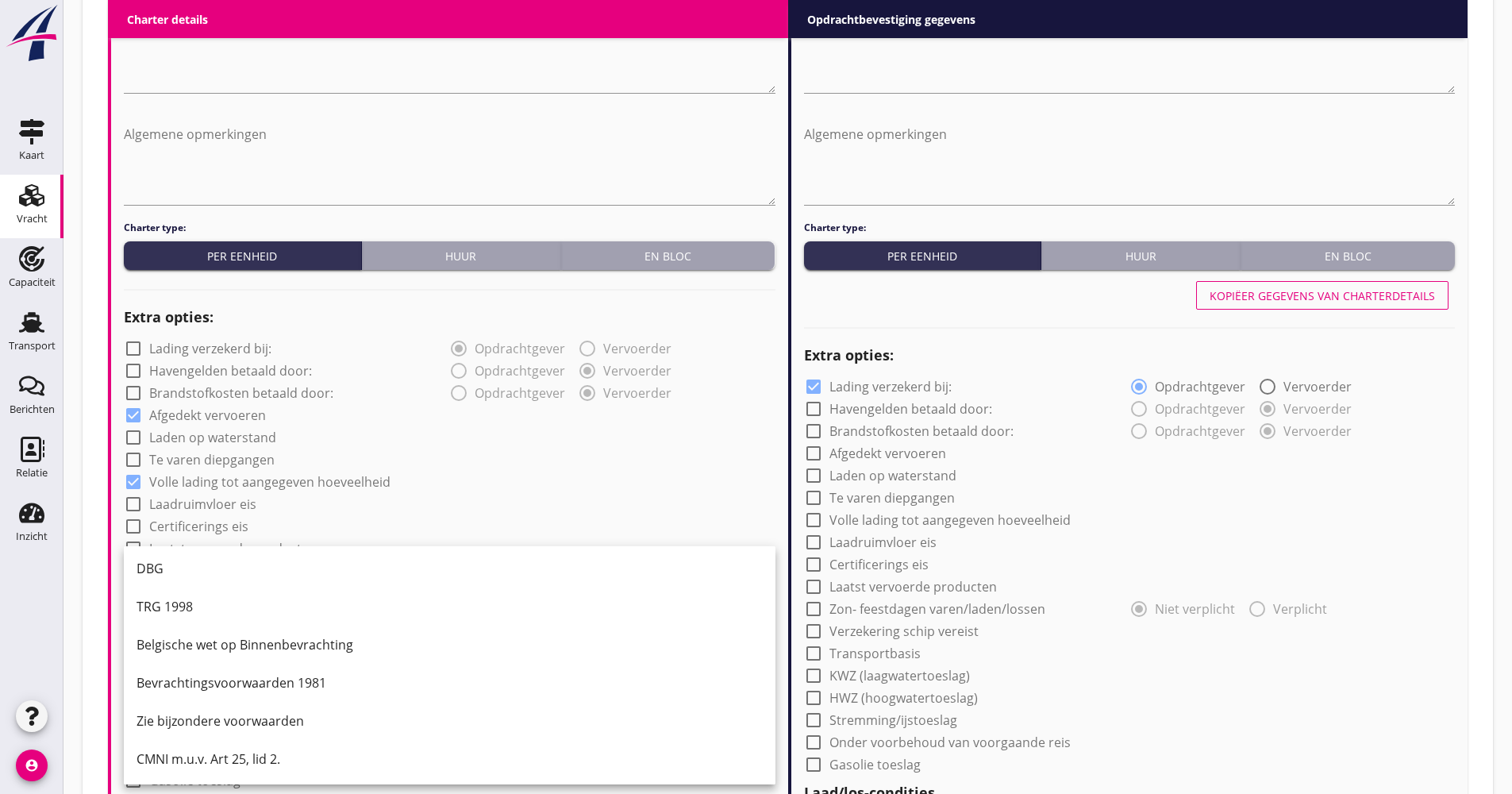
drag, startPoint x: 215, startPoint y: 759, endPoint x: 215, endPoint y: 744, distance: 15.0
click at [215, 759] on div "CMNI m.u.v. Art 25, lid 2." at bounding box center [450, 758] width 626 height 19
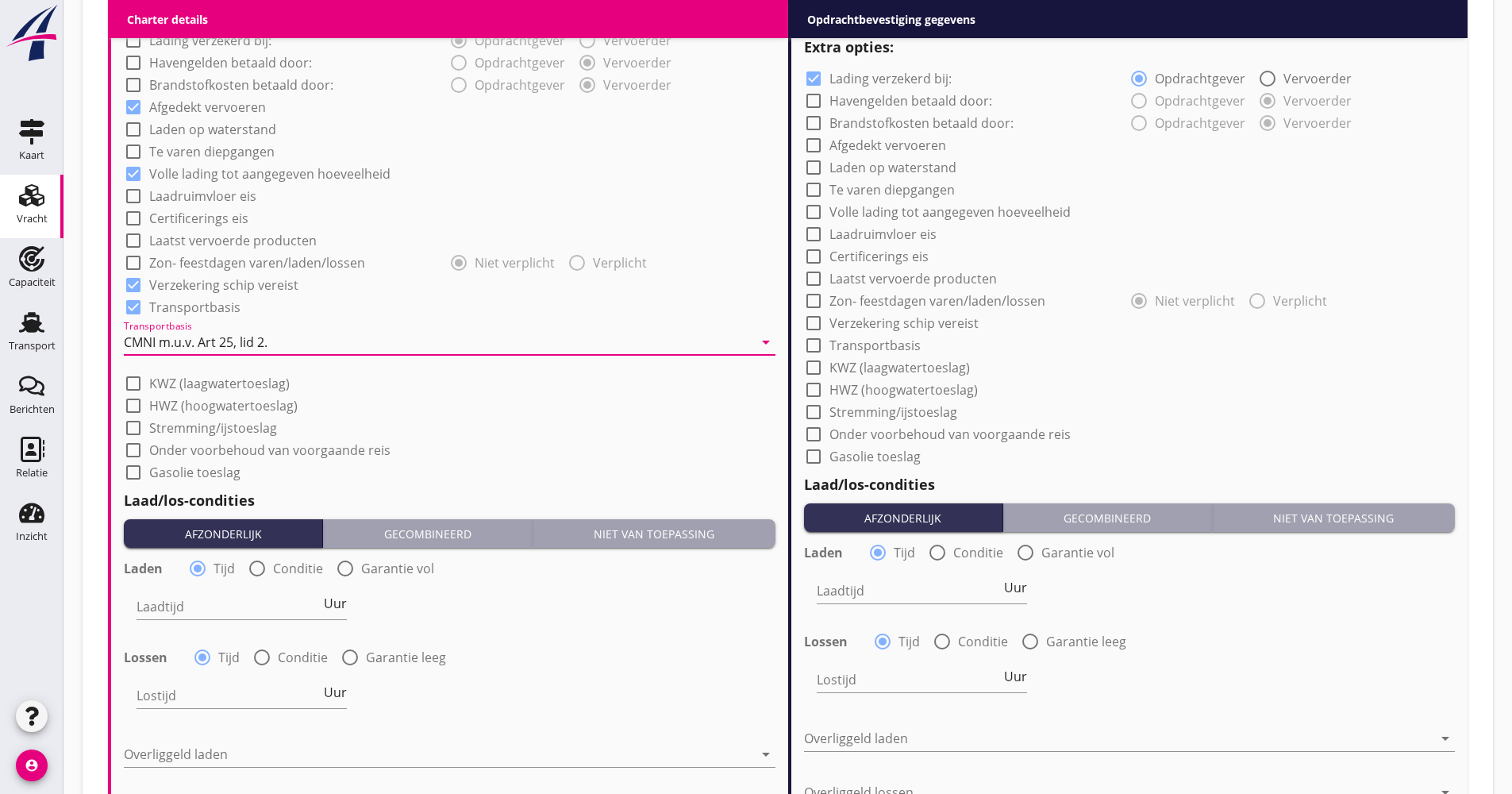
scroll to position [1378, 0]
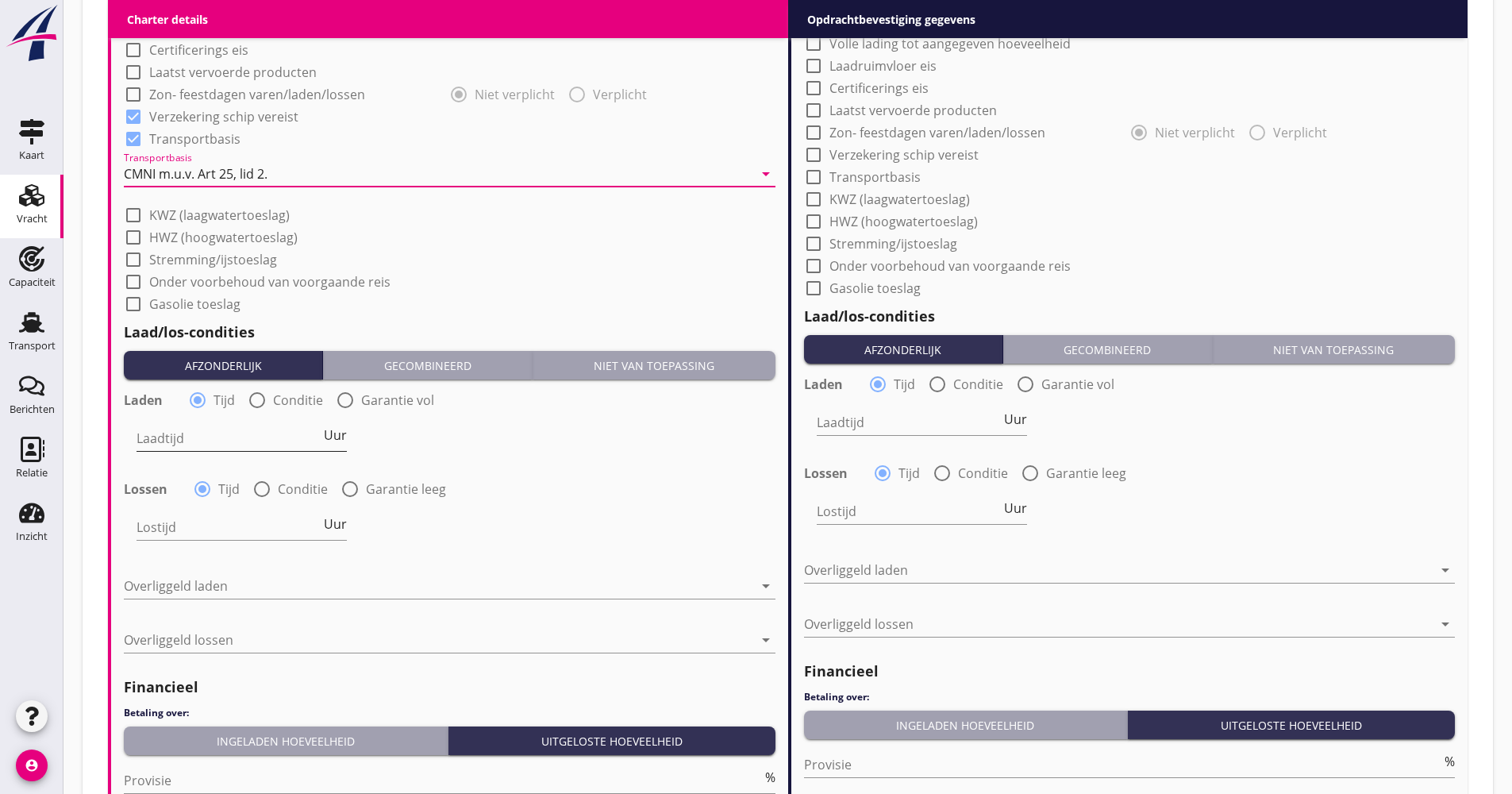
click at [221, 434] on input "Laadtijd" at bounding box center [228, 439] width 184 height 26
type input "48"
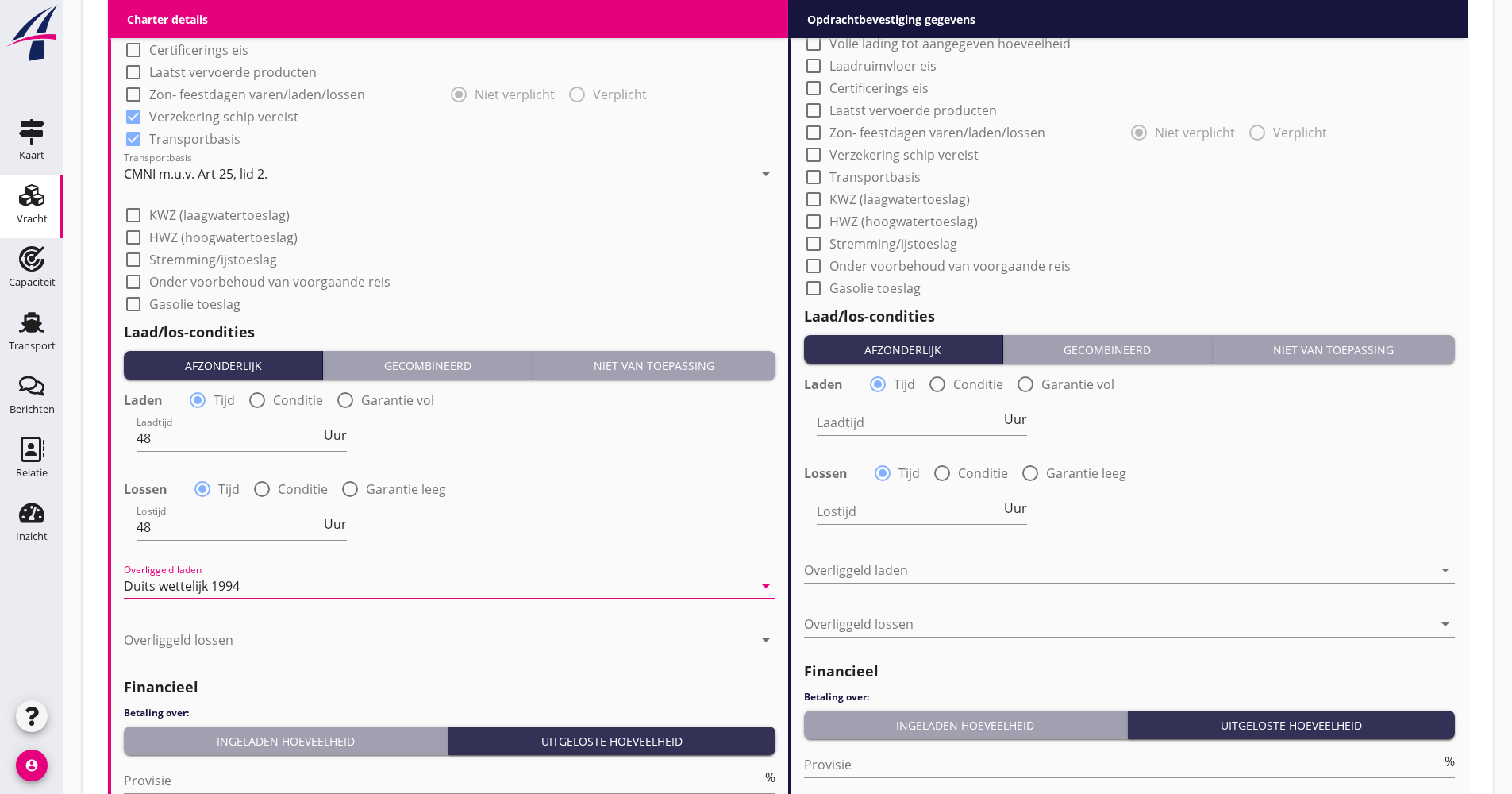
click at [778, 571] on div "(Richt)prijs 18.00 ton Prijs opmerkingen Algemene opmerkingen Charter type: Per…" at bounding box center [449, 198] width 677 height 1488
click at [769, 581] on icon "arrow_drop_down" at bounding box center [766, 585] width 19 height 19
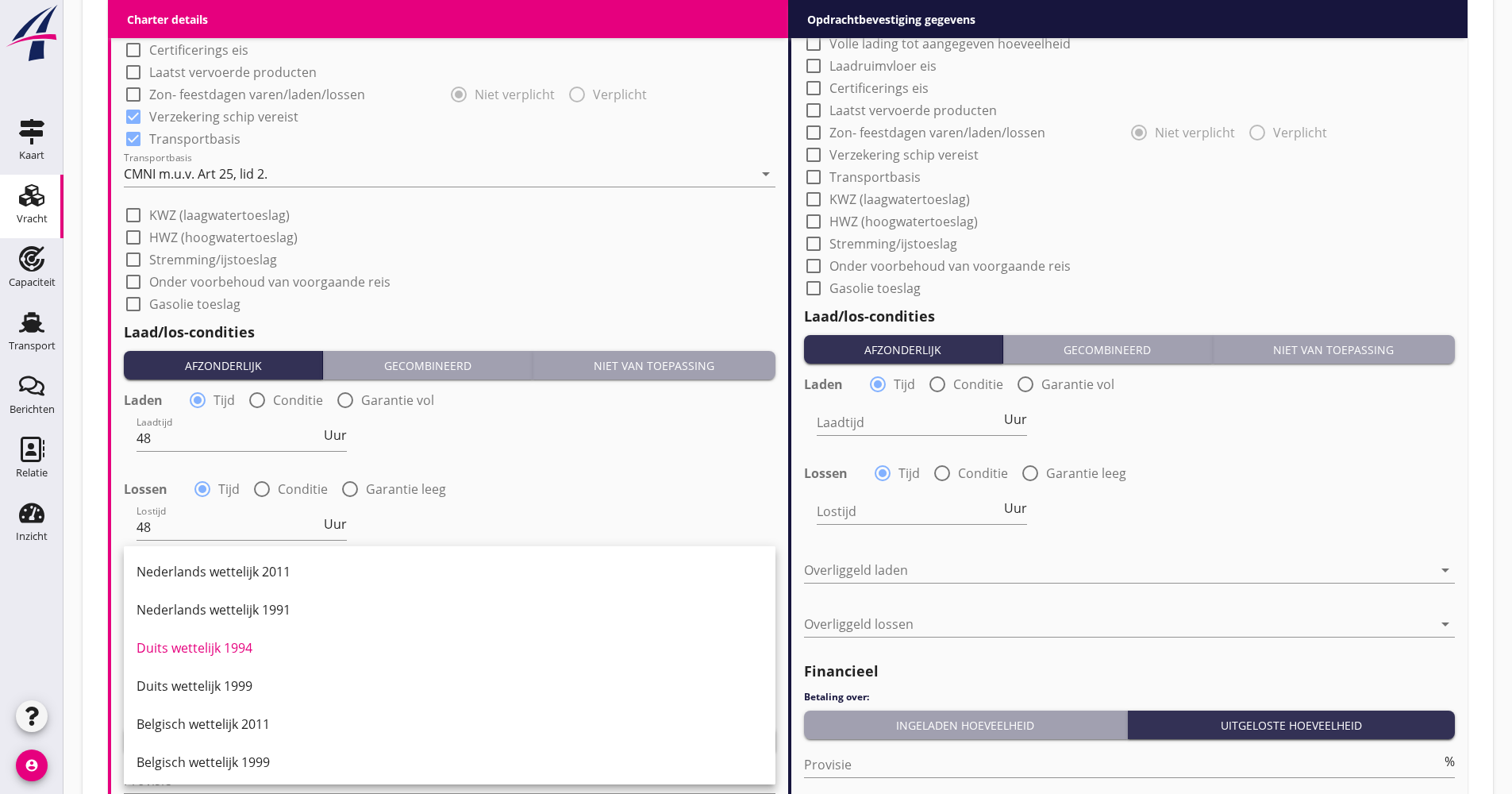
click at [250, 687] on div "Duits wettelijk 1999" at bounding box center [450, 685] width 626 height 19
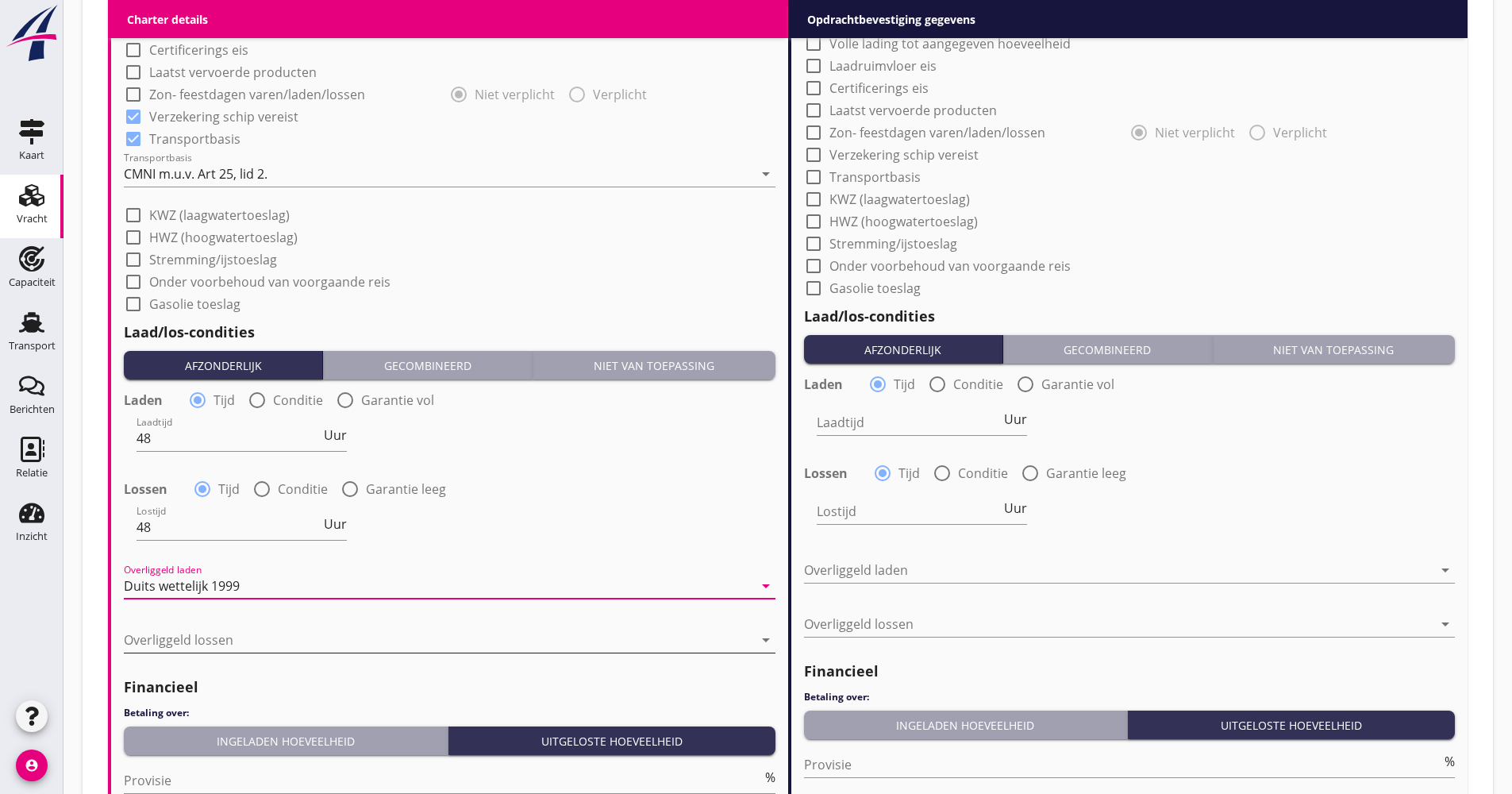
click at [237, 641] on div at bounding box center [438, 640] width 629 height 26
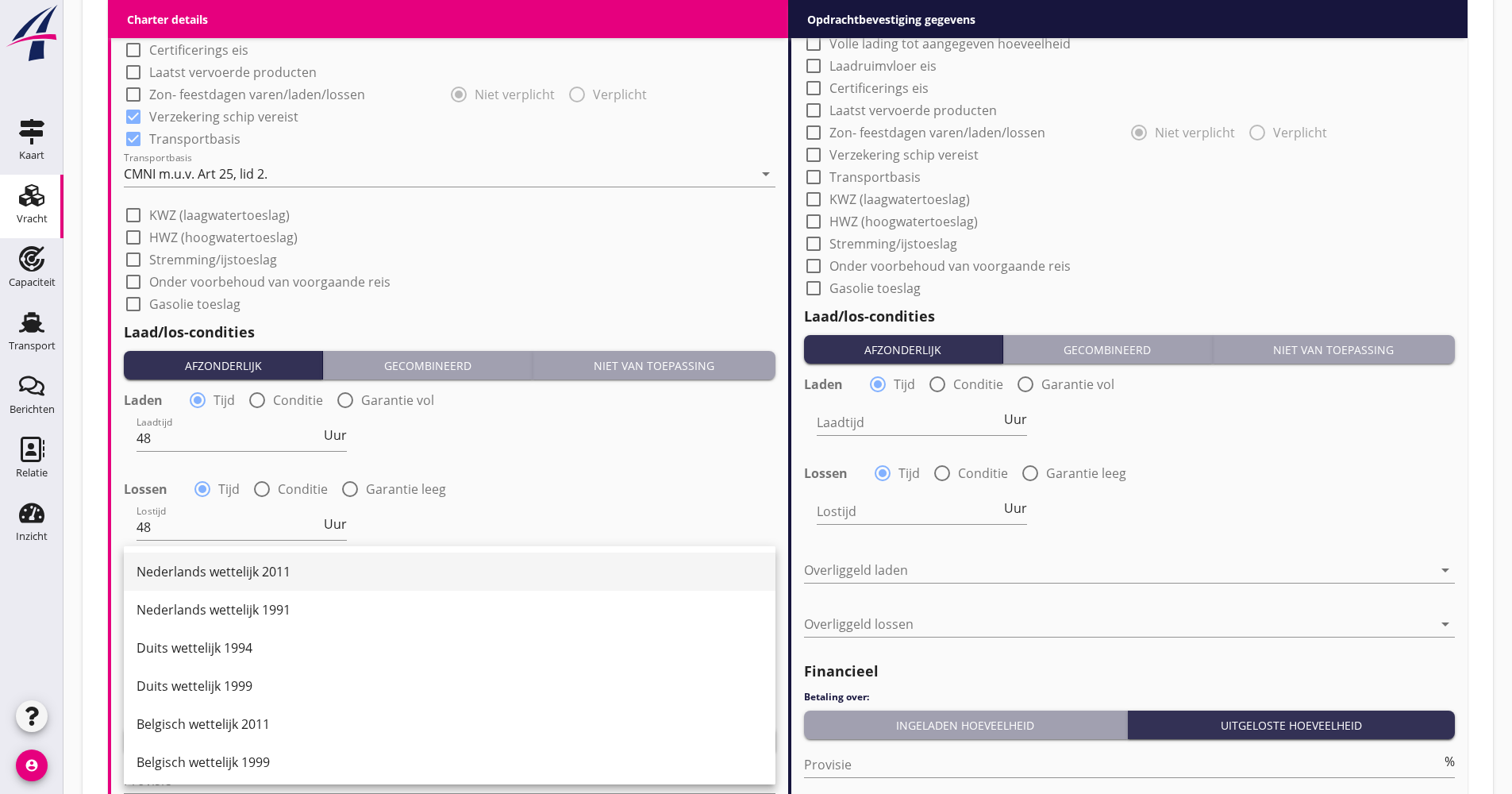
click at [250, 575] on div "Nederlands wettelijk 2011" at bounding box center [450, 571] width 626 height 19
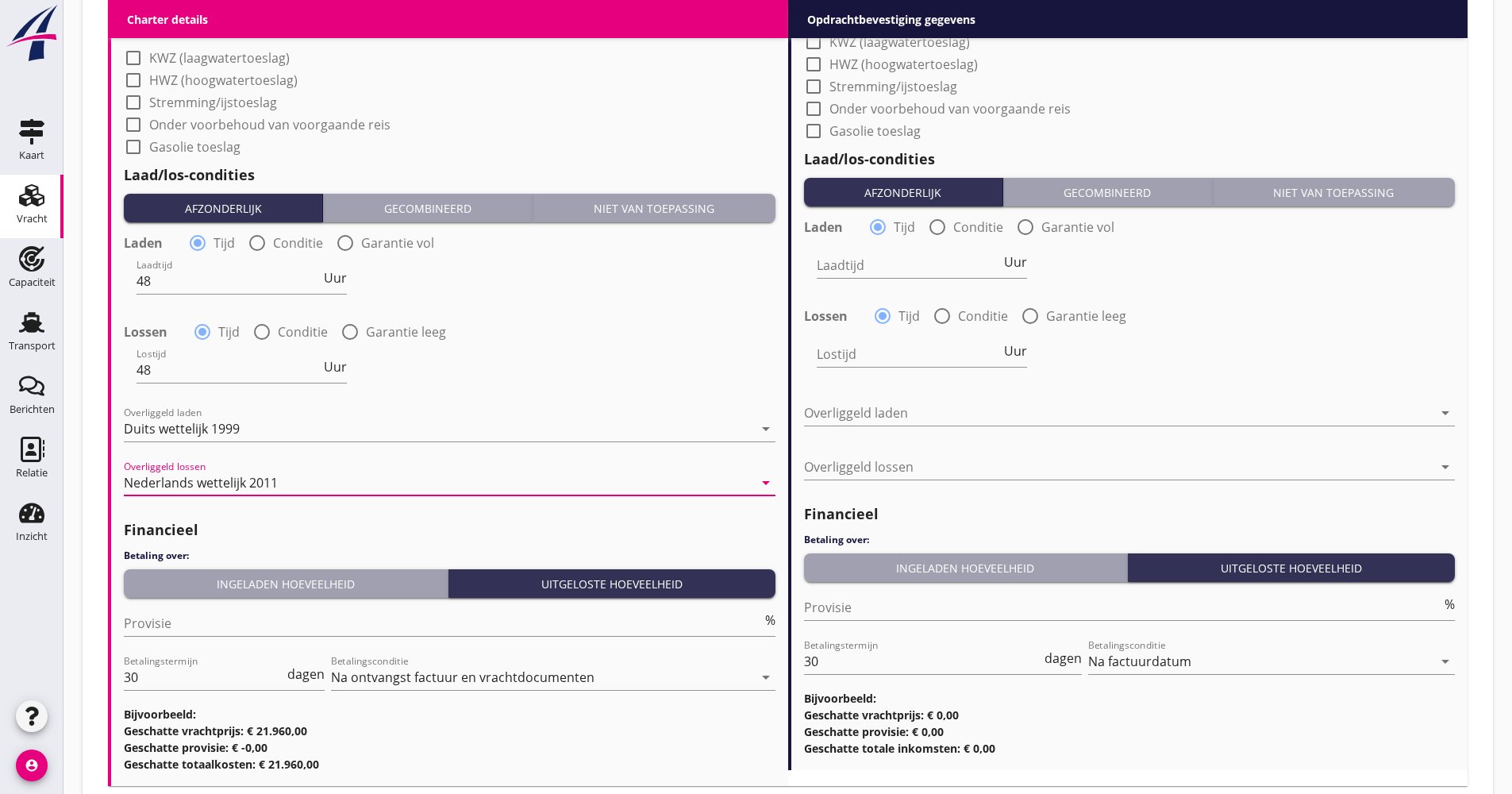
scroll to position [1635, 0]
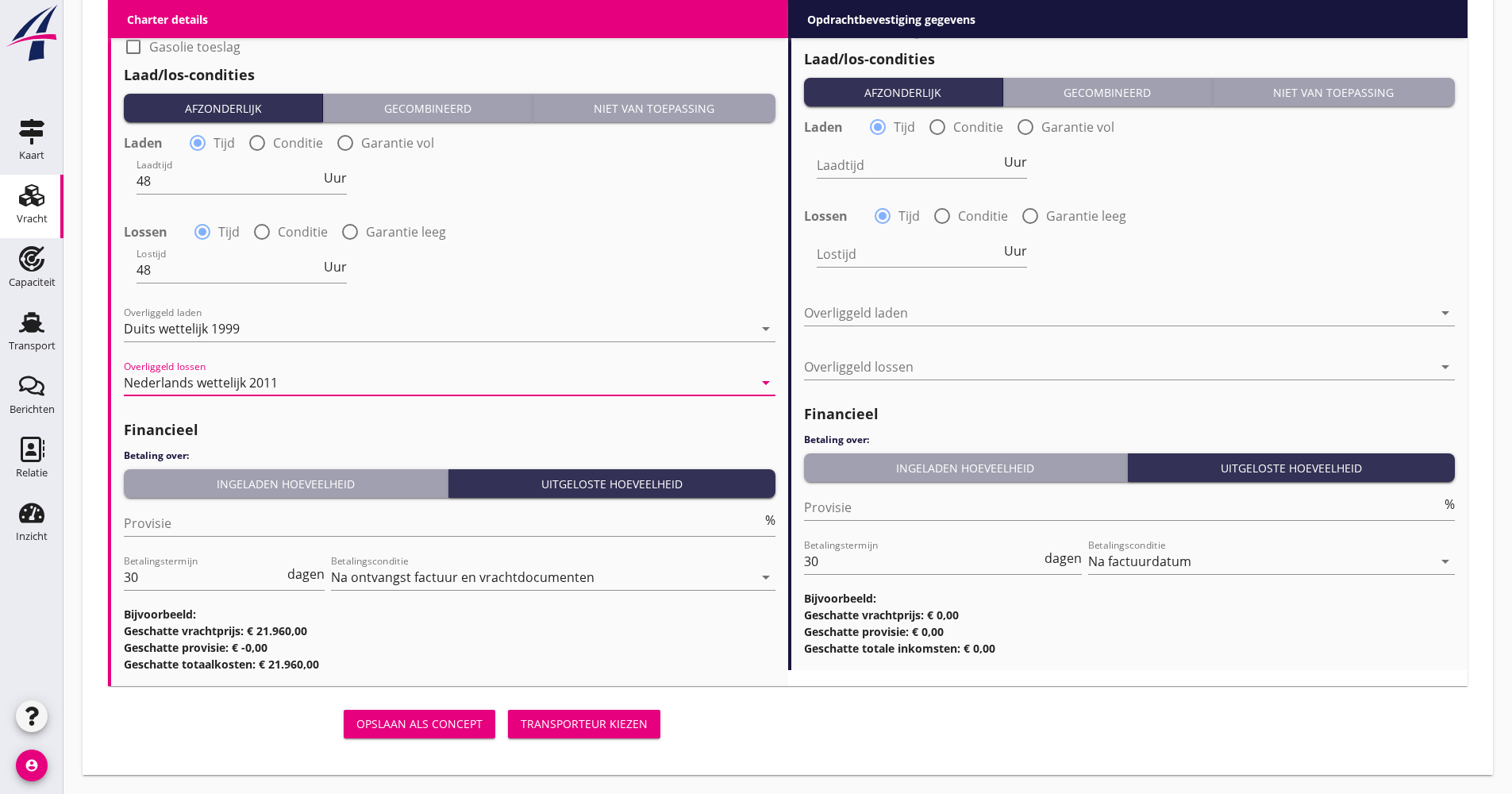
click at [282, 467] on div "Financieel Betaling over: Ingeladen hoeveelheid Uitgeloste hoeveelheid Provisie…" at bounding box center [450, 541] width 652 height 261
click at [241, 481] on div "Ingeladen hoeveelheid" at bounding box center [286, 484] width 311 height 16
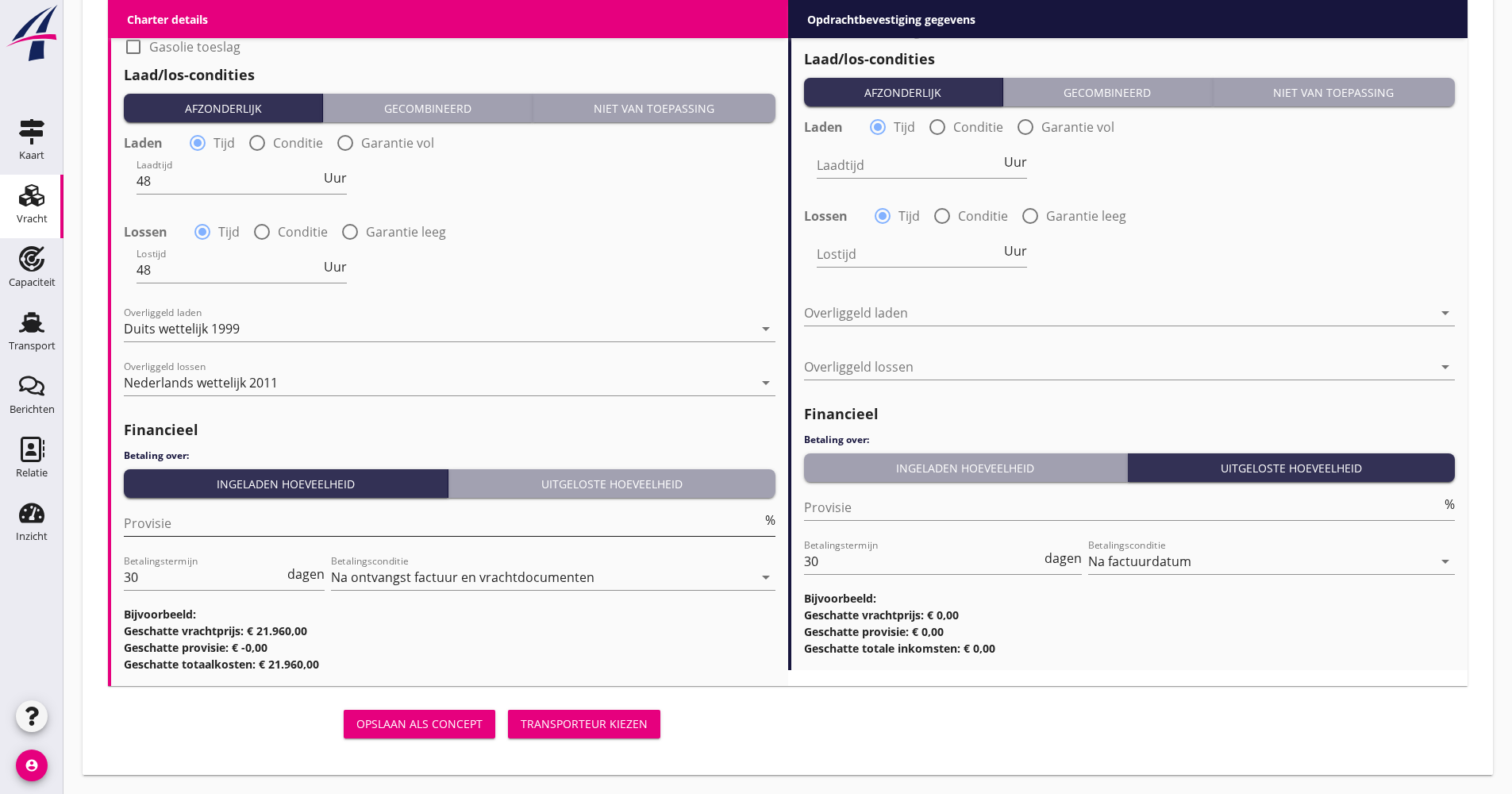
click at [205, 522] on input "Provisie" at bounding box center [442, 523] width 638 height 26
type input "5.00"
drag, startPoint x: 177, startPoint y: 570, endPoint x: 146, endPoint y: 580, distance: 32.6
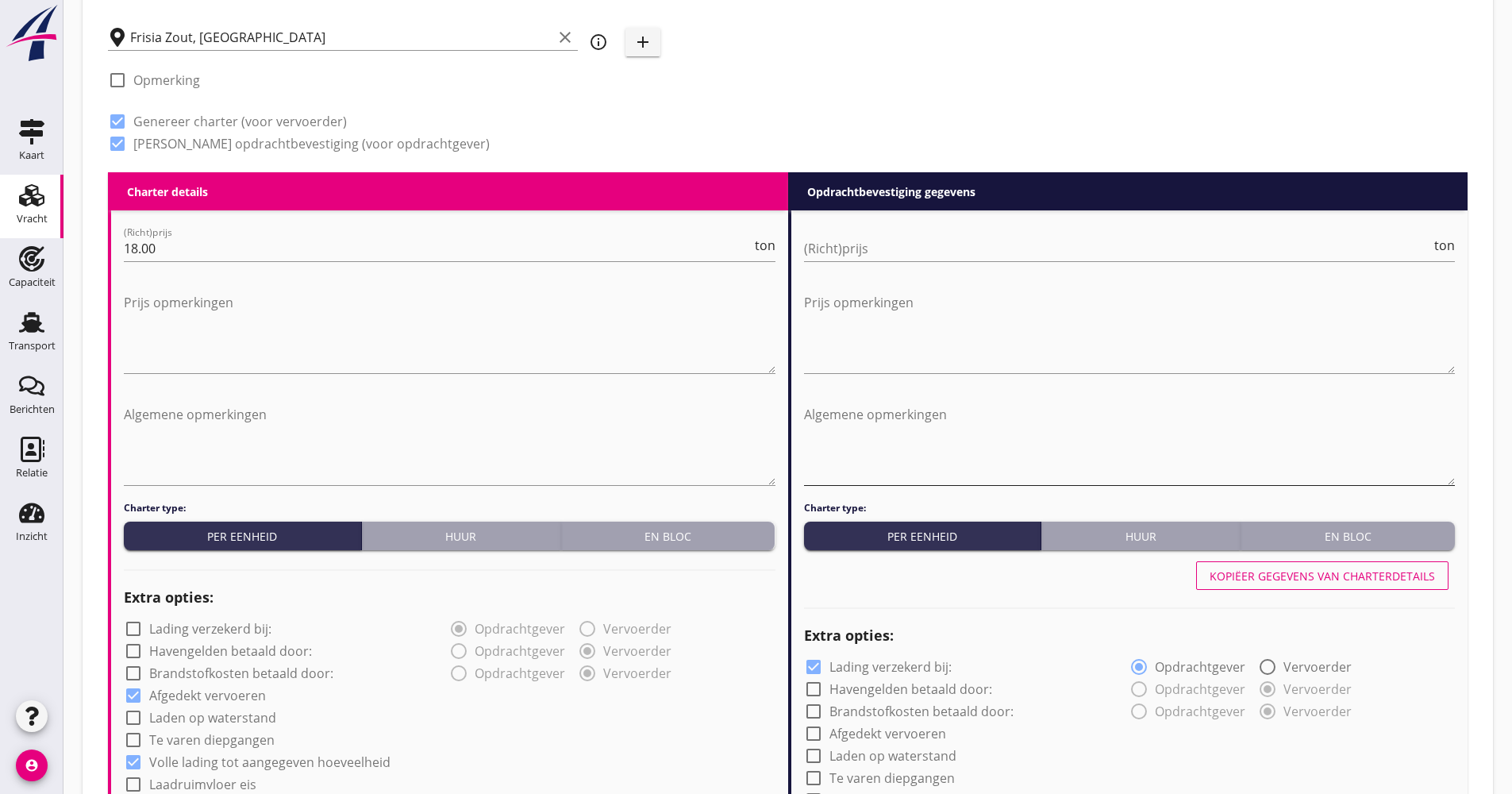
scroll to position [604, 0]
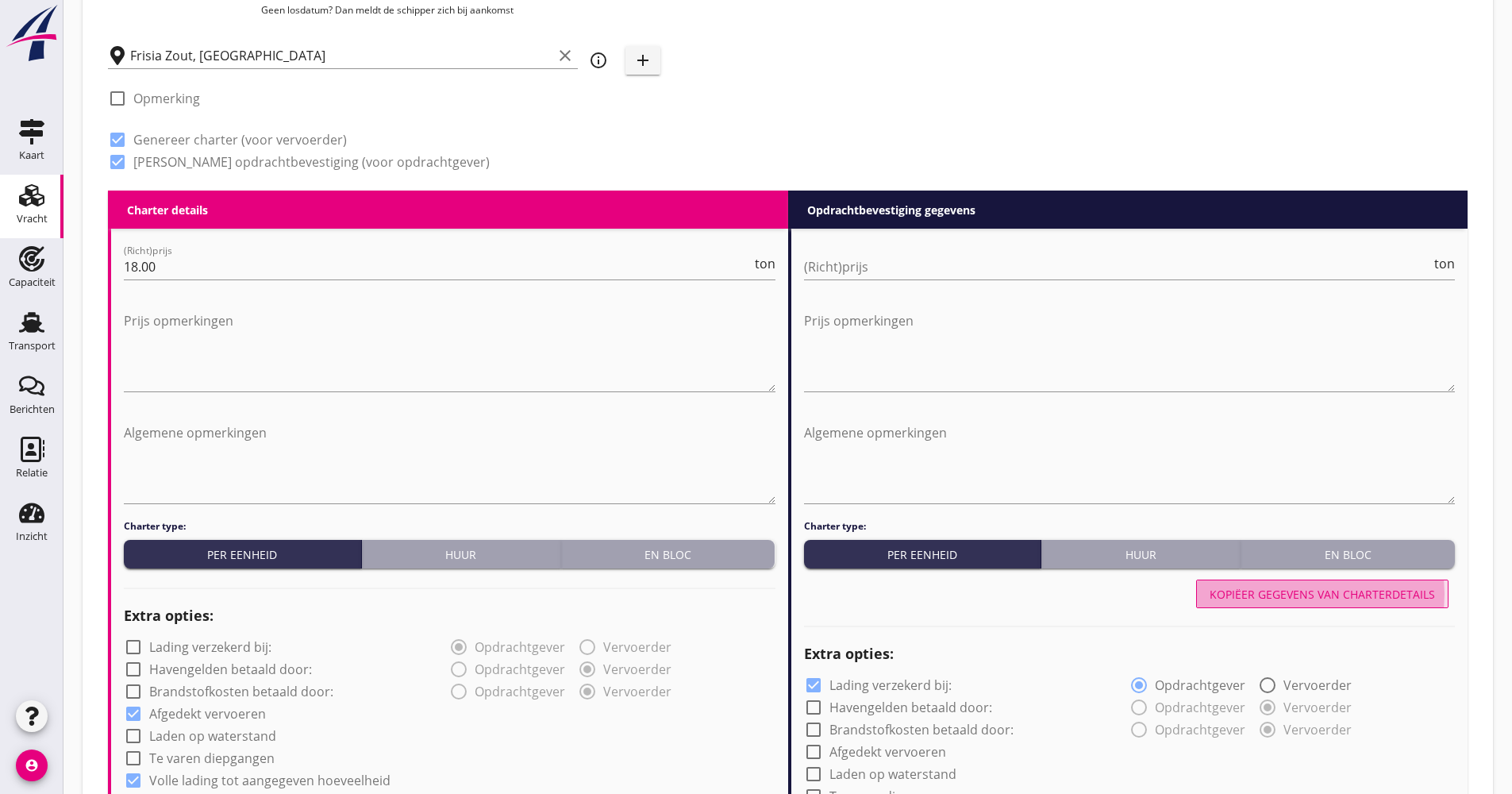
drag, startPoint x: 1349, startPoint y: 593, endPoint x: 1304, endPoint y: 573, distance: 49.2
click at [1348, 593] on div "Kopiëer gegevens van charterdetails" at bounding box center [1322, 594] width 225 height 16
checkbox input "false"
checkbox input "true"
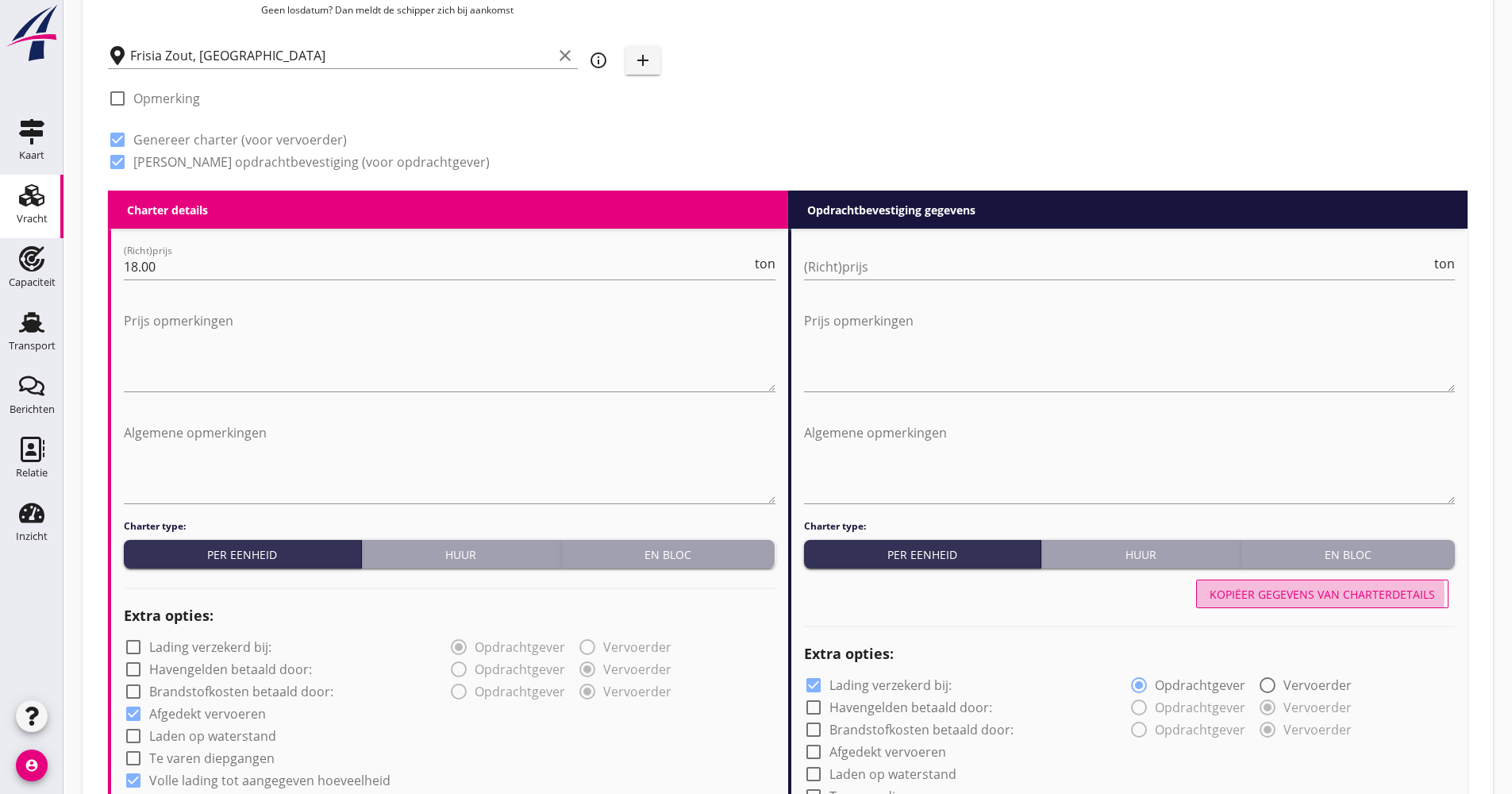
checkbox input "true"
type input "48"
drag, startPoint x: 840, startPoint y: 224, endPoint x: 838, endPoint y: 241, distance: 17.1
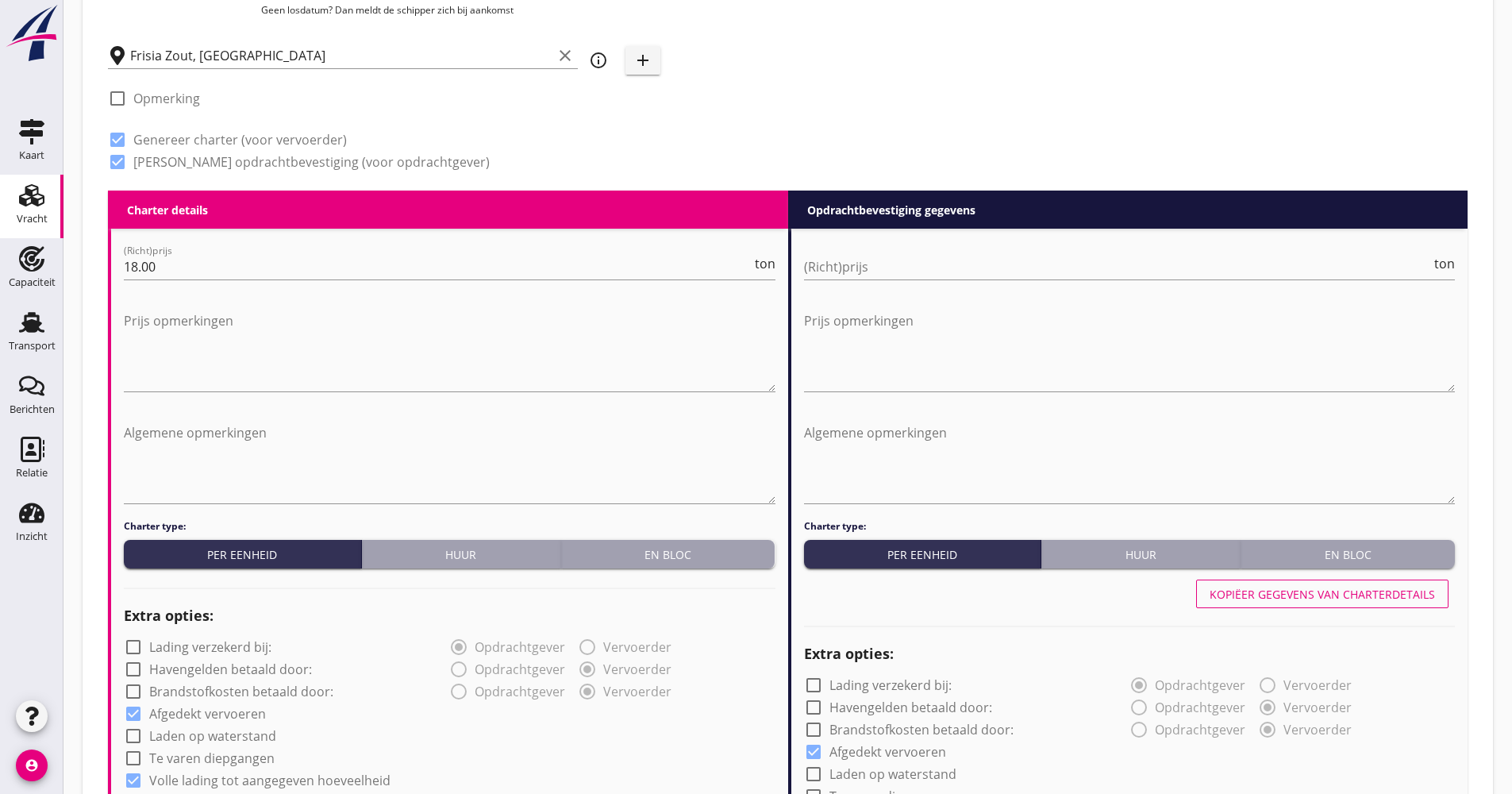
click at [838, 256] on input "(Richt)prijs" at bounding box center [1118, 266] width 628 height 26
type input "19.10"
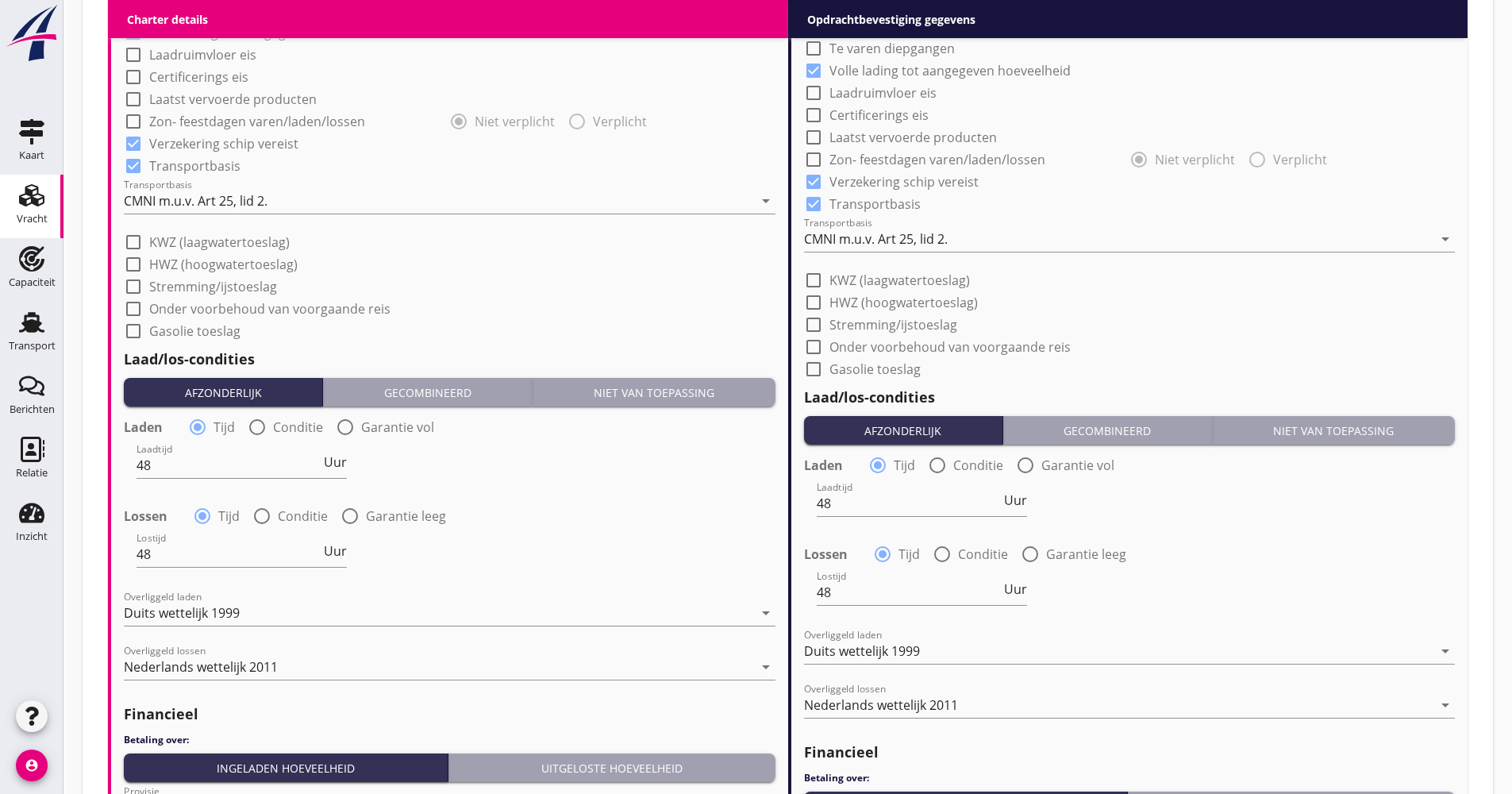
scroll to position [1397, 0]
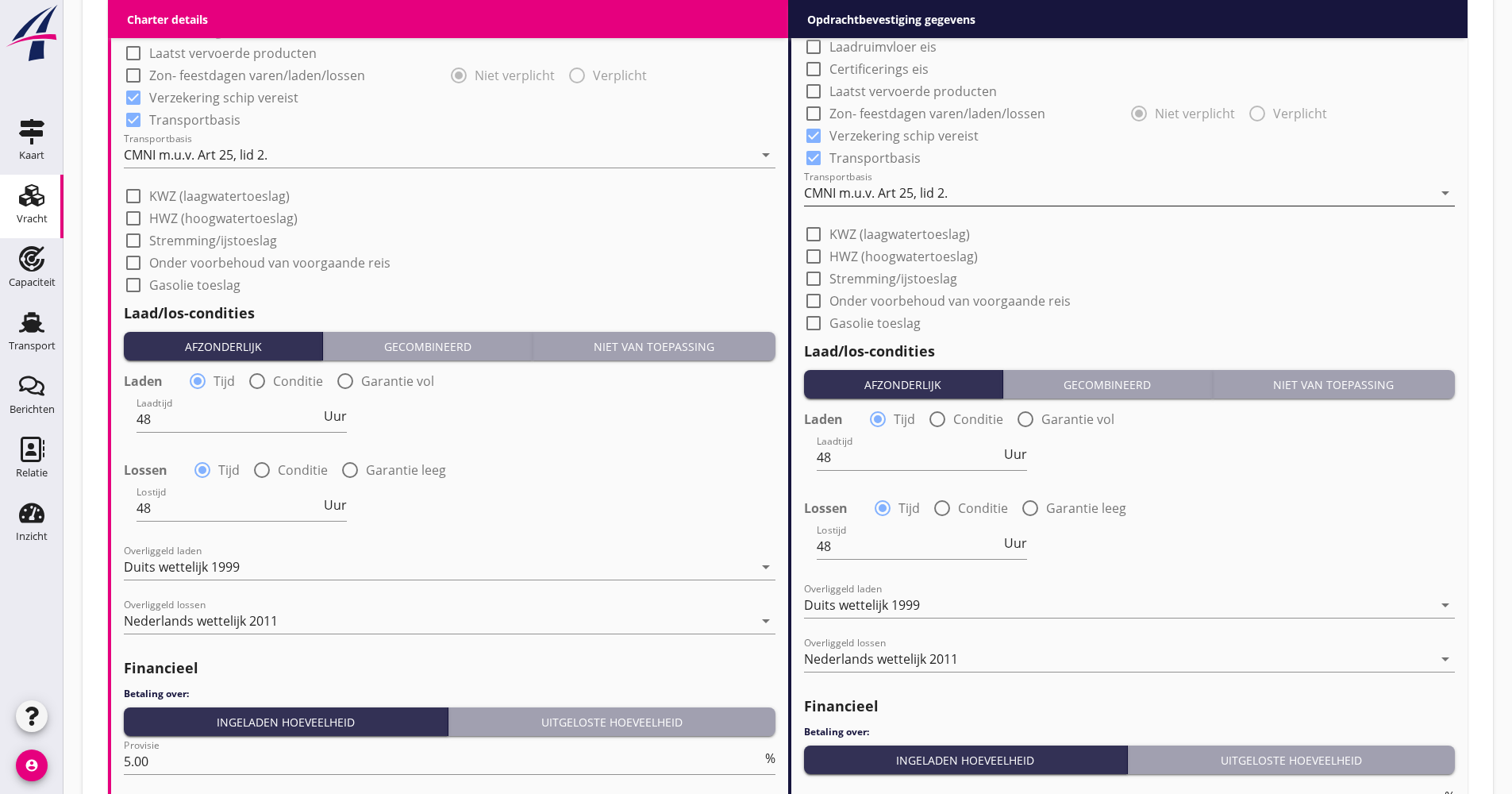
click at [902, 200] on div "CMNI m.u.v. Art 25, lid 2." at bounding box center [876, 193] width 144 height 15
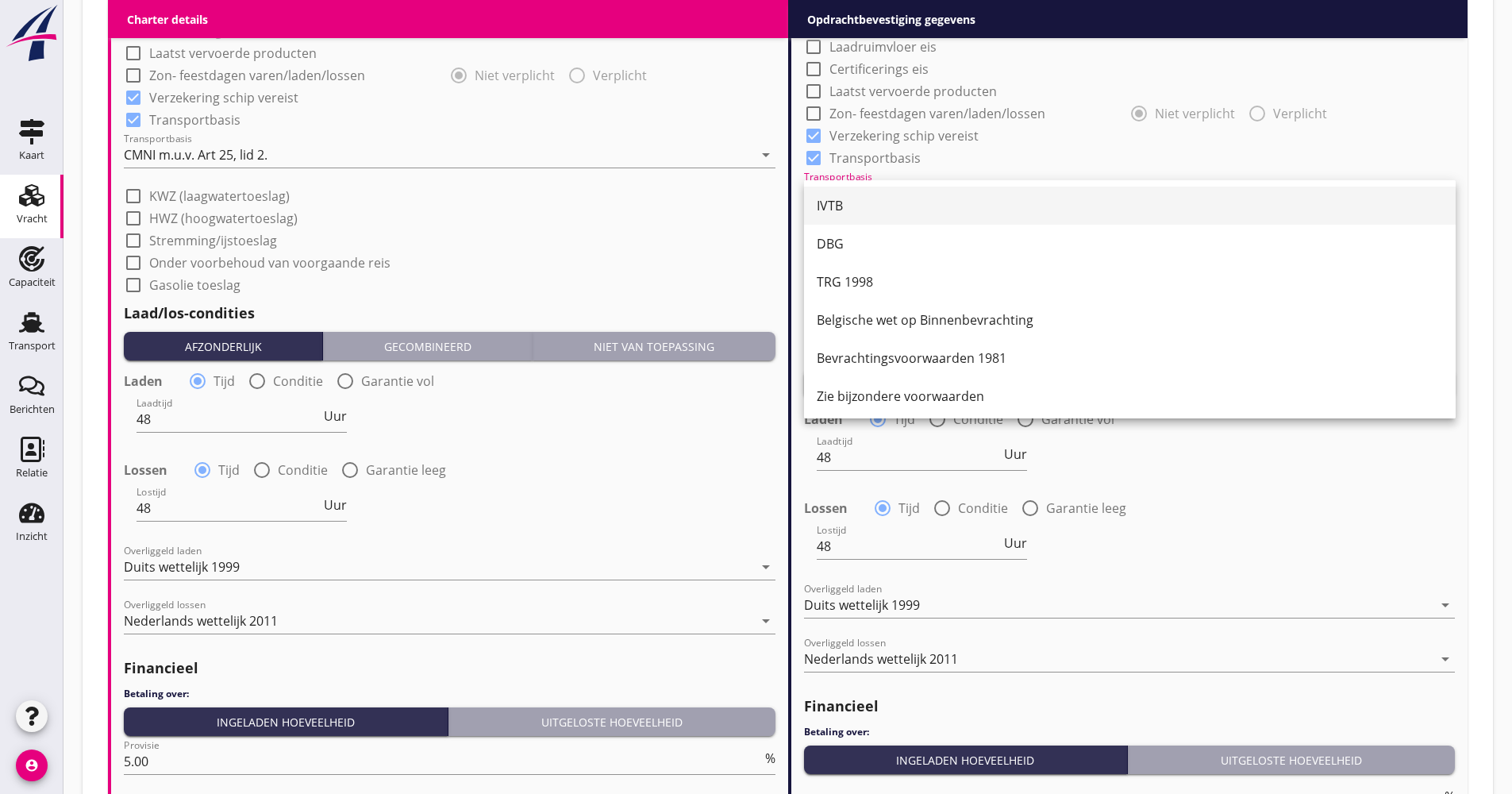
click at [897, 201] on div "IVTB" at bounding box center [1130, 205] width 626 height 19
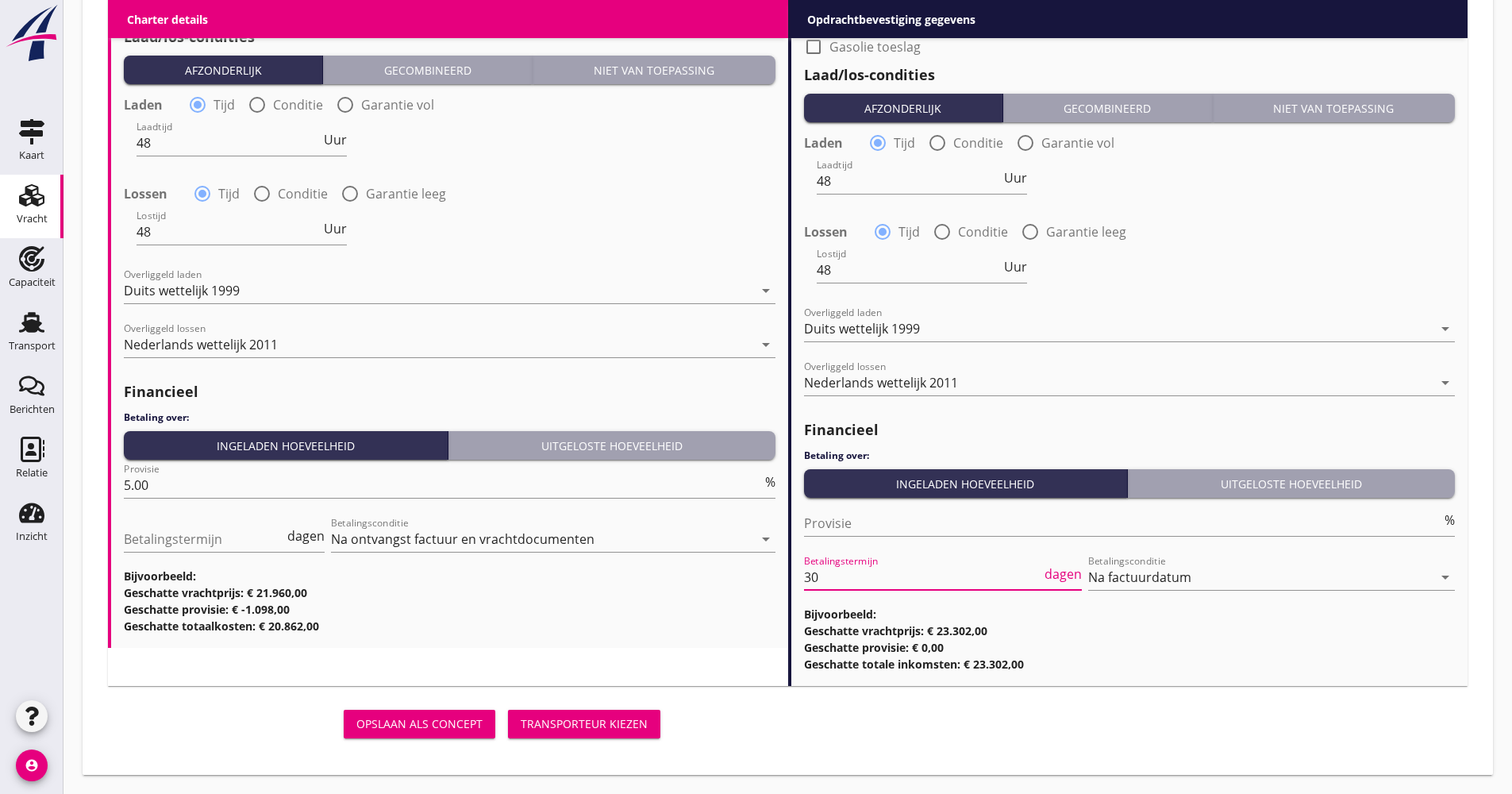
scroll to position [1, 0]
drag, startPoint x: 825, startPoint y: 577, endPoint x: 771, endPoint y: 593, distance: 56.3
type input "21"
click at [552, 718] on div "Transporteur kiezen" at bounding box center [584, 723] width 127 height 16
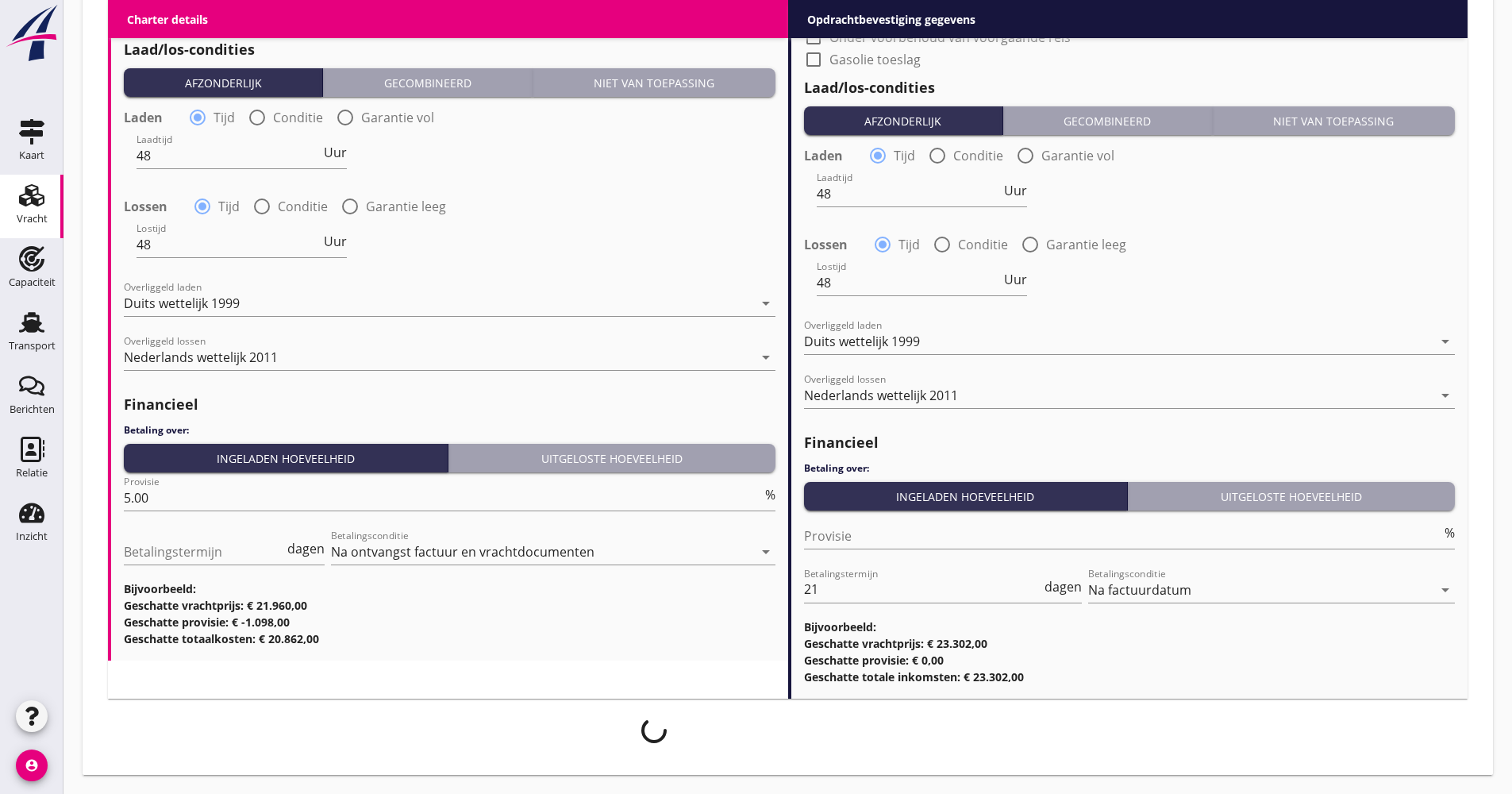
scroll to position [1660, 0]
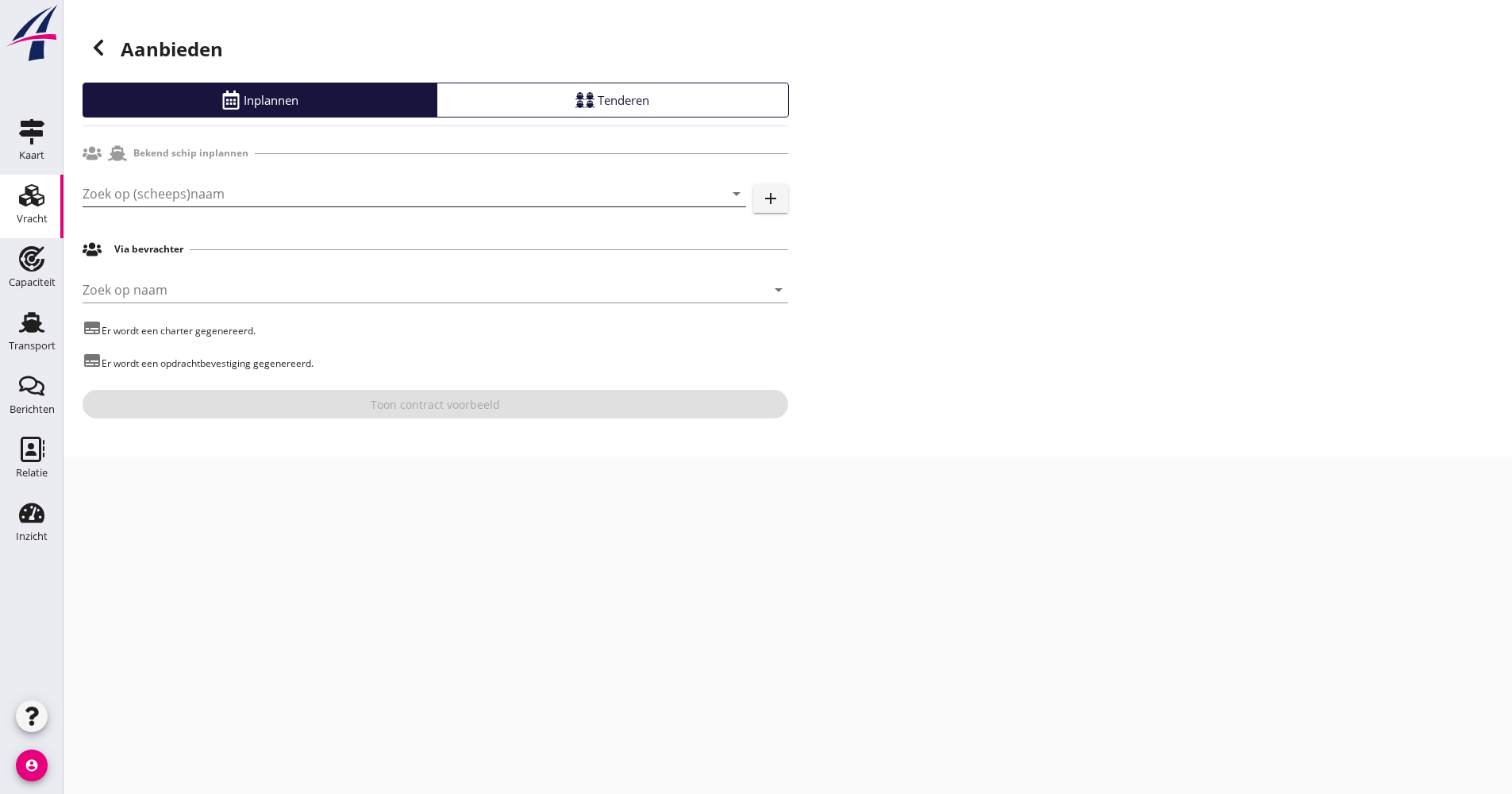
click at [128, 188] on input "Zoek op (scheeps)naam" at bounding box center [392, 194] width 619 height 26
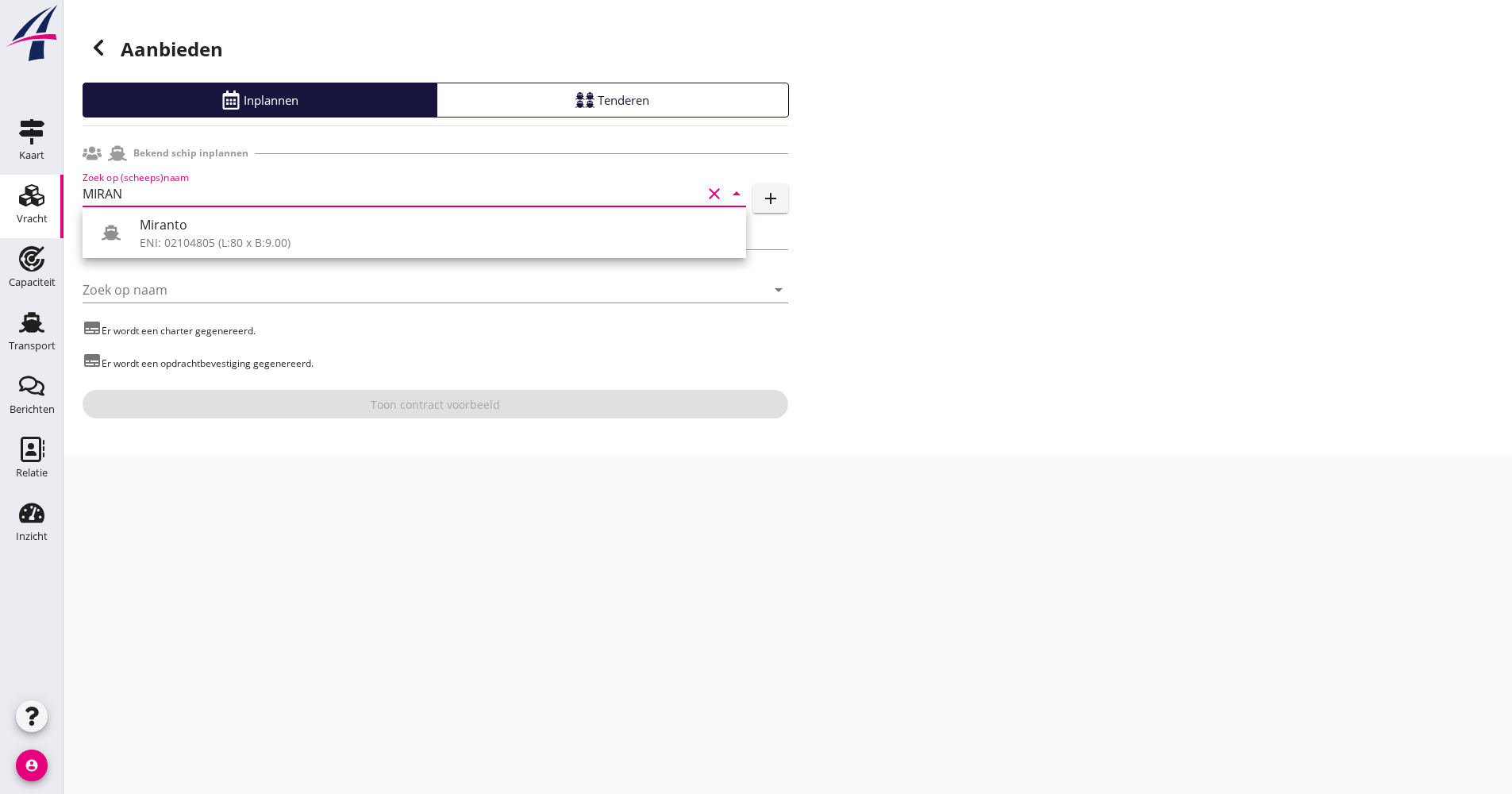
click at [170, 215] on div "Miranto" at bounding box center [437, 224] width 593 height 19
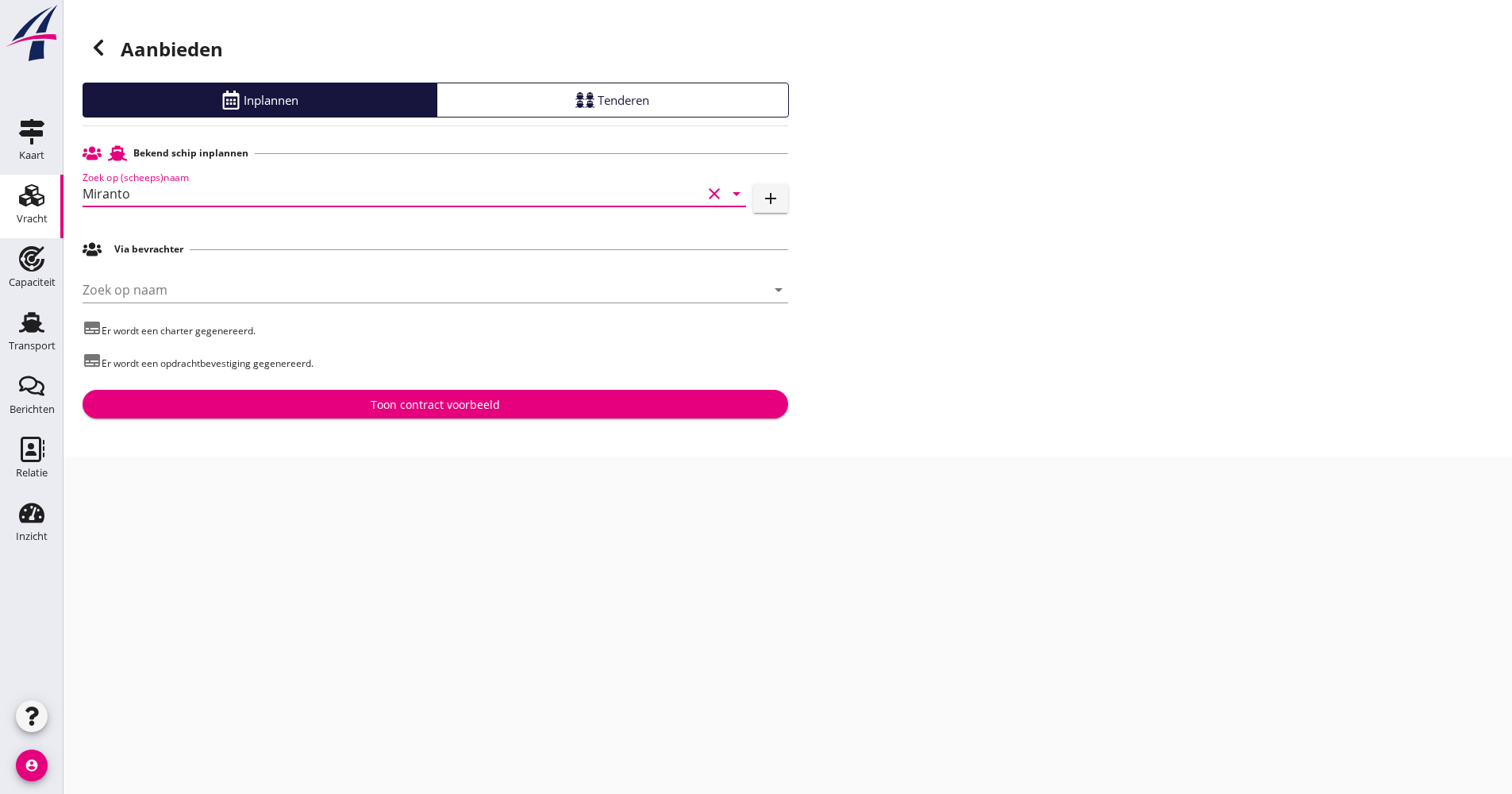
type input "Miranto"
click at [341, 421] on div "Aanbieden Inplannen Tenderen Bekend schip inplannen Zoek op (scheeps)naam Miran…" at bounding box center [788, 228] width 1449 height 456
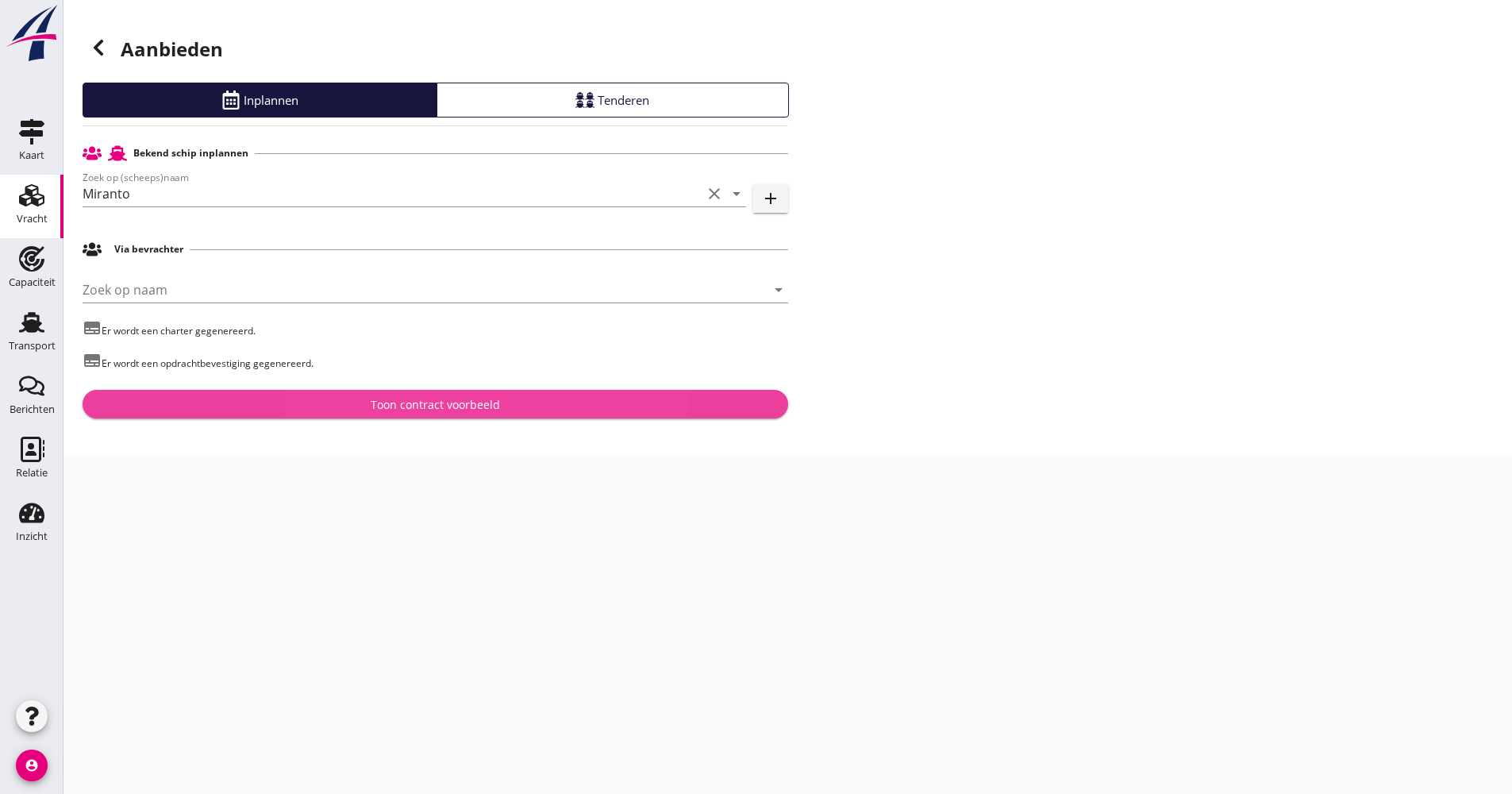
click at [343, 398] on div "Toon contract voorbeeld" at bounding box center [435, 404] width 680 height 16
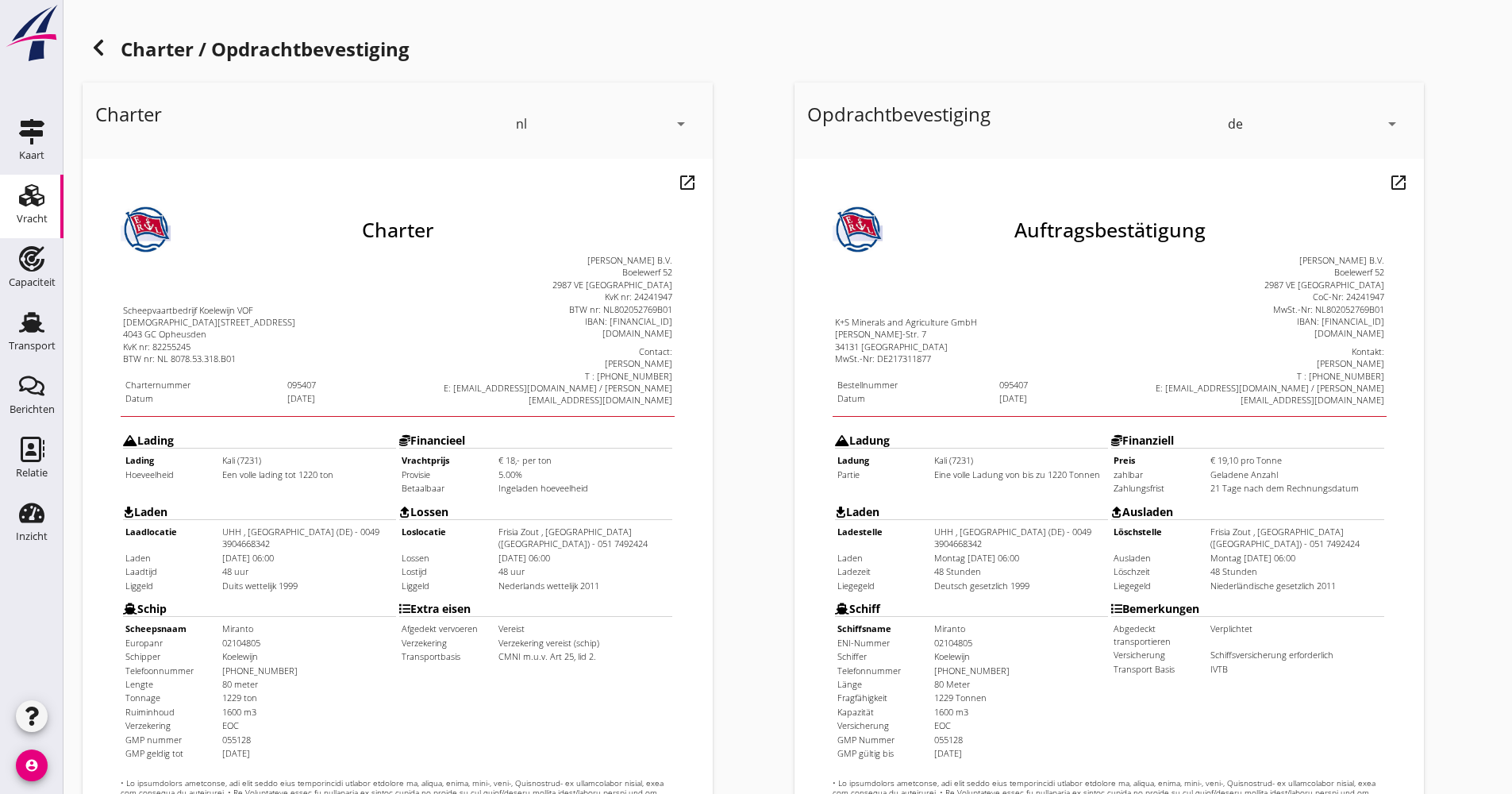
click at [96, 48] on use at bounding box center [98, 47] width 9 height 16
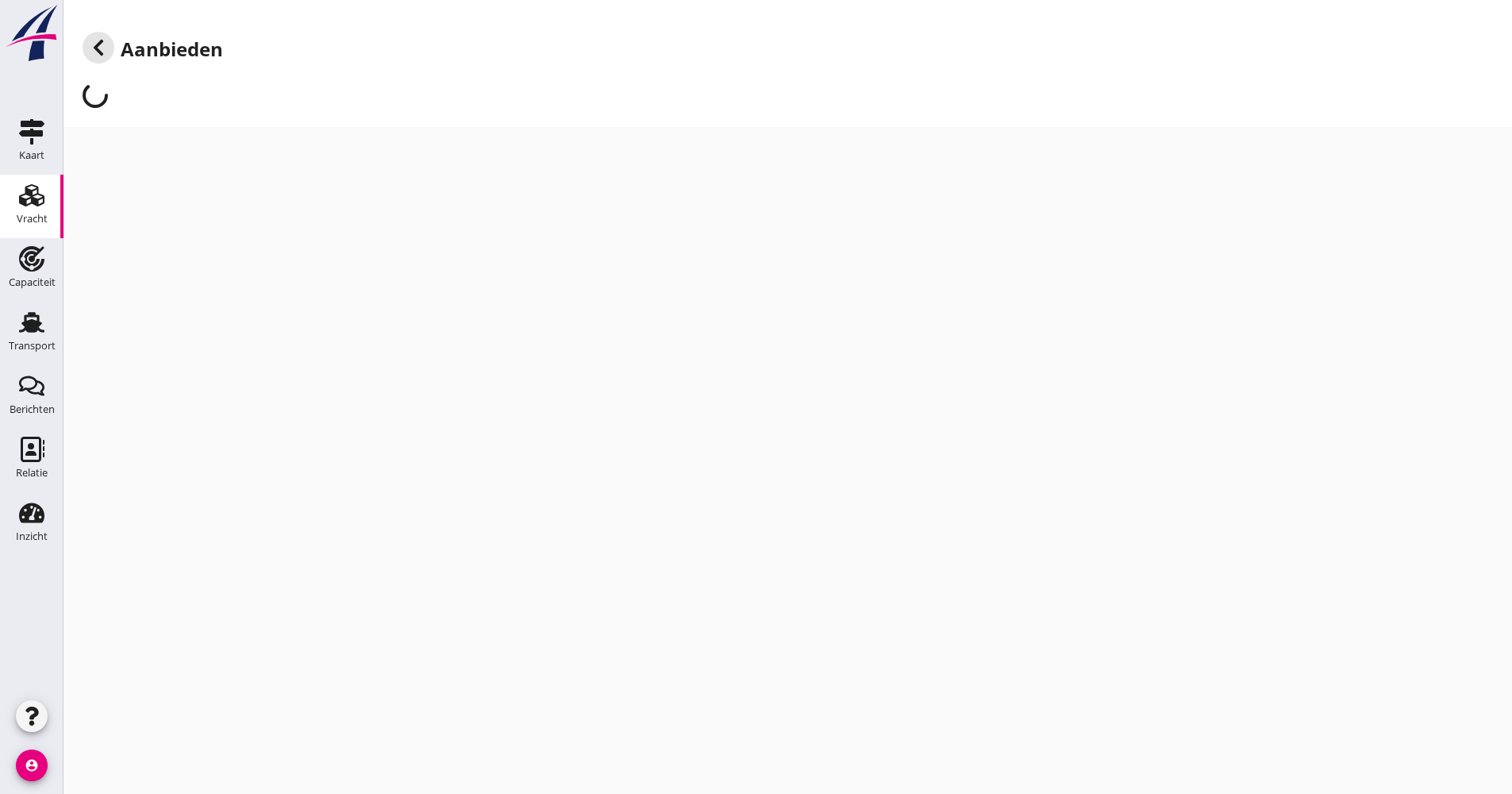
click at [96, 48] on use at bounding box center [98, 47] width 9 height 16
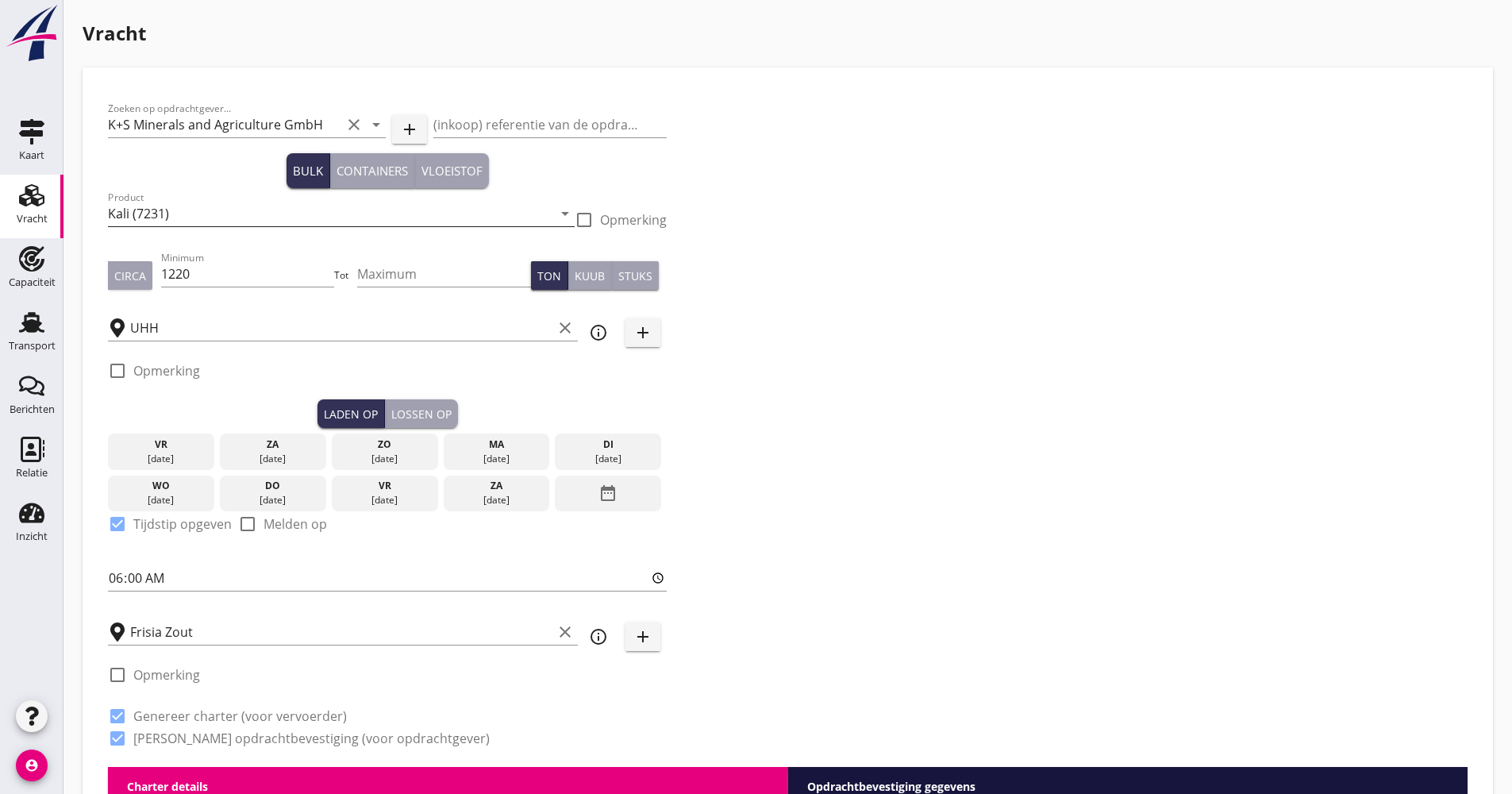
click at [199, 219] on input "Kali (7231)" at bounding box center [330, 213] width 444 height 26
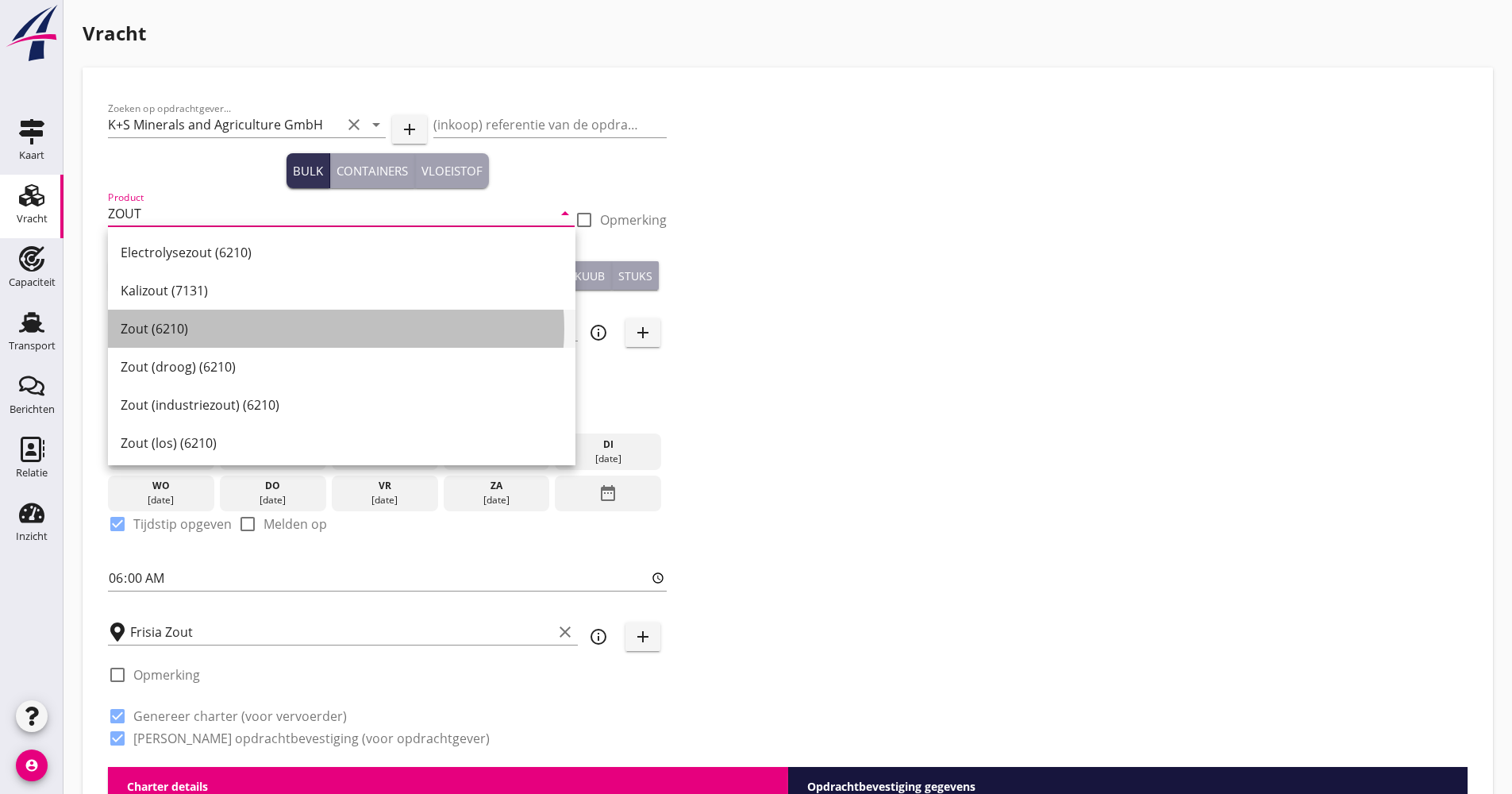
click at [181, 322] on div "Zout (6210)" at bounding box center [342, 328] width 442 height 19
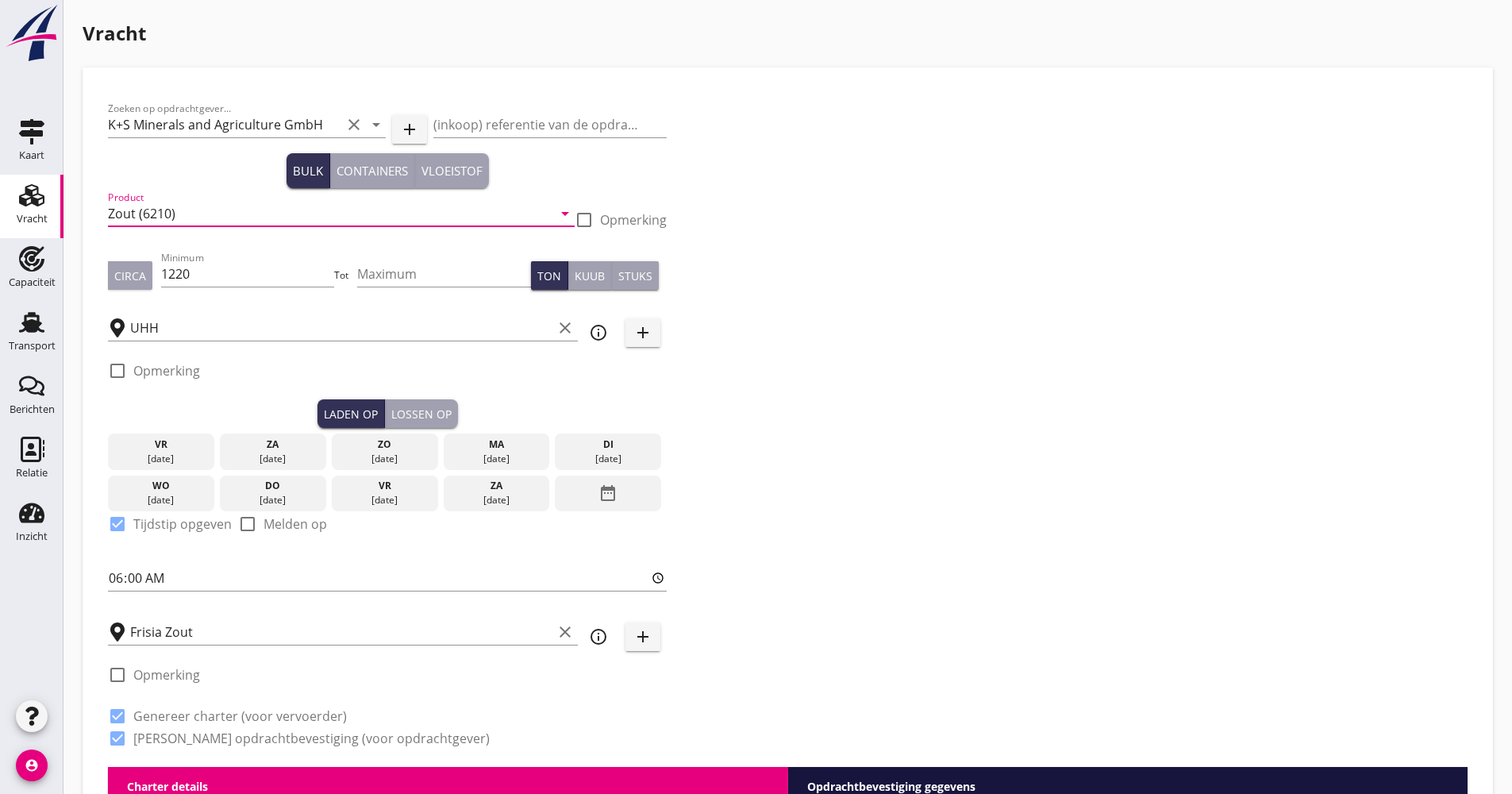
type input "Zout (6210)"
click at [974, 400] on div "Zoeken op opdrachtgever... K+S Minerals and Agriculture GmbH clear arrow_drop_d…" at bounding box center [788, 430] width 1373 height 674
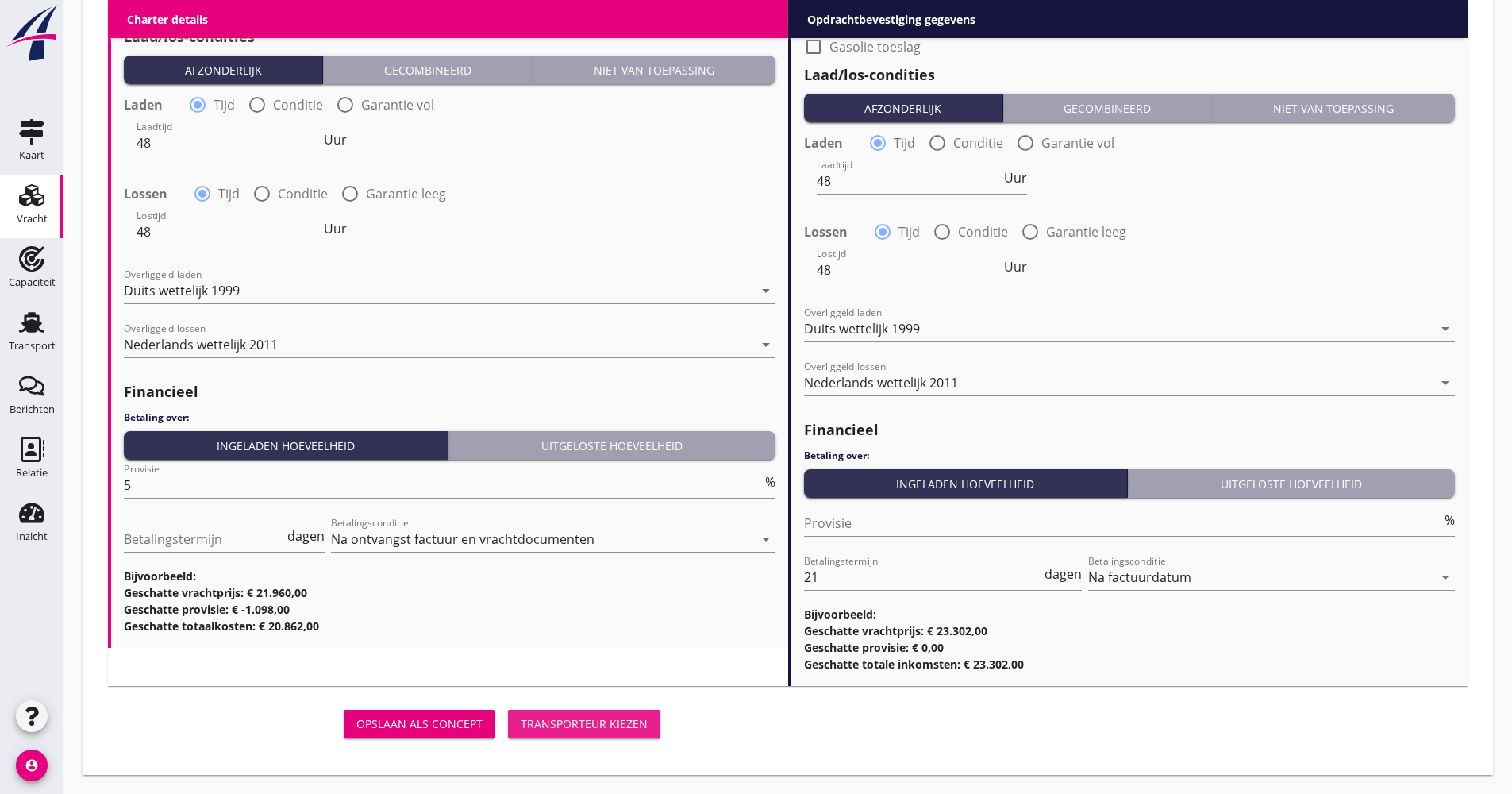
click at [535, 725] on div "Transporteur kiezen" at bounding box center [584, 723] width 127 height 16
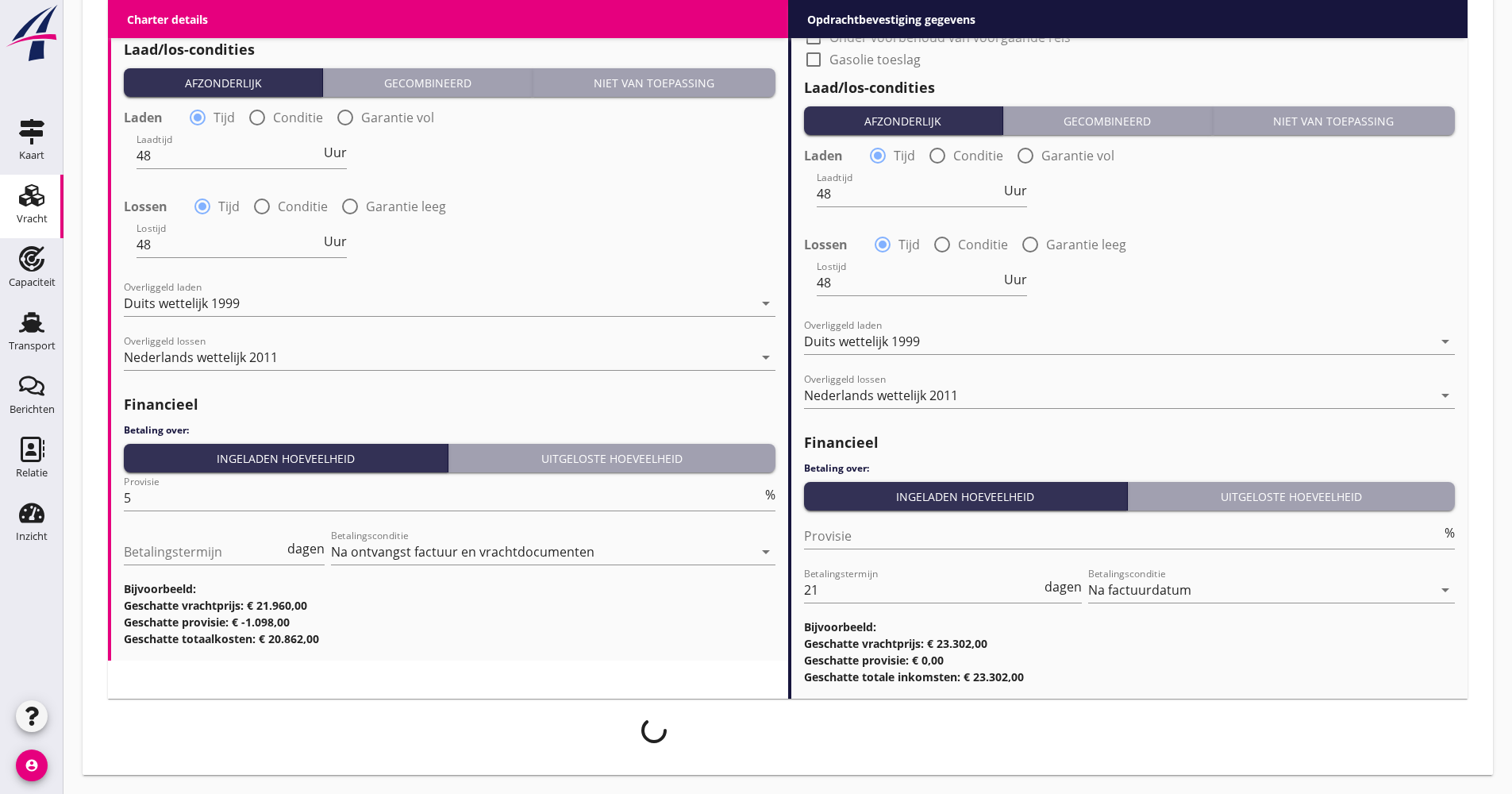
scroll to position [1634, 0]
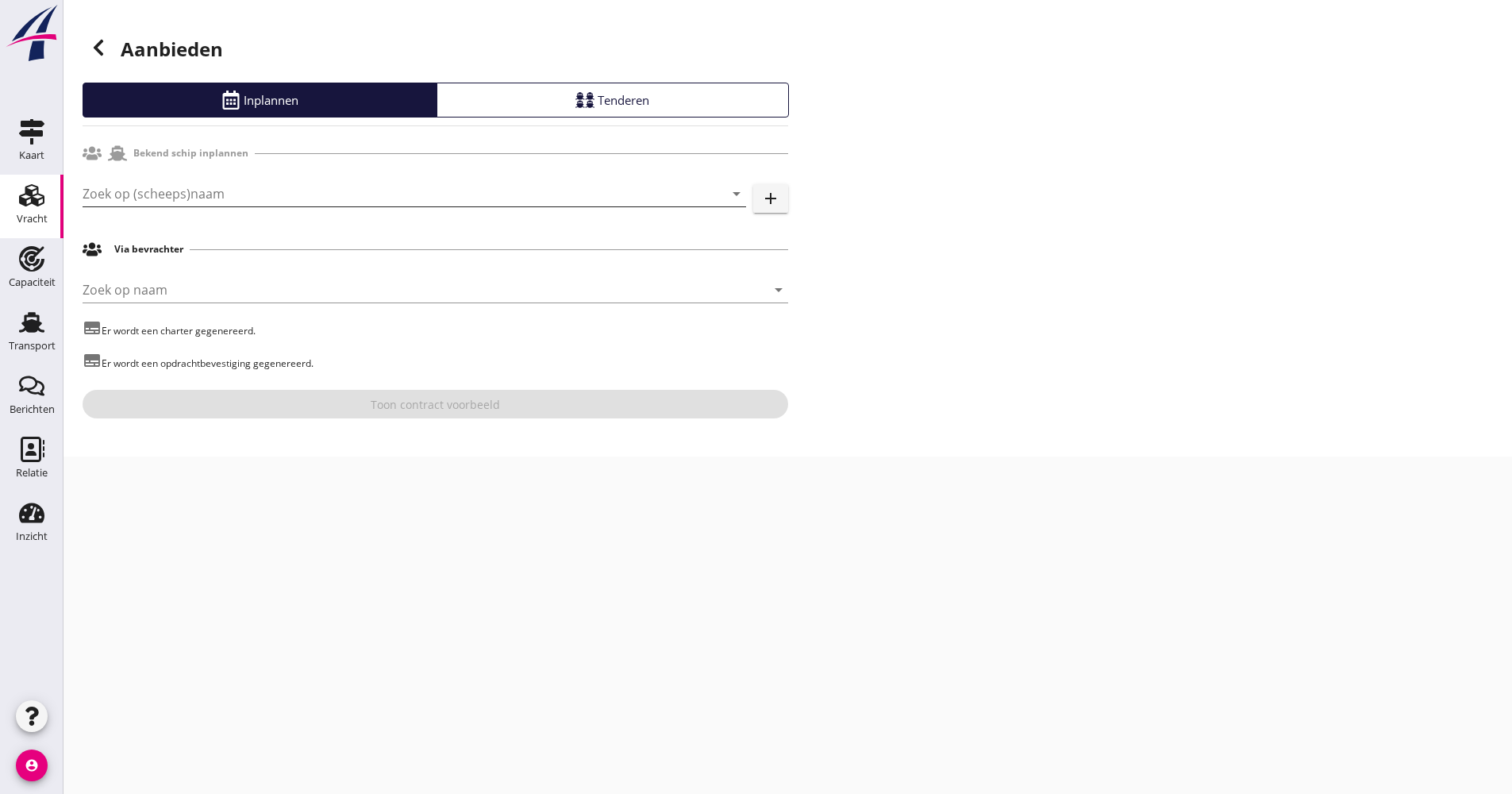
click at [275, 182] on input "Zoek op (scheeps)naam" at bounding box center [392, 194] width 619 height 26
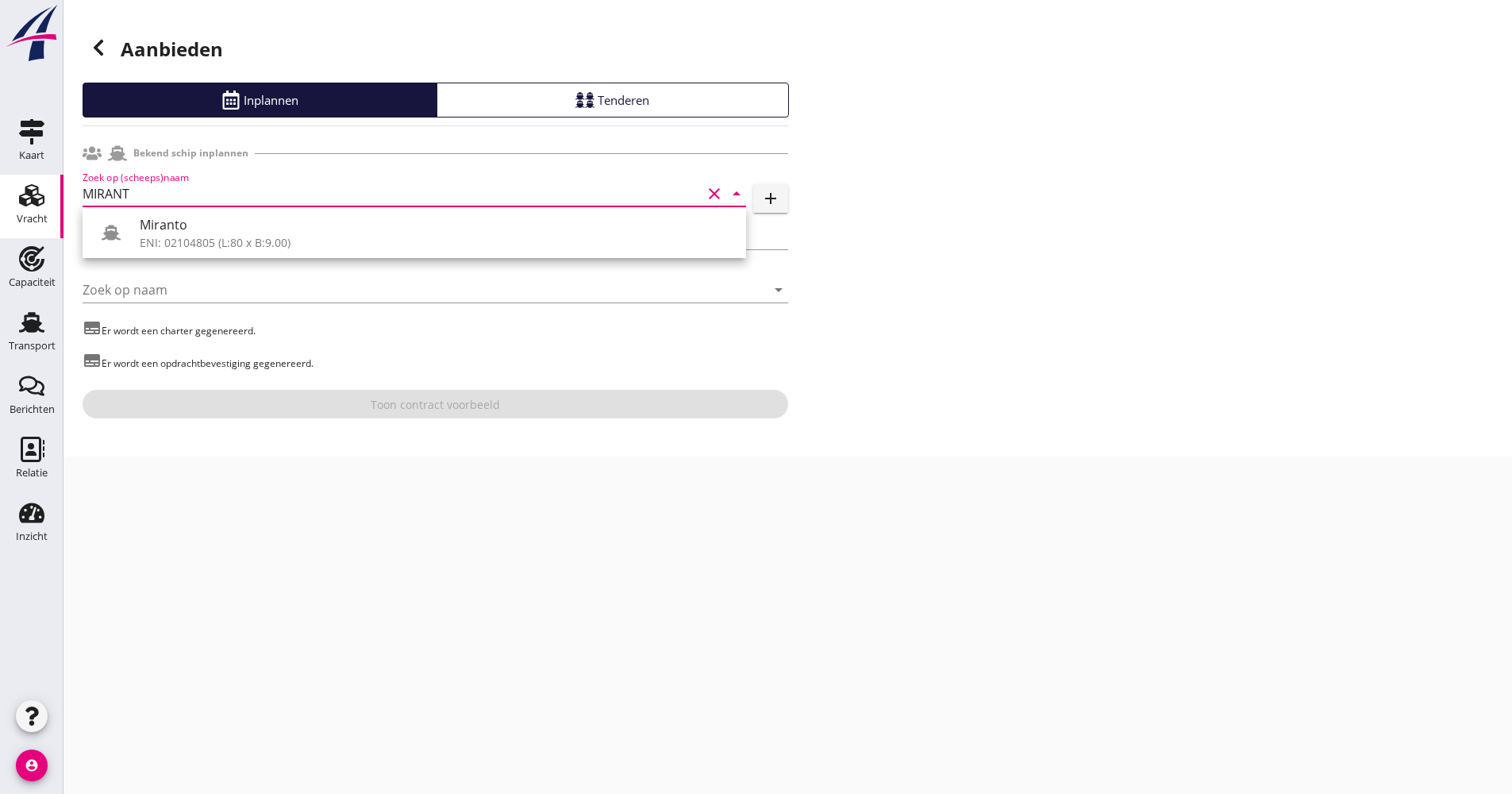
click at [221, 208] on div "Miranto ENI: 02104805 (L:80 x B:9.00)" at bounding box center [414, 232] width 664 height 50
click at [221, 211] on div "Miranto ENI: 02104805 (L:80 x B:9.00)" at bounding box center [414, 232] width 664 height 50
click at [223, 220] on div "Miranto" at bounding box center [437, 224] width 593 height 19
type input "Miranto"
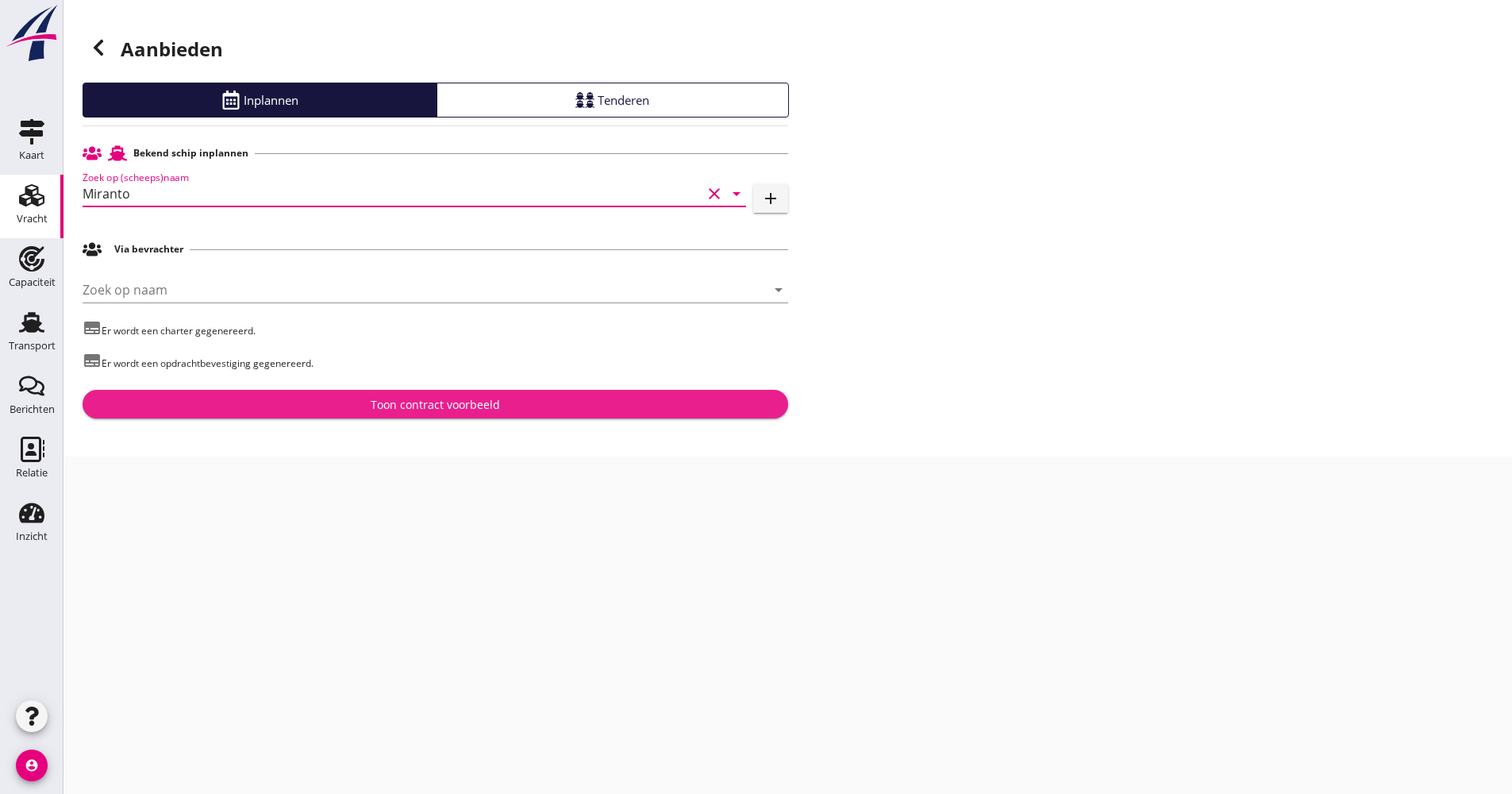
click at [240, 403] on div "Toon contract voorbeeld" at bounding box center [435, 404] width 680 height 16
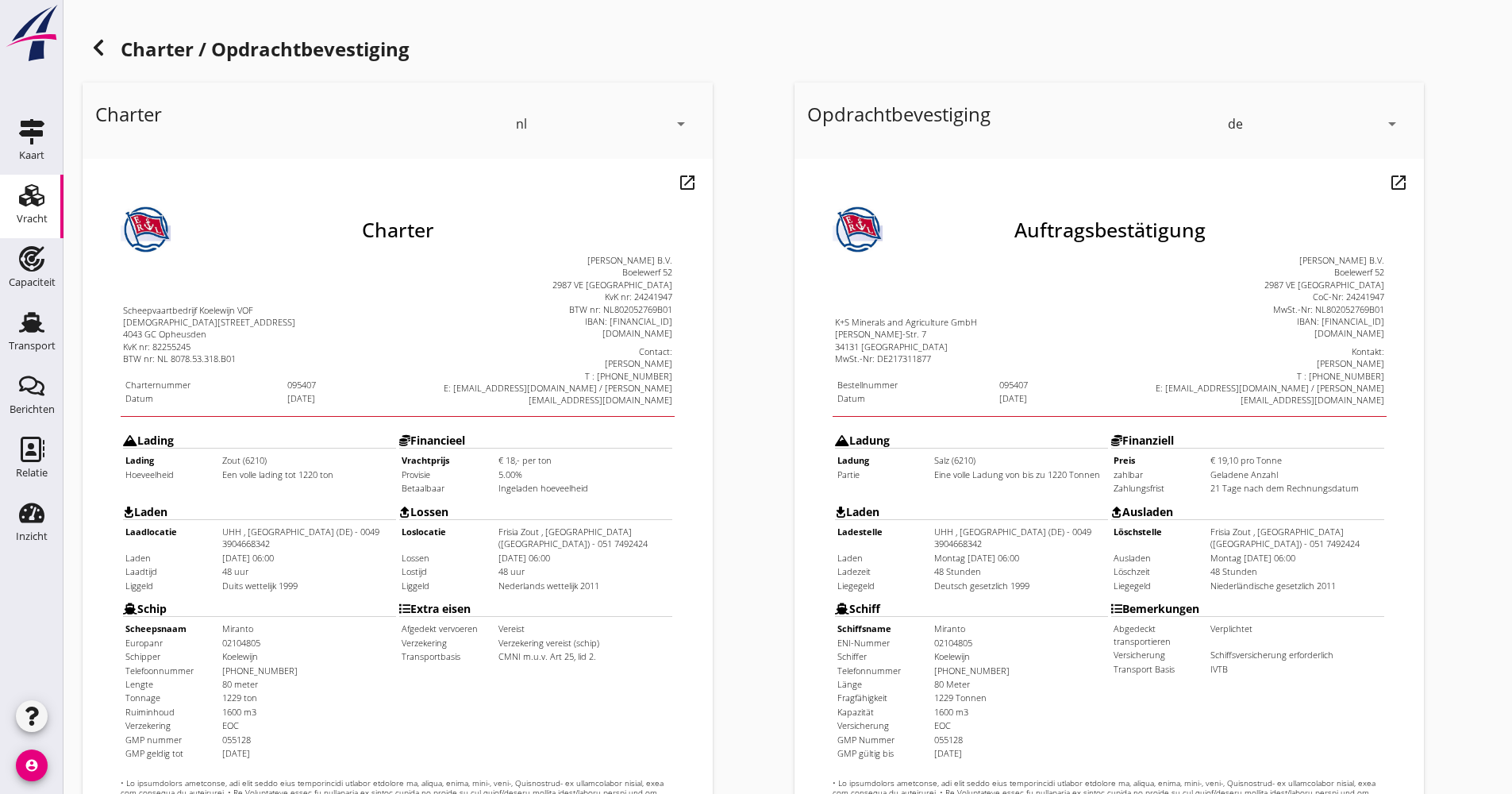
scroll to position [382, 0]
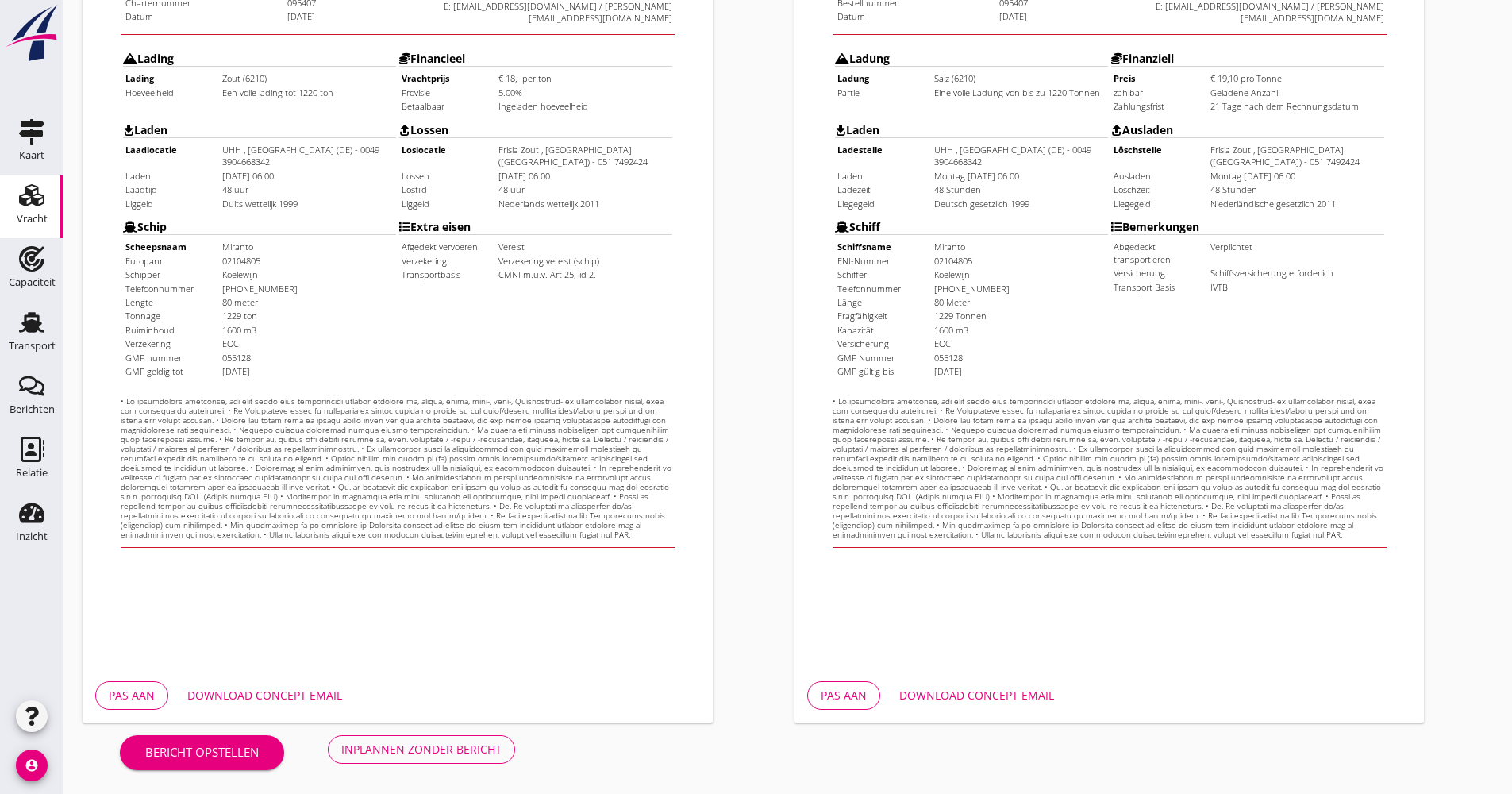
click at [310, 694] on div "Download concept email" at bounding box center [265, 695] width 155 height 16
click at [499, 740] on button "Inplannen zonder bericht" at bounding box center [421, 749] width 188 height 28
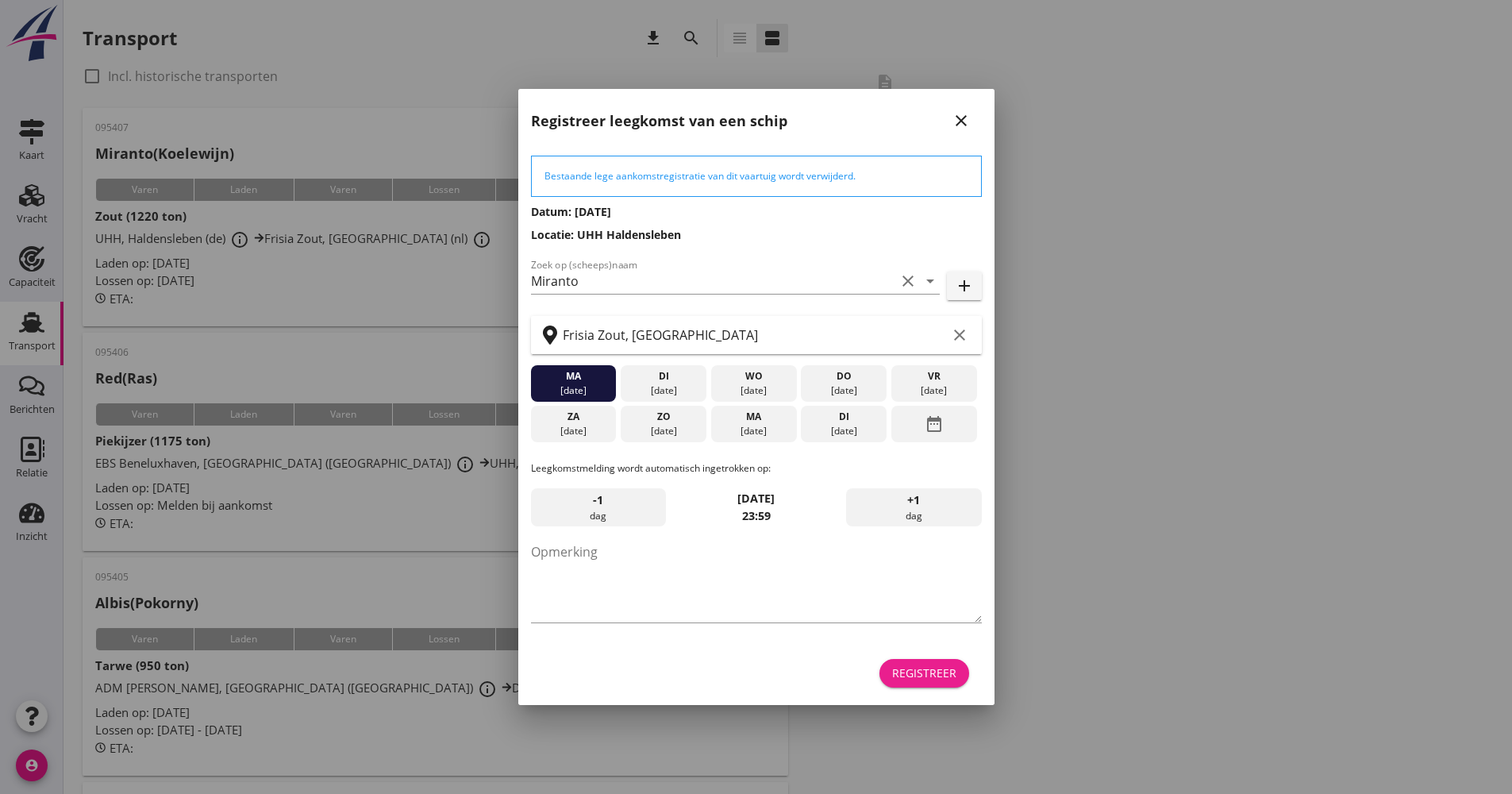
click at [902, 669] on div "Registreer" at bounding box center [924, 672] width 64 height 16
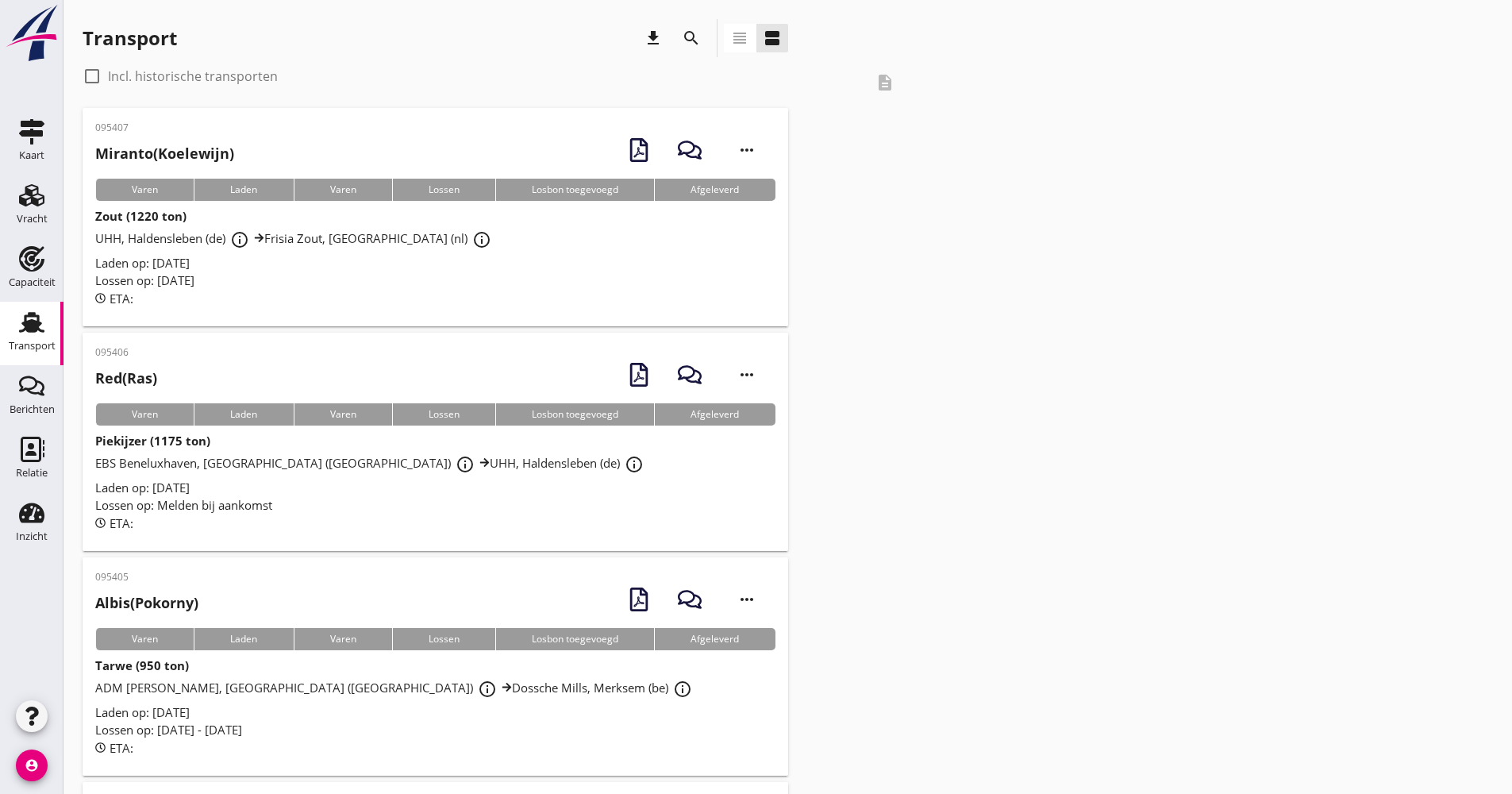
click at [41, 322] on use at bounding box center [32, 322] width 26 height 21
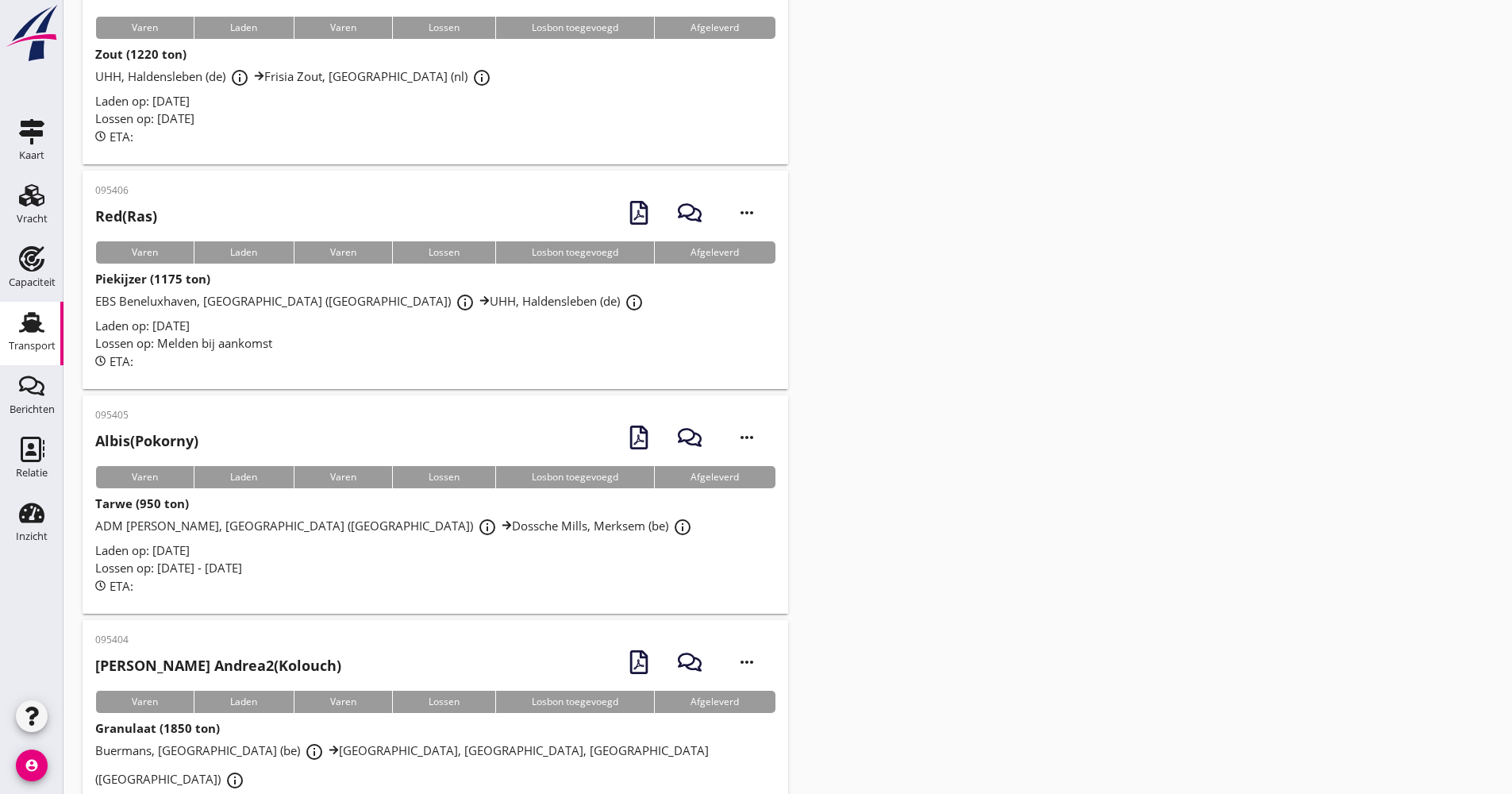
scroll to position [397, 0]
